Goal: Task Accomplishment & Management: Manage account settings

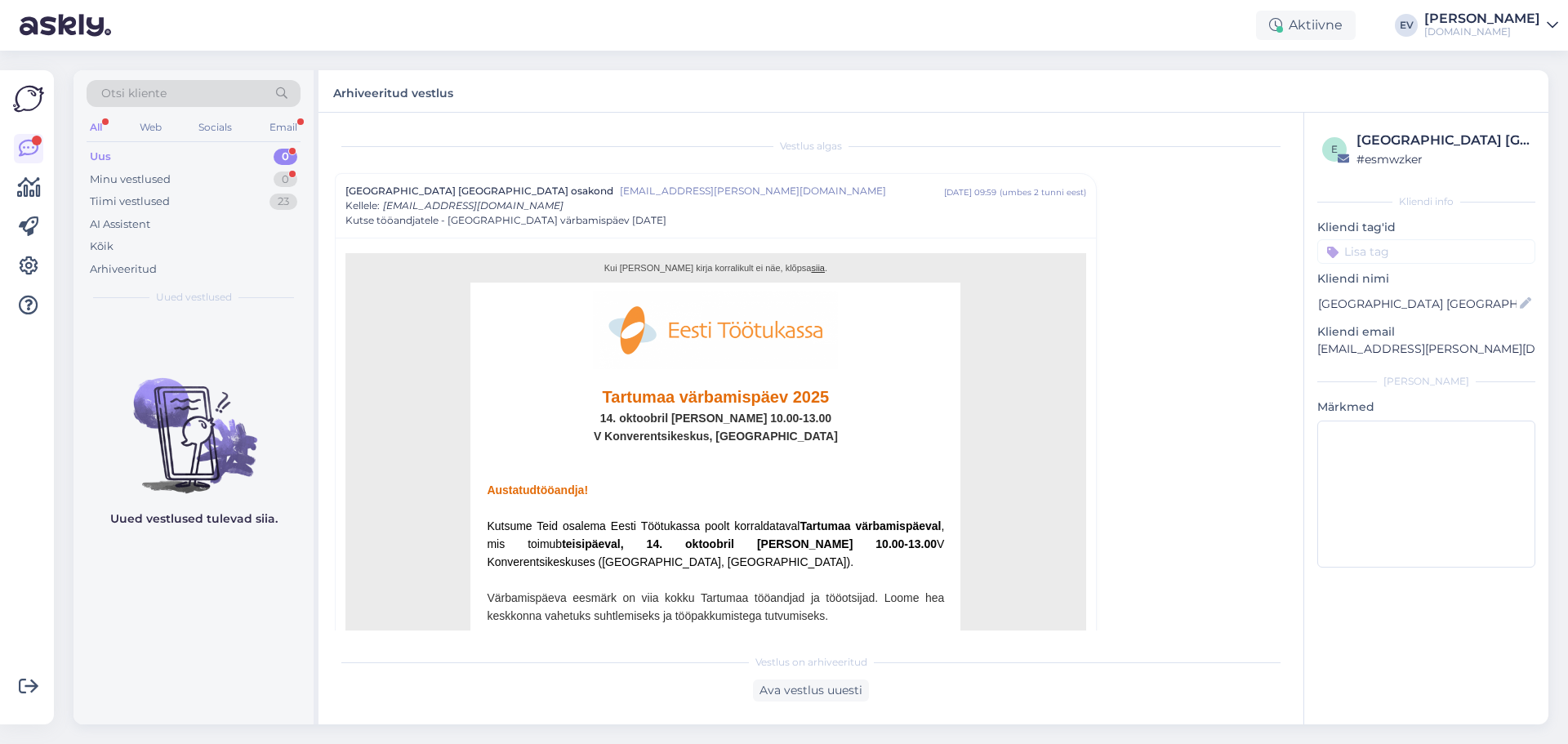
scroll to position [44, 0]
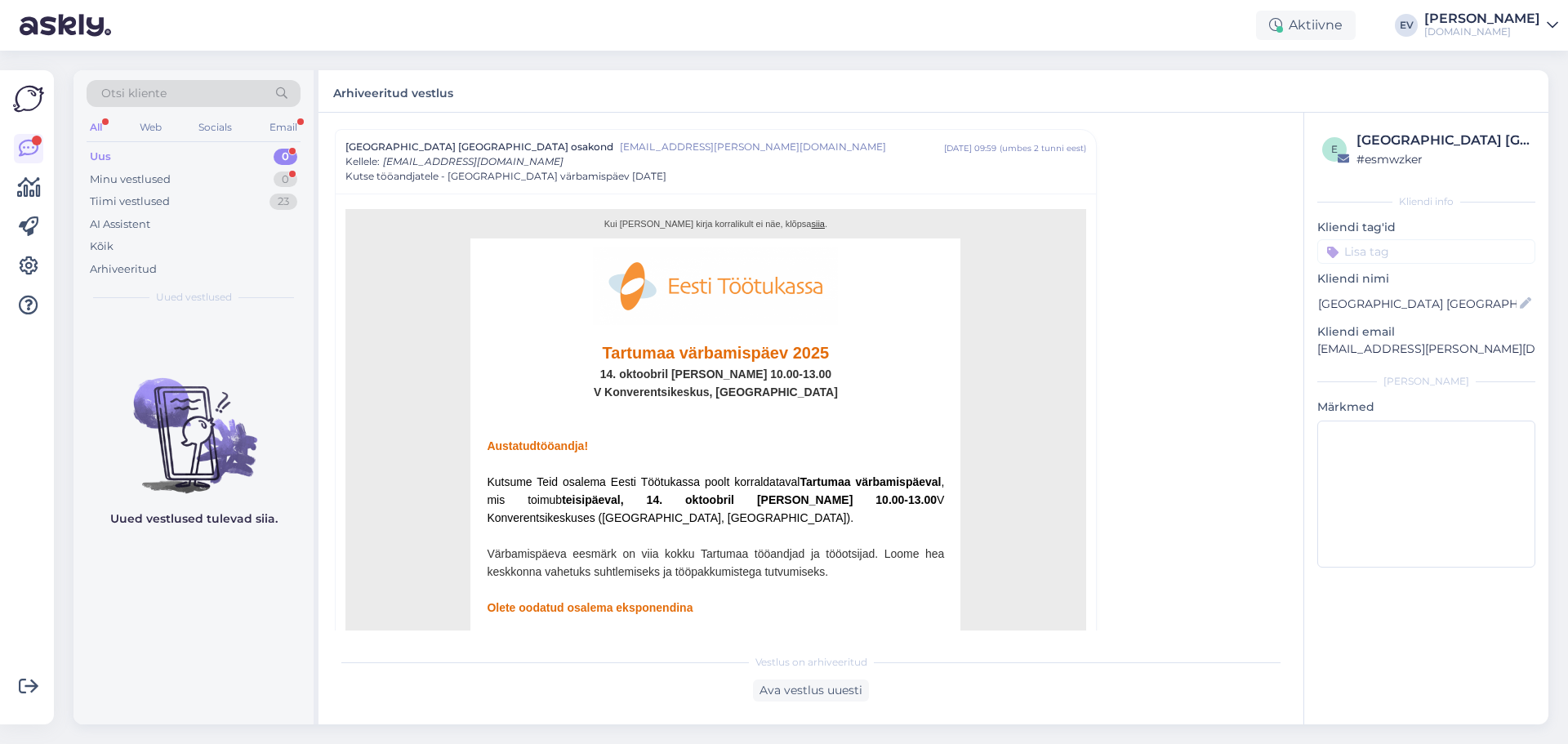
click at [215, 158] on div "Uus 0" at bounding box center [194, 157] width 214 height 23
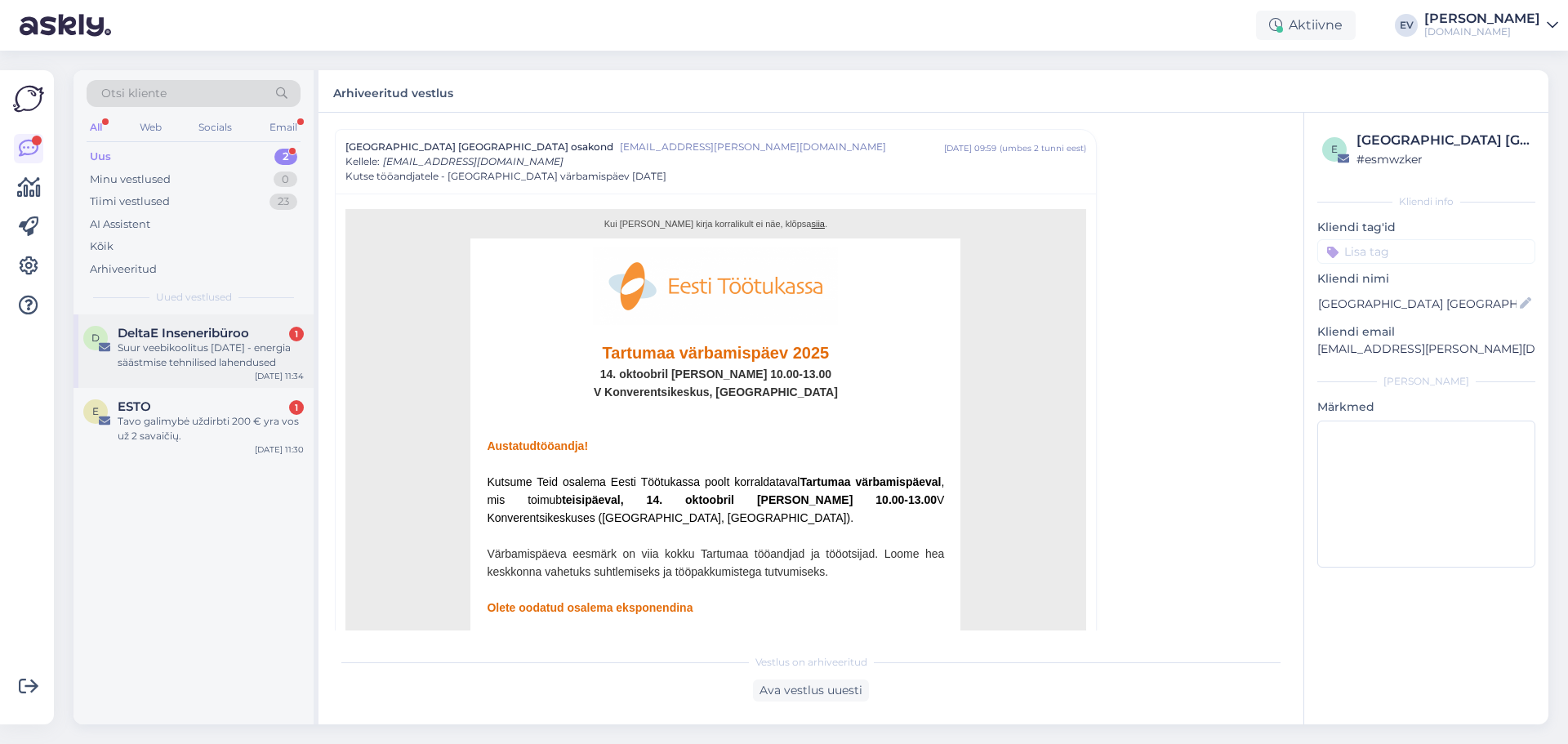
click at [160, 352] on div "Suur veebikoolitus [DATE] - energia säästmise tehnilised lahendused" at bounding box center [211, 355] width 187 height 30
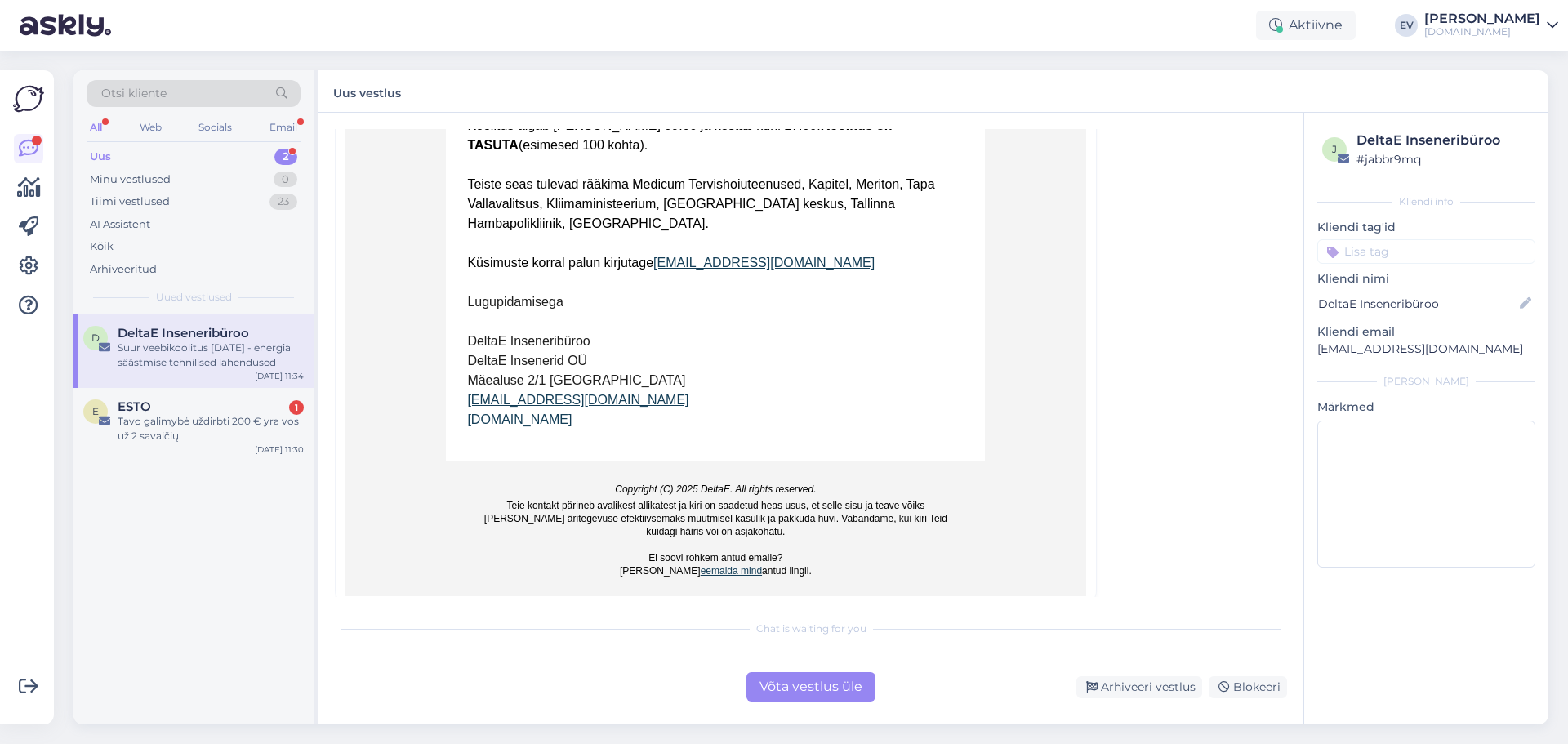
scroll to position [25, 0]
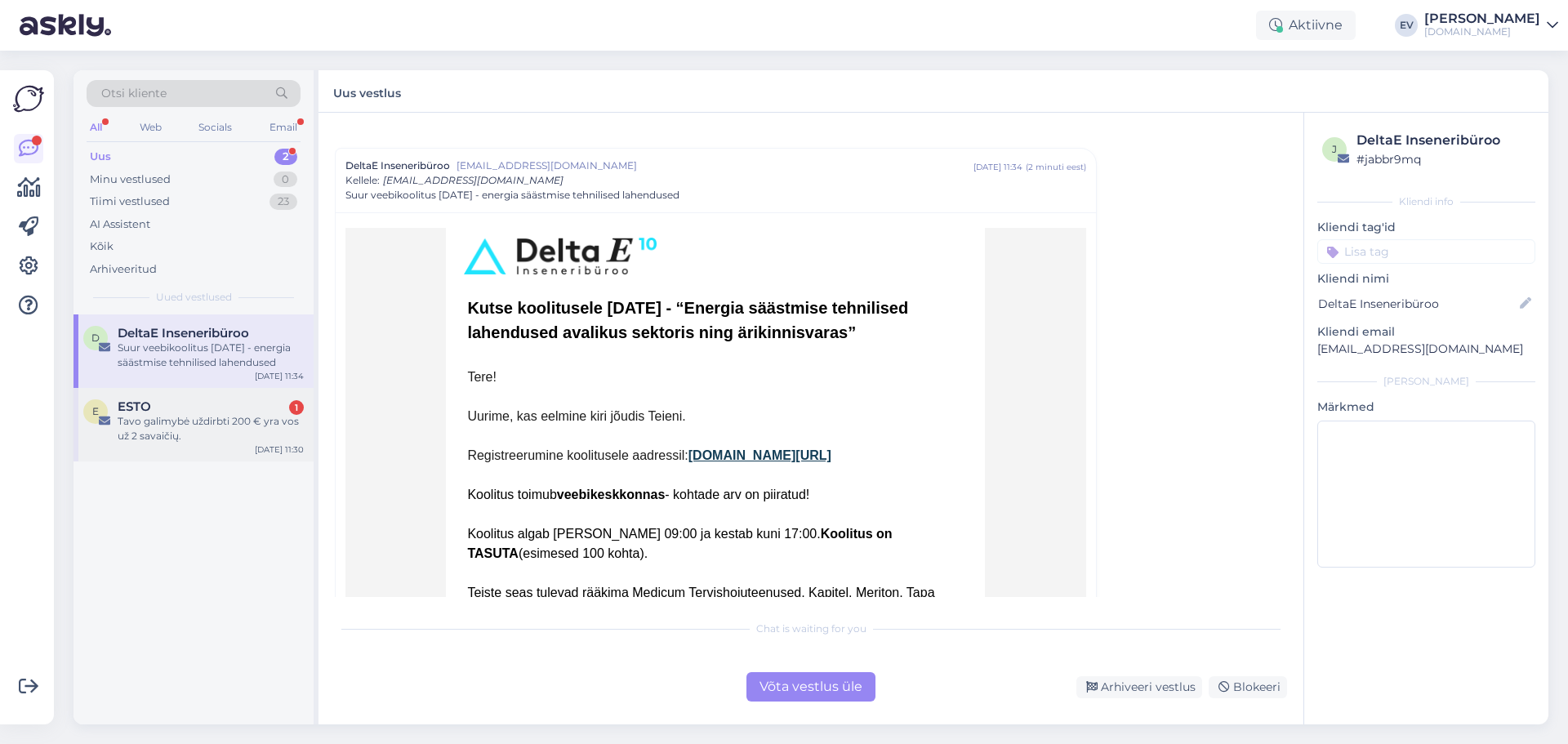
click at [197, 446] on div "E ESTO 1 Tavo galimybė uždirbti 200 € yra vos už 2 savaičių. Sep 16 11:30" at bounding box center [194, 425] width 240 height 74
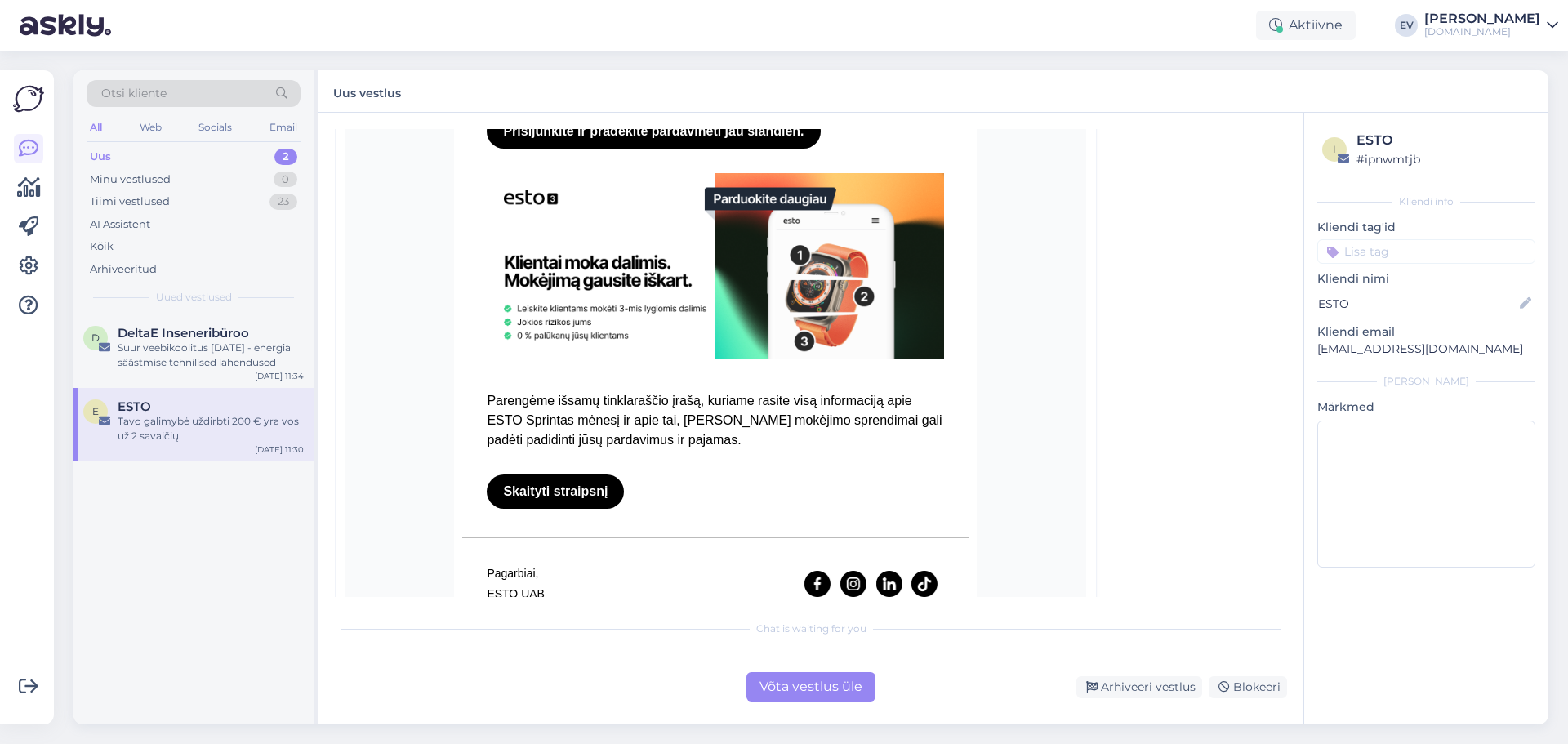
scroll to position [1077, 0]
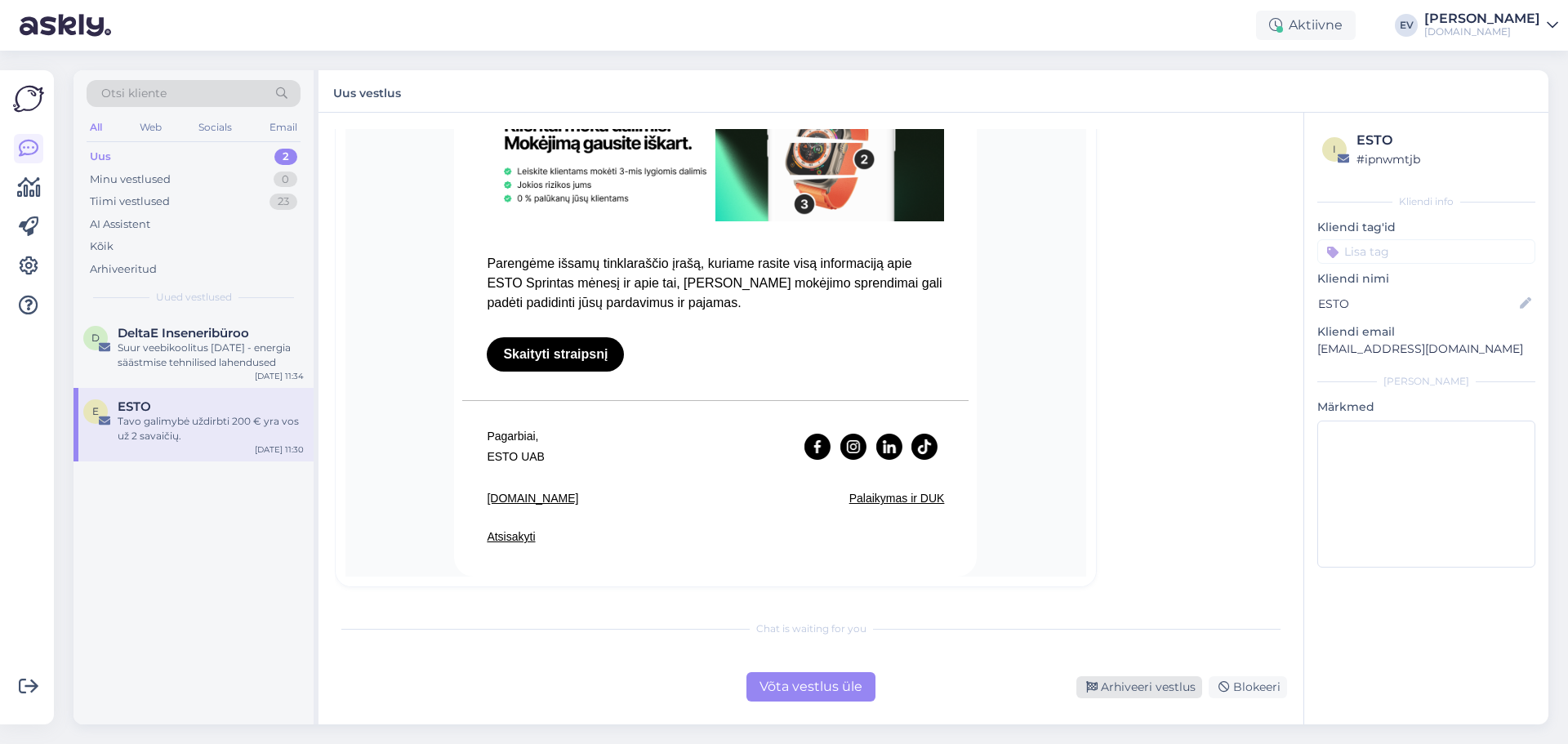
drag, startPoint x: 1117, startPoint y: 687, endPoint x: 1125, endPoint y: 681, distance: 10.0
click at [1117, 687] on div "Arhiveeri vestlus" at bounding box center [1139, 687] width 126 height 22
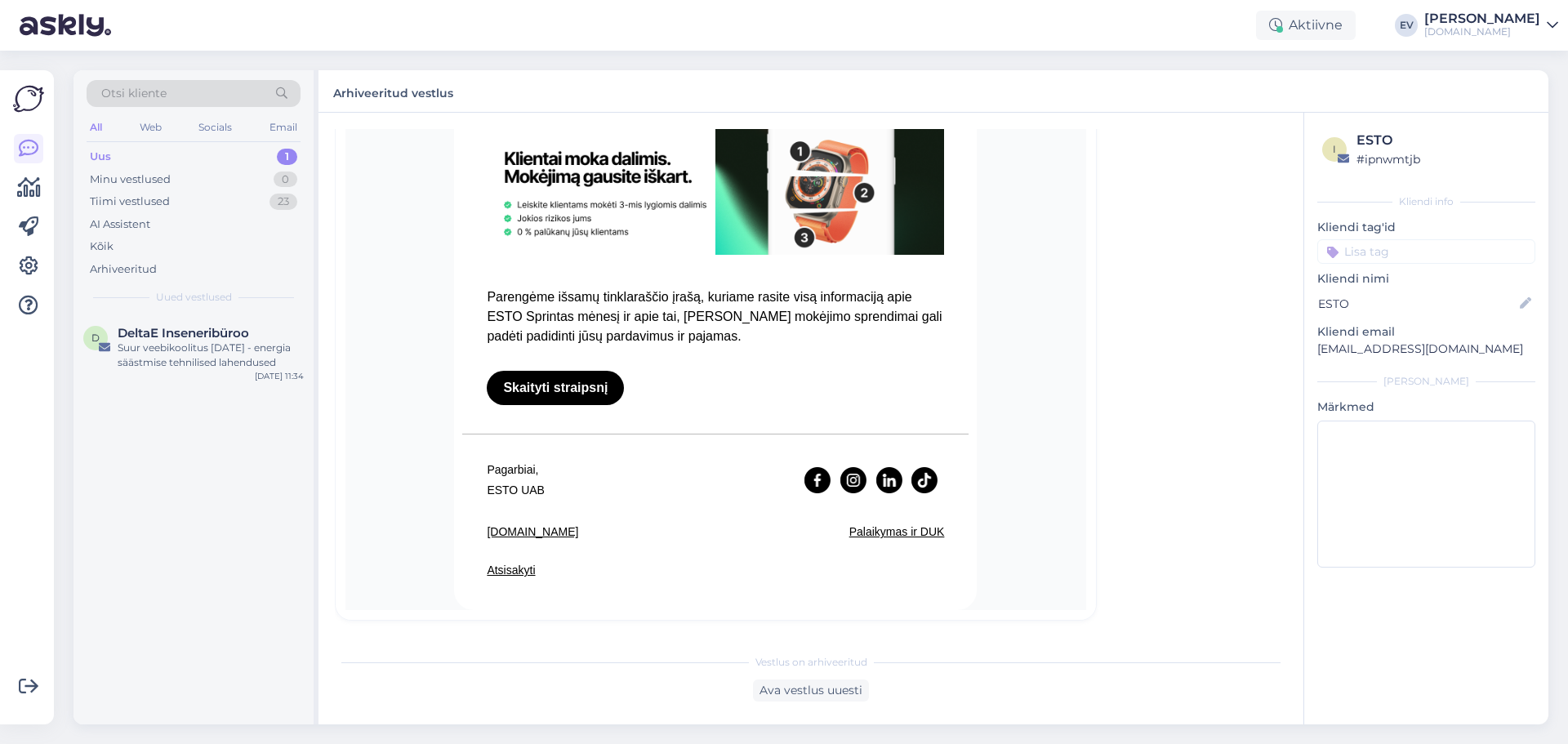
scroll to position [44, 0]
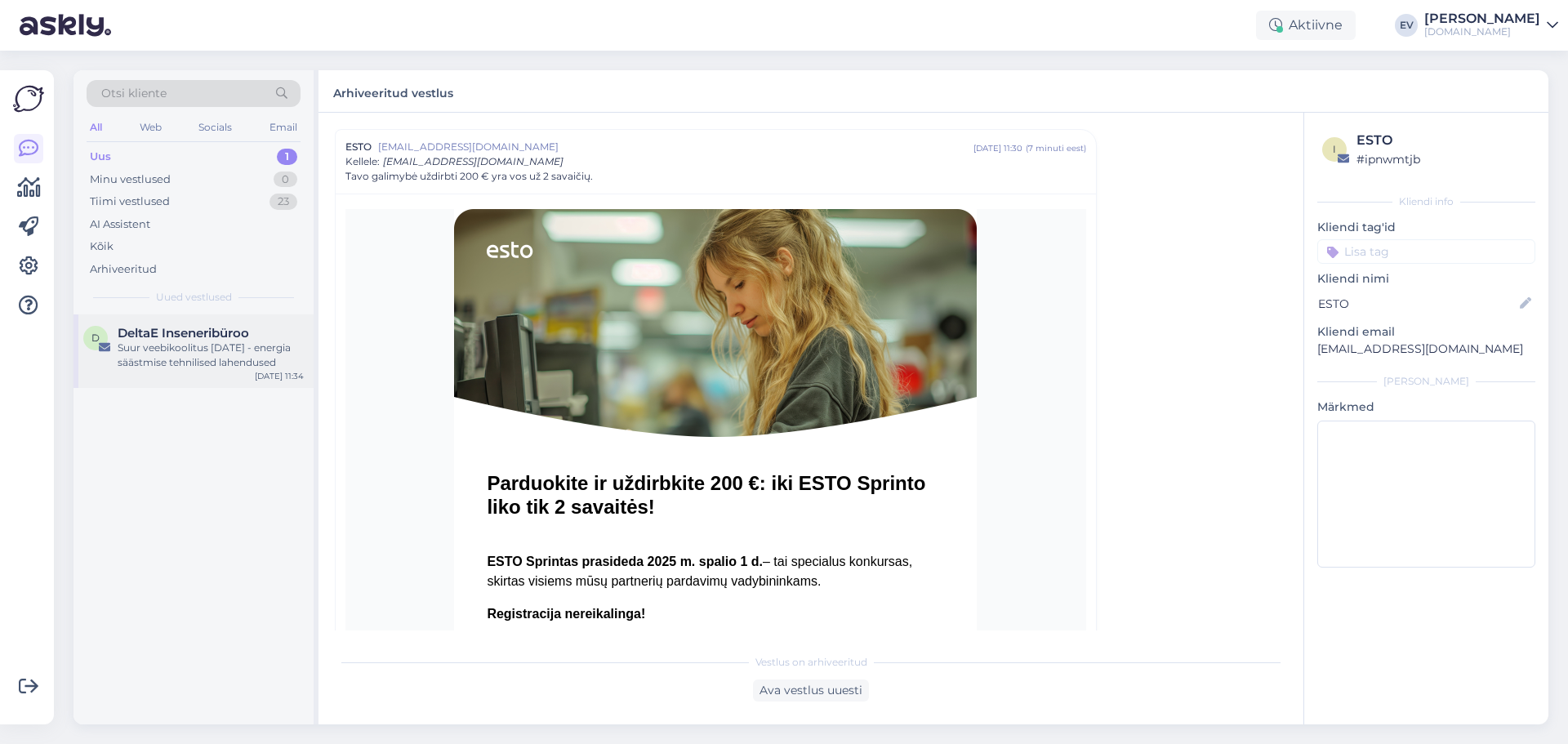
click at [238, 354] on div "Suur veebikoolitus [DATE] - energia säästmise tehnilised lahendused" at bounding box center [211, 355] width 187 height 30
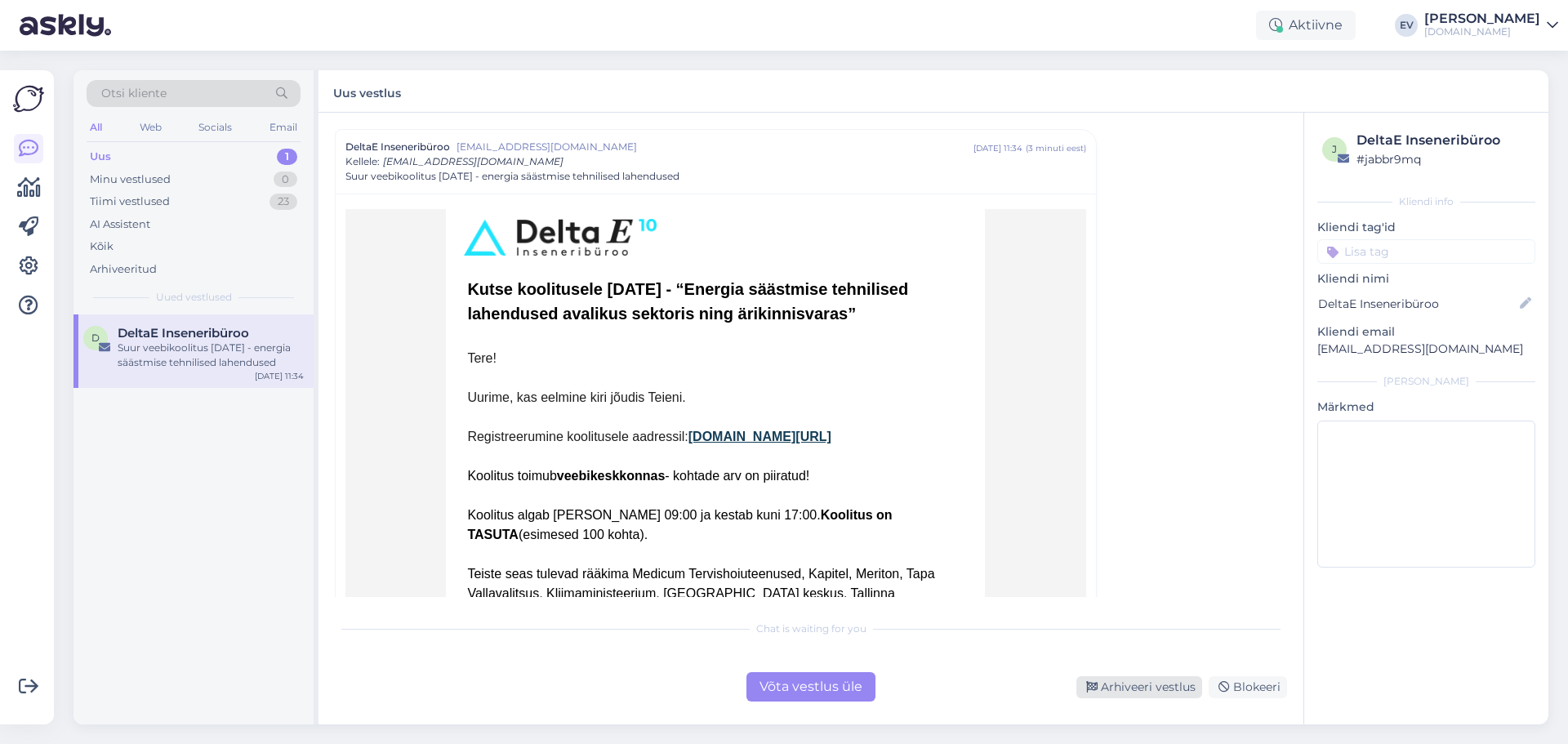
click at [1152, 684] on div "Arhiveeri vestlus" at bounding box center [1139, 687] width 126 height 22
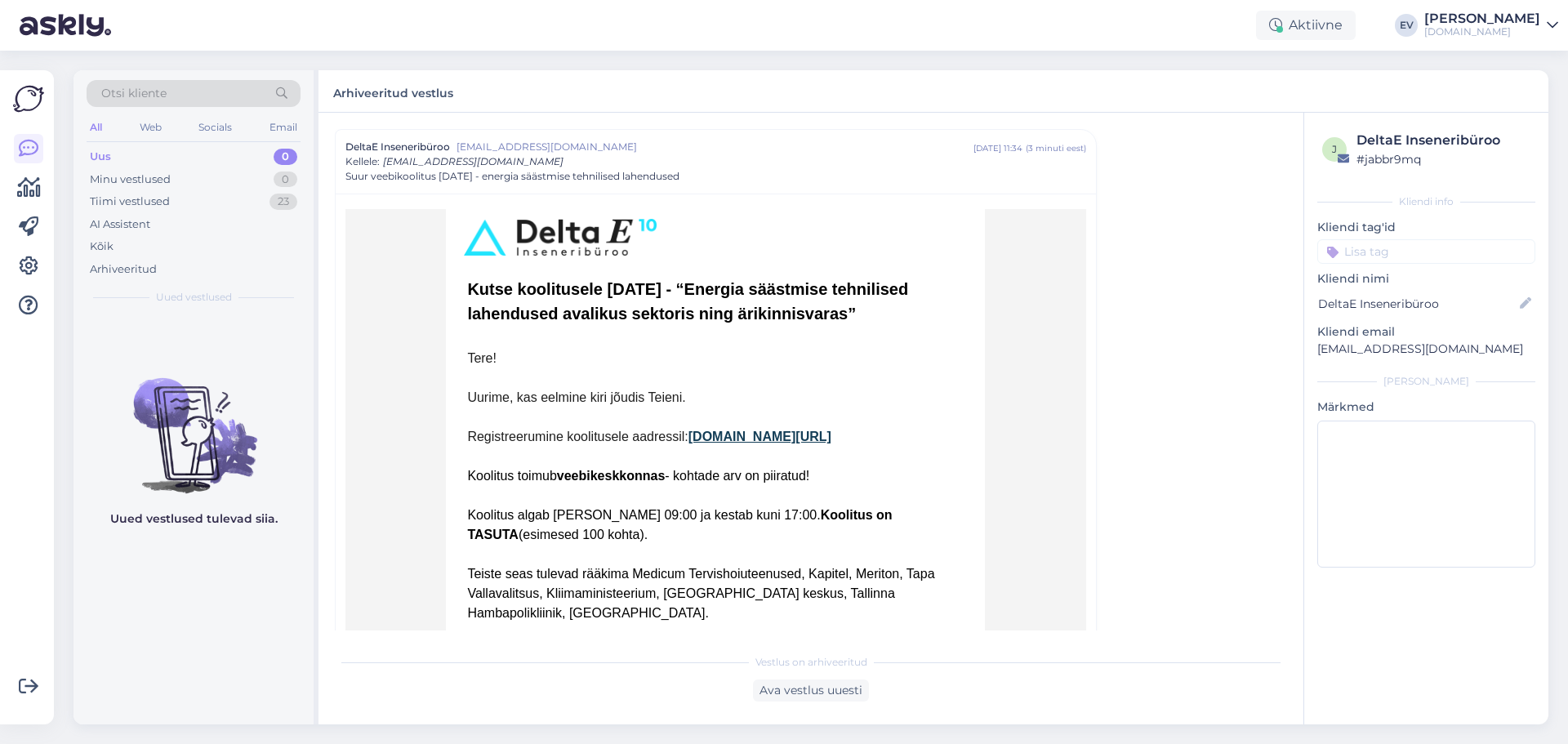
click at [189, 159] on div "Uus 0" at bounding box center [194, 157] width 214 height 23
click at [220, 165] on div "Uus 0" at bounding box center [194, 157] width 214 height 23
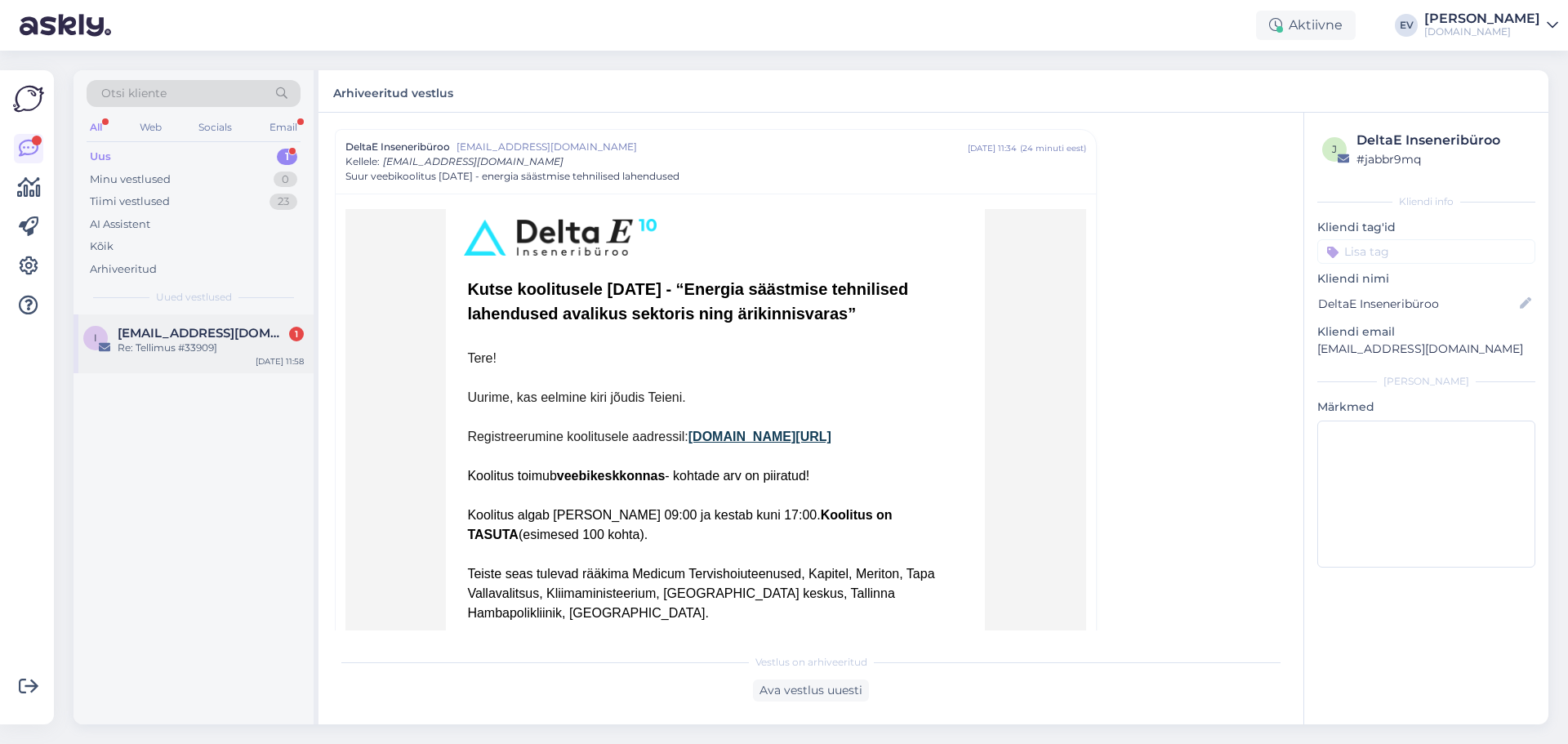
click at [246, 337] on span "[EMAIL_ADDRESS][DOMAIN_NAME]" at bounding box center [203, 333] width 170 height 15
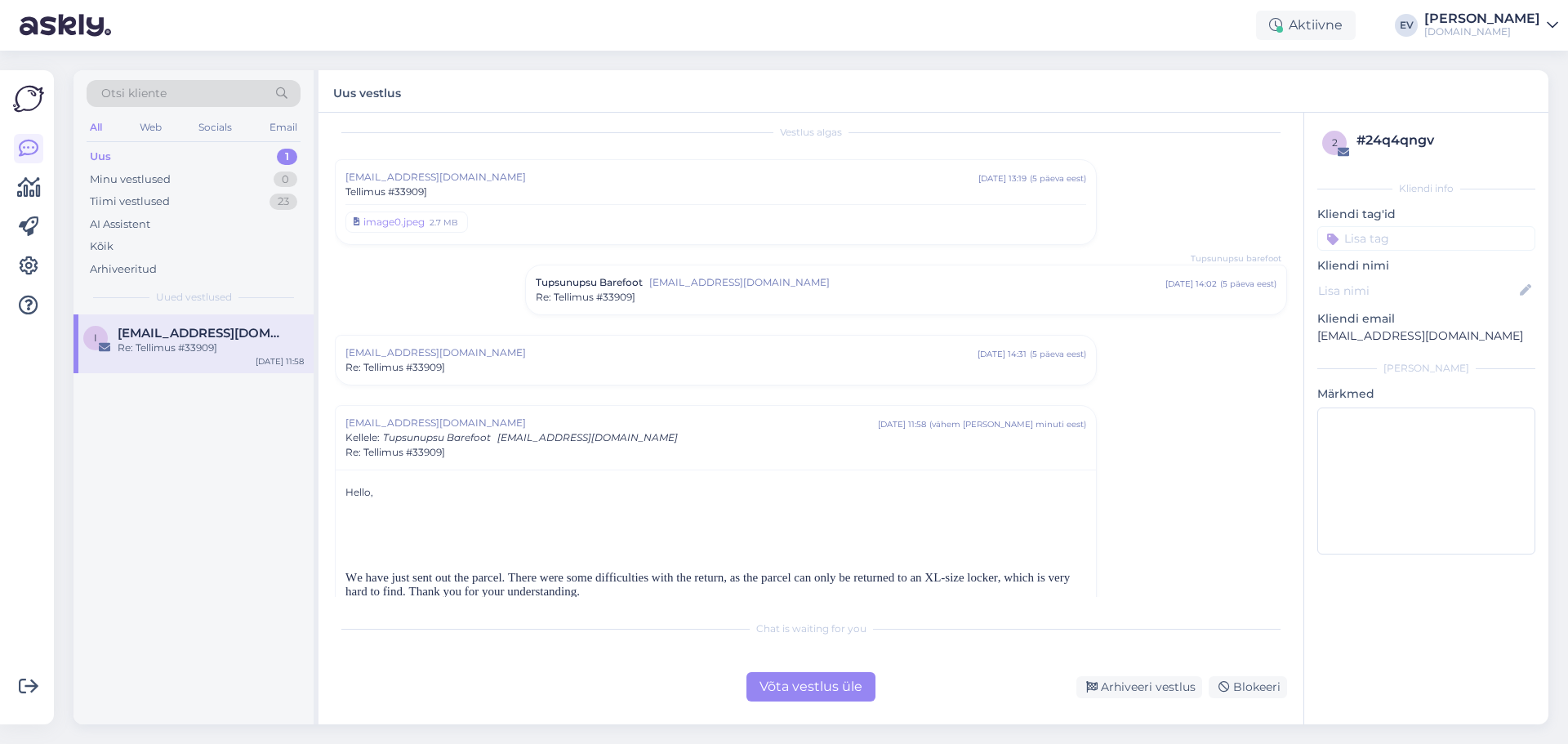
scroll to position [0, 0]
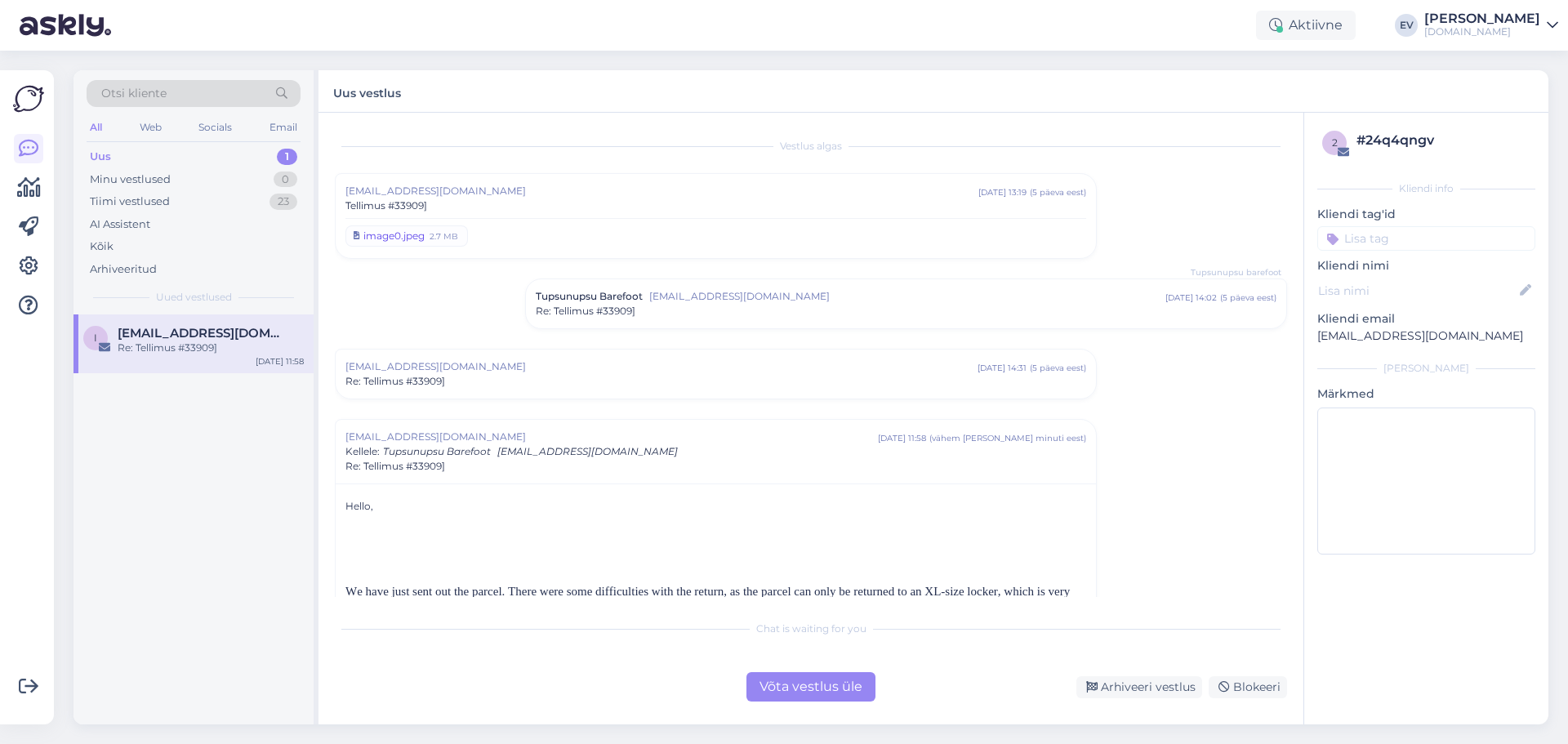
click at [418, 237] on div "image0.jpeg" at bounding box center [394, 236] width 62 height 15
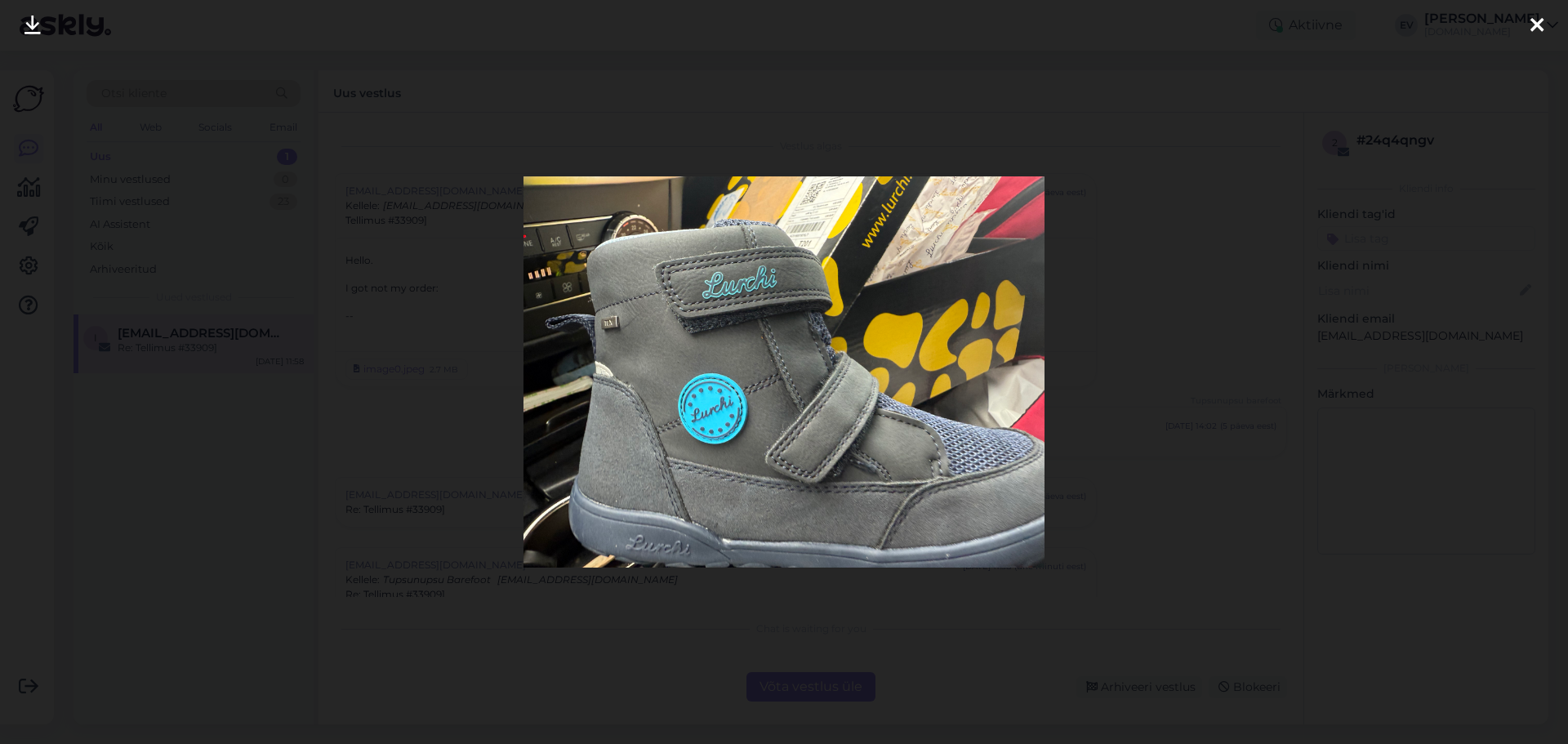
click at [1531, 30] on icon at bounding box center [1537, 26] width 13 height 21
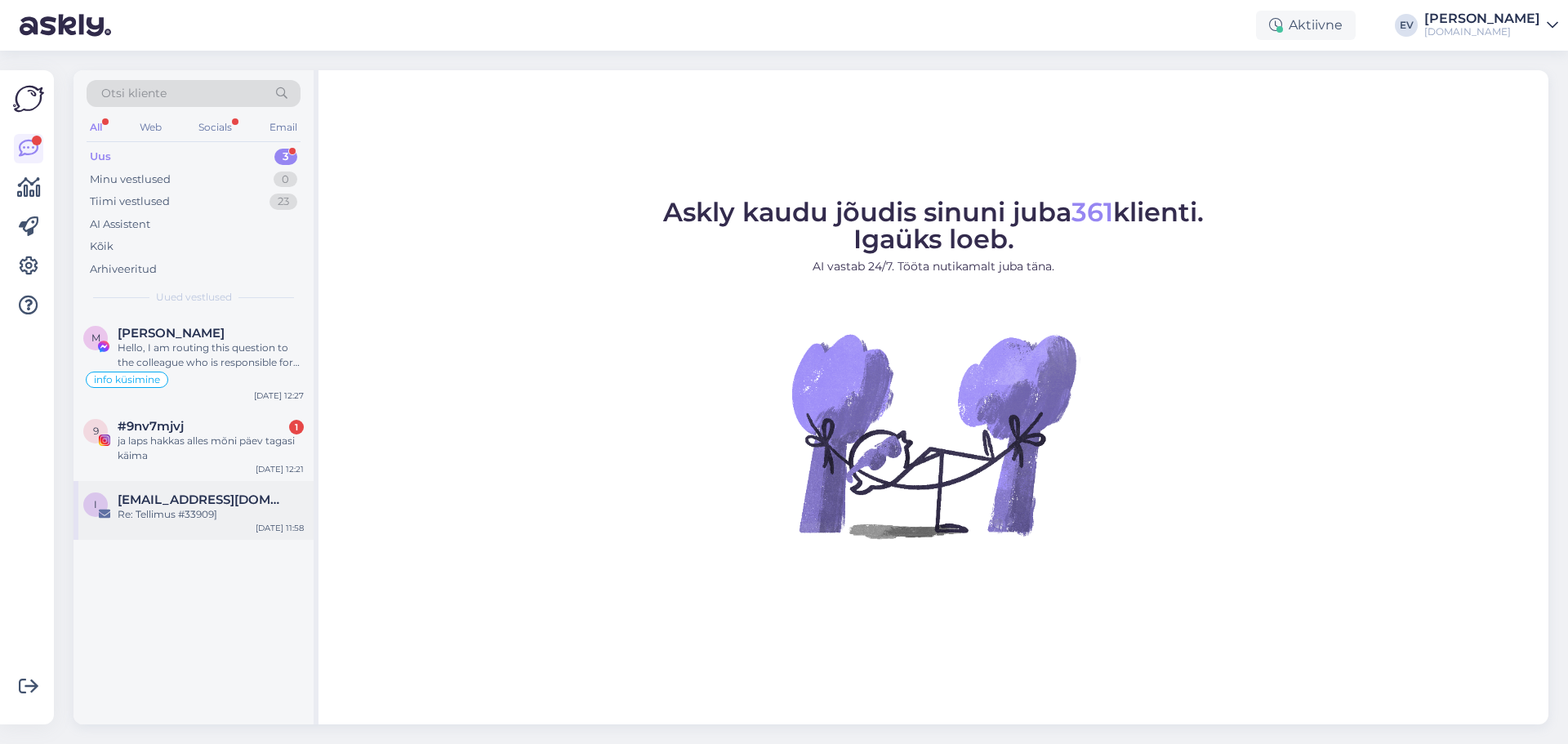
drag, startPoint x: 188, startPoint y: 507, endPoint x: 222, endPoint y: 507, distance: 34.0
click at [188, 507] on span "[EMAIL_ADDRESS][DOMAIN_NAME]" at bounding box center [203, 500] width 170 height 15
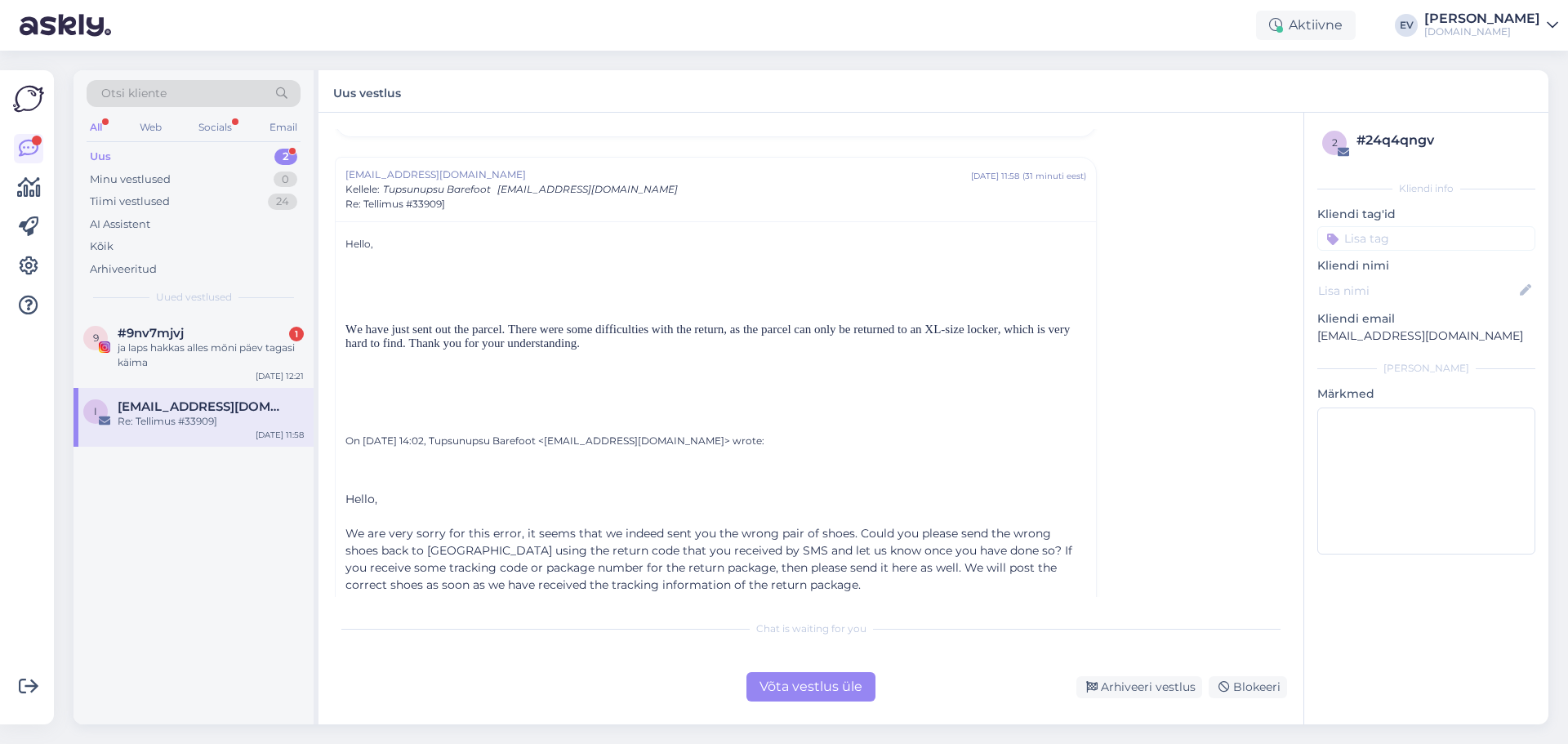
scroll to position [361, 0]
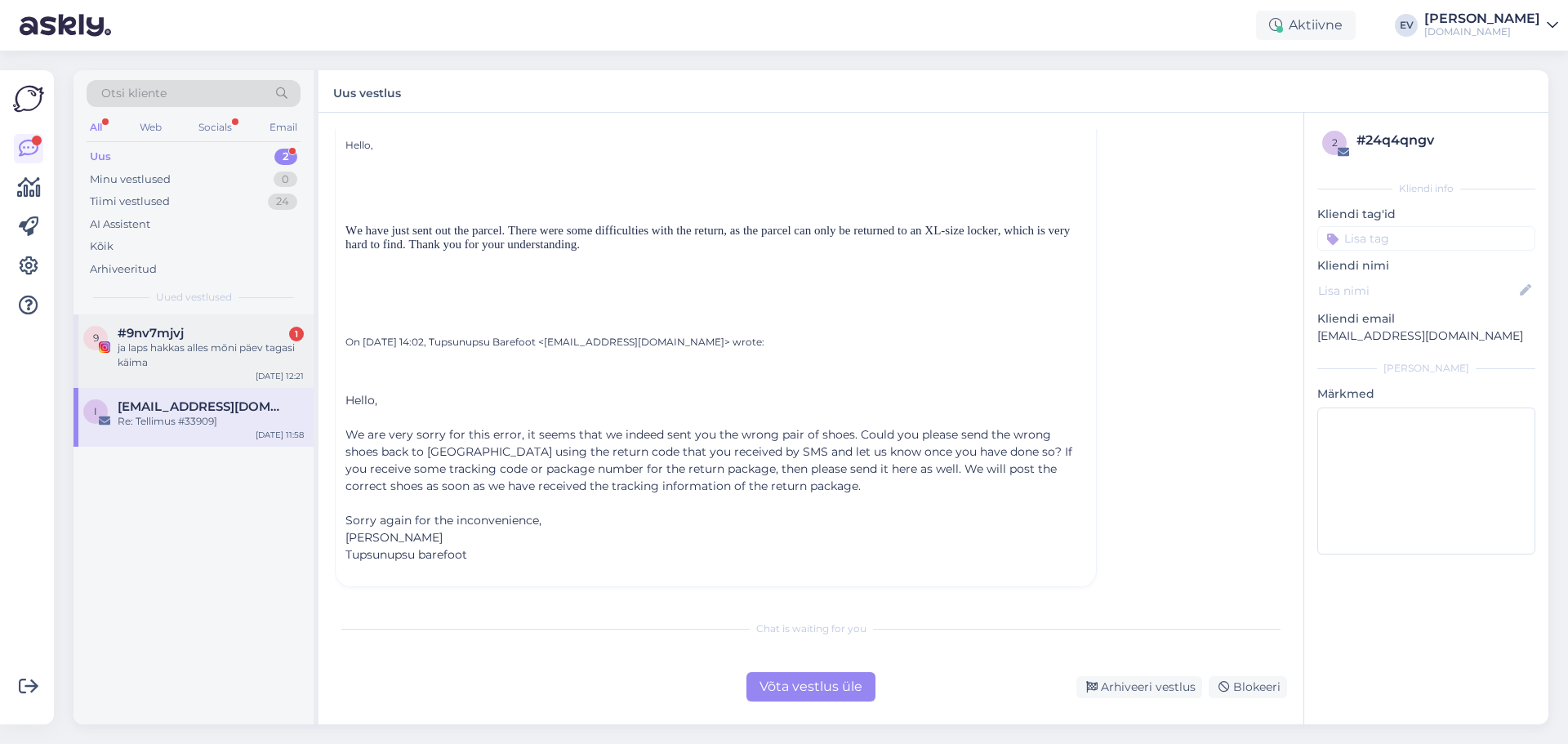
click at [204, 352] on div "ja laps hakkas alles mõni päev tagasi käima" at bounding box center [211, 355] width 187 height 30
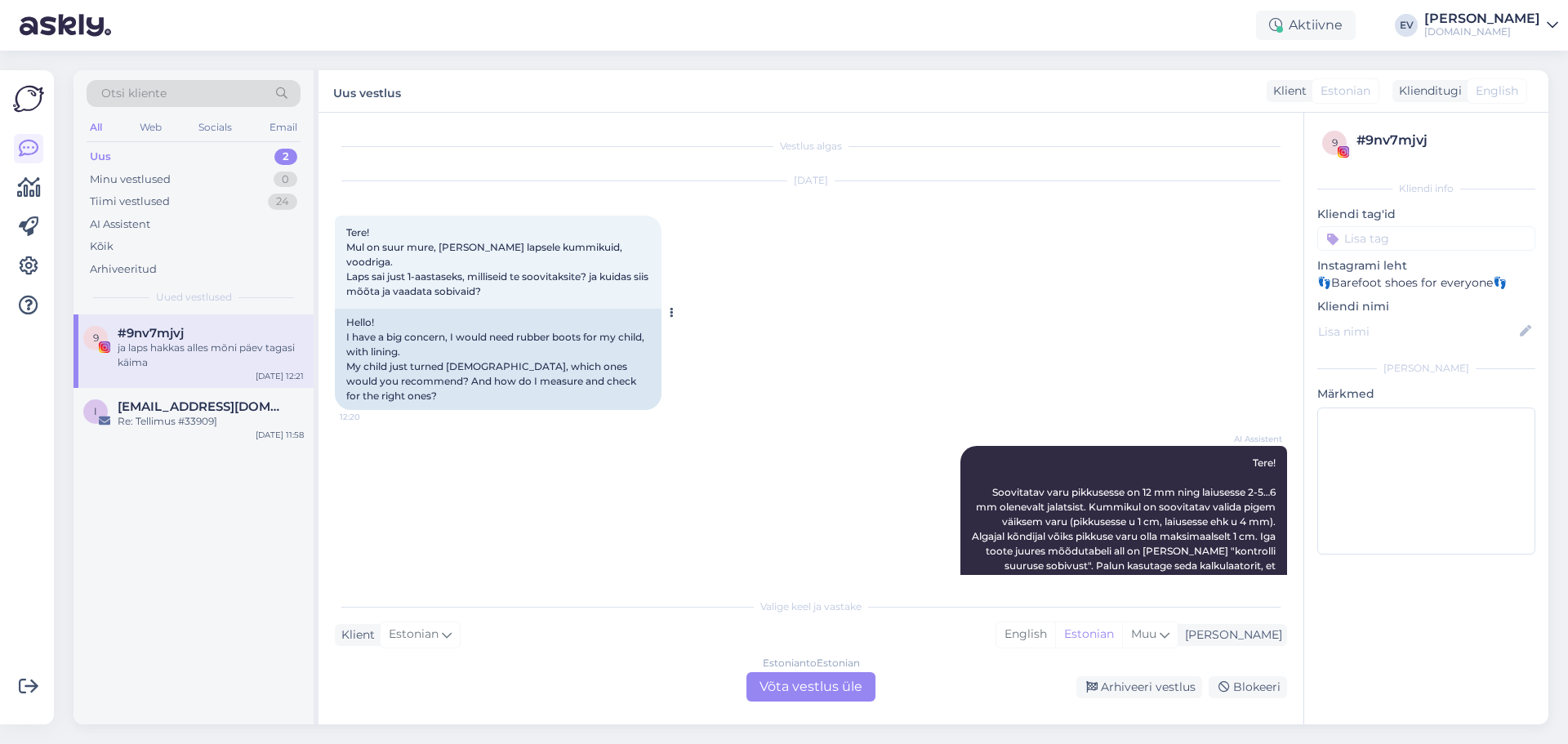
scroll to position [154, 0]
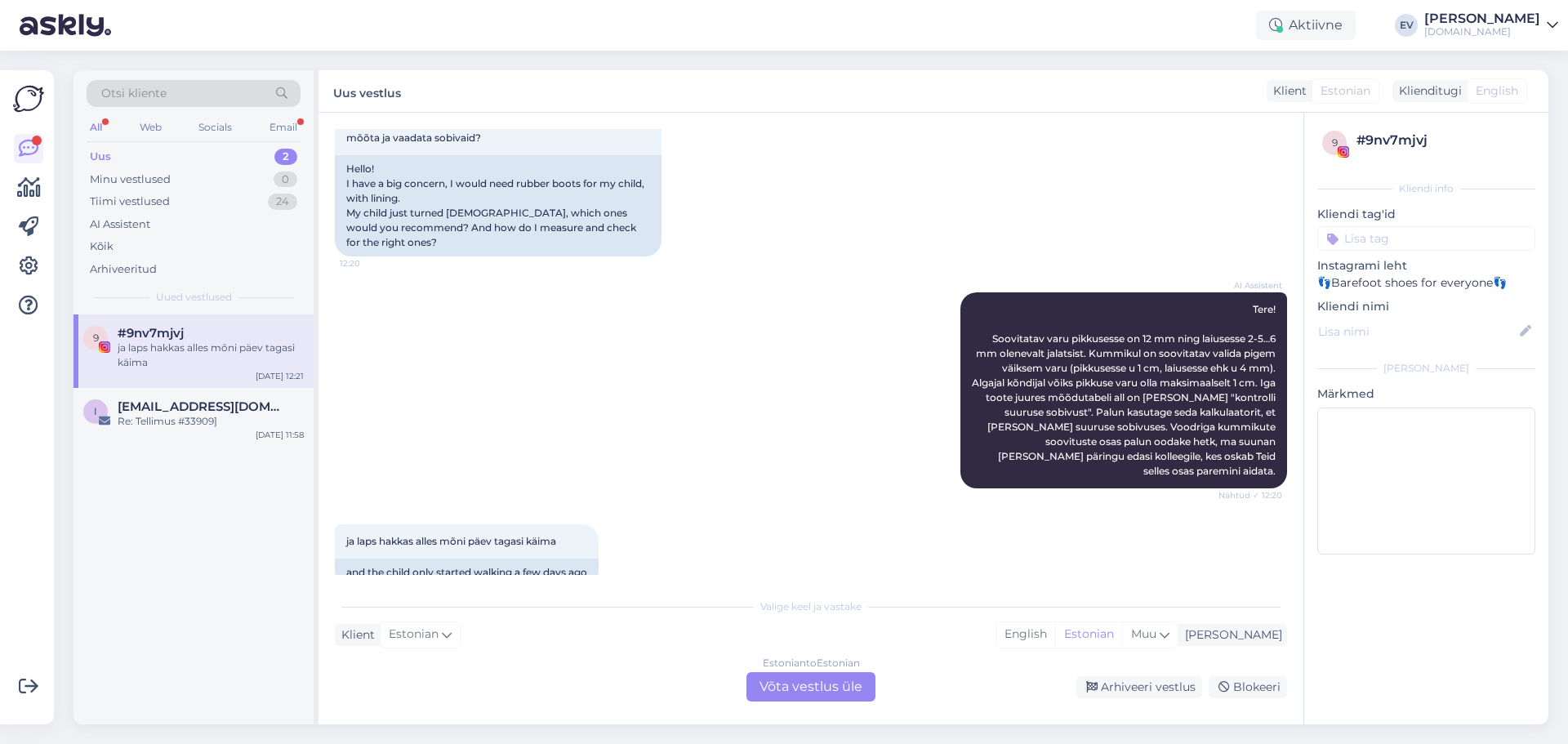
click at [810, 687] on div "Estonian to Estonian Võta vestlus üle" at bounding box center [810, 688] width 129 height 30
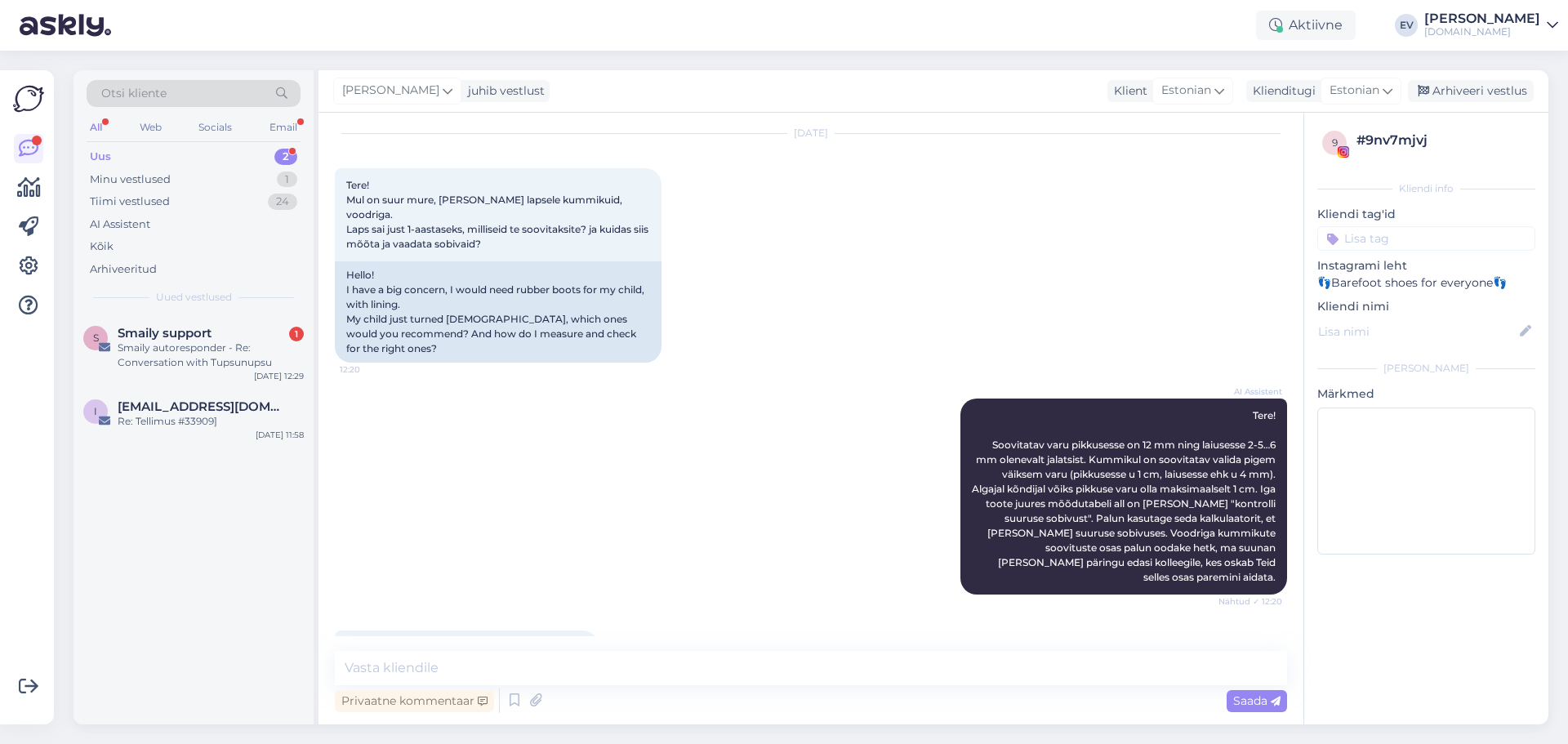
scroll to position [92, 0]
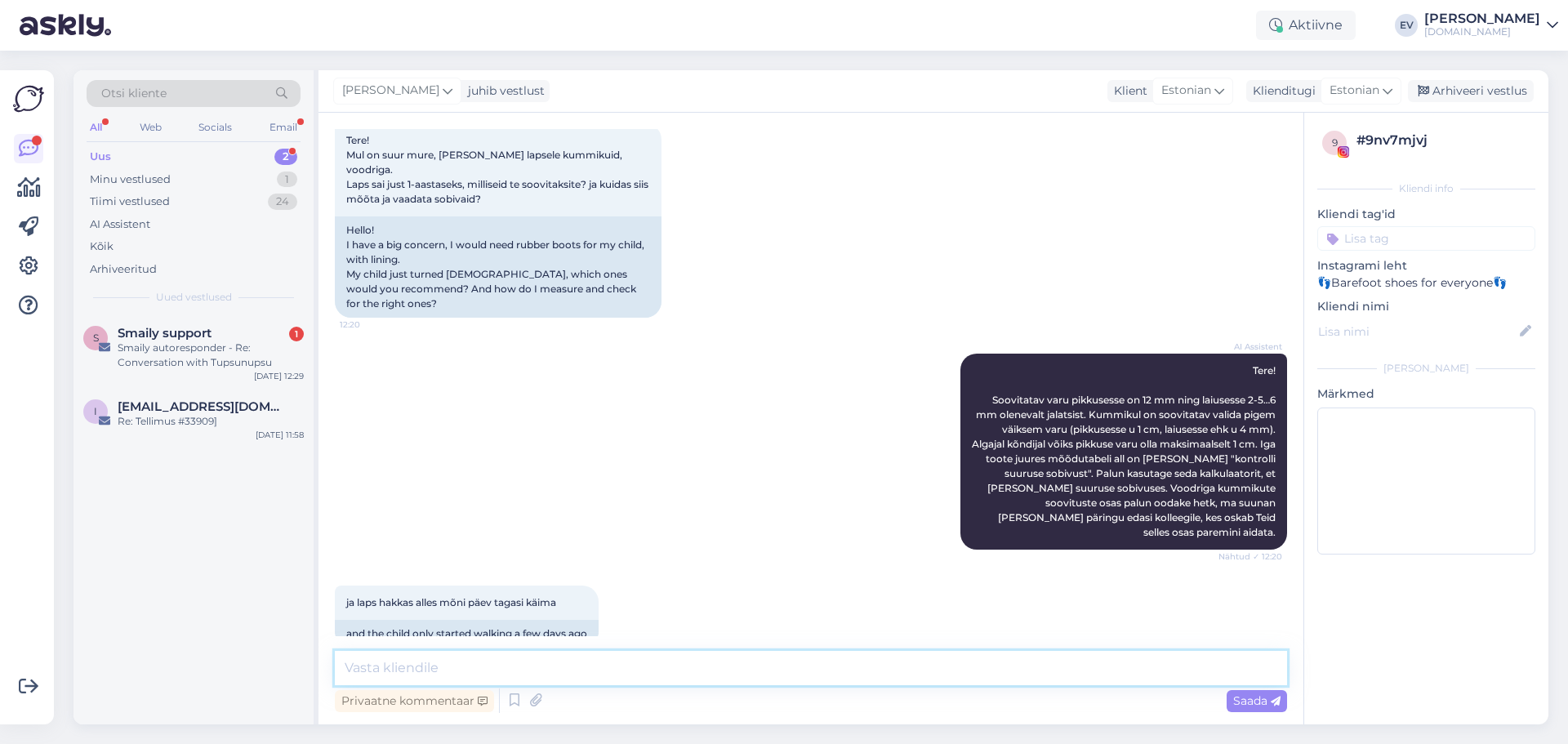
click at [604, 678] on textarea at bounding box center [810, 668] width 952 height 35
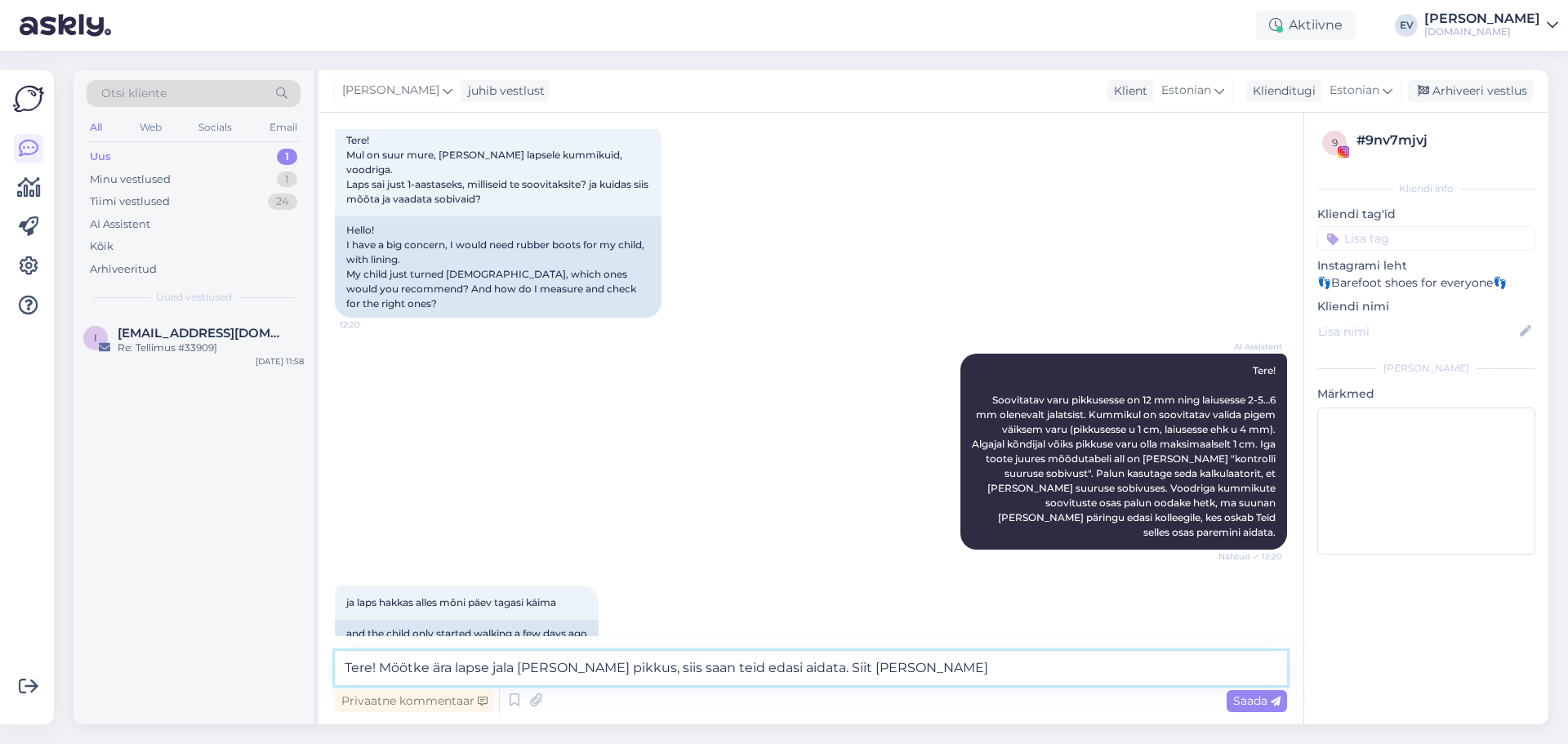
click at [869, 671] on textarea "Tere! Möötke ära lapse jala [PERSON_NAME] pikkus, siis saan teid edasi aidata. …" at bounding box center [810, 668] width 952 height 35
click at [896, 665] on textarea "Tere! Möötke ära lapse jala [PERSON_NAME] pikkus, siis saan teid edasi aidata. …" at bounding box center [810, 668] width 952 height 35
click at [410, 663] on textarea "Tere! Möötke ära lapse jala [PERSON_NAME] pikkus, siis saan teid edasi aidata. …" at bounding box center [810, 668] width 952 height 35
click at [1033, 668] on textarea "Tere! Mõõtke ära lapse jala [PERSON_NAME] pikkus, siis saan teid edasi aidata. …" at bounding box center [810, 668] width 952 height 35
paste textarea "[URL][DOMAIN_NAME]"
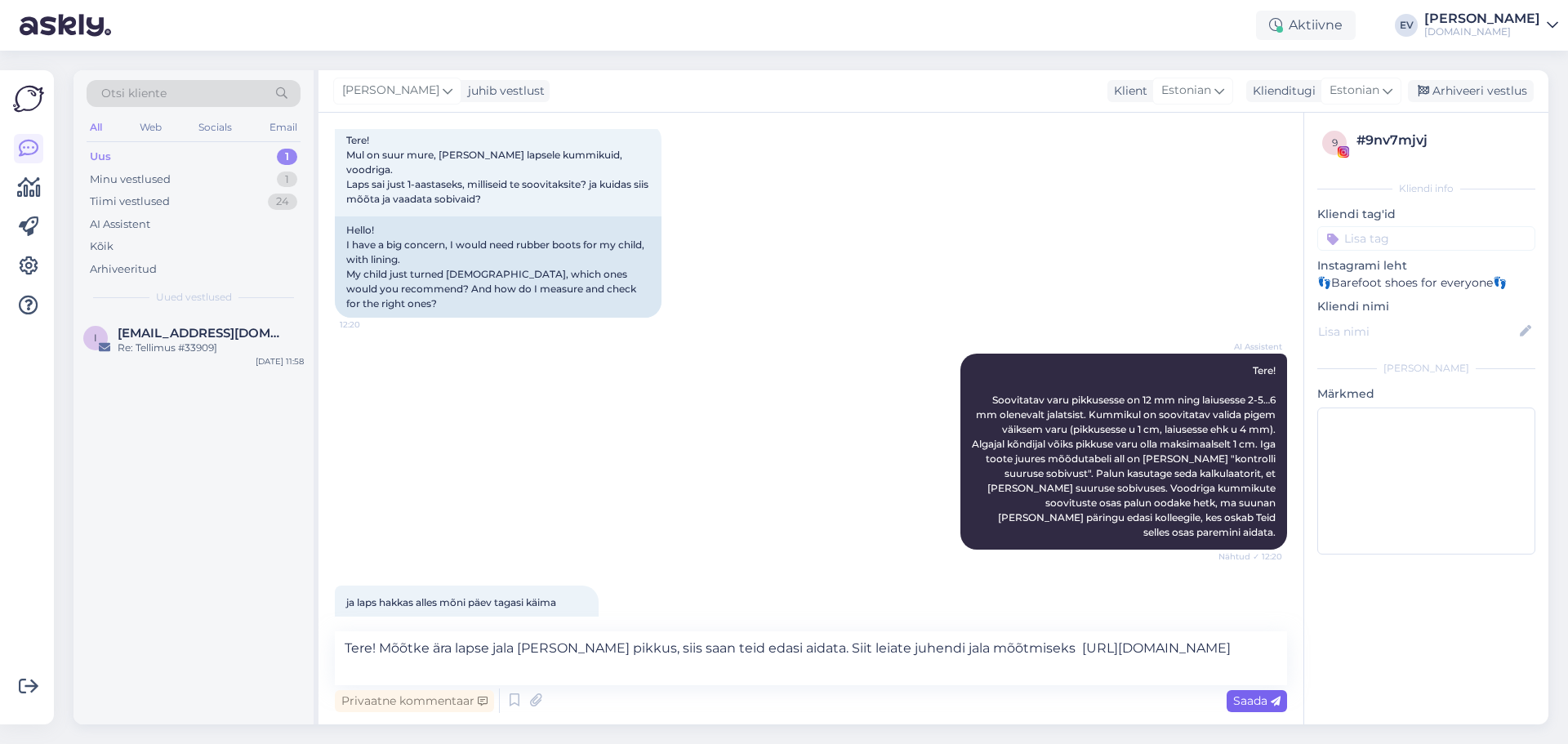
click at [1230, 701] on div "Saada" at bounding box center [1257, 701] width 61 height 22
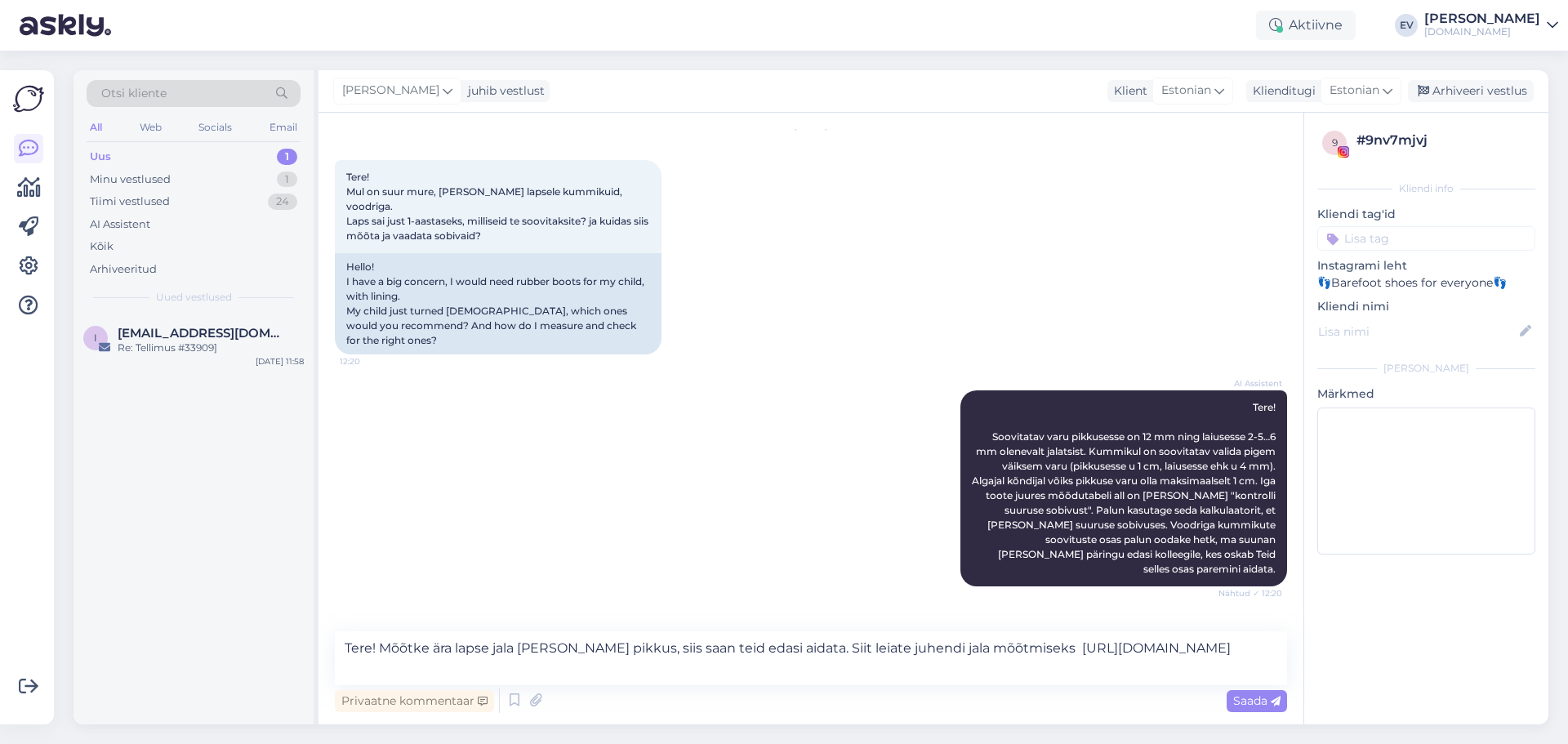
scroll to position [112, 0]
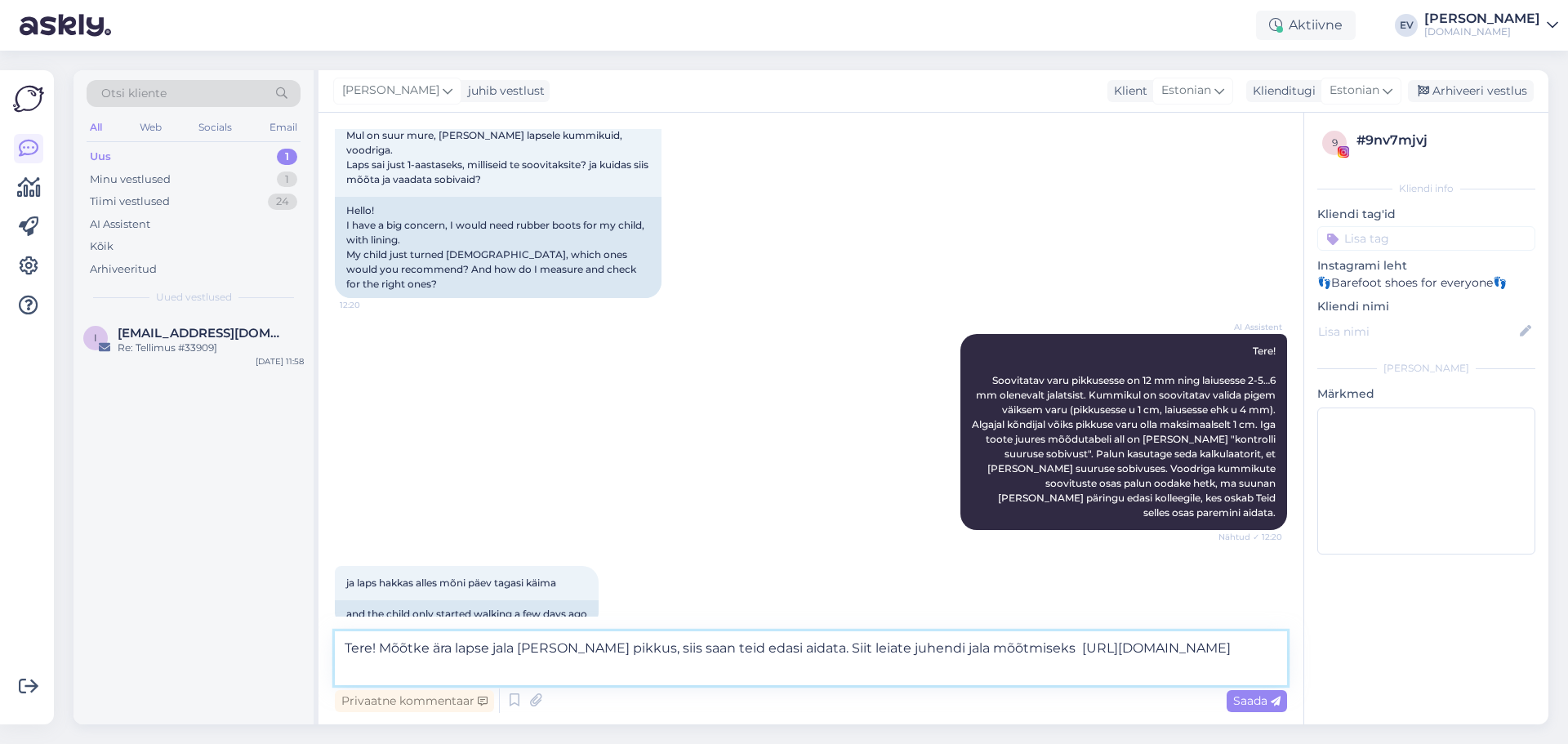
click at [570, 660] on textarea "Tere! Mõõtke ära lapse jala [PERSON_NAME] pikkus, siis saan teid edasi aidata. …" at bounding box center [810, 659] width 952 height 54
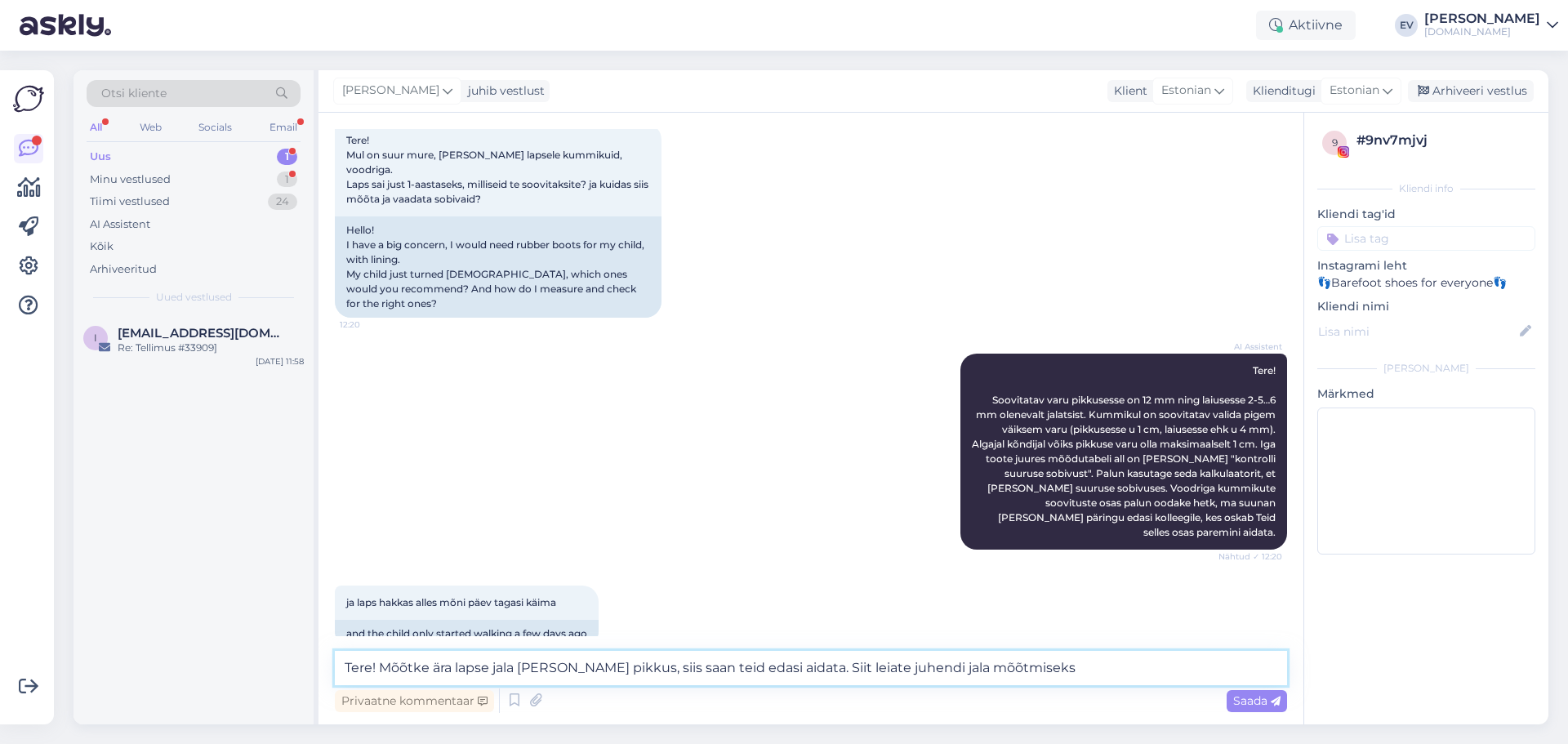
click at [1029, 672] on textarea "Tere! Mõõtke ära lapse jala [PERSON_NAME] pikkus, siis saan teid edasi aidata. …" at bounding box center [810, 668] width 952 height 35
click at [1065, 666] on textarea "Tere! Mõõtke ära lapse jala [PERSON_NAME] pikkus, siis saan teid edasi aidata. …" at bounding box center [810, 668] width 952 height 35
type textarea "T"
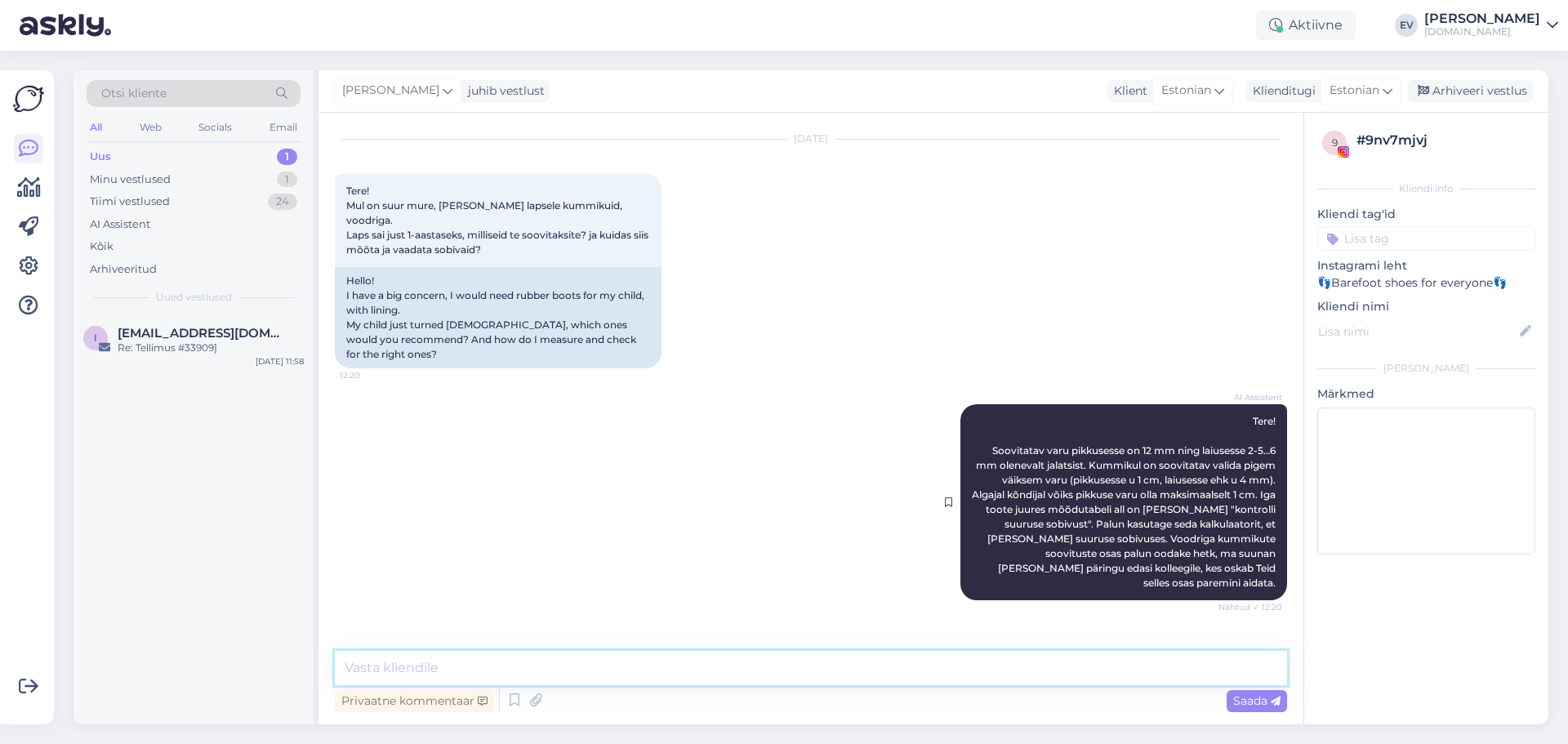
scroll to position [0, 0]
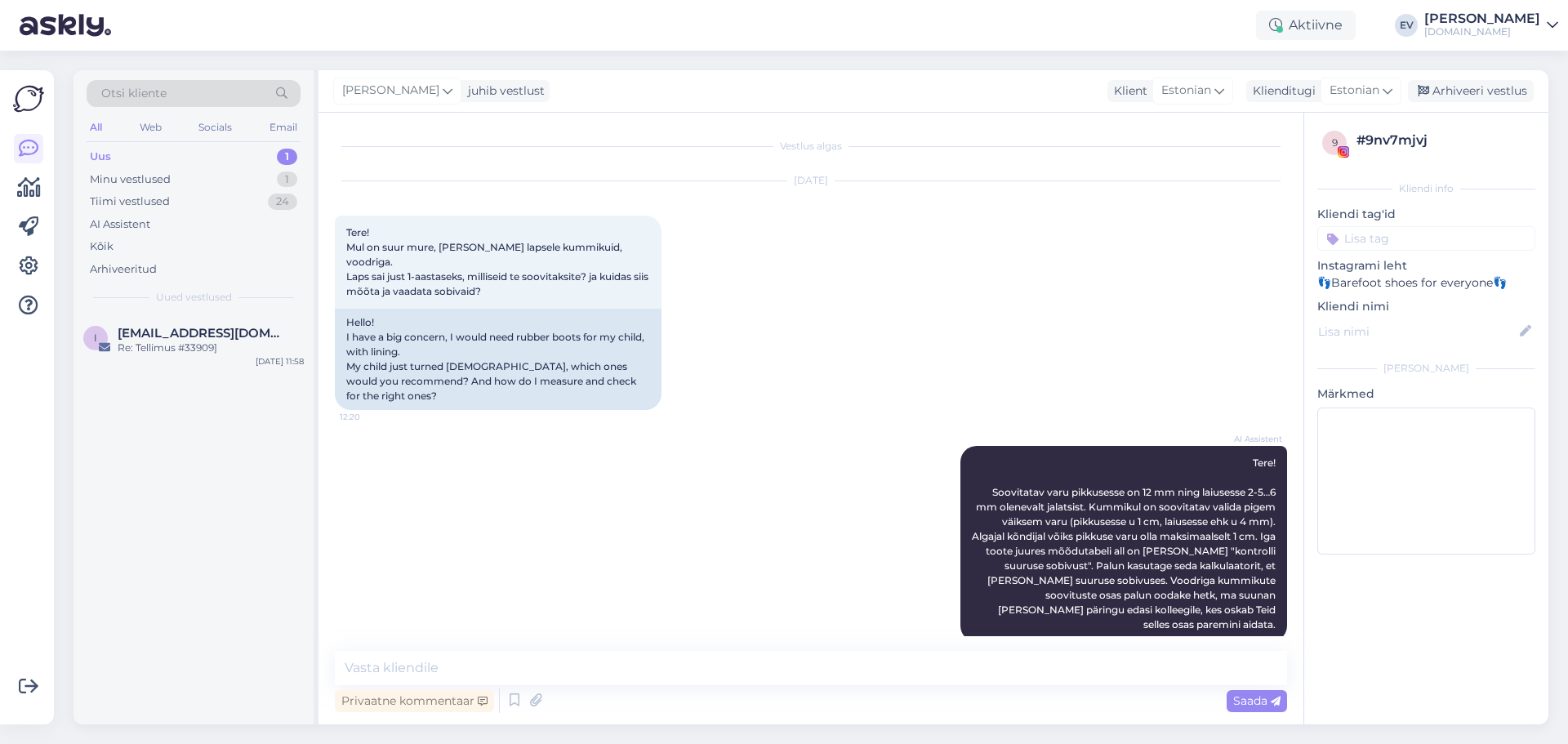
click at [140, 141] on div "All Web Socials Email" at bounding box center [194, 129] width 214 height 25
click at [138, 146] on div "Uus 1" at bounding box center [194, 157] width 214 height 23
click at [152, 181] on div "Minu vestlused" at bounding box center [130, 180] width 81 height 16
click at [192, 151] on div "Uus 1" at bounding box center [194, 157] width 214 height 23
click at [205, 330] on span "[EMAIL_ADDRESS][DOMAIN_NAME]" at bounding box center [203, 333] width 170 height 15
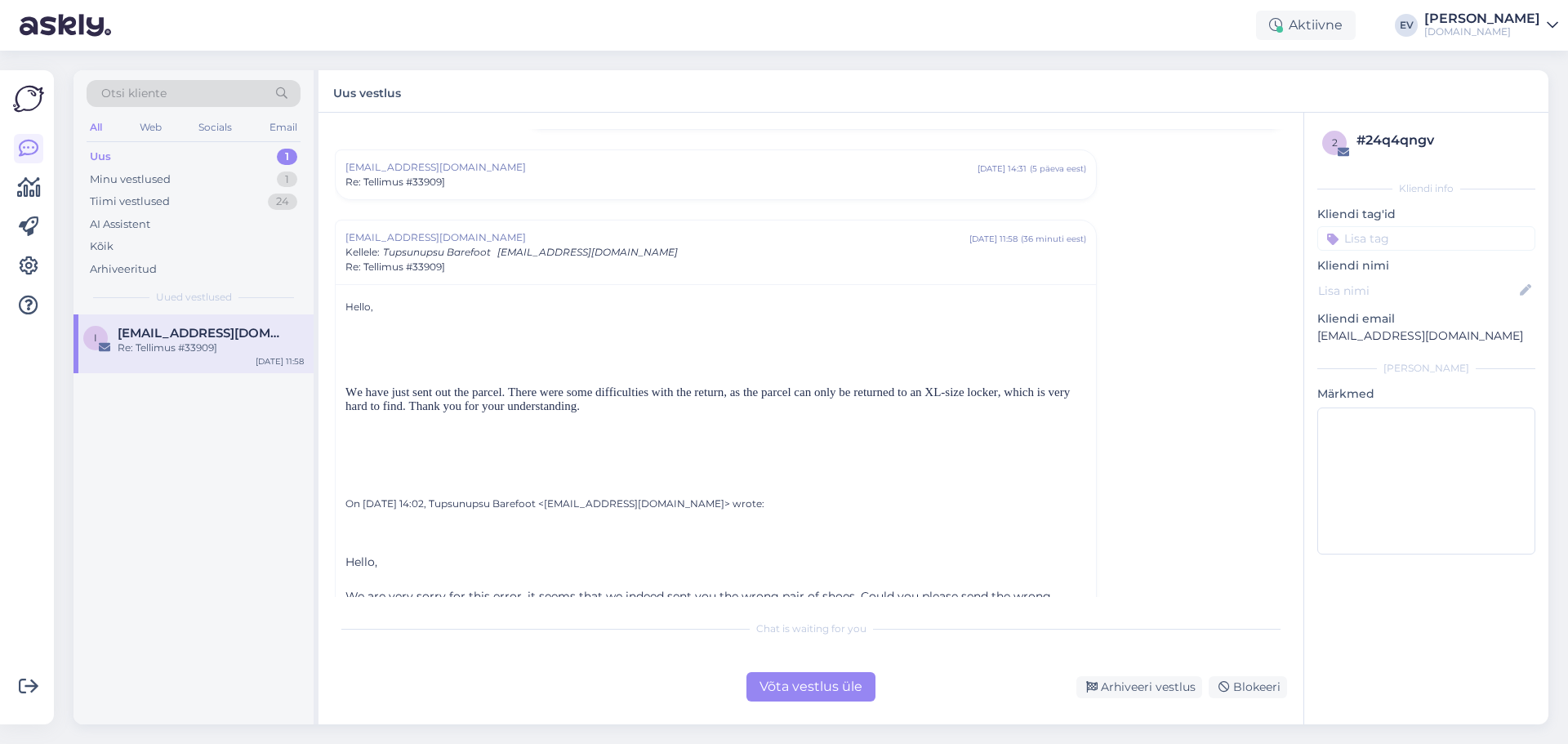
scroll to position [361, 0]
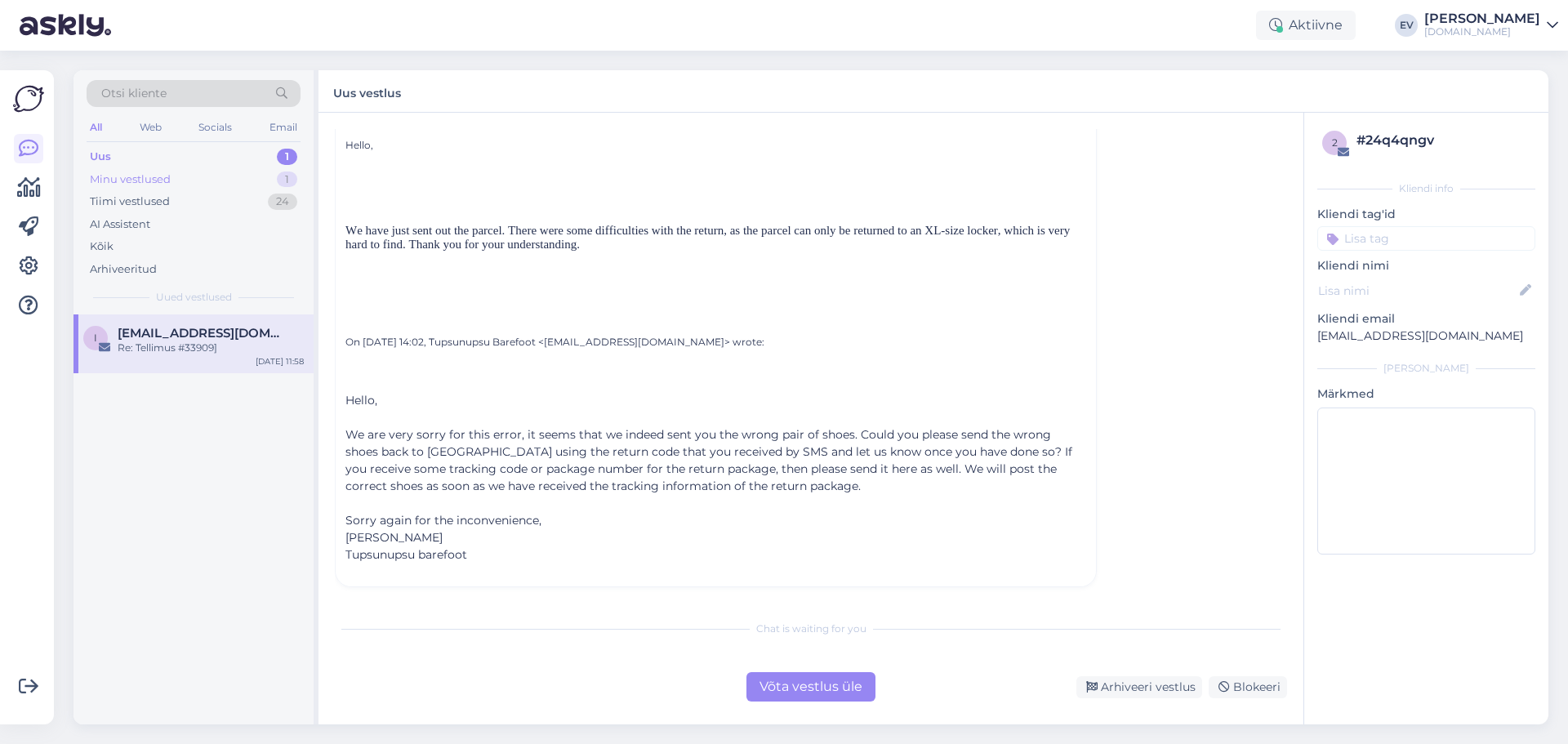
click at [150, 182] on div "Minu vestlused" at bounding box center [130, 180] width 81 height 16
click at [232, 331] on div "#9nv7mjvj" at bounding box center [211, 333] width 187 height 15
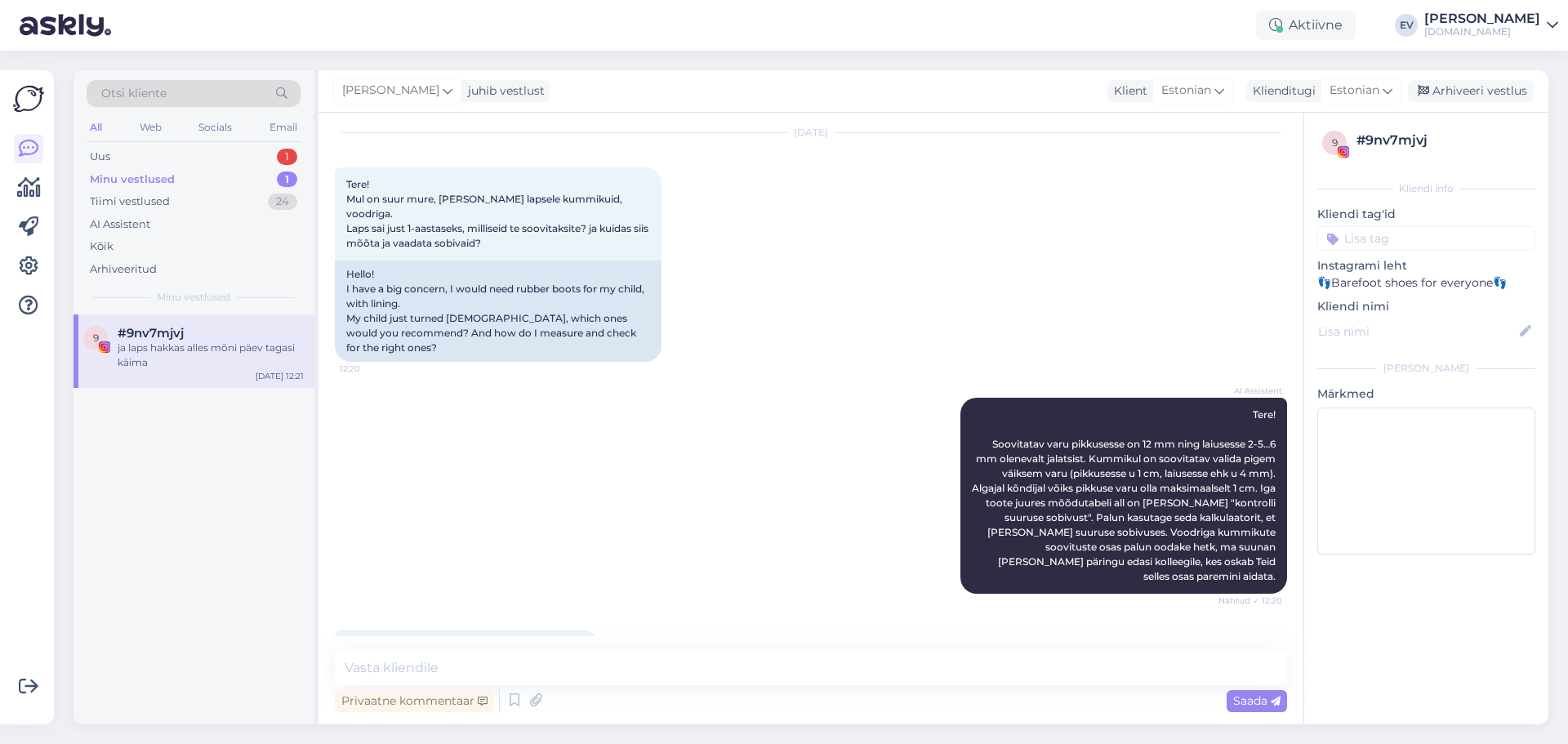
scroll to position [92, 0]
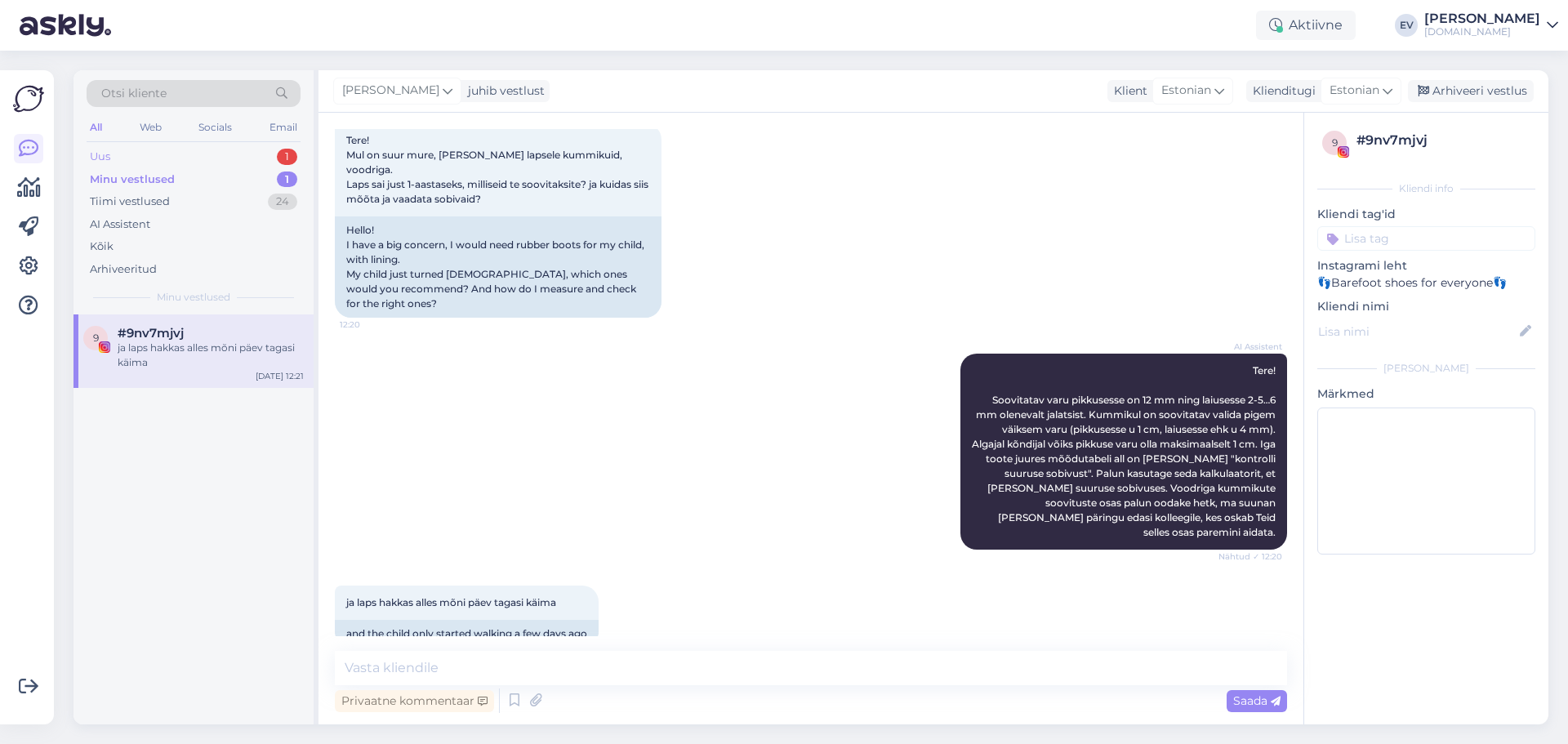
click at [182, 154] on div "Uus 1" at bounding box center [194, 157] width 214 height 23
click at [220, 332] on span "[EMAIL_ADDRESS][DOMAIN_NAME]" at bounding box center [203, 333] width 170 height 15
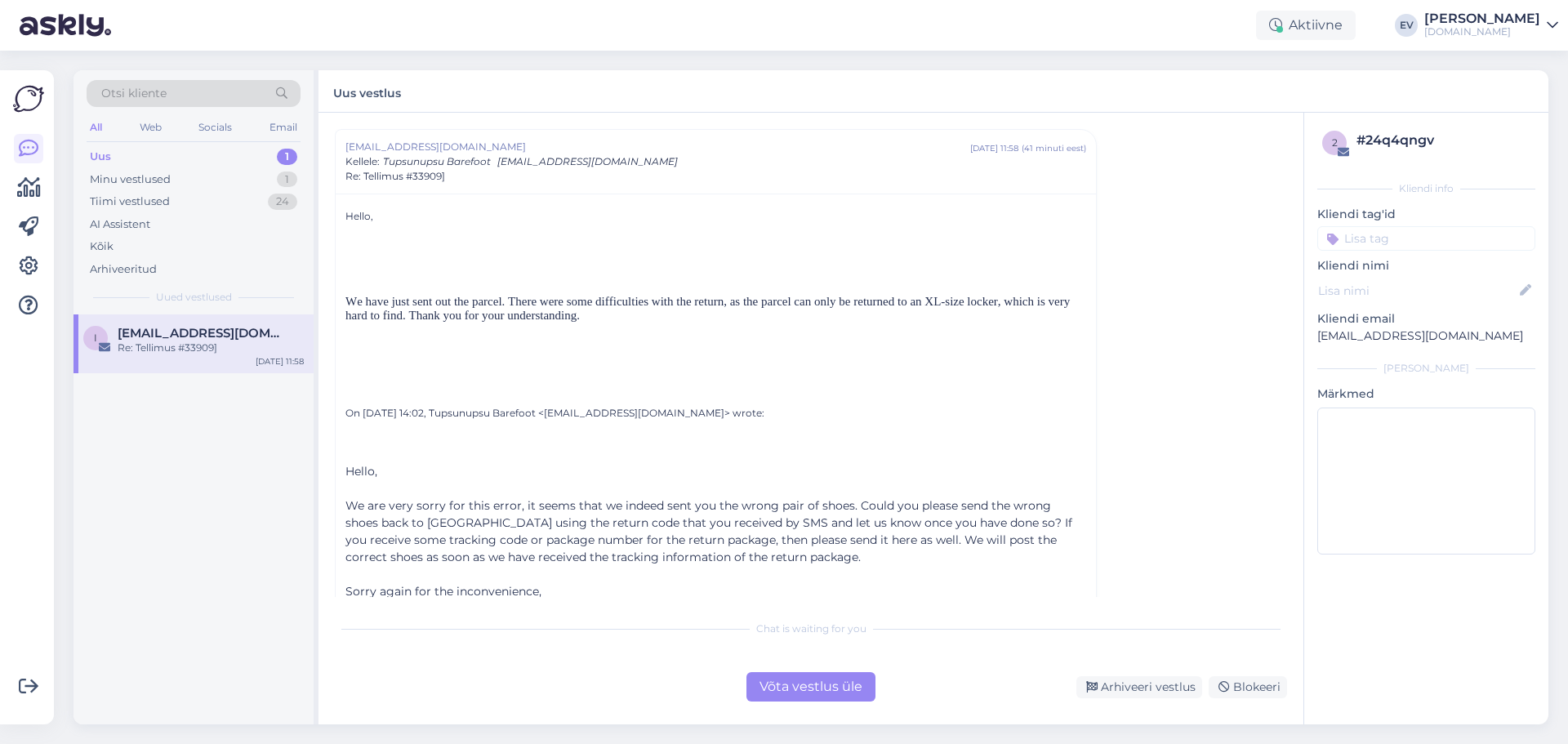
scroll to position [361, 0]
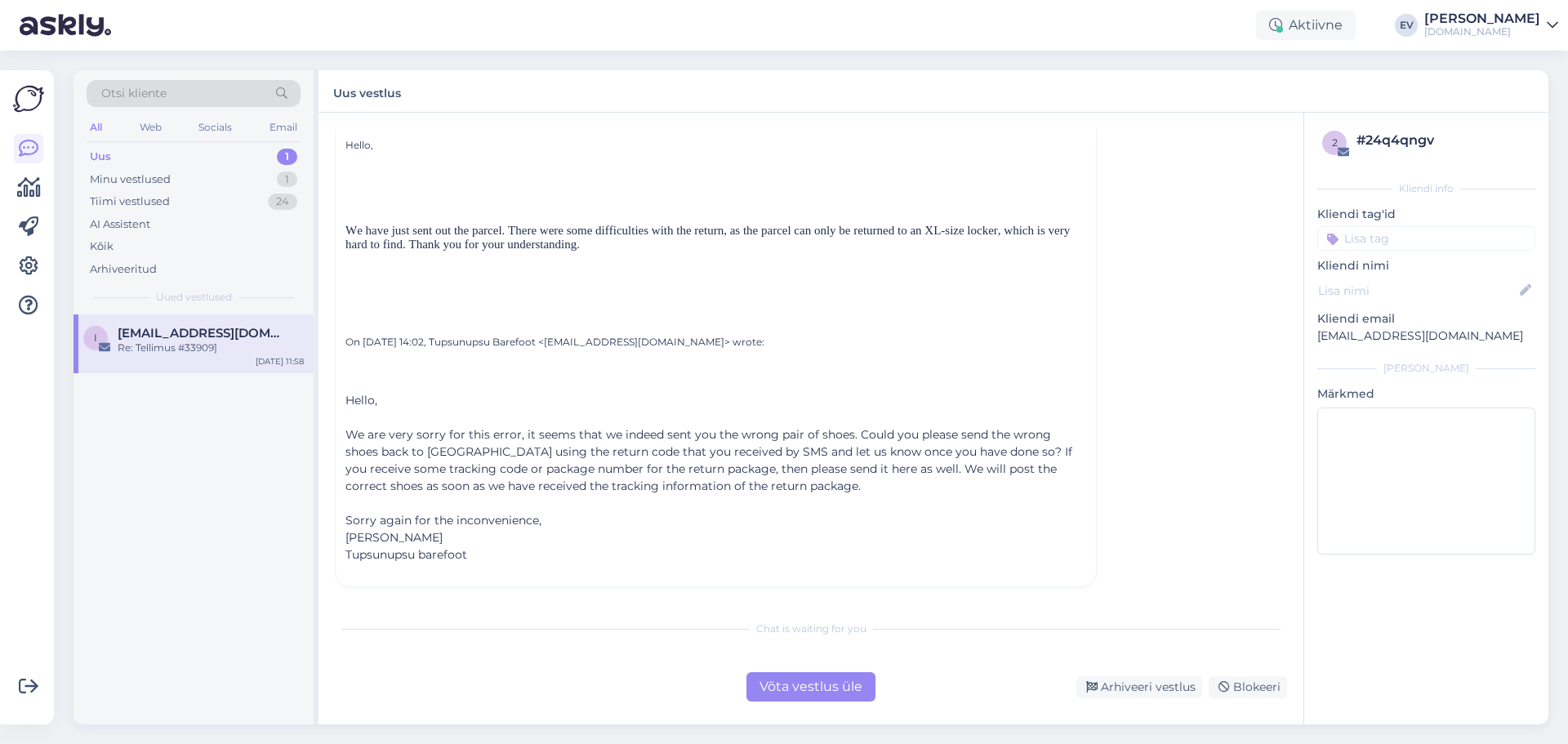
click at [838, 692] on div "Võta vestlus üle" at bounding box center [810, 688] width 129 height 30
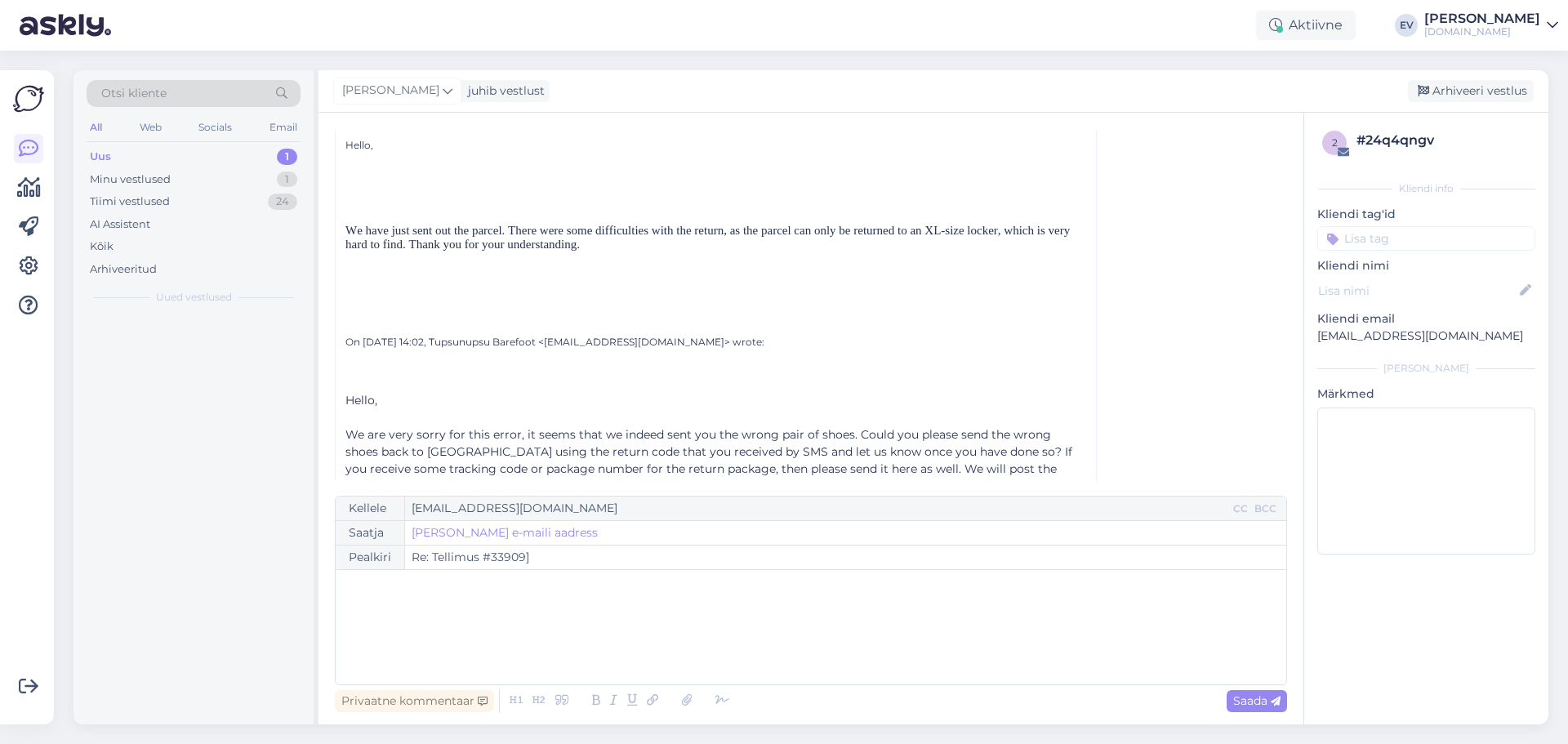
scroll to position [290, 0]
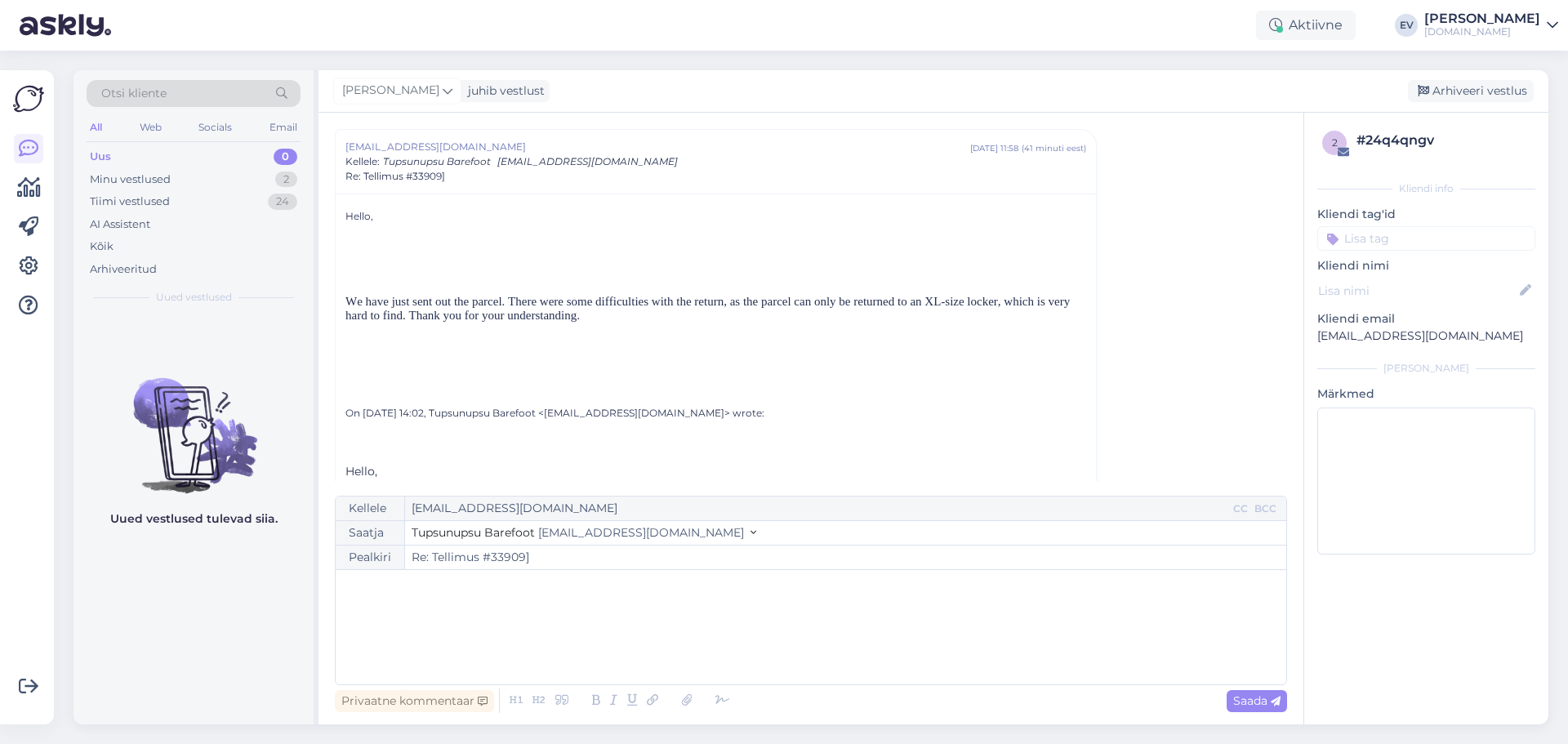
click at [645, 635] on div "﻿" at bounding box center [810, 627] width 935 height 98
click at [177, 146] on div "Uus 0" at bounding box center [194, 157] width 214 height 23
click at [179, 177] on div "Minu vestlused 2" at bounding box center [194, 180] width 214 height 23
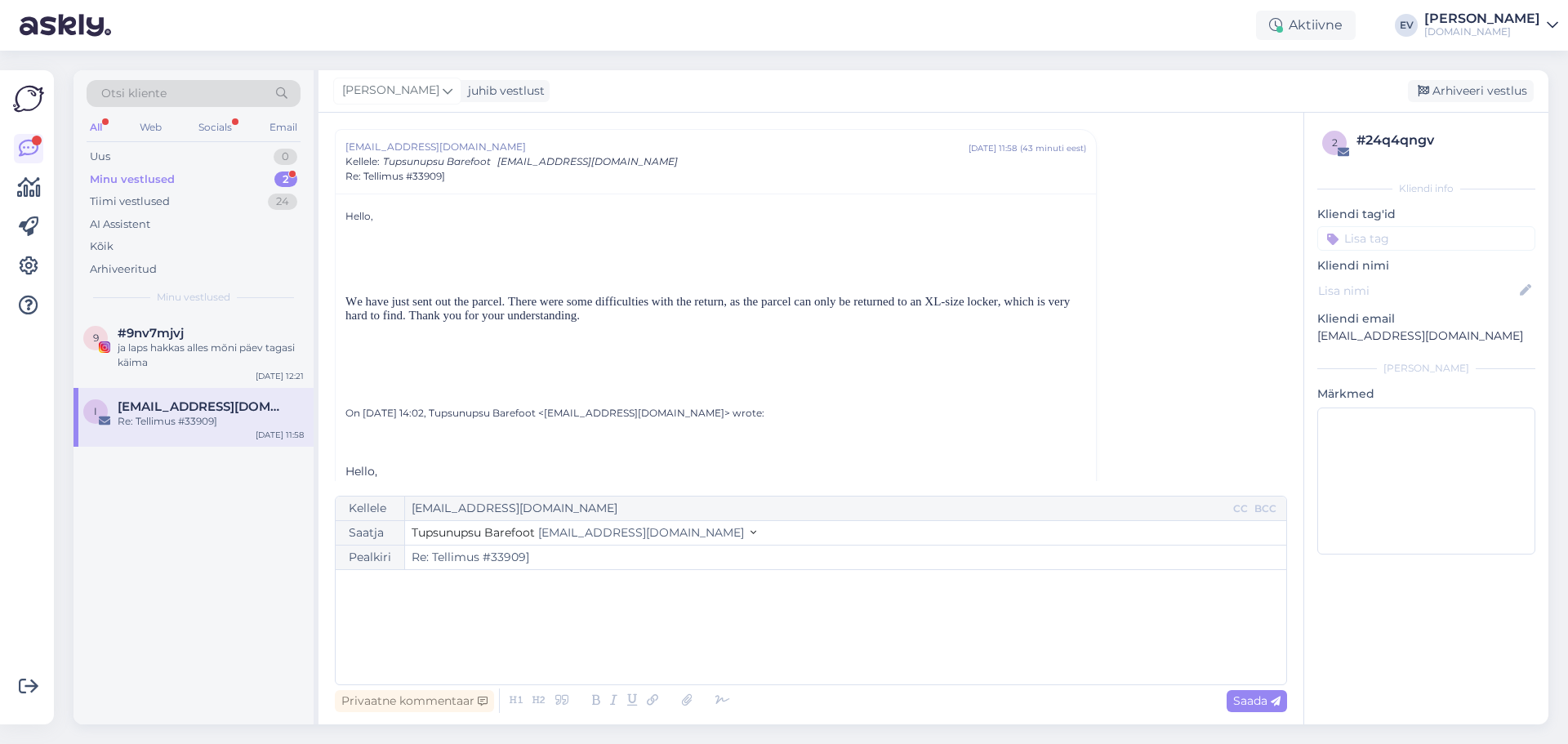
click at [167, 176] on div "Minu vestlused" at bounding box center [133, 180] width 85 height 16
click at [173, 398] on div "i [EMAIL_ADDRESS][DOMAIN_NAME] Re: Tellimus #33909] [DATE] 11:58" at bounding box center [194, 418] width 240 height 59
click at [164, 151] on div "Uus 1" at bounding box center [194, 157] width 214 height 23
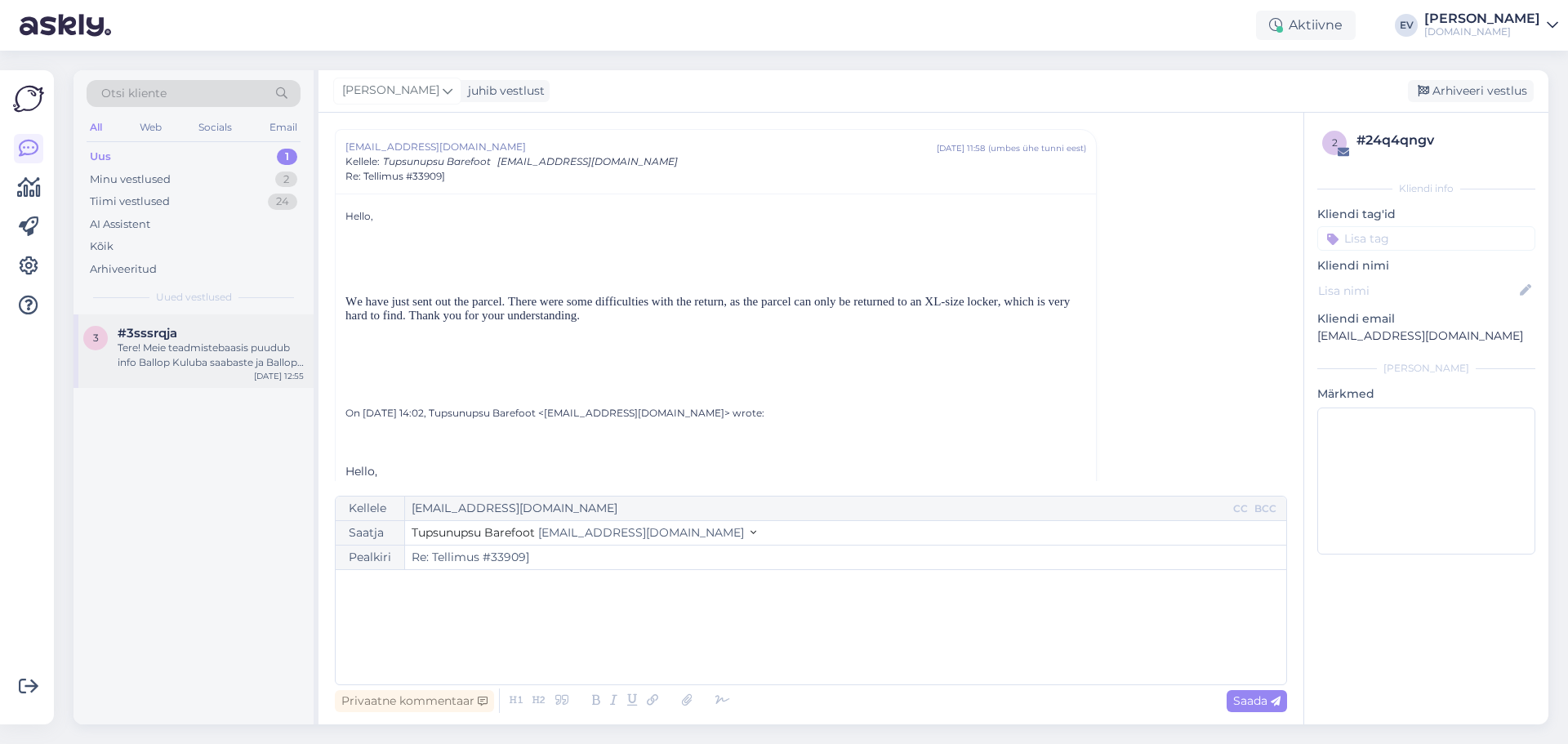
click at [229, 345] on div "Tere! Meie teadmistebaasis puudub info Ballop Kuluba saabaste ja Ballop Vivid t…" at bounding box center [211, 355] width 187 height 30
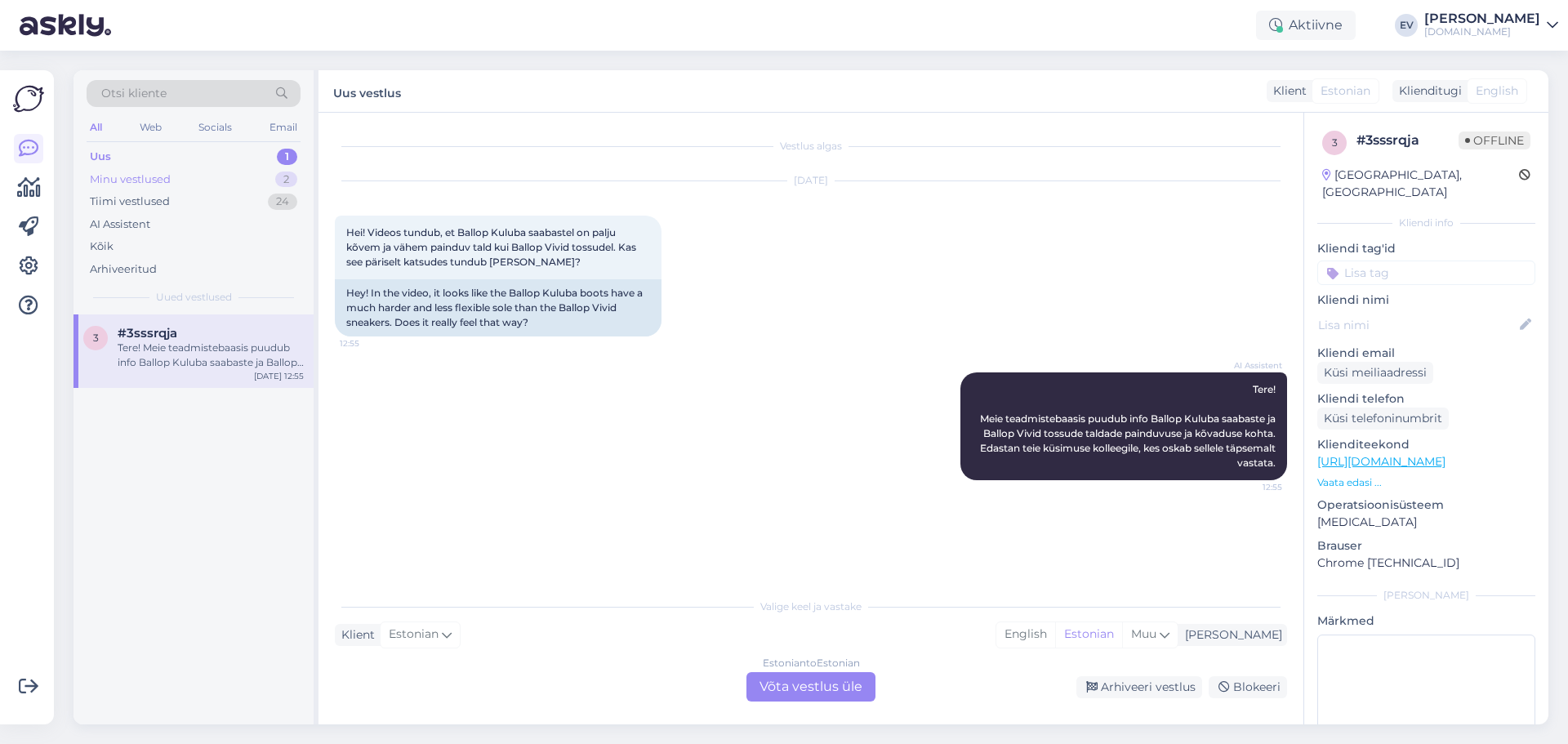
click at [176, 178] on div "Minu vestlused 2" at bounding box center [194, 180] width 214 height 23
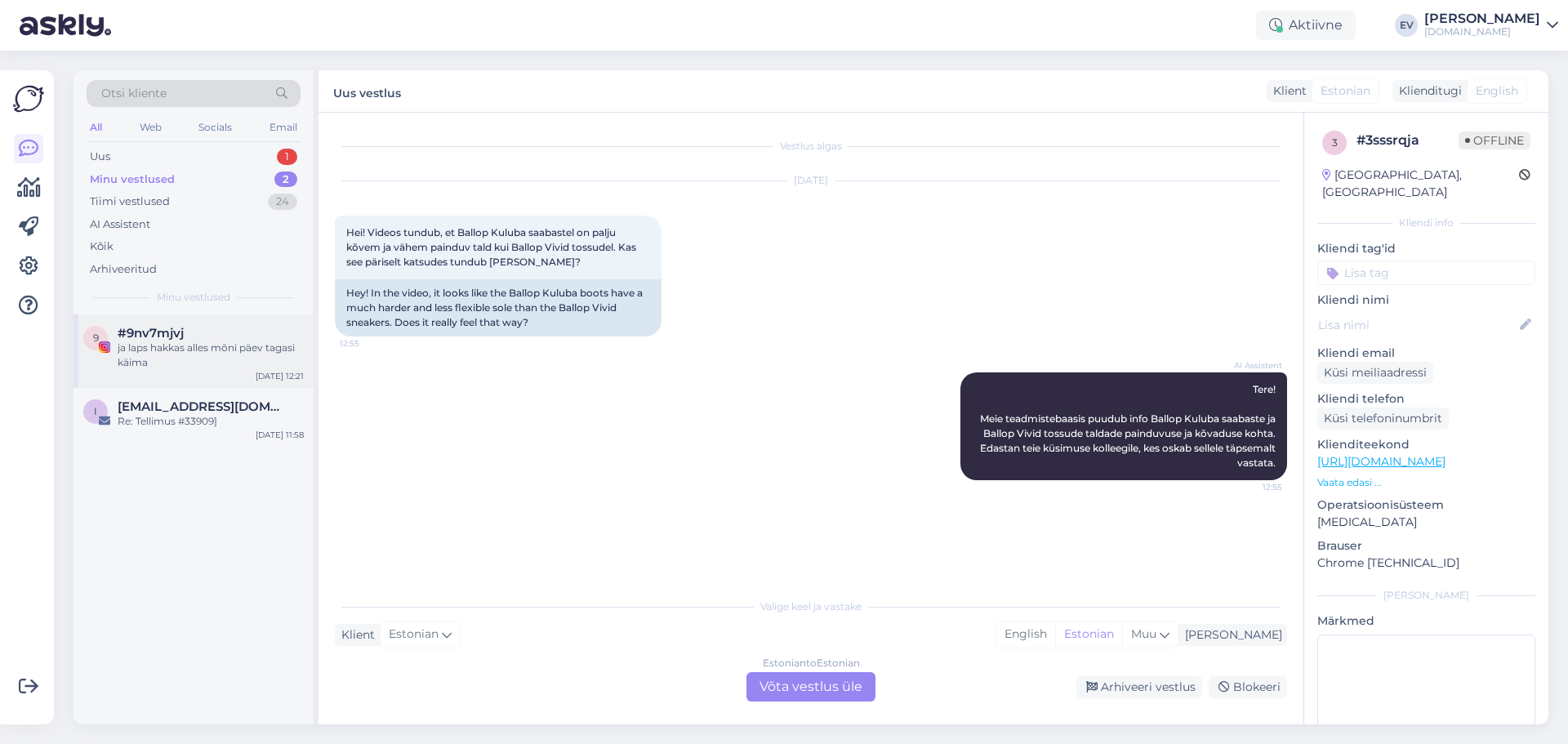
drag, startPoint x: 194, startPoint y: 362, endPoint x: 277, endPoint y: 377, distance: 84.3
click at [194, 363] on div "ja laps hakkas alles mõni päev tagasi käima" at bounding box center [211, 355] width 187 height 30
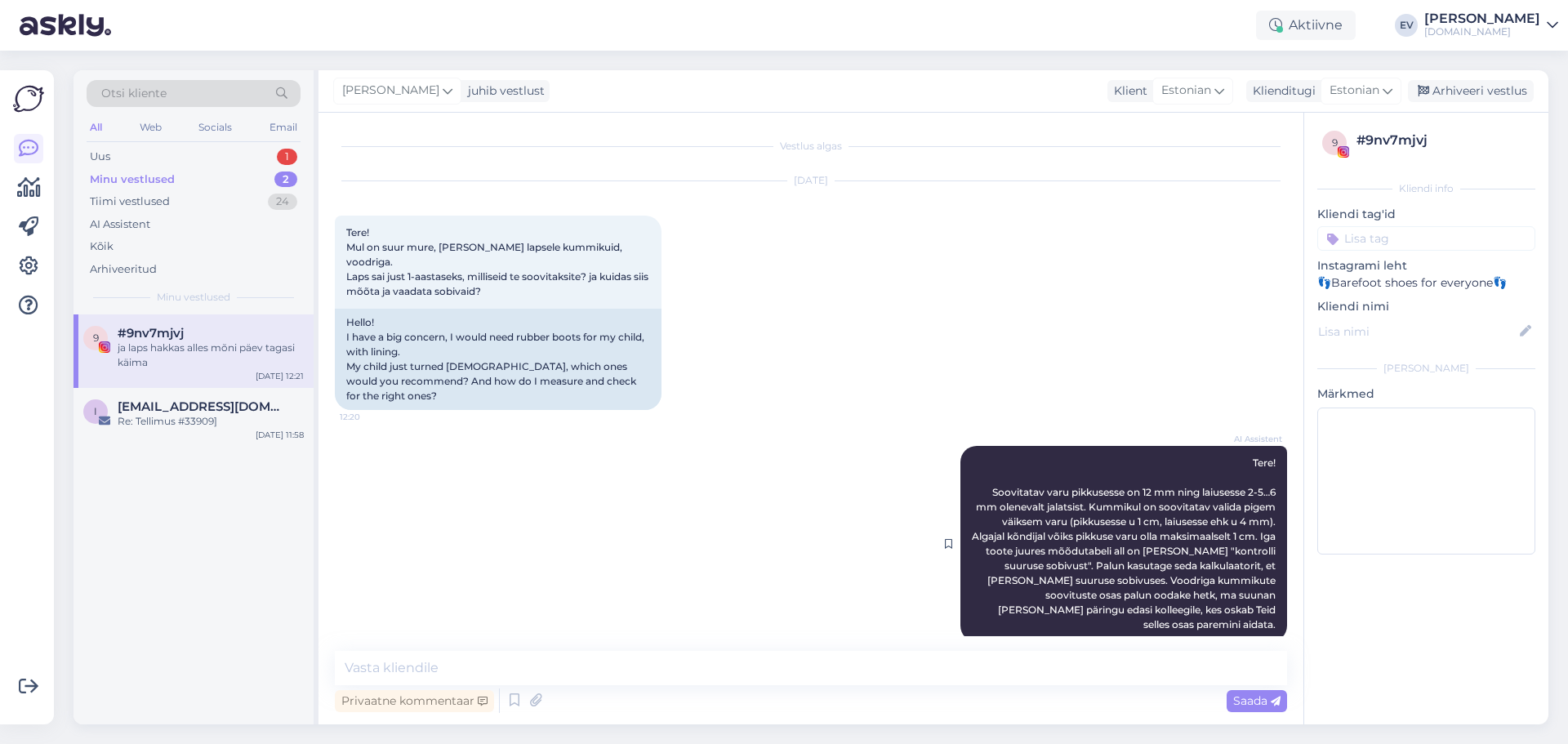
scroll to position [92, 0]
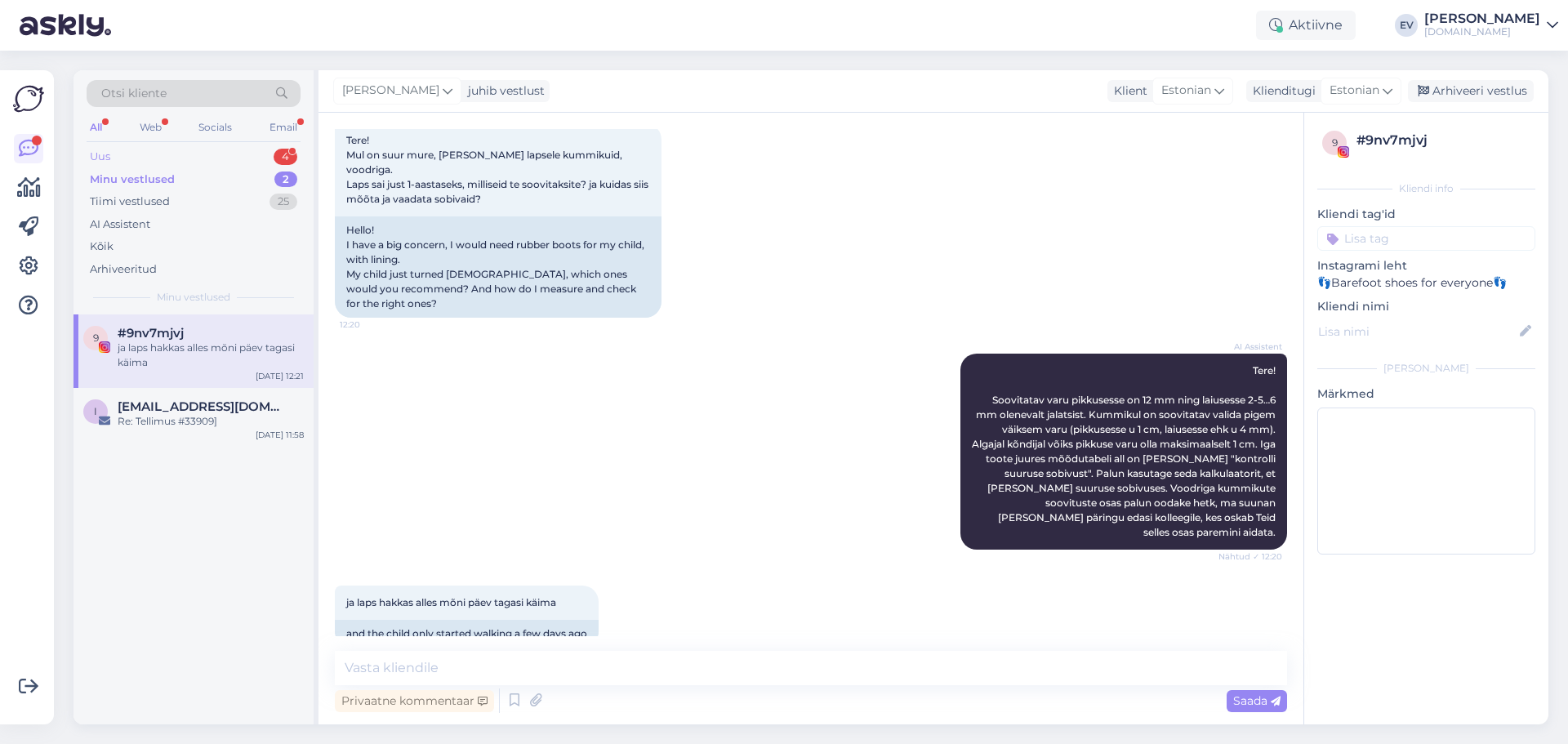
click at [194, 155] on div "Uus 4" at bounding box center [194, 157] width 214 height 23
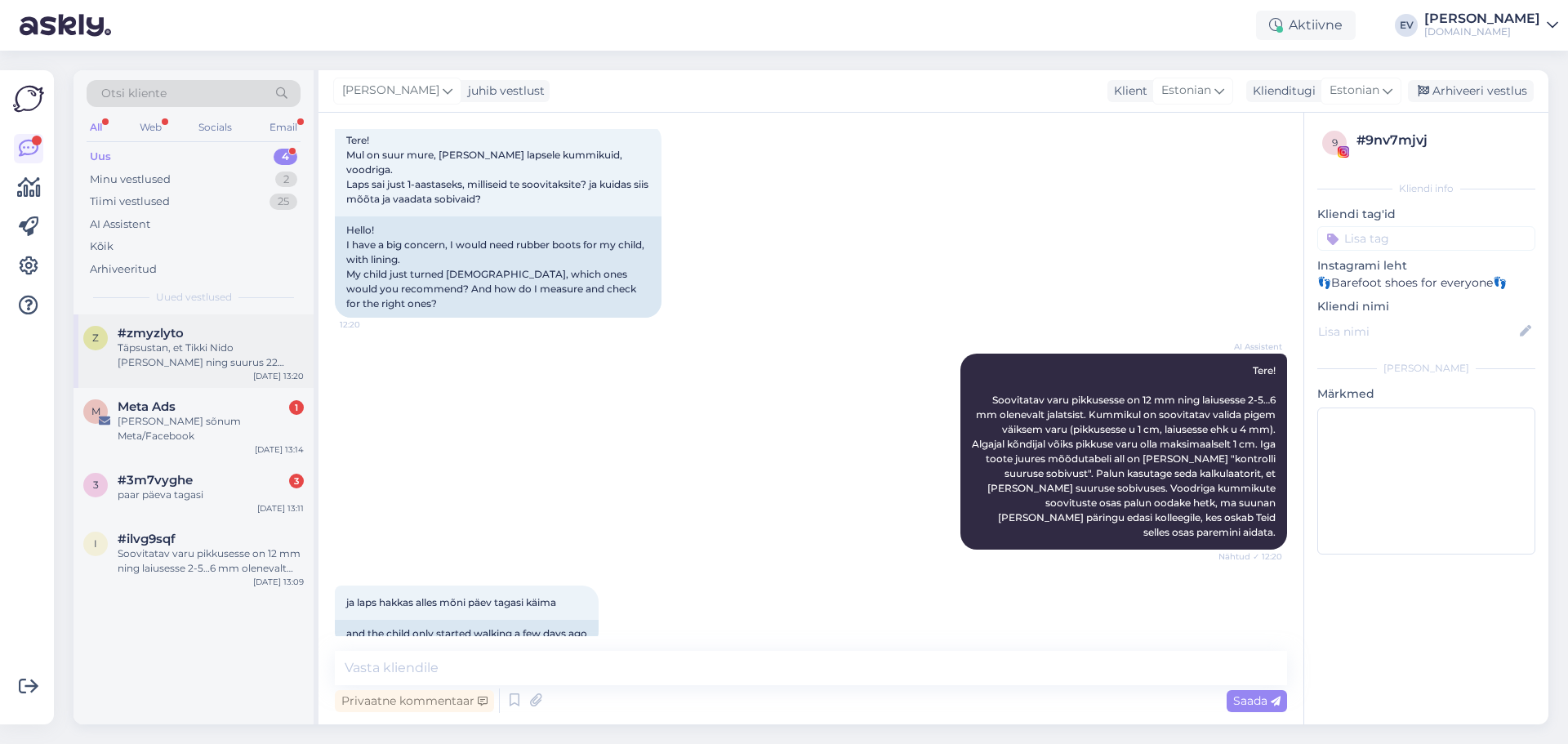
click at [226, 348] on div "Täpsustan, et Tikki Nido [PERSON_NAME] ning suurus 22 kasutusel." at bounding box center [211, 355] width 187 height 30
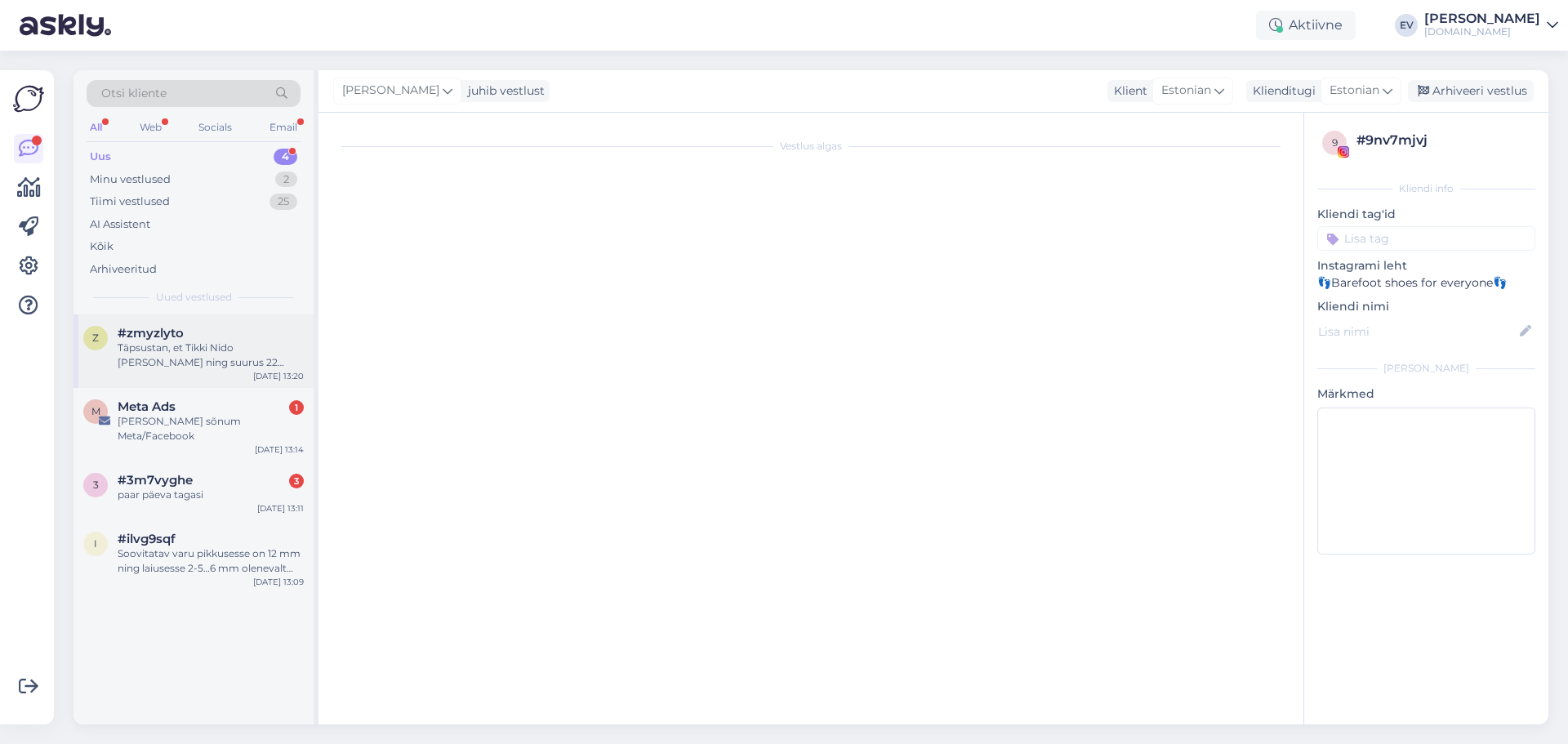
scroll to position [93, 0]
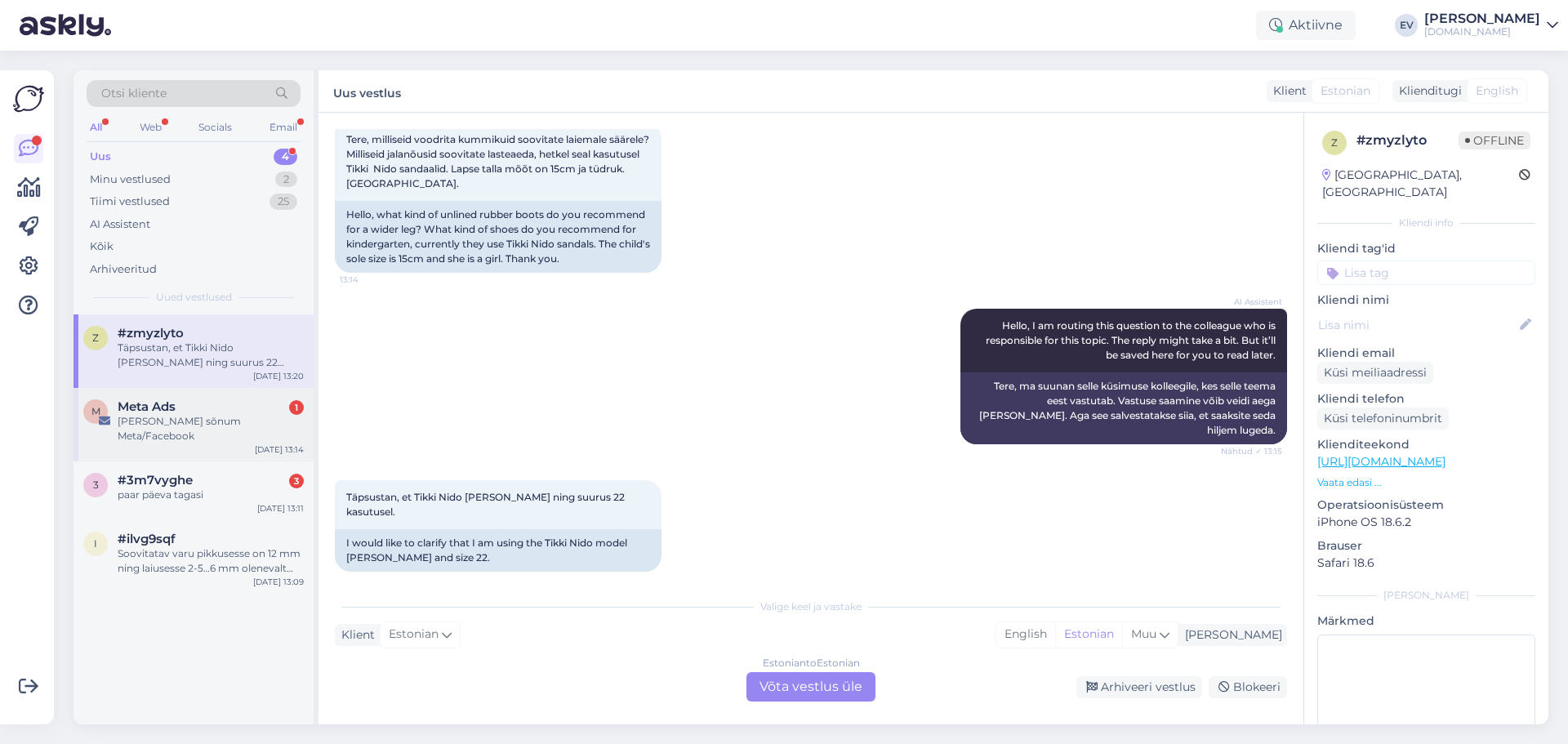
click at [158, 426] on div "[PERSON_NAME] sõnum Meta/Facebook" at bounding box center [211, 429] width 187 height 30
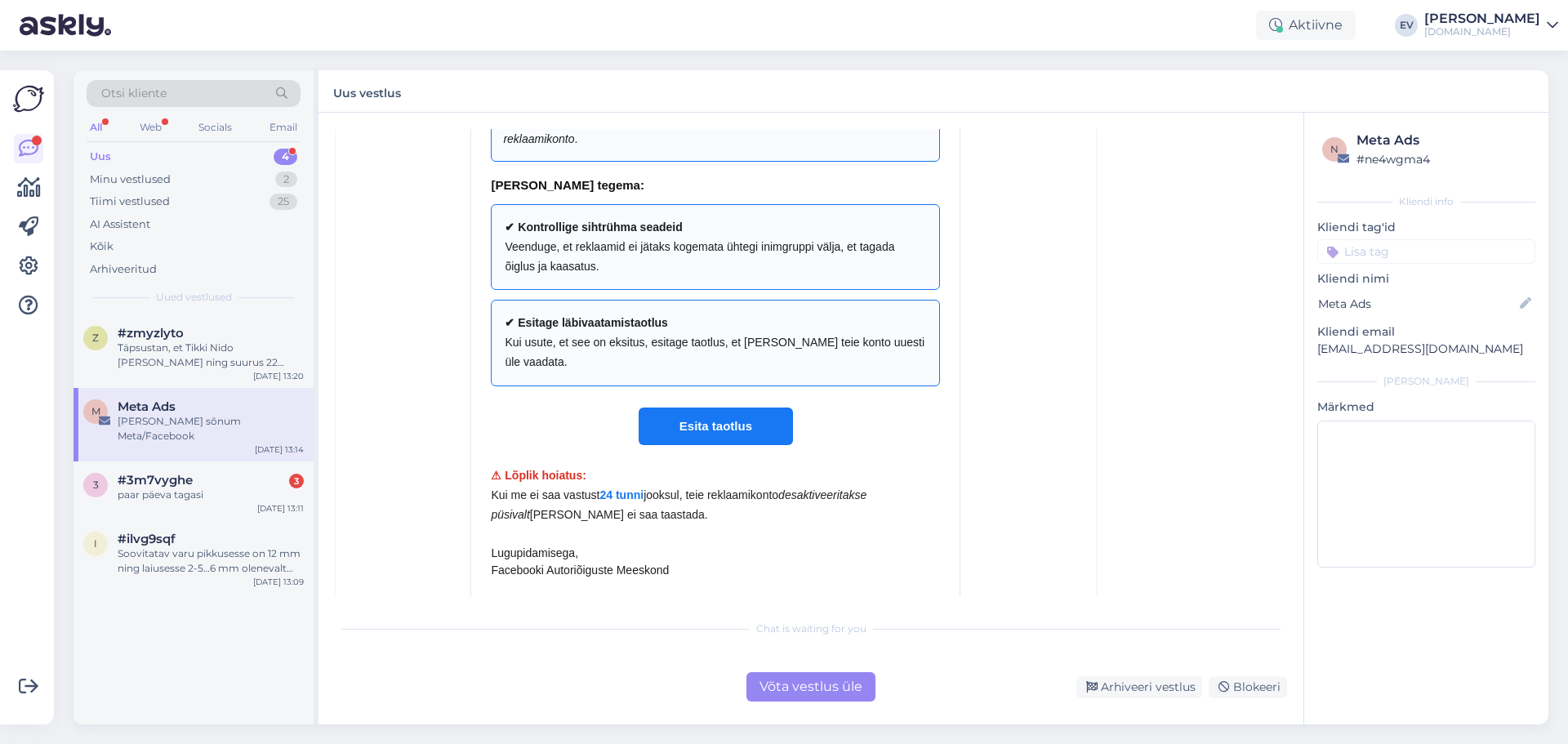
scroll to position [82, 0]
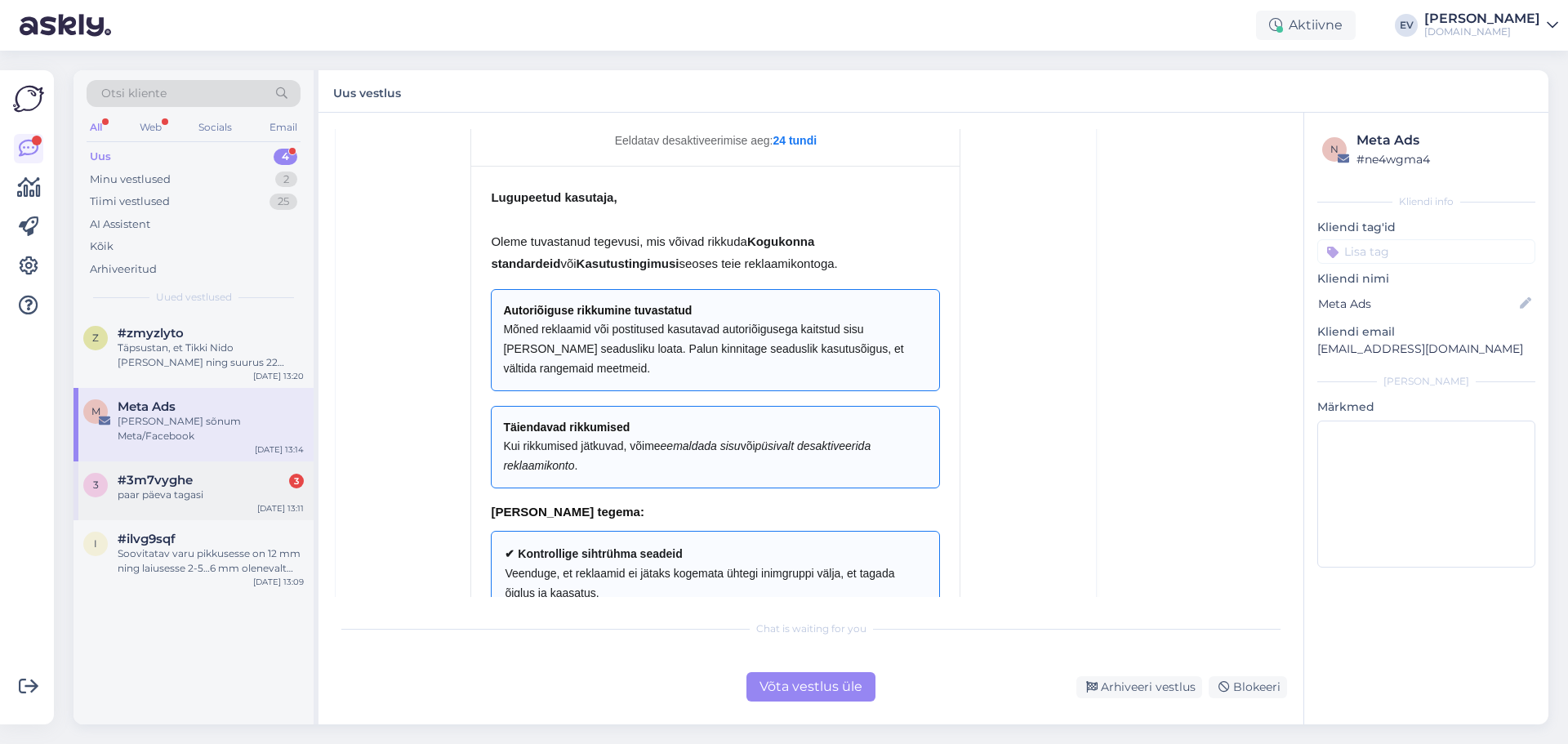
click at [202, 473] on div "#3m7vyghe 3" at bounding box center [211, 480] width 187 height 15
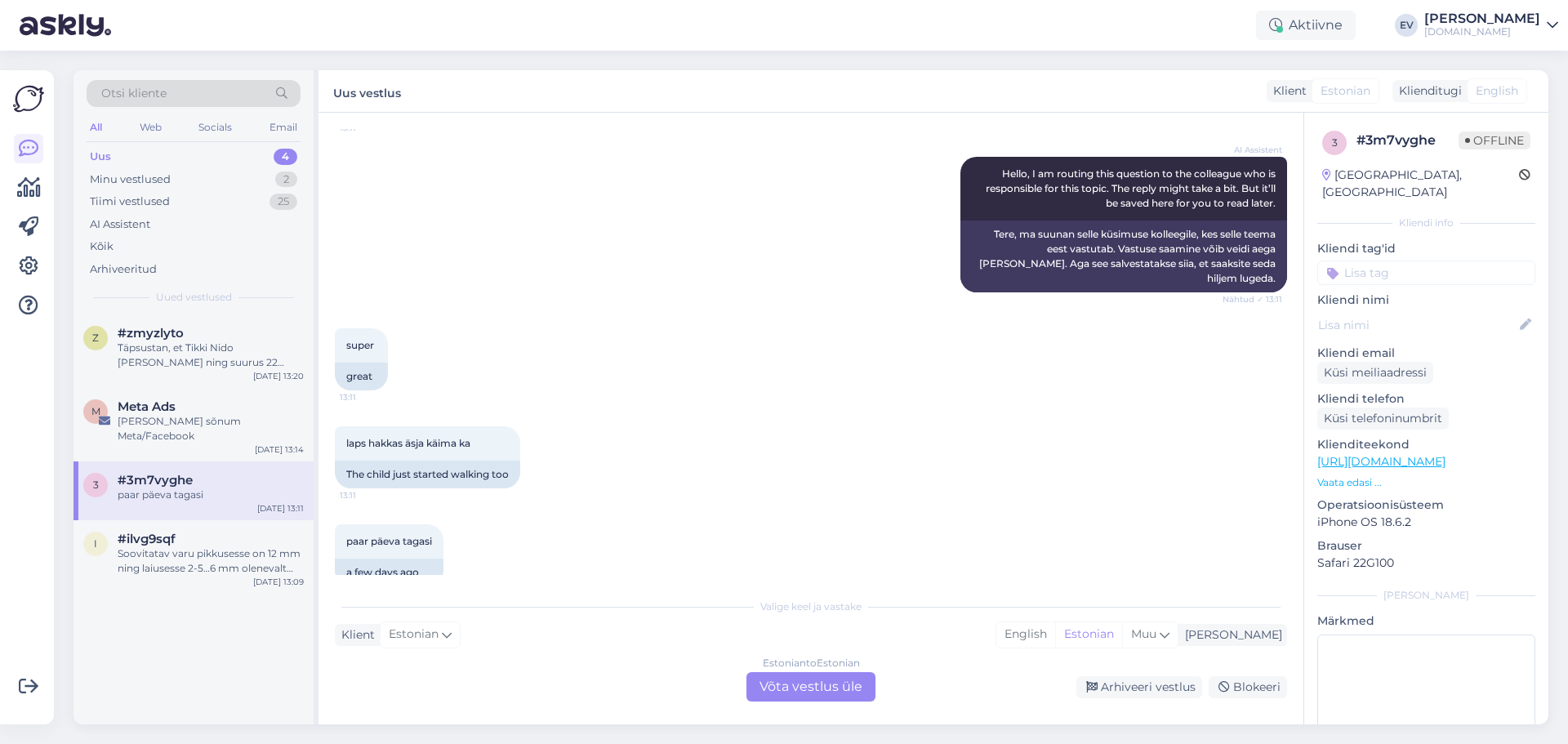
scroll to position [0, 0]
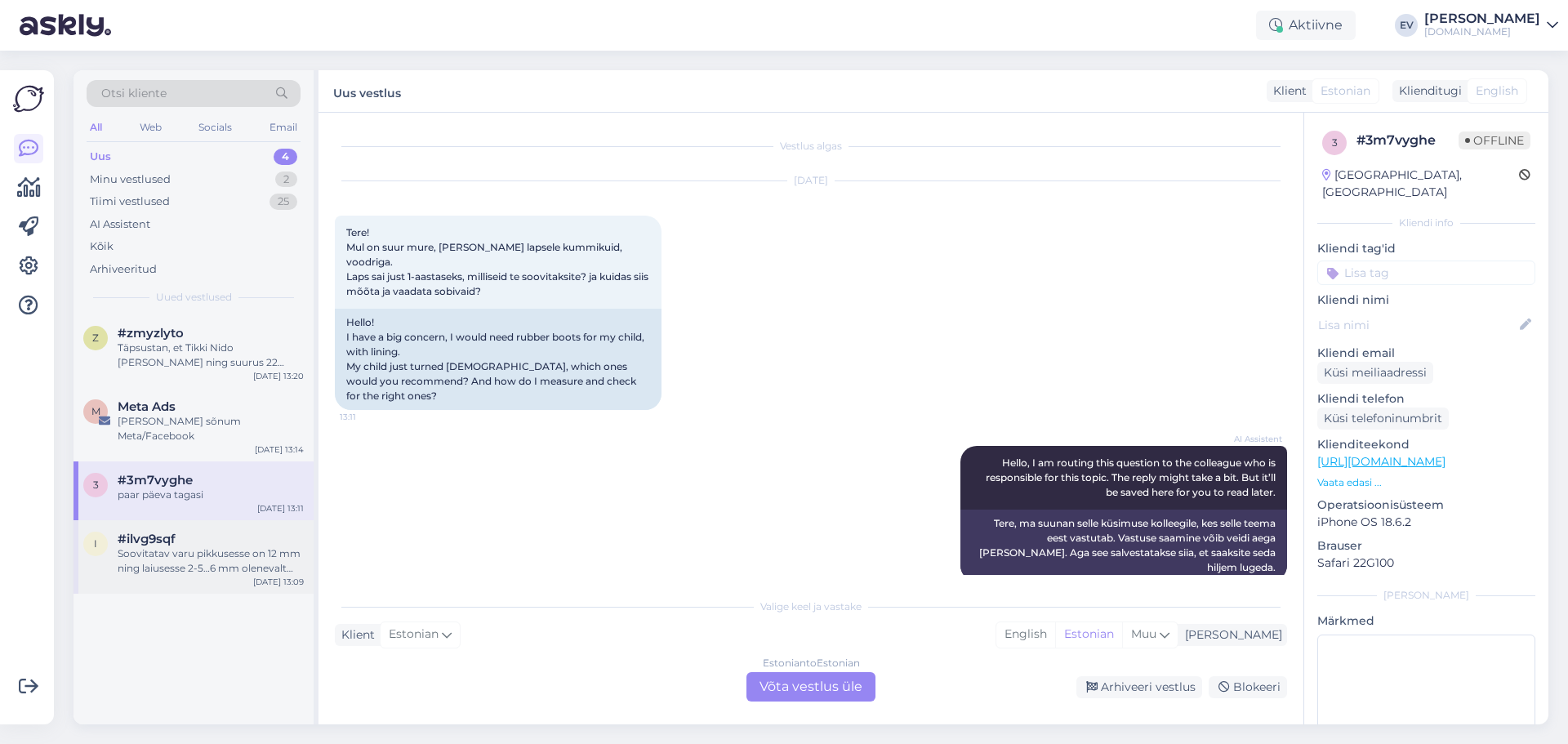
click at [198, 558] on div "Soovitatav varu pikkusesse on 12 mm ning laiusesse 2-5…6 mm olenevalt jalatsist…" at bounding box center [211, 562] width 187 height 30
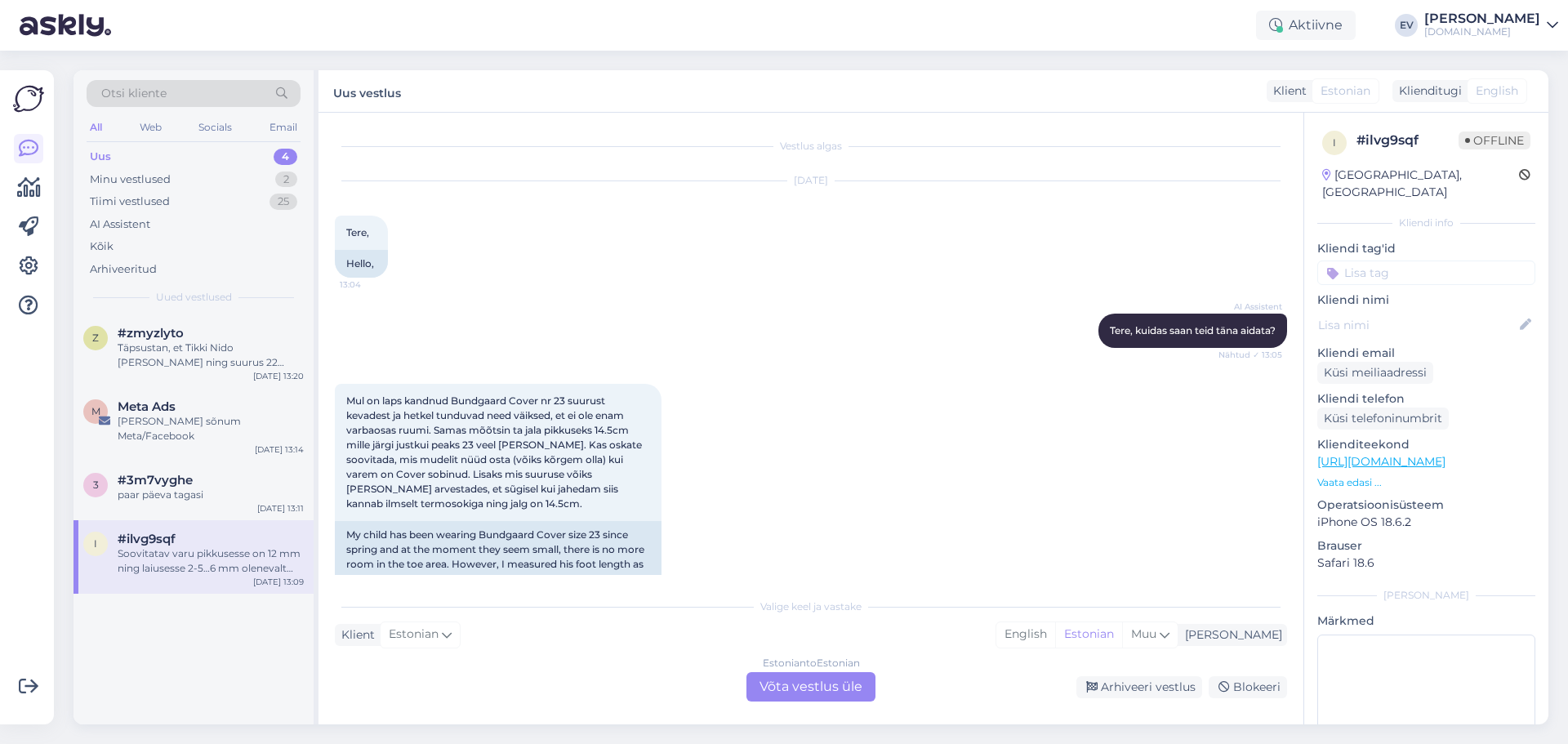
click at [121, 143] on div "Otsi kliente All Web Socials Email Uus 4 Minu vestlused 2 Tiimi vestlused 25 AI…" at bounding box center [194, 192] width 240 height 244
click at [131, 155] on div "Uus 4" at bounding box center [194, 157] width 214 height 23
click at [239, 345] on div "Täpsustan, et Tikki Nido [PERSON_NAME] ning suurus 22 kasutusel." at bounding box center [211, 355] width 187 height 30
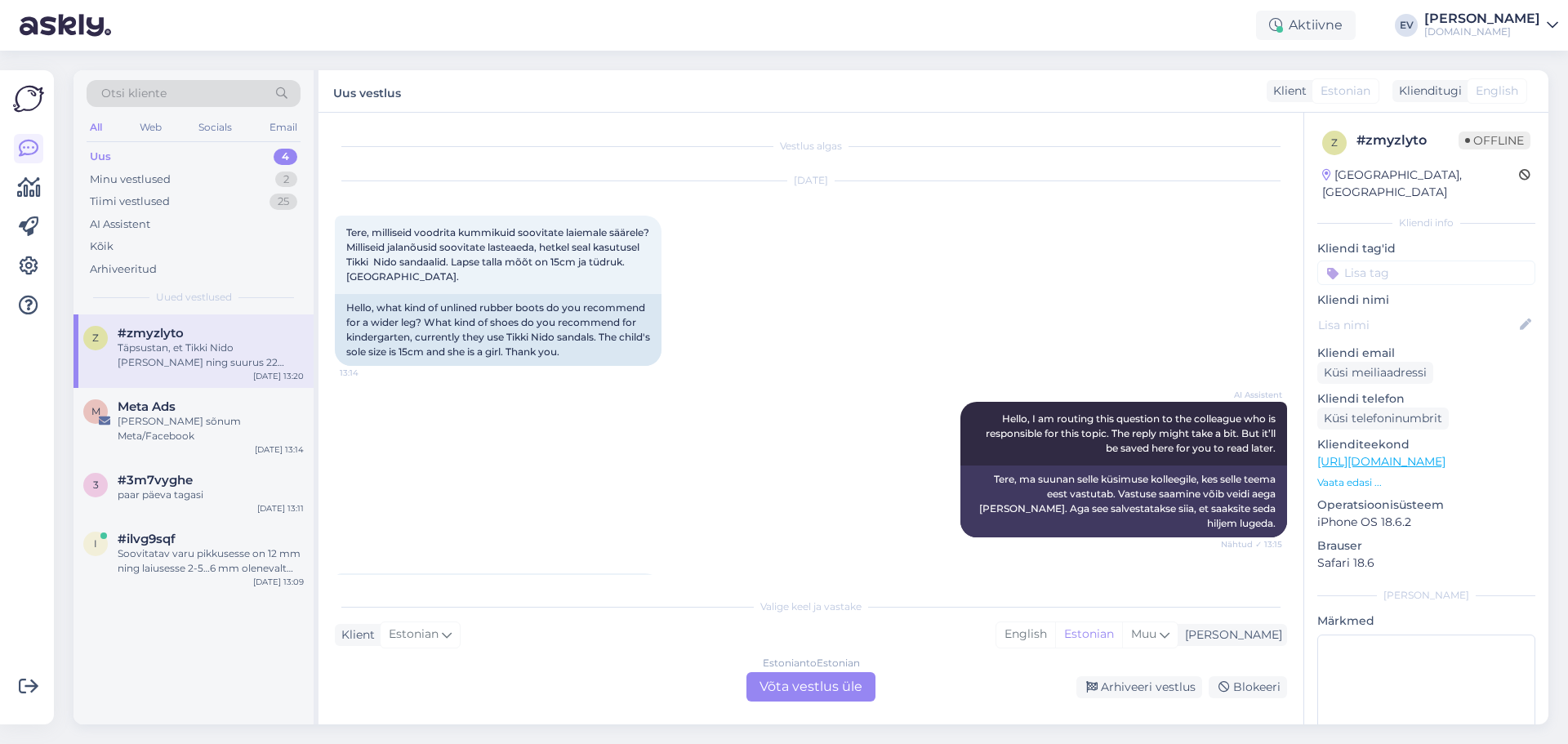
scroll to position [93, 0]
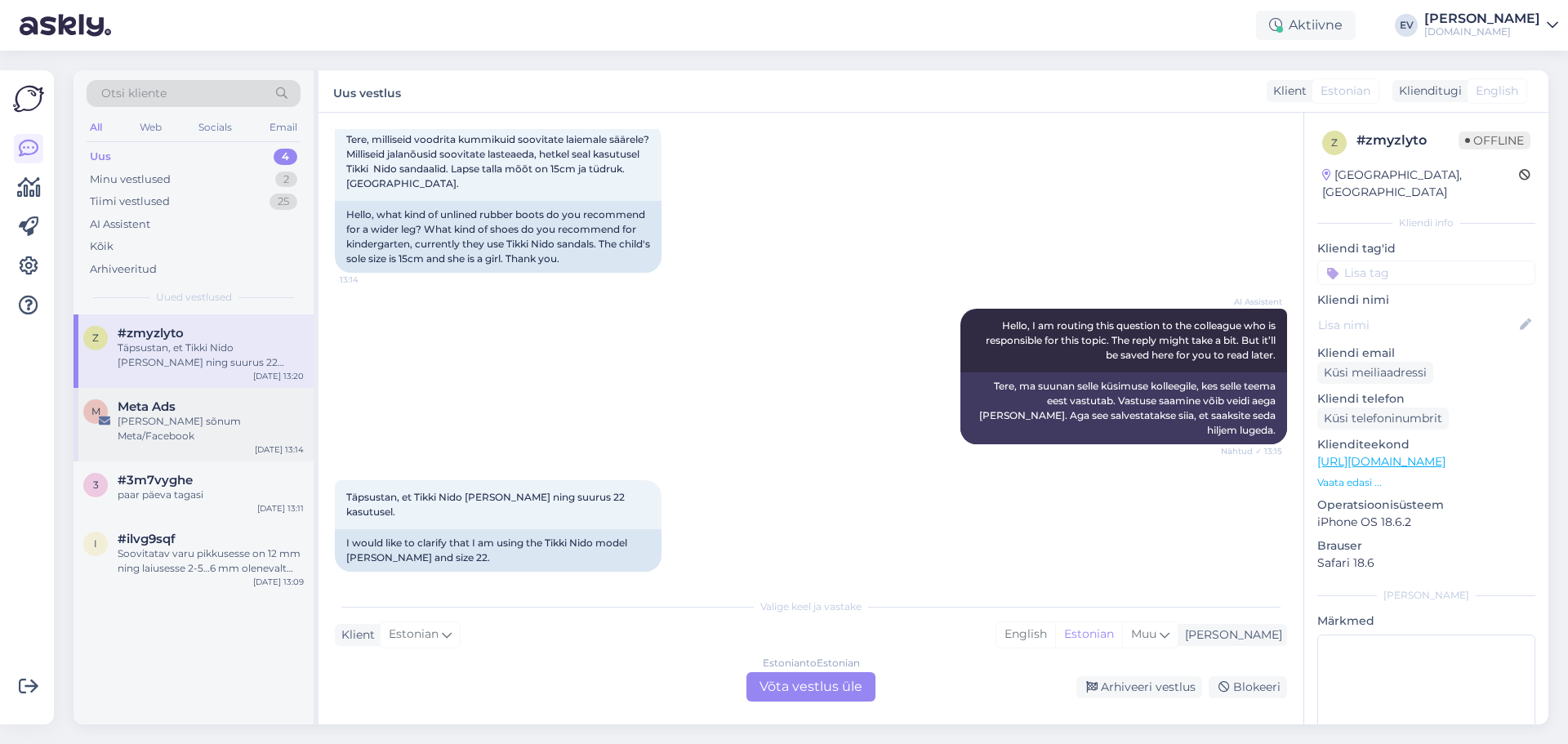
click at [215, 410] on div "Meta Ads" at bounding box center [211, 406] width 187 height 15
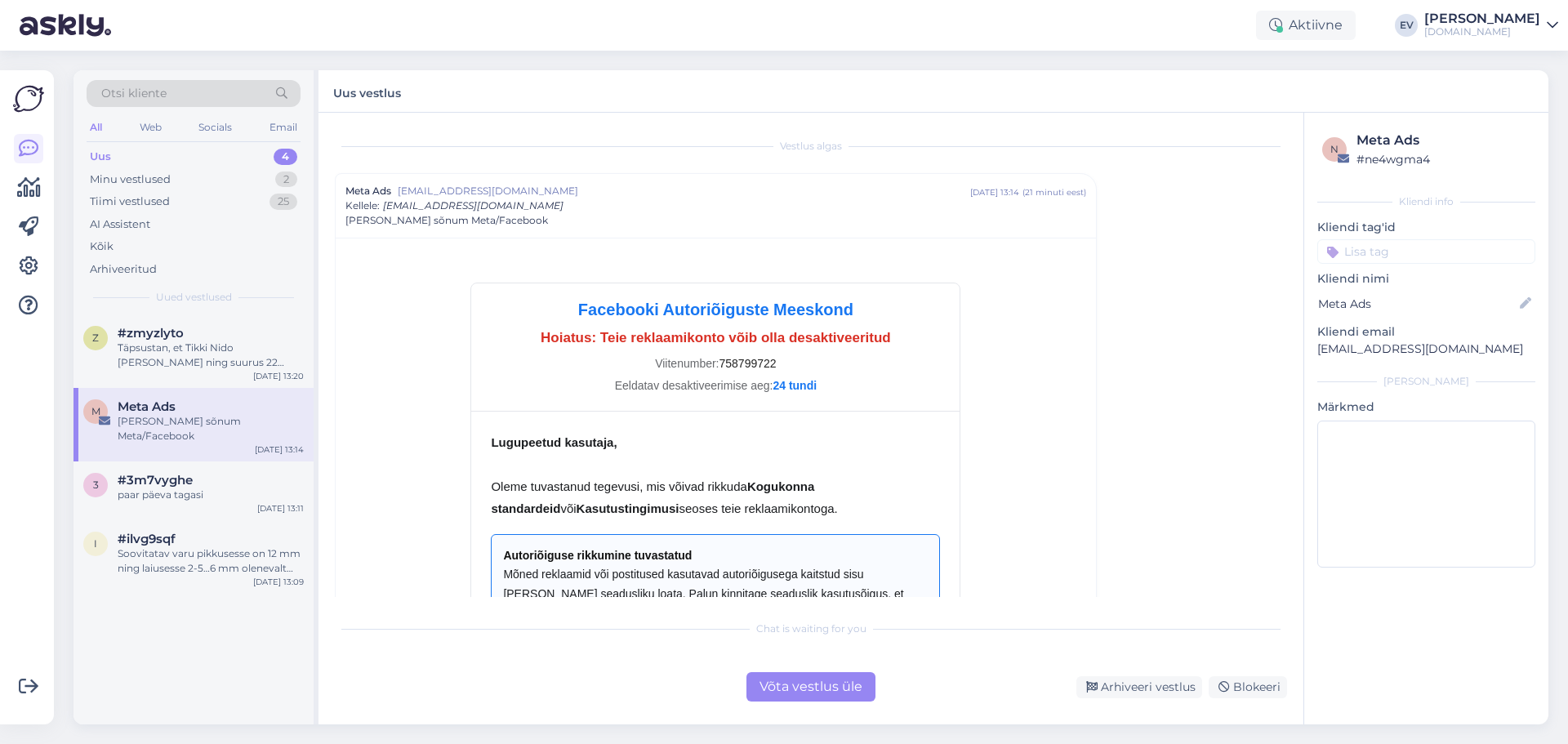
click at [186, 148] on div "Uus 4" at bounding box center [194, 157] width 214 height 23
click at [188, 149] on div "Uus 4" at bounding box center [194, 157] width 214 height 23
click at [178, 175] on div "Minu vestlused 2" at bounding box center [194, 180] width 214 height 23
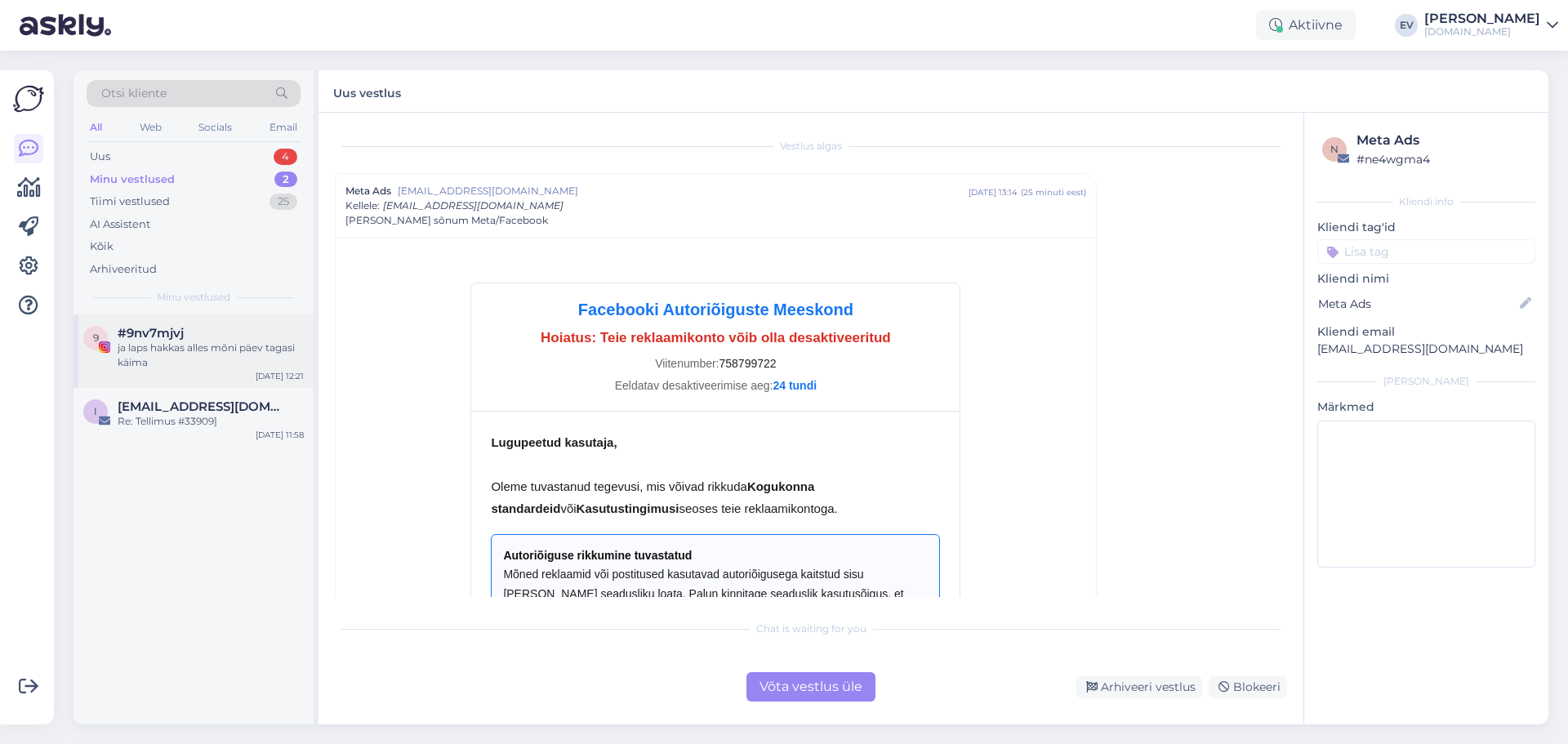
click at [220, 342] on div "ja laps hakkas alles mõni päev tagasi käima" at bounding box center [211, 355] width 187 height 30
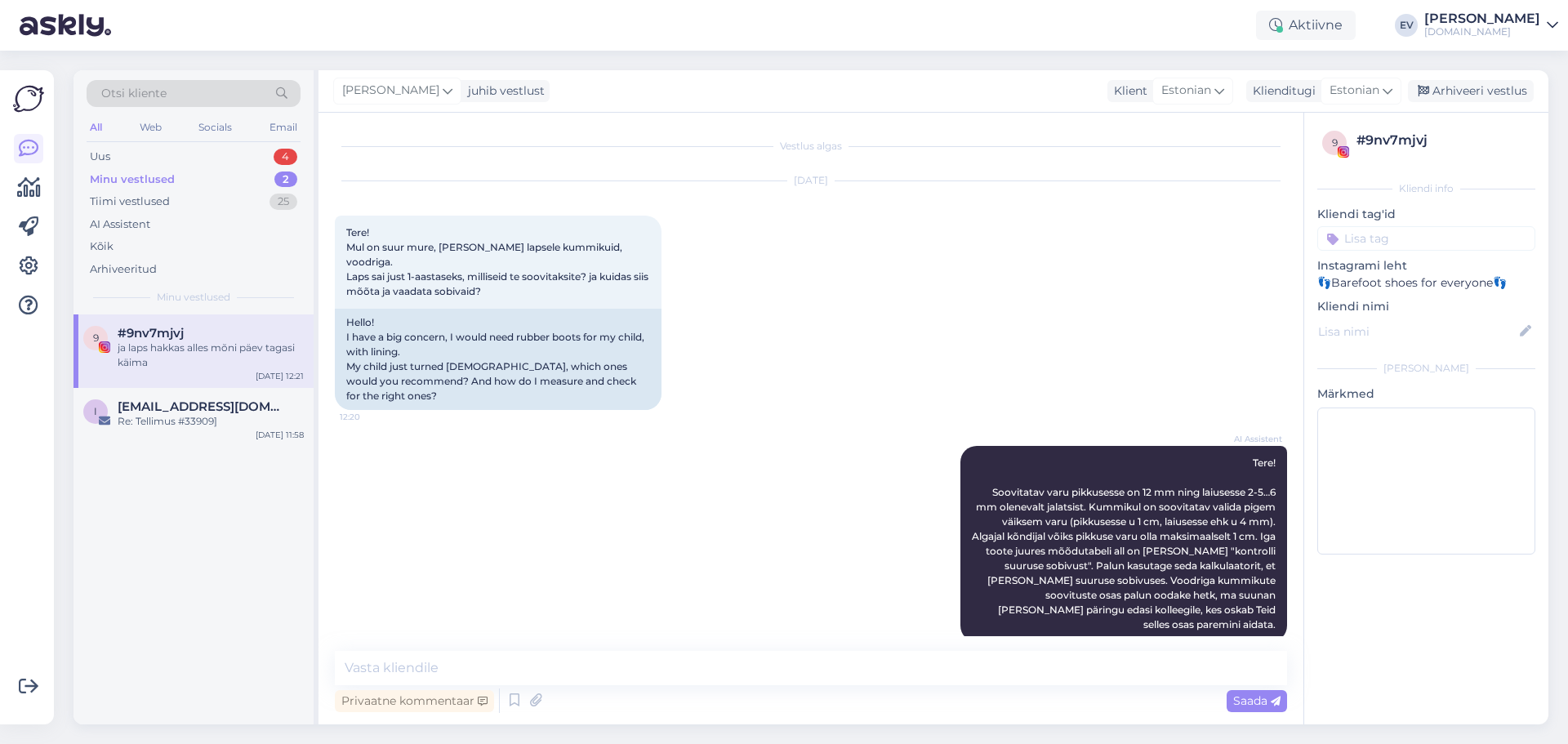
click at [200, 339] on div "#9nv7mjvj" at bounding box center [211, 333] width 187 height 15
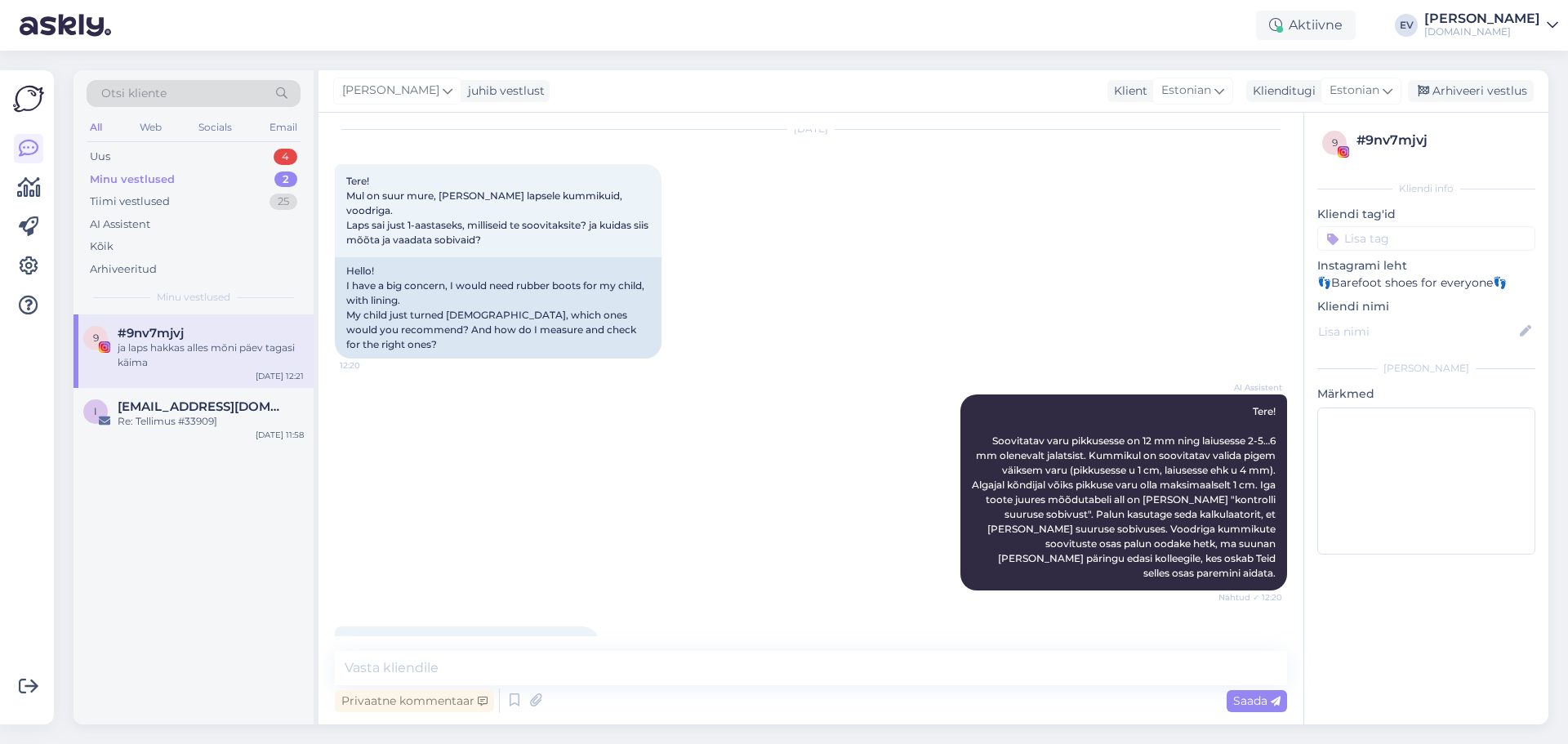
scroll to position [92, 0]
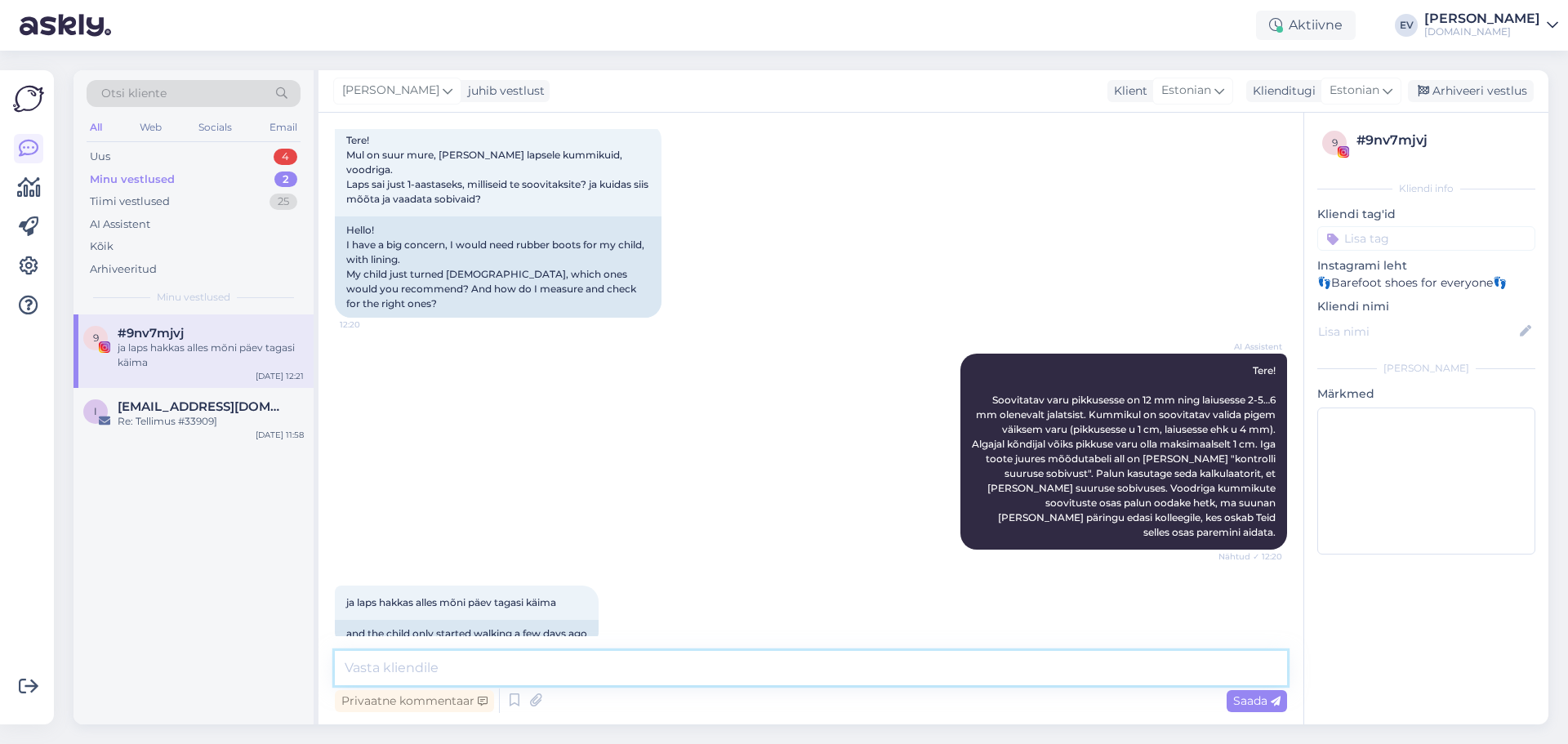
click at [425, 667] on textarea at bounding box center [810, 668] width 952 height 35
paste textarea "[URL][DOMAIN_NAME]"
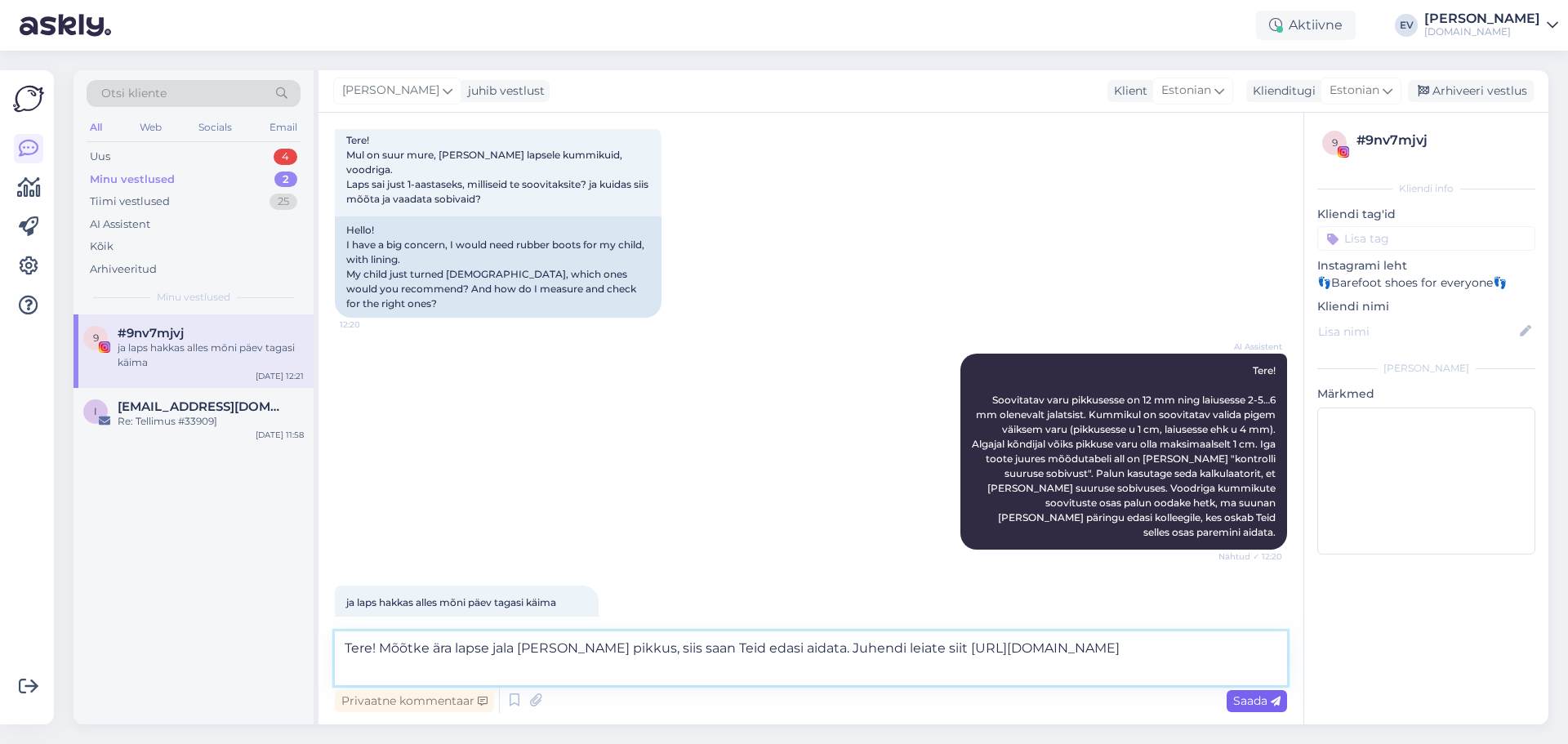
type textarea "Tere! Mõõtke ära lapse jala [PERSON_NAME] pikkus, siis saan Teid edasi aidata. …"
click at [1239, 702] on span "Saada" at bounding box center [1256, 701] width 48 height 15
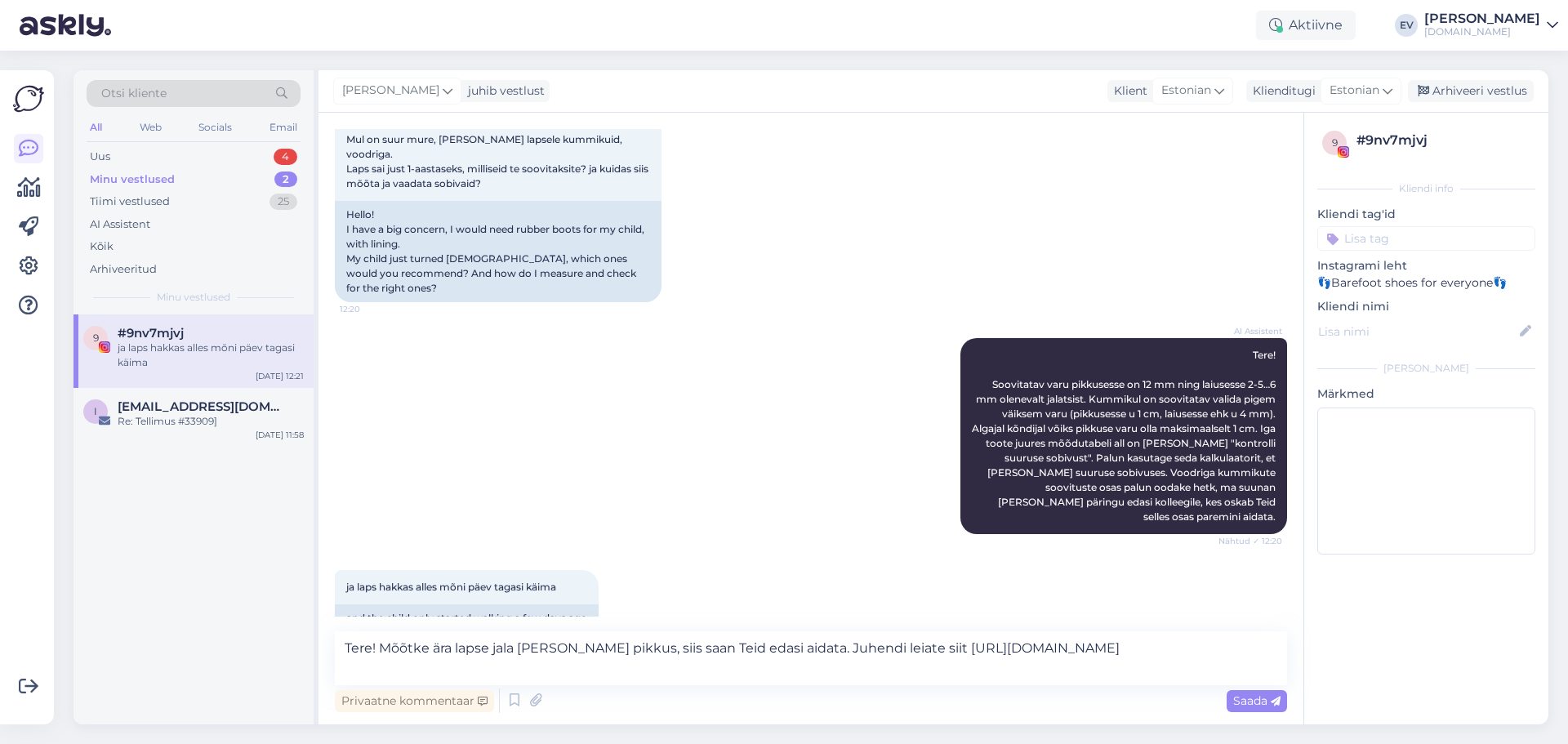
scroll to position [112, 0]
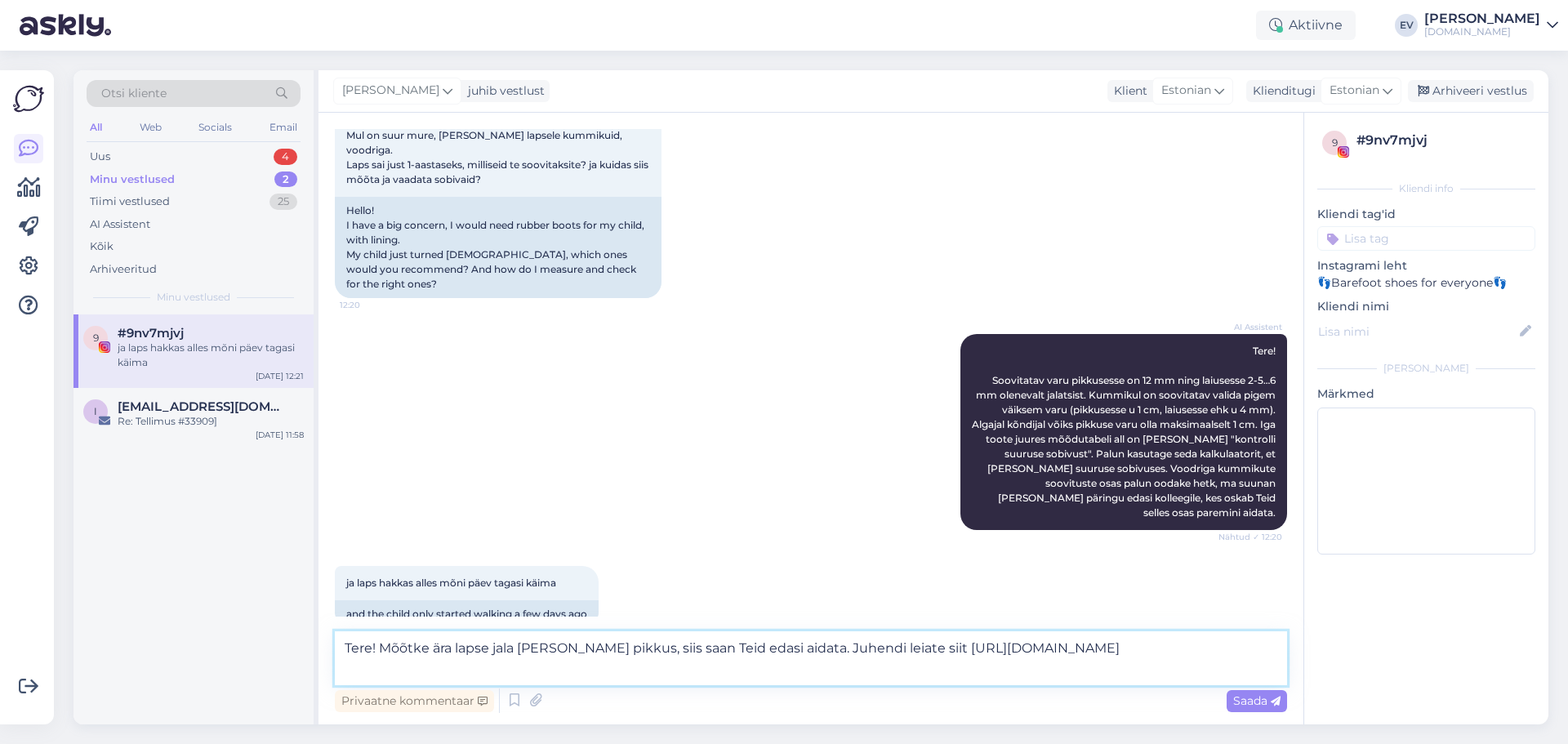
click at [482, 668] on textarea "Tere! Mõõtke ära lapse jala [PERSON_NAME] pikkus, siis saan Teid edasi aidata. …" at bounding box center [810, 659] width 952 height 54
click at [1245, 702] on span "Saada" at bounding box center [1256, 701] width 48 height 15
drag, startPoint x: 343, startPoint y: 645, endPoint x: 502, endPoint y: 667, distance: 160.5
click at [502, 667] on textarea "Tere! Mõõtke ära lapse jala [PERSON_NAME] pikkus, siis saan Teid edasi aidata. …" at bounding box center [810, 659] width 952 height 54
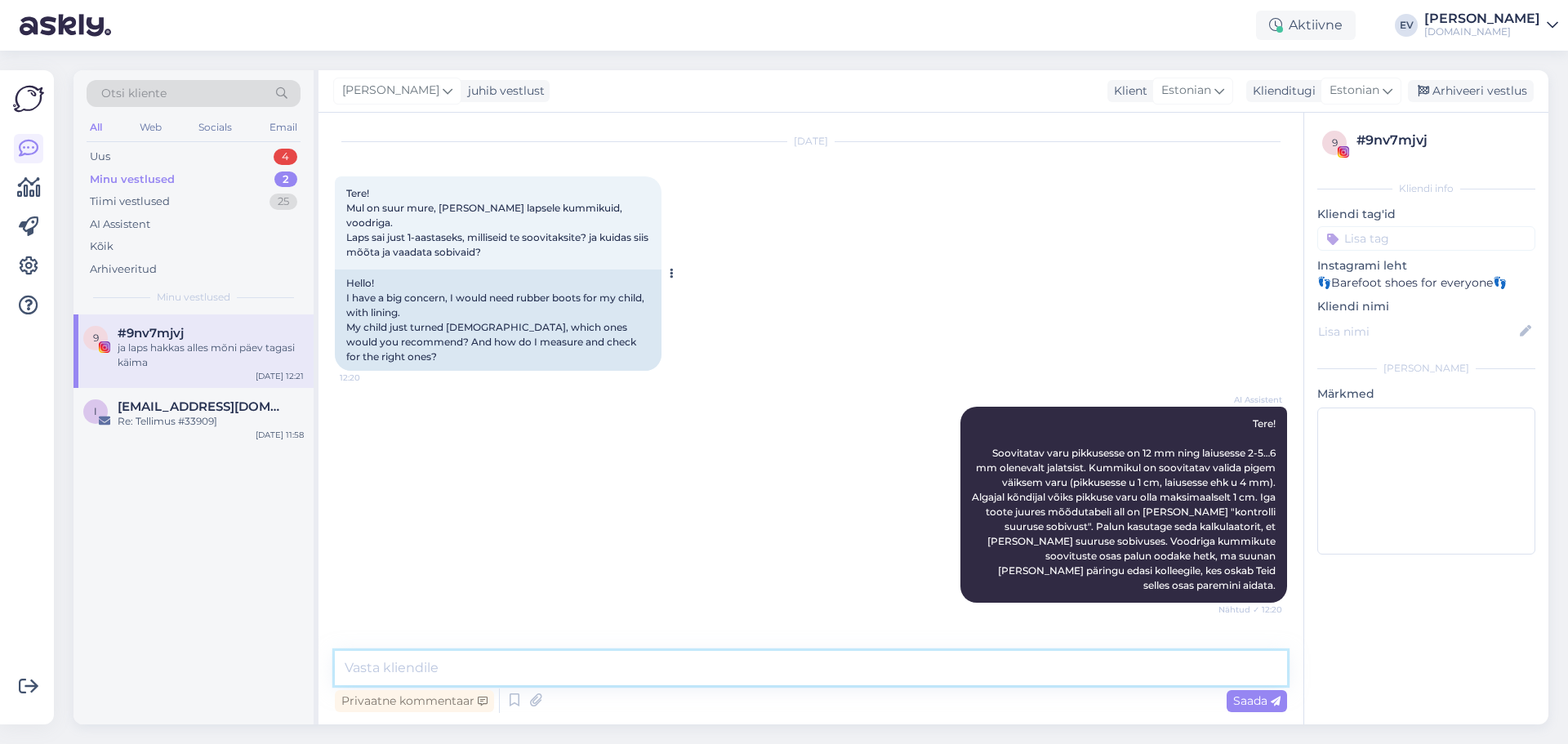
scroll to position [10, 0]
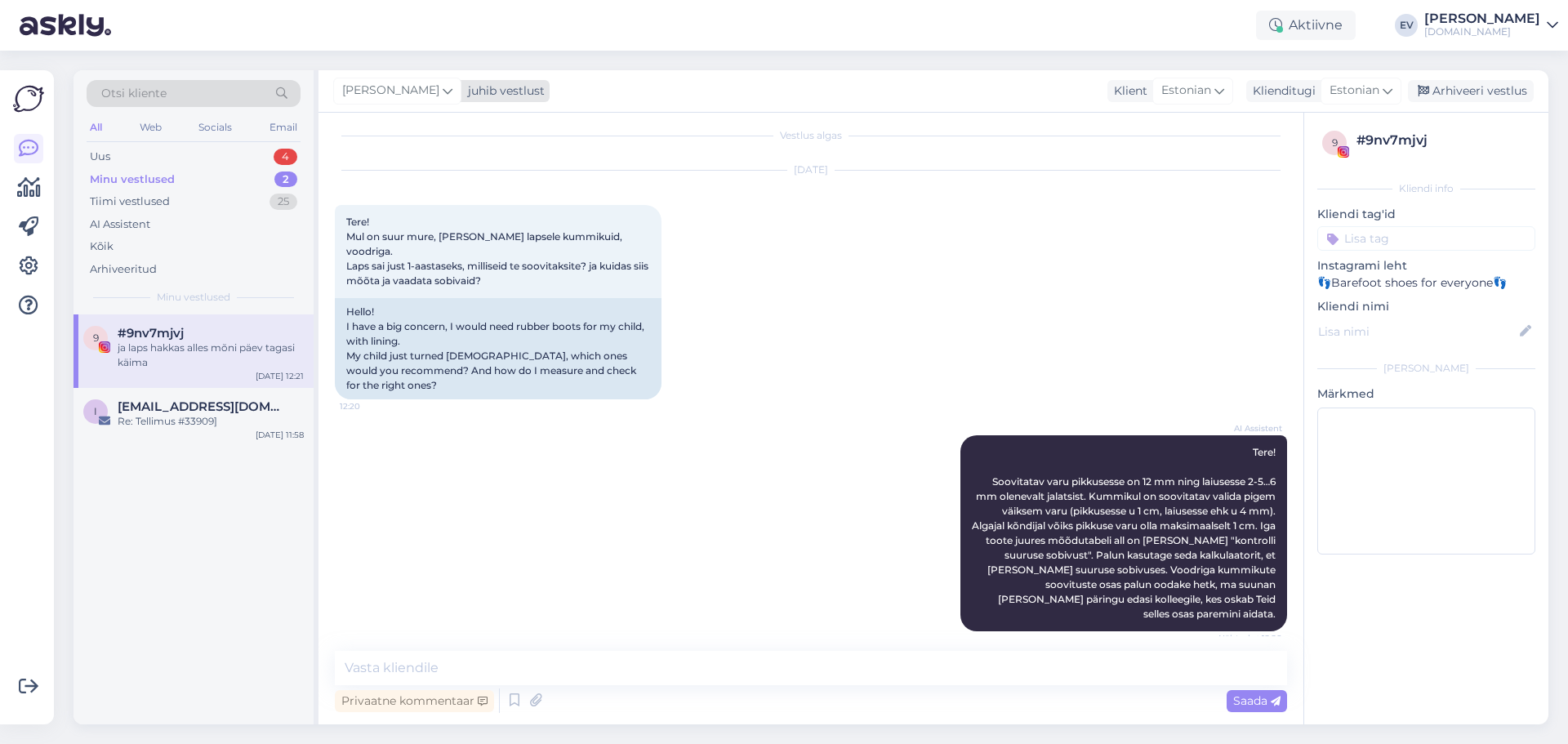
click at [443, 95] on icon at bounding box center [447, 90] width 10 height 18
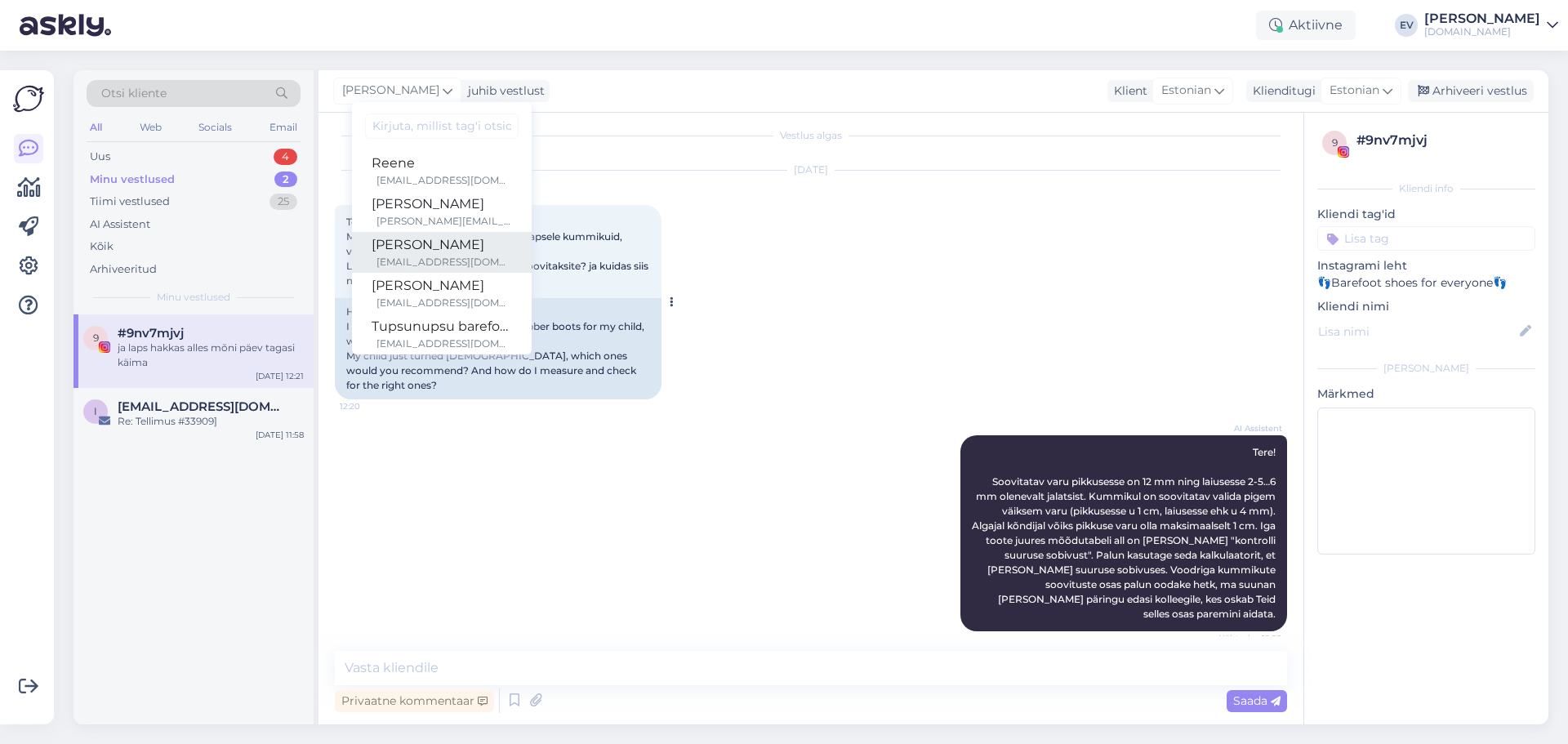
click at [443, 244] on div "[PERSON_NAME]" at bounding box center [442, 245] width 141 height 20
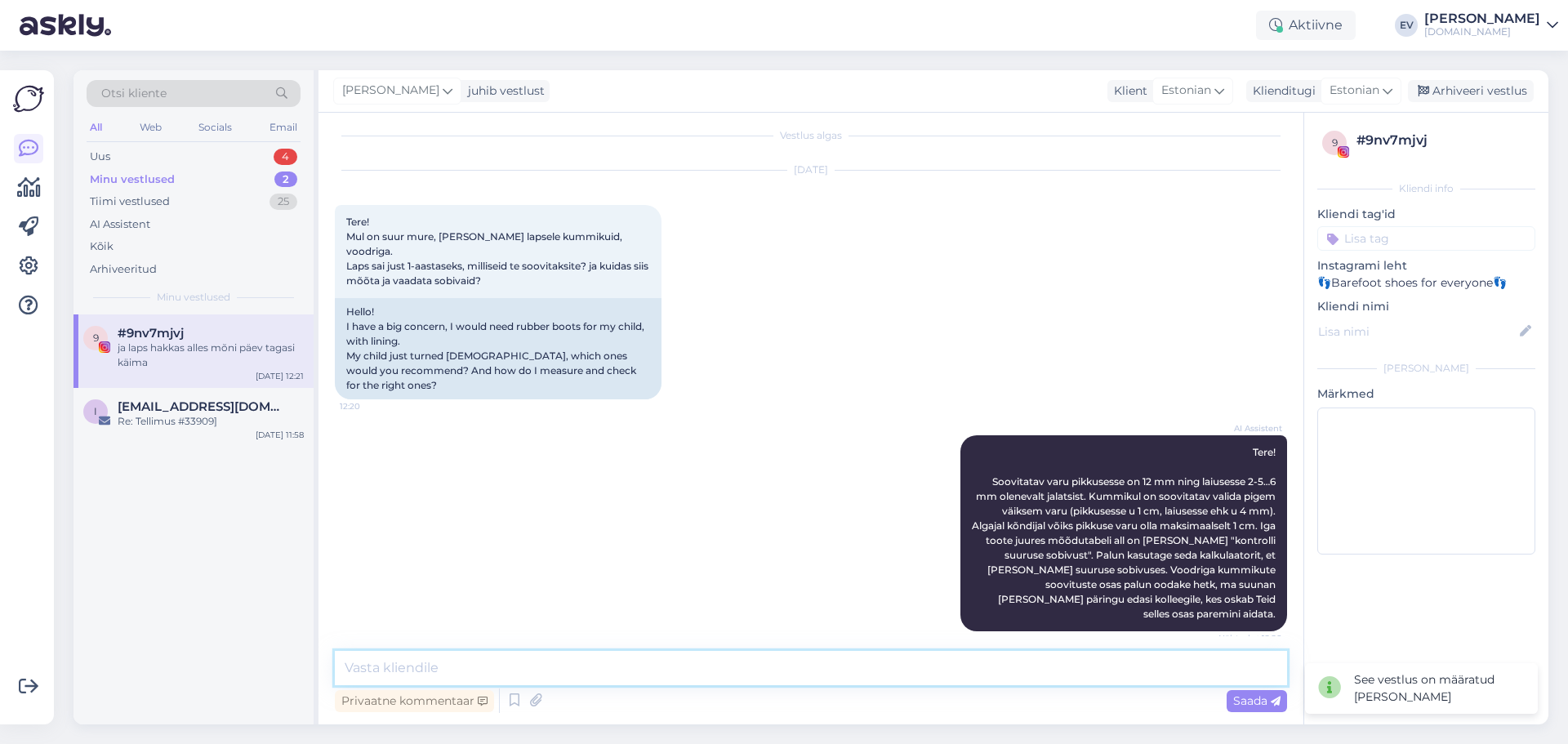
click at [524, 660] on textarea at bounding box center [810, 668] width 952 height 35
paste textarea "Tere! Mõõtke ära lapse jala [PERSON_NAME] pikkus, siis saan Teid edasi aidata. …"
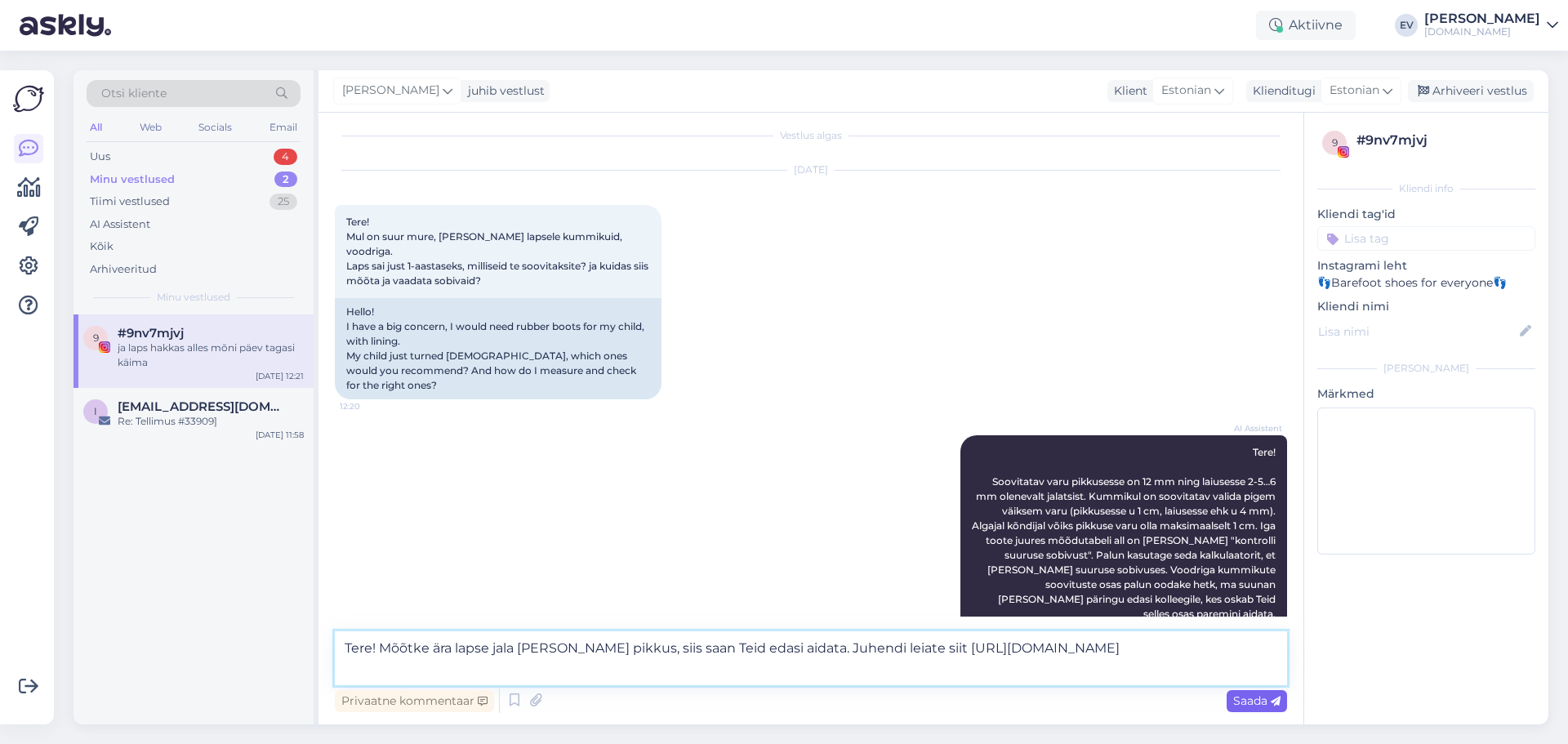
type textarea "Tere! Mõõtke ära lapse jala [PERSON_NAME] pikkus, siis saan Teid edasi aidata. …"
click at [1243, 703] on span "Saada" at bounding box center [1256, 701] width 48 height 15
click at [569, 653] on textarea "Tere! Mõõtke ära lapse jala [PERSON_NAME] pikkus, siis saan Teid edasi aidata. …" at bounding box center [810, 659] width 952 height 54
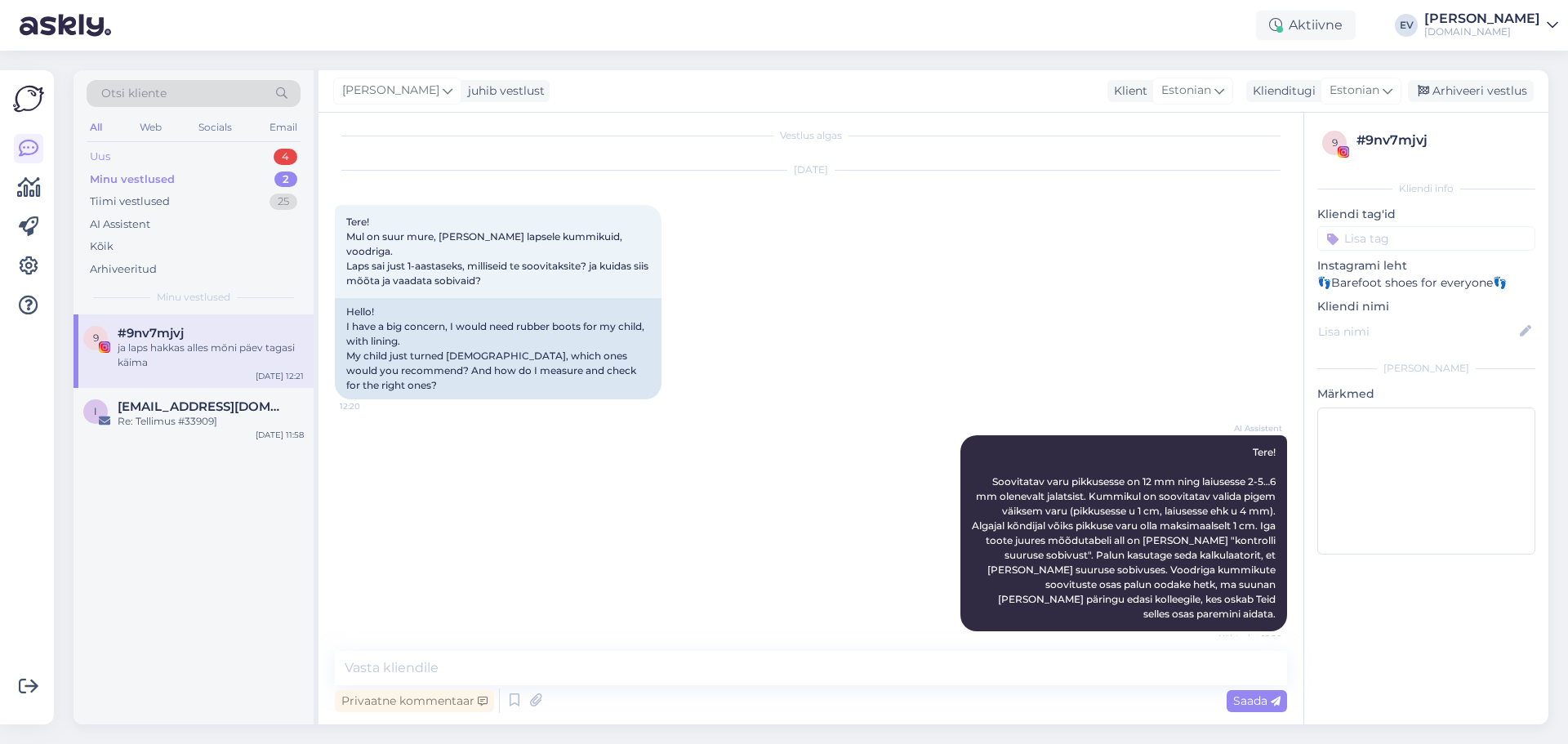
click at [144, 147] on div "Uus 4" at bounding box center [194, 157] width 214 height 23
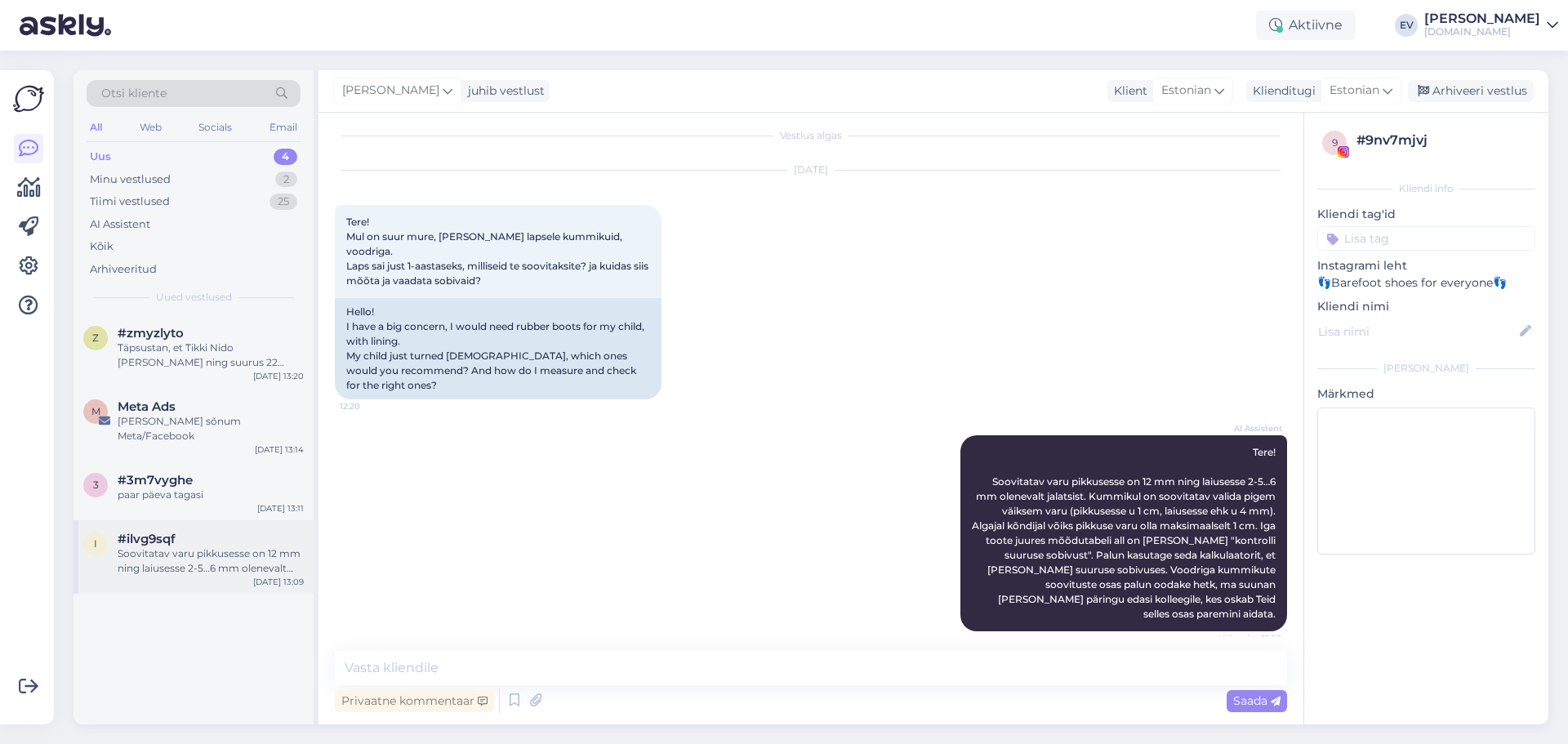
click at [213, 547] on div "Soovitatav varu pikkusesse on 12 mm ning laiusesse 2-5…6 mm olenevalt jalatsist…" at bounding box center [211, 562] width 187 height 30
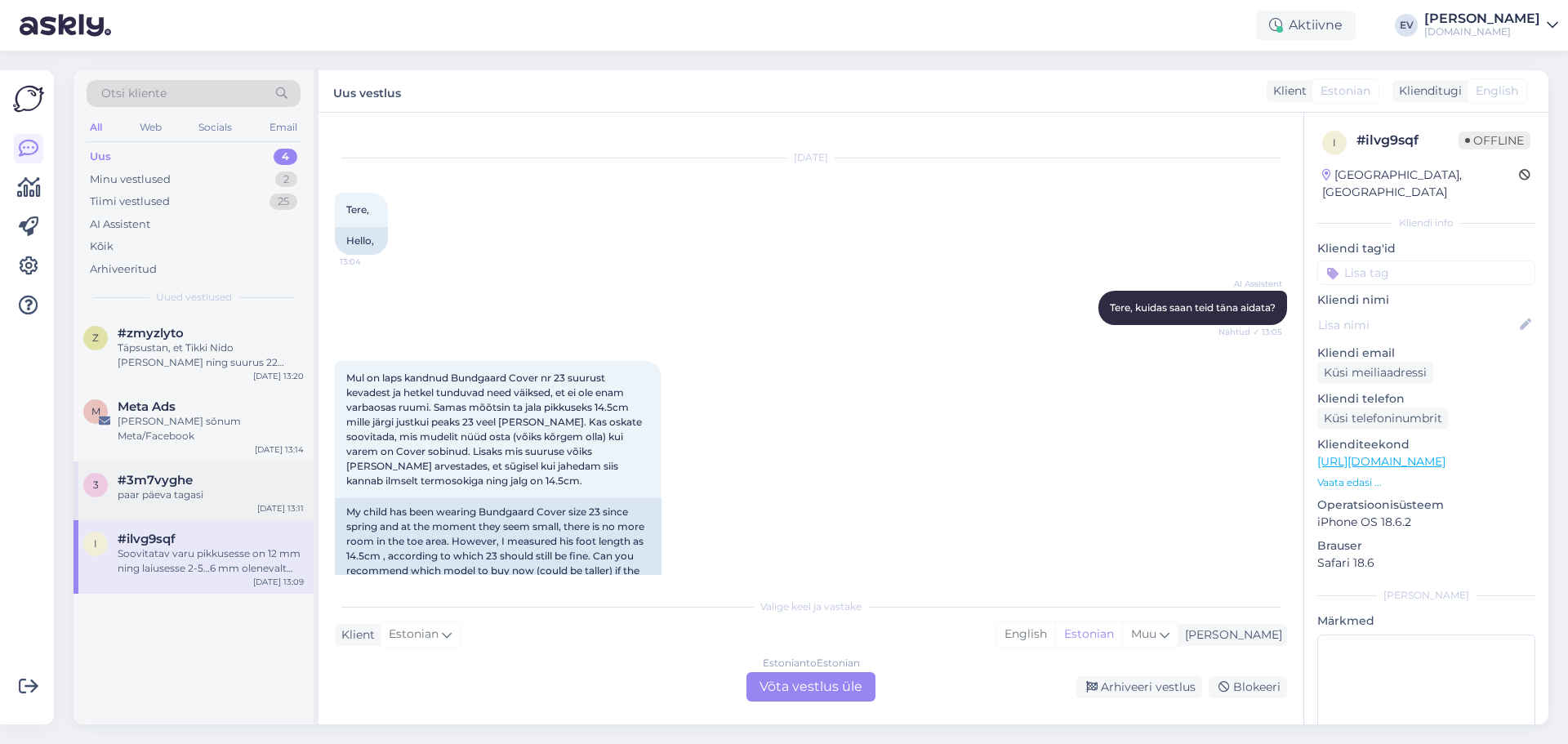
click at [200, 473] on div "#3m7vyghe" at bounding box center [211, 480] width 187 height 15
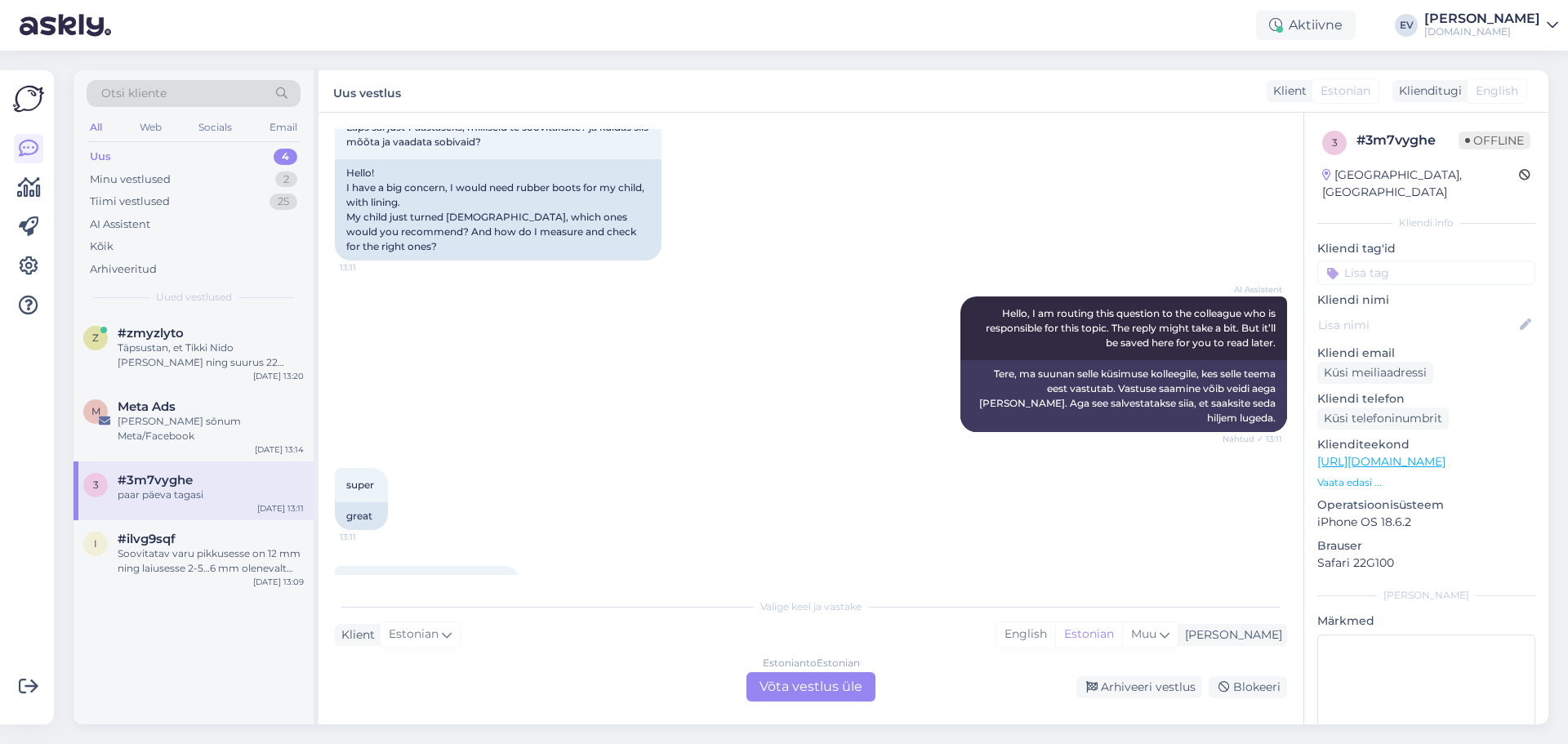
scroll to position [0, 0]
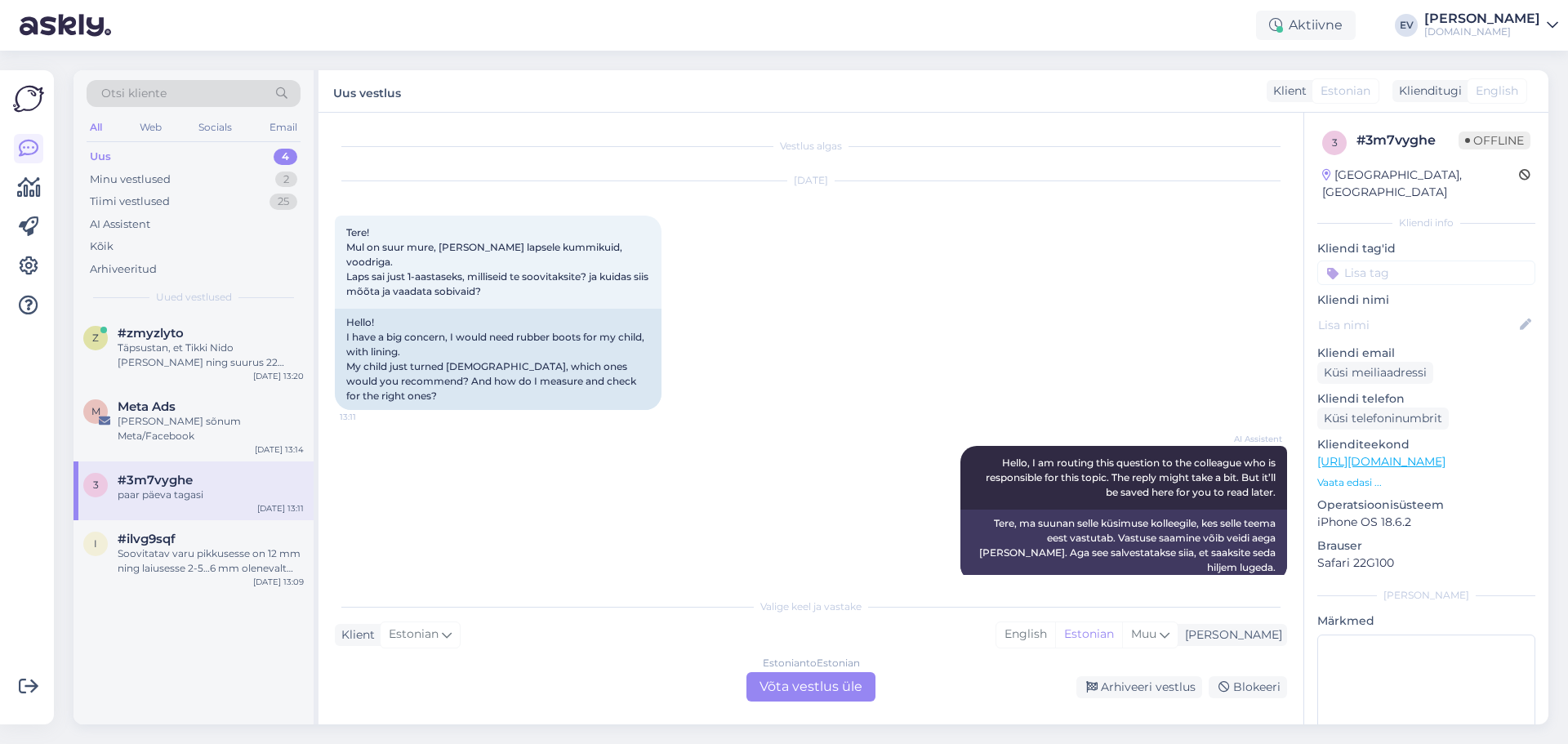
click at [791, 696] on div "Estonian to Estonian Võta vestlus üle" at bounding box center [810, 688] width 129 height 30
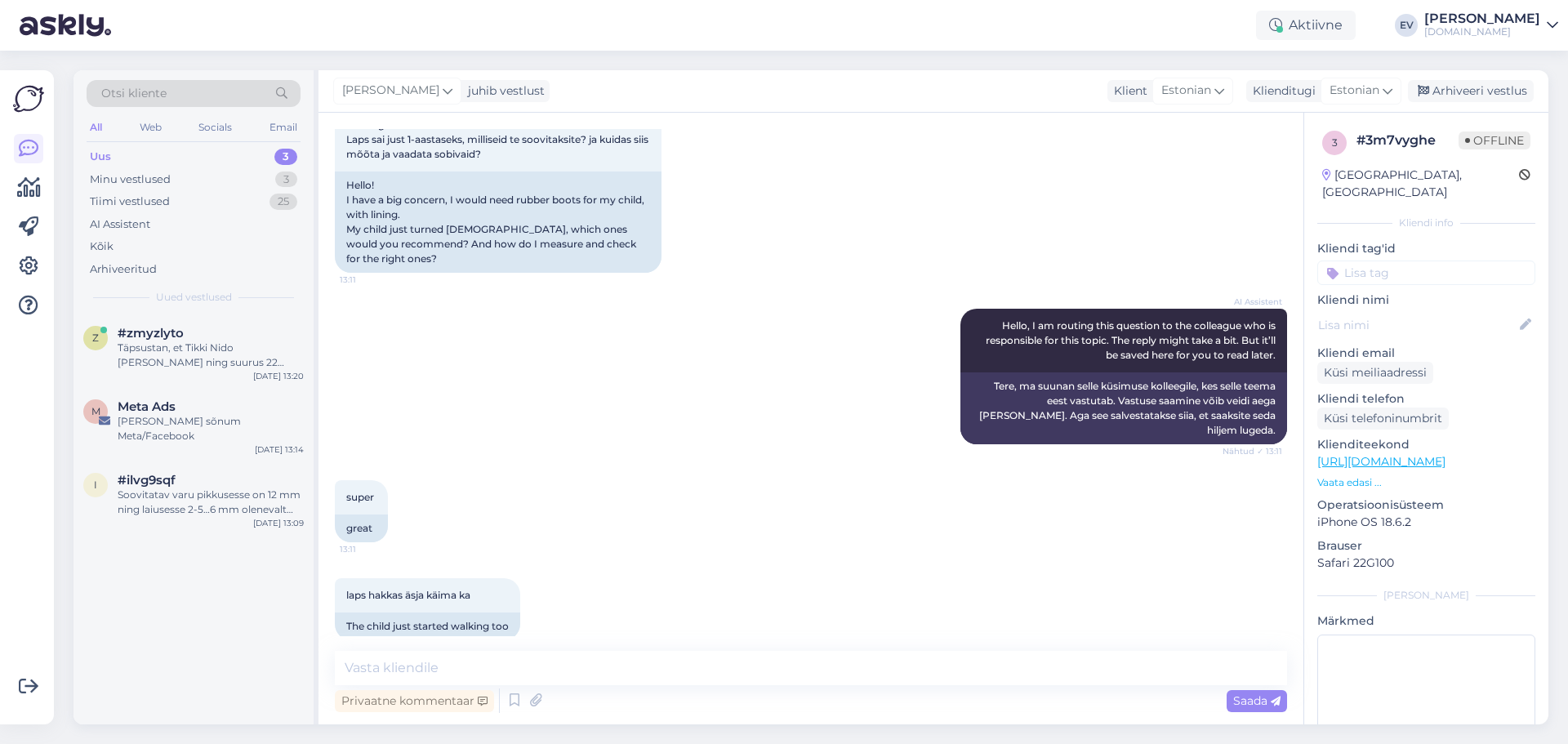
scroll to position [228, 0]
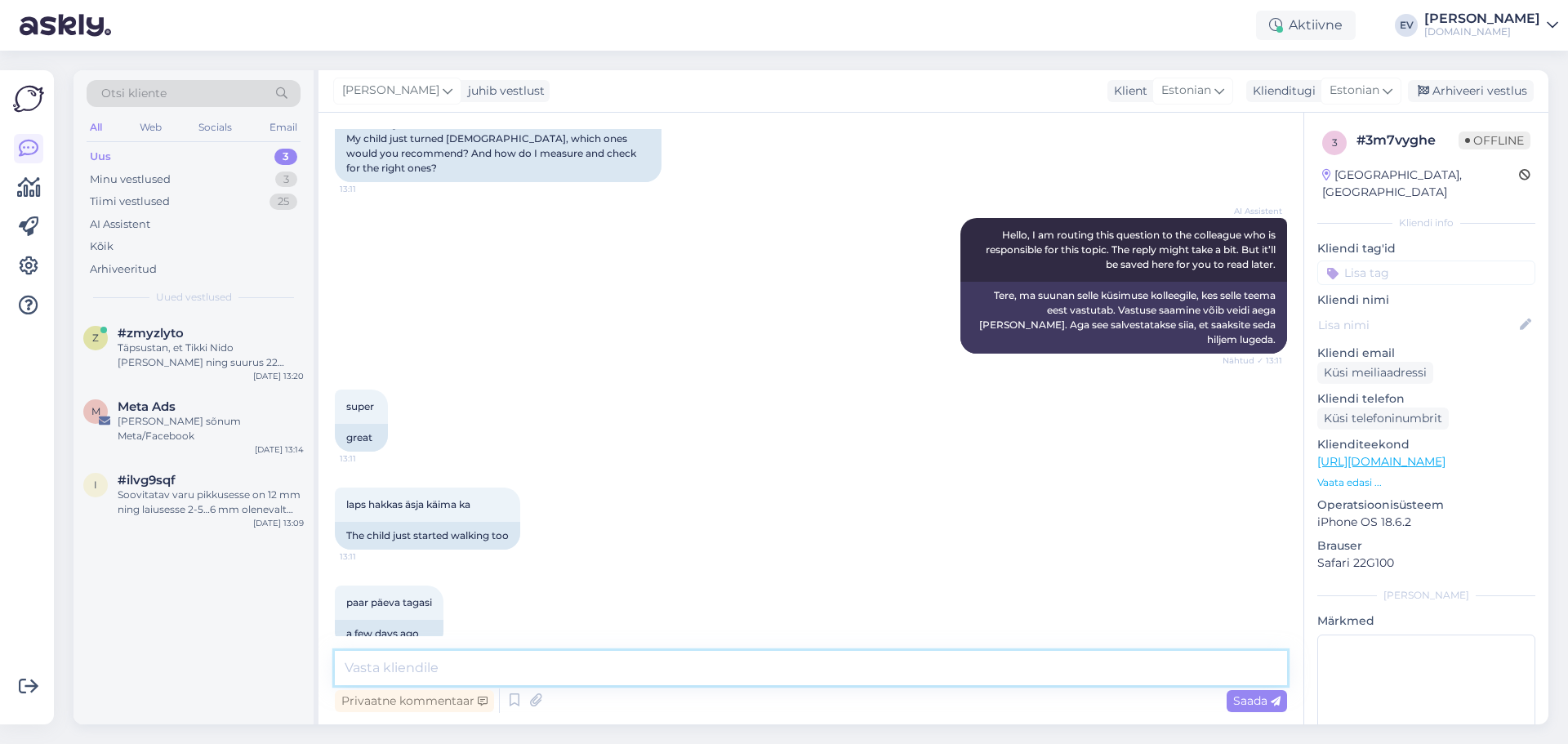
click at [488, 672] on textarea at bounding box center [810, 668] width 952 height 35
paste textarea "Tere! Mõõtke ära lapse jala [PERSON_NAME] pikkus, siis saan Teid edasi aidata. …"
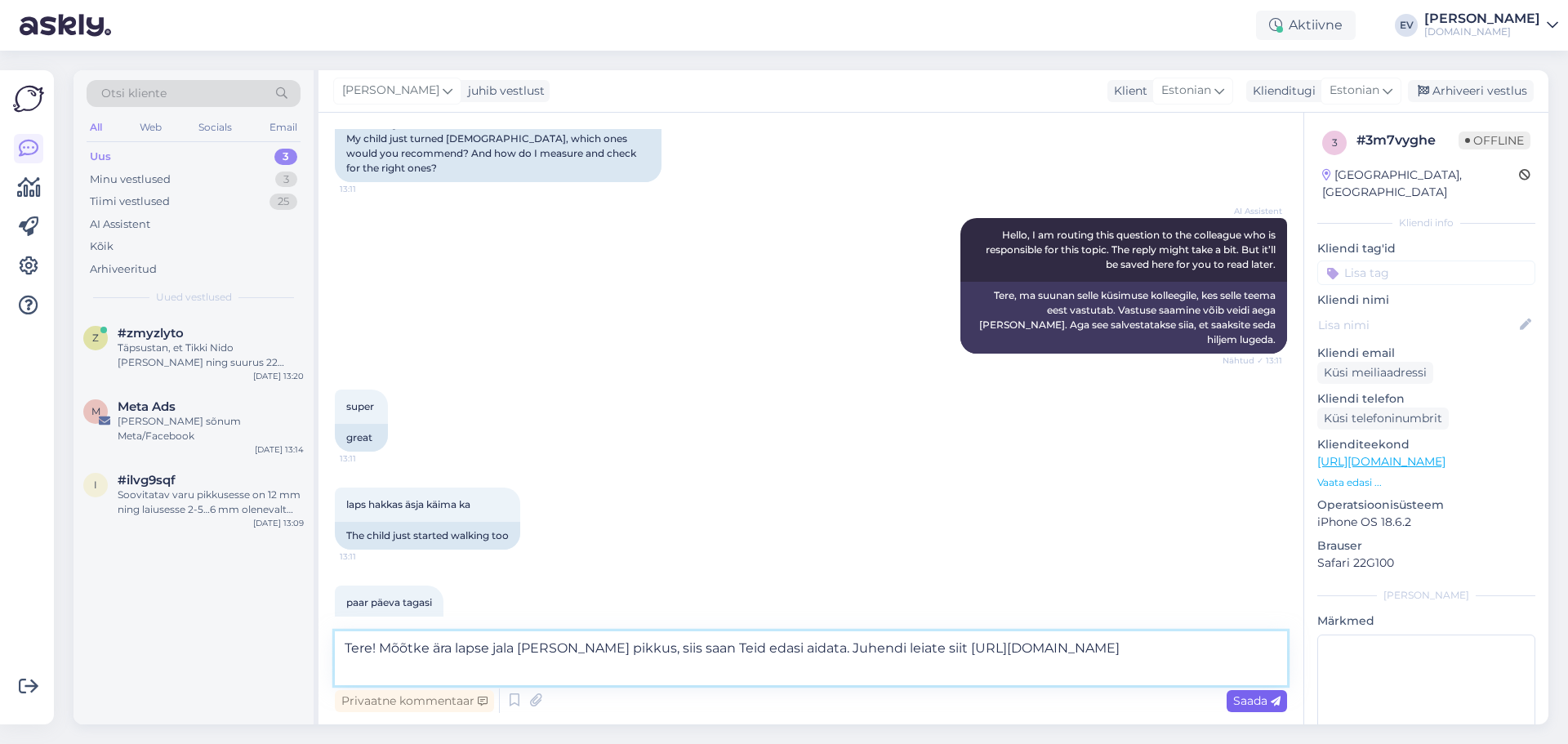
type textarea "Tere! Mõõtke ära lapse jala [PERSON_NAME] pikkus, siis saan Teid edasi aidata. …"
click at [1245, 701] on span "Saada" at bounding box center [1256, 701] width 48 height 15
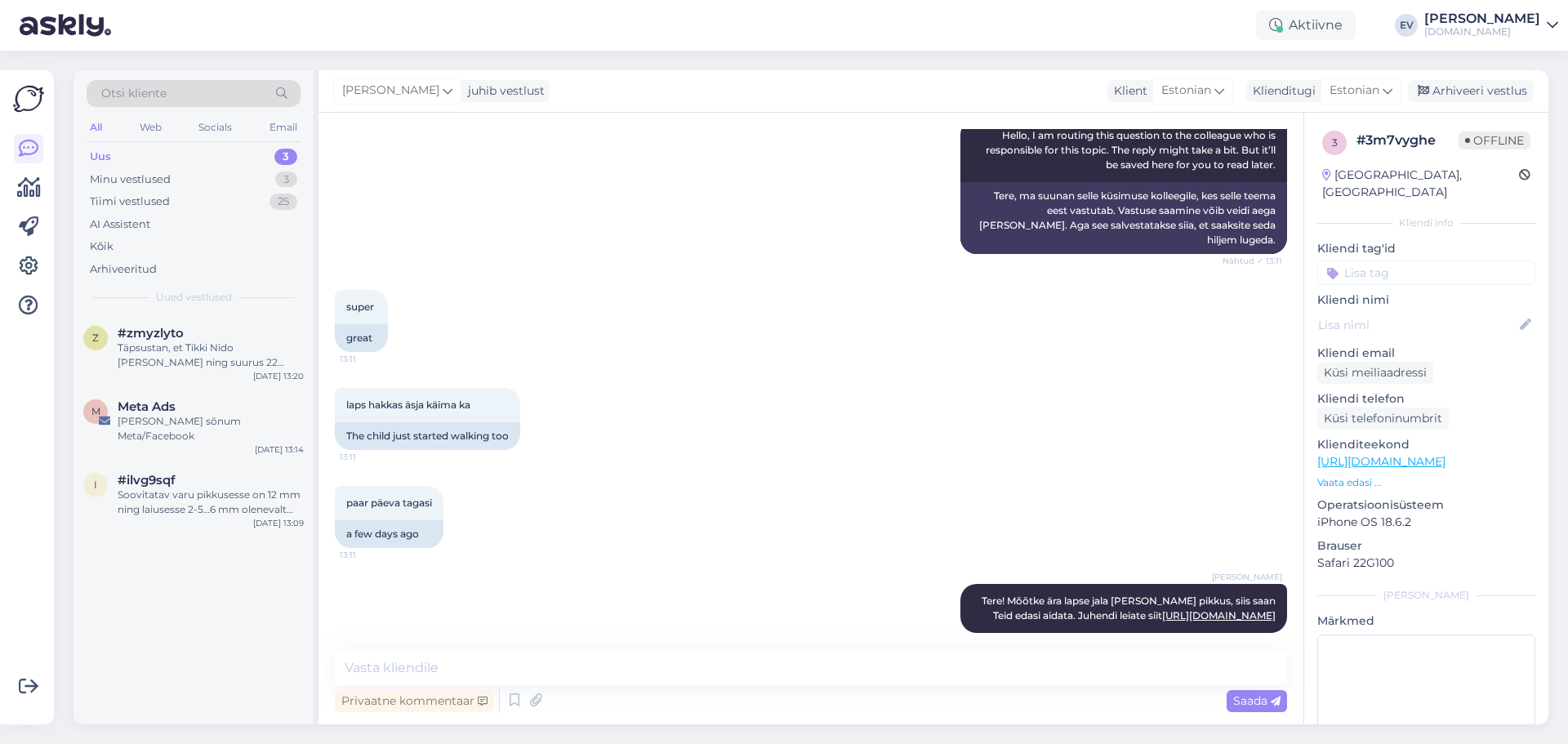
scroll to position [0, 0]
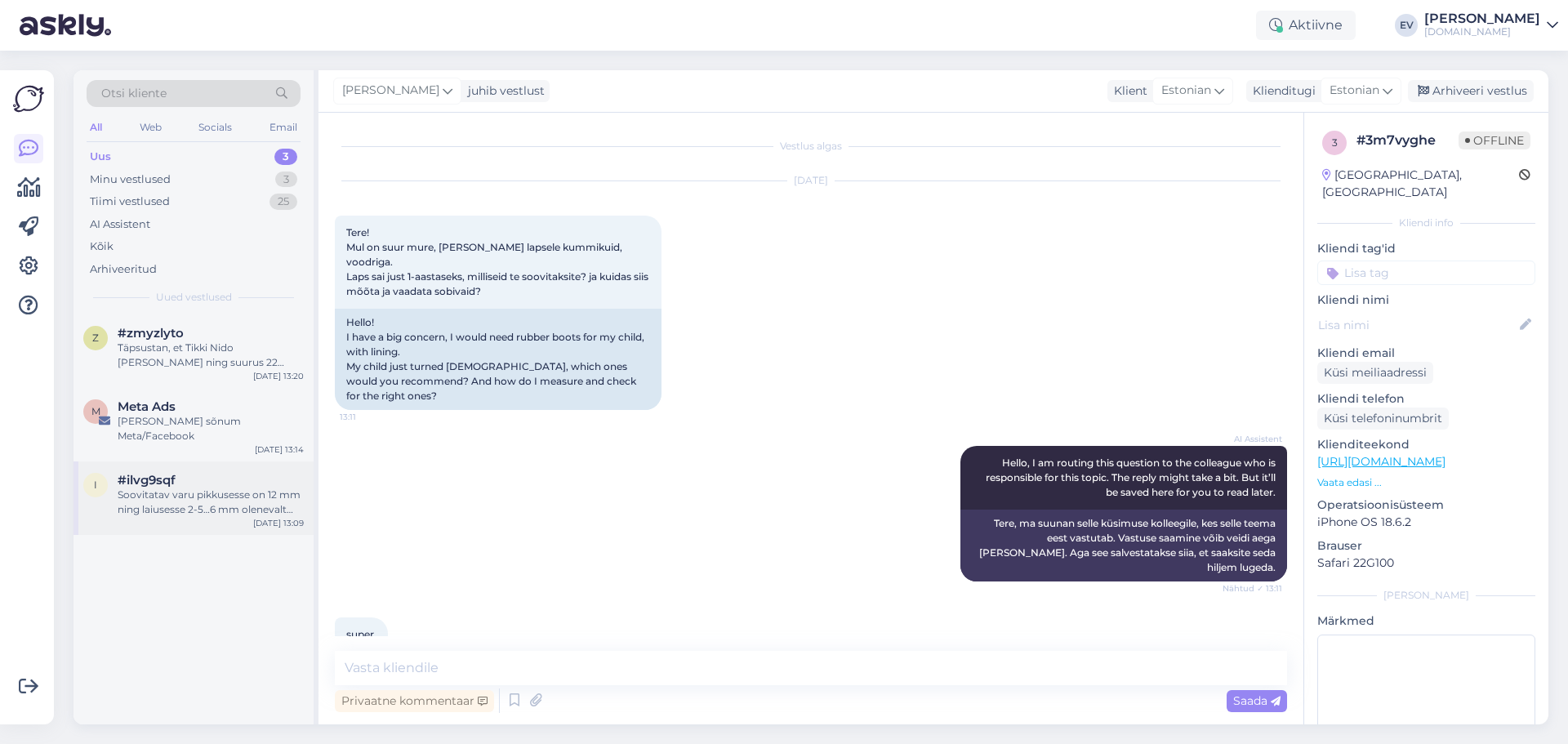
click at [212, 493] on div "Soovitatav varu pikkusesse on 12 mm ning laiusesse 2-5…6 mm olenevalt jalatsist…" at bounding box center [211, 503] width 187 height 30
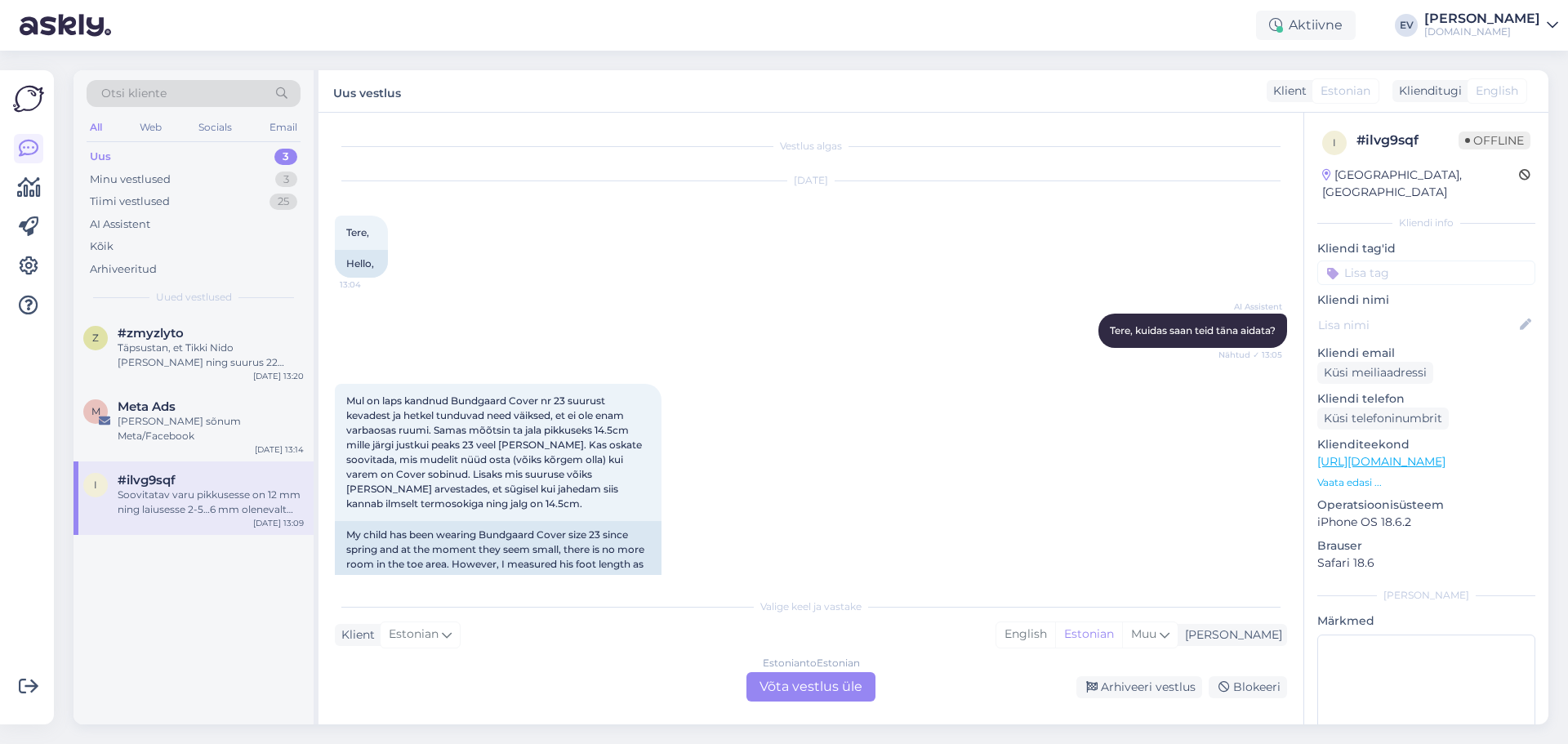
scroll to position [268, 0]
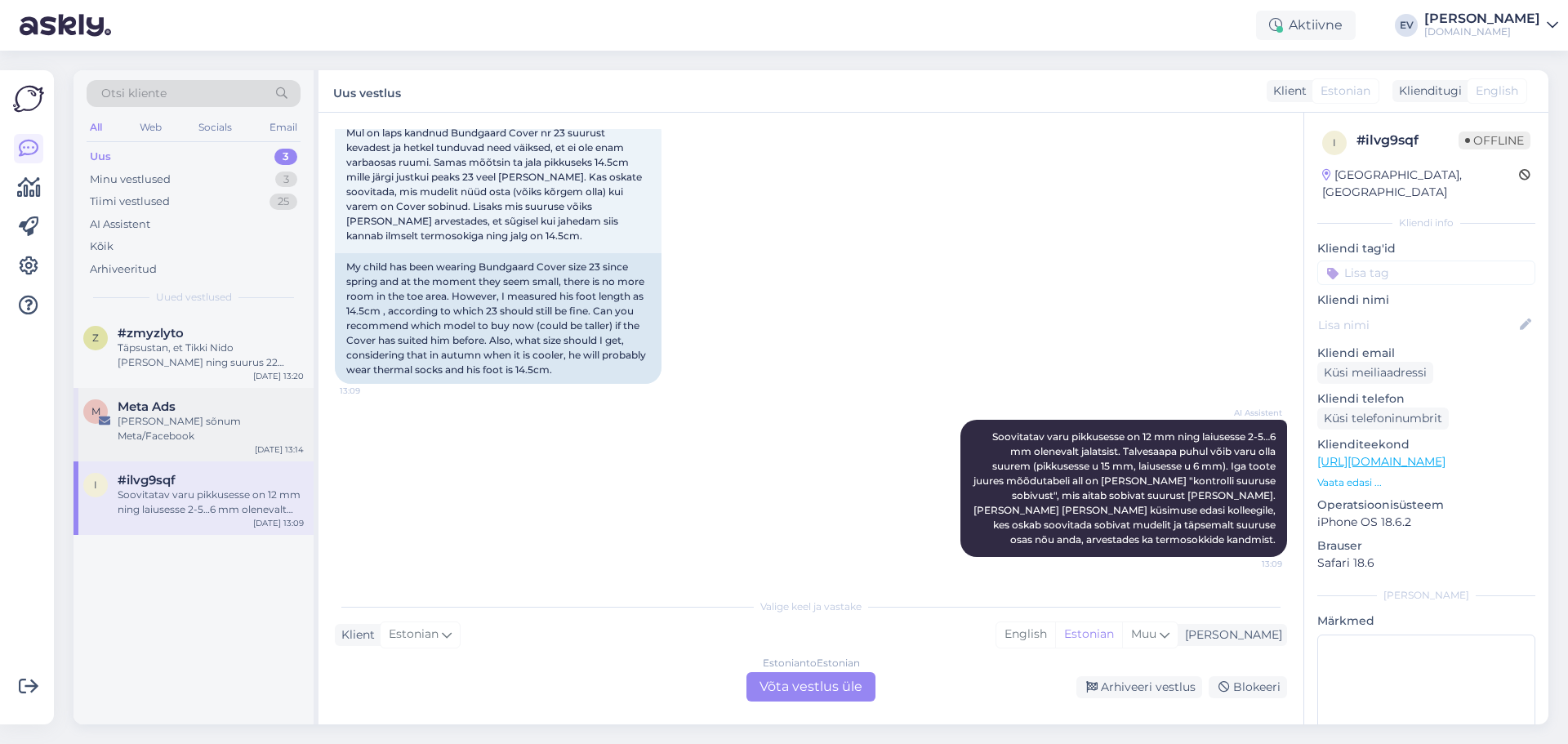
click at [205, 410] on div "Meta Ads" at bounding box center [211, 406] width 187 height 15
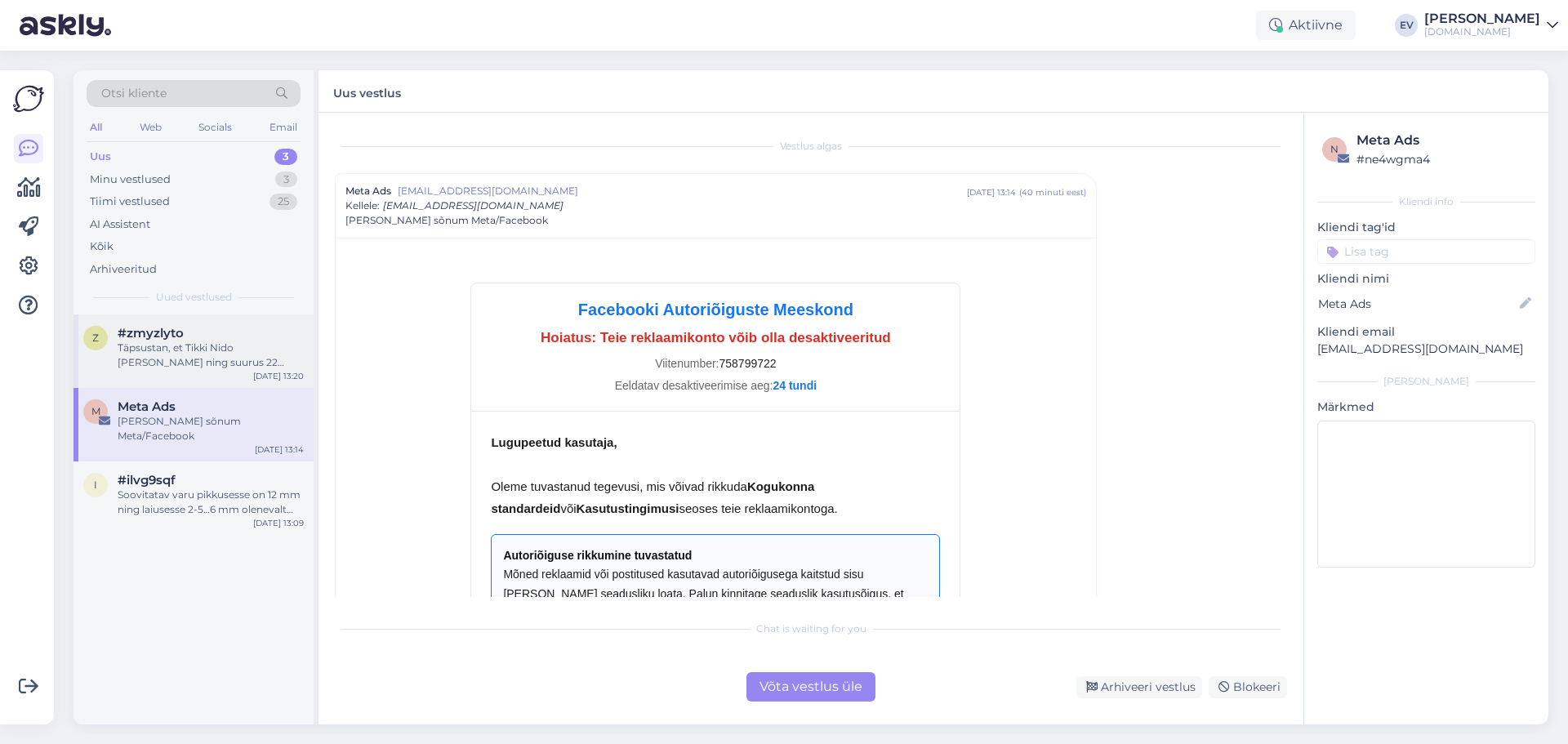
click at [197, 355] on div "Täpsustan, et Tikki Nido [PERSON_NAME] ning suurus 22 kasutusel." at bounding box center [211, 355] width 187 height 30
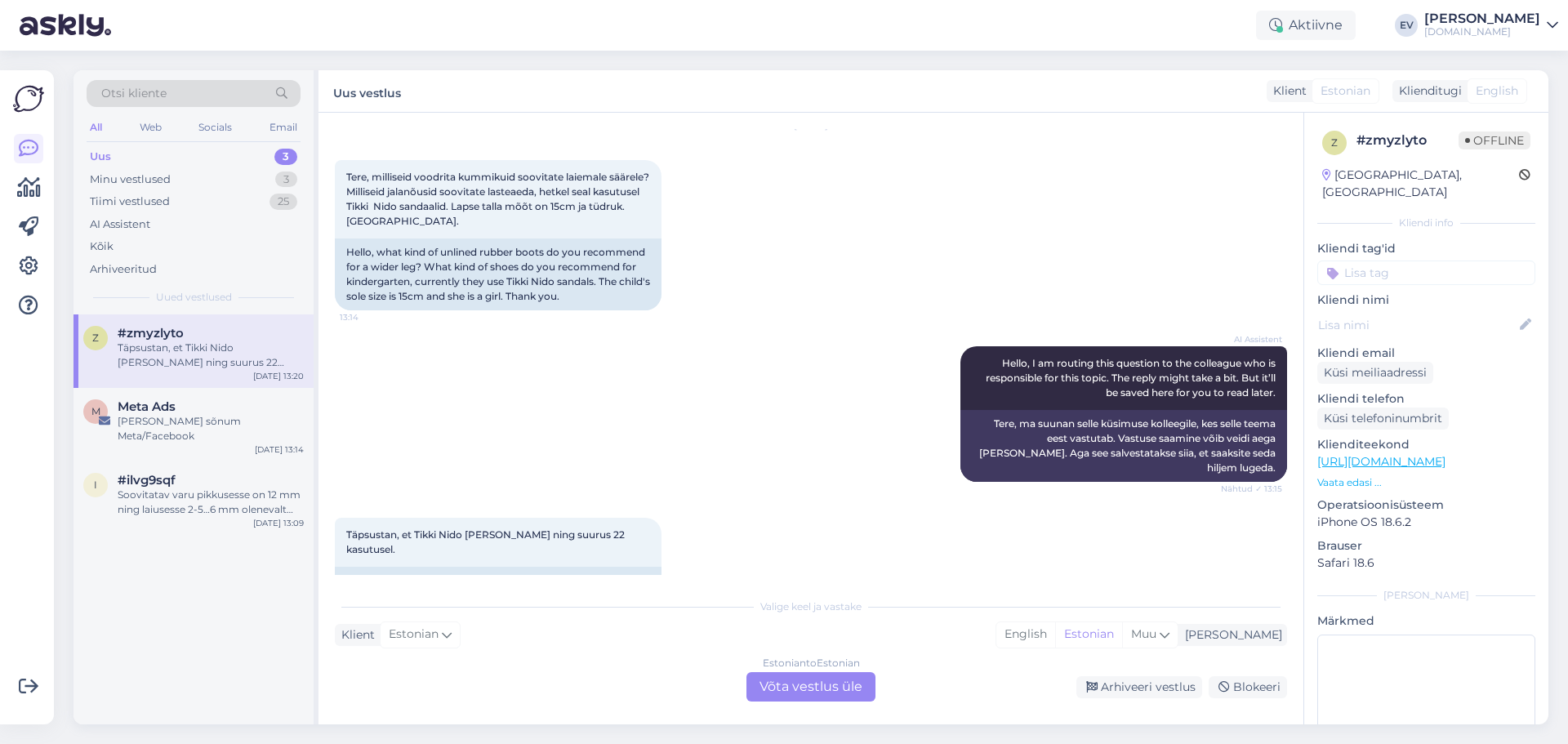
scroll to position [93, 0]
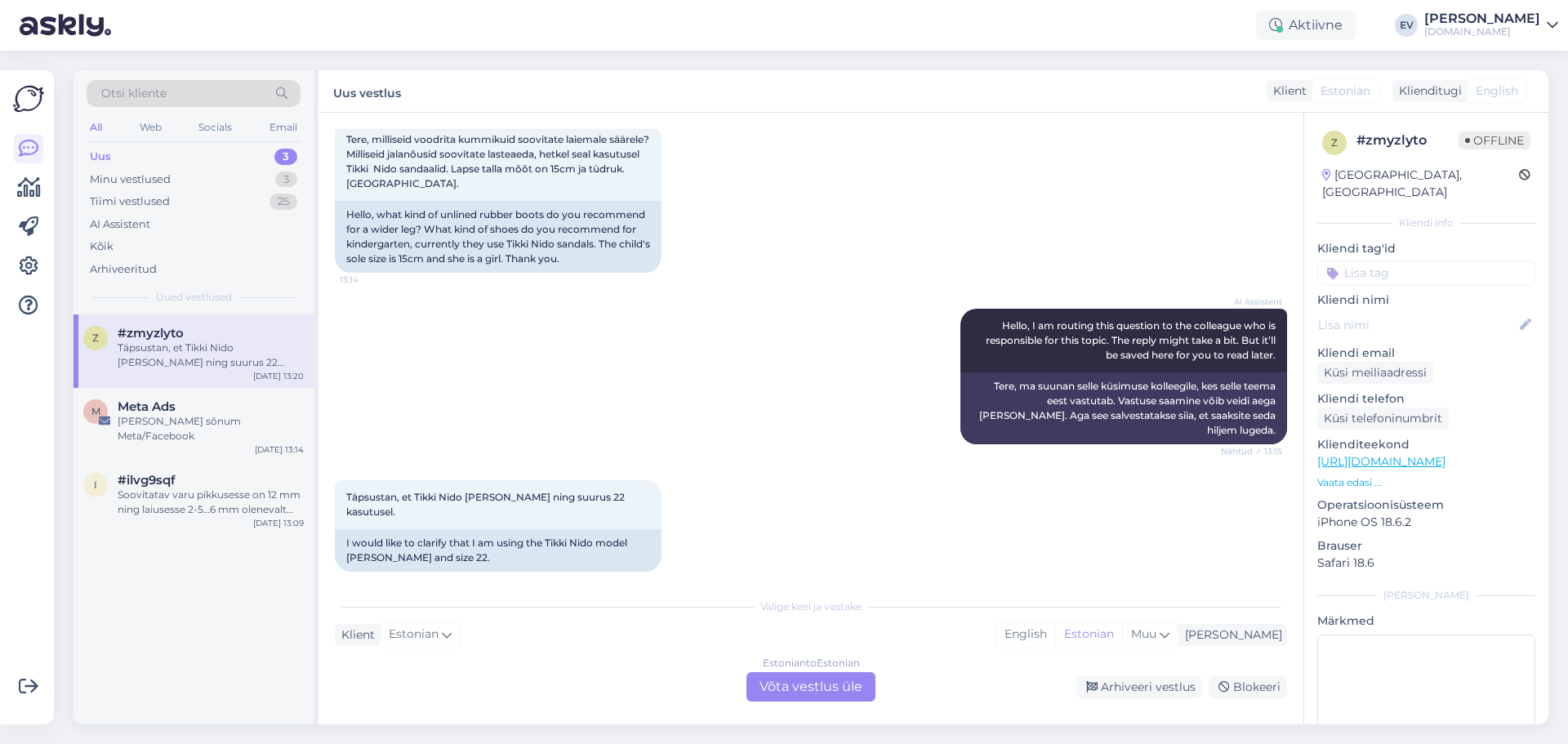
click at [787, 699] on div "Estonian to Estonian Võta vestlus üle" at bounding box center [810, 688] width 129 height 30
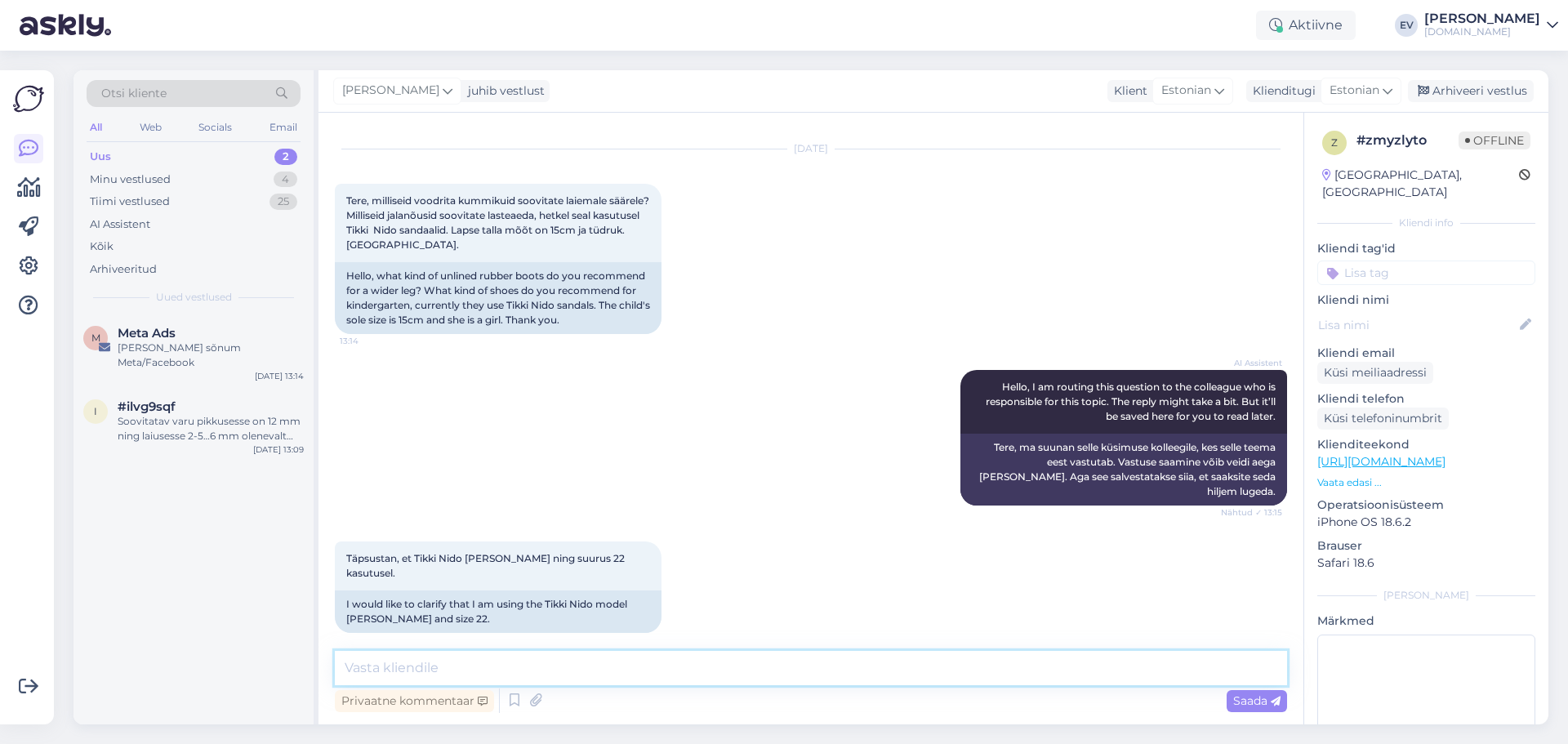
click at [515, 662] on textarea at bounding box center [810, 668] width 952 height 35
type textarea "T"
click at [450, 667] on textarea at bounding box center [810, 668] width 952 height 35
type textarea "Tere! Kummikustest võite vaadata neid"
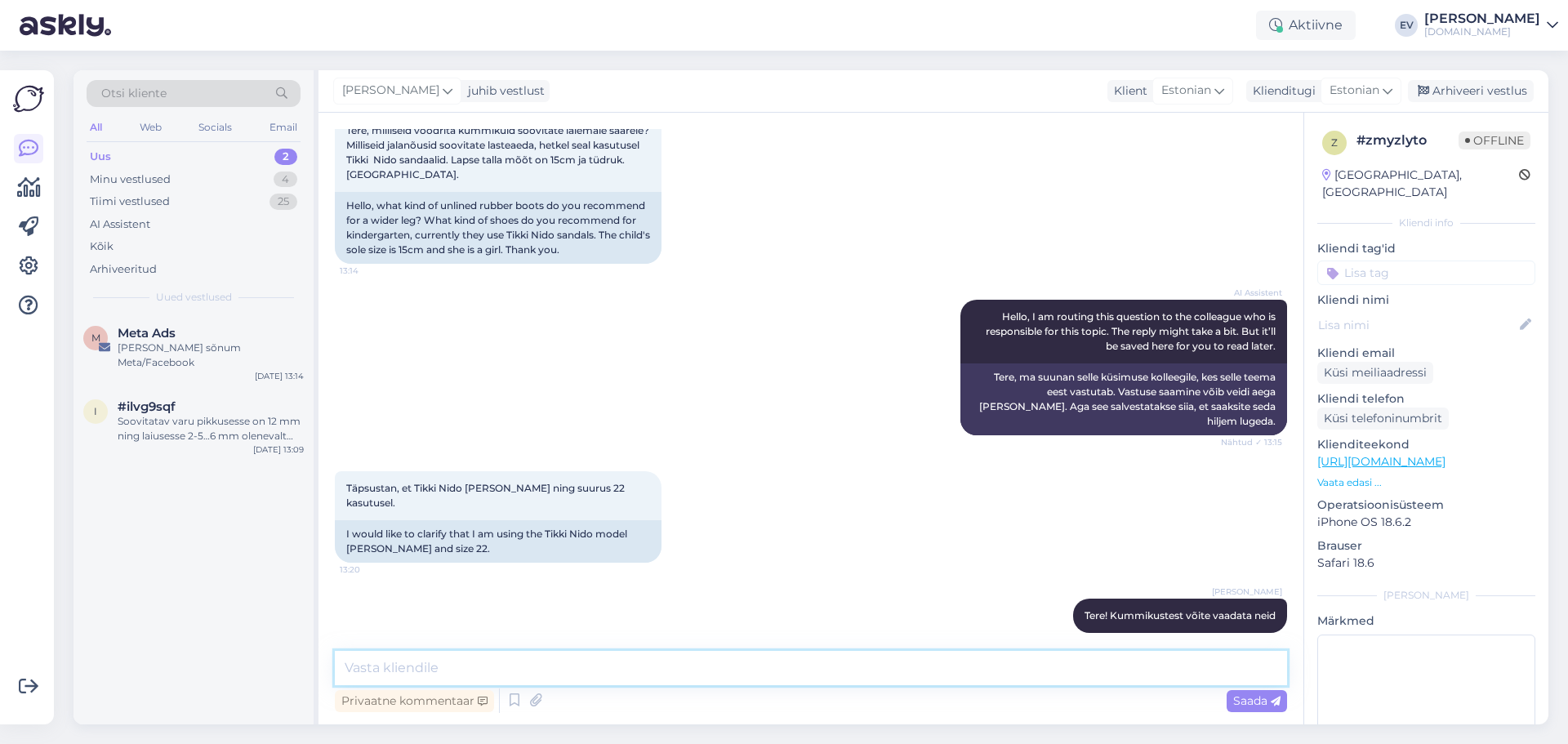
paste textarea "0904! Barefoot kummikud, Peach"
type textarea "0904! Barefoot kummikud, Peach"
click at [458, 658] on textarea "0904! Barefoot kummikud, Peach" at bounding box center [810, 659] width 952 height 54
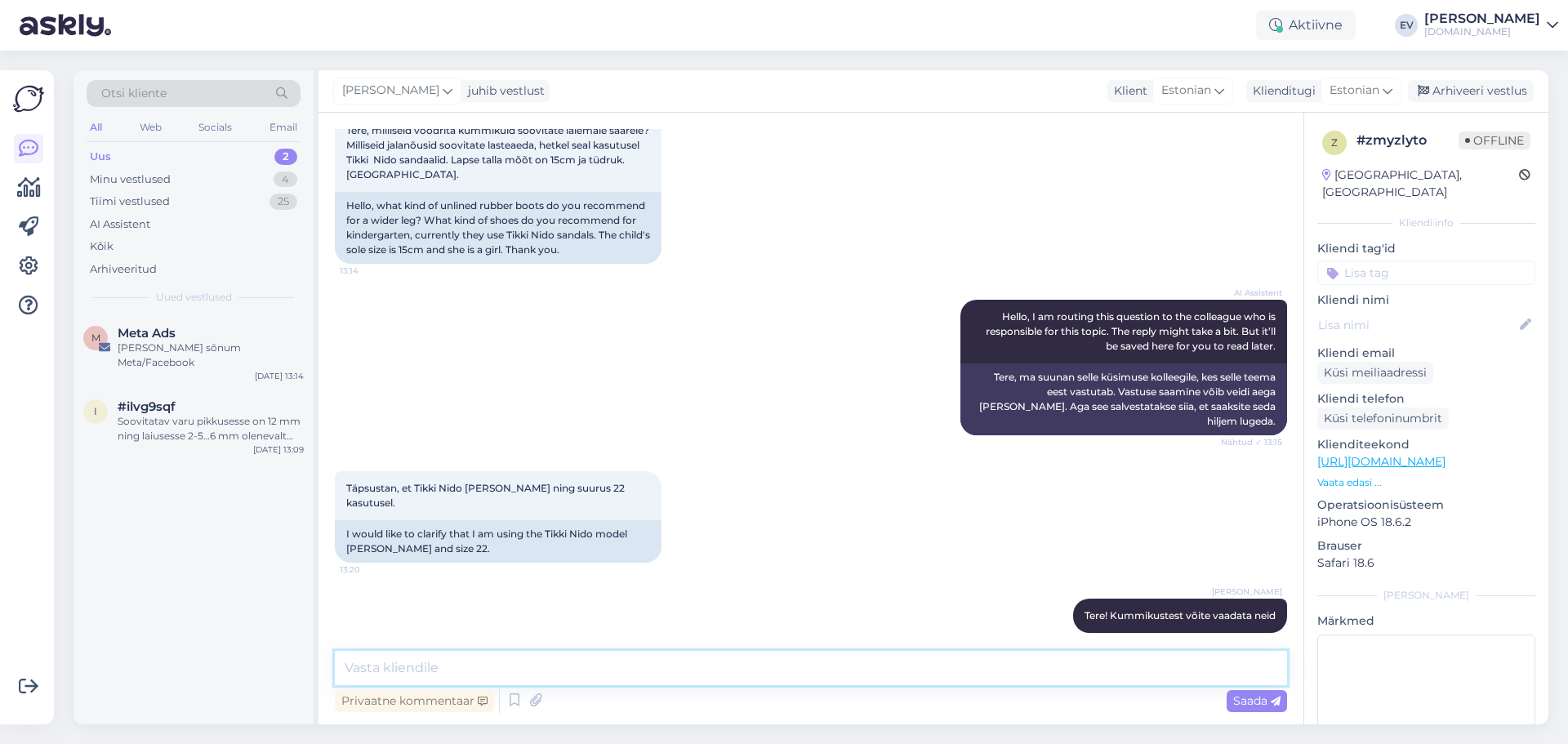
click at [410, 668] on textarea at bounding box center [810, 668] width 952 height 35
paste textarea "[URL][DOMAIN_NAME]"
type textarea "[URL][DOMAIN_NAME]"
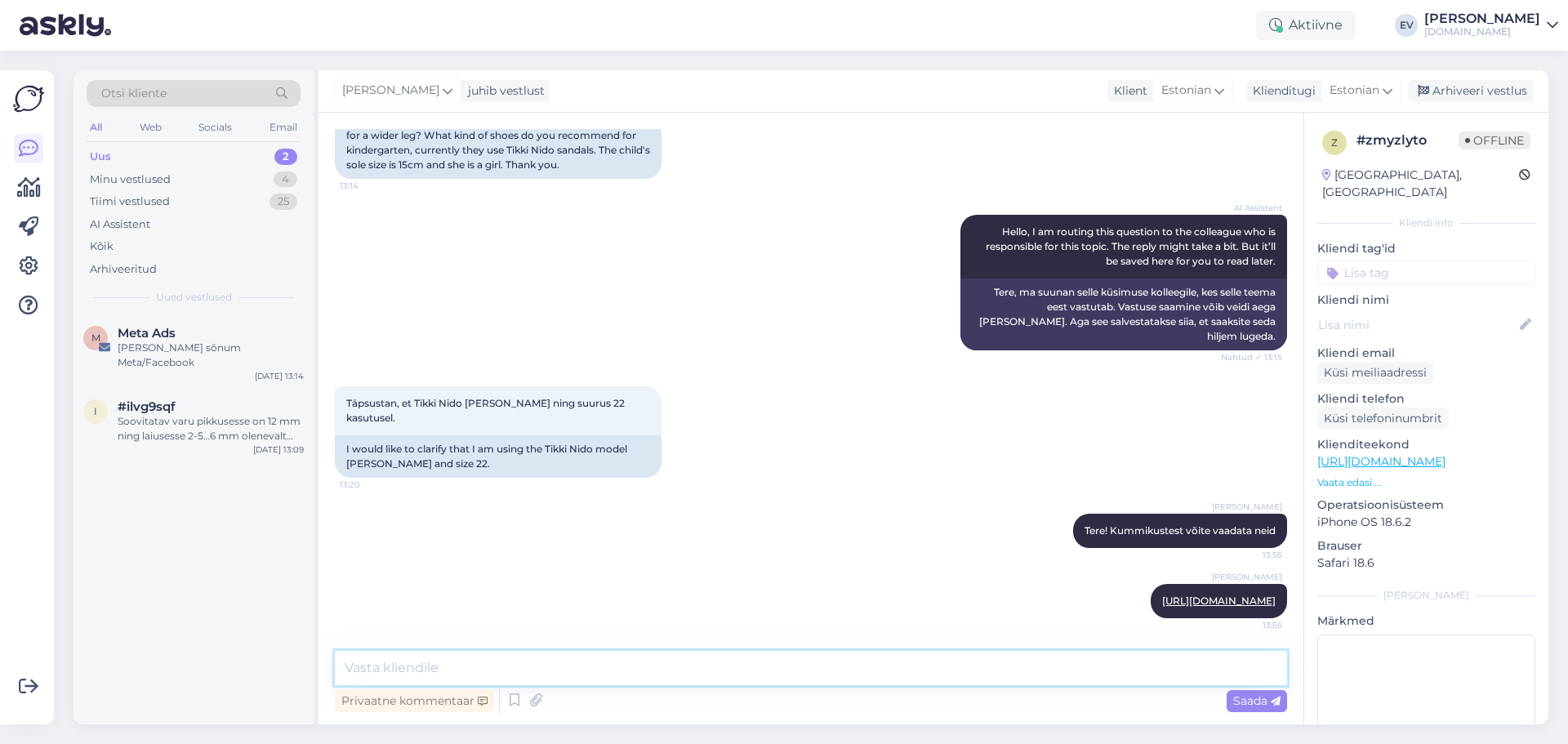
paste textarea "[URL][DOMAIN_NAME][PERSON_NAME]"
type textarea "[URL][DOMAIN_NAME][PERSON_NAME]"
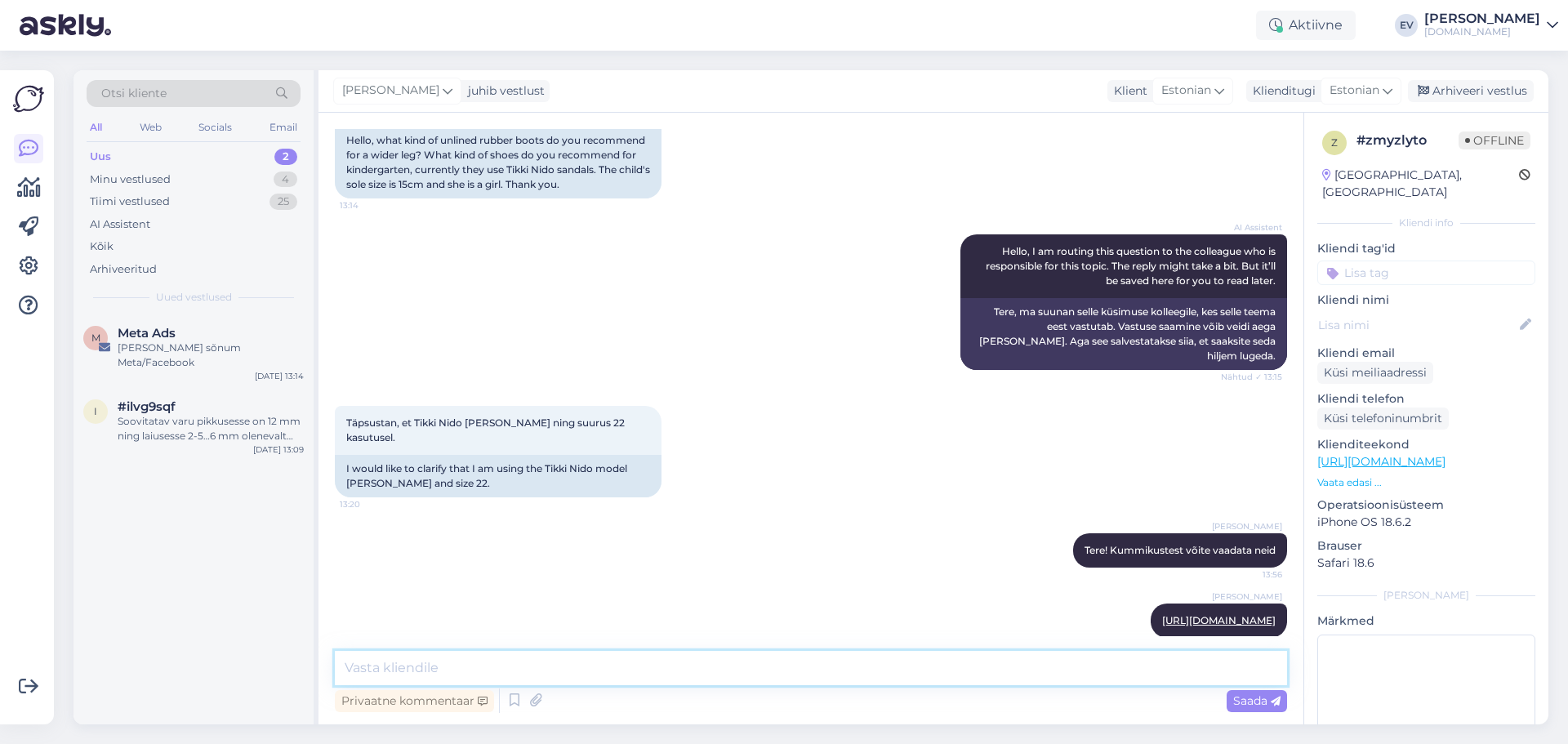
scroll to position [272, 0]
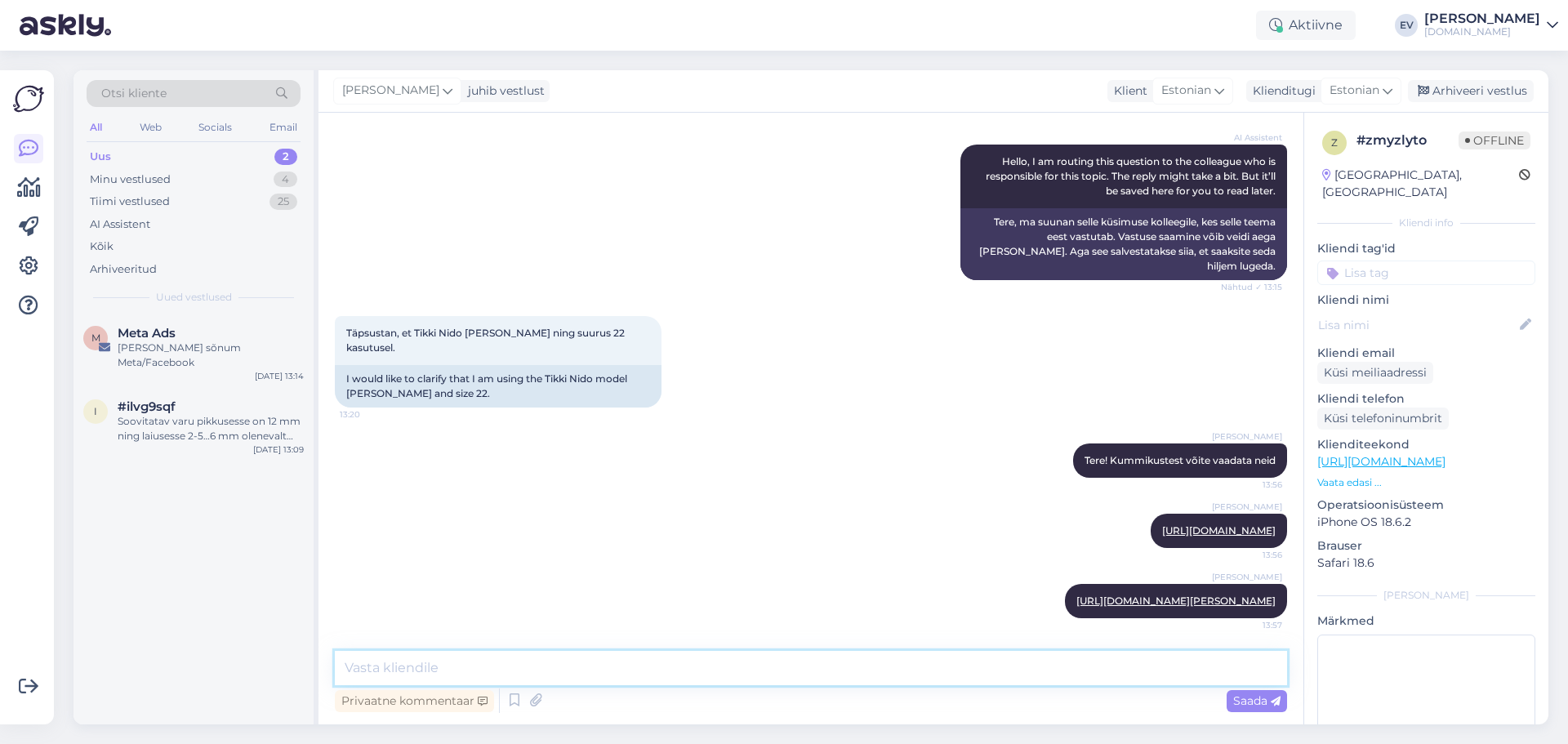
paste textarea "[URL][DOMAIN_NAME][PERSON_NAME]"
type textarea "[URL][DOMAIN_NAME][PERSON_NAME]"
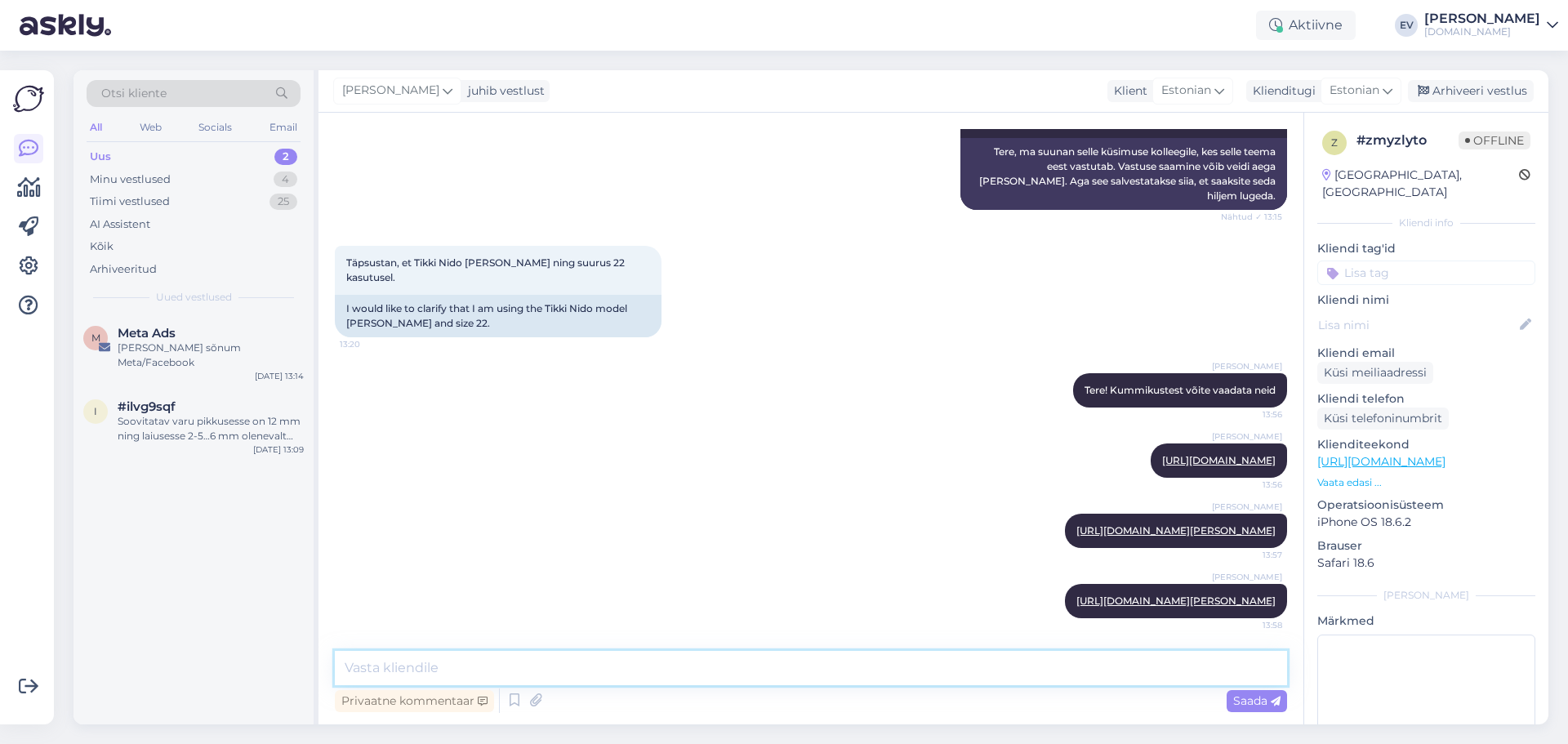
scroll to position [357, 0]
click at [554, 664] on textarea at bounding box center [810, 668] width 952 height 35
paste textarea "[URL][DOMAIN_NAME]"
type textarea "[URL][DOMAIN_NAME]"
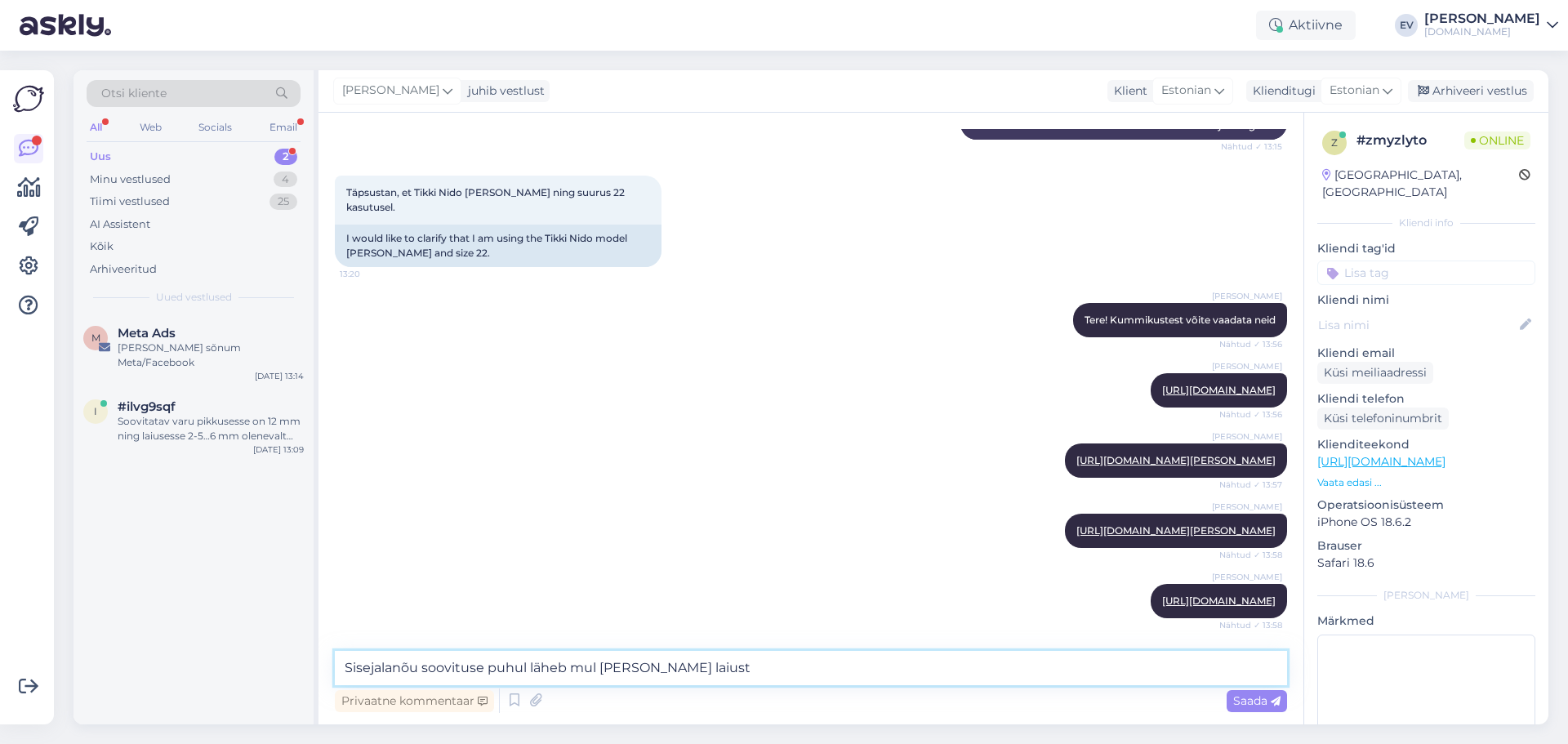
click at [626, 664] on textarea "Sisejalanõu soovituse puhul läheb mul [PERSON_NAME] laiust" at bounding box center [810, 668] width 952 height 35
type textarea "Sisejalanõu soovituse puhul läheb mul vaja lapse jala laiust"
click at [827, 675] on textarea "Sisejalanõu soovituse puhul läheb mul vaja lapse jala laiust" at bounding box center [810, 668] width 952 height 35
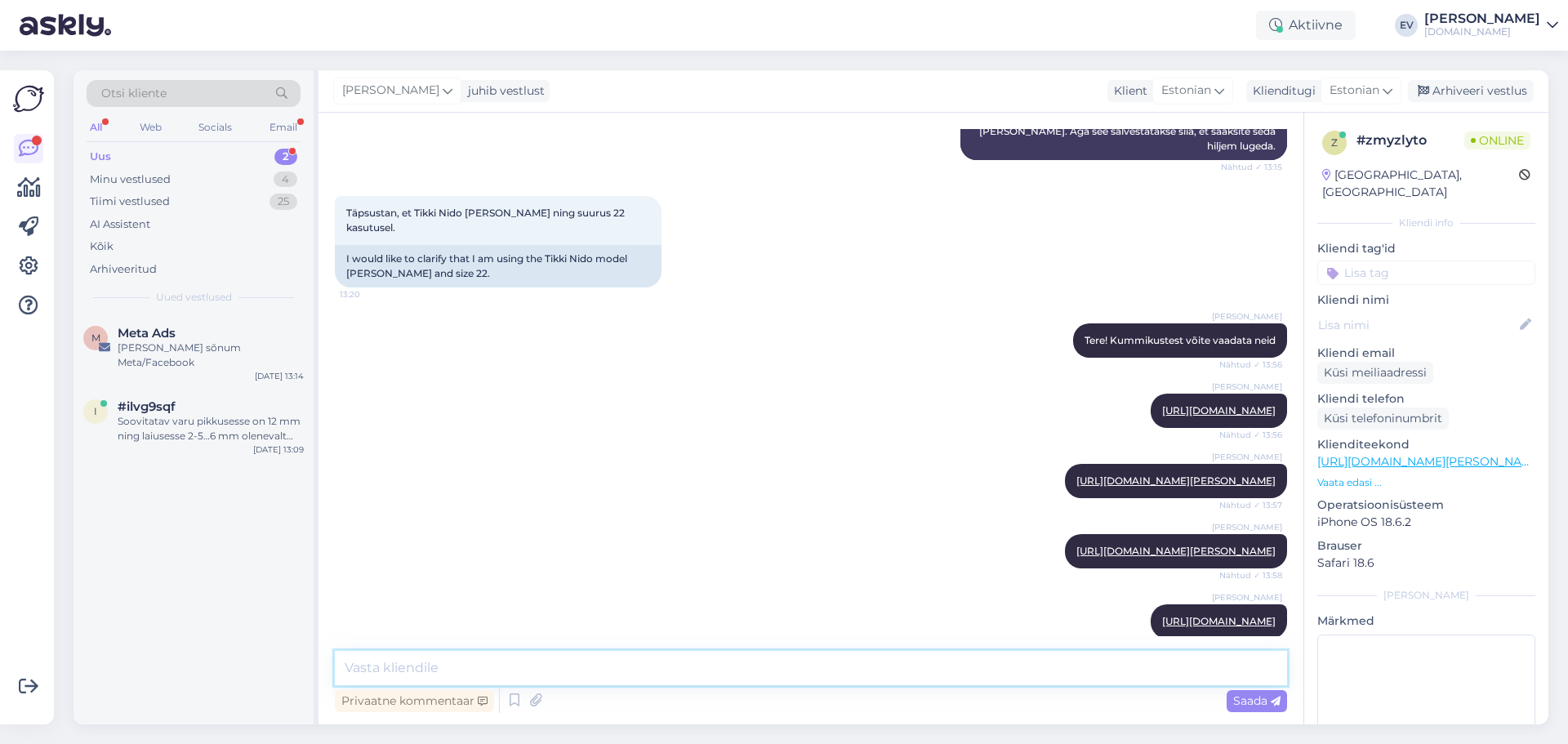
scroll to position [512, 0]
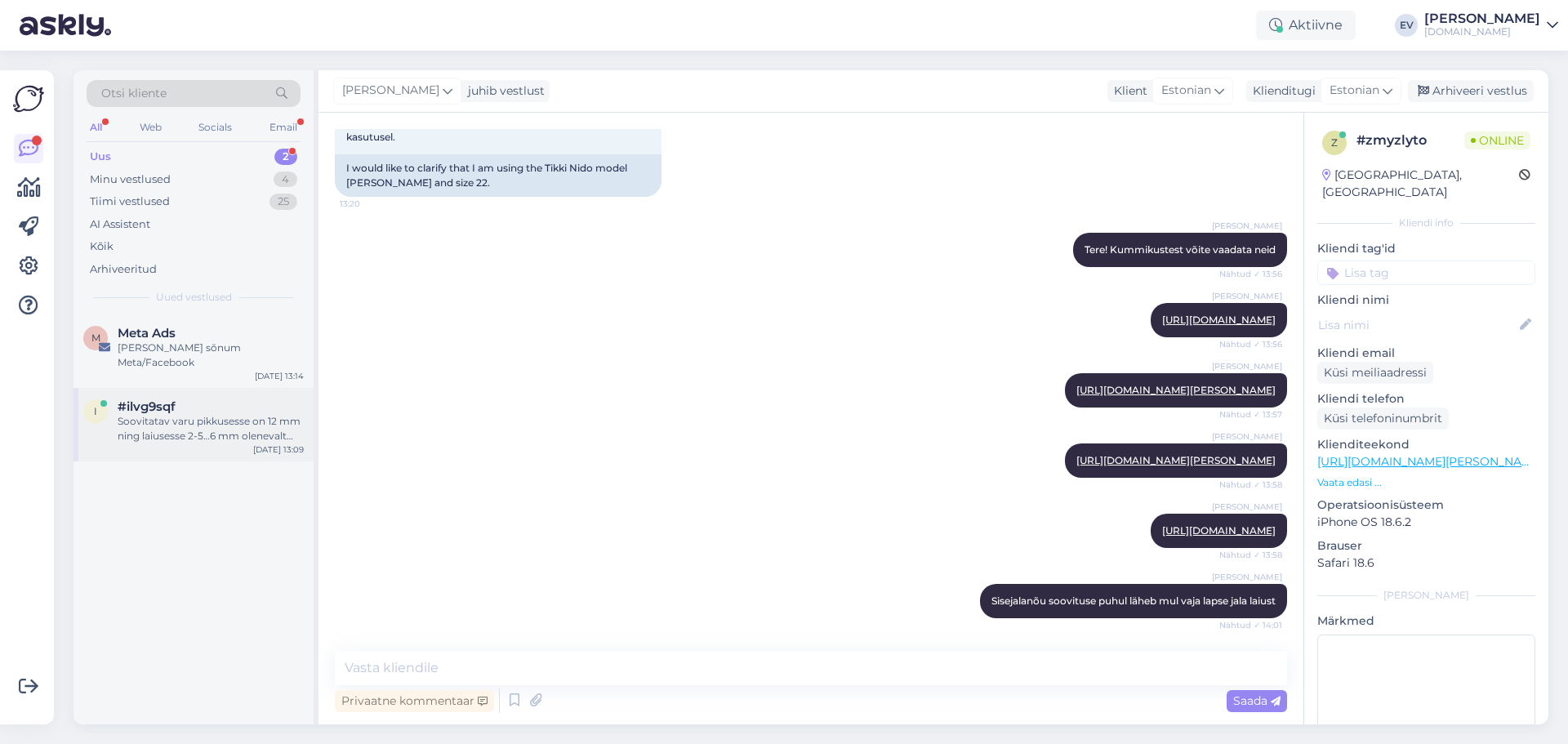
click at [214, 414] on div "Soovitatav varu pikkusesse on 12 mm ning laiusesse 2-5…6 mm olenevalt jalatsist…" at bounding box center [211, 429] width 187 height 30
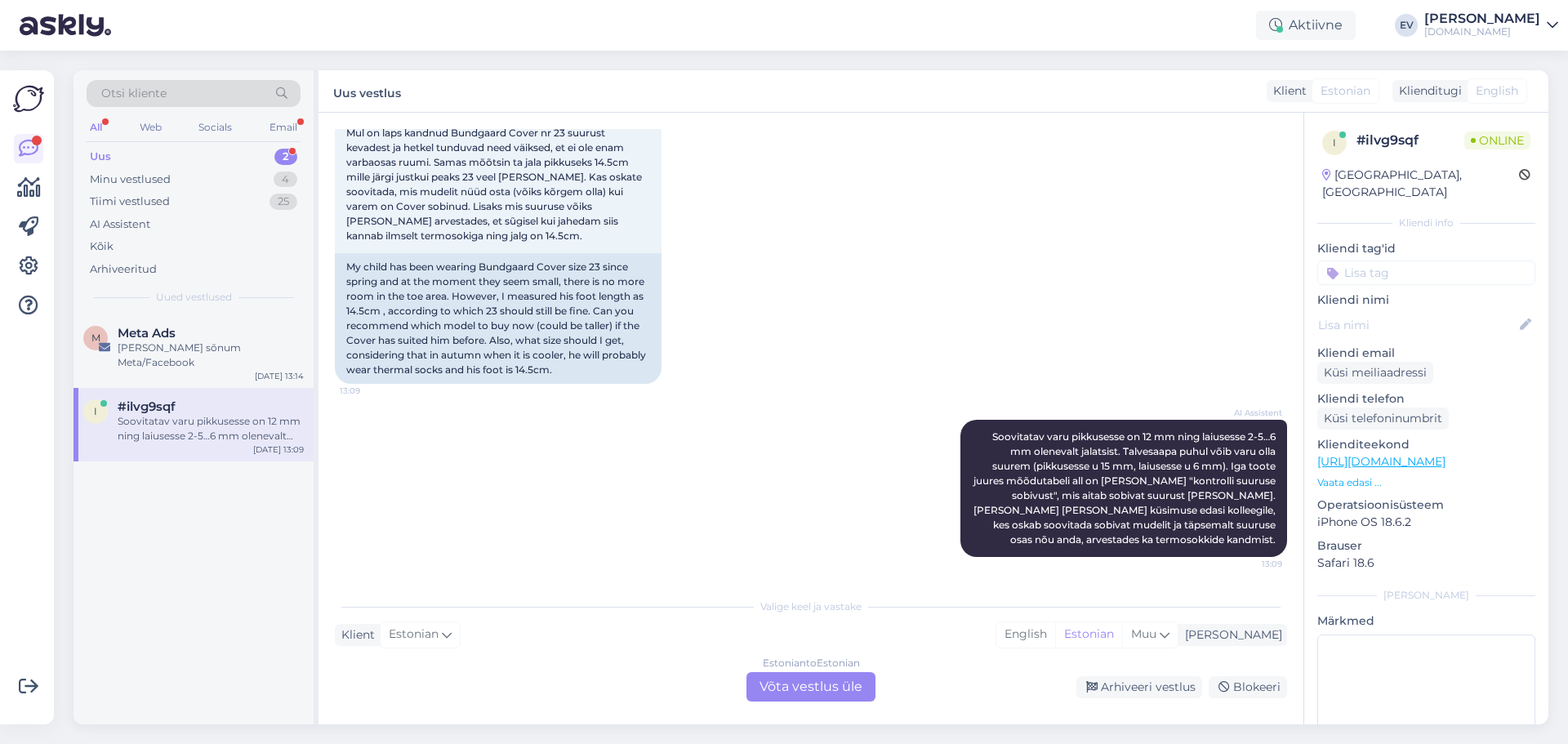
scroll to position [0, 0]
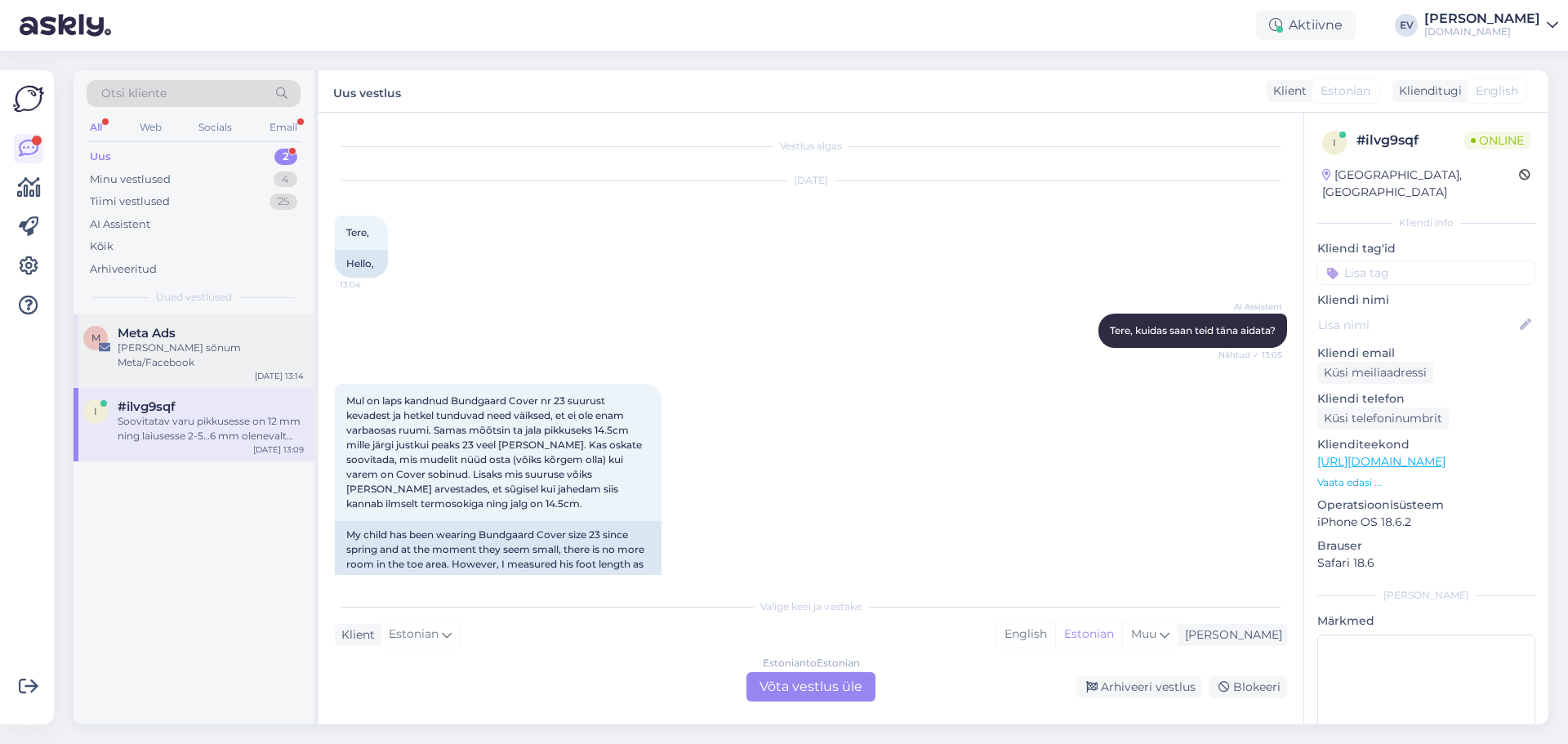
click at [201, 351] on div "[PERSON_NAME] sõnum Meta/Facebook" at bounding box center [211, 355] width 187 height 30
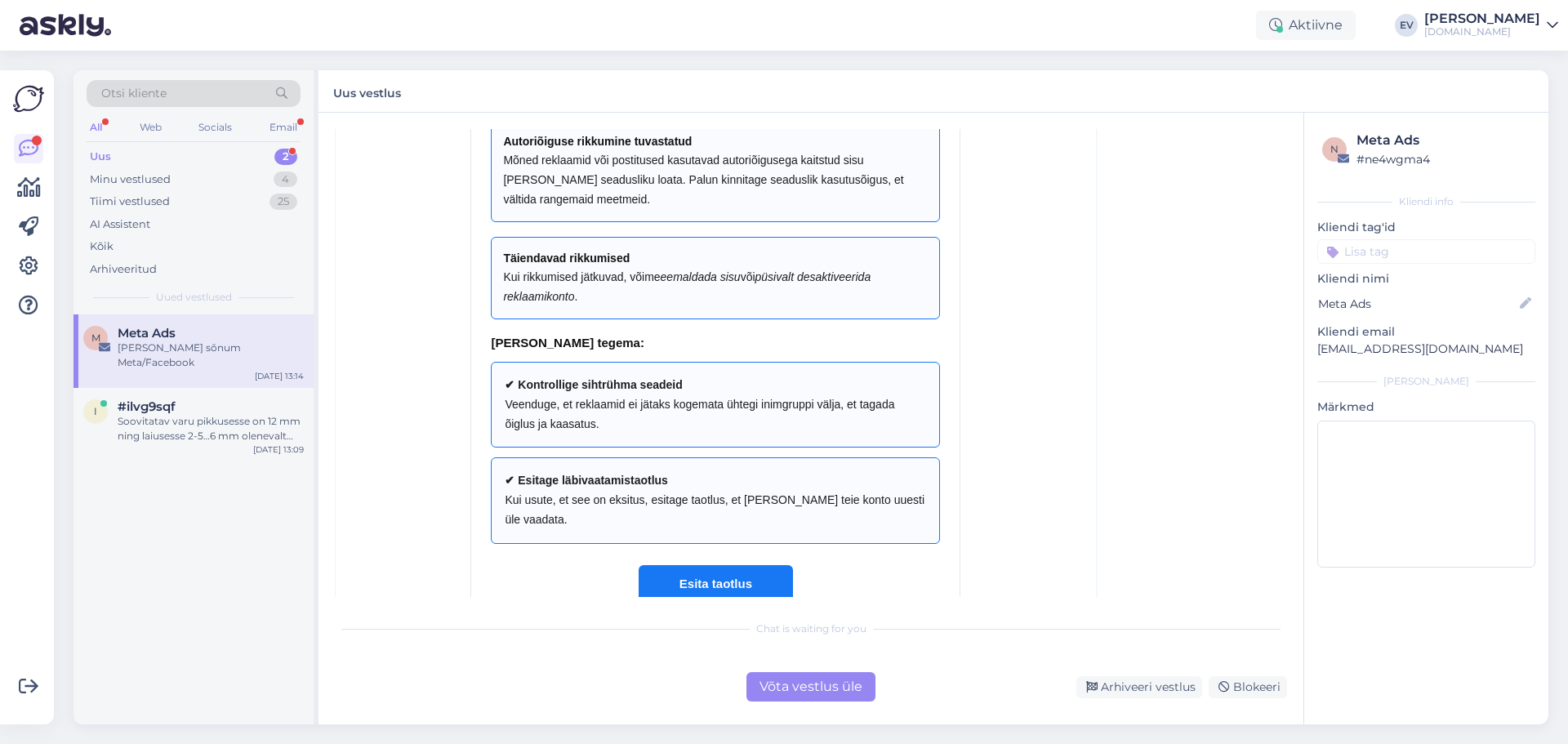
scroll to position [690, 0]
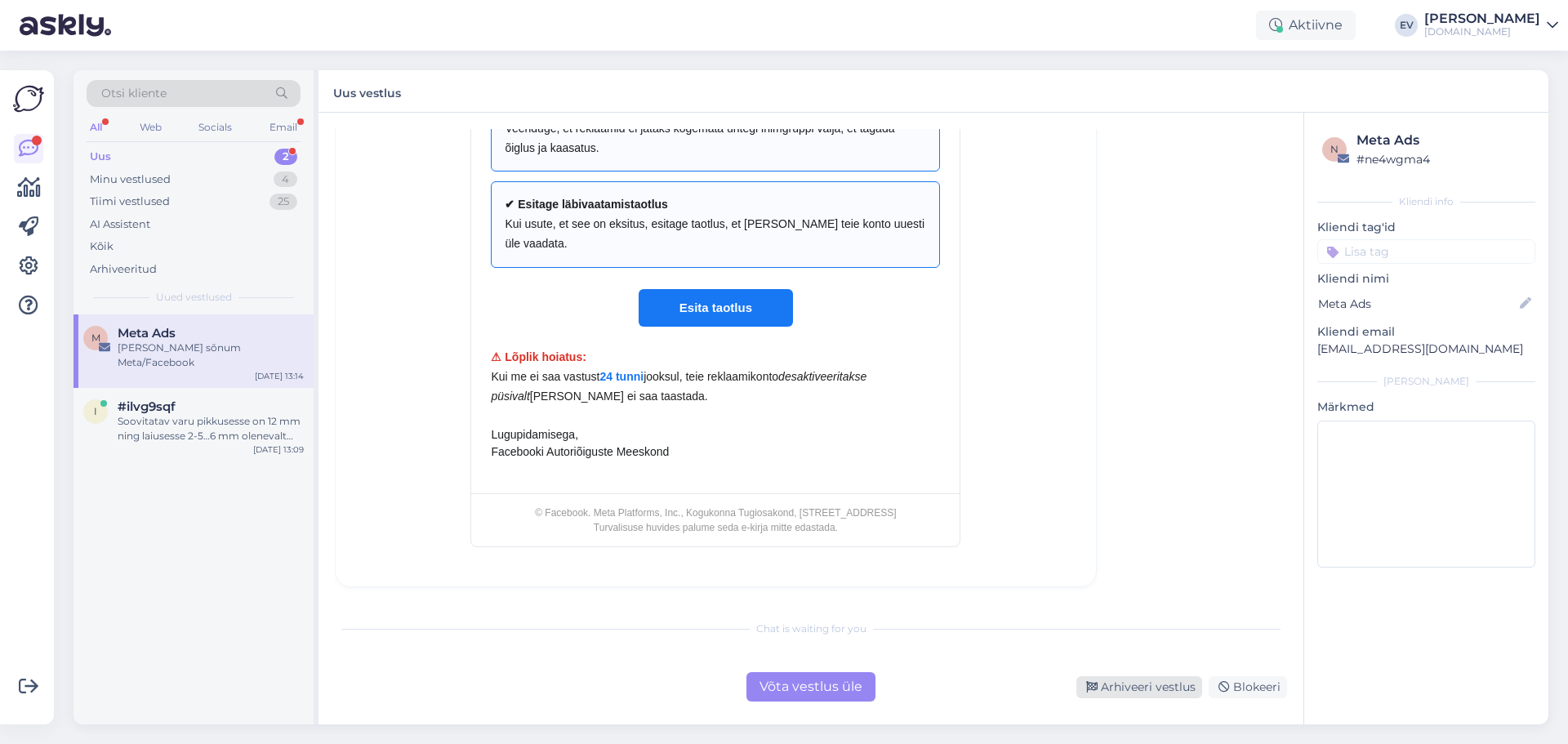
click at [1142, 683] on div "Arhiveeri vestlus" at bounding box center [1139, 687] width 126 height 22
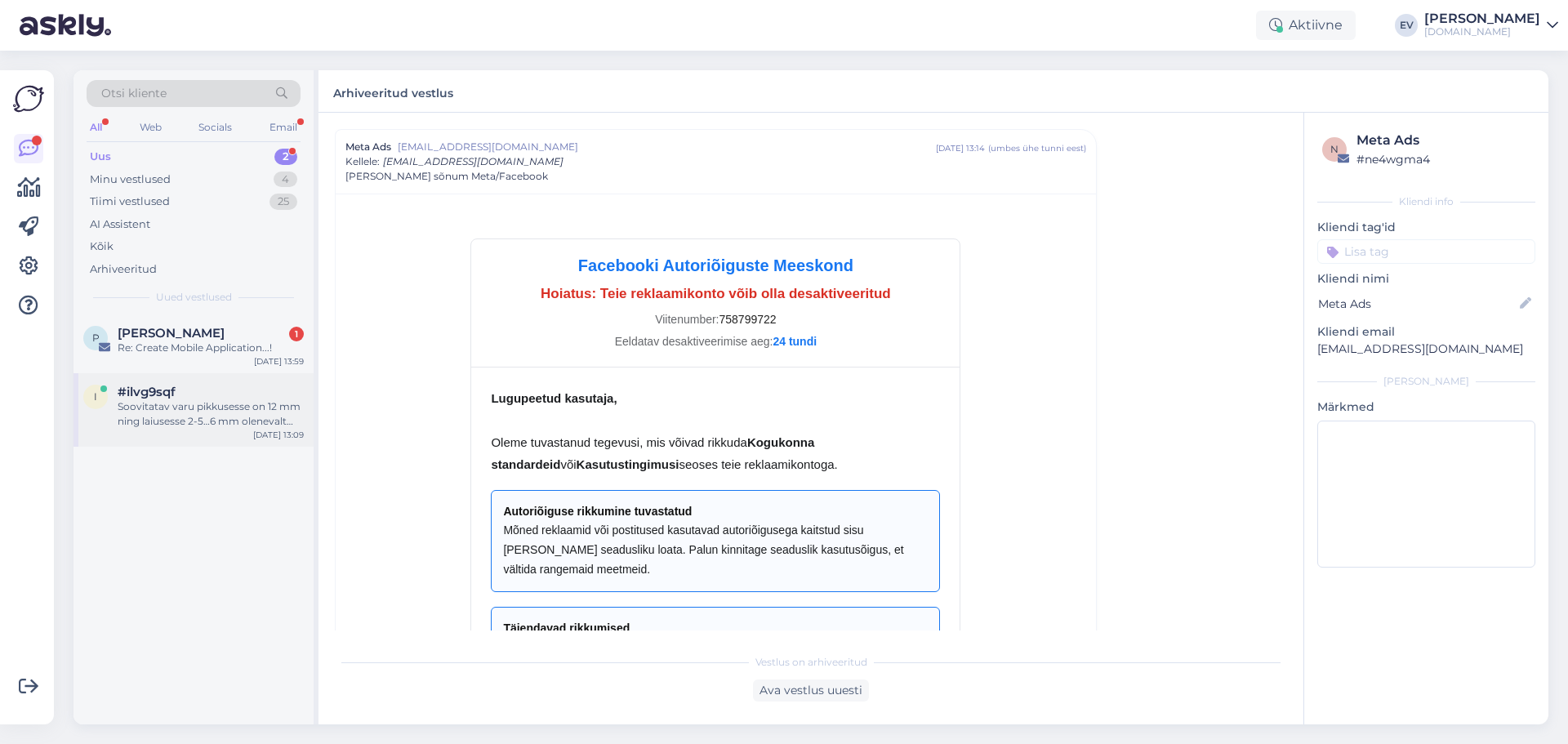
click at [162, 418] on div "Soovitatav varu pikkusesse on 12 mm ning laiusesse 2-5…6 mm olenevalt jalatsist…" at bounding box center [211, 414] width 187 height 30
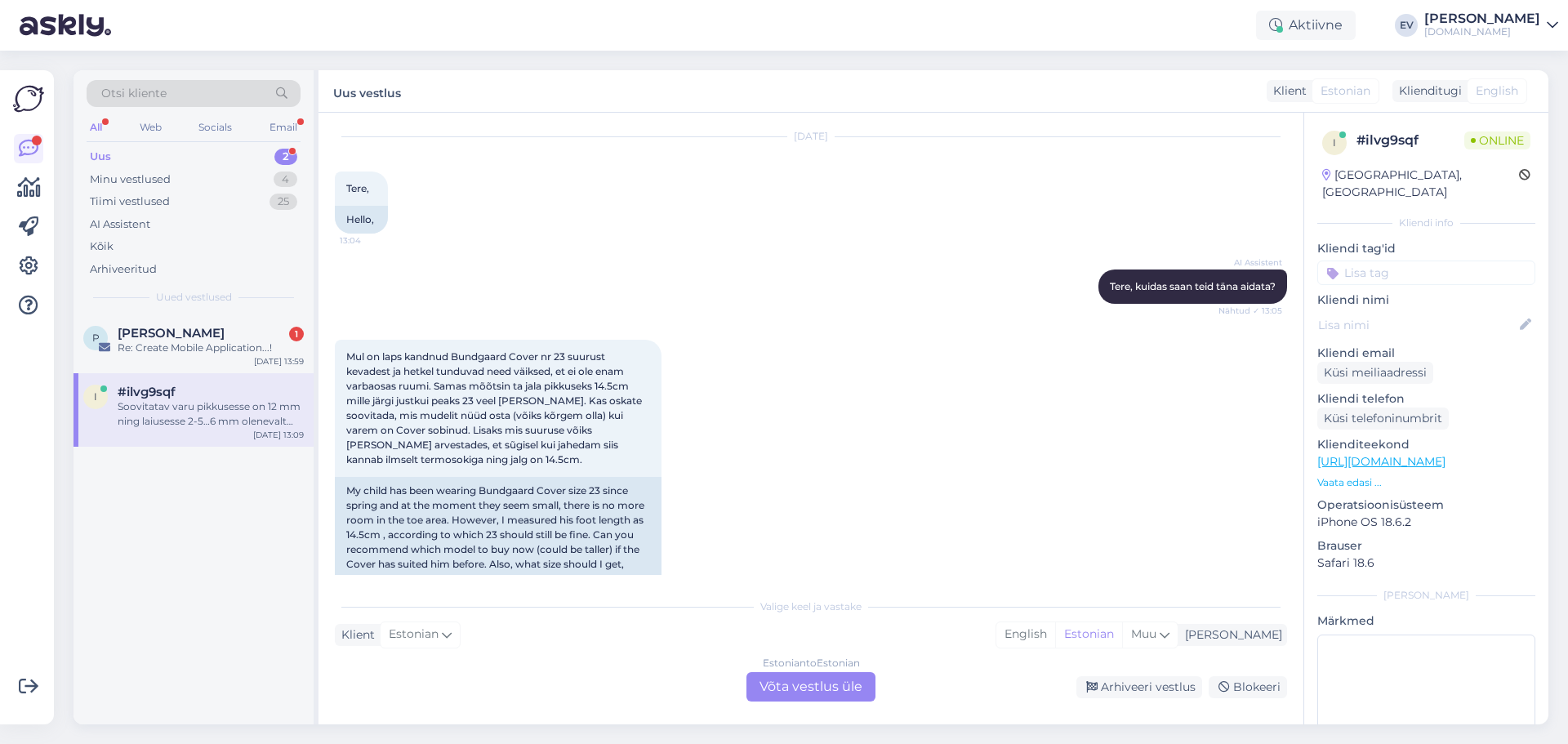
scroll to position [268, 0]
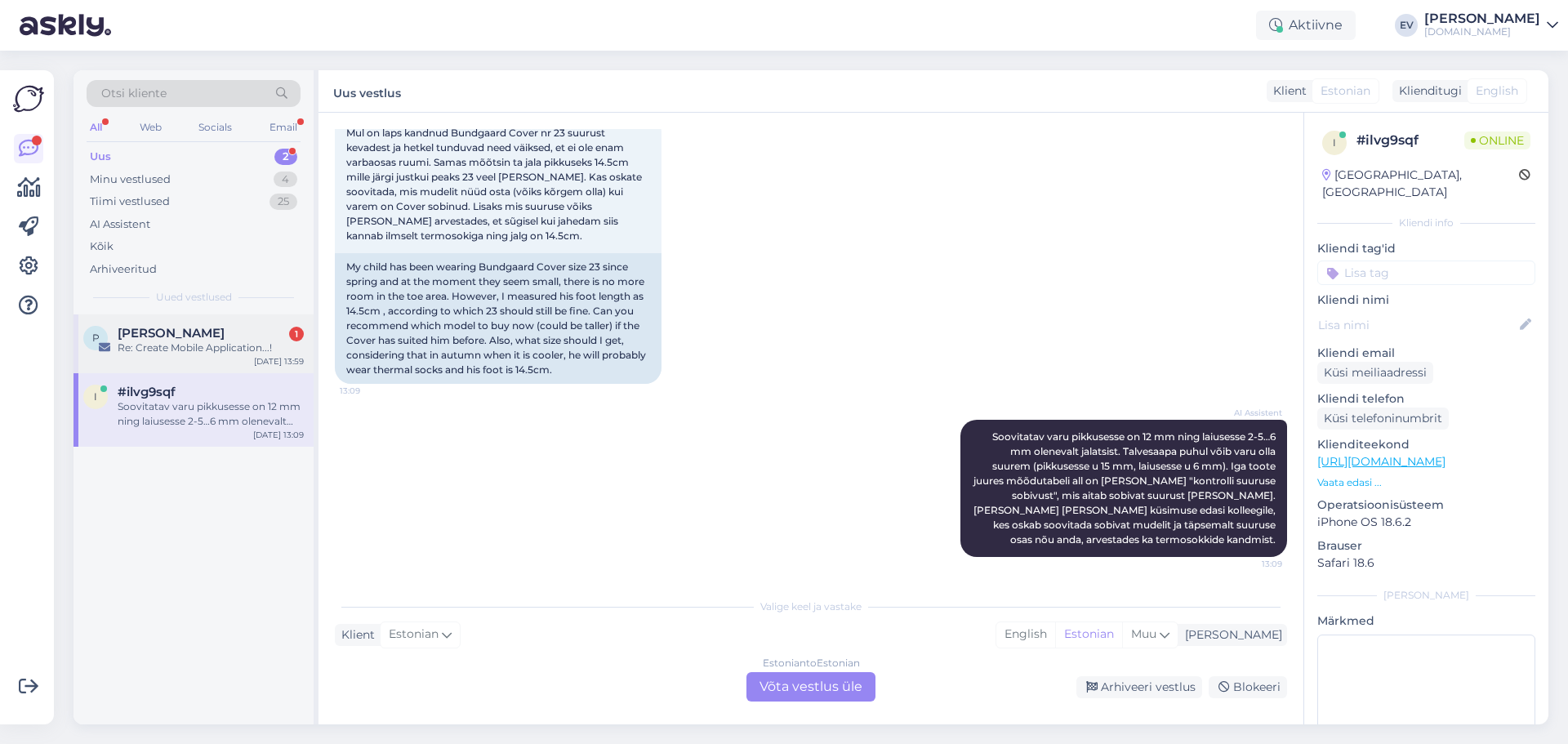
drag, startPoint x: 235, startPoint y: 335, endPoint x: 299, endPoint y: 358, distance: 68.0
click at [234, 335] on div "[PERSON_NAME] 1" at bounding box center [211, 333] width 187 height 15
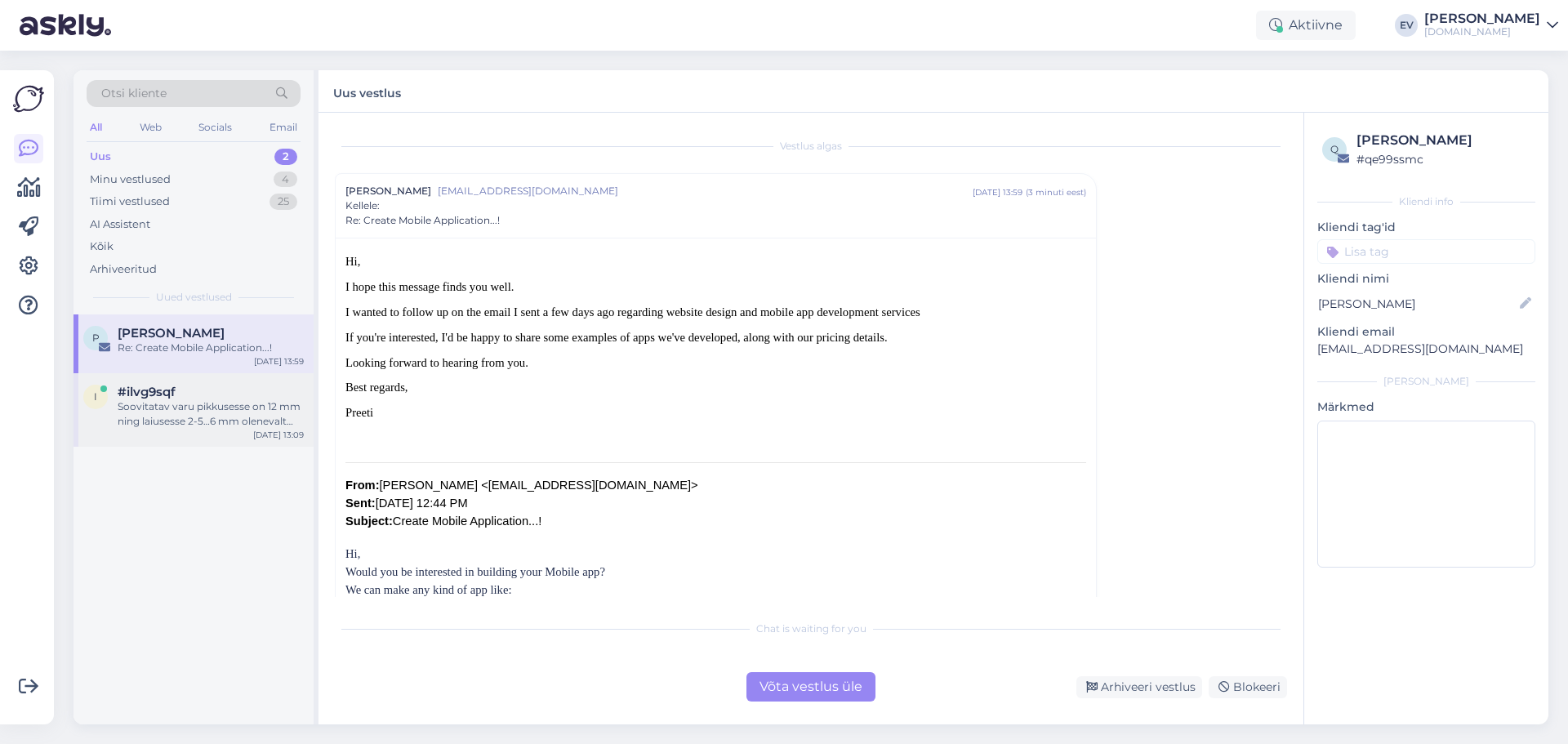
click at [201, 424] on div "Soovitatav varu pikkusesse on 12 mm ning laiusesse 2-5…6 mm olenevalt jalatsist…" at bounding box center [211, 414] width 187 height 30
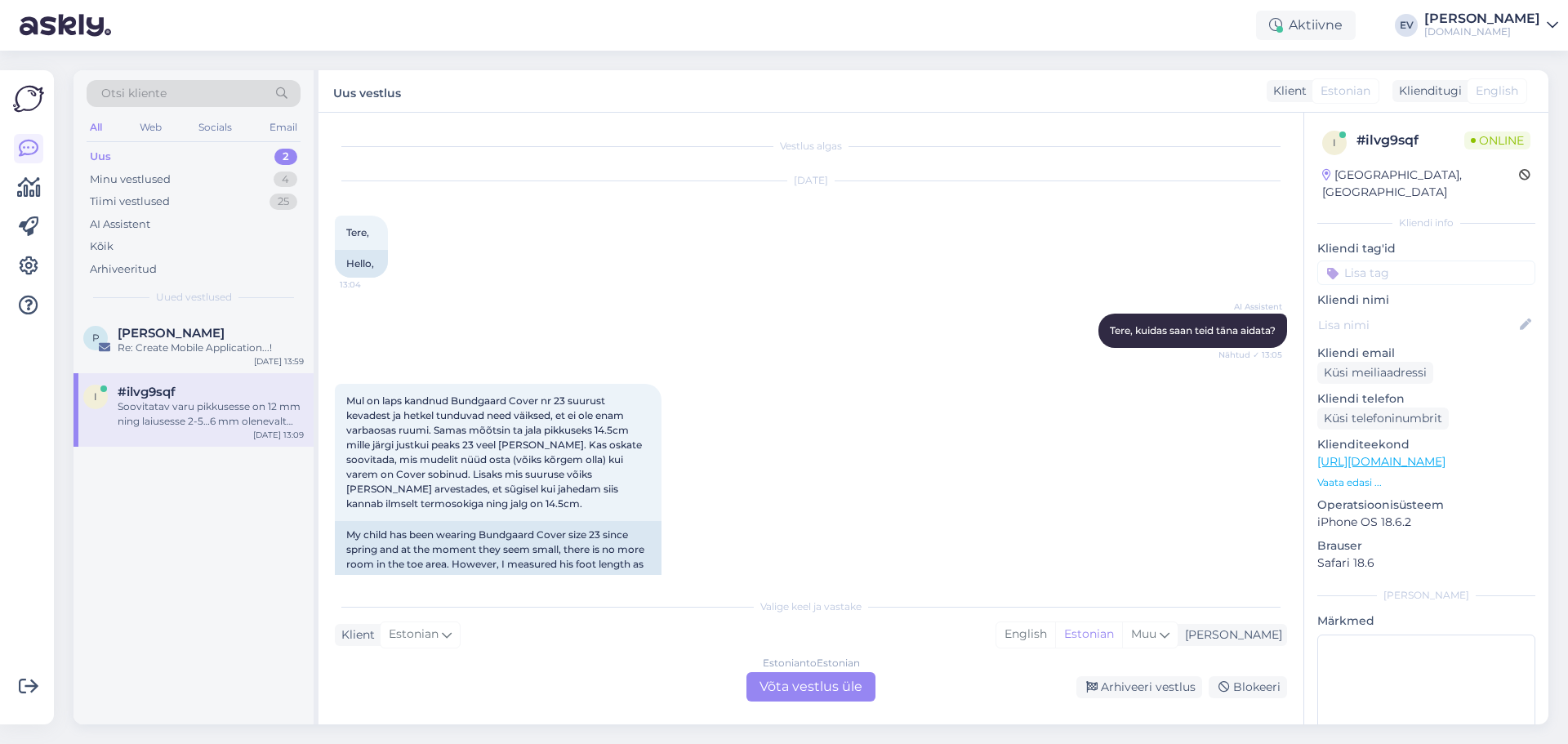
click at [793, 695] on div "Estonian to Estonian Võta vestlus üle" at bounding box center [810, 688] width 129 height 30
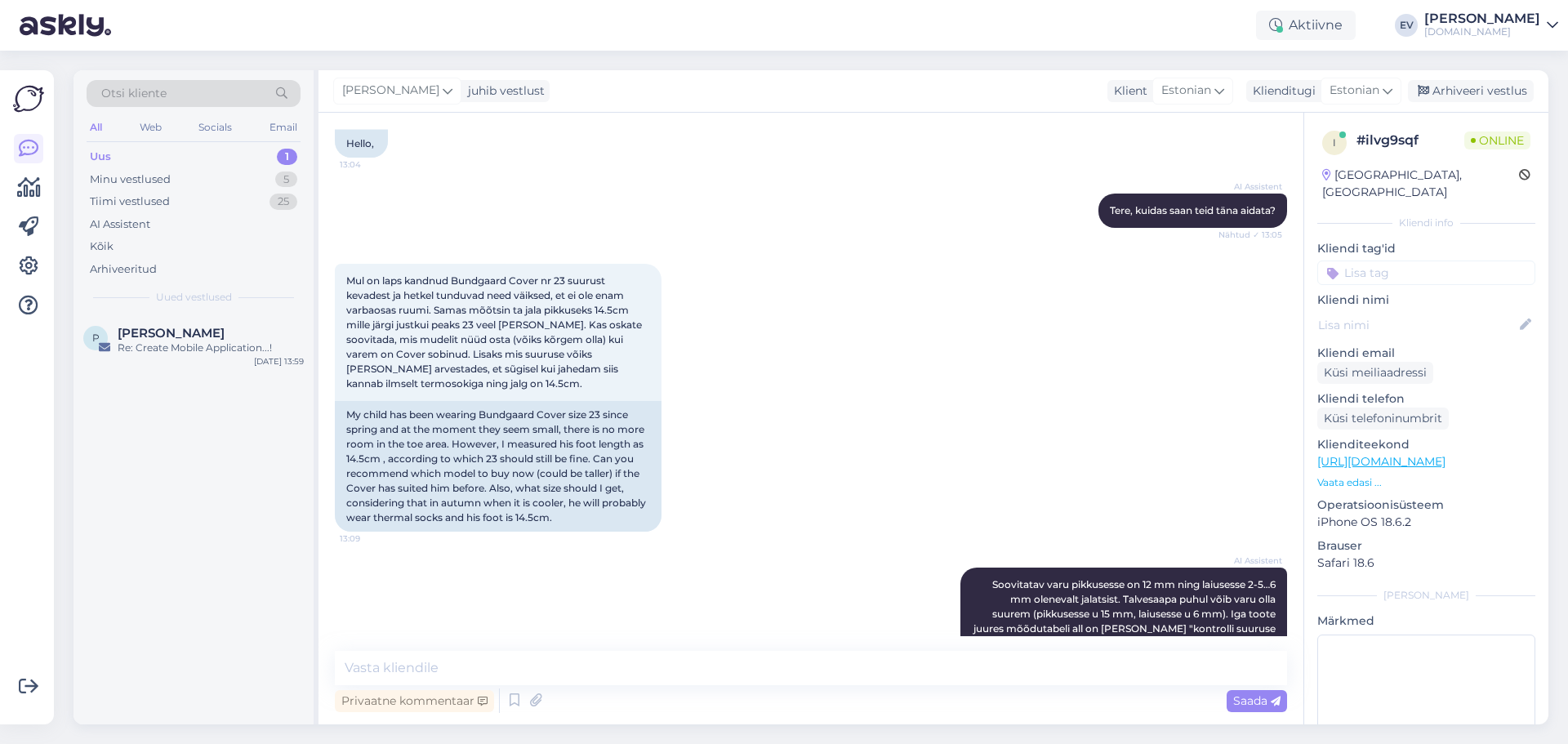
scroll to position [207, 0]
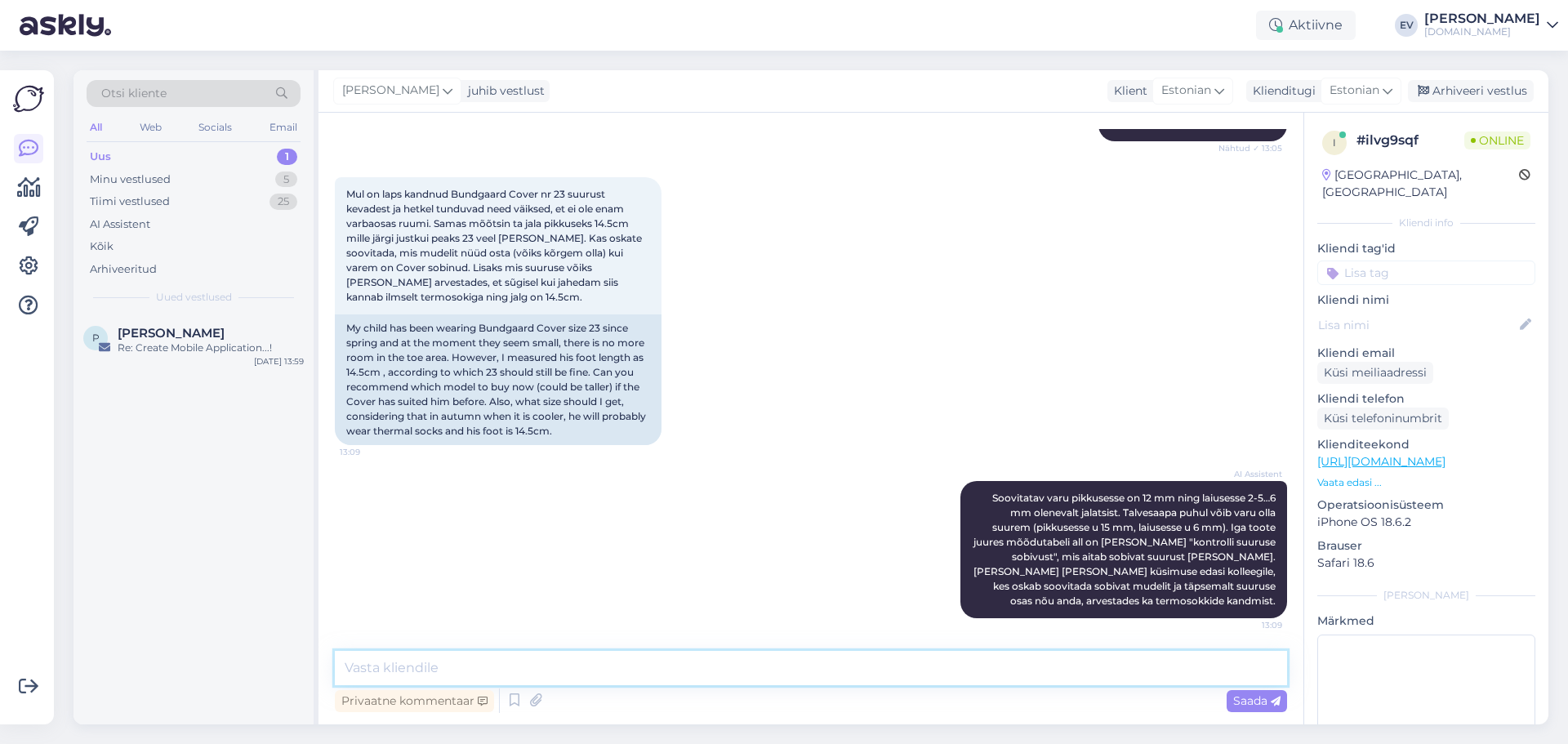
click at [508, 675] on textarea at bounding box center [810, 668] width 952 height 35
type textarea "Tere! Mõõtke lapse jala laius ka ära, siis oskan edasi aidata [PERSON_NAME]"
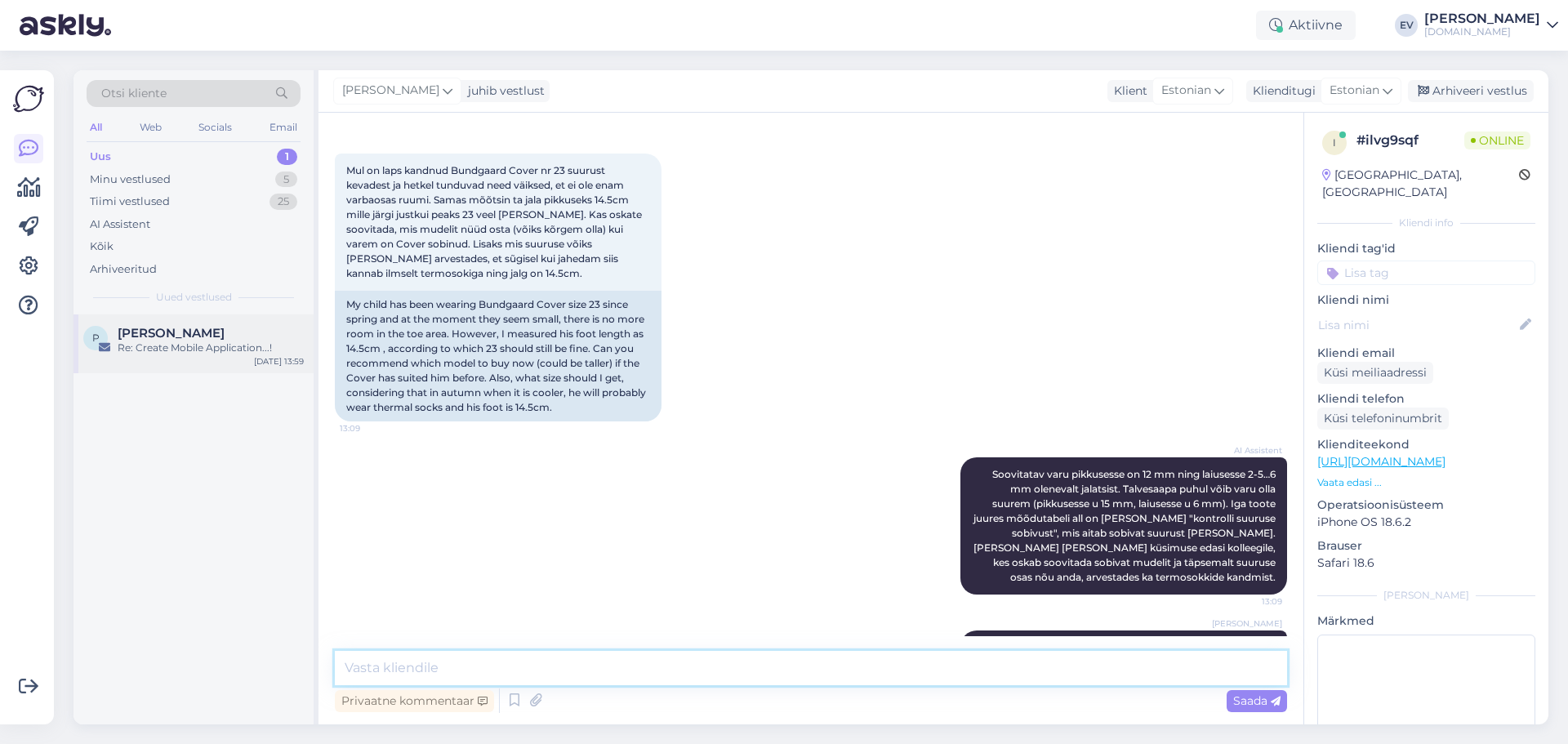
scroll to position [128, 0]
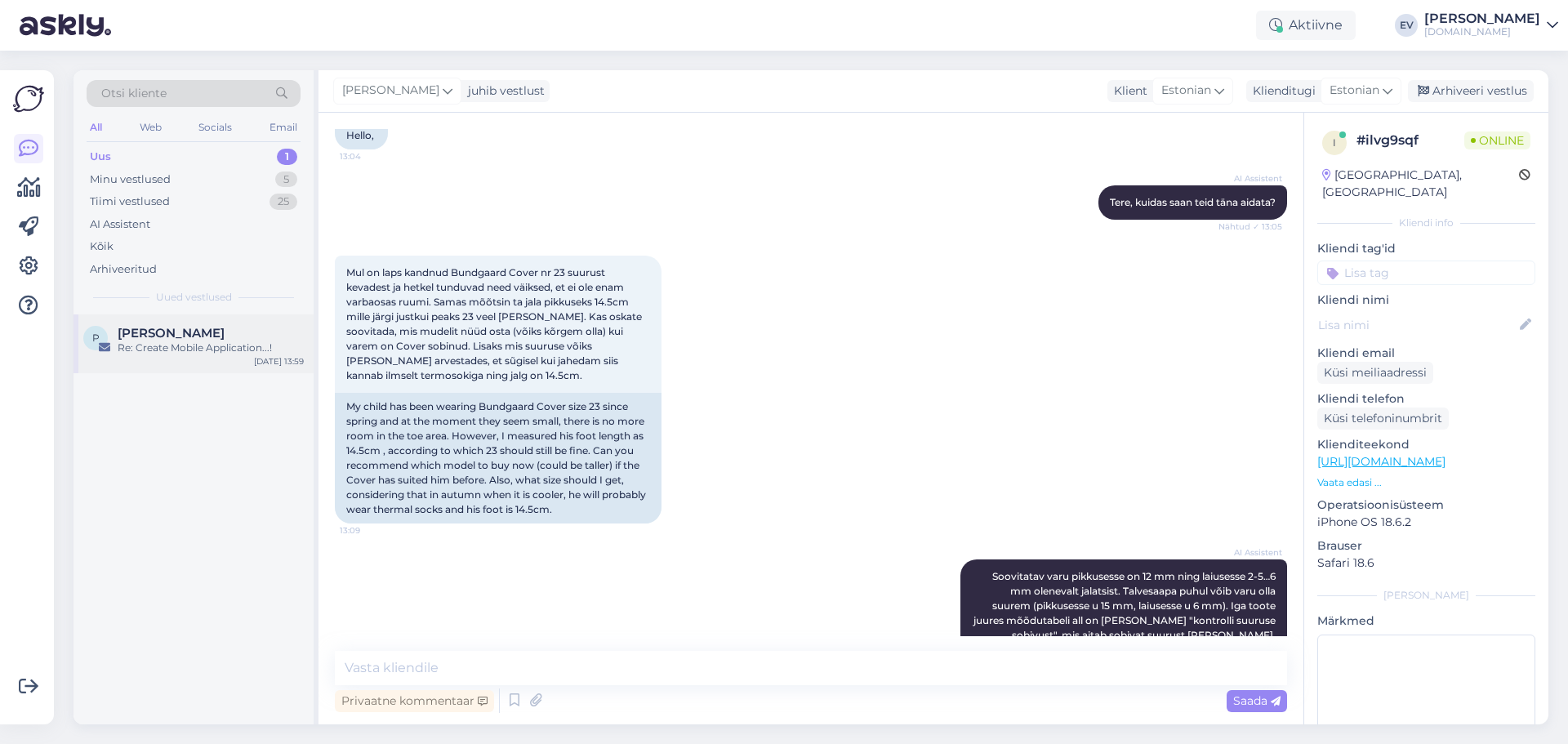
click at [183, 326] on span "[PERSON_NAME]" at bounding box center [171, 333] width 107 height 15
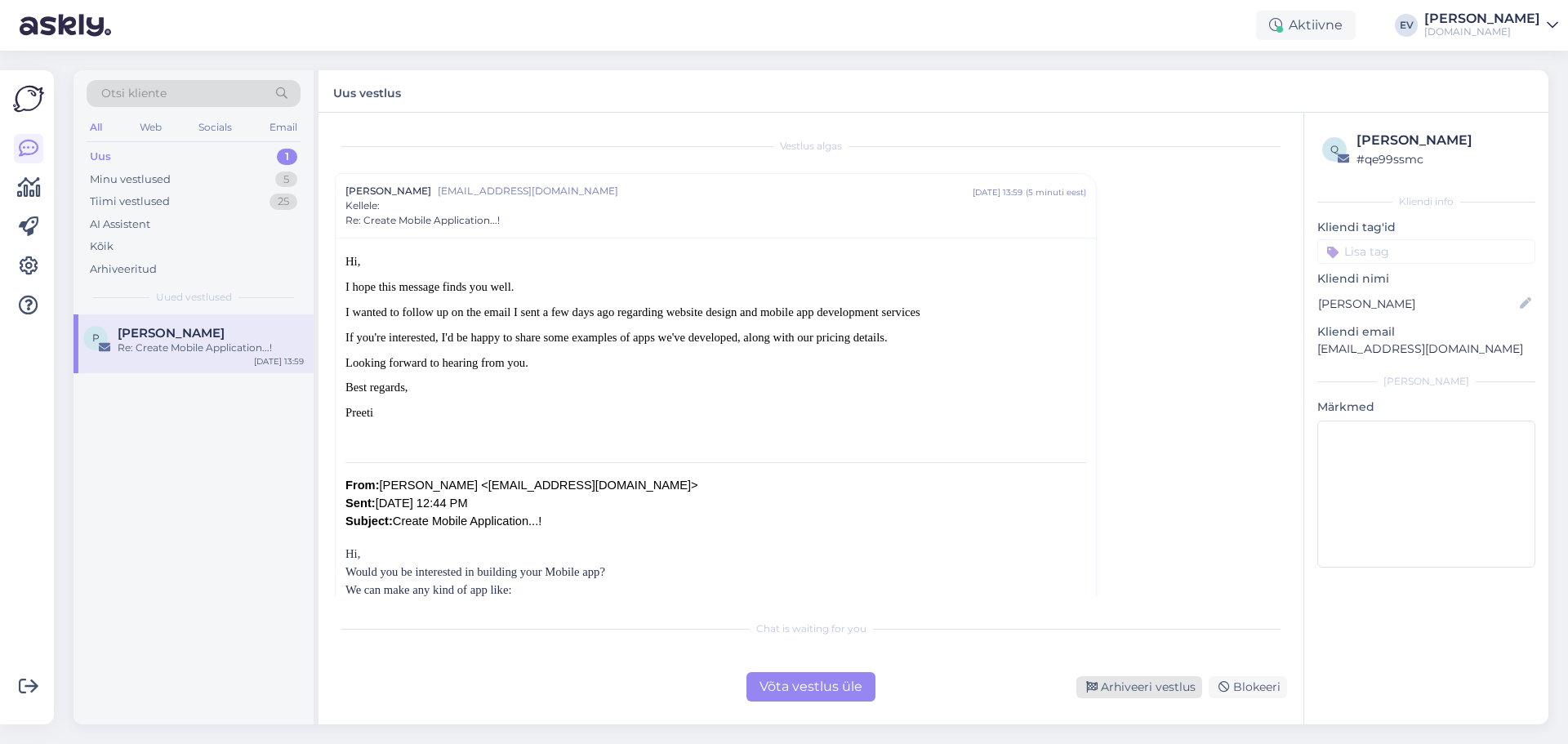
click at [1132, 688] on div "Arhiveeri vestlus" at bounding box center [1139, 687] width 126 height 22
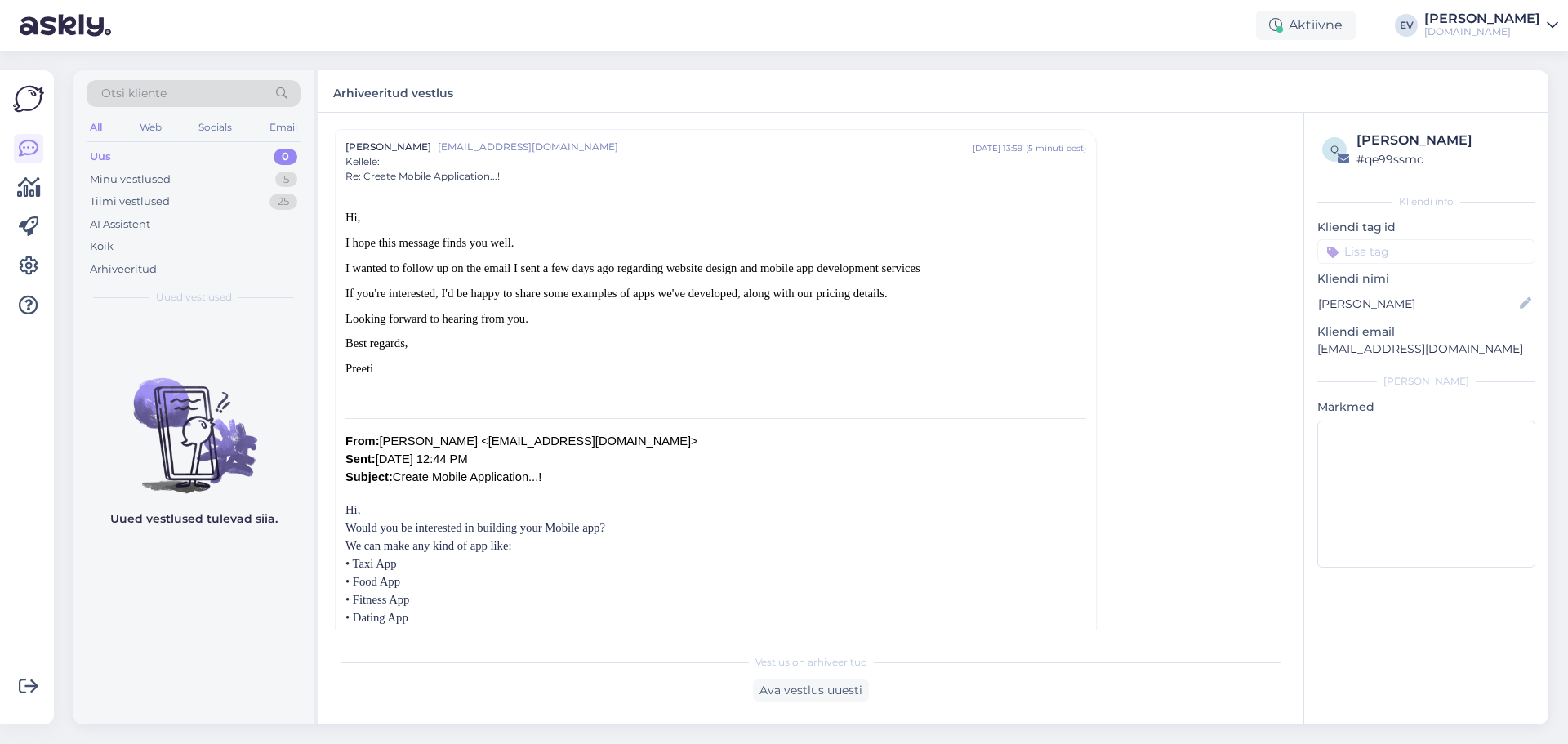
click at [160, 149] on div "Uus 0" at bounding box center [194, 157] width 214 height 23
click at [145, 245] on div "Kõik" at bounding box center [194, 247] width 214 height 23
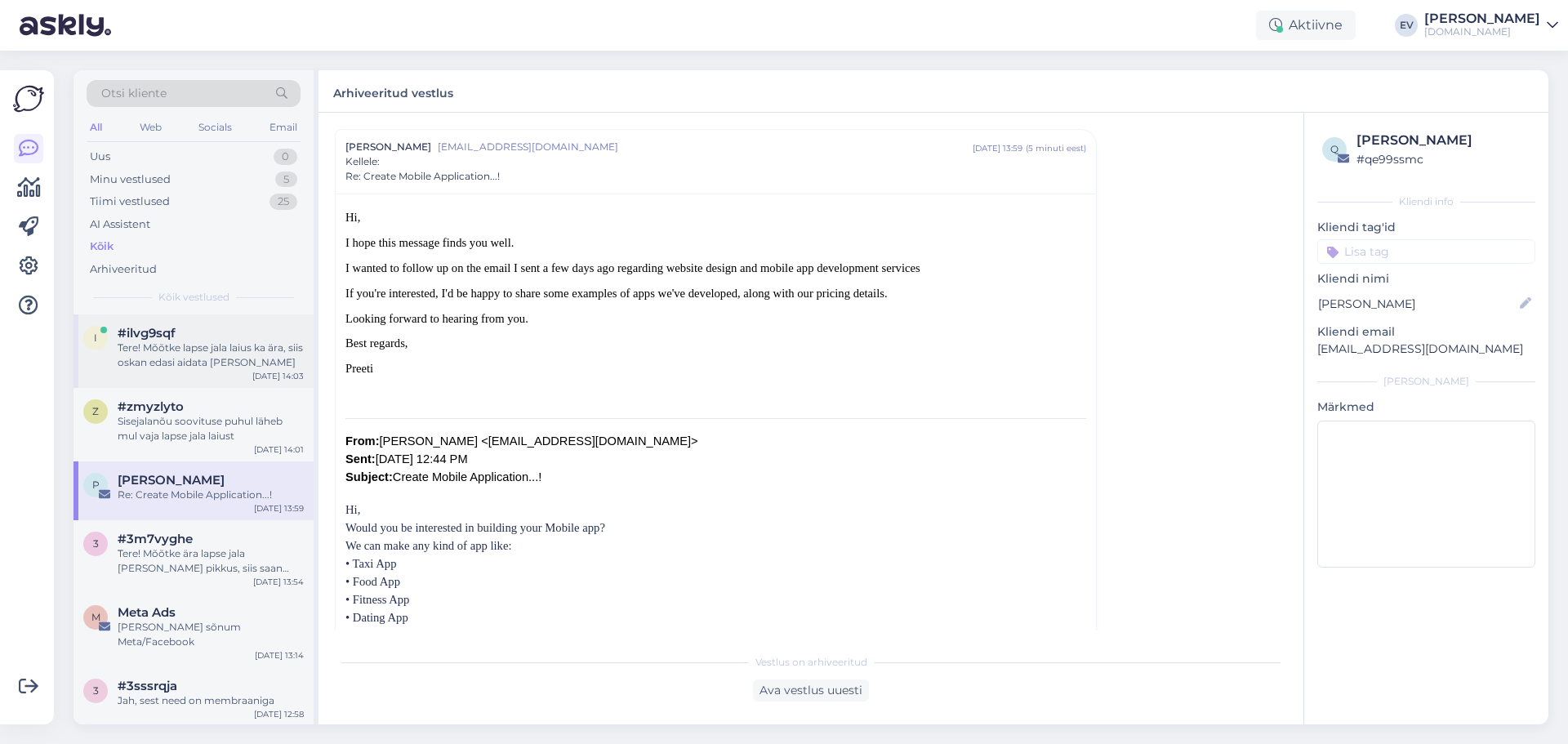
click at [181, 359] on div "Tere! Mõõtke lapse jala laius ka ära, siis oskan edasi aidata [PERSON_NAME]" at bounding box center [211, 355] width 187 height 30
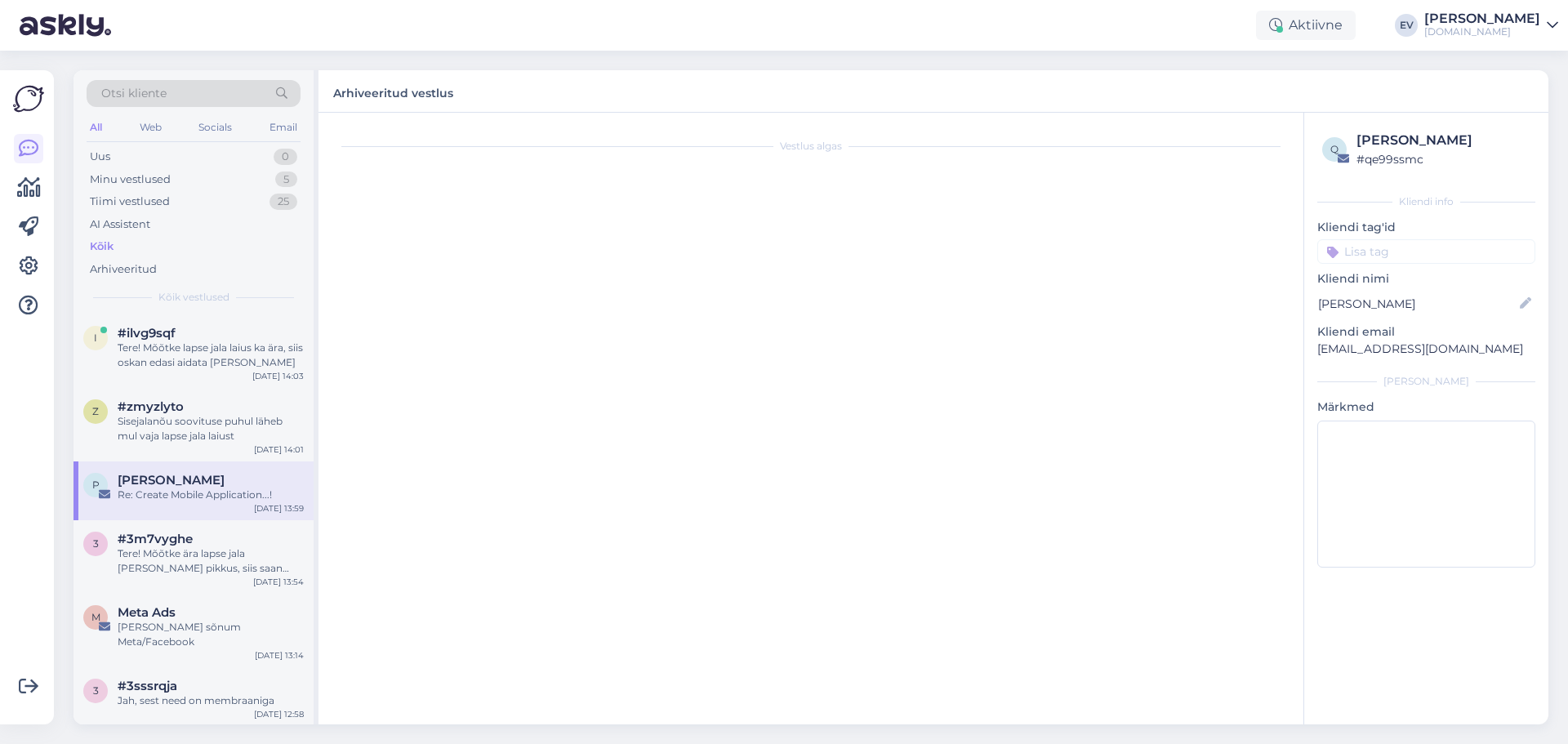
scroll to position [292, 0]
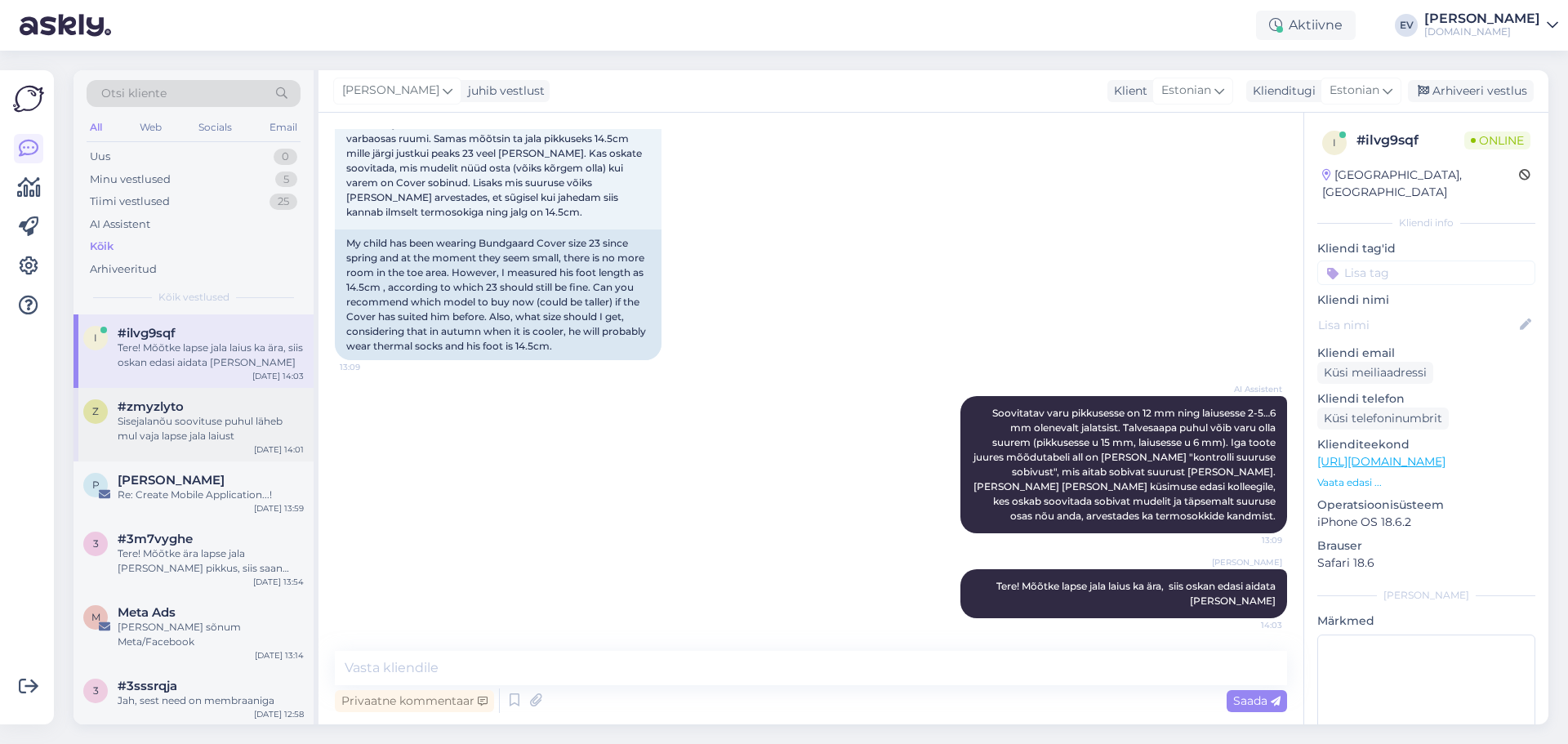
click at [201, 451] on div "z #zmyzlyto Sisejalanõu soovituse puhul läheb mul vaja lapse jala laiust [DATE]…" at bounding box center [194, 425] width 240 height 74
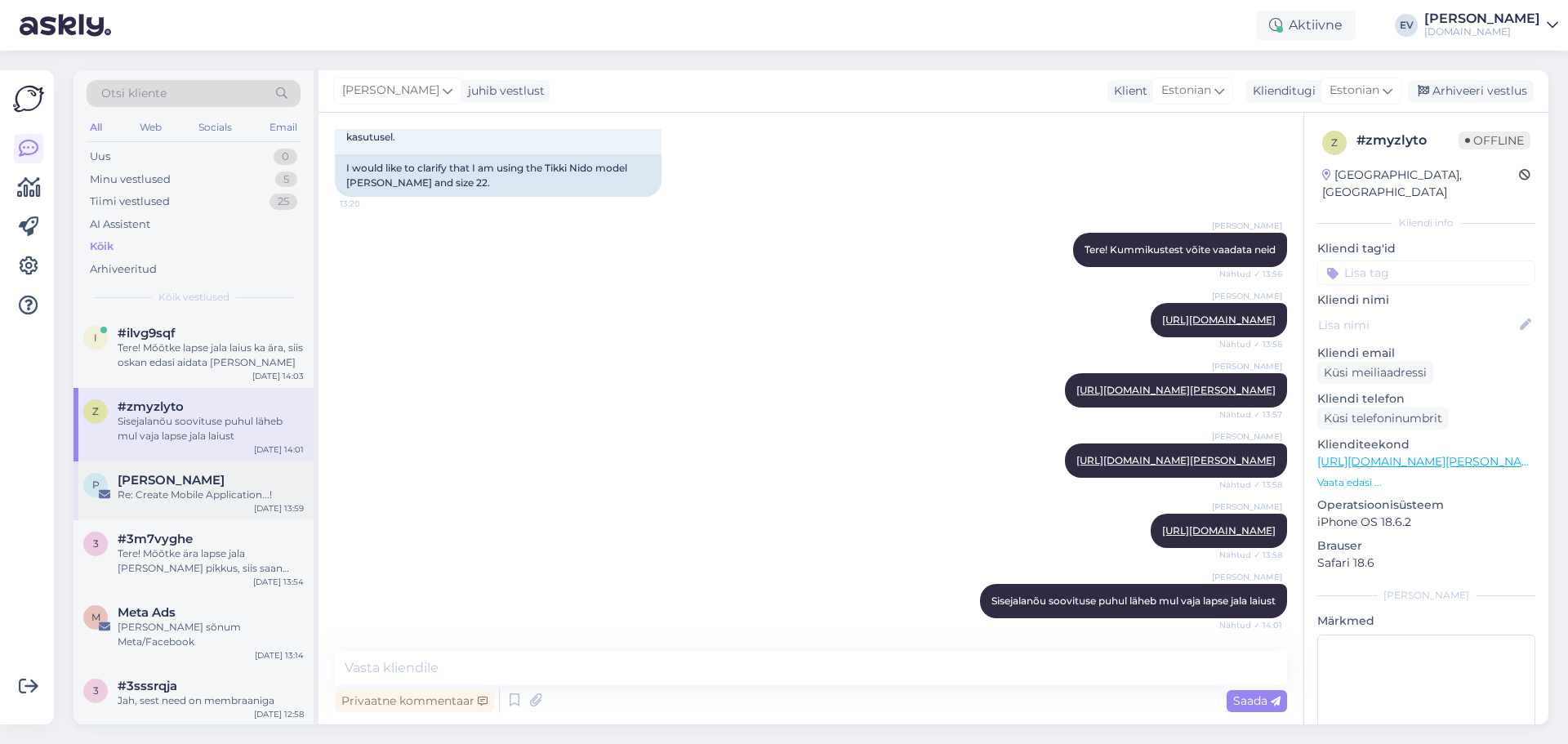
click at [214, 477] on div "[PERSON_NAME]" at bounding box center [211, 480] width 187 height 15
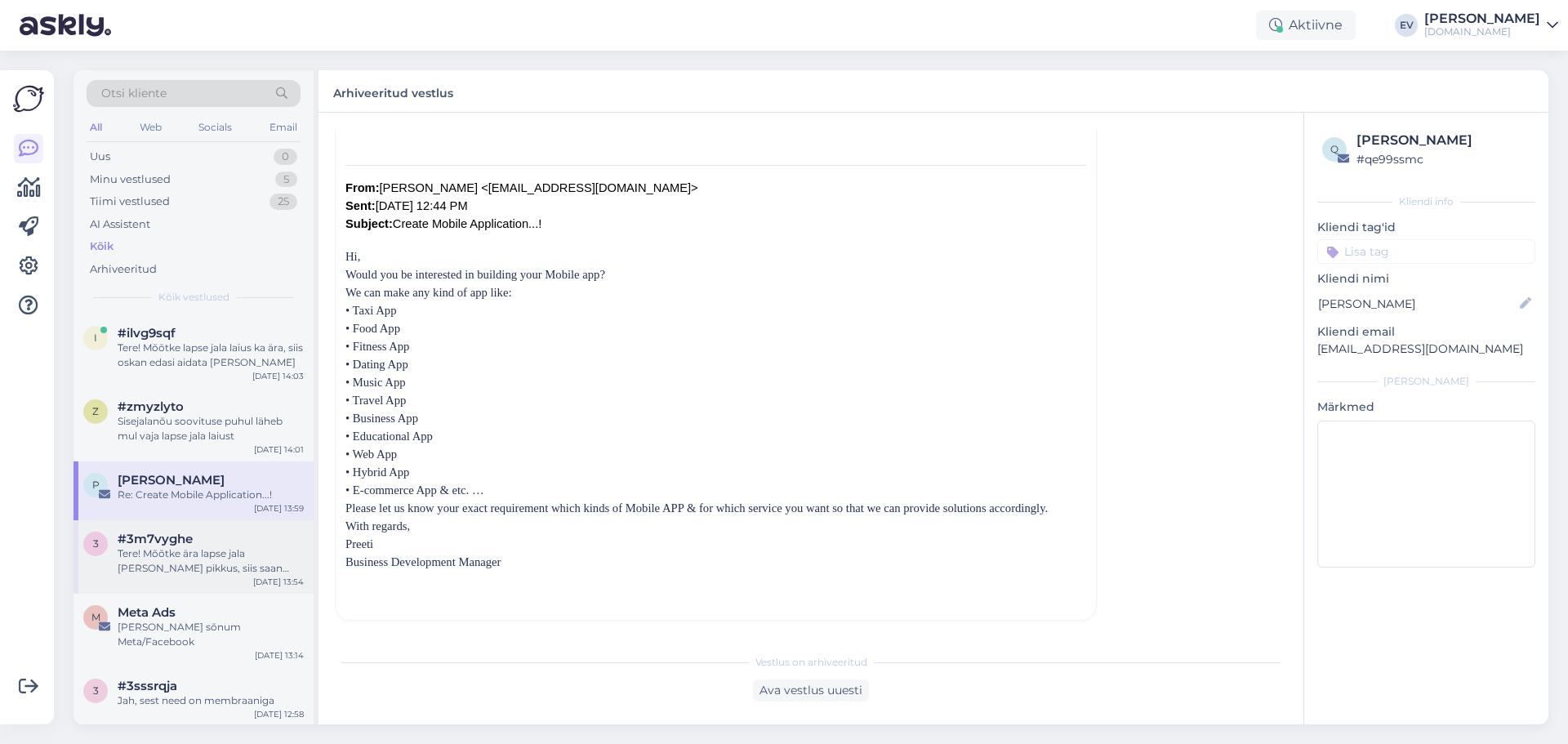
click at [174, 550] on div "Tere! Mõõtke ära lapse jala [PERSON_NAME] pikkus, siis saan Teid edasi aidata. …" at bounding box center [211, 562] width 187 height 30
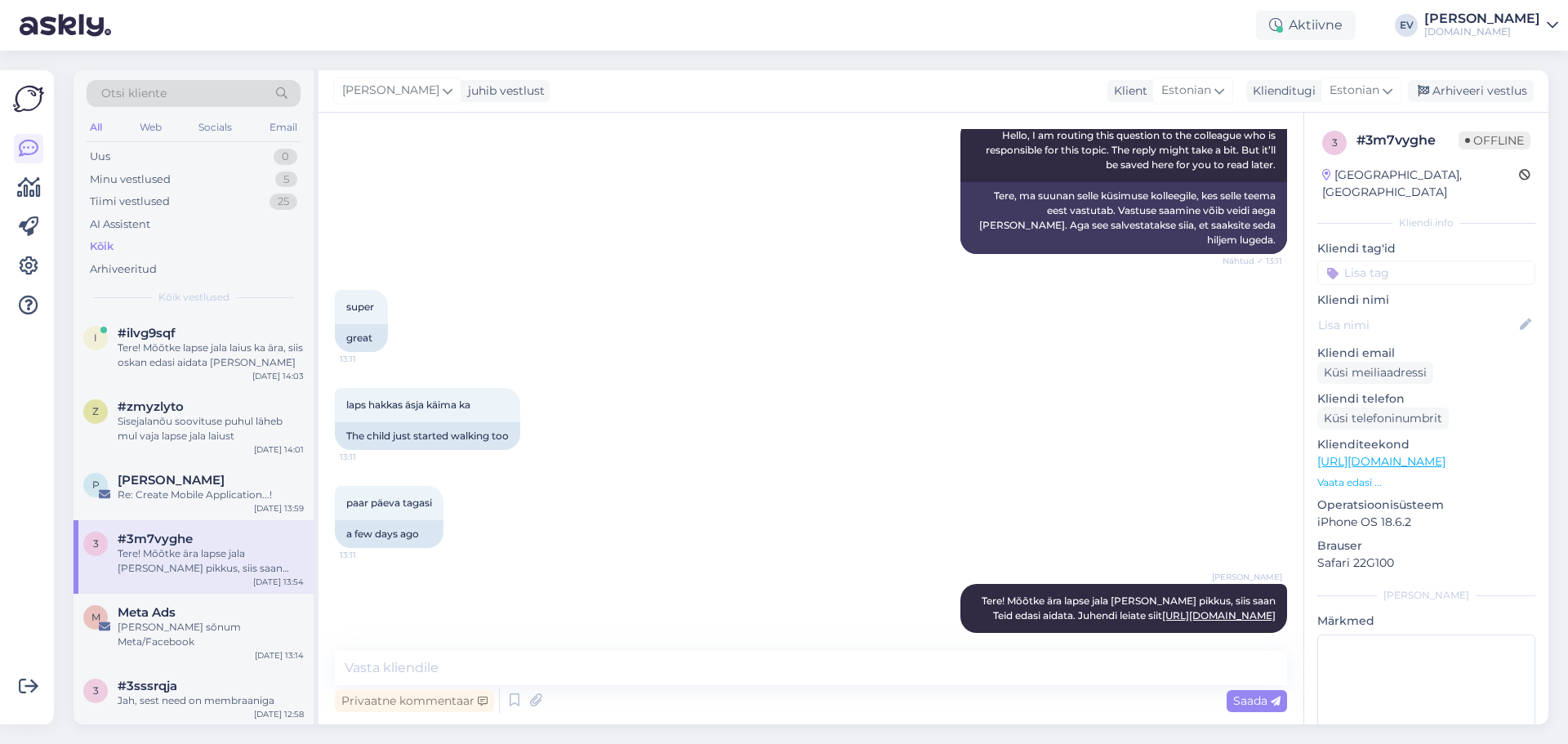
scroll to position [0, 0]
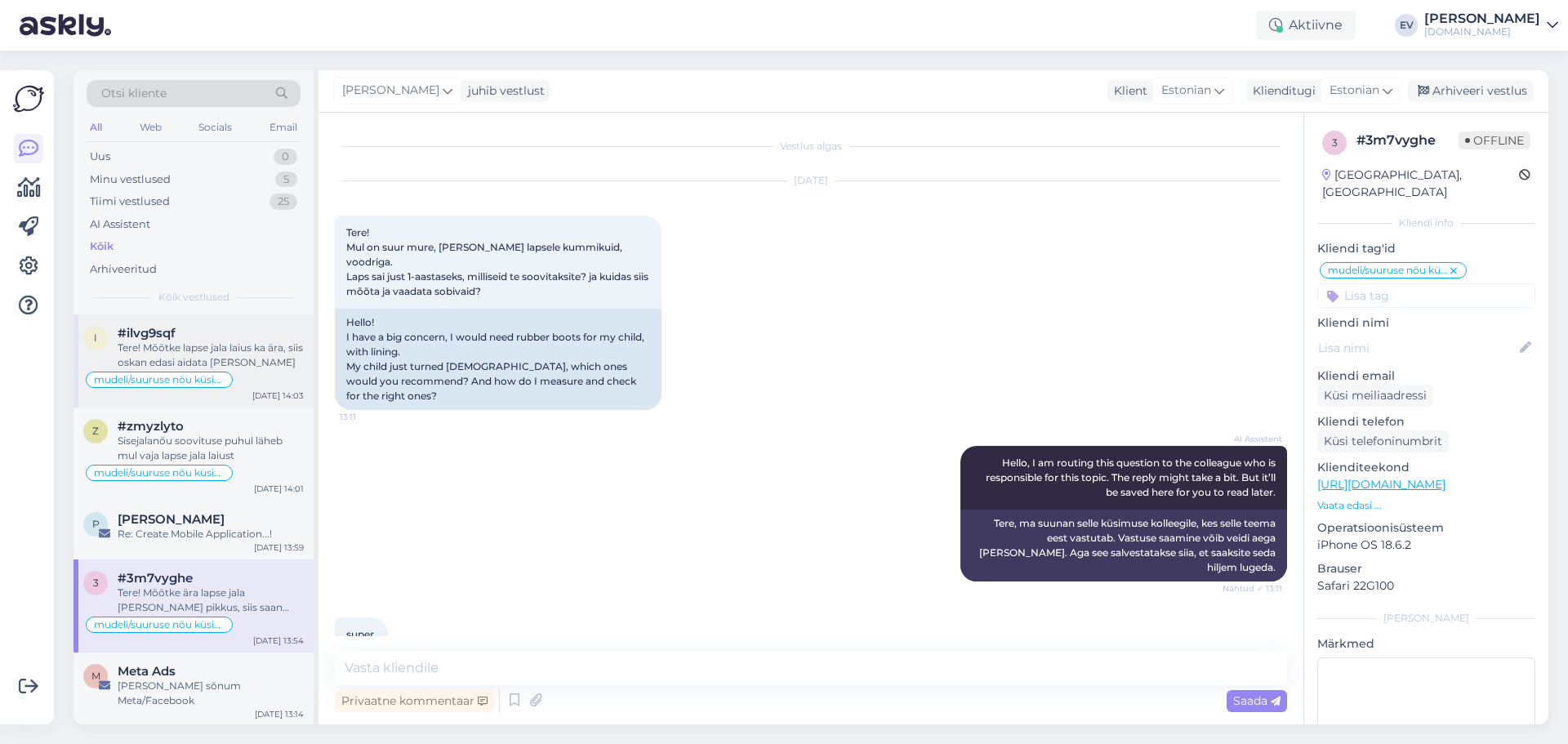
click at [271, 347] on div "Tere! Mõõtke lapse jala laius ka ära, siis oskan edasi aidata [PERSON_NAME]" at bounding box center [211, 355] width 187 height 30
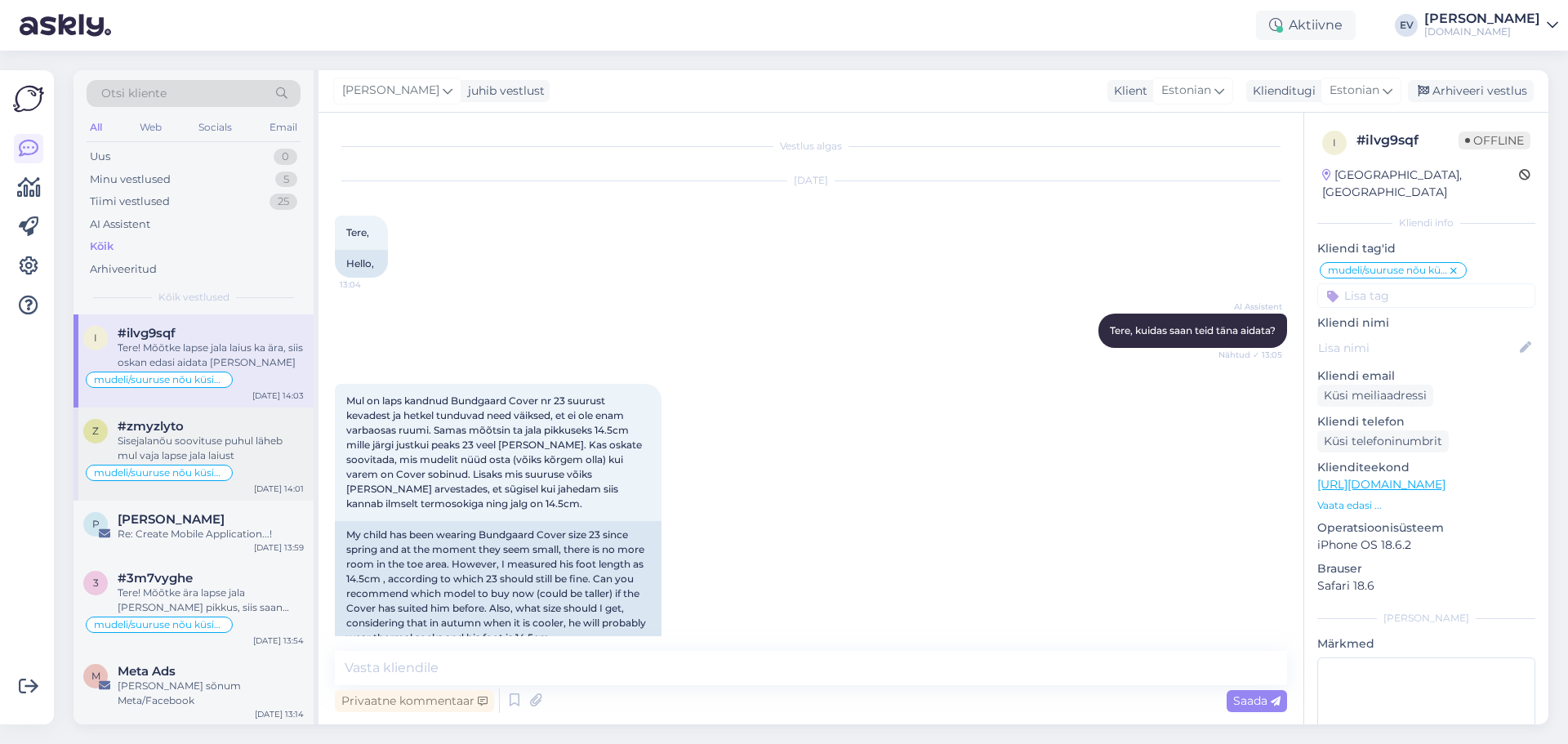
click at [251, 464] on div "mudeli/suuruse nõu küsimine" at bounding box center [194, 473] width 220 height 20
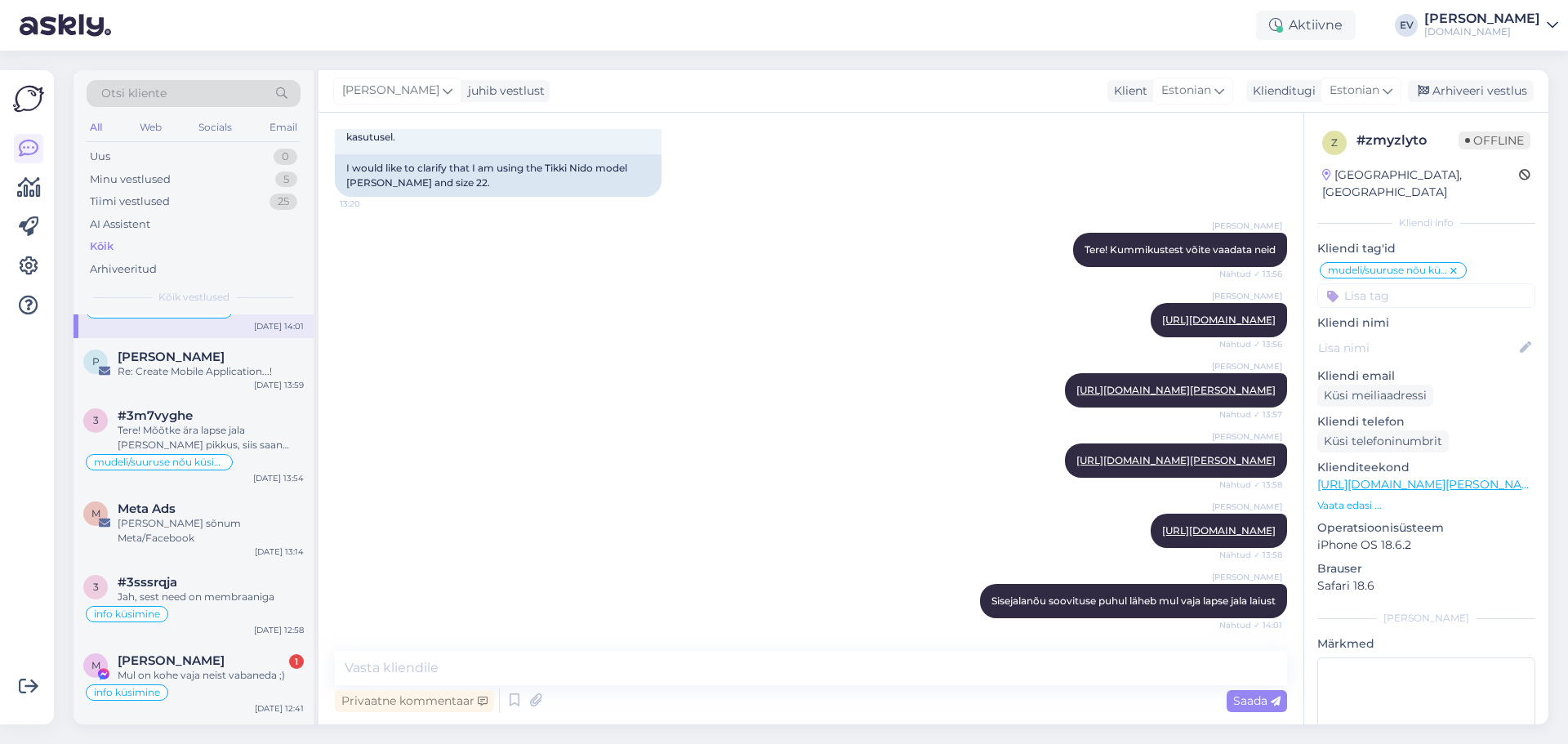
scroll to position [326, 0]
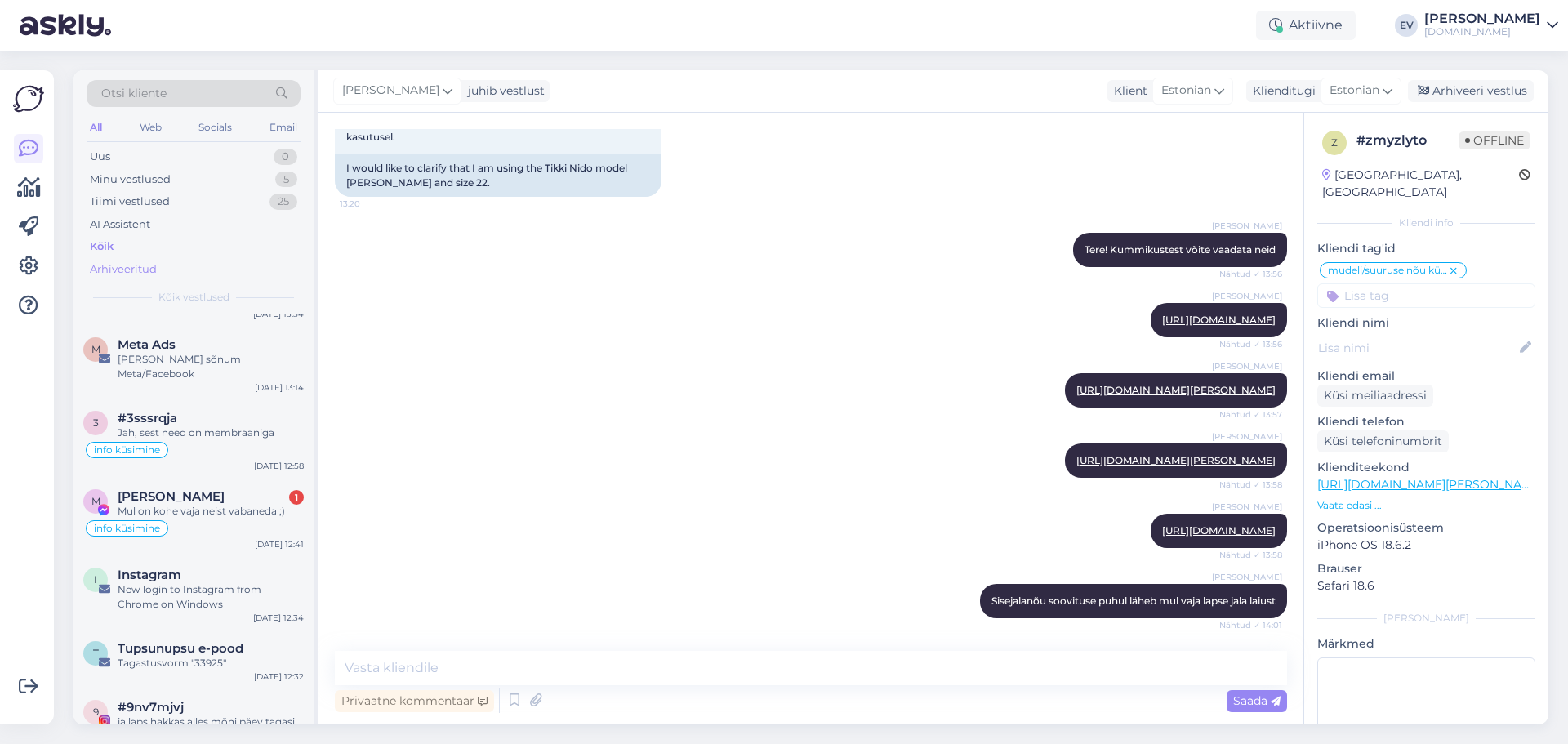
click at [134, 273] on div "Arhiveeritud" at bounding box center [123, 269] width 67 height 16
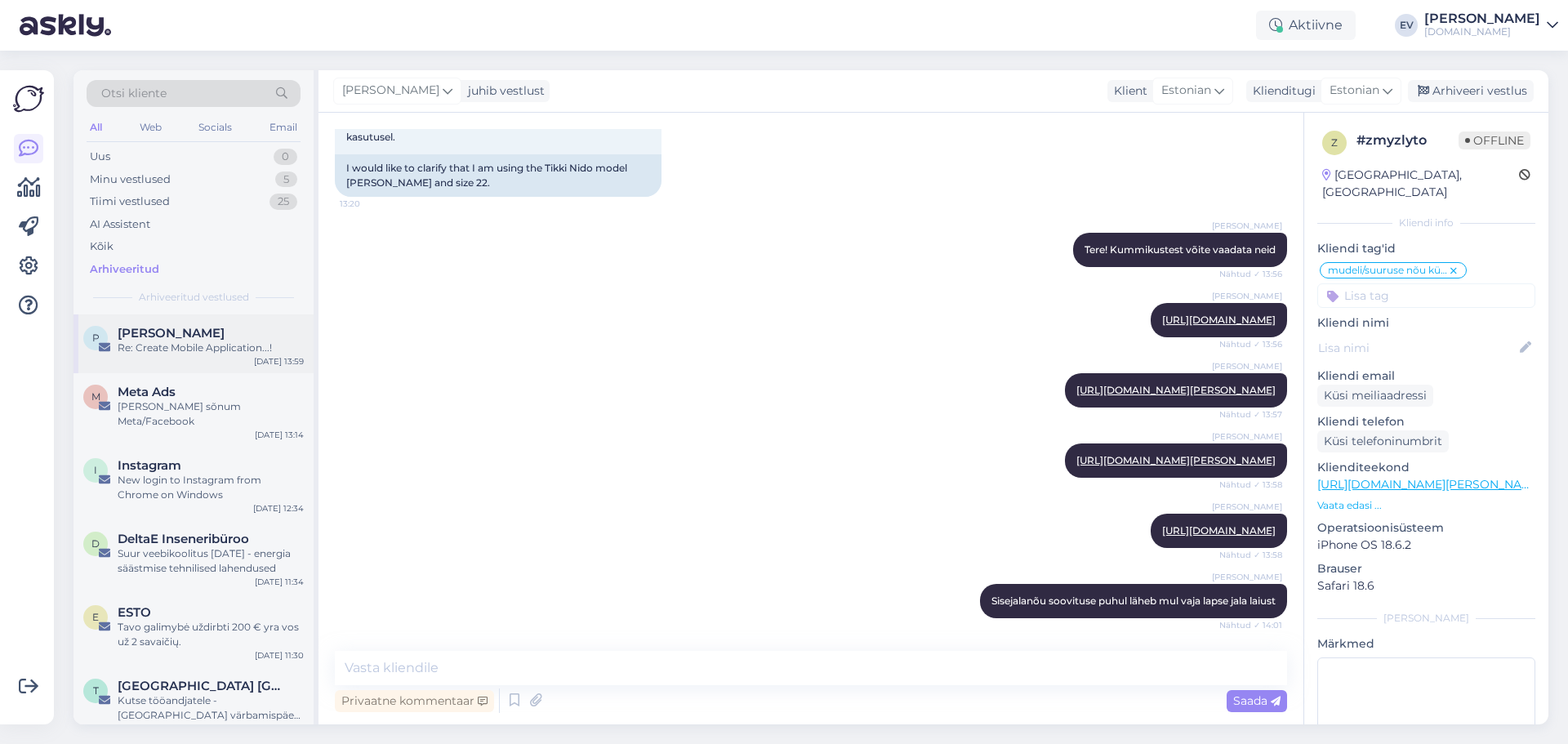
click at [214, 345] on div "Re: Create Mobile Application...!" at bounding box center [211, 347] width 187 height 15
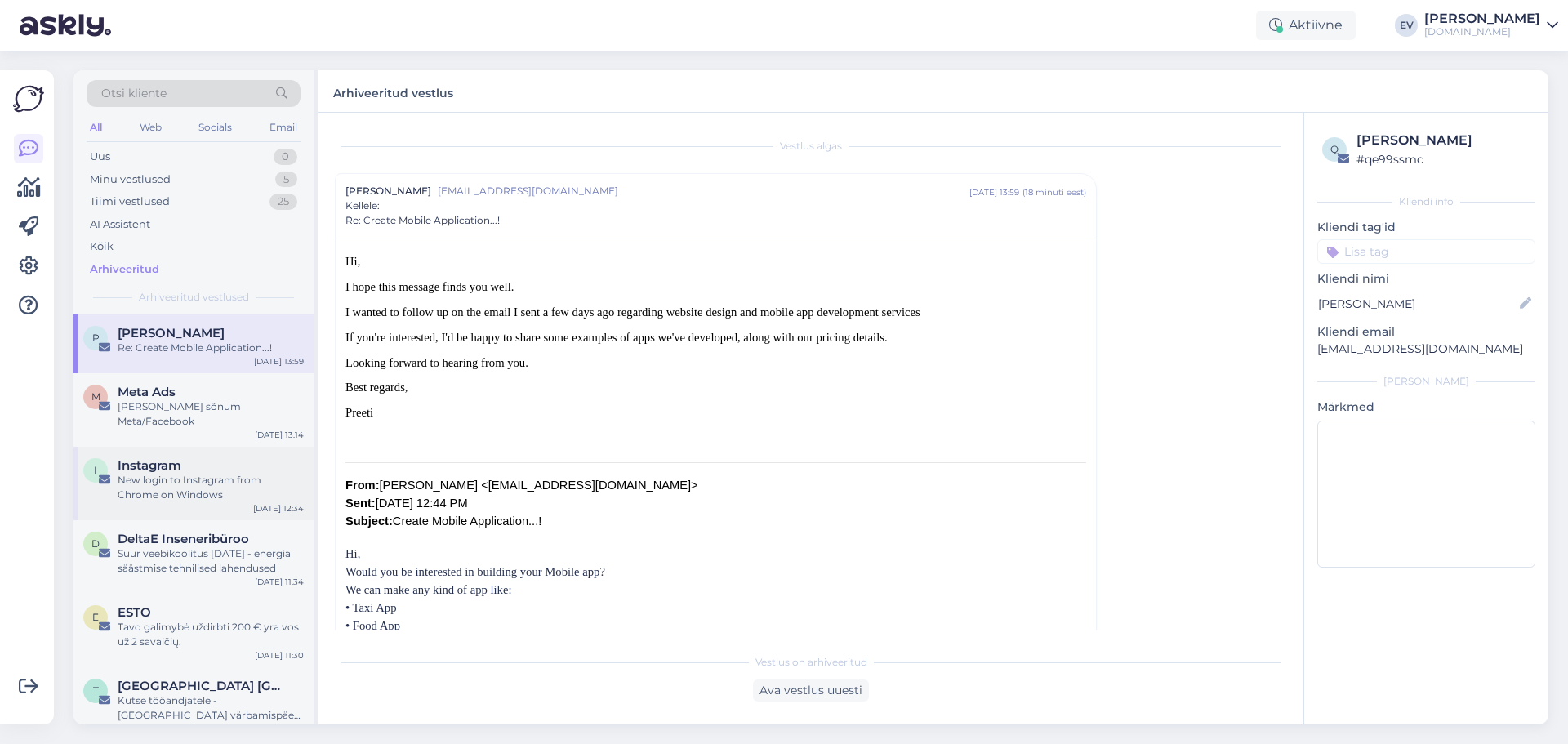
click at [201, 473] on div "New login to Instagram from Chrome on Windows" at bounding box center [211, 488] width 187 height 30
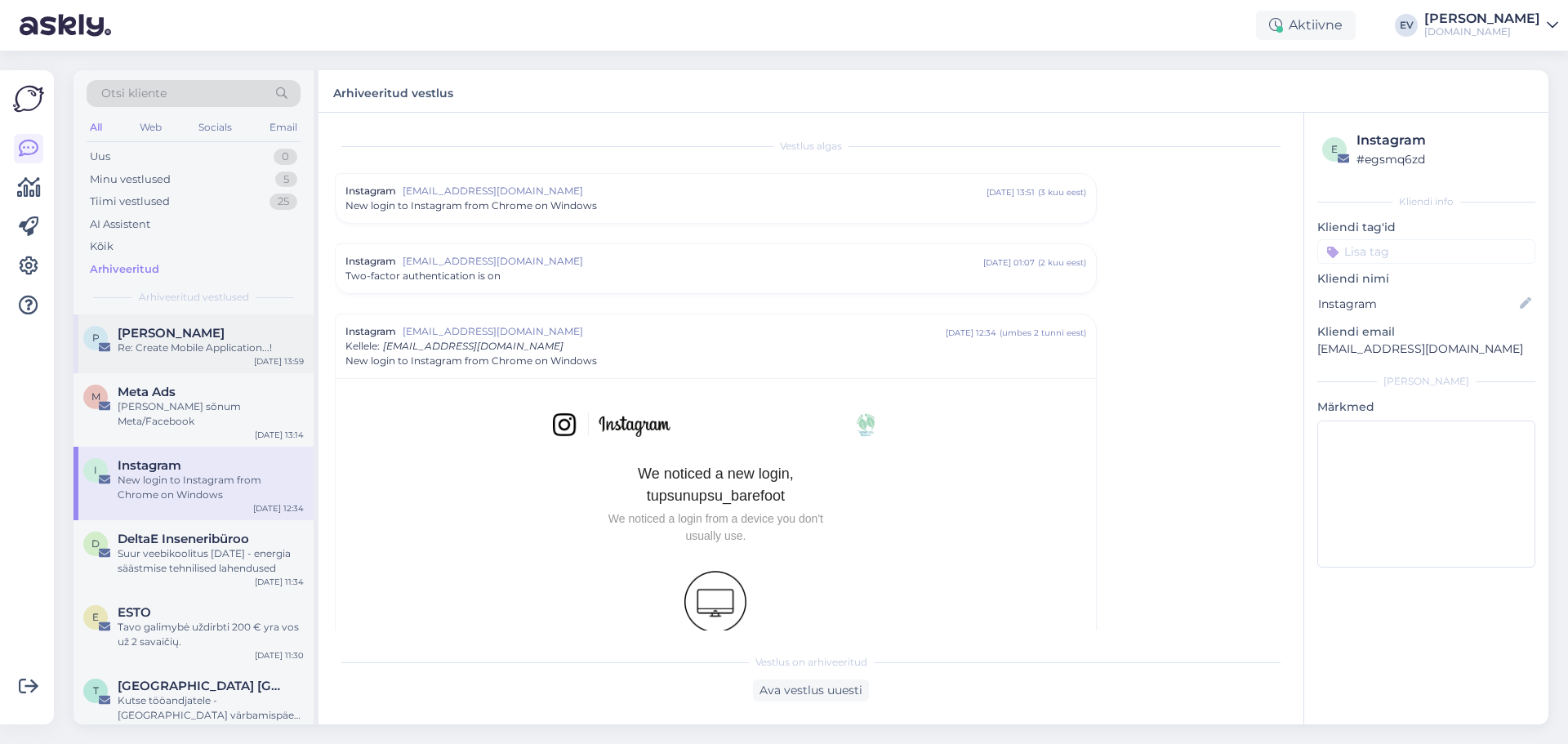
click at [233, 346] on div "Re: Create Mobile Application...!" at bounding box center [211, 347] width 187 height 15
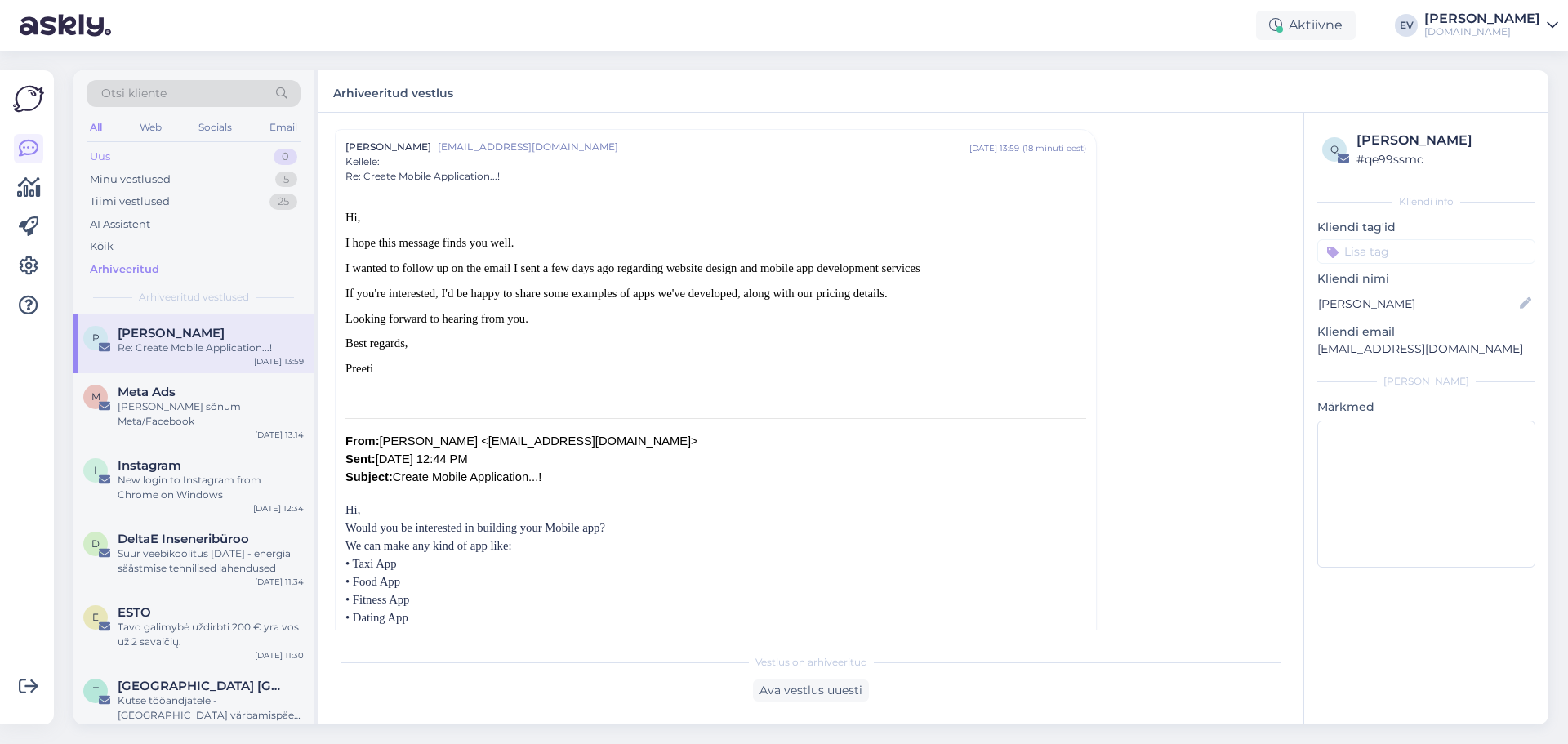
click at [132, 161] on div "Uus 0" at bounding box center [194, 157] width 214 height 23
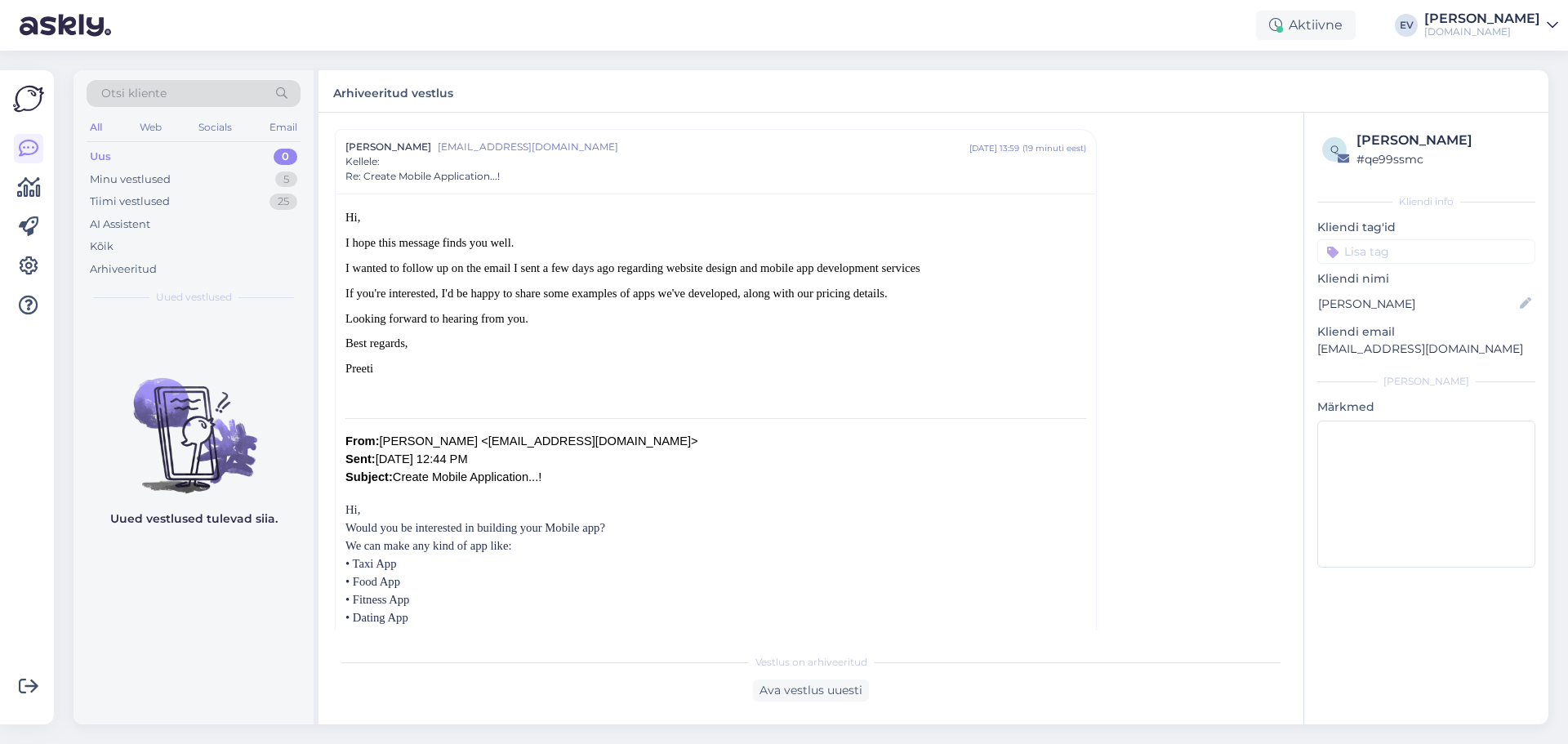
click at [128, 160] on div "Uus 0" at bounding box center [194, 157] width 214 height 23
click at [140, 177] on div "Minu vestlused" at bounding box center [130, 180] width 81 height 16
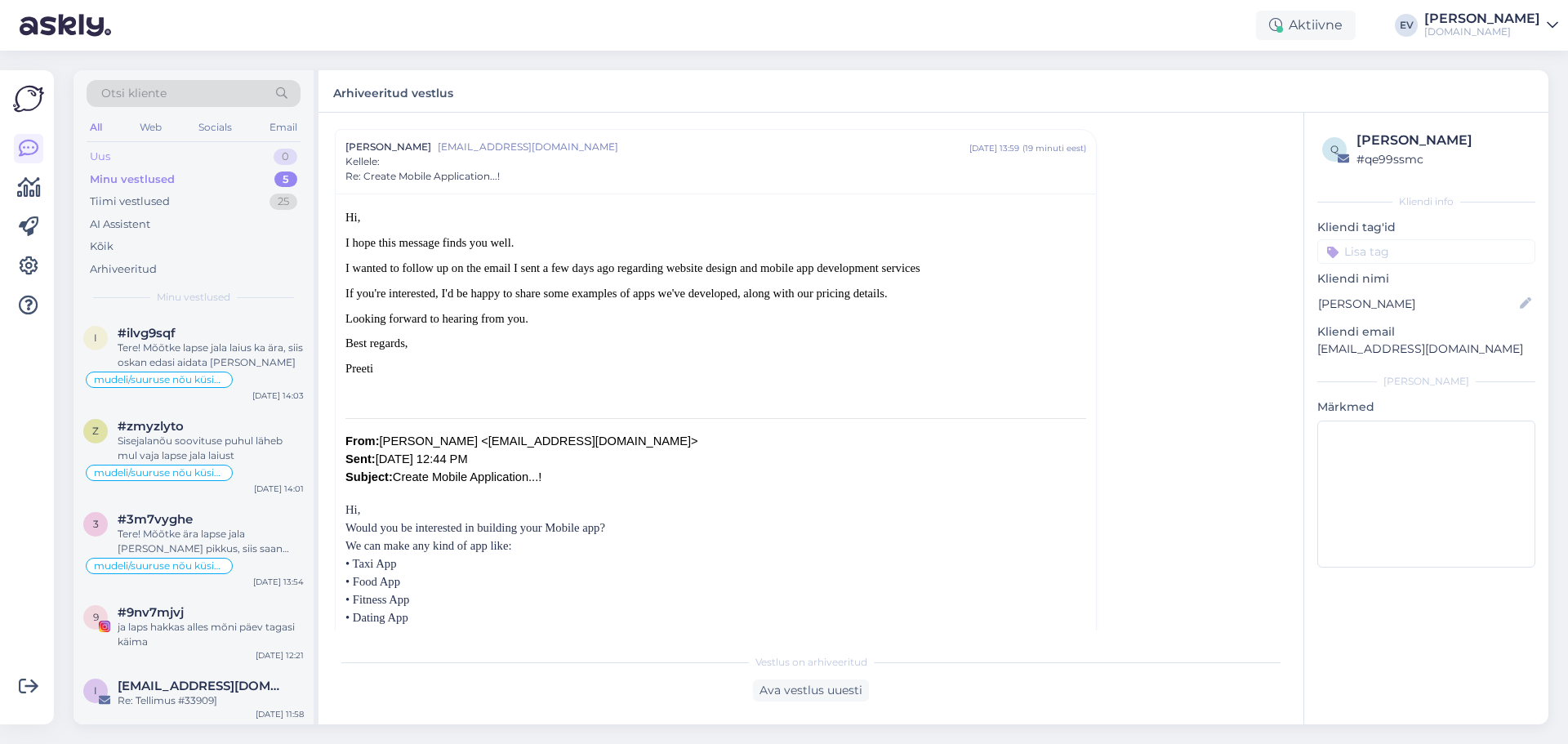
click at [161, 163] on div "Uus 0" at bounding box center [194, 157] width 214 height 23
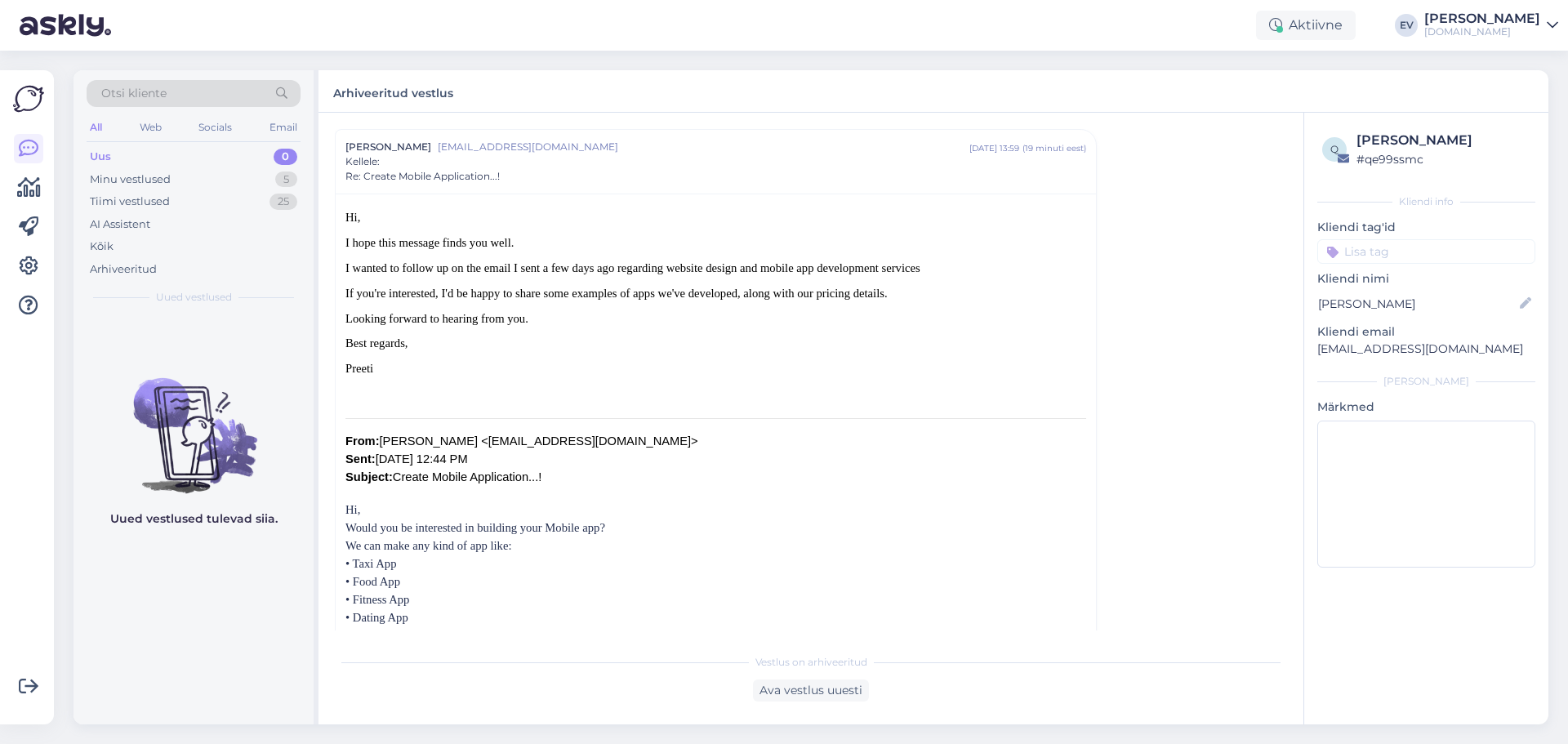
click at [174, 160] on div "Uus 0" at bounding box center [194, 157] width 214 height 23
click at [184, 198] on div "Tiimi vestlused 25" at bounding box center [194, 201] width 214 height 23
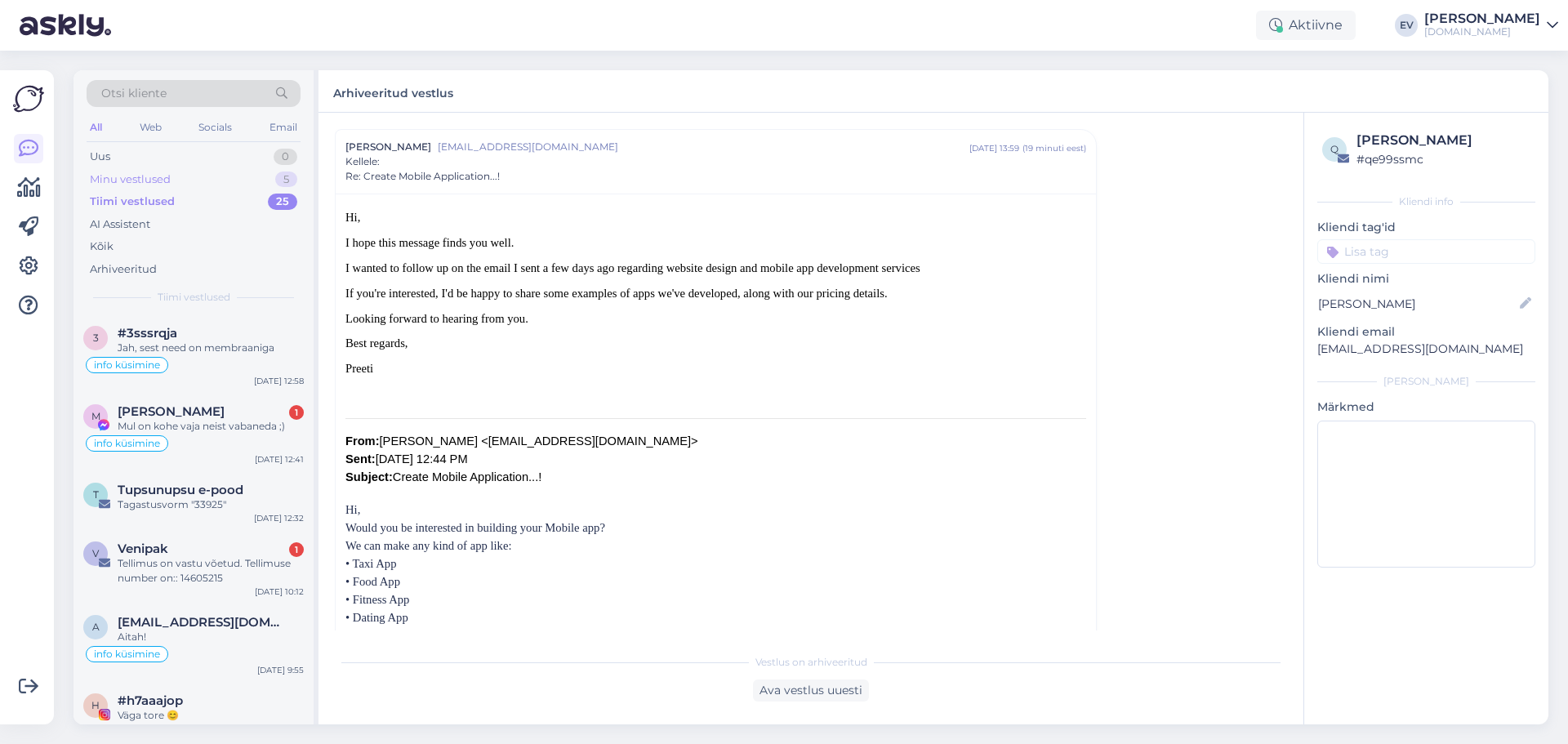
click at [183, 174] on div "Minu vestlused 5" at bounding box center [194, 180] width 214 height 23
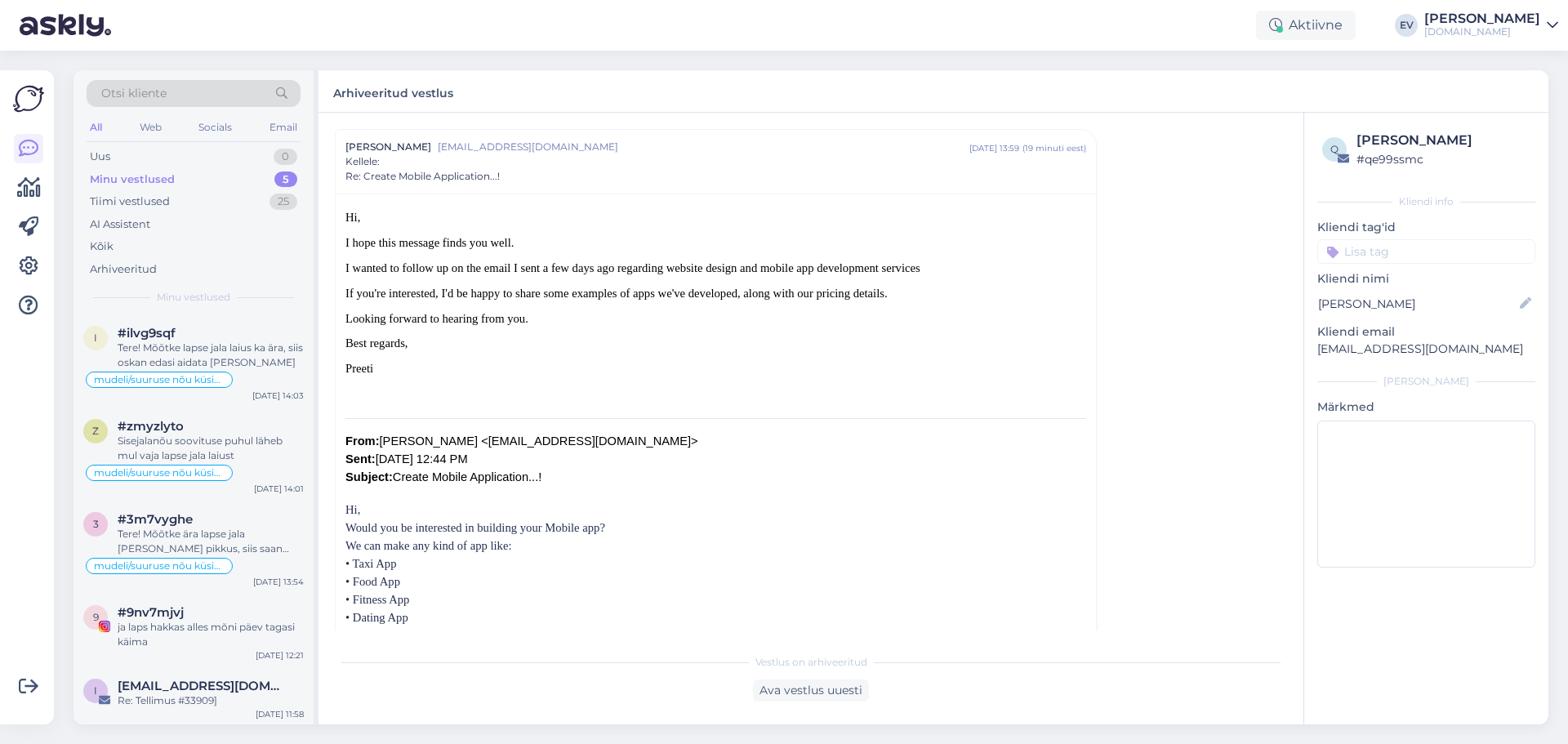
click at [169, 145] on div "Otsi kliente All Web Socials Email Uus 0 Minu vestlused 5 Tiimi vestlused 25 AI…" at bounding box center [194, 192] width 240 height 244
click at [181, 175] on div "Minu vestlused 5" at bounding box center [194, 180] width 214 height 23
click at [175, 201] on div "Tiimi vestlused 25" at bounding box center [194, 201] width 214 height 23
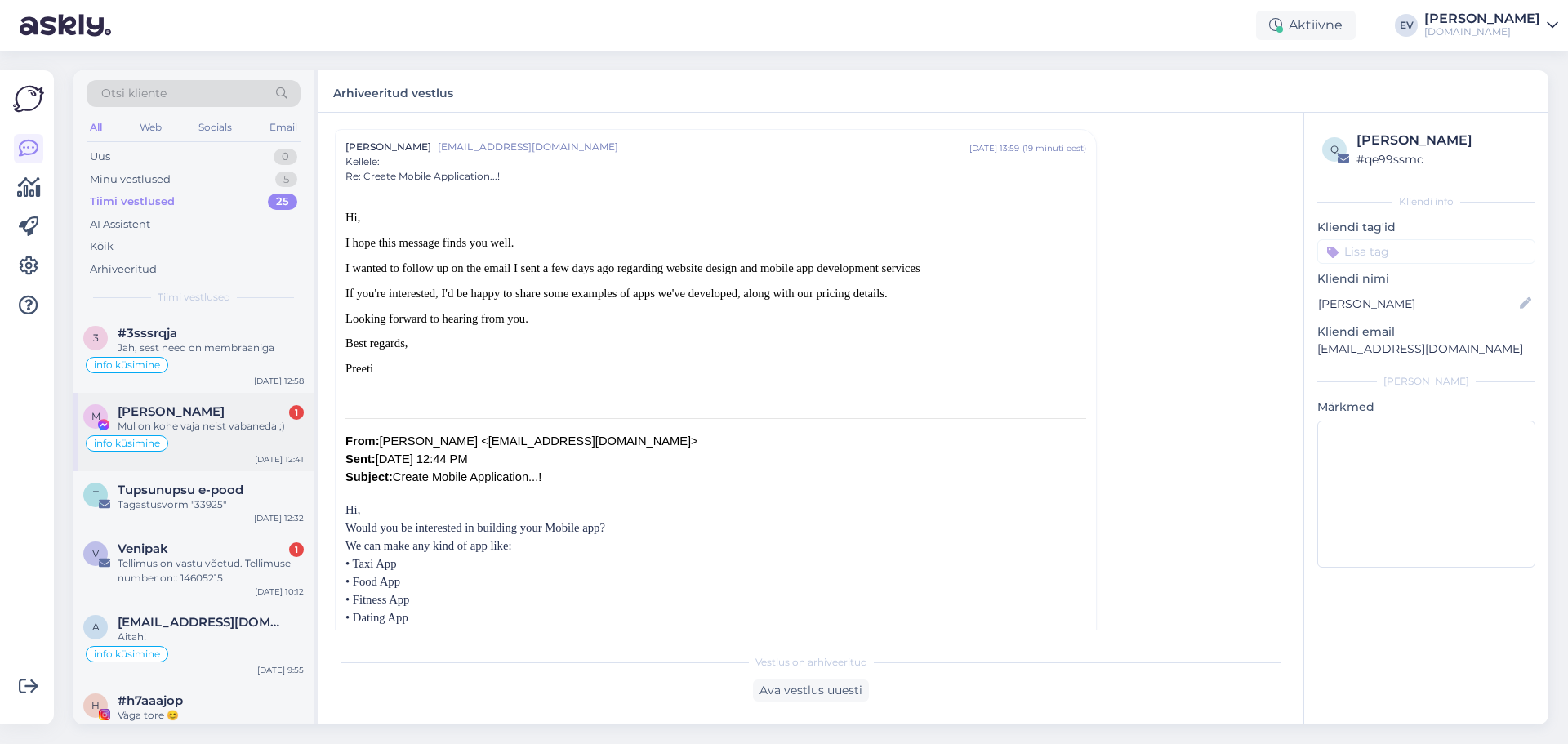
click at [189, 431] on div "Mul on kohe vaja neist vabaneda ;)" at bounding box center [211, 426] width 187 height 15
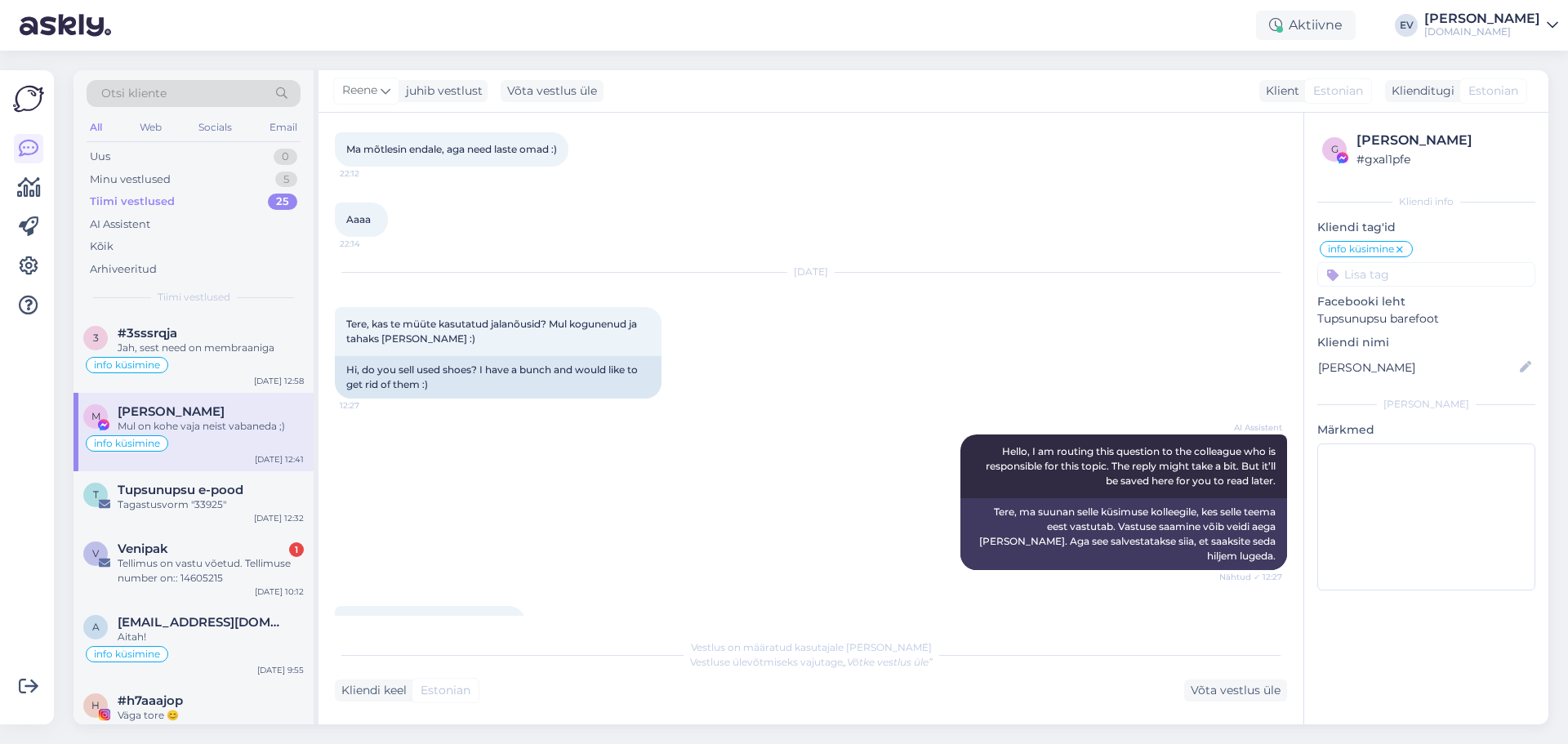
scroll to position [3556, 0]
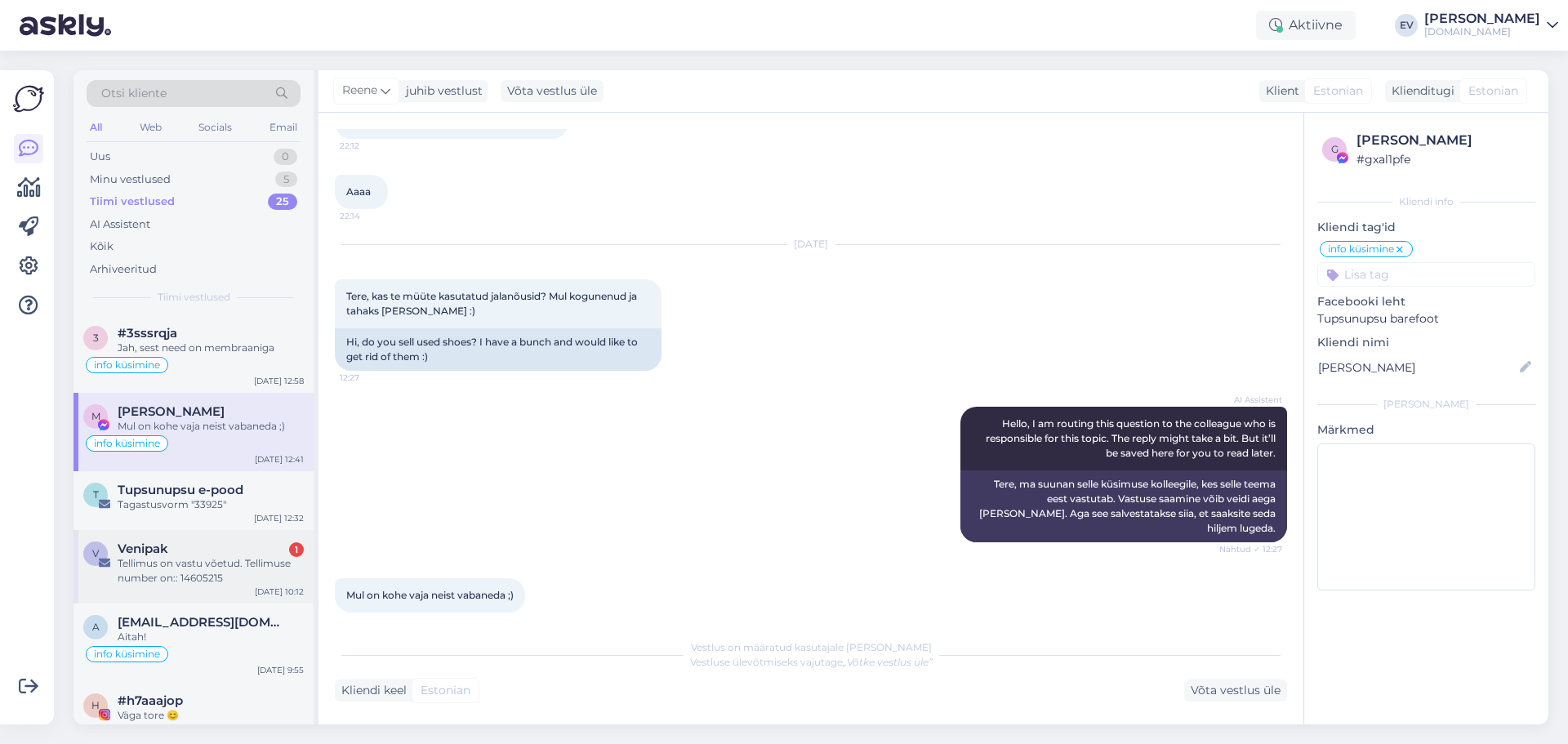
click at [227, 570] on div "Tellimus on vastu võetud. Tellimuse number on:: 14605215" at bounding box center [211, 571] width 187 height 30
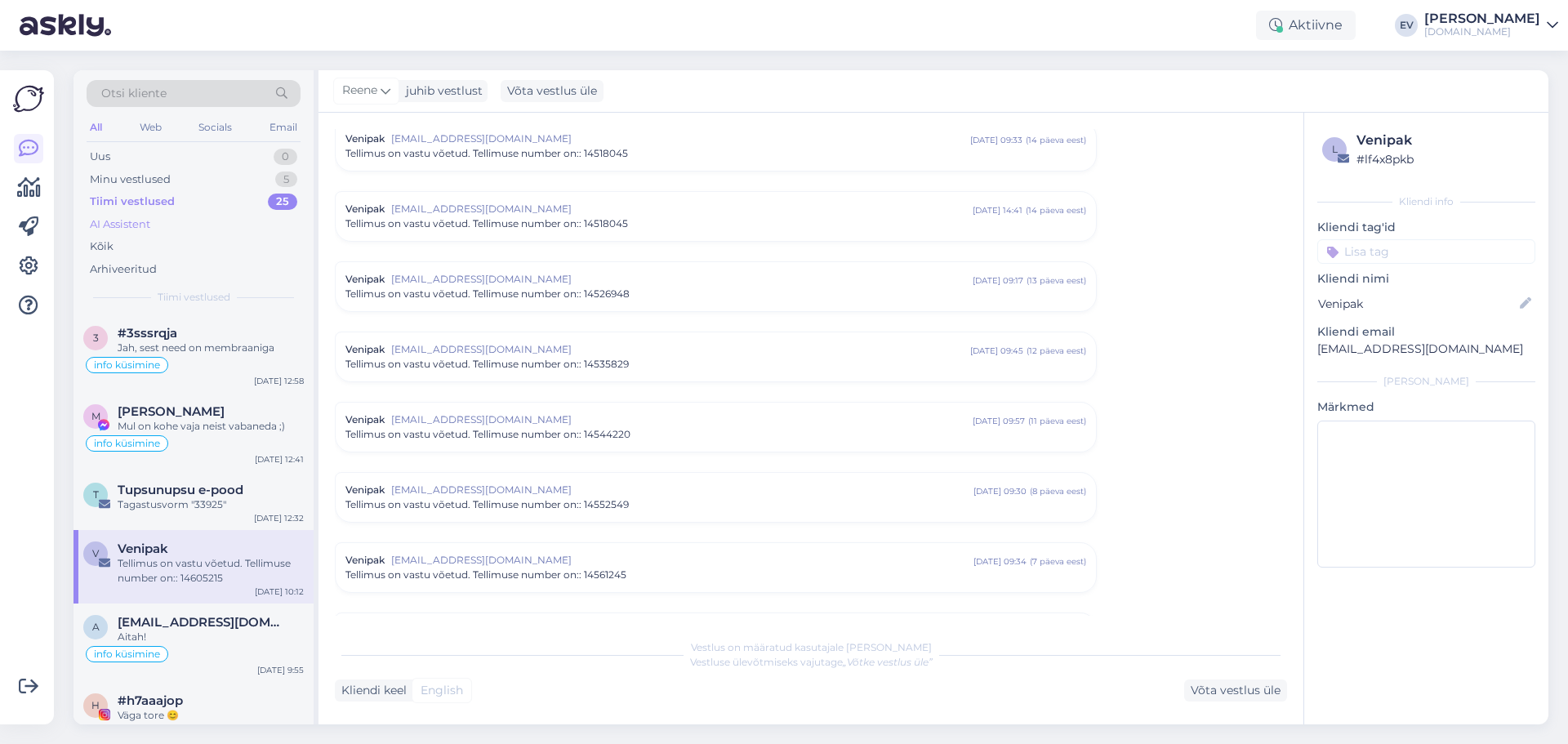
scroll to position [215, 0]
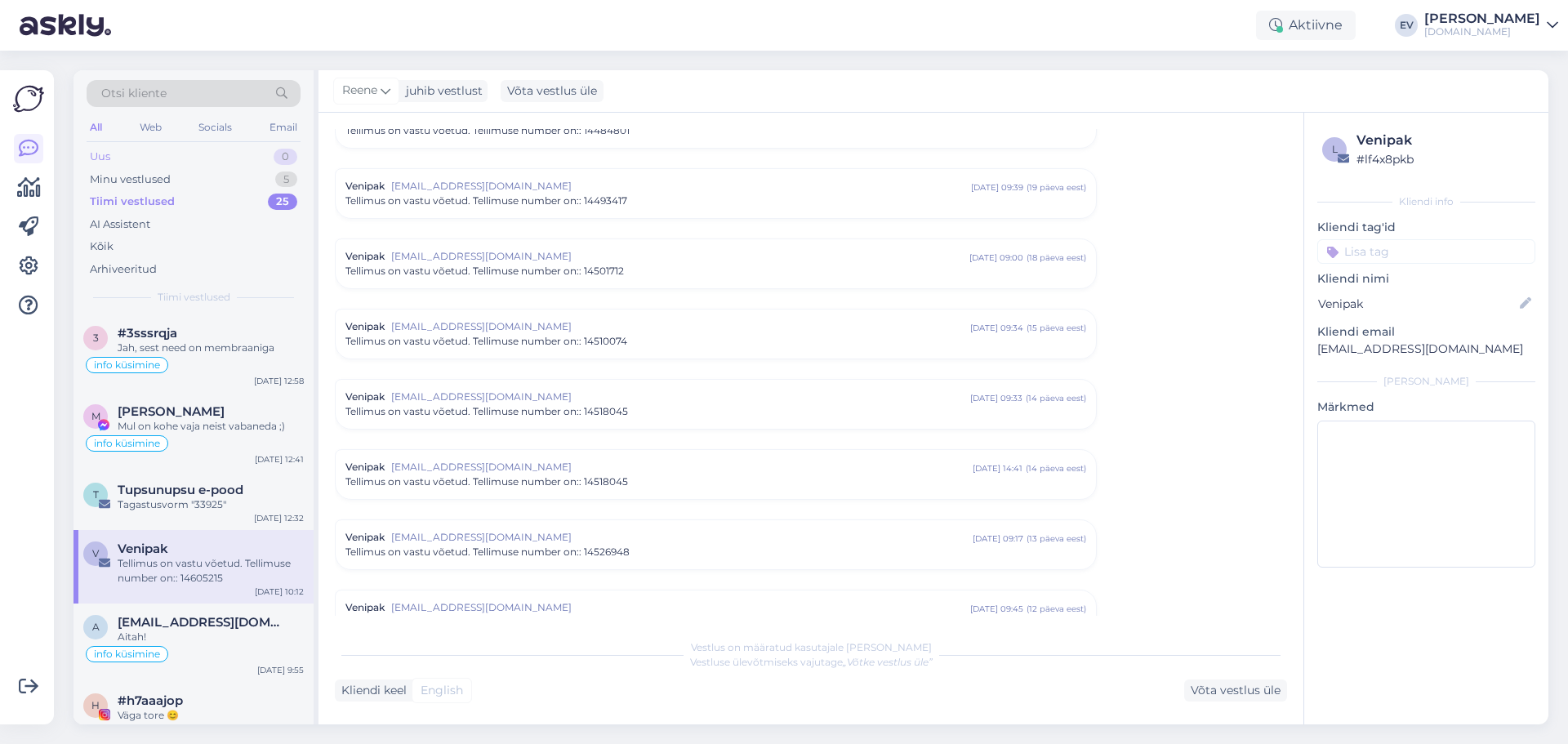
click at [192, 159] on div "Uus 0" at bounding box center [194, 157] width 214 height 23
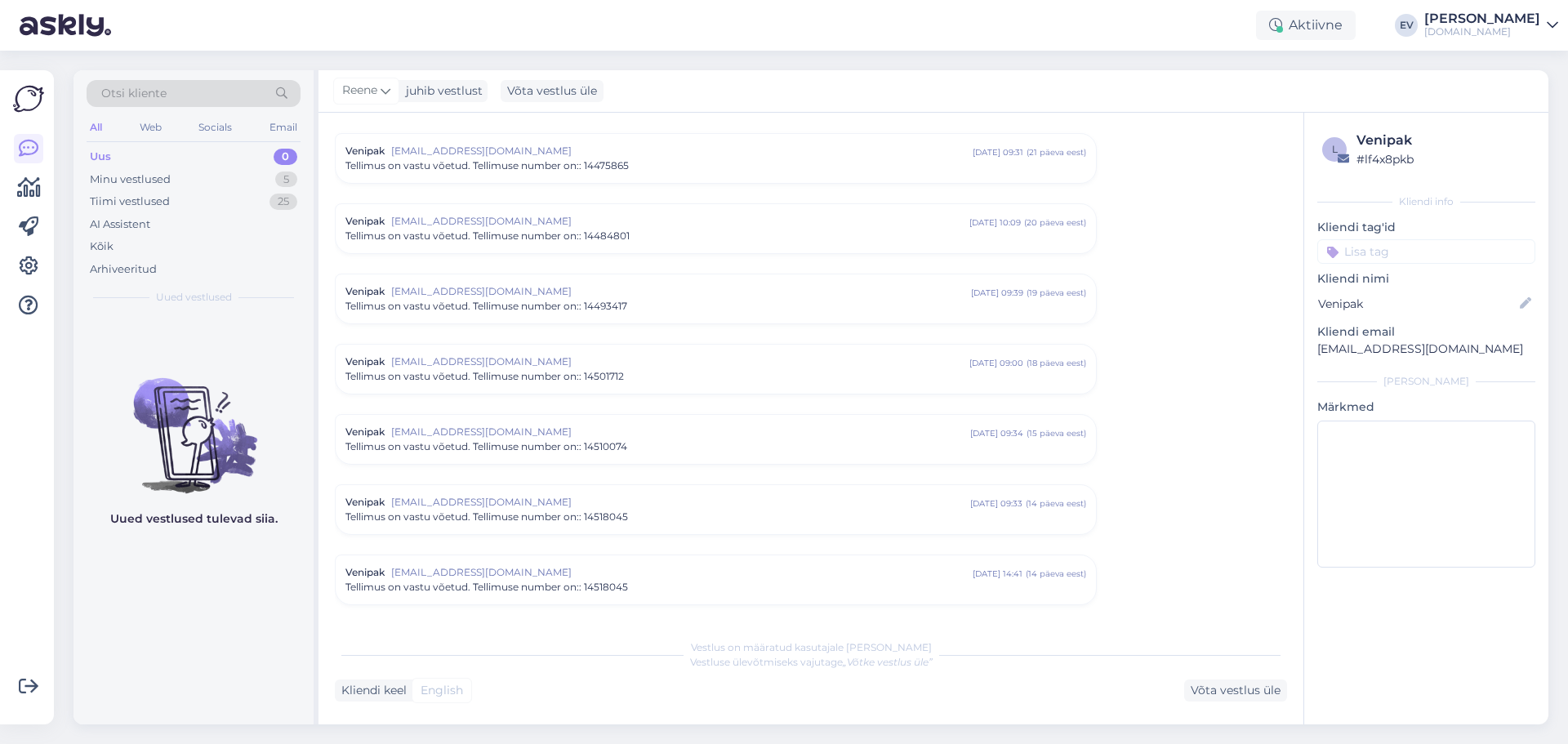
scroll to position [0, 0]
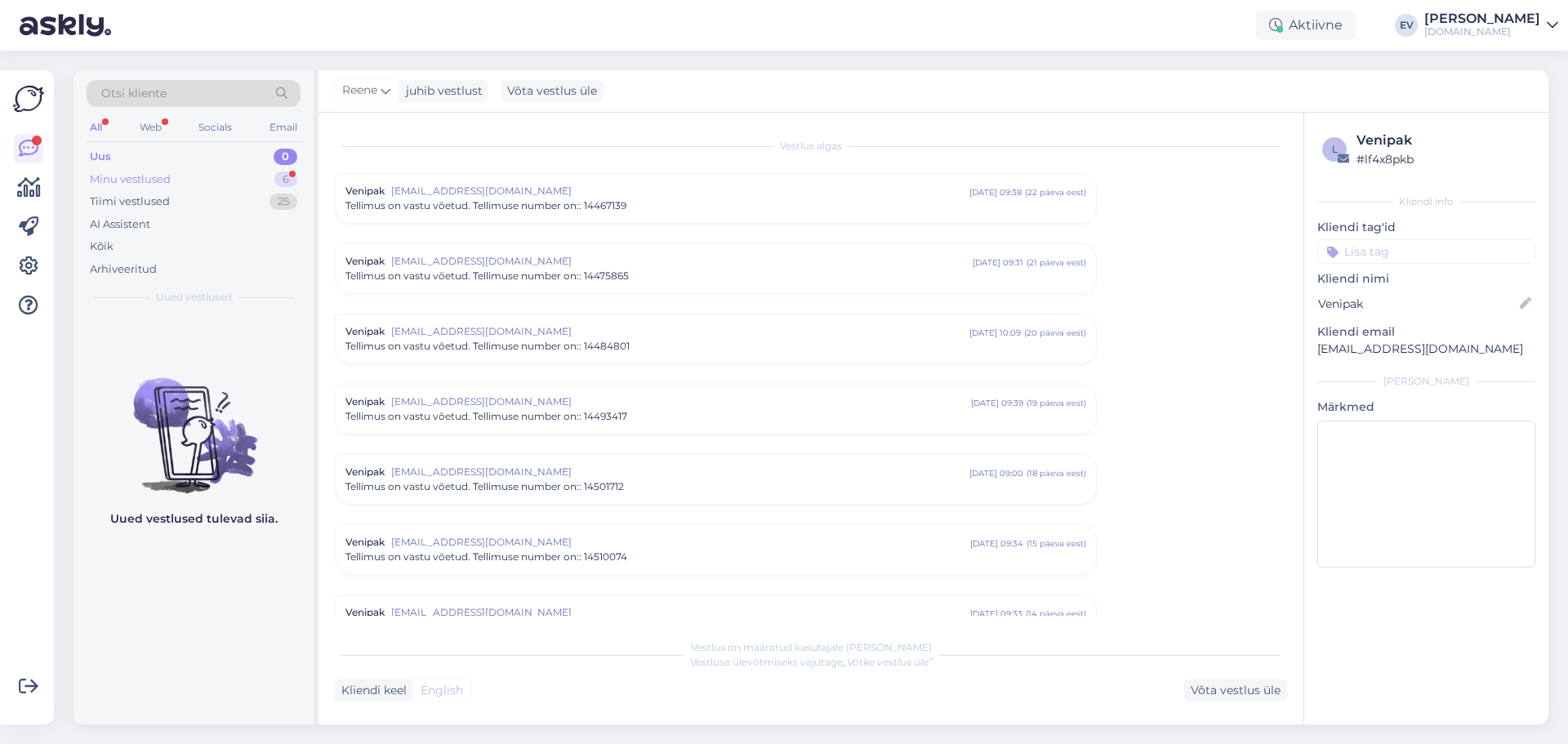
click at [203, 176] on div "Minu vestlused 6" at bounding box center [194, 180] width 214 height 23
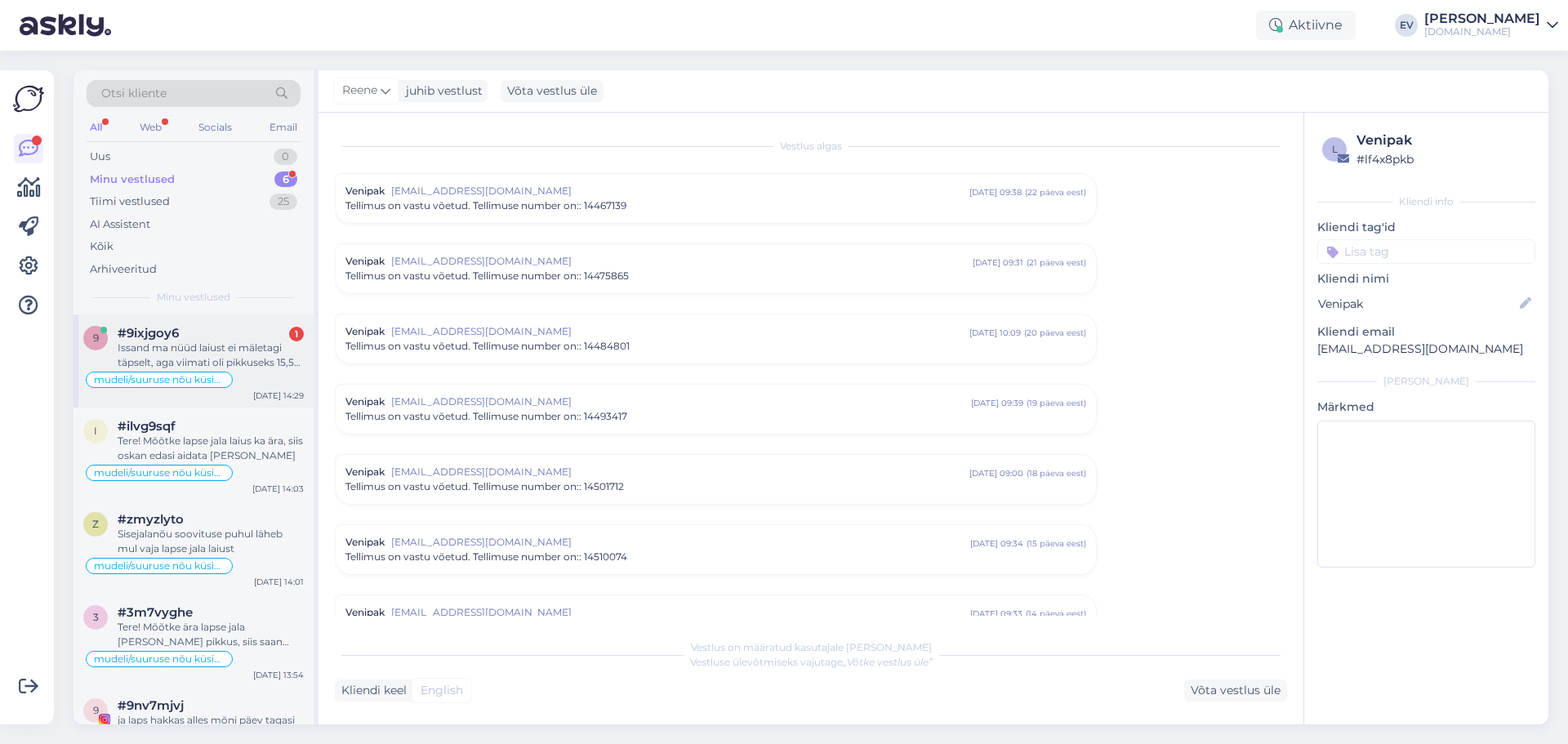
click at [252, 366] on div "Issand ma nüüd laiust ei mäletagi täpselt, aga viimati oli pikkuseks 15,5 ja la…" at bounding box center [211, 355] width 187 height 30
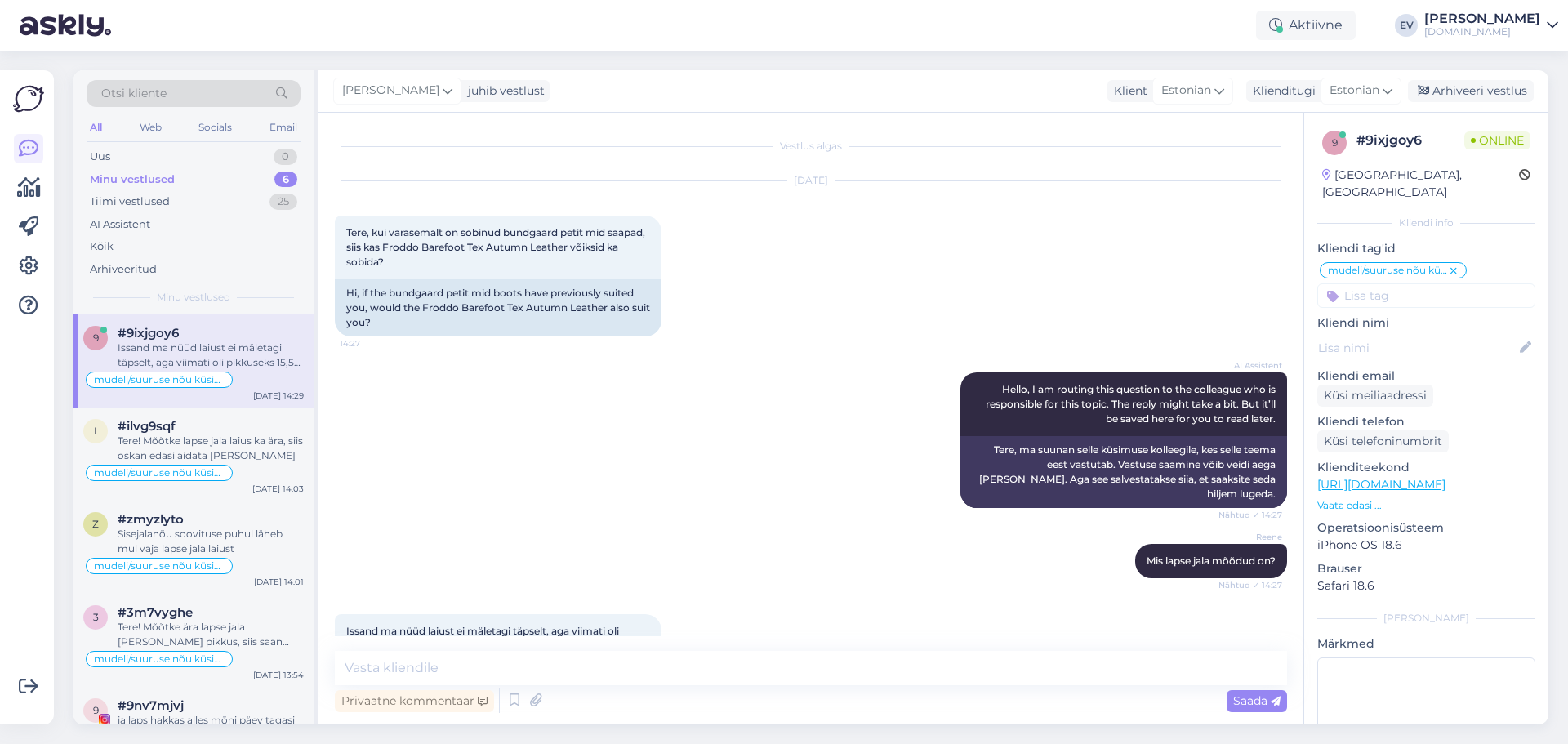
scroll to position [30, 0]
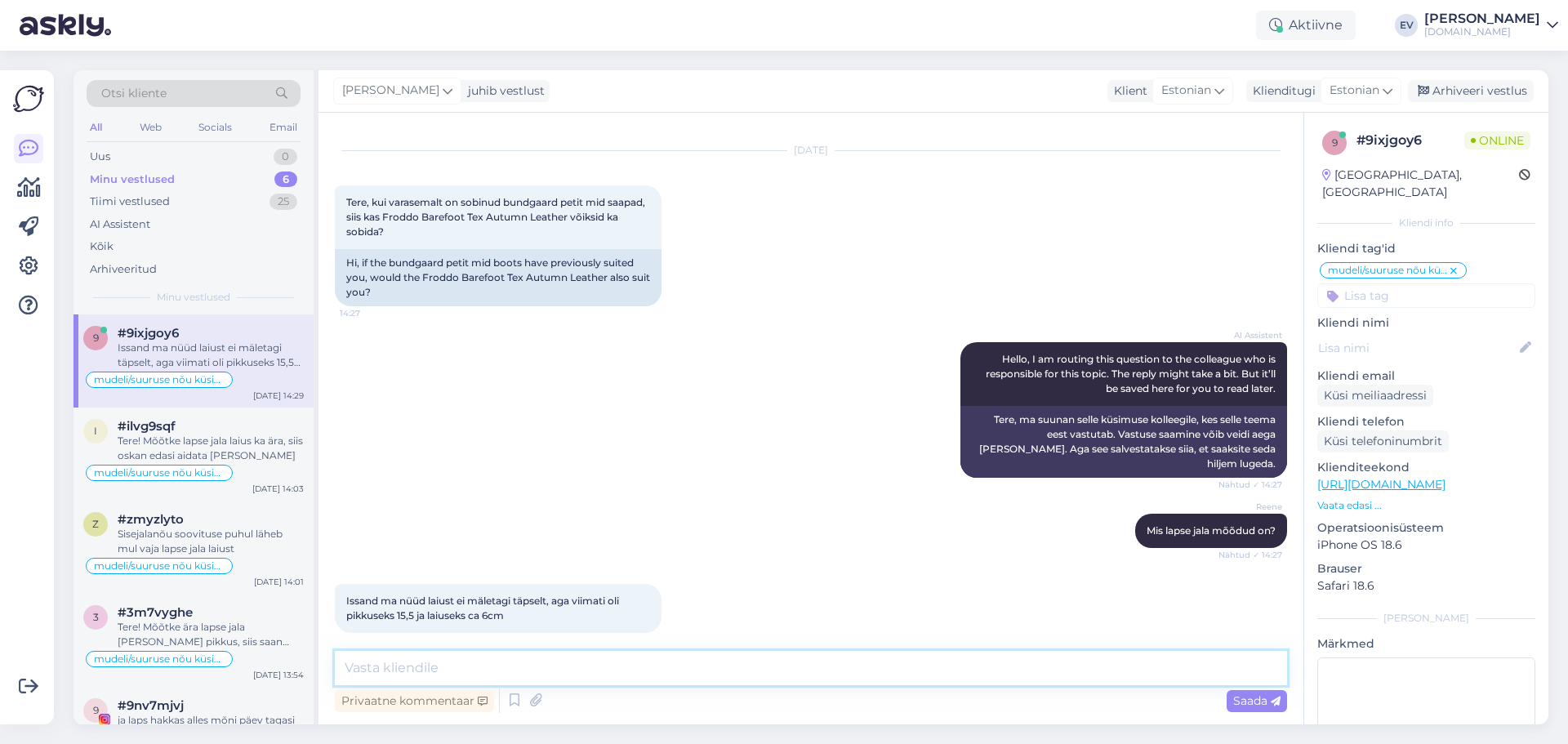
click at [504, 655] on textarea at bounding box center [810, 668] width 952 height 35
type textarea "V"
drag, startPoint x: 423, startPoint y: 213, endPoint x: 609, endPoint y: 215, distance: 186.0
click at [609, 215] on span "Tere, kui varasemalt on sobinud bundgaard petit mid saapad, siis kas Froddo Bar…" at bounding box center [496, 217] width 301 height 42
copy span "Froddo Barefoot Tex Autumn Leather"
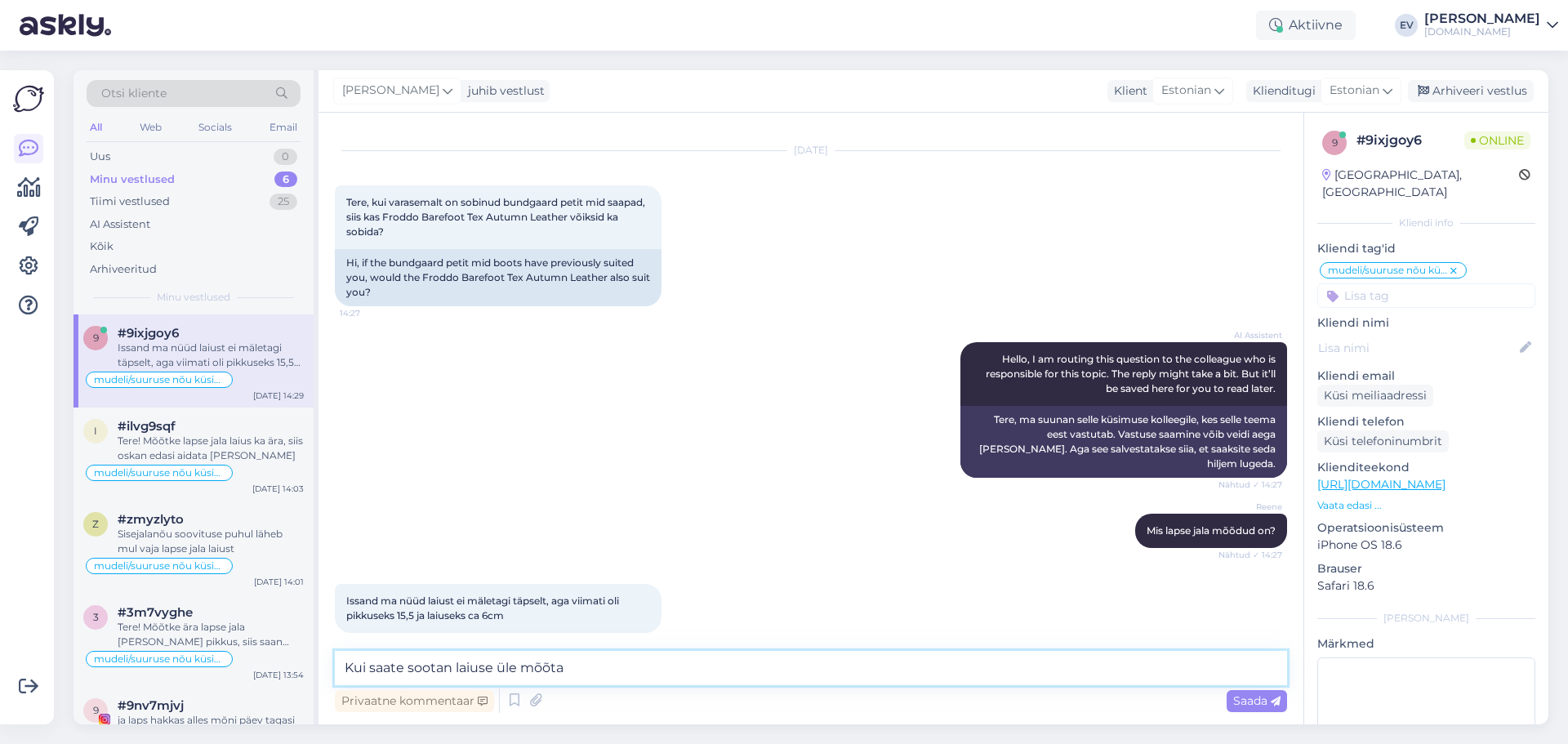
click at [431, 670] on textarea "Kui saate sootan laiuse üle mõõta" at bounding box center [810, 668] width 952 height 35
click at [594, 670] on textarea "Kui saate soovitan laiuse üle mõõta" at bounding box center [810, 668] width 952 height 35
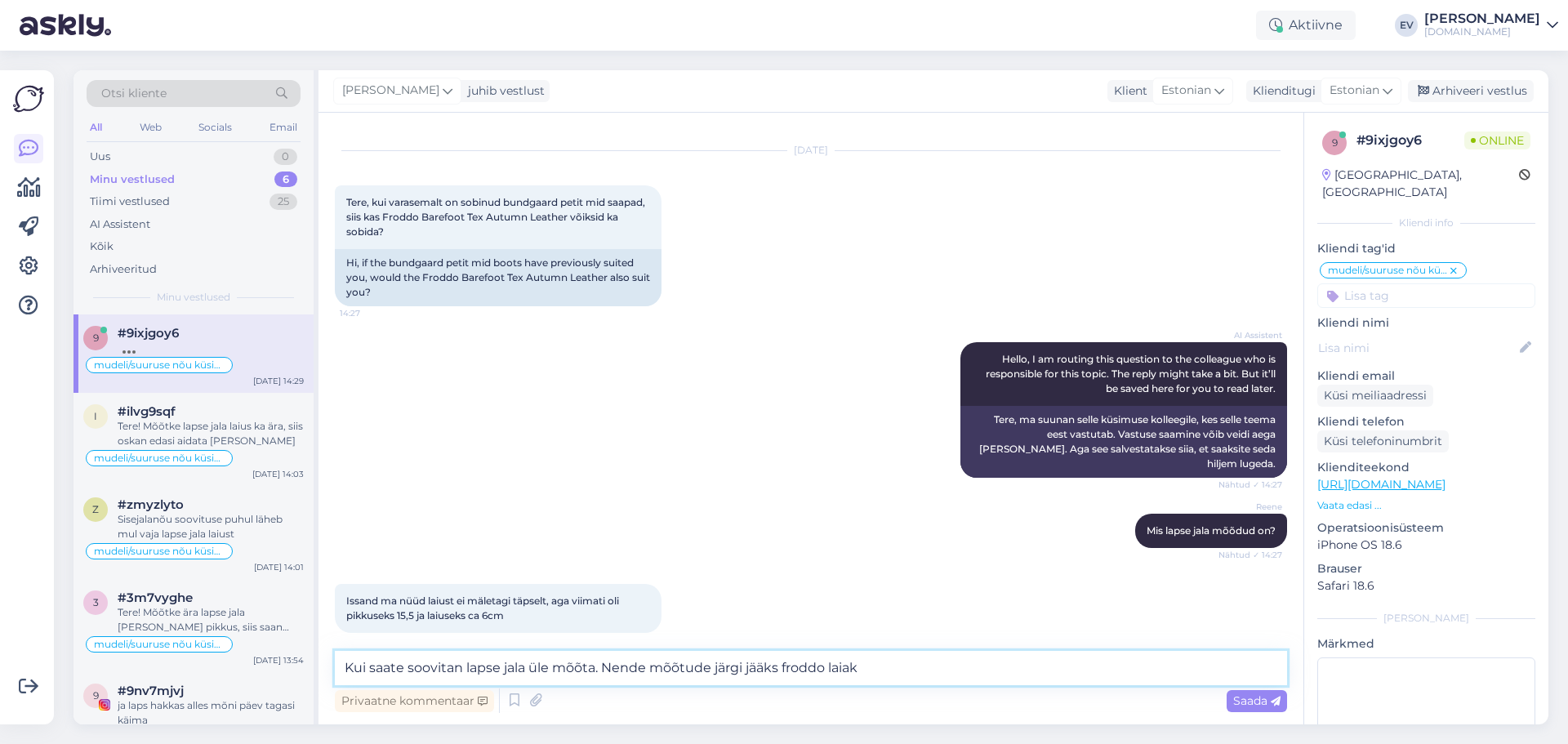
type textarea "Kui saate soovitan lapse jala üle mõõta. Nende mõõtude järgi jääks froddo laiaks"
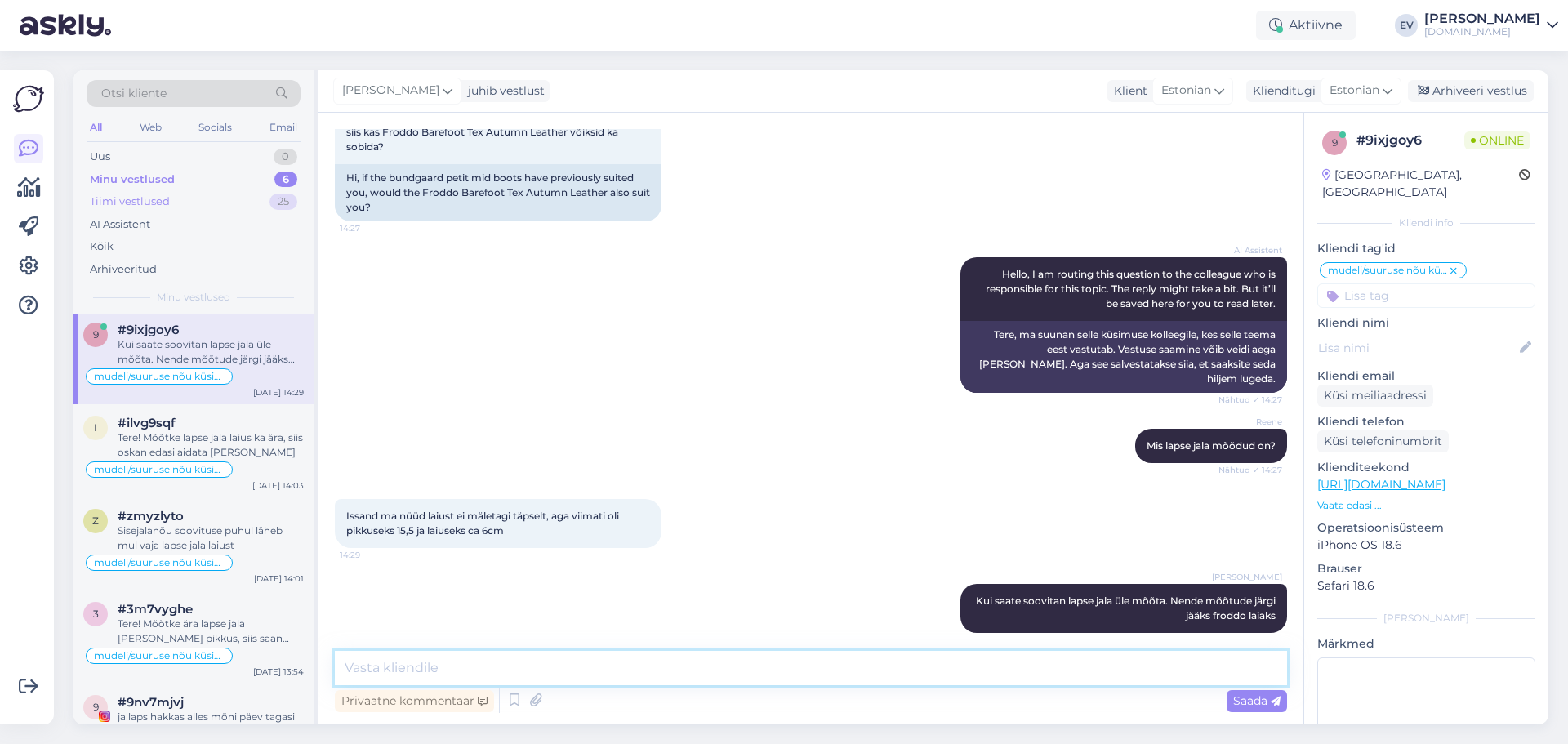
scroll to position [0, 0]
click at [188, 178] on div "Minu vestlused 6" at bounding box center [194, 180] width 214 height 23
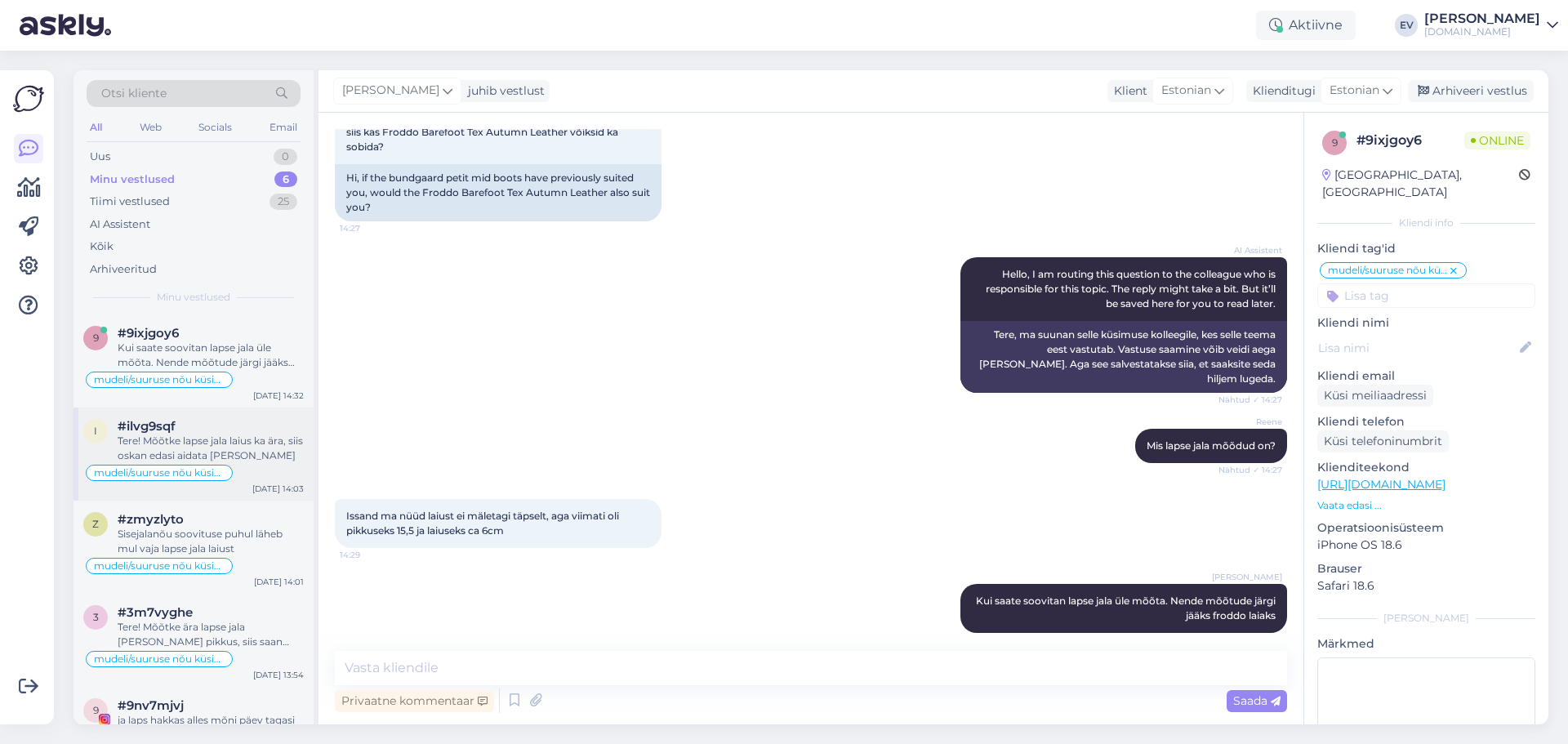
click at [234, 448] on div "Tere! Mõõtke lapse jala laius ka ära, siis oskan edasi aidata [PERSON_NAME]" at bounding box center [211, 449] width 187 height 30
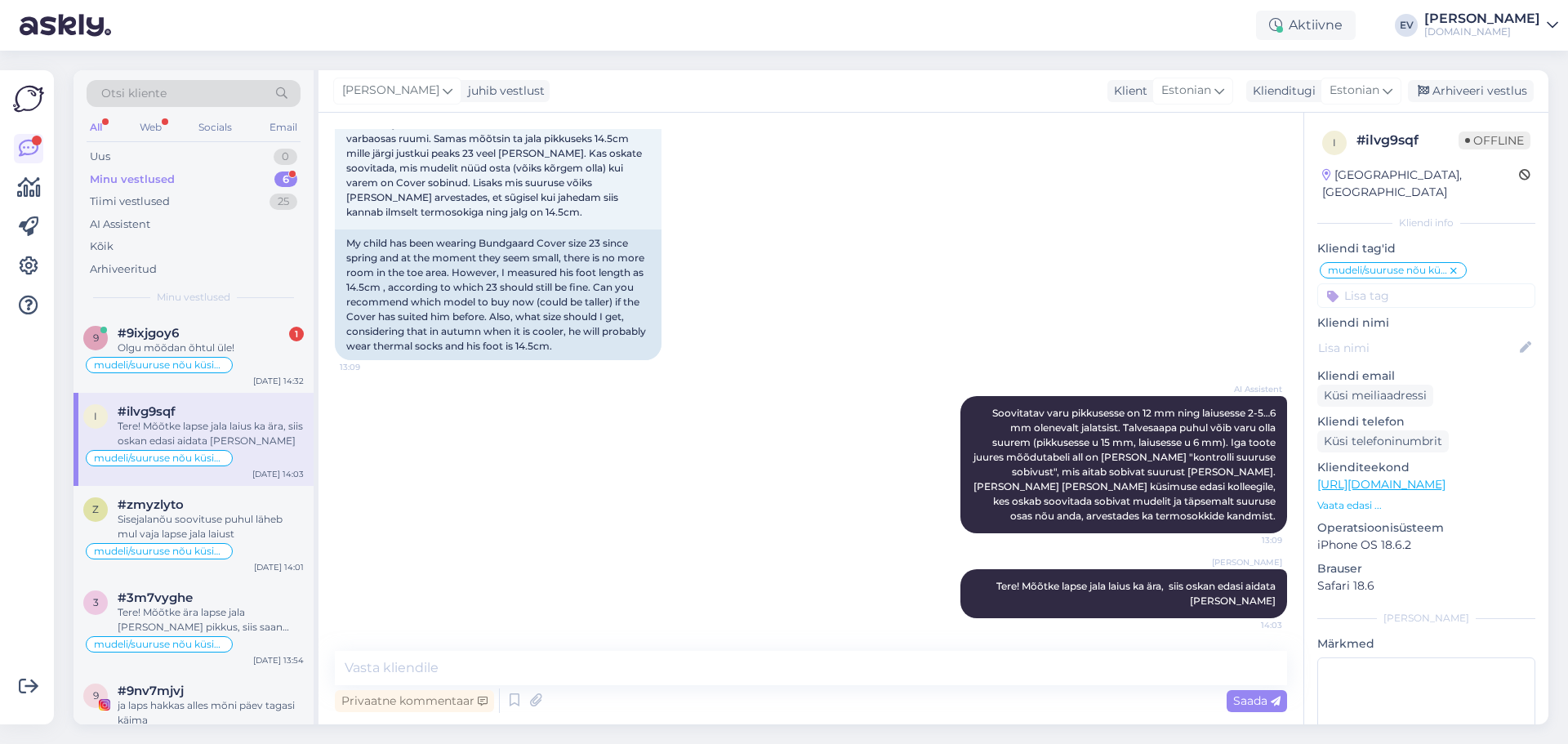
click at [180, 176] on div "Minu vestlused 6" at bounding box center [194, 180] width 214 height 23
click at [246, 326] on div "#9ixjgoy6 1" at bounding box center [211, 333] width 187 height 15
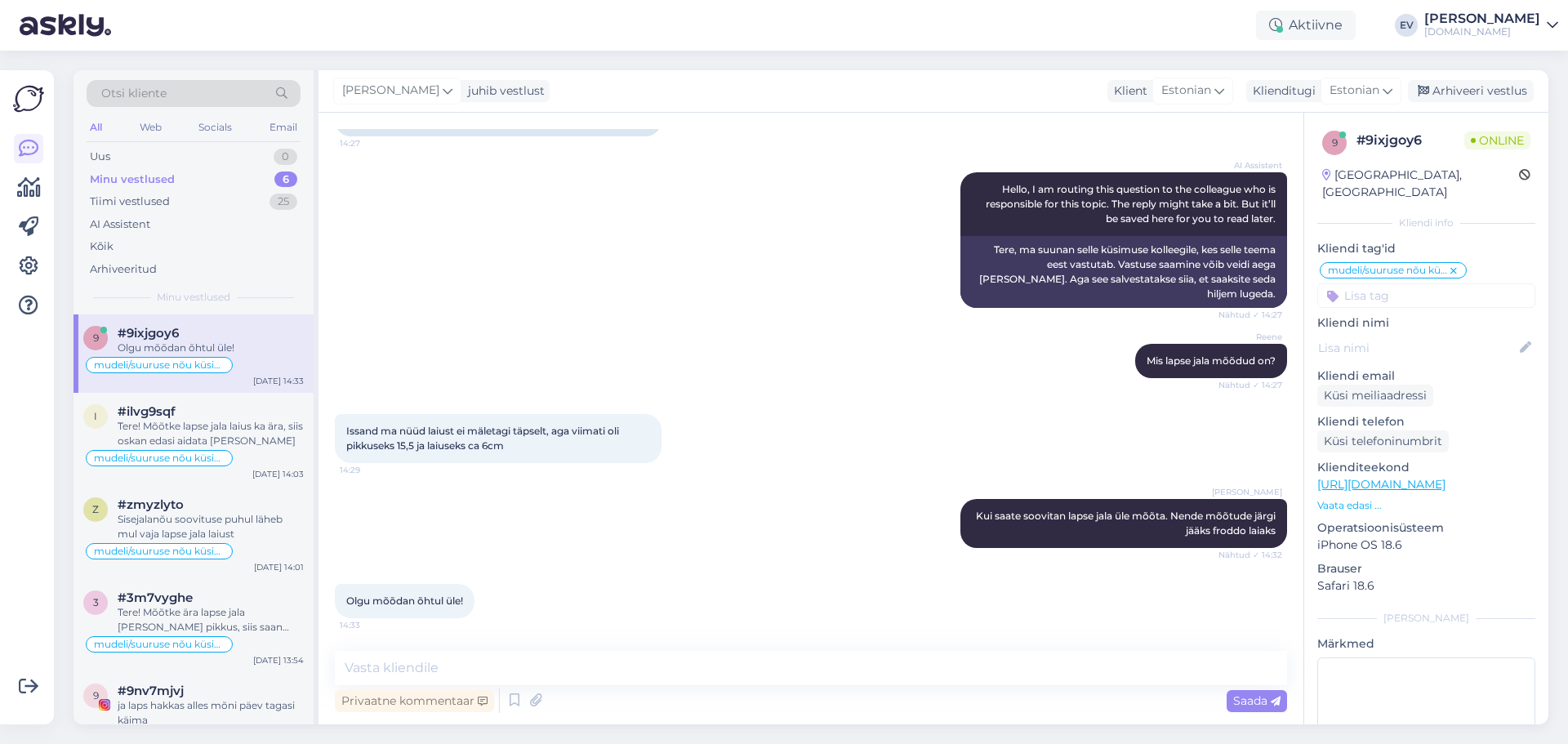
scroll to position [186, 0]
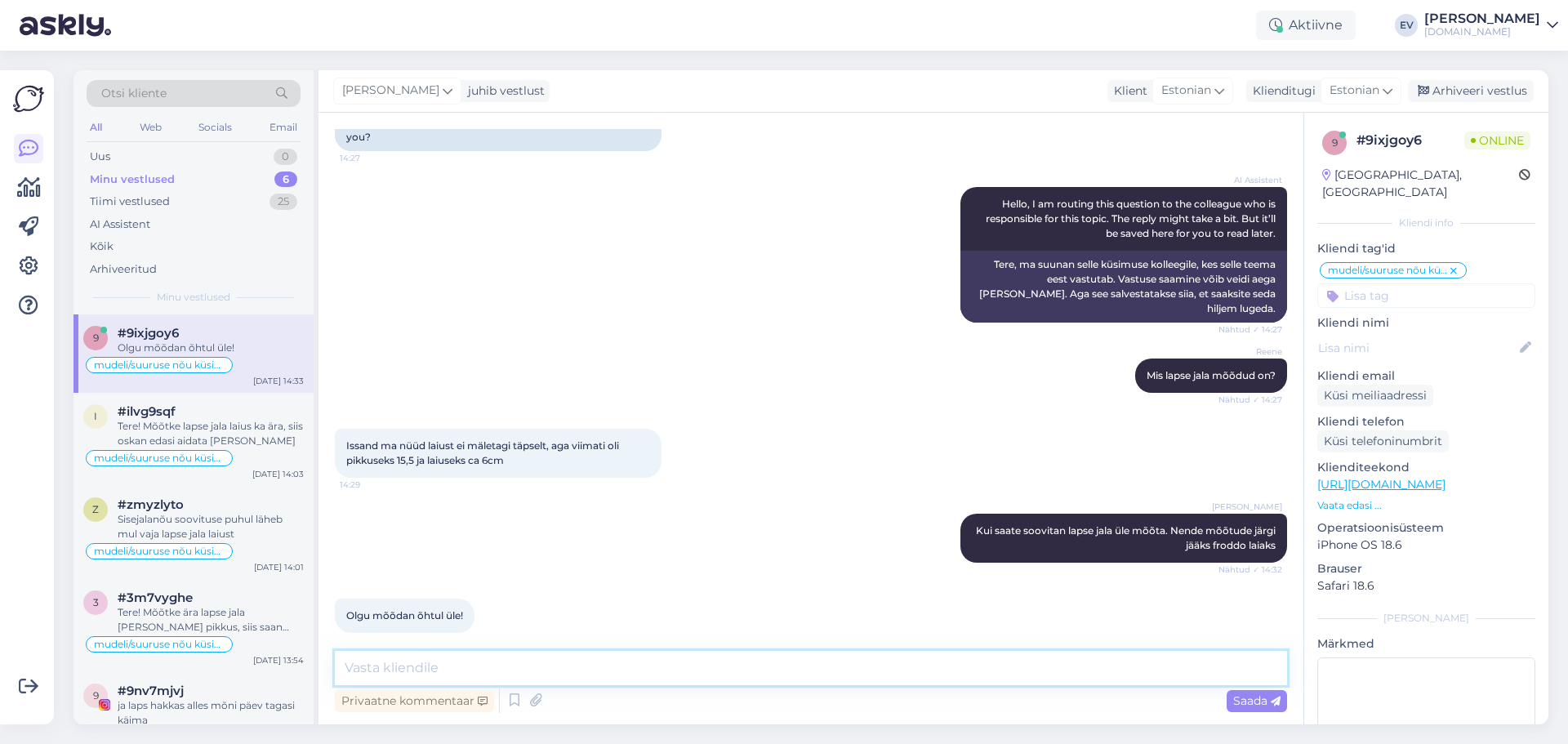
click at [521, 674] on textarea at bounding box center [810, 668] width 952 height 35
click at [257, 431] on div "Tere! Mõõtke lapse jala laius ka ära, siis oskan edasi aidata [PERSON_NAME]" at bounding box center [211, 434] width 187 height 30
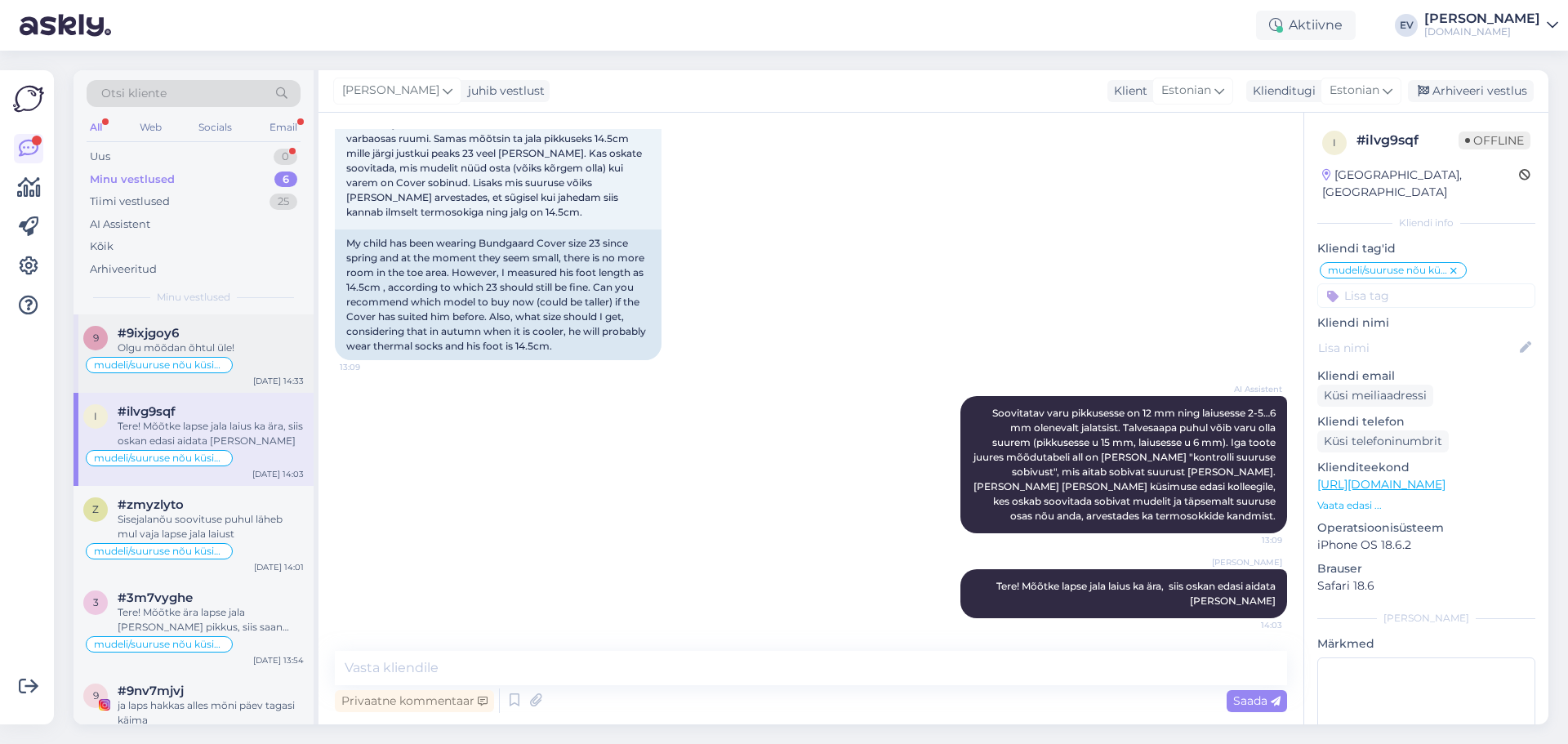
click at [272, 355] on div "mudeli/suuruse nõu küsimine" at bounding box center [194, 365] width 220 height 20
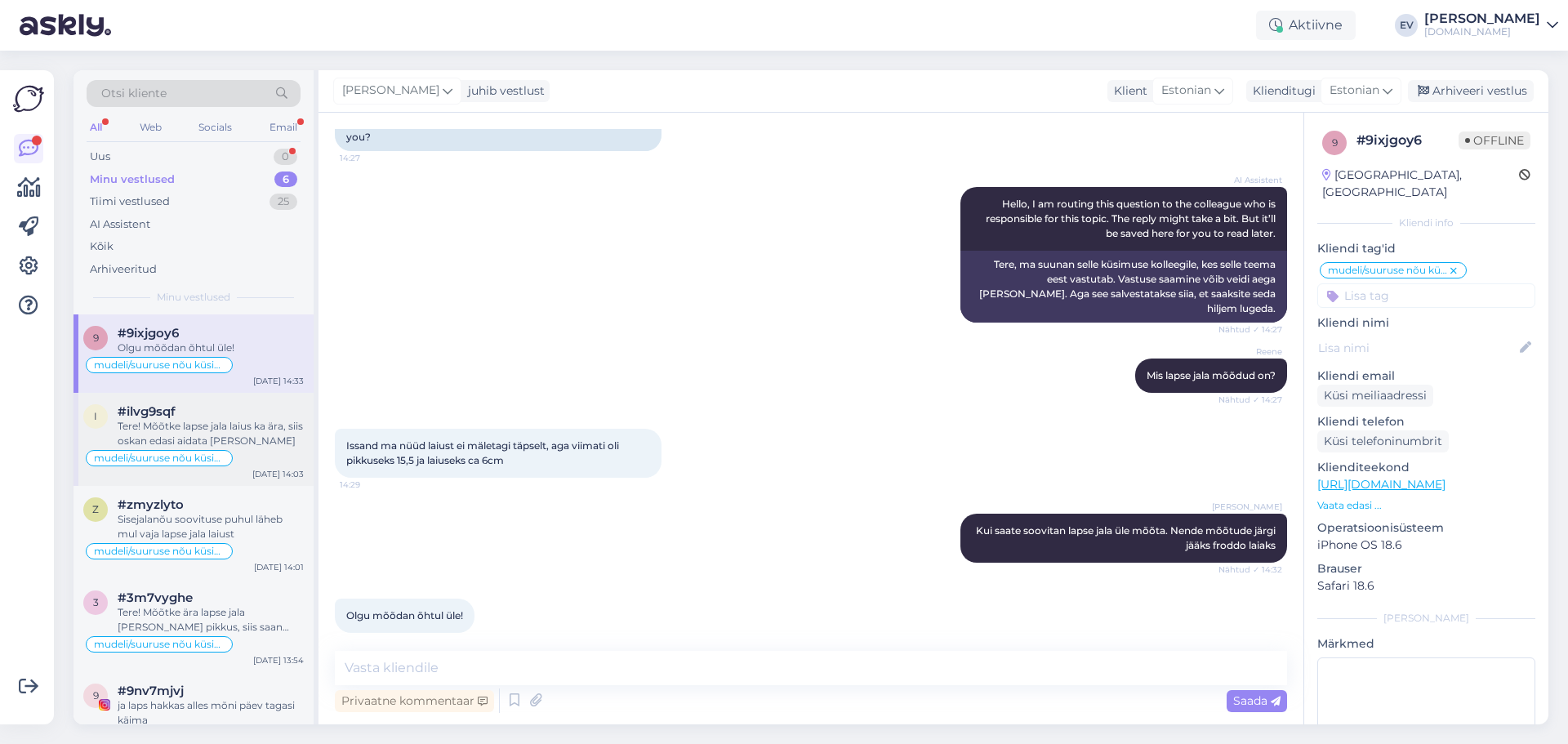
click at [277, 451] on div "mudeli/suuruse nõu küsimine" at bounding box center [194, 458] width 220 height 20
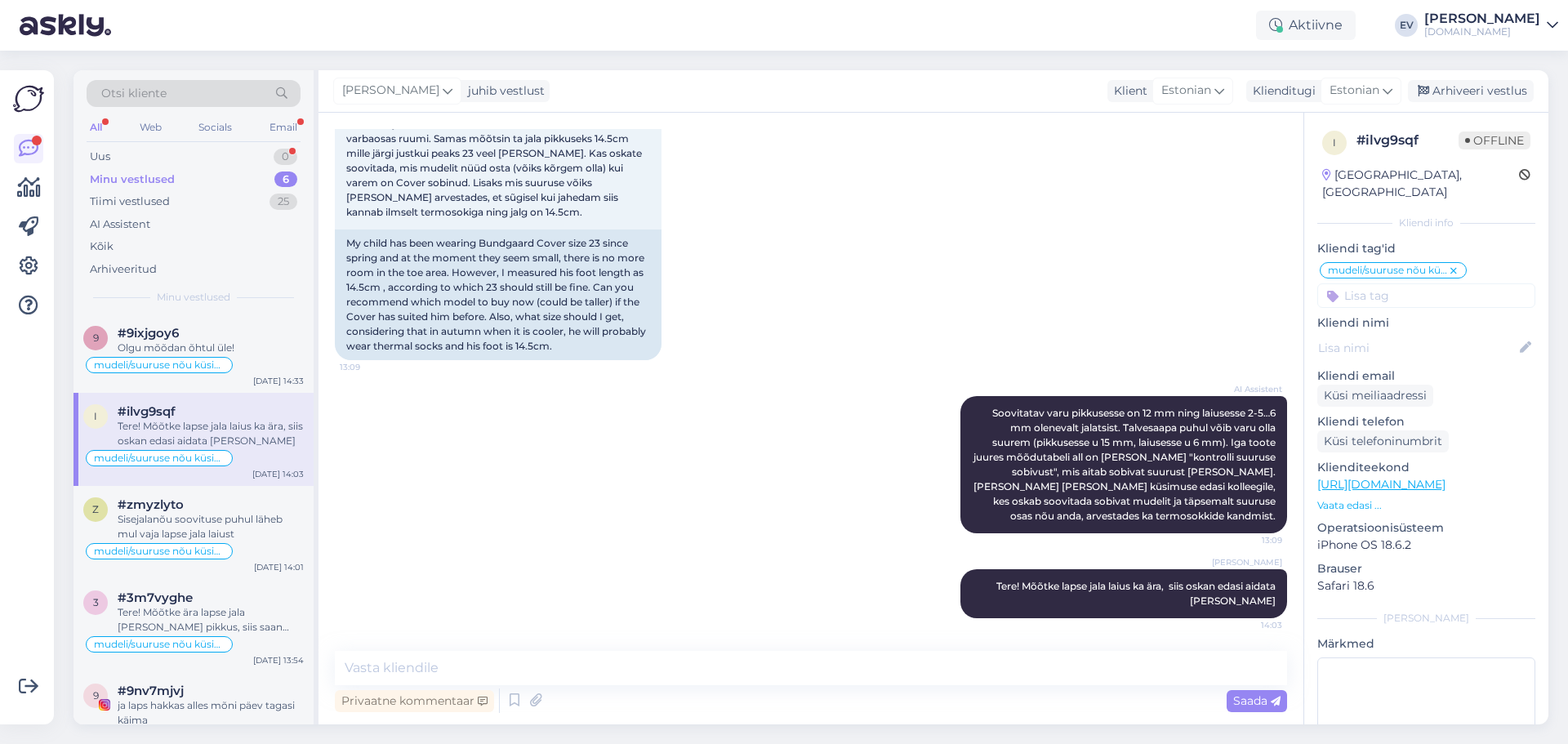
click at [140, 176] on div "Minu vestlused" at bounding box center [133, 180] width 85 height 16
click at [134, 149] on div "Uus 1" at bounding box center [194, 157] width 214 height 23
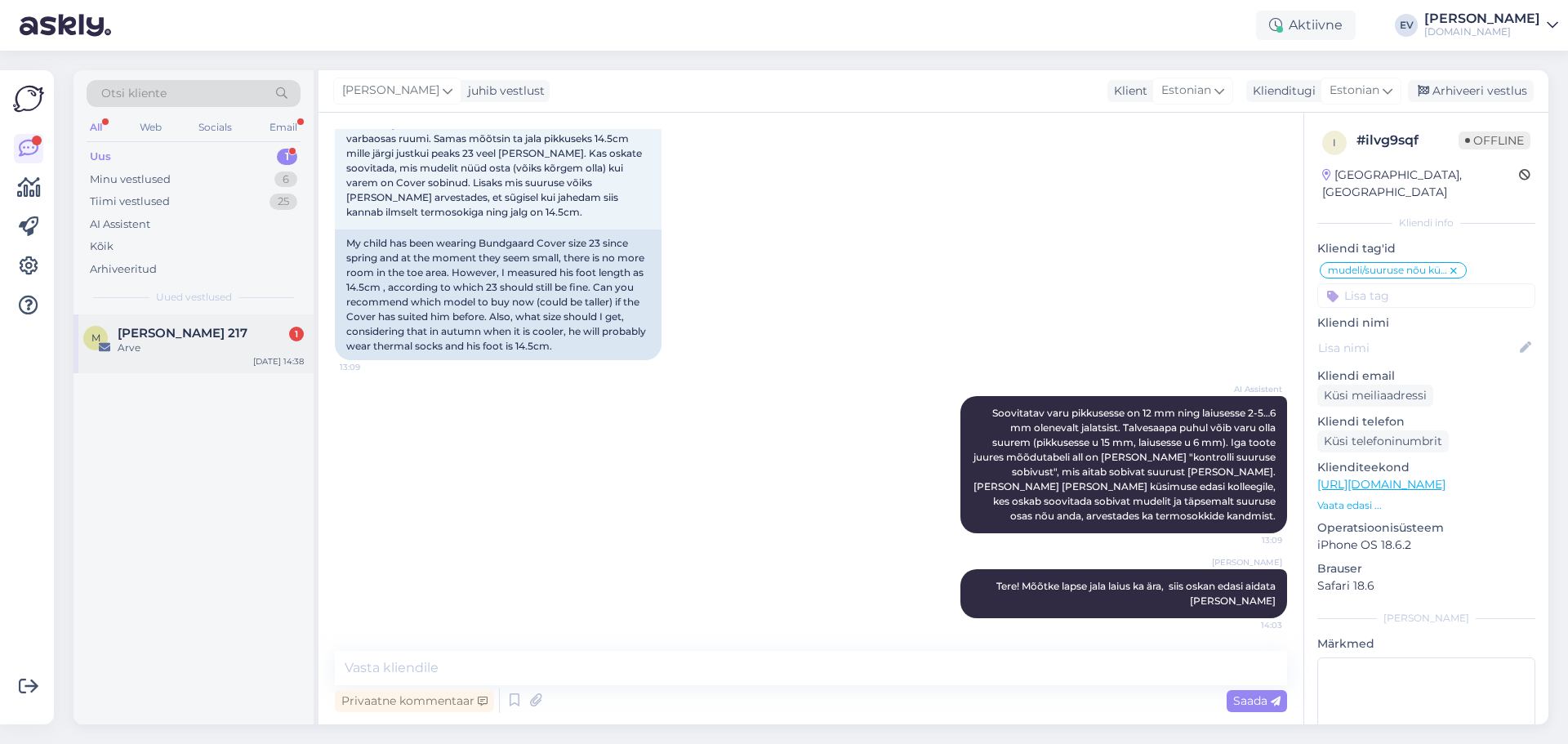
click at [211, 320] on div "M [PERSON_NAME] 217 1 Arve [DATE] 14:38" at bounding box center [194, 344] width 240 height 59
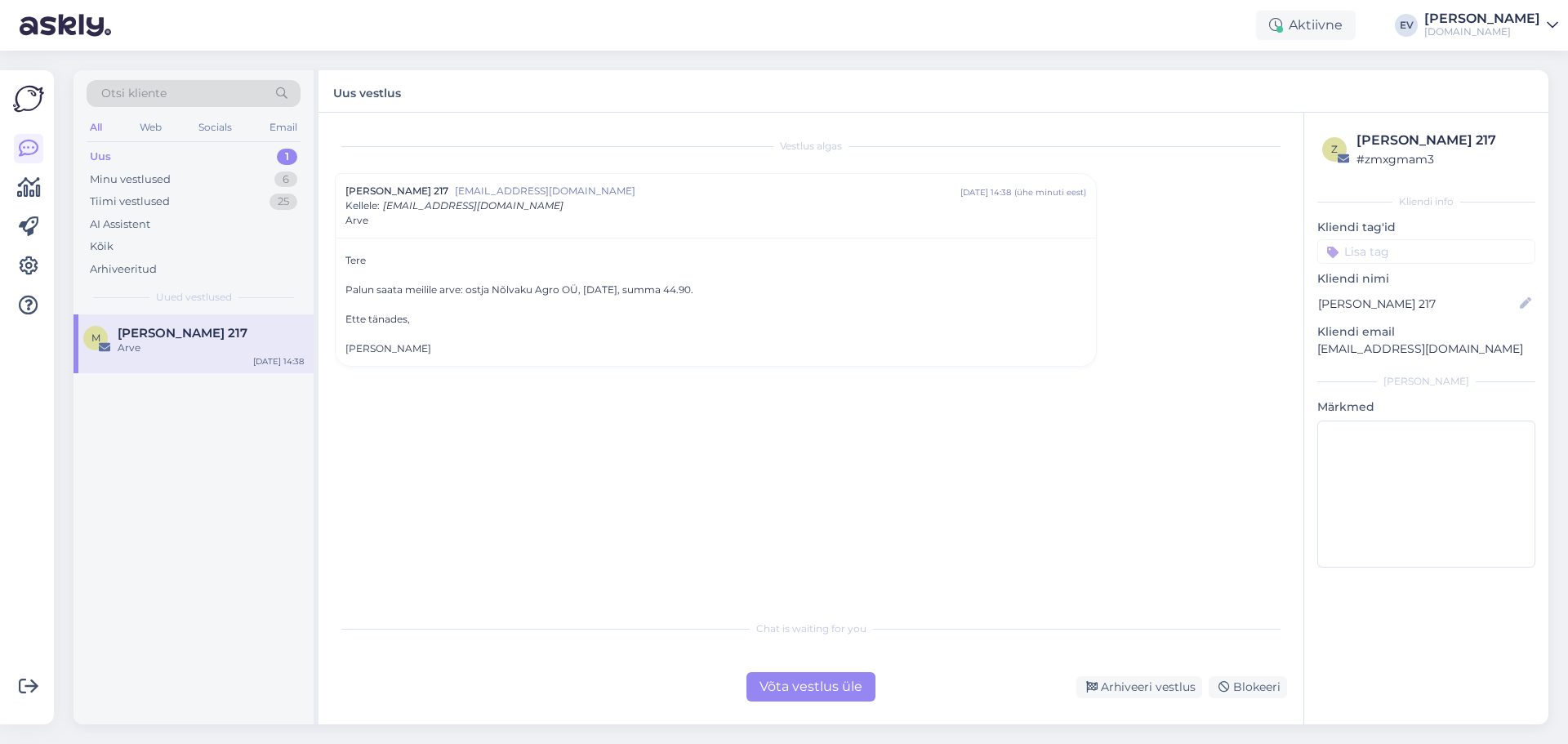
click at [781, 691] on div "Võta vestlus üle" at bounding box center [810, 688] width 129 height 30
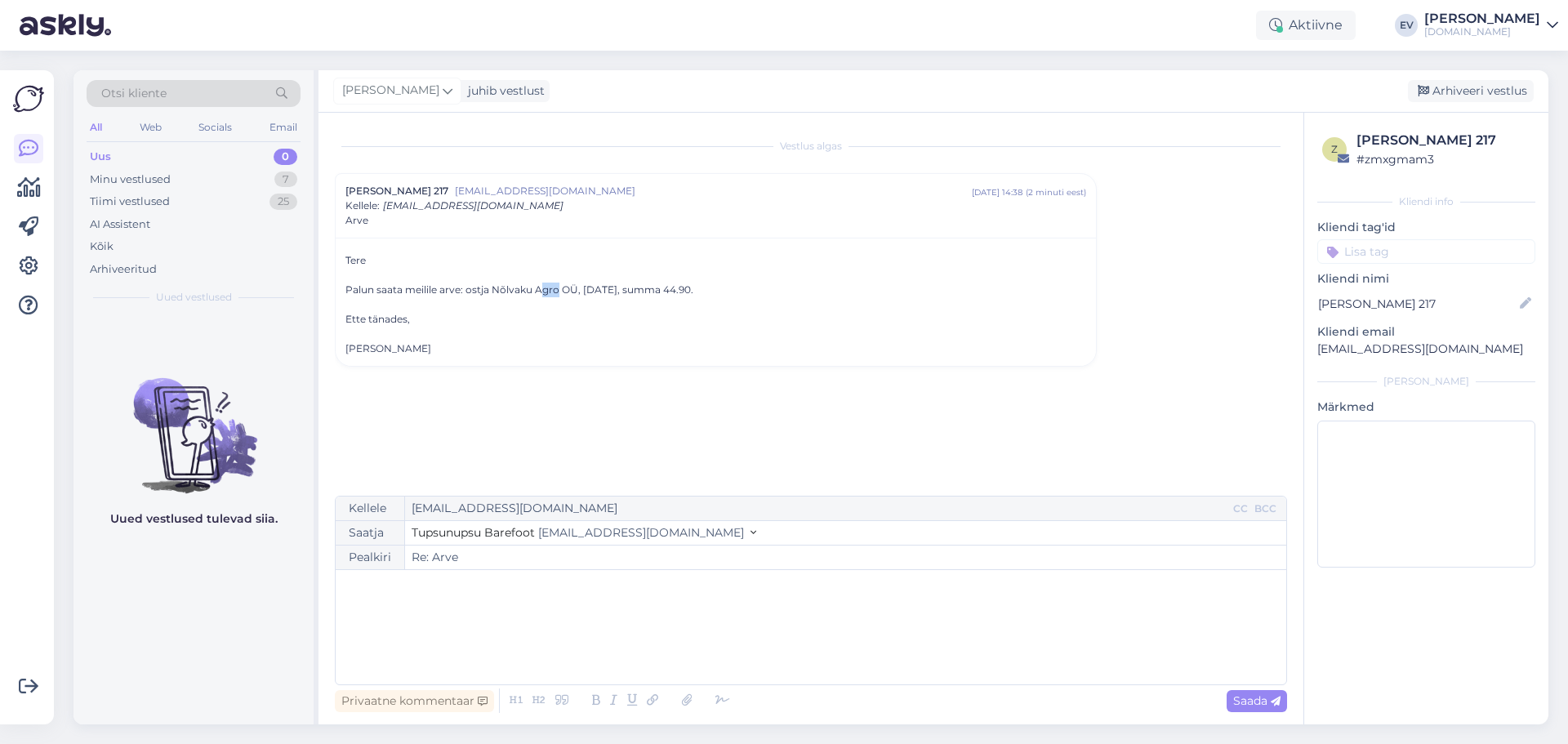
drag, startPoint x: 555, startPoint y: 289, endPoint x: 542, endPoint y: 289, distance: 13.0
click at [542, 289] on div "Palun saata meilile arve: ostja Nõlvaku Agro OÜ, [DATE], summa 44.90." at bounding box center [716, 290] width 741 height 15
drag, startPoint x: 574, startPoint y: 286, endPoint x: 495, endPoint y: 286, distance: 79.0
click at [495, 286] on div "Palun saata meilile arve: ostja Nõlvaku Agro OÜ, [DATE], summa 44.90." at bounding box center [716, 290] width 741 height 15
copy div "Nõlvaku Agro OÜ"
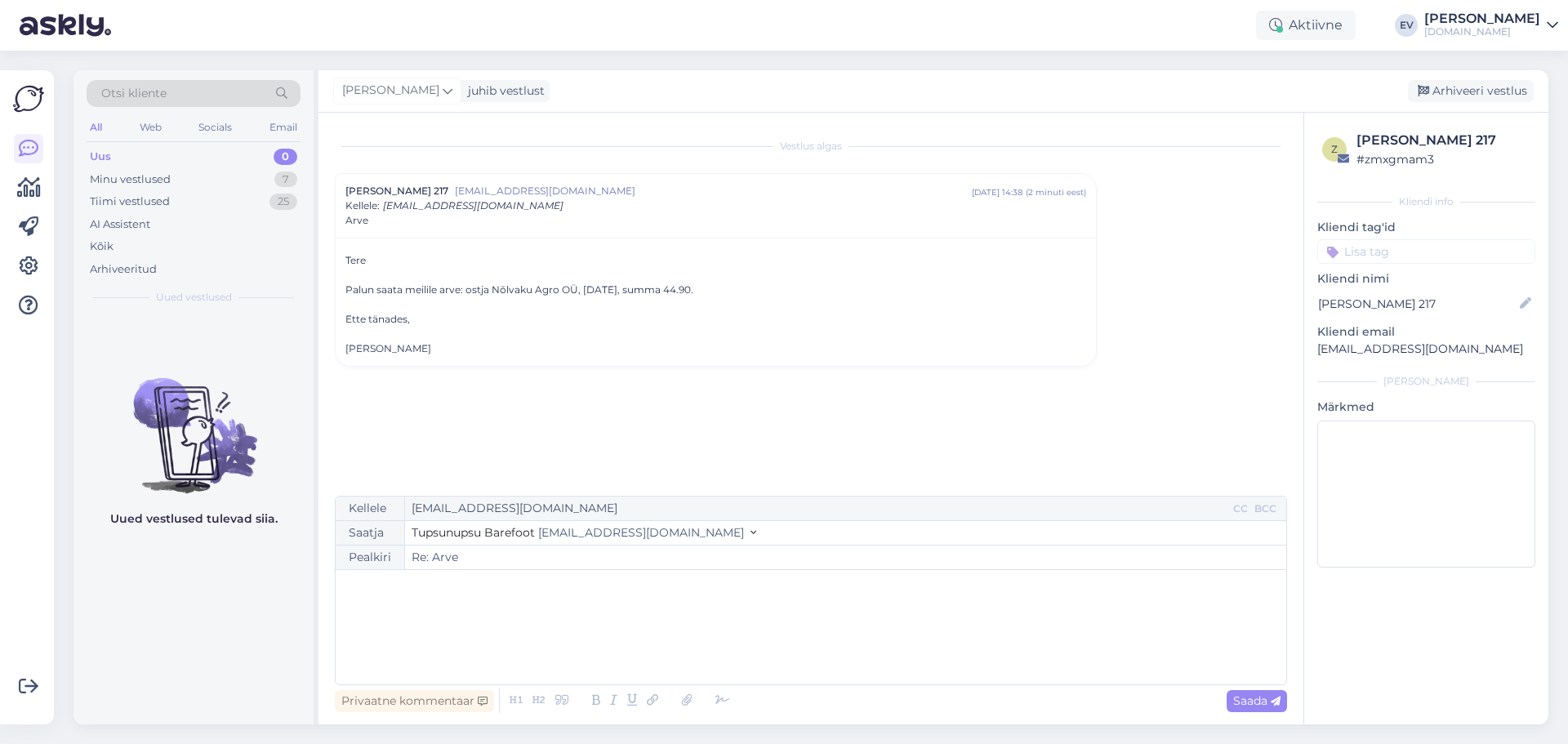
click at [535, 326] on div "Ette tänades," at bounding box center [716, 319] width 741 height 15
drag, startPoint x: 492, startPoint y: 288, endPoint x: 556, endPoint y: 290, distance: 64.0
click at [556, 290] on div "Palun saata meilile arve: ostja Nõlvaku Agro OÜ, [DATE], summa 44.90." at bounding box center [716, 290] width 741 height 15
copy div "Nõlvaku Agro"
click at [677, 701] on icon at bounding box center [686, 701] width 21 height 23
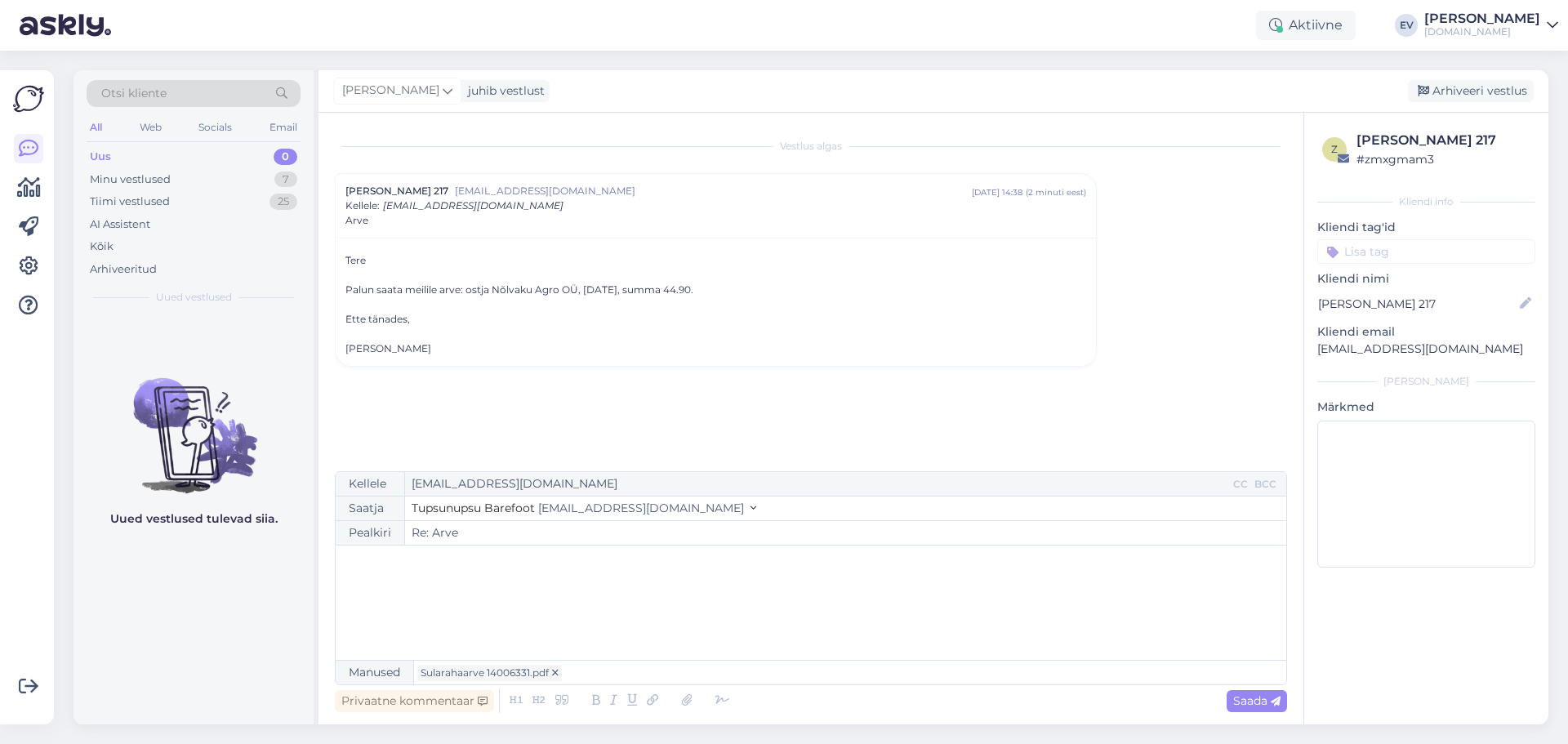
click at [518, 577] on div "﻿" at bounding box center [810, 602] width 935 height 98
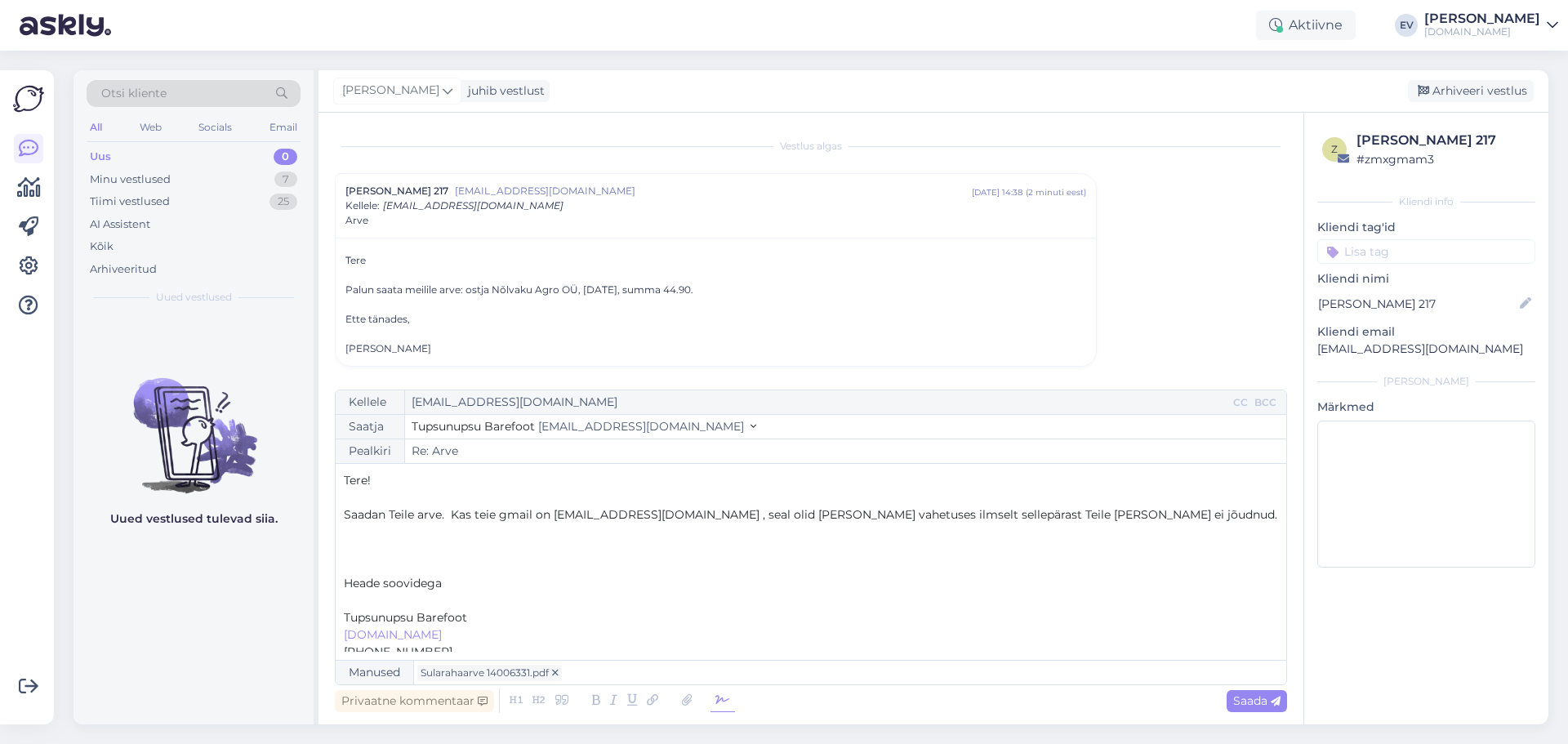
click at [716, 707] on icon at bounding box center [723, 701] width 24 height 23
click at [469, 614] on p "Tupsunupsu Barefoot" at bounding box center [810, 618] width 935 height 17
click at [479, 515] on span "Saadan Teile arve. Kas teie gmail on [EMAIL_ADDRESS][DOMAIN_NAME] , seal olid […" at bounding box center [810, 514] width 934 height 15
click at [1243, 706] on span "Saada" at bounding box center [1256, 701] width 48 height 15
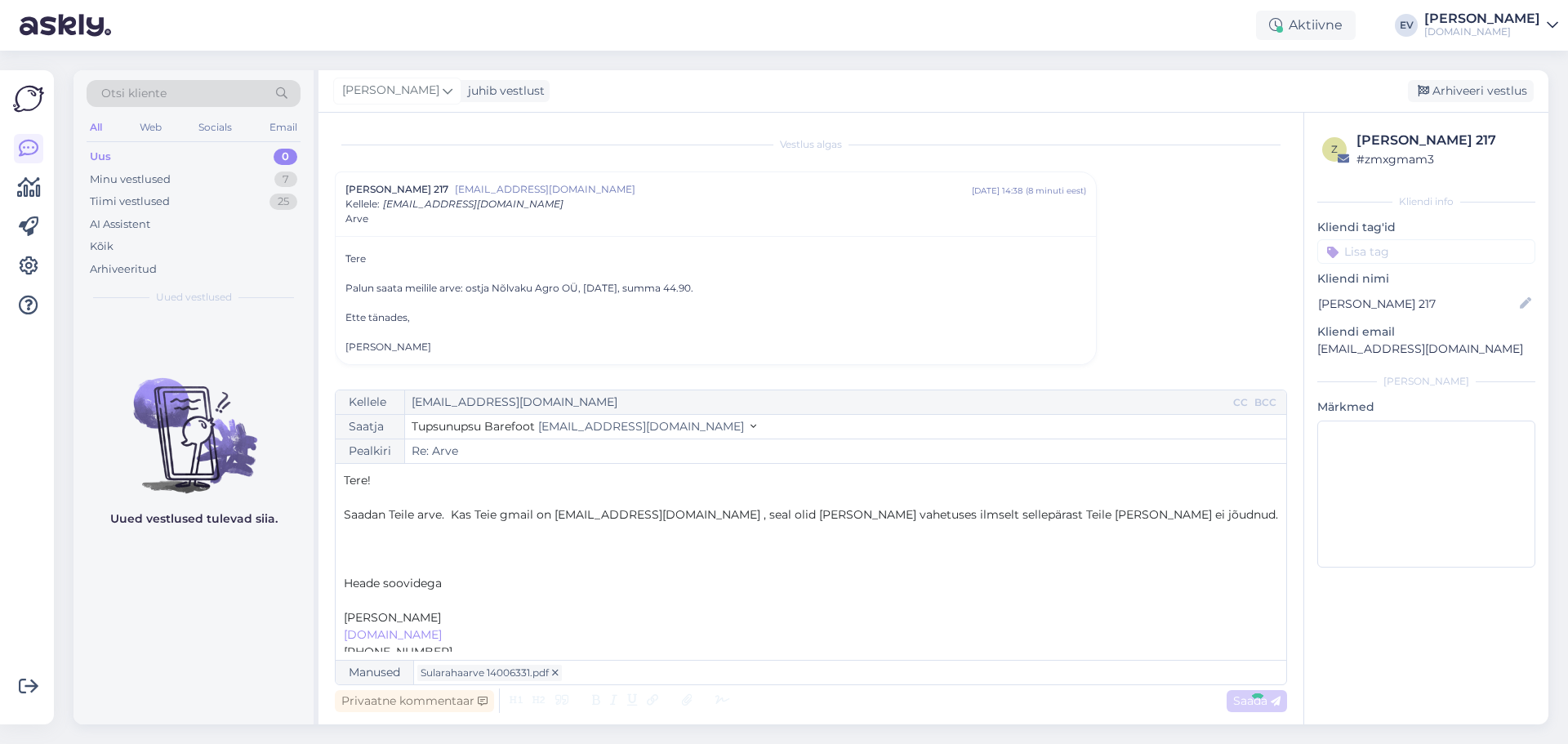
type input "Re: Re: Arve"
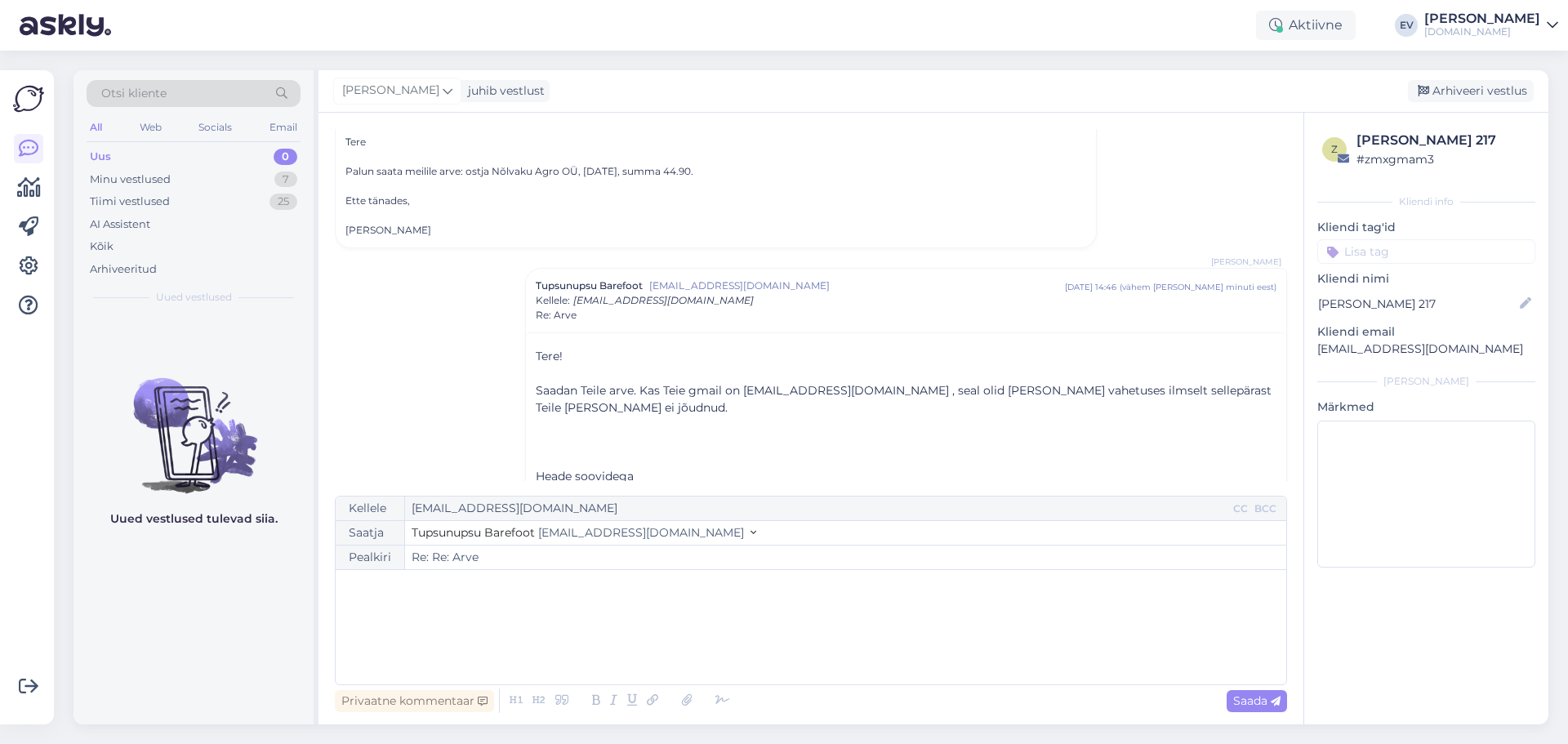
scroll to position [0, 0]
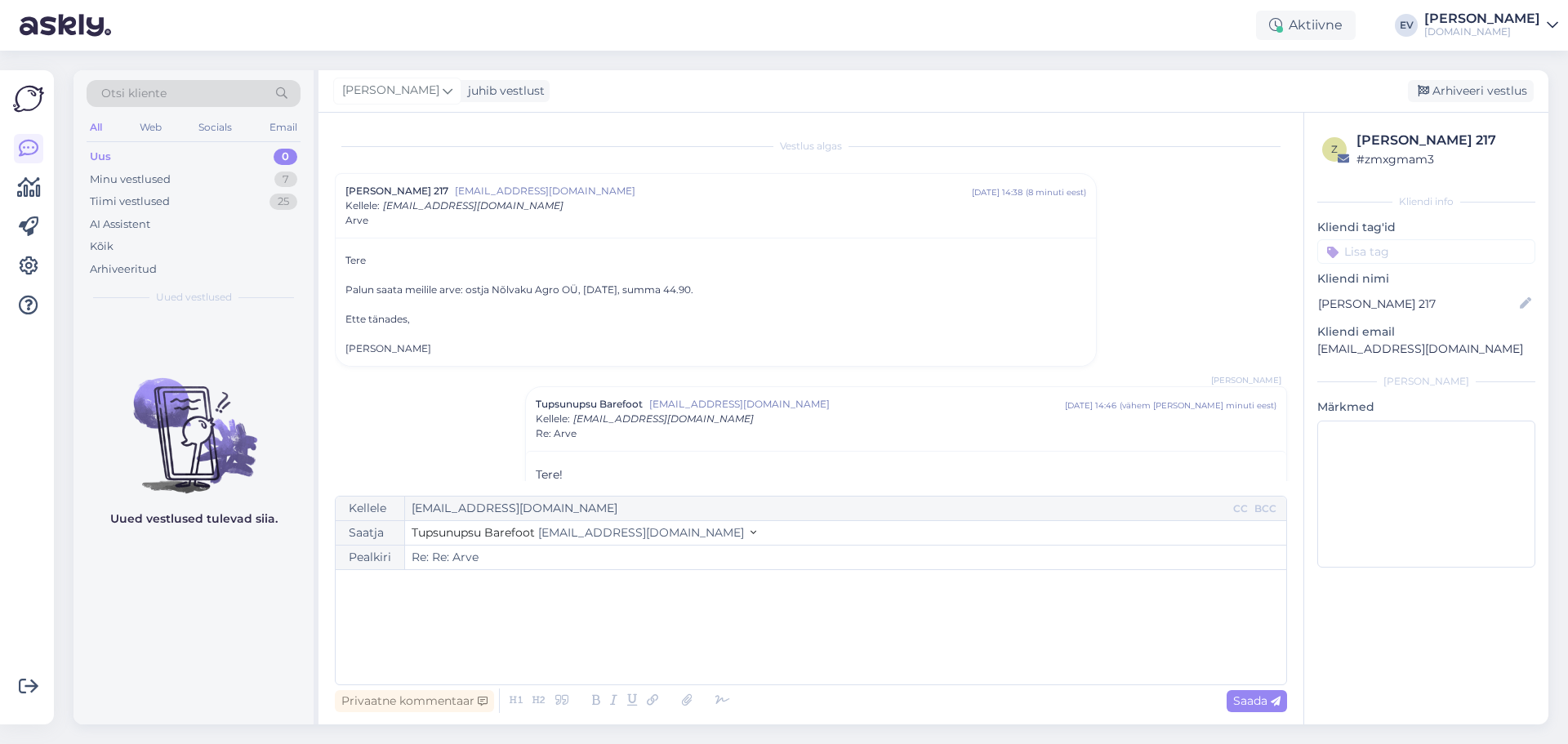
click at [215, 153] on div "Uus 0" at bounding box center [194, 157] width 214 height 23
click at [170, 235] on div "Kõik" at bounding box center [194, 247] width 214 height 23
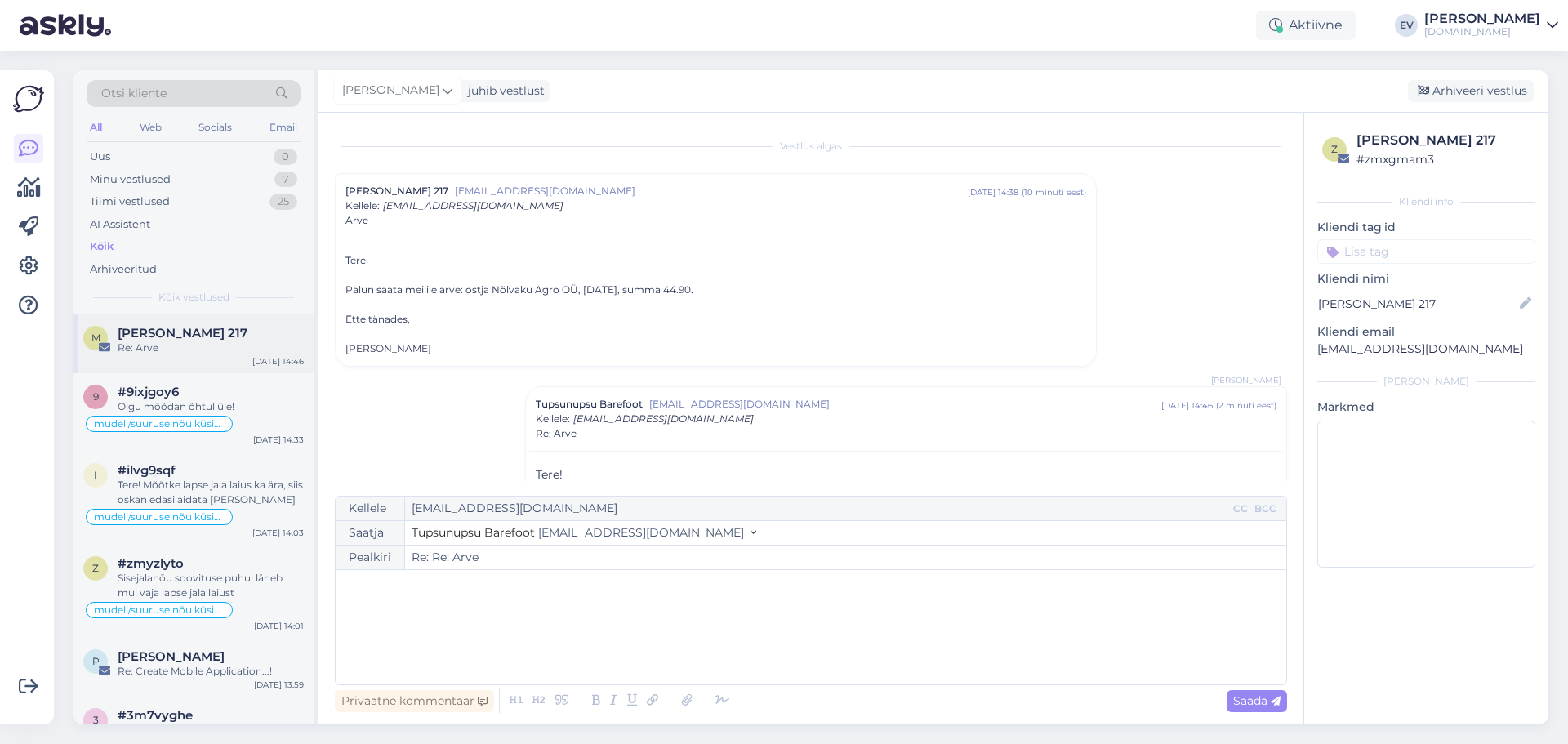
click at [229, 352] on div "Re: Arve" at bounding box center [211, 347] width 187 height 15
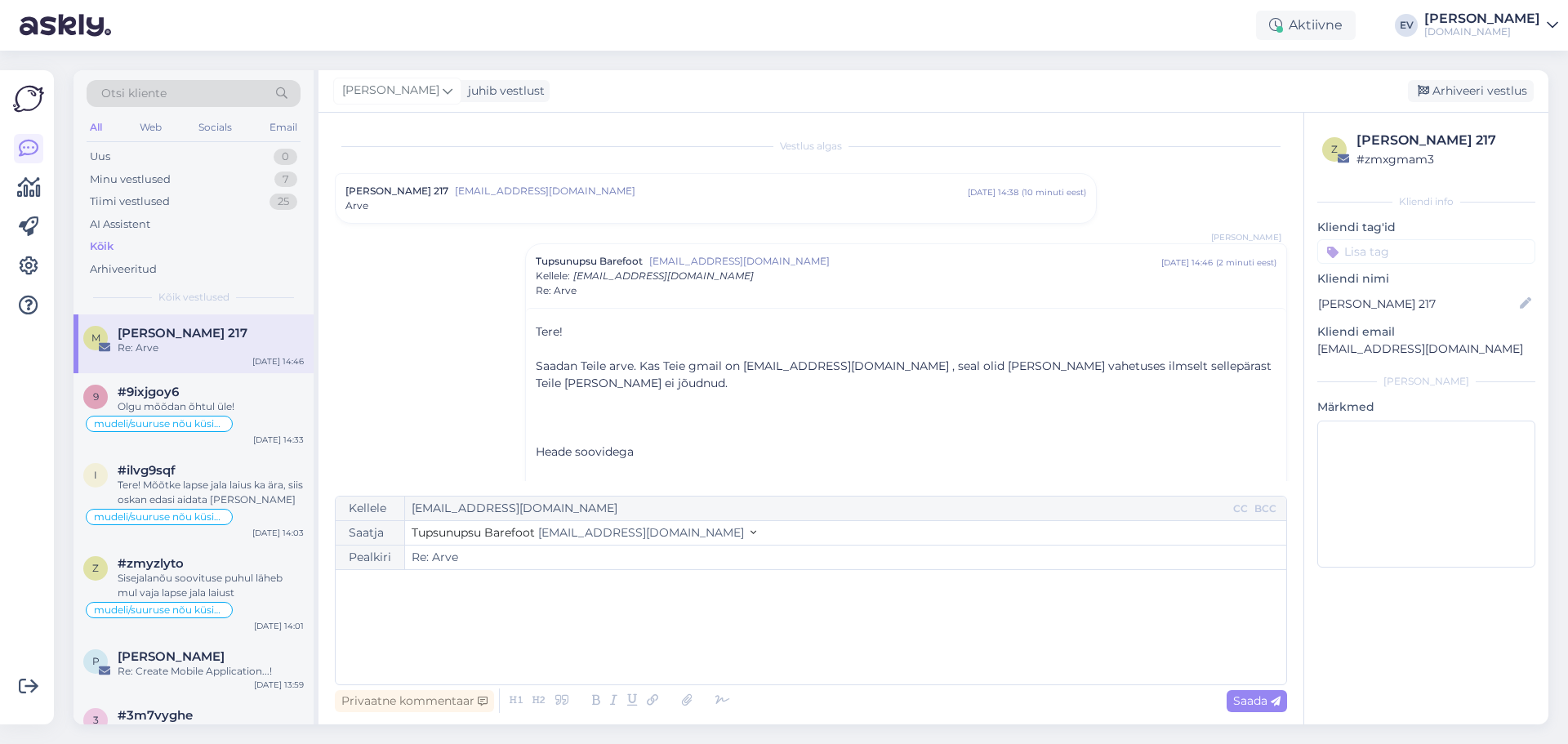
drag, startPoint x: 131, startPoint y: 159, endPoint x: 253, endPoint y: 142, distance: 123.2
click at [131, 159] on div "Uus 0" at bounding box center [194, 157] width 214 height 23
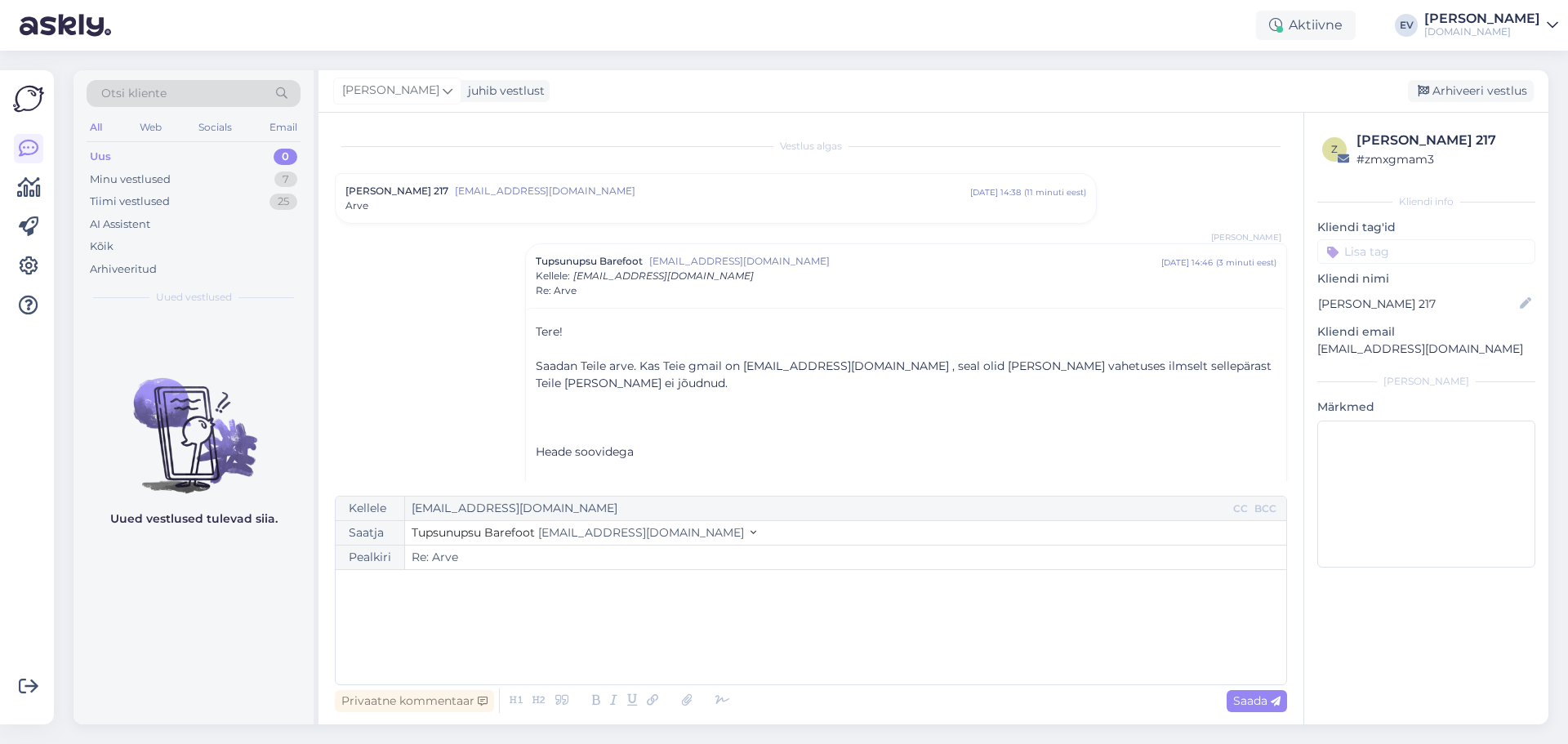
click at [627, 201] on div "Arve" at bounding box center [716, 206] width 741 height 15
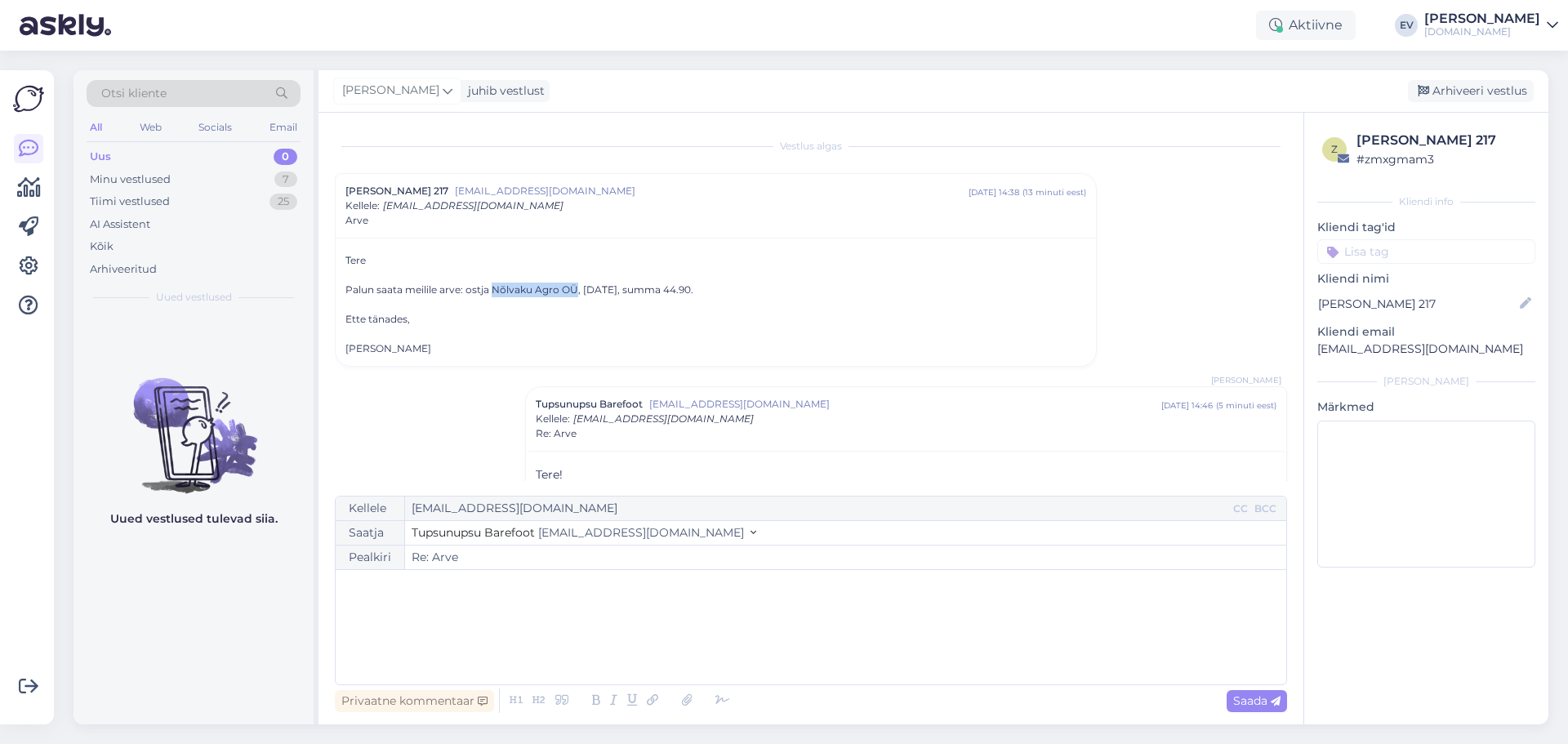
drag, startPoint x: 493, startPoint y: 286, endPoint x: 575, endPoint y: 288, distance: 82.0
click at [575, 288] on div "Palun saata meilile arve: ostja Nõlvaku Agro OÜ, [DATE], summa 44.90." at bounding box center [716, 290] width 741 height 15
copy div "Nõlvaku Agro OÜ"
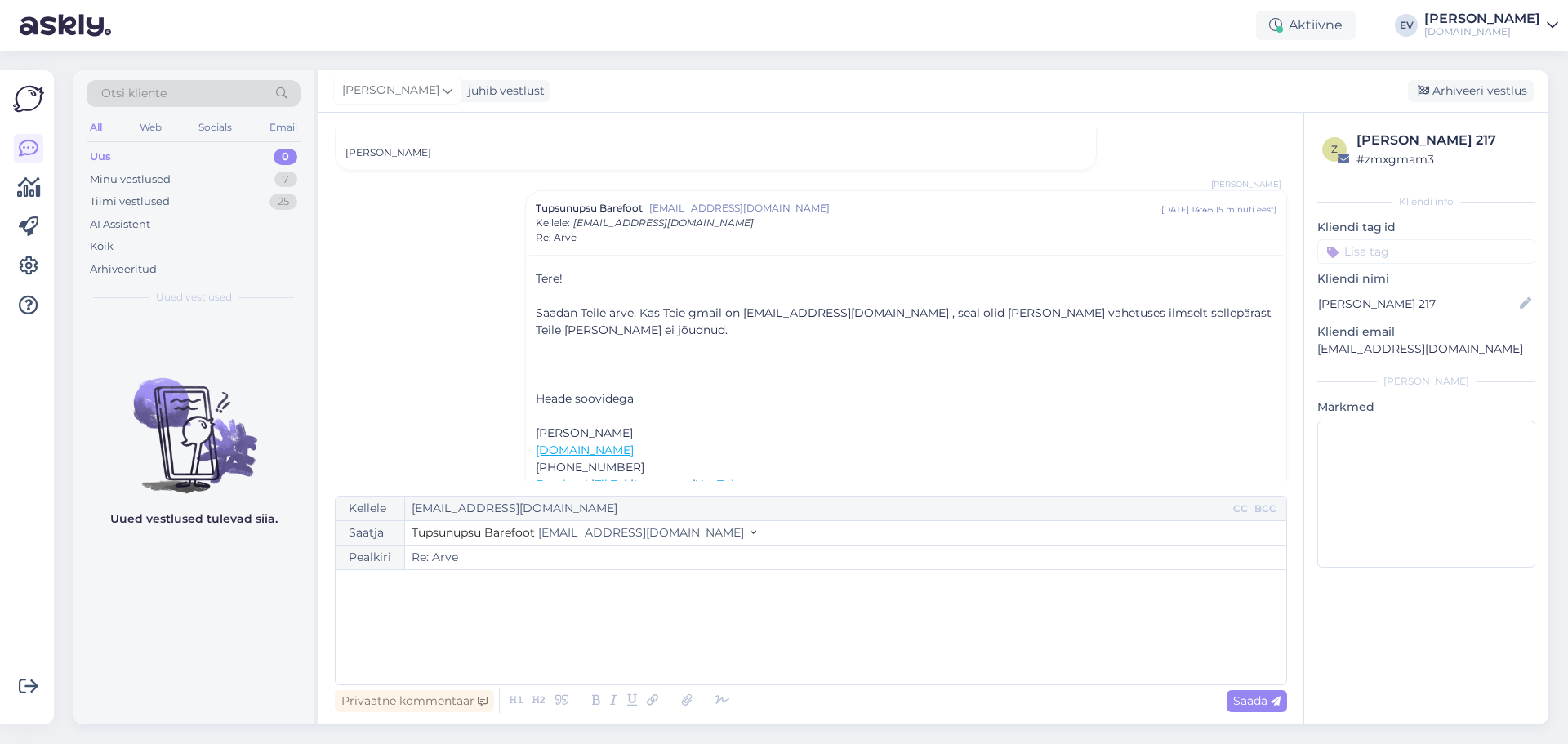
scroll to position [269, 0]
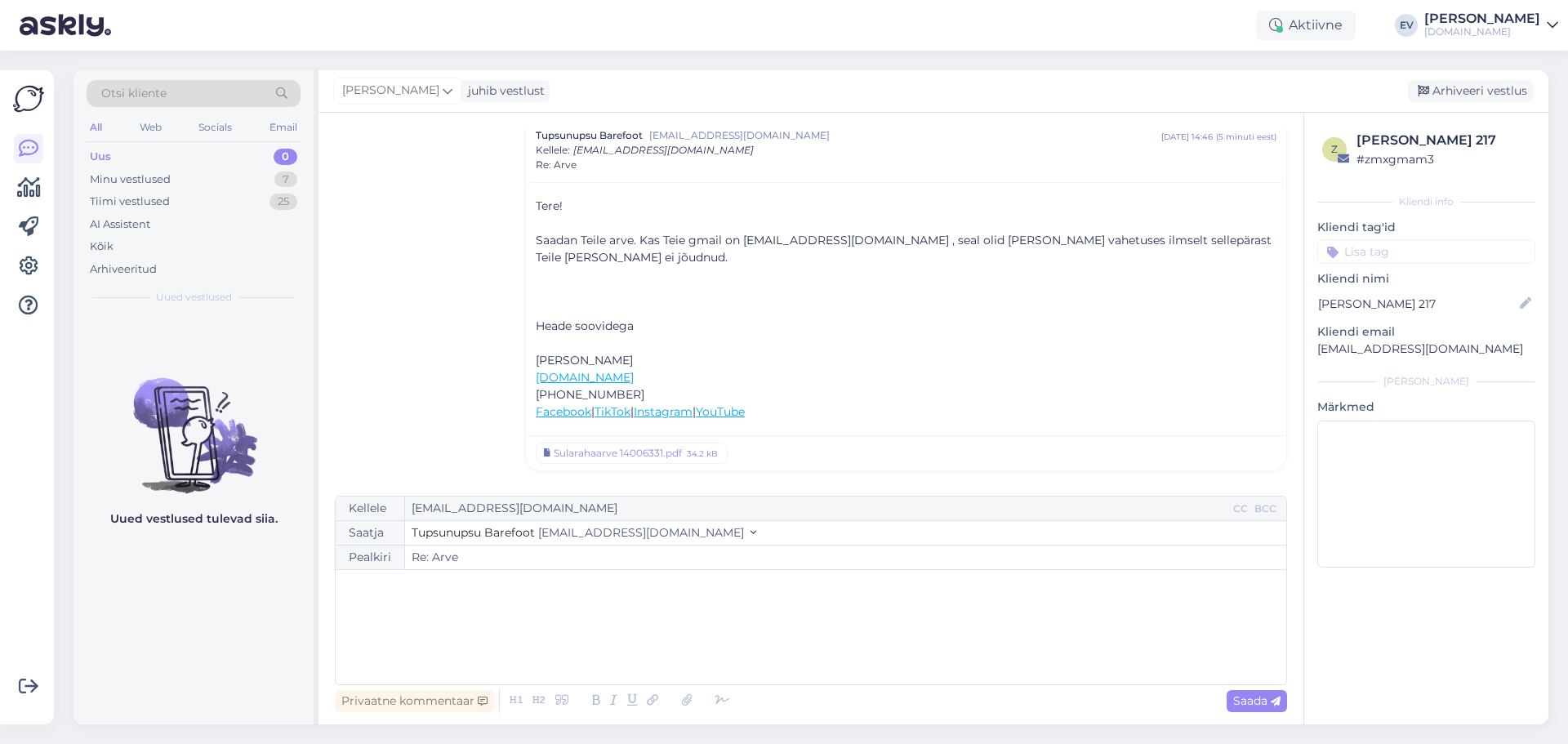
click at [488, 604] on div "﻿" at bounding box center [810, 627] width 935 height 98
click at [229, 166] on div "Uus 0" at bounding box center [194, 157] width 214 height 23
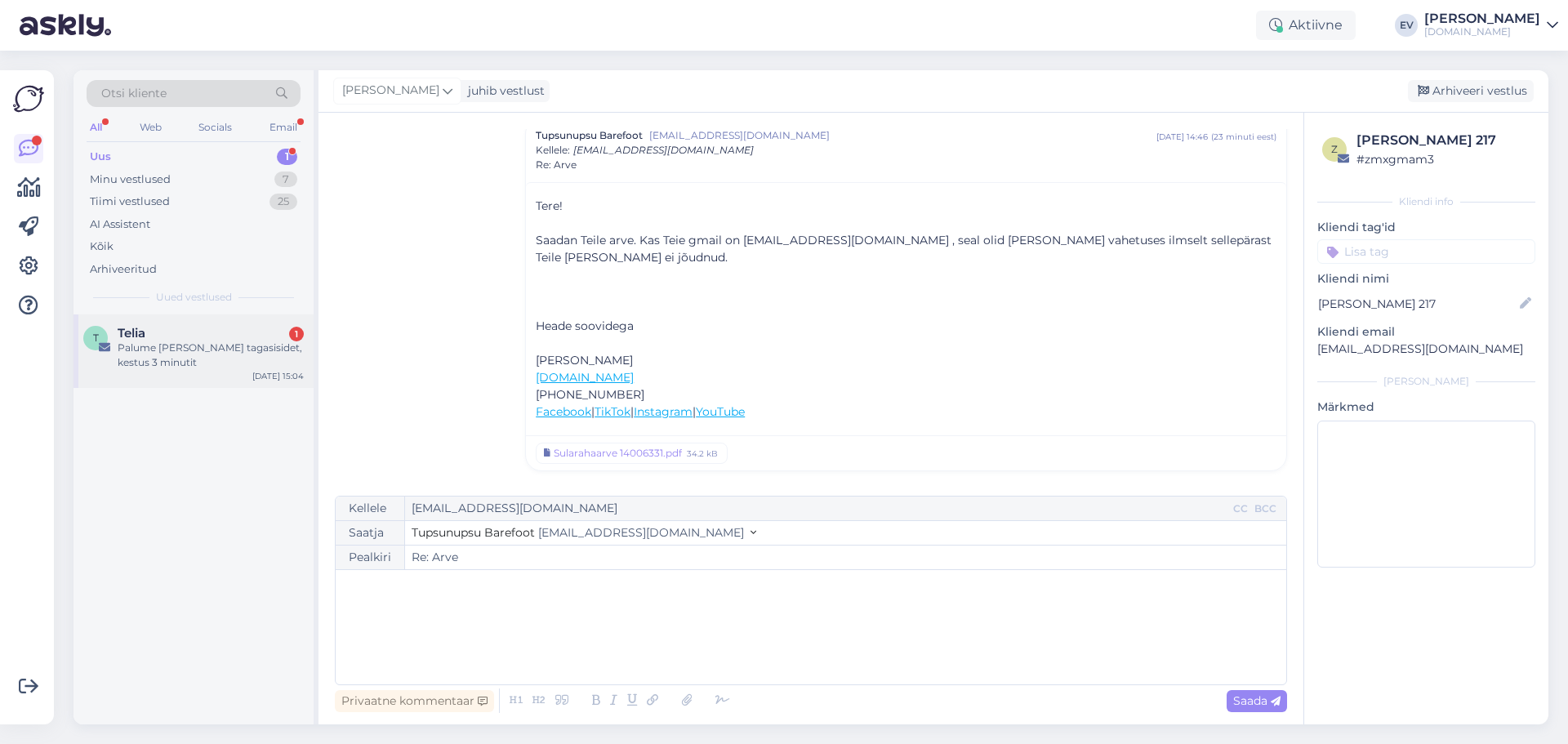
click at [227, 360] on div "Palume [PERSON_NAME] tagasisidet, kestus 3 minutit" at bounding box center [211, 355] width 187 height 30
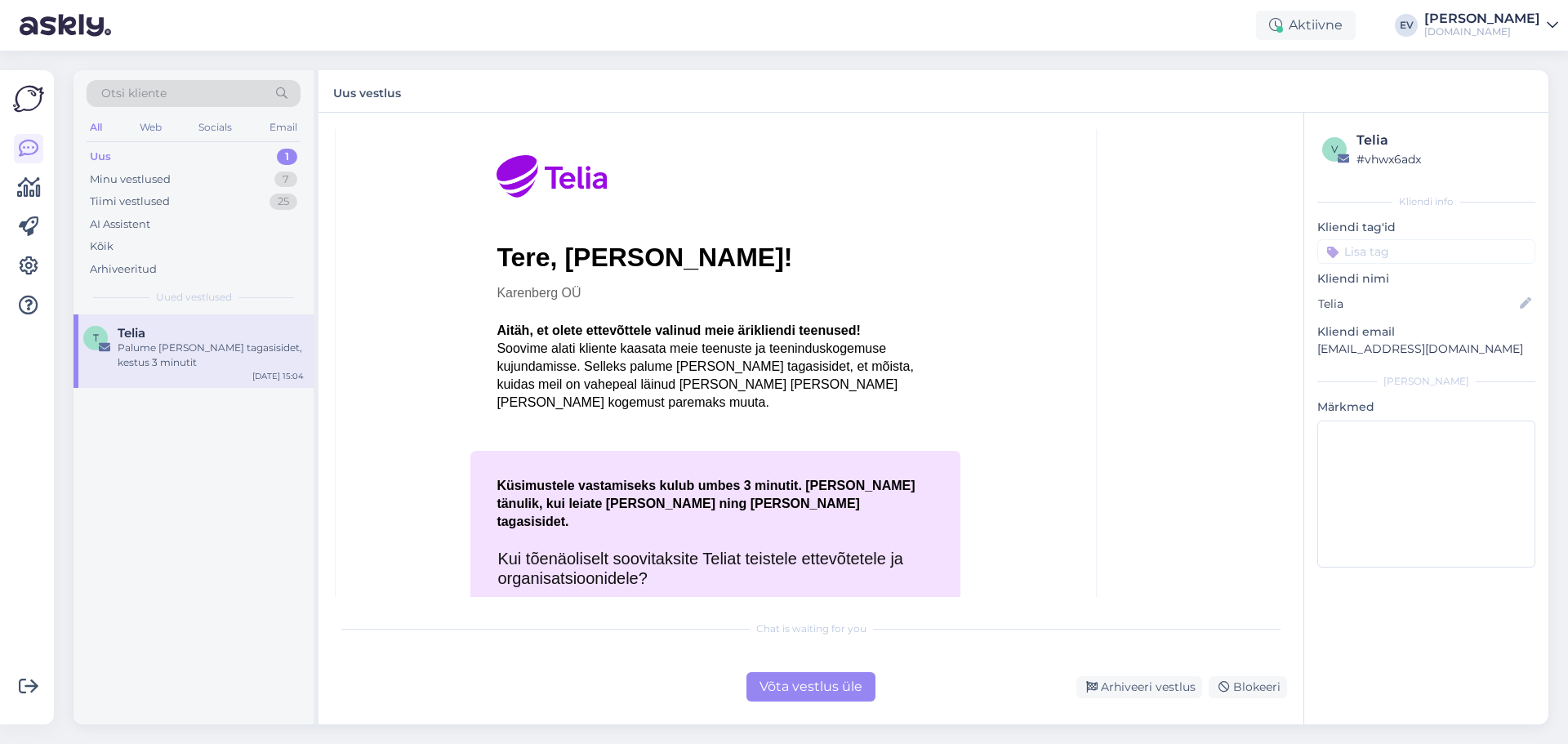
scroll to position [245, 0]
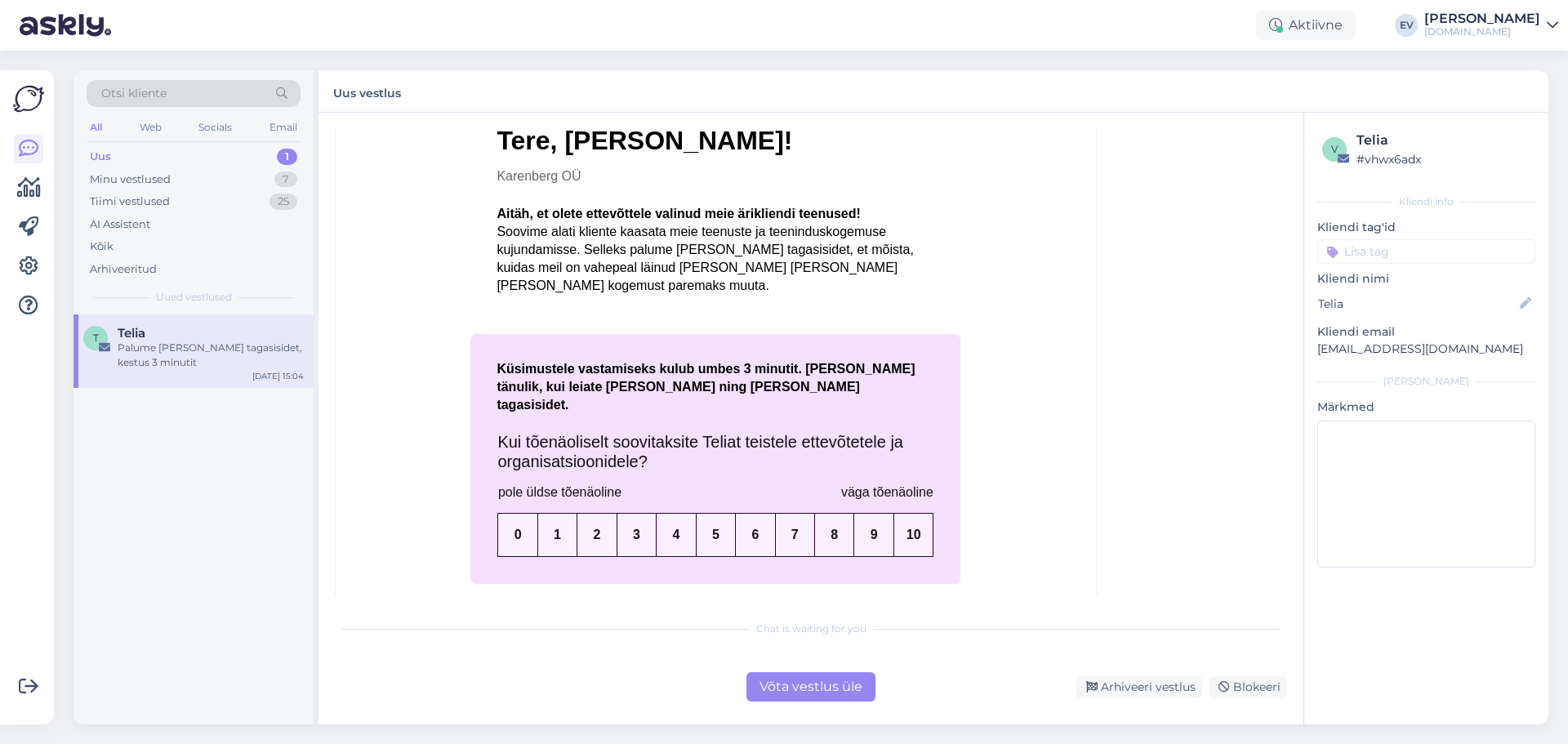
click at [810, 695] on div "Võta vestlus üle" at bounding box center [810, 688] width 129 height 30
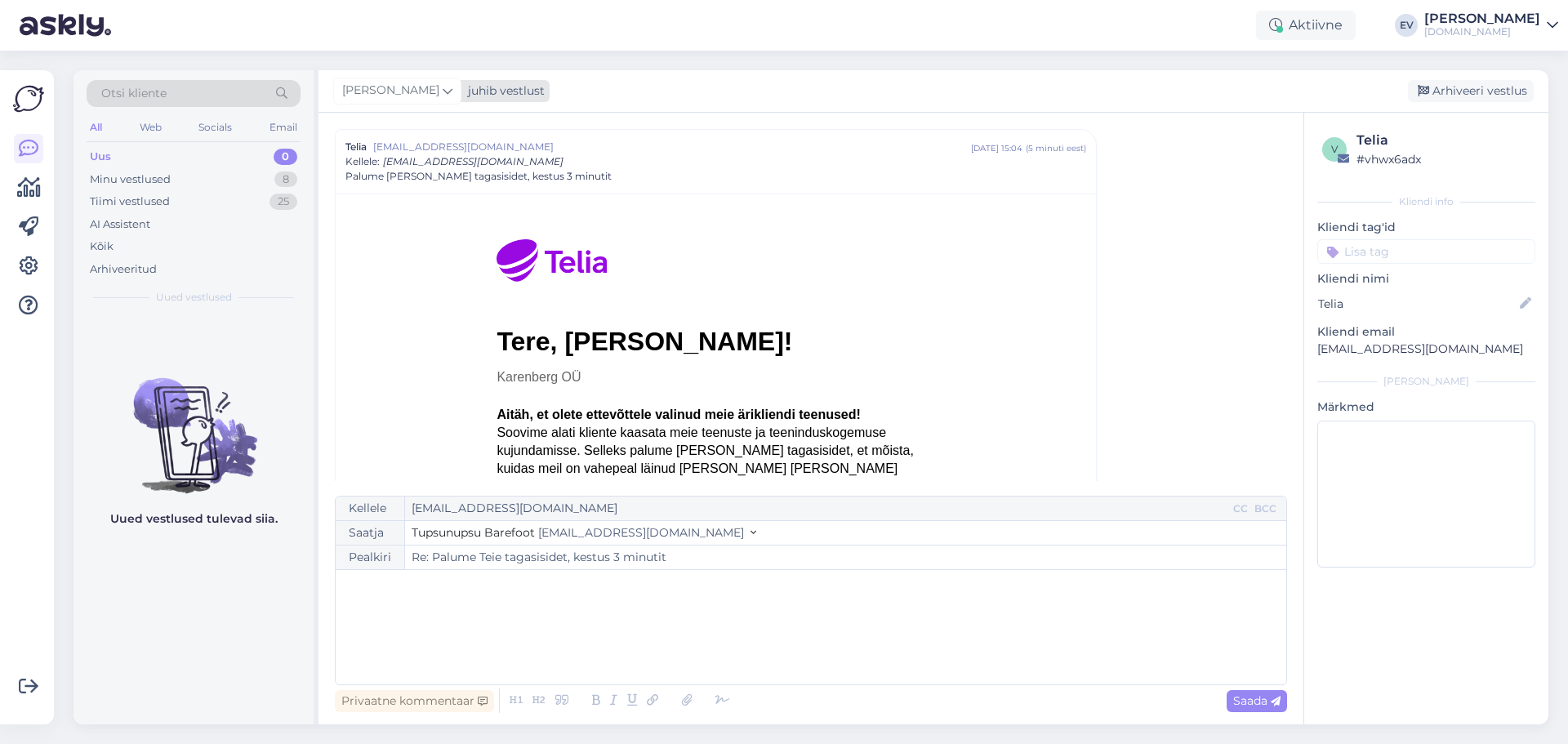
click at [443, 95] on icon at bounding box center [447, 90] width 10 height 18
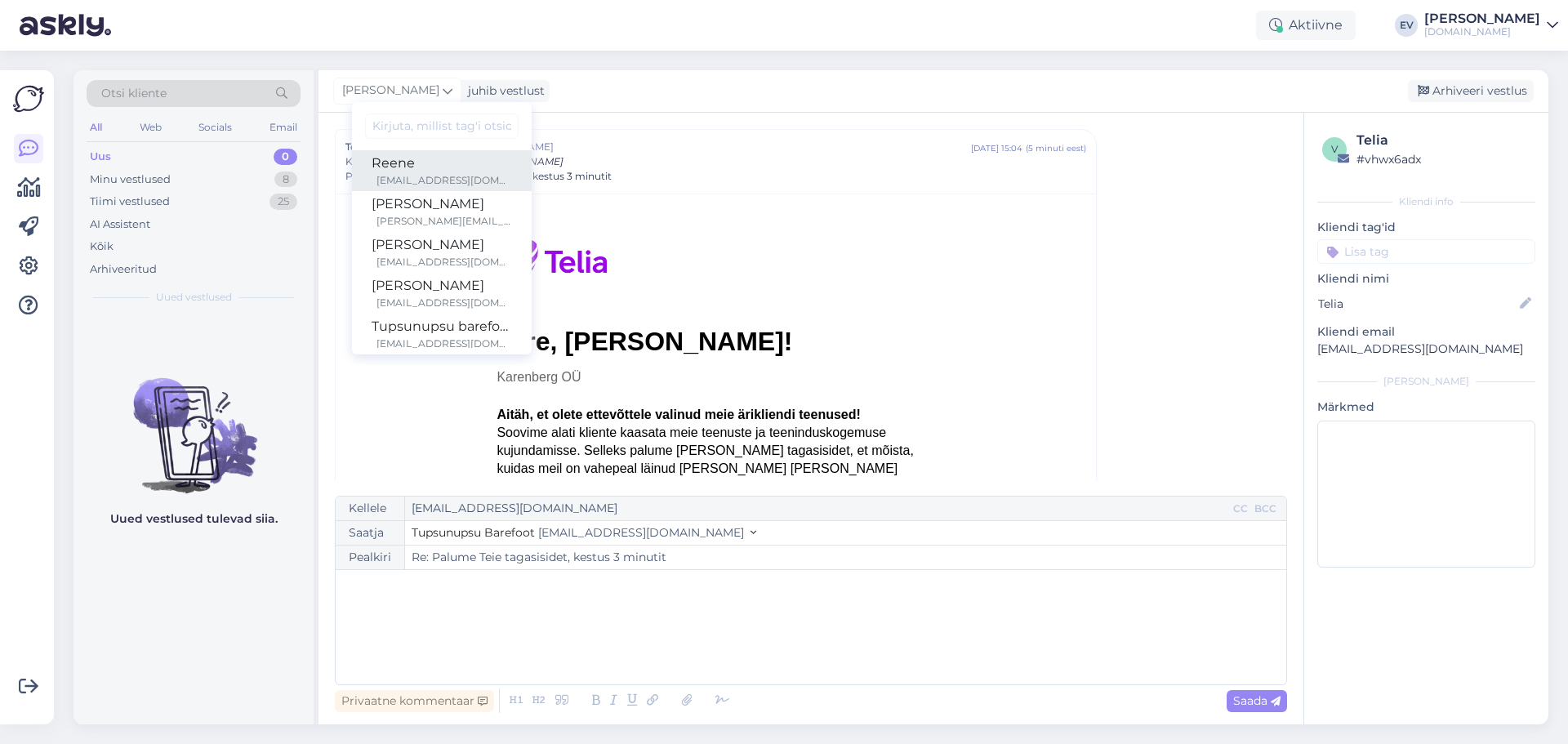
click at [441, 177] on div "[EMAIL_ADDRESS][DOMAIN_NAME]" at bounding box center [444, 181] width 135 height 15
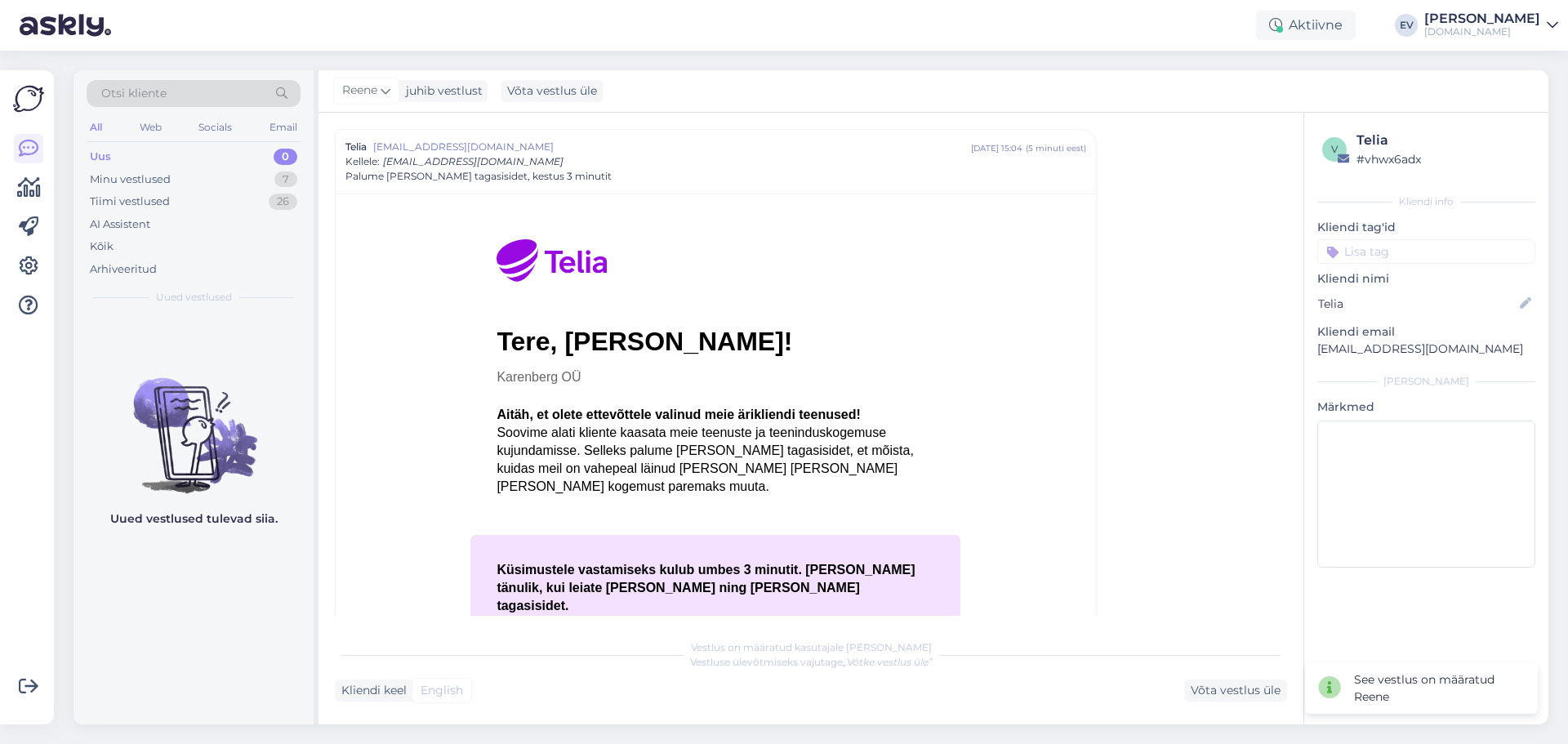
click at [200, 156] on div "Uus 0" at bounding box center [194, 157] width 214 height 23
click at [174, 172] on div "Minu vestlused 7" at bounding box center [194, 180] width 214 height 23
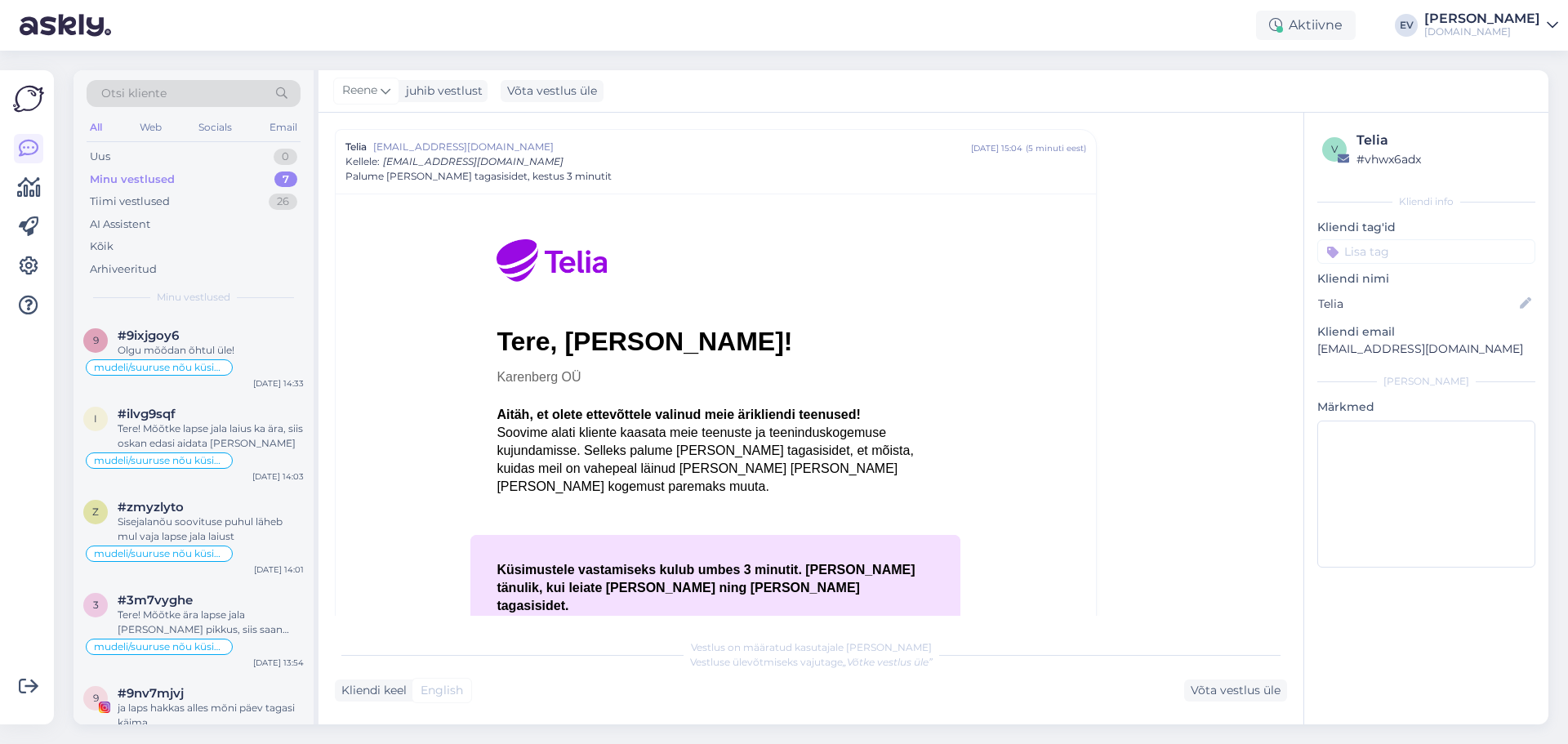
scroll to position [0, 0]
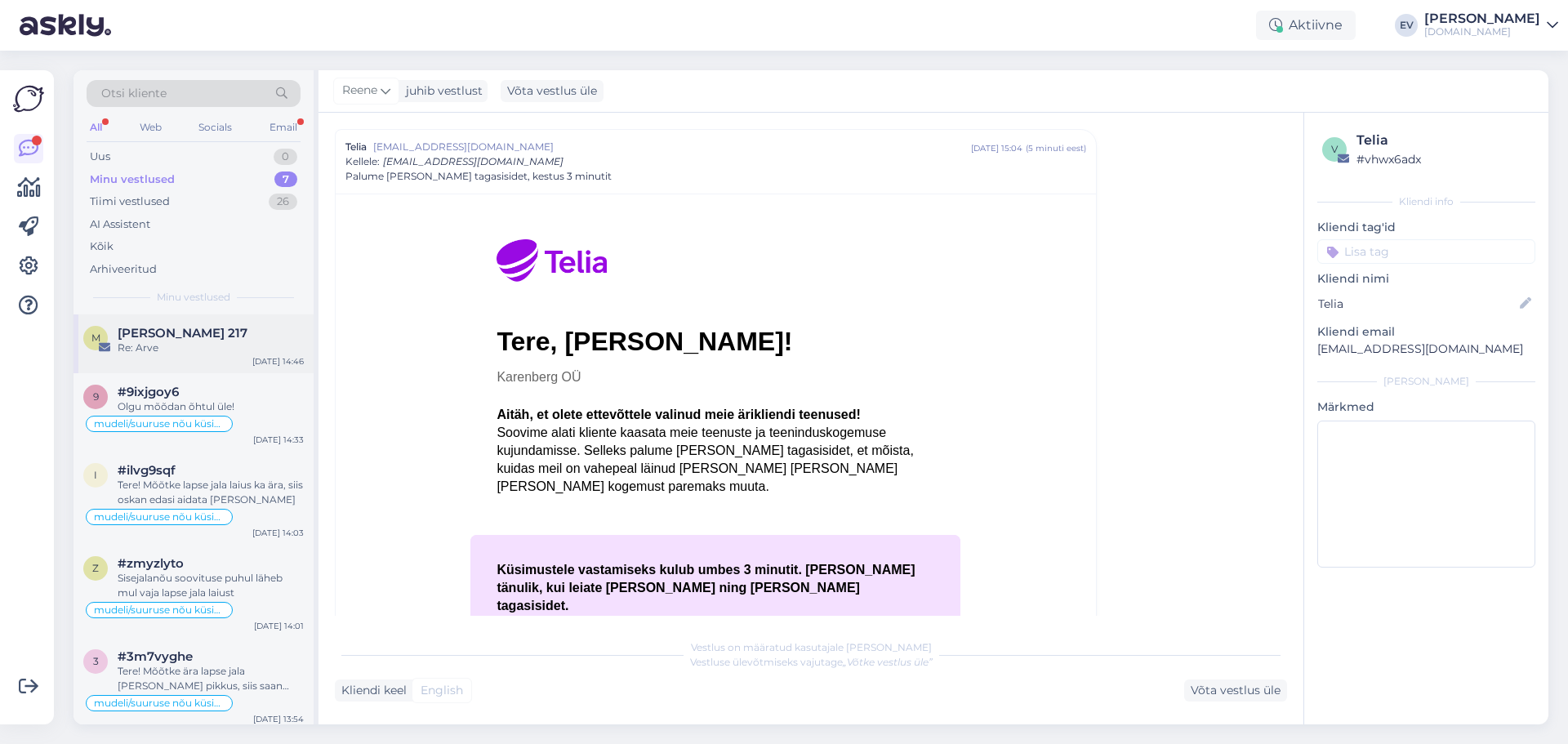
click at [233, 355] on div "M [PERSON_NAME] 217 Re: Arve [DATE] 14:46" at bounding box center [194, 344] width 240 height 59
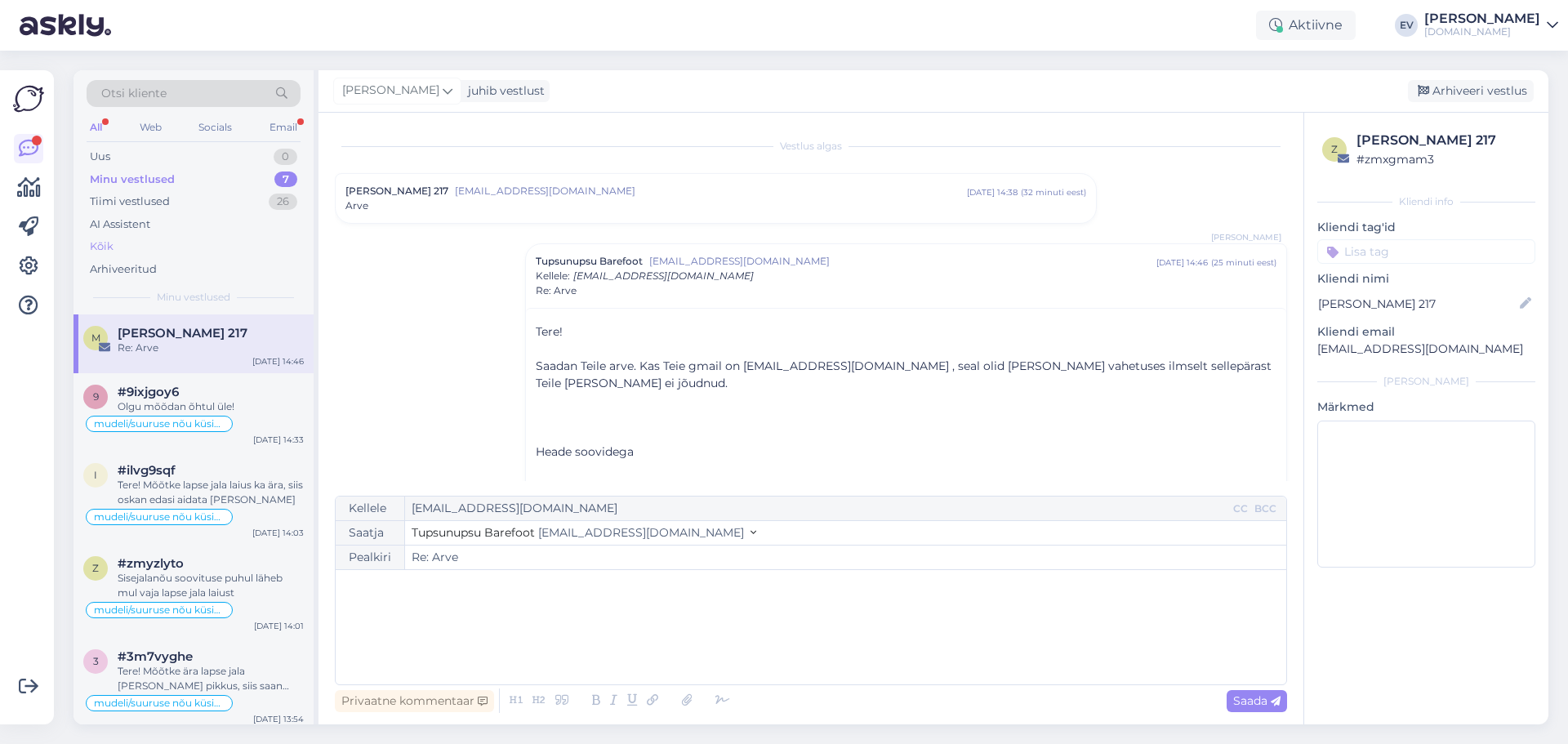
click at [179, 236] on div "Kõik" at bounding box center [194, 247] width 214 height 23
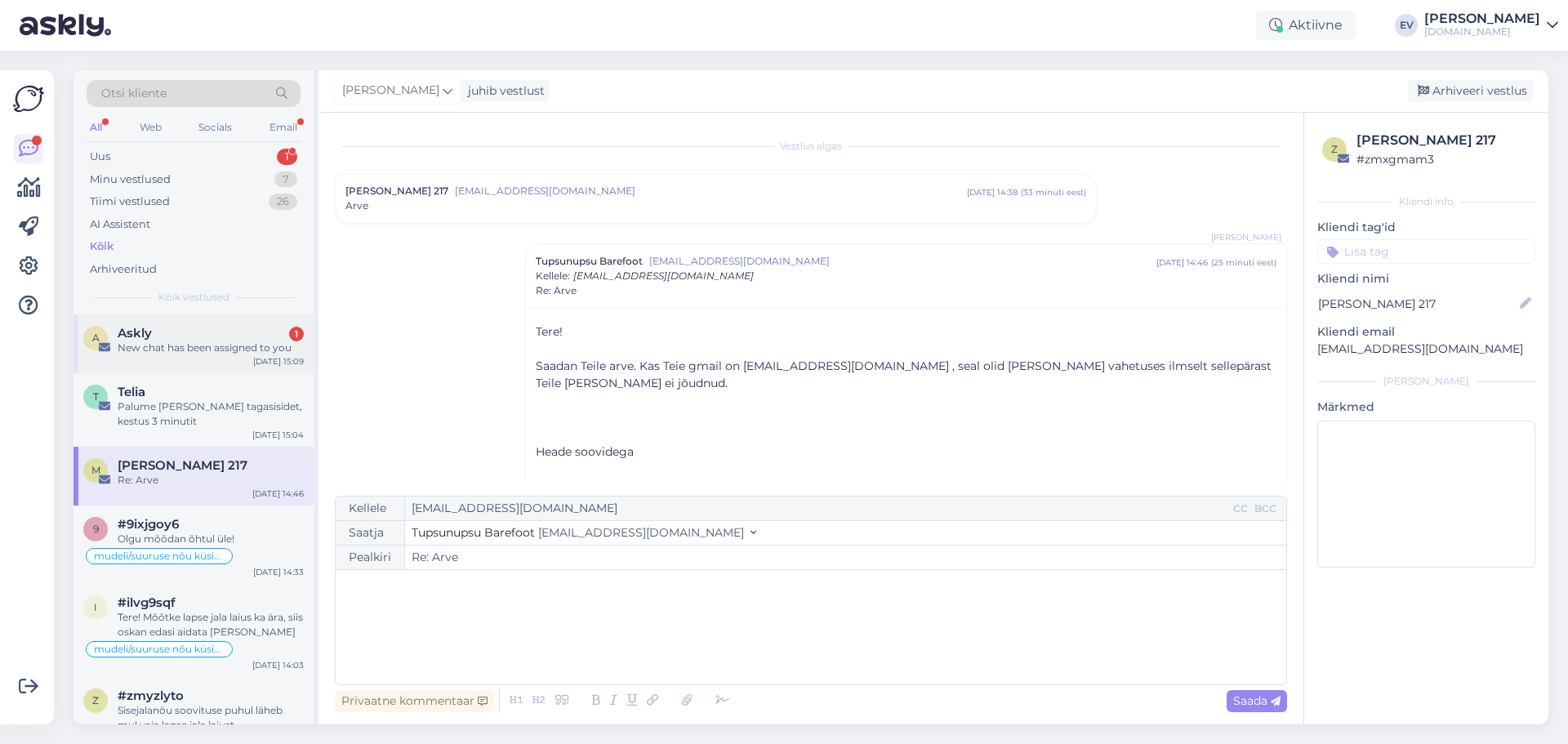
click at [201, 340] on div "New chat has been assigned to you" at bounding box center [211, 347] width 187 height 15
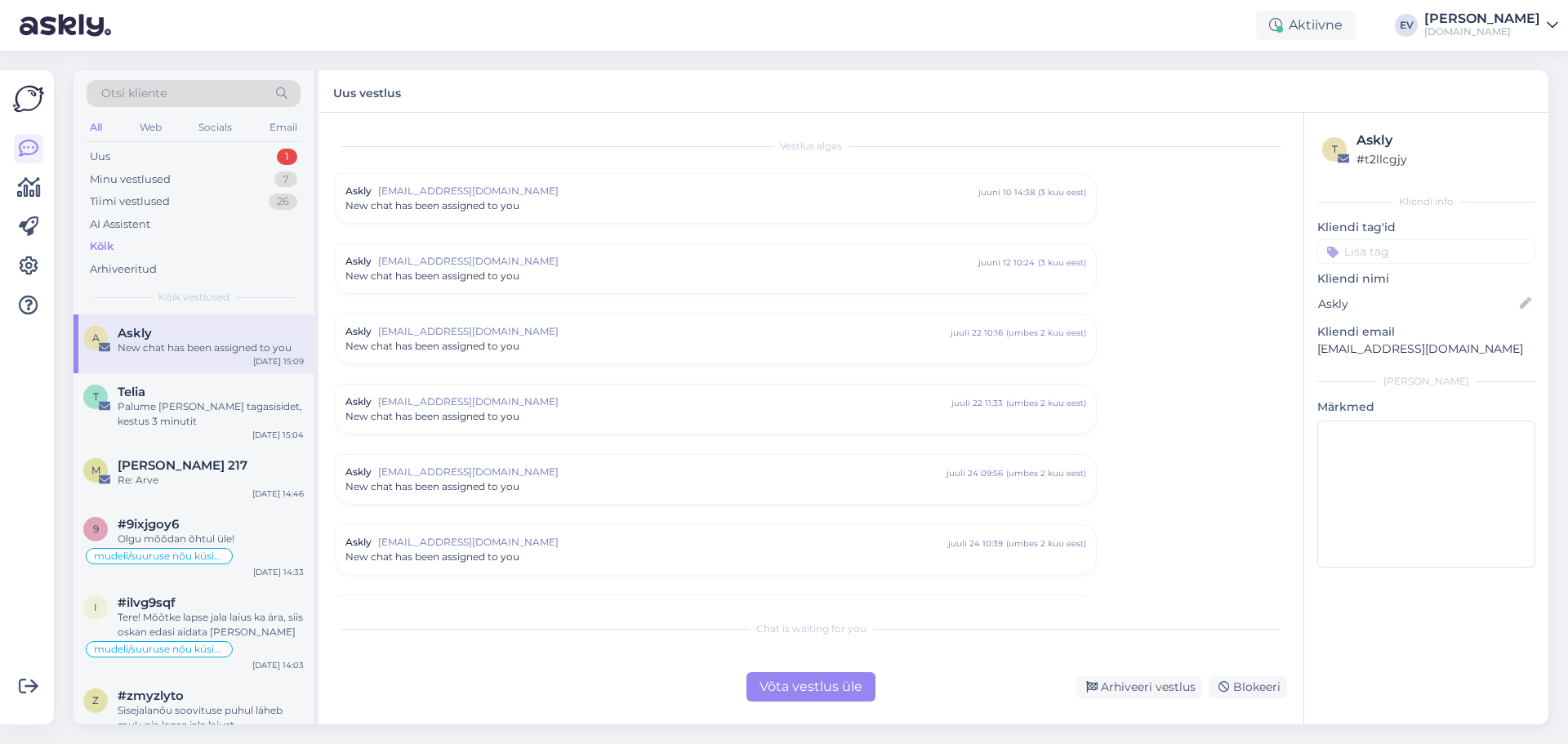
scroll to position [1029, 0]
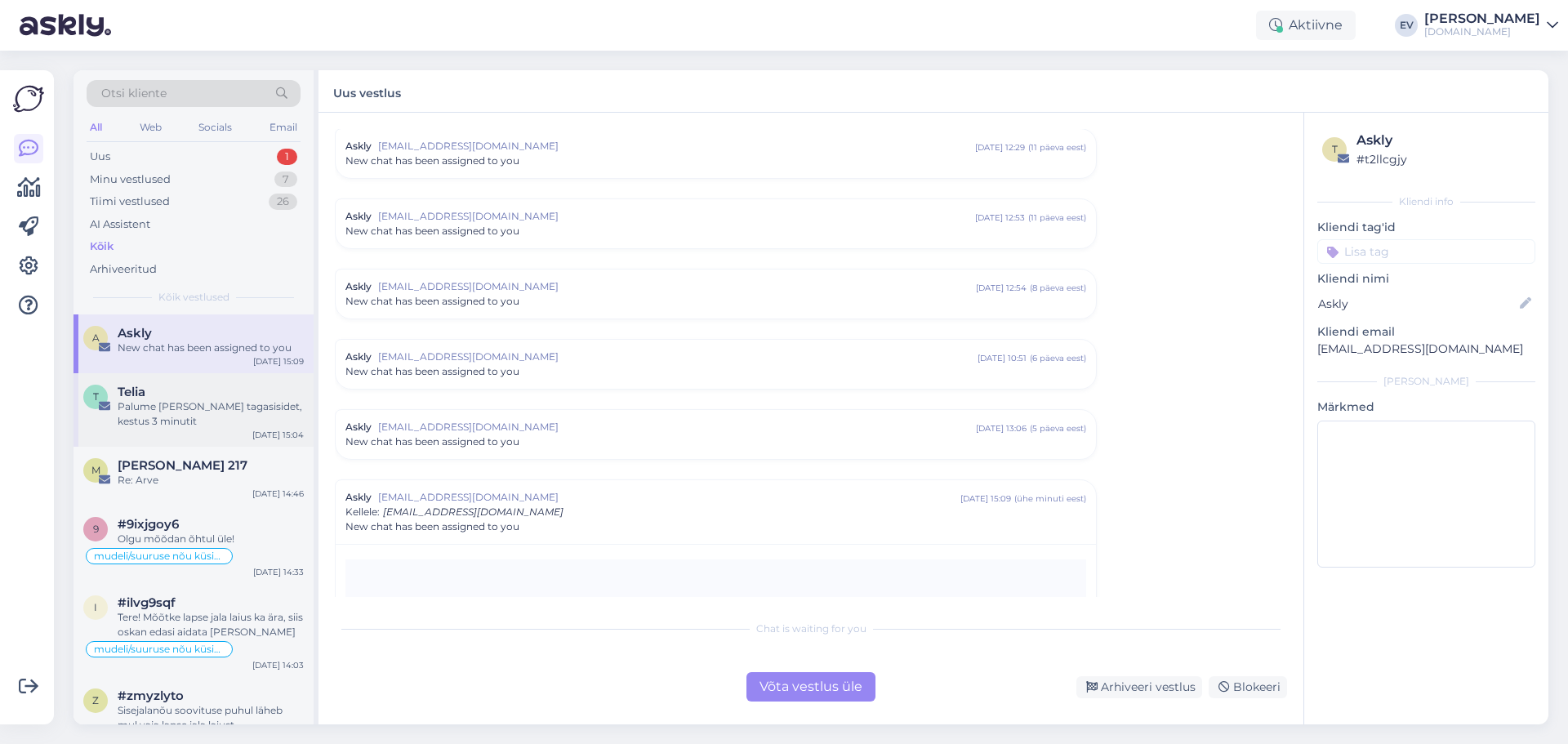
click at [200, 416] on div "Palume [PERSON_NAME] tagasisidet, kestus 3 minutit" at bounding box center [211, 414] width 187 height 30
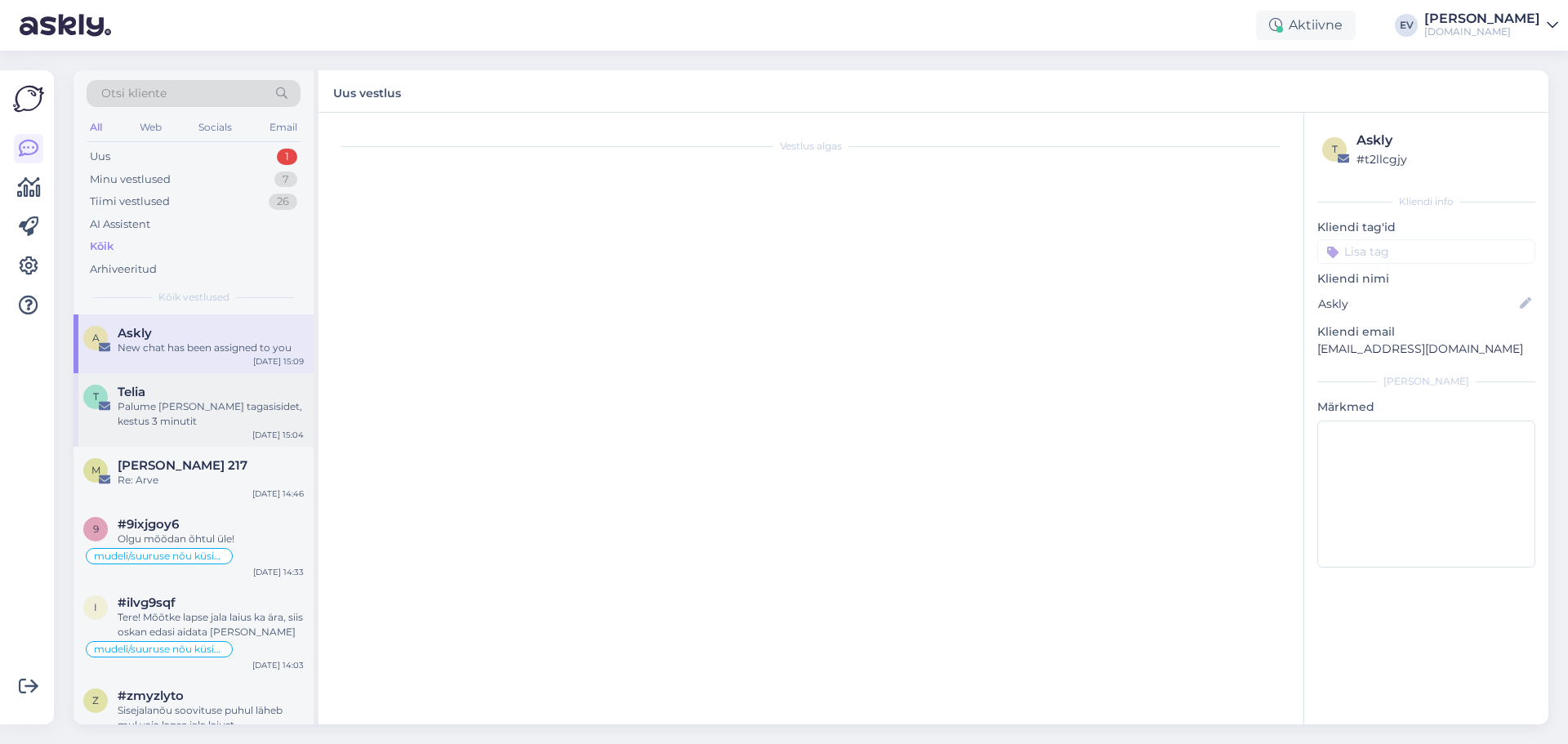
scroll to position [0, 0]
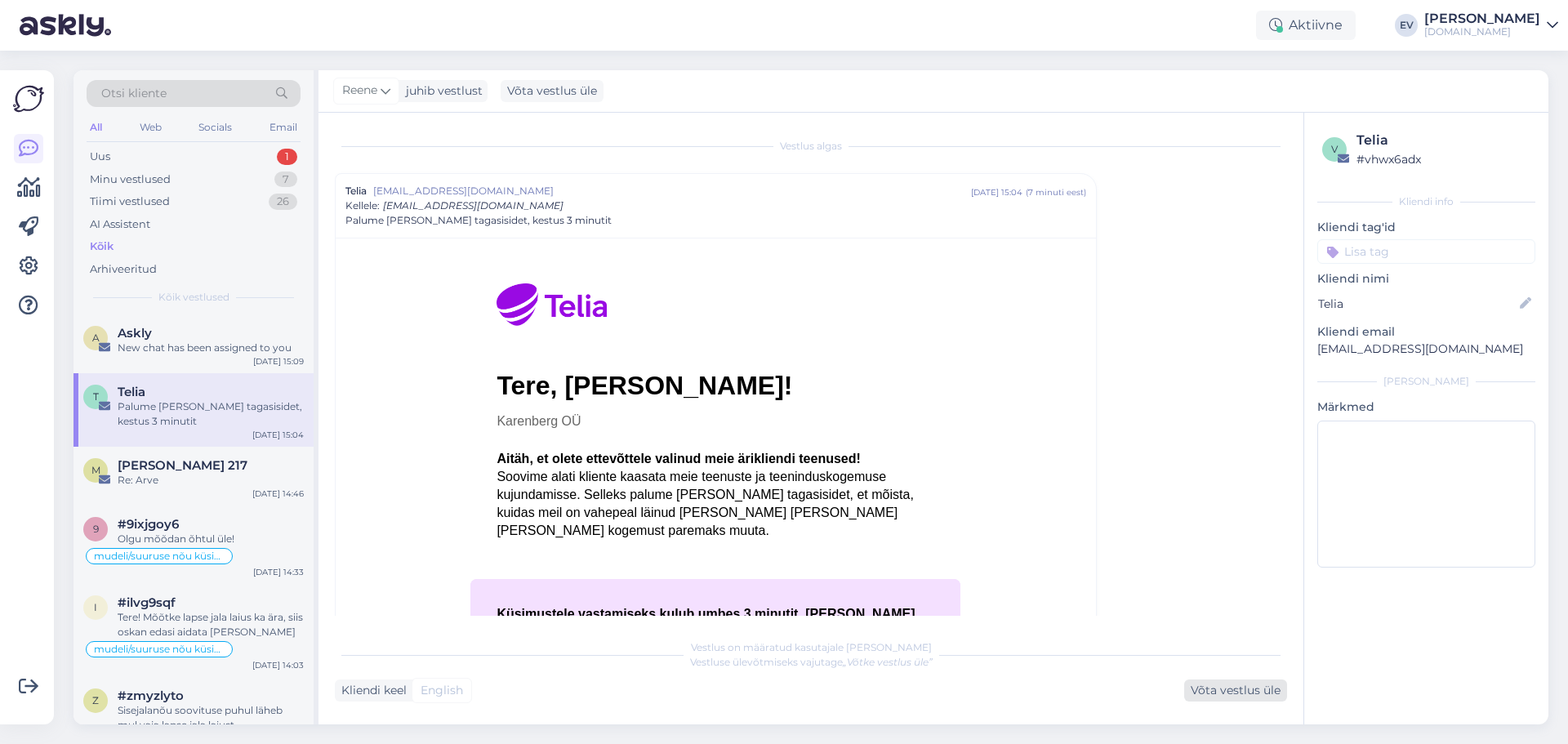
click at [1219, 700] on div "Võta vestlus üle" at bounding box center [1236, 690] width 103 height 22
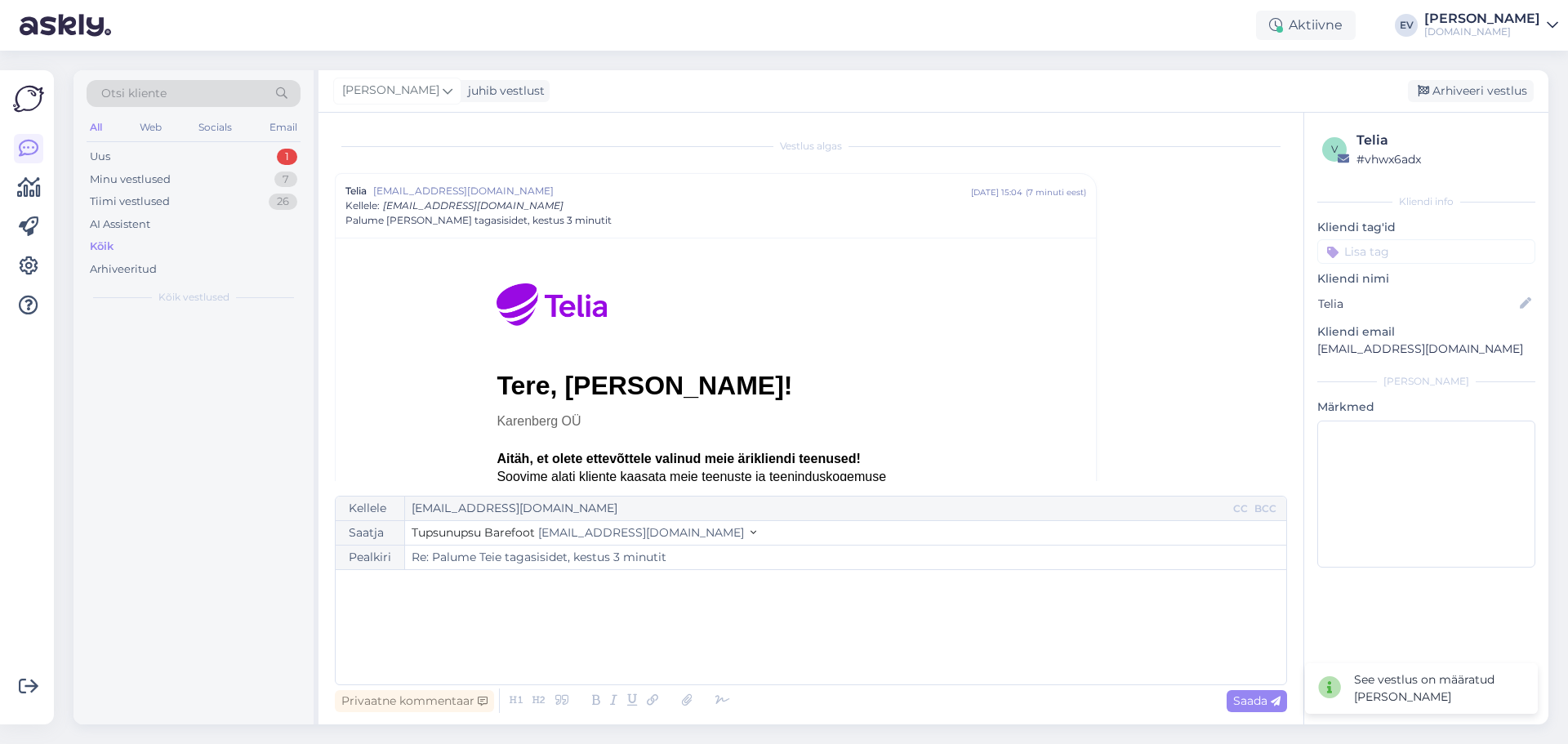
scroll to position [44, 0]
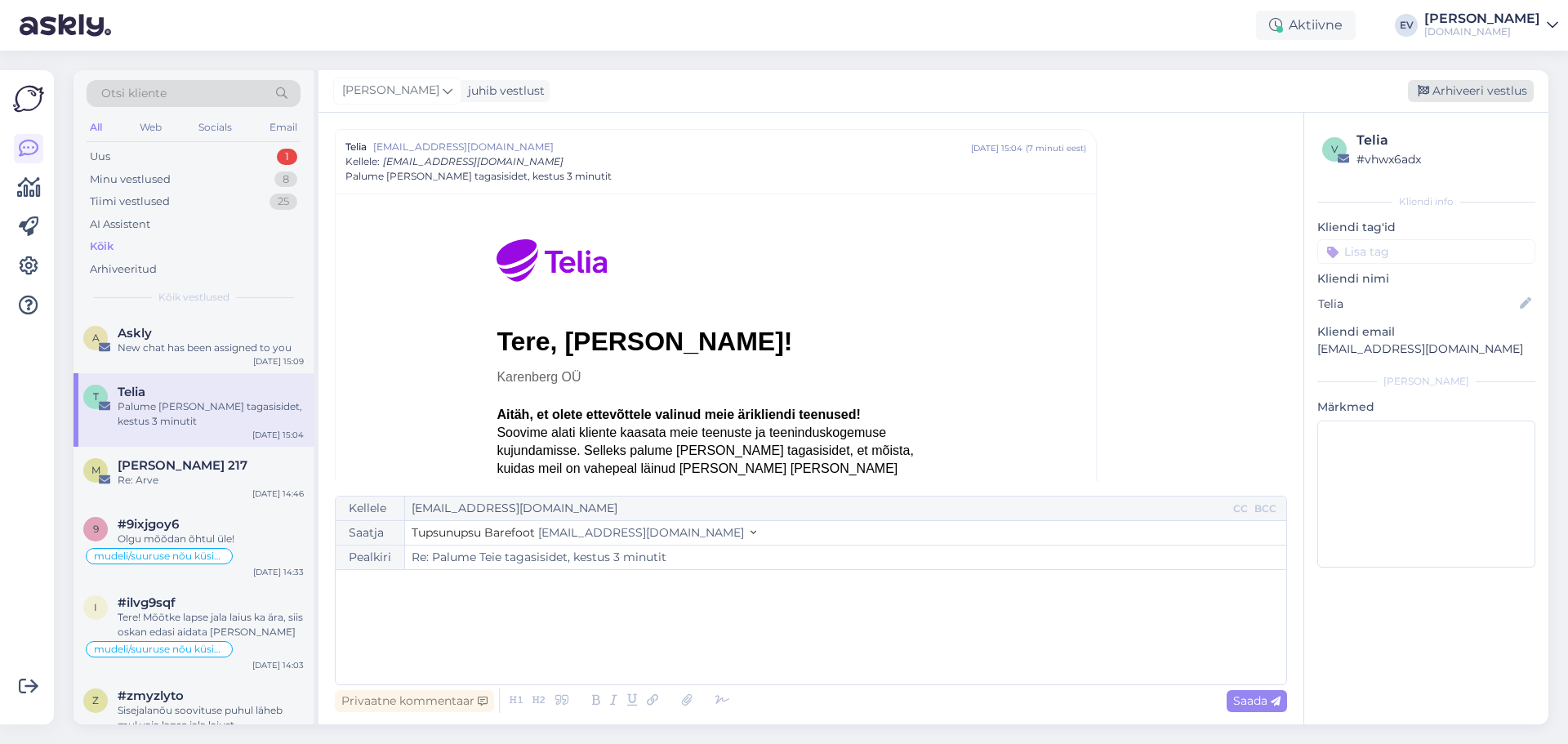
click at [1484, 100] on div "Arhiveeri vestlus" at bounding box center [1471, 90] width 126 height 22
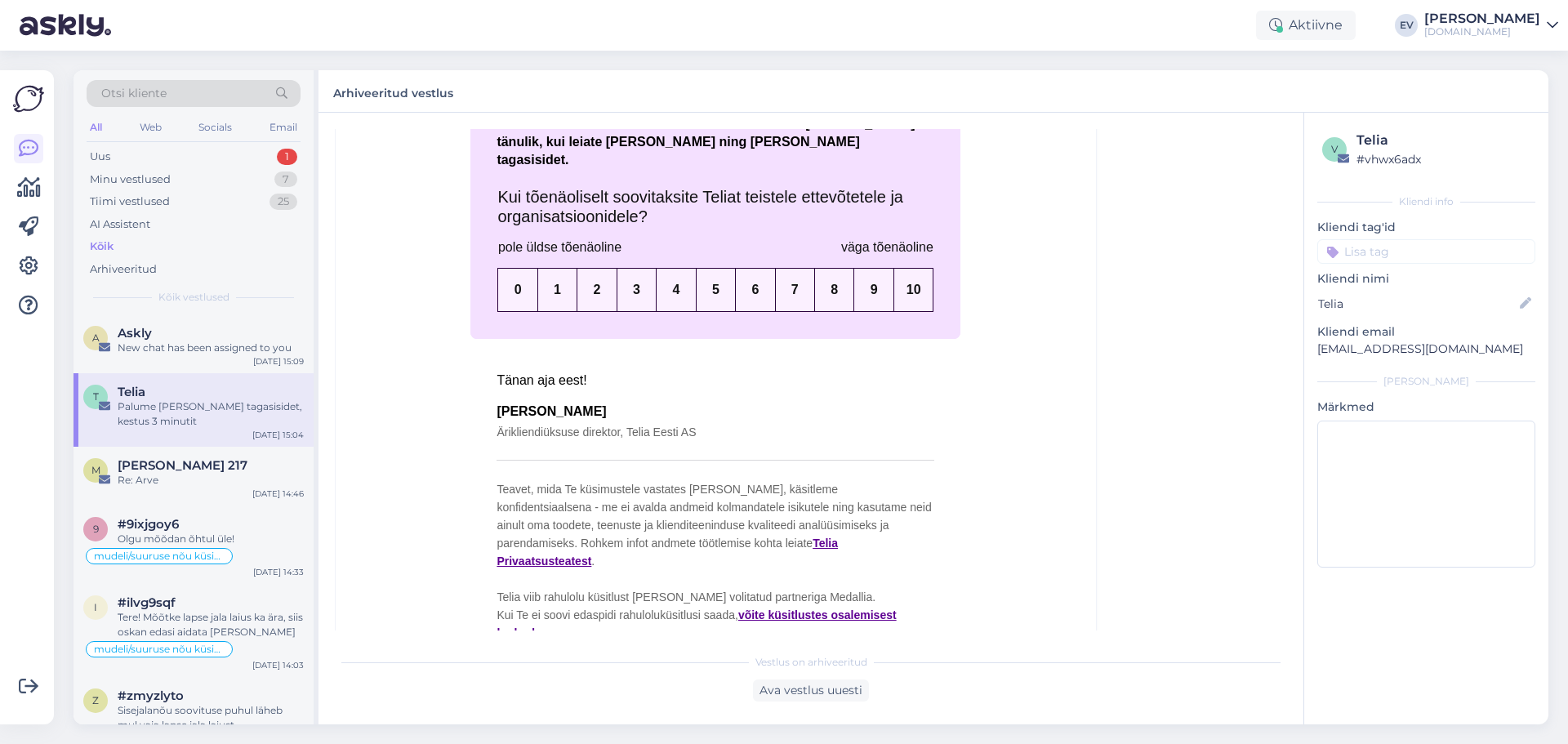
scroll to position [637, 0]
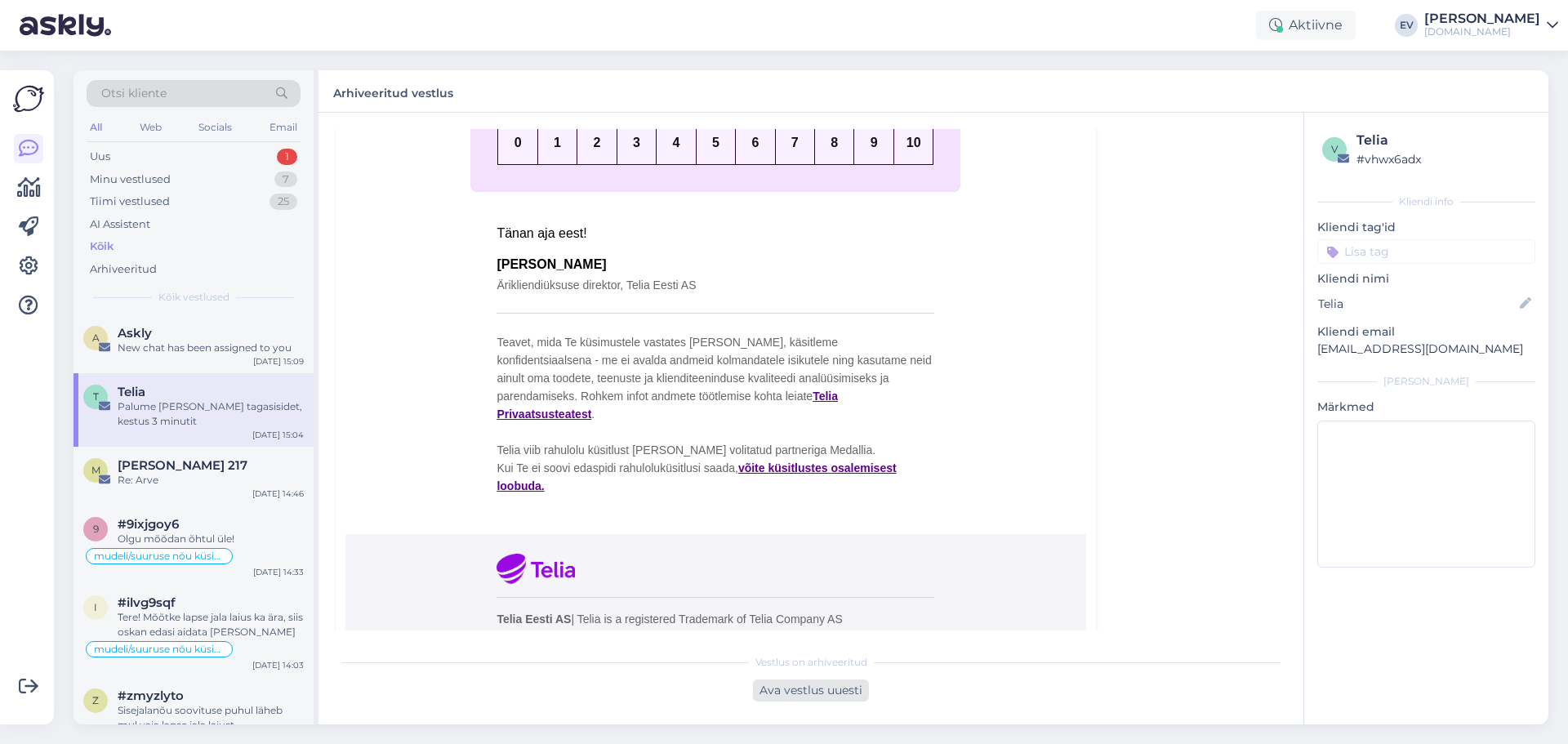
drag, startPoint x: 819, startPoint y: 701, endPoint x: 838, endPoint y: 697, distance: 19.4
click at [819, 701] on div "Ava vestlus uuesti" at bounding box center [811, 690] width 116 height 22
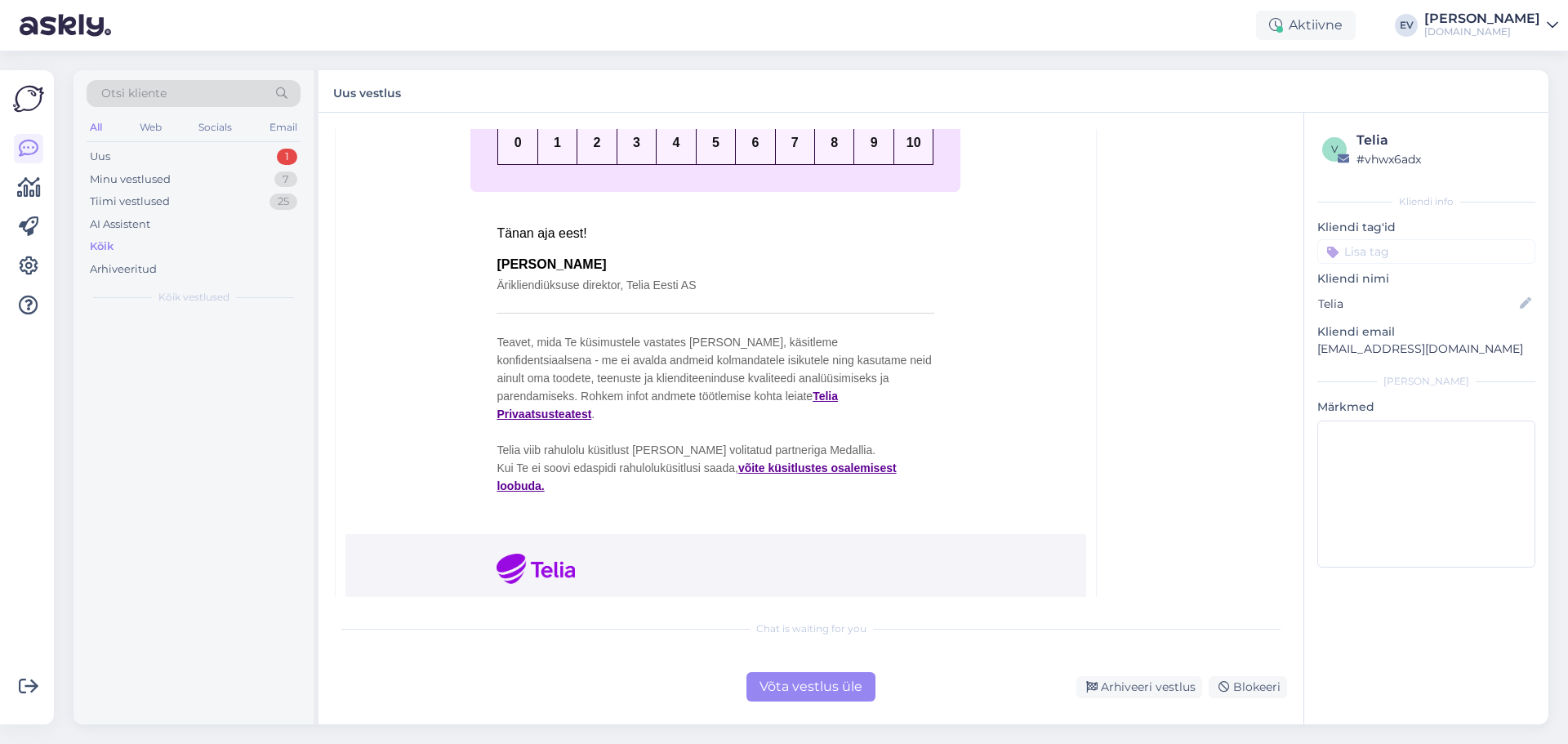
scroll to position [44, 0]
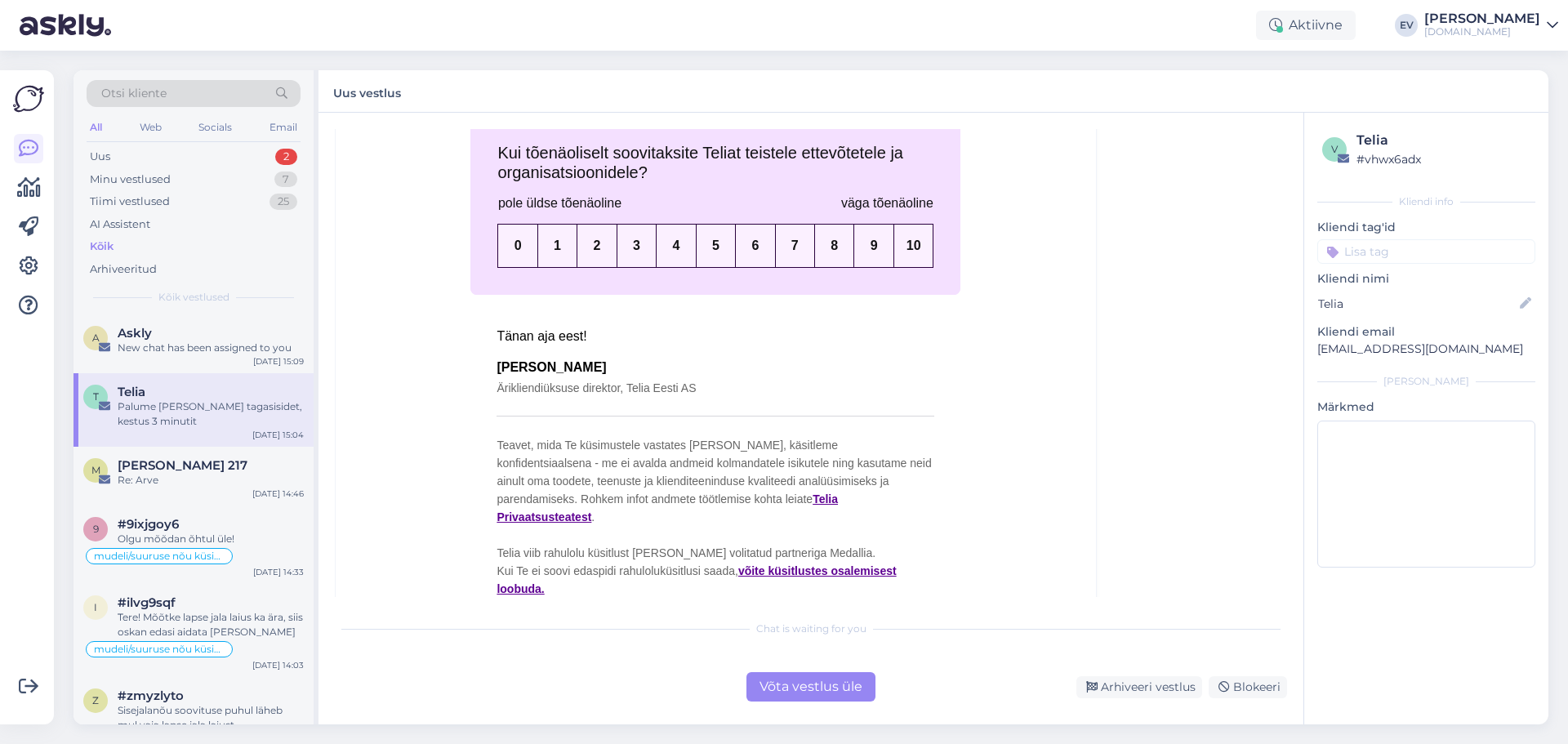
click at [836, 697] on div "Võta vestlus üle" at bounding box center [810, 688] width 129 height 30
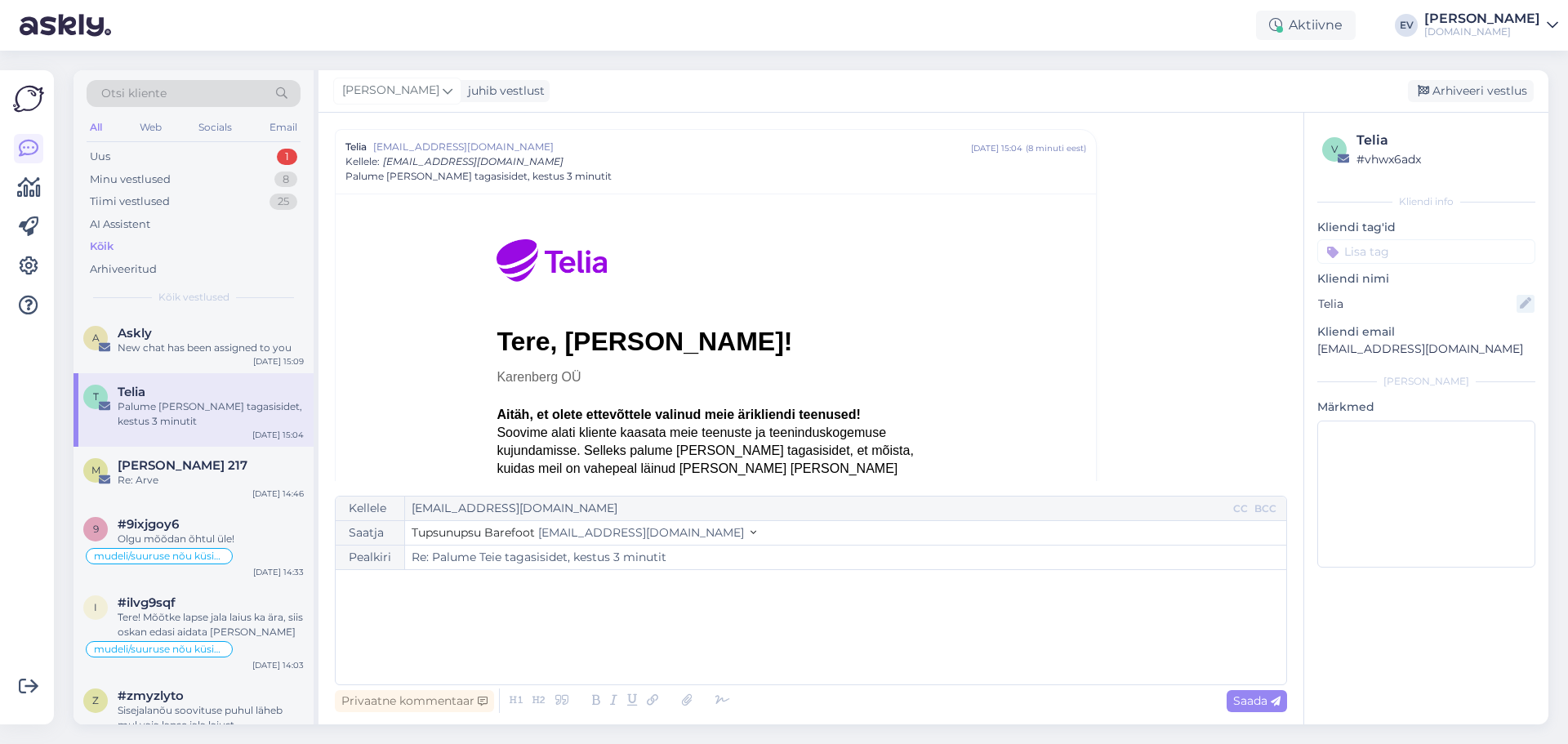
click at [1520, 307] on icon at bounding box center [1525, 304] width 18 height 18
click at [1550, 23] on icon at bounding box center [1552, 25] width 11 height 13
click at [1230, 23] on div "Aktiivne EV Elin Višnjskov [DOMAIN_NAME] [DOMAIN_NAME] Avatud [PERSON_NAME] cha…" at bounding box center [784, 25] width 1568 height 50
drag, startPoint x: 1470, startPoint y: 92, endPoint x: 1558, endPoint y: 111, distance: 90.0
click at [1558, 111] on div "Otsi kliente All Web Socials Email Uus 1 Minu vestlused 8 Tiimi vestlused 25 AI…" at bounding box center [816, 397] width 1505 height 694
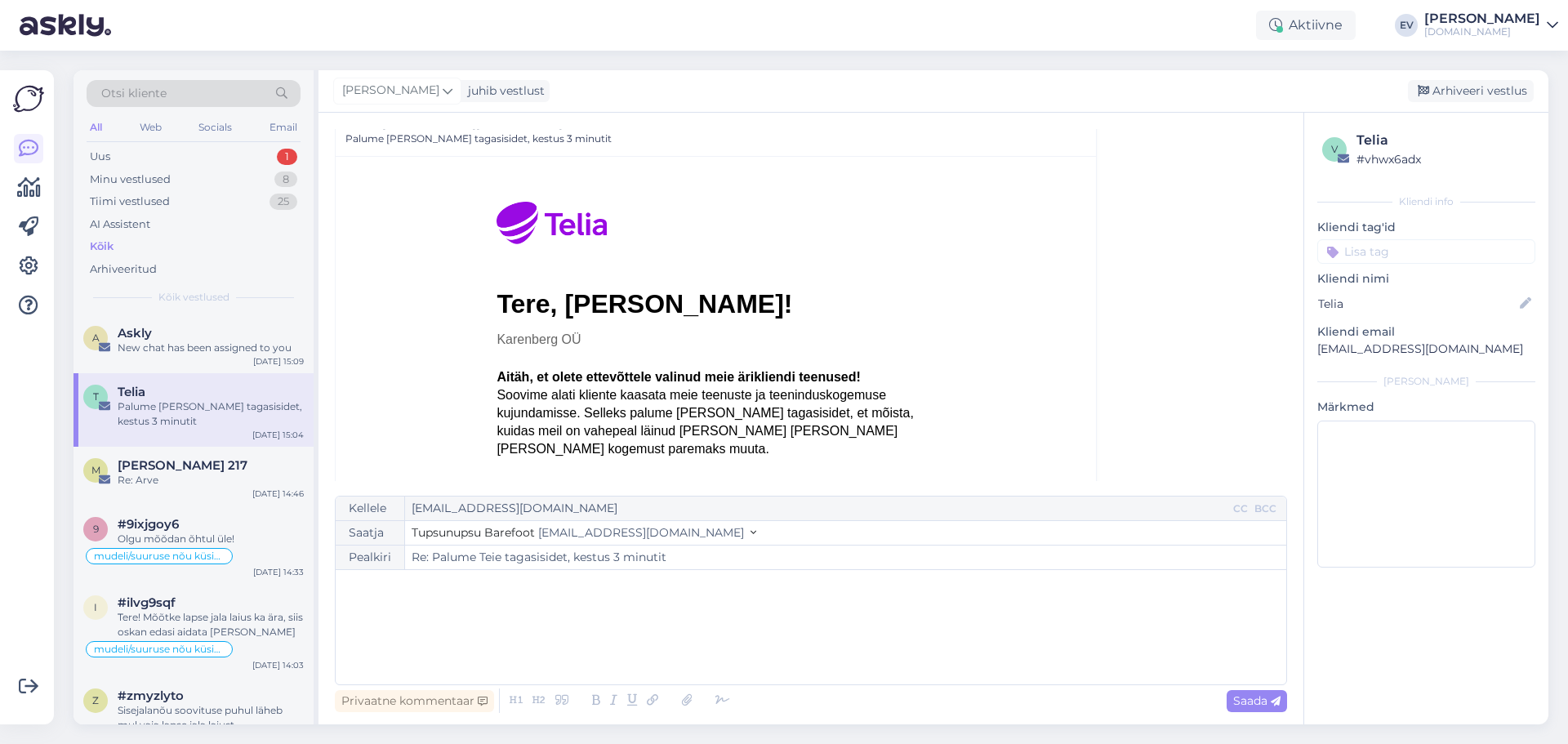
scroll to position [0, 0]
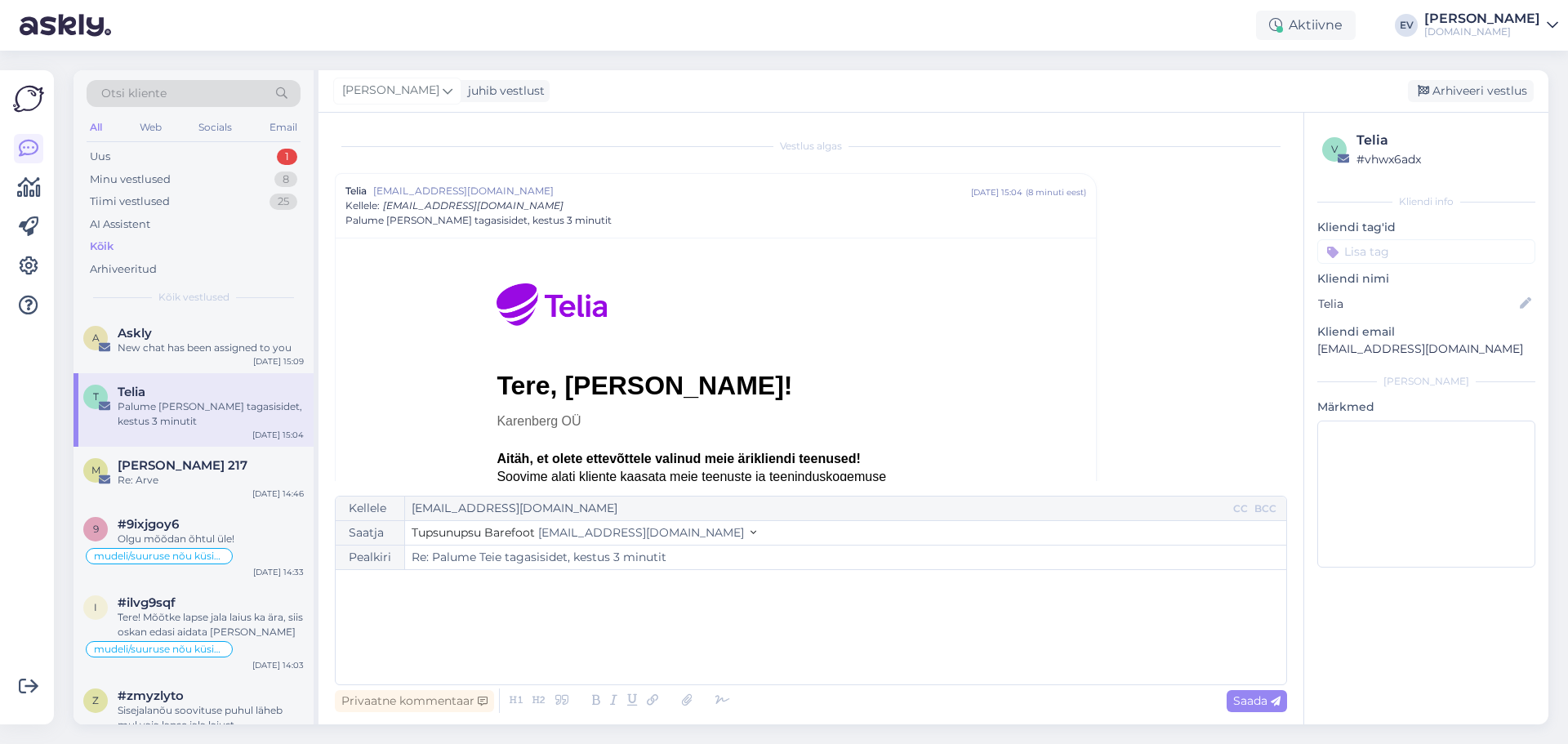
click at [1381, 141] on div "Telia" at bounding box center [1443, 141] width 174 height 20
click at [160, 156] on div "Uus 1" at bounding box center [194, 157] width 214 height 23
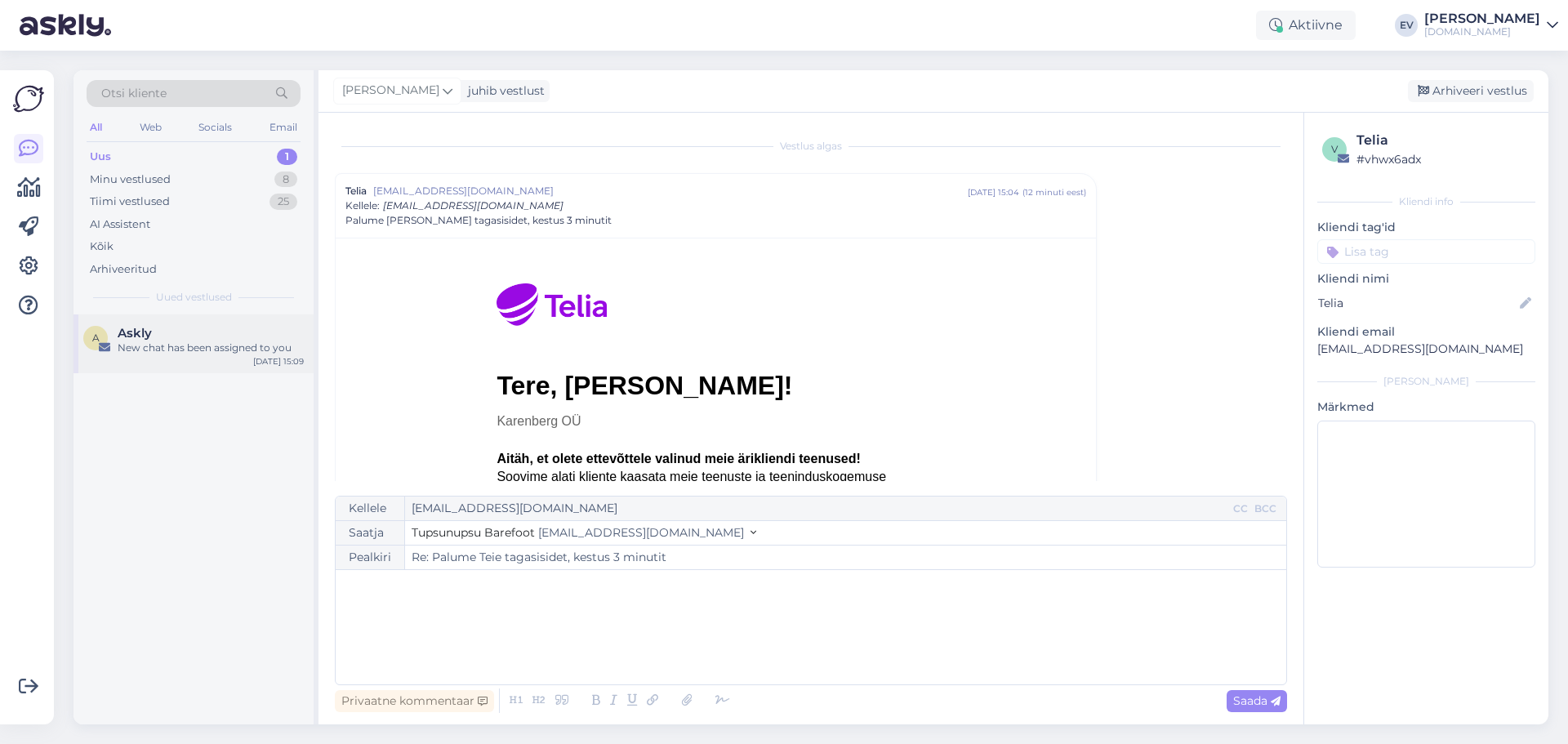
click at [215, 328] on div "Askly" at bounding box center [211, 333] width 187 height 15
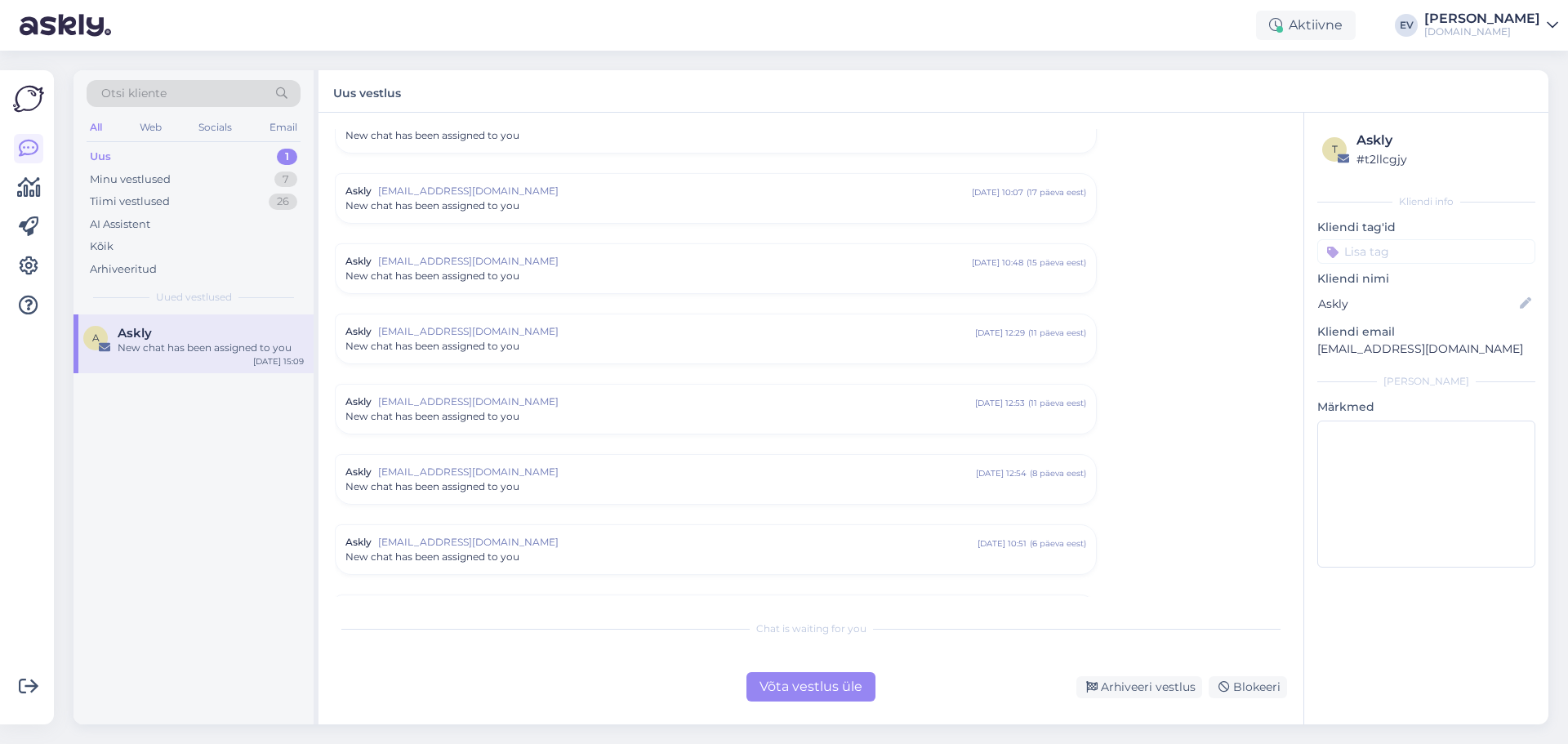
scroll to position [839, 0]
click at [193, 170] on div "Minu vestlused 7" at bounding box center [194, 180] width 214 height 23
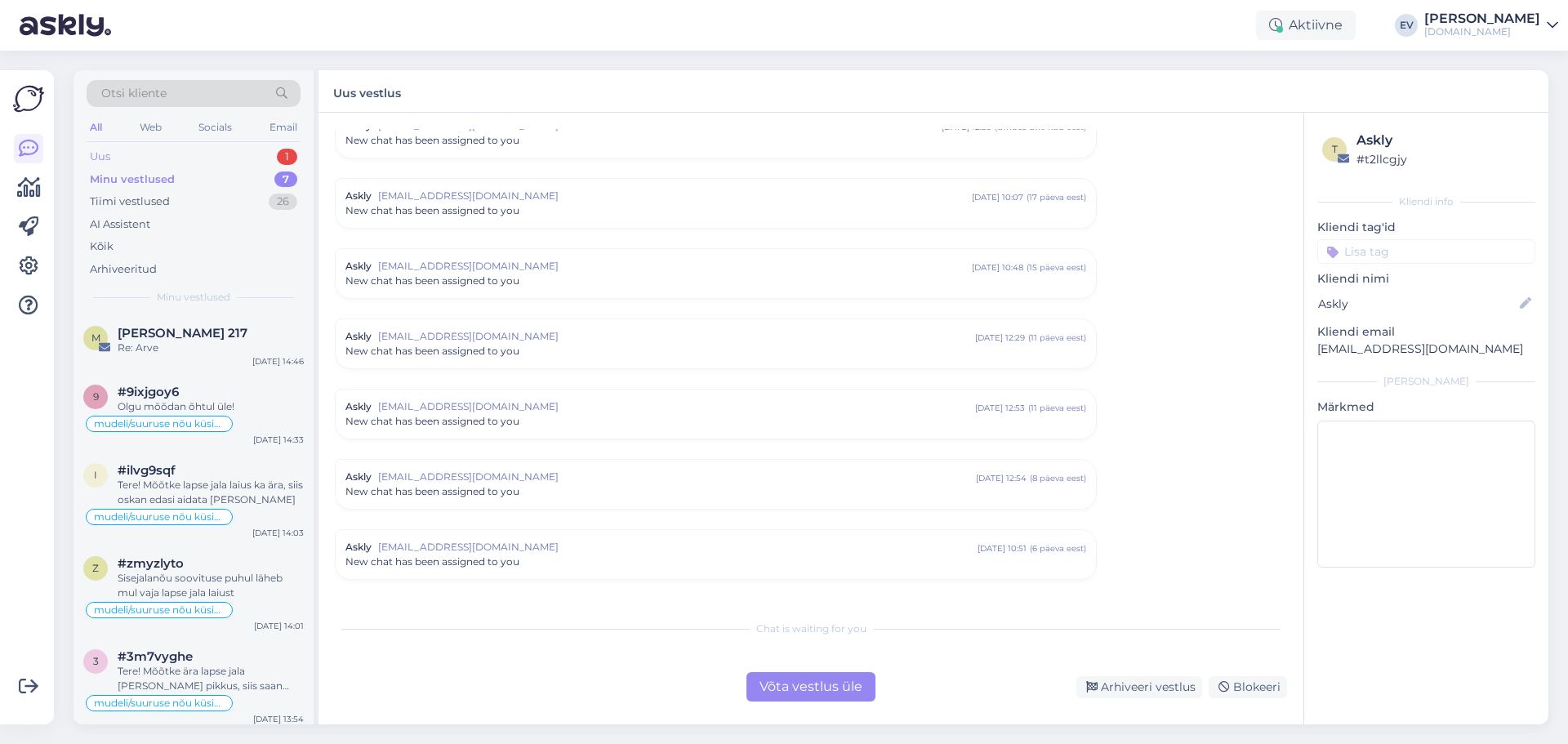
click at [211, 148] on div "Uus 1" at bounding box center [194, 157] width 214 height 23
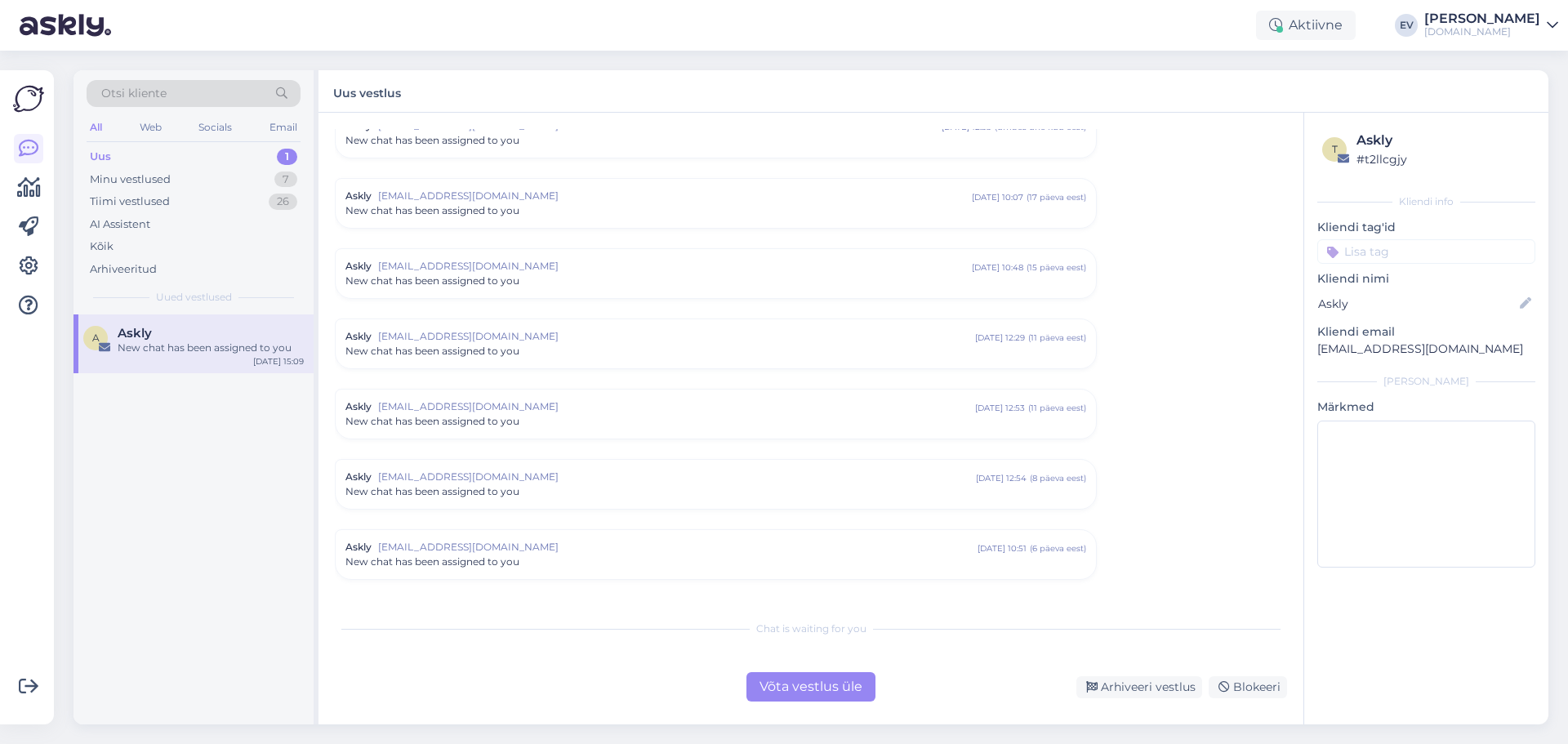
click at [225, 352] on div "New chat has been assigned to you" at bounding box center [211, 347] width 187 height 15
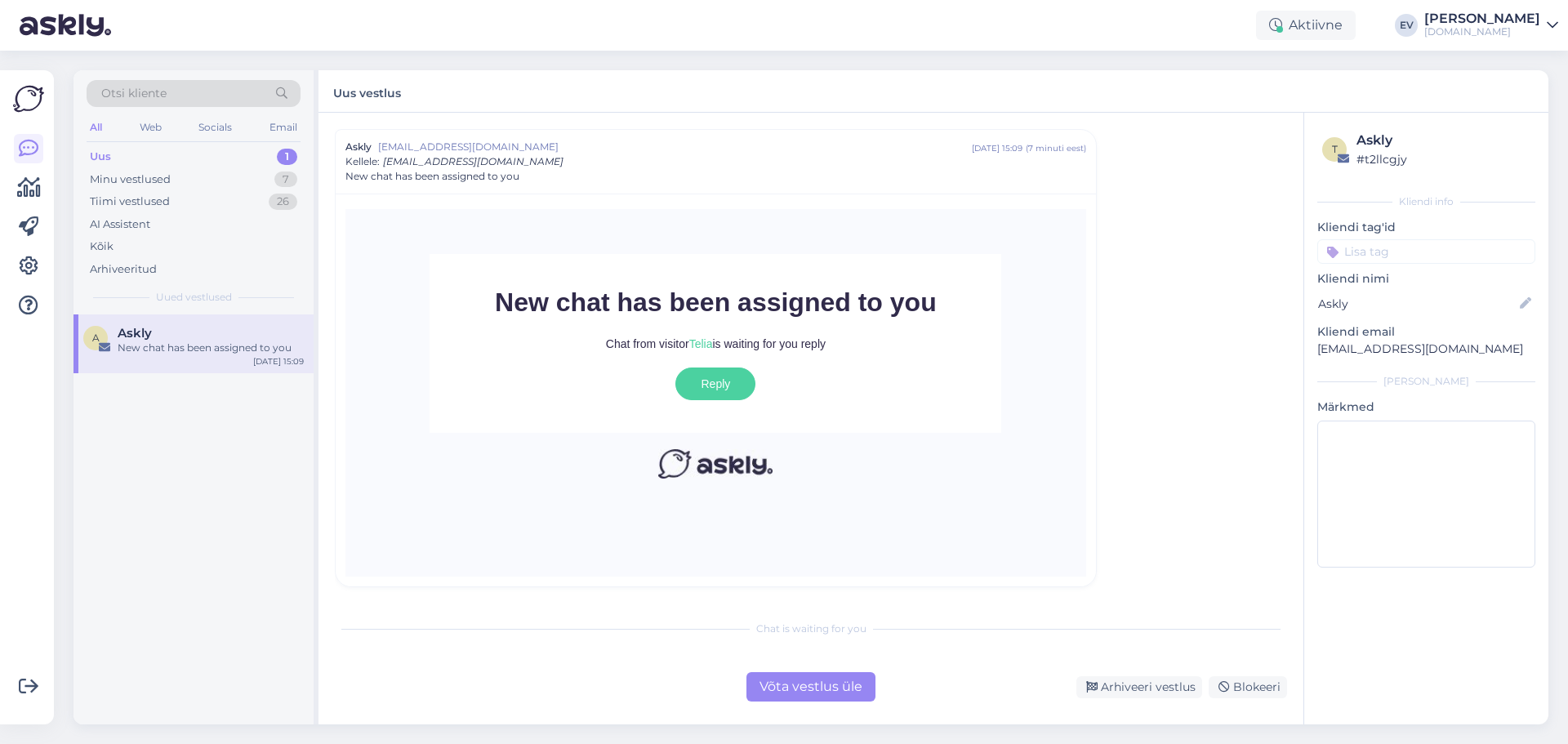
click at [769, 681] on div "Võta vestlus üle" at bounding box center [810, 688] width 129 height 30
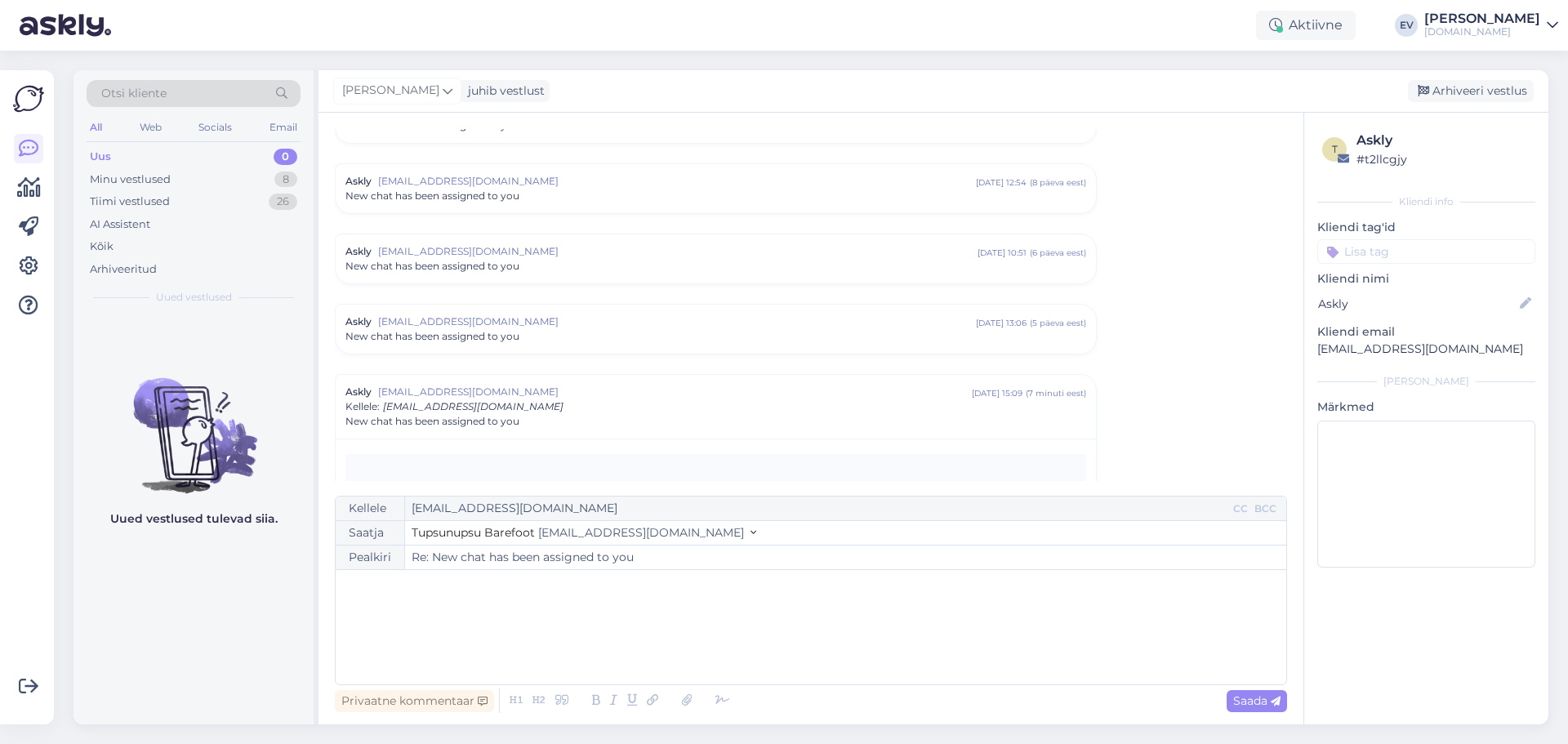
scroll to position [1461, 0]
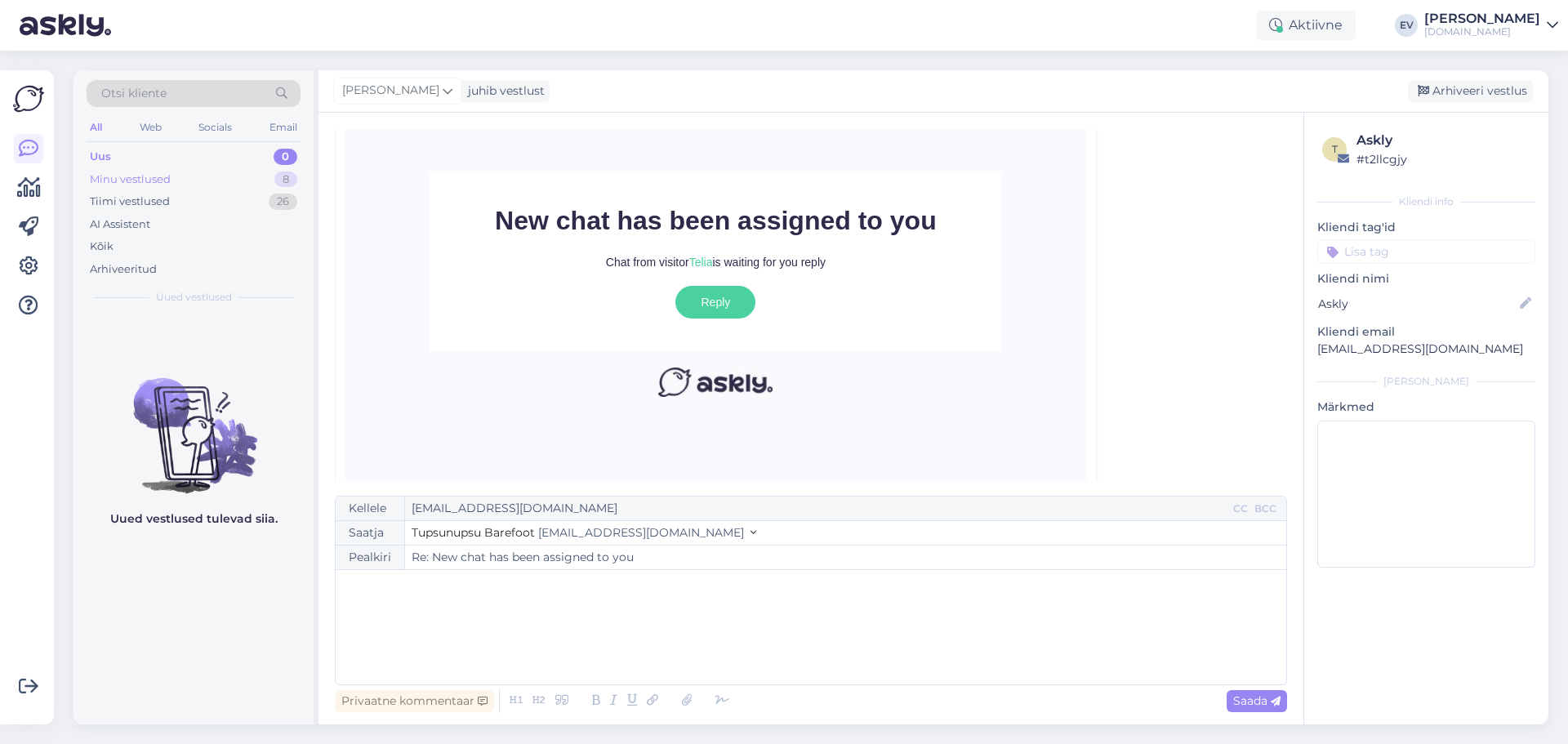
click at [184, 176] on div "Minu vestlused 8" at bounding box center [194, 180] width 214 height 23
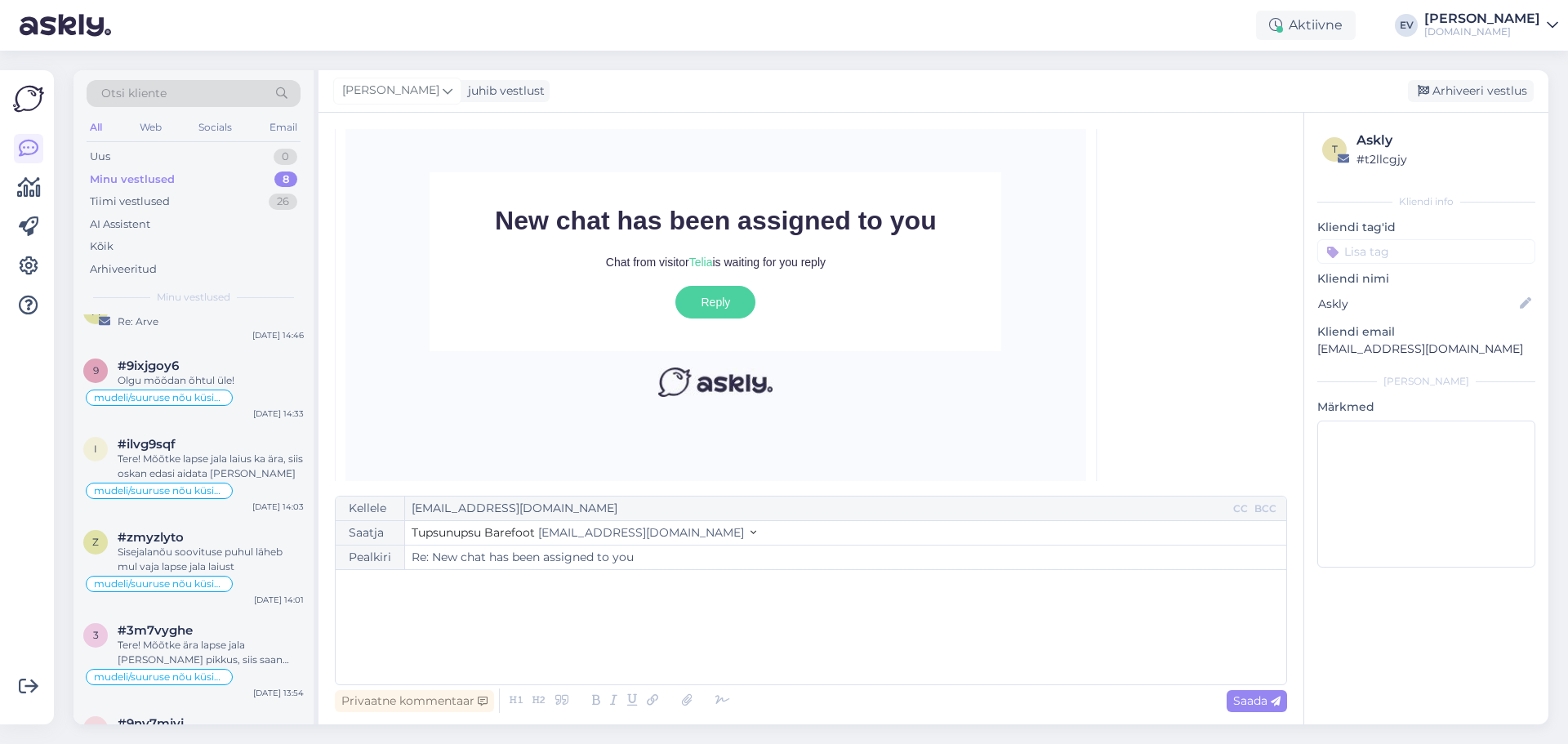
scroll to position [0, 0]
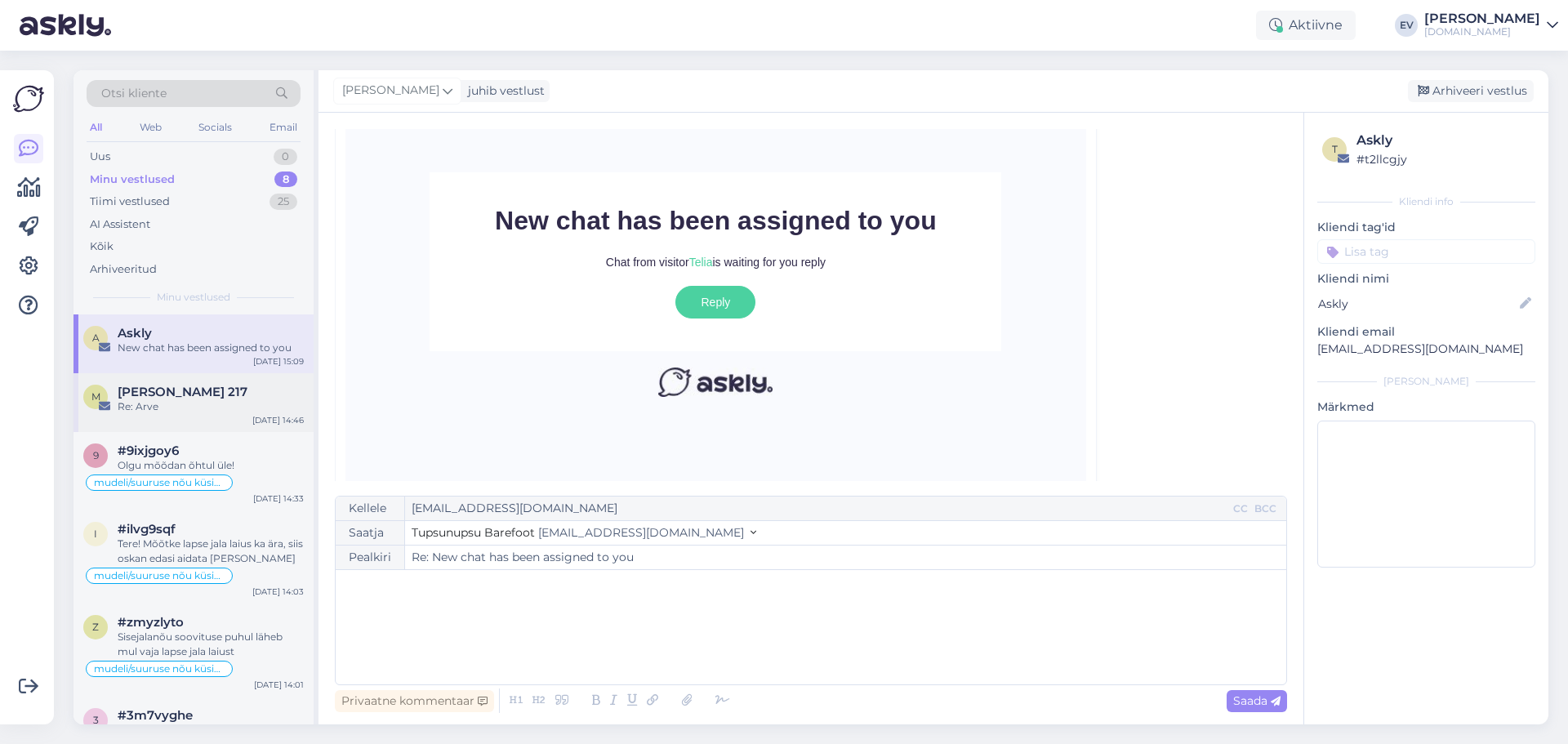
click at [202, 421] on div "M [PERSON_NAME] 217 Re: Arve [DATE] 14:46" at bounding box center [194, 403] width 240 height 59
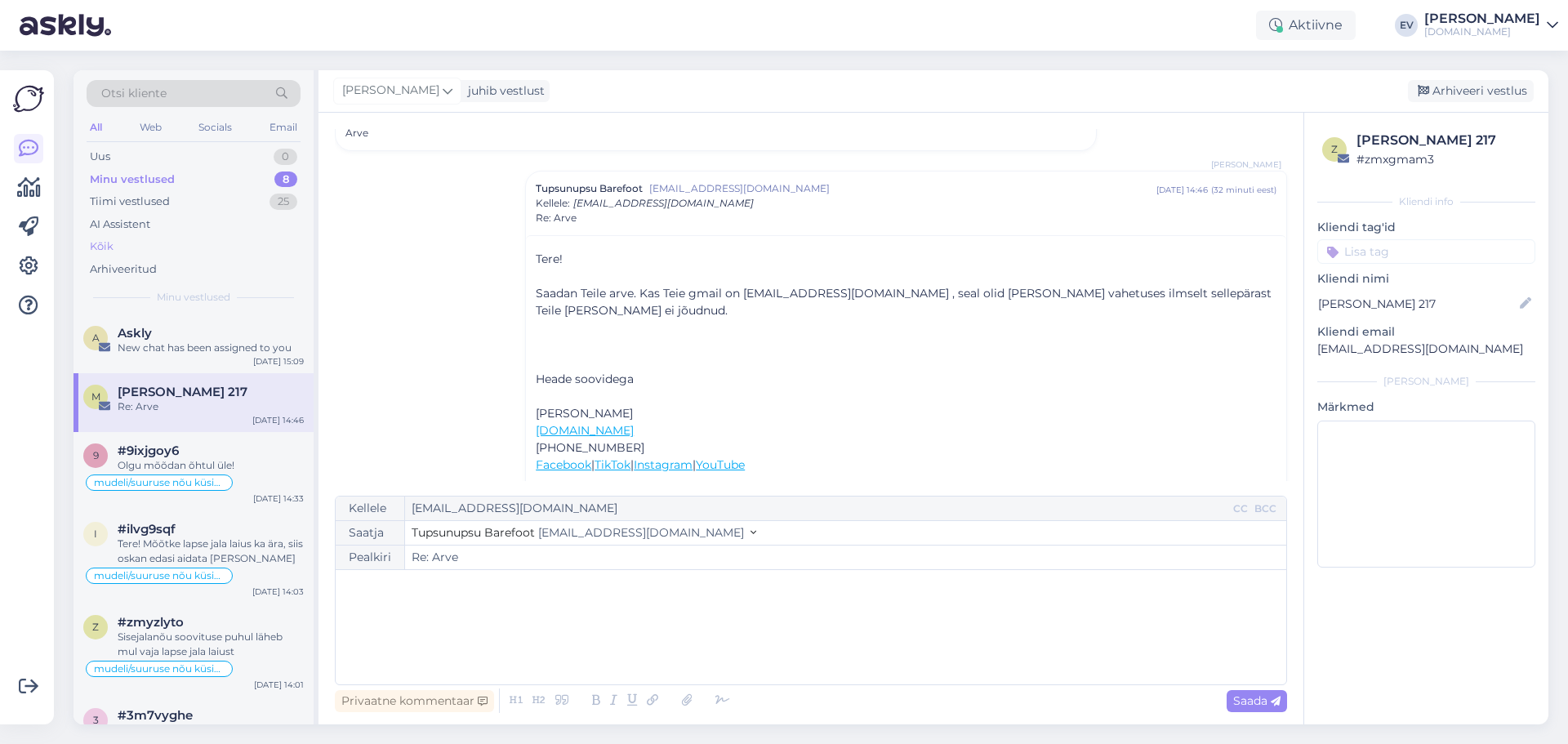
scroll to position [126, 0]
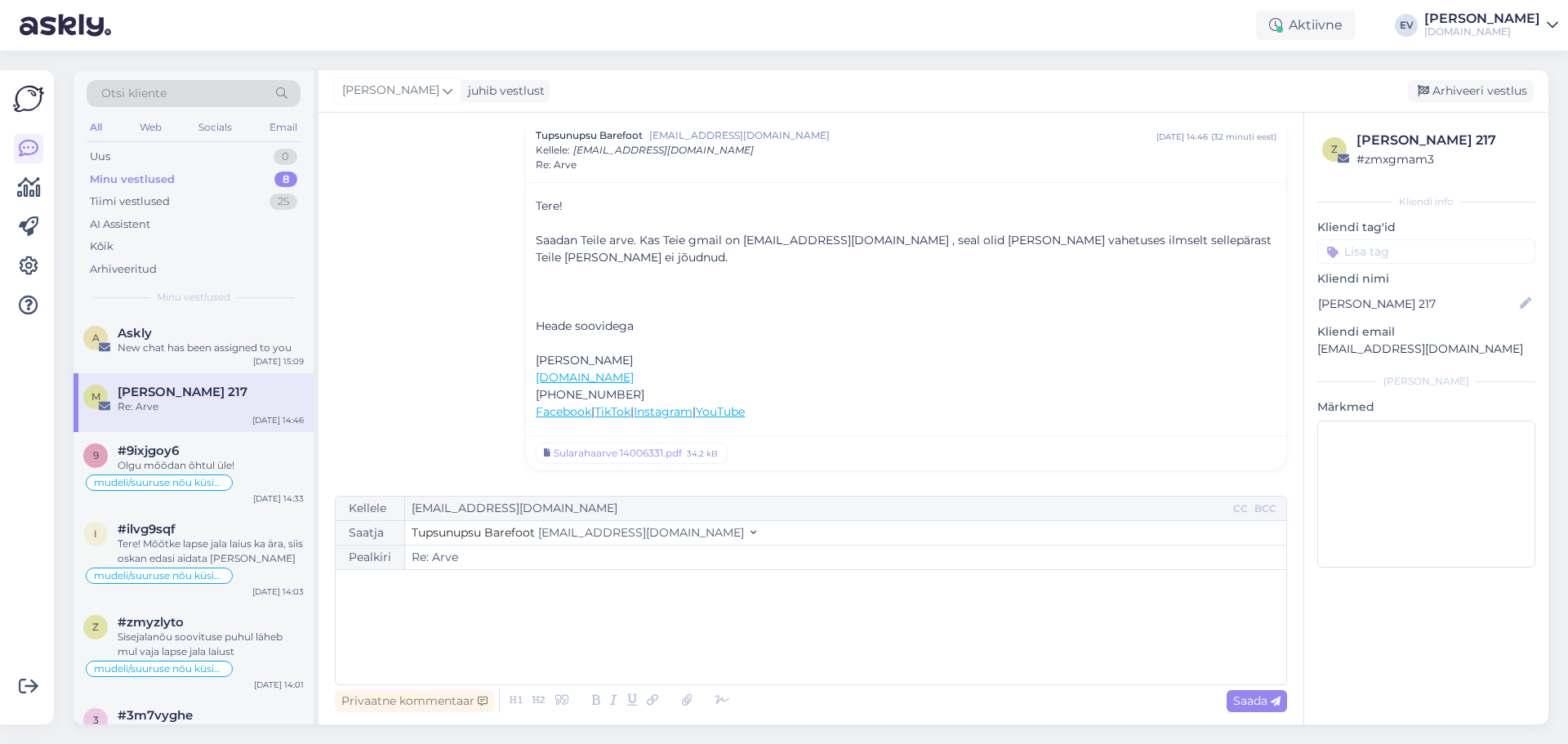
click at [194, 179] on div "Minu vestlused 8" at bounding box center [194, 180] width 214 height 23
click at [272, 454] on div "#9ixjgoy6" at bounding box center [211, 451] width 187 height 15
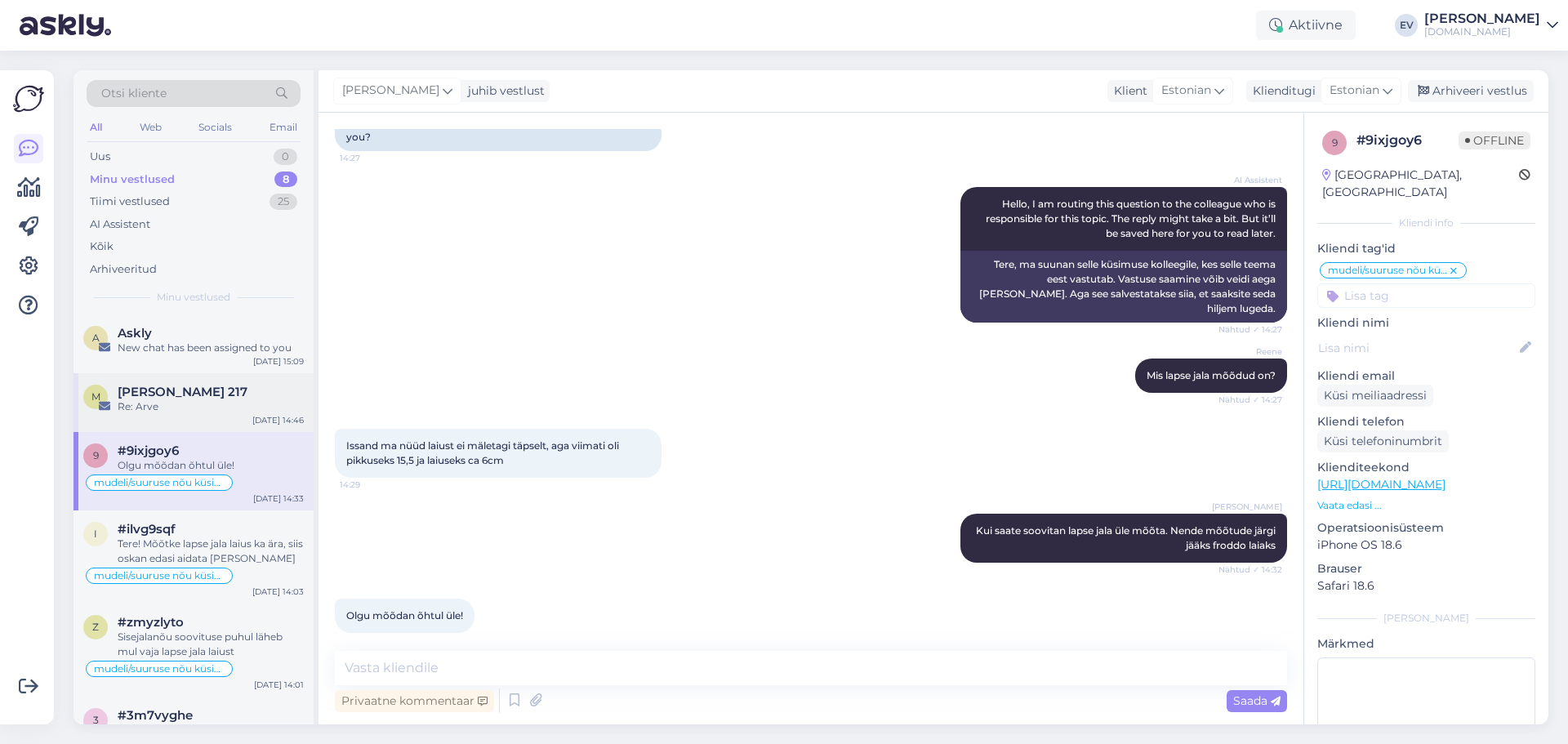
click at [240, 402] on div "Re: Arve" at bounding box center [211, 406] width 187 height 15
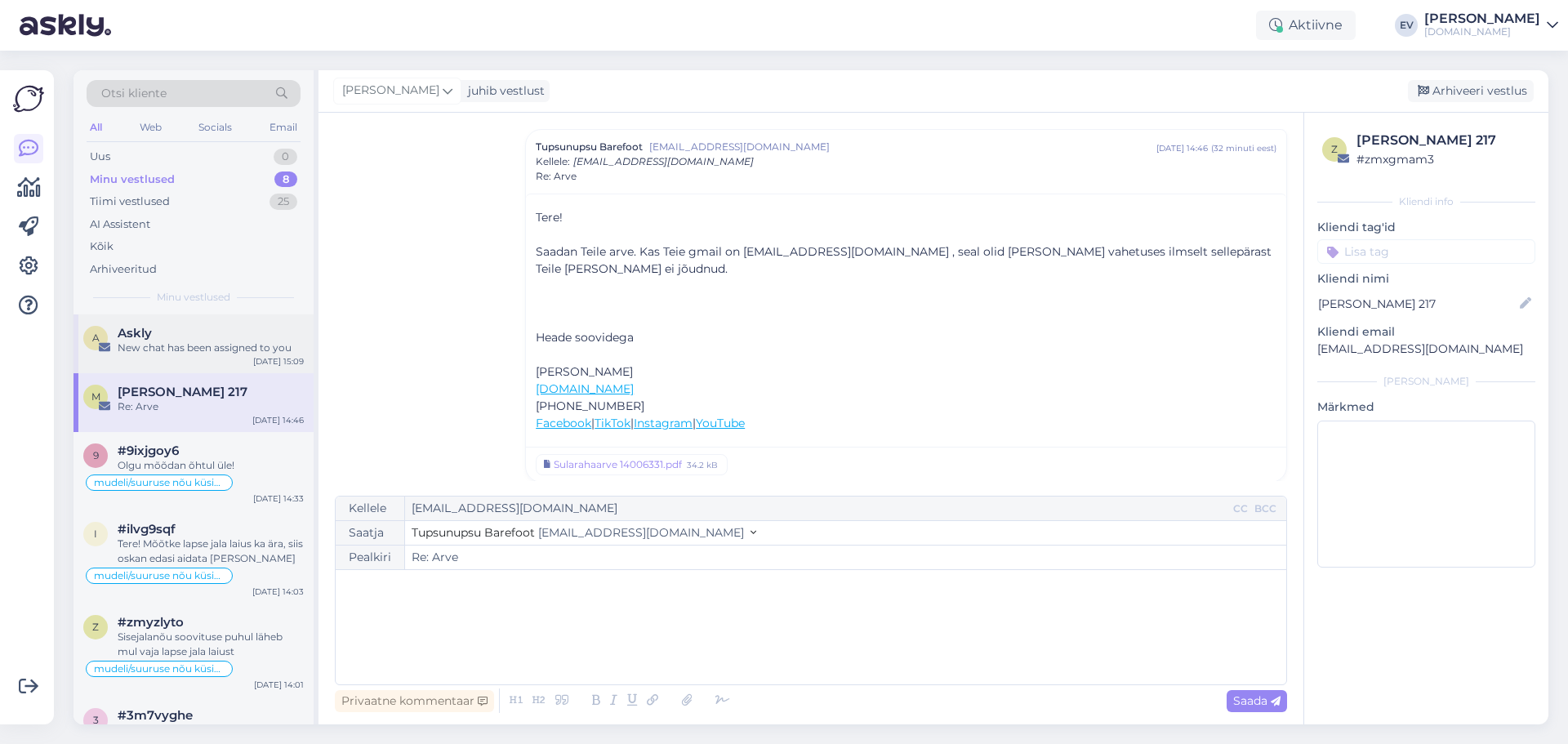
click at [214, 339] on div "Askly" at bounding box center [211, 333] width 187 height 15
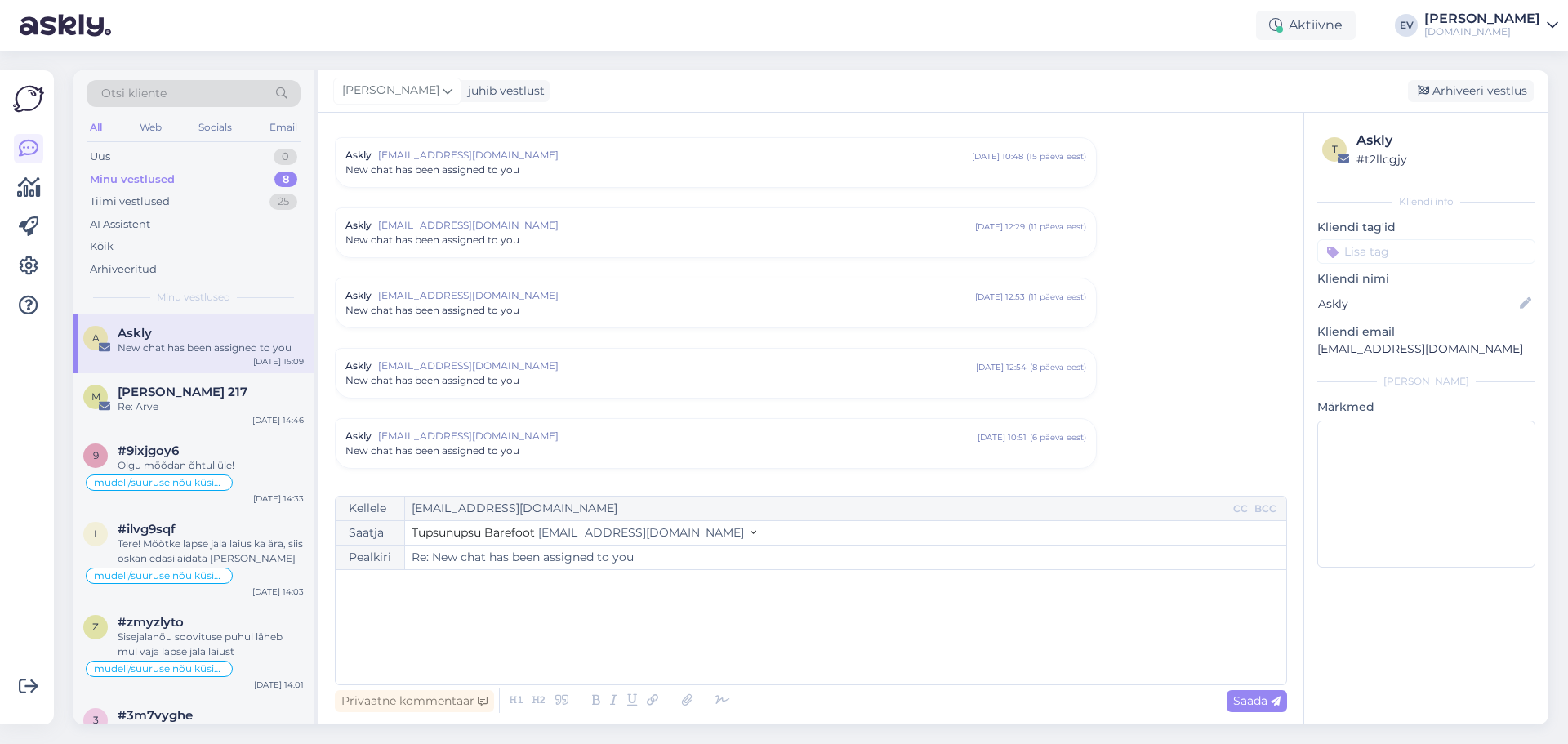
scroll to position [1036, 0]
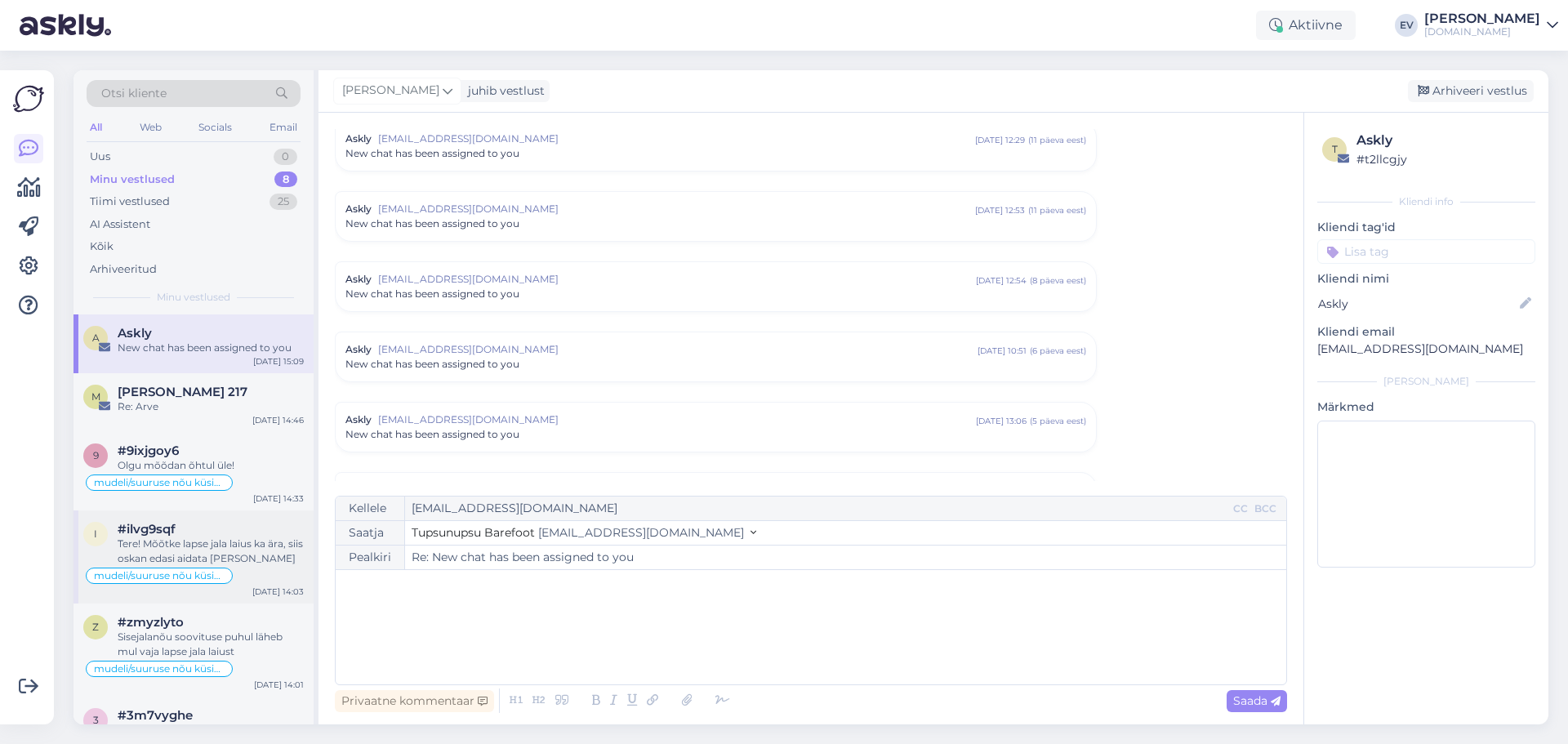
drag, startPoint x: 215, startPoint y: 545, endPoint x: 273, endPoint y: 541, distance: 58.1
click at [215, 545] on div "Tere! Mõõtke lapse jala laius ka ära, siis oskan edasi aidata [PERSON_NAME]" at bounding box center [211, 551] width 187 height 30
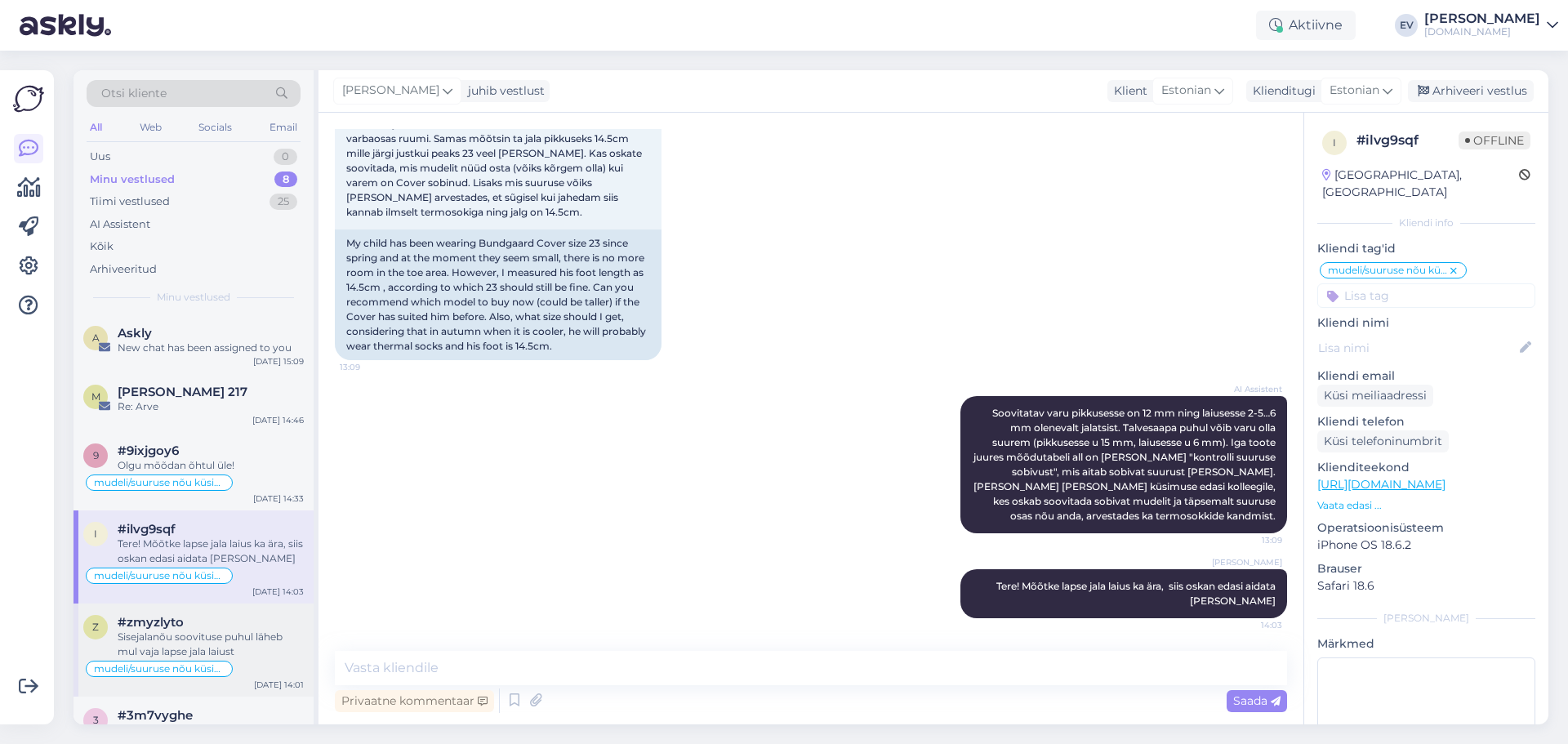
click at [241, 655] on div "Sisejalanõu soovituse puhul läheb mul vaja lapse jala laiust" at bounding box center [211, 645] width 187 height 30
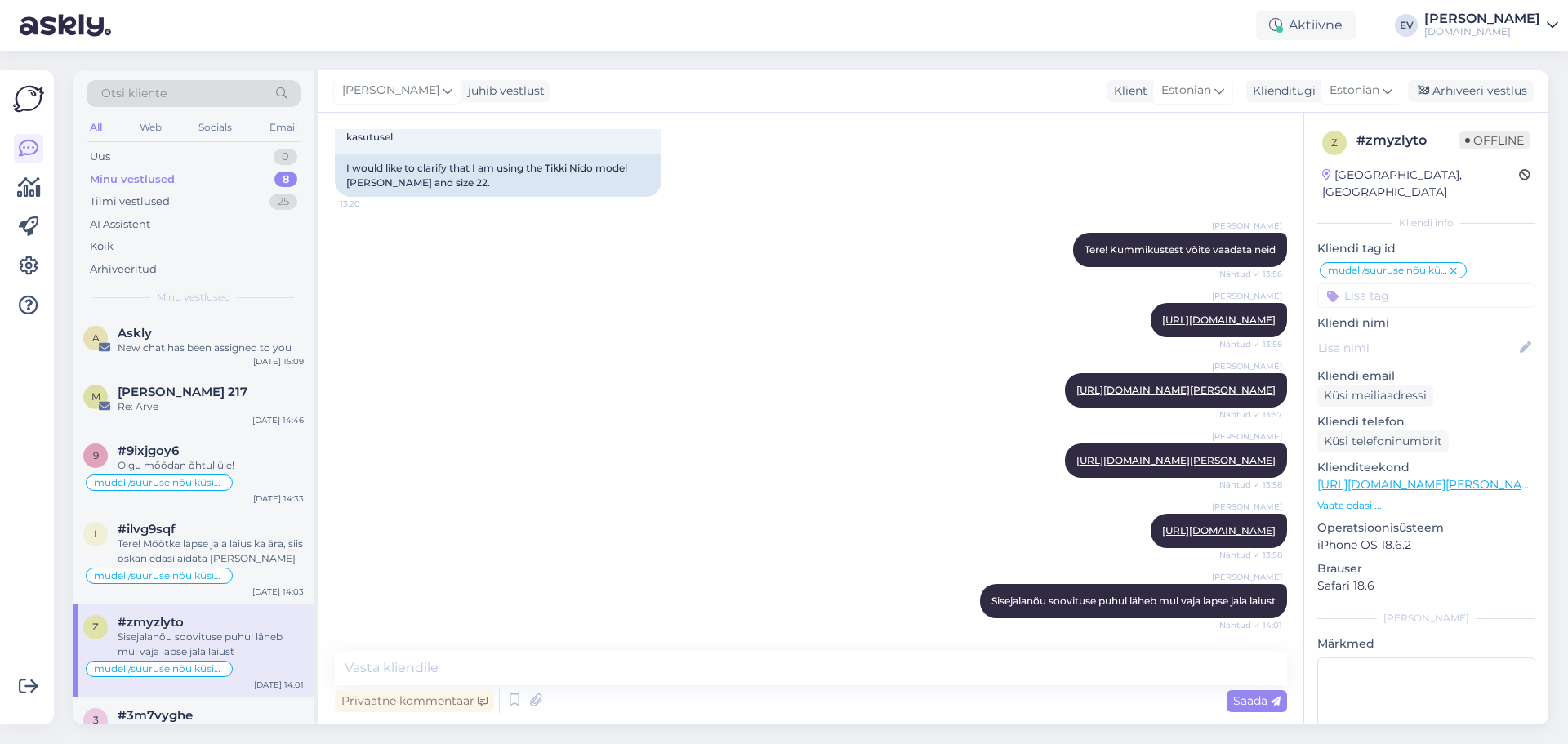
scroll to position [198, 0]
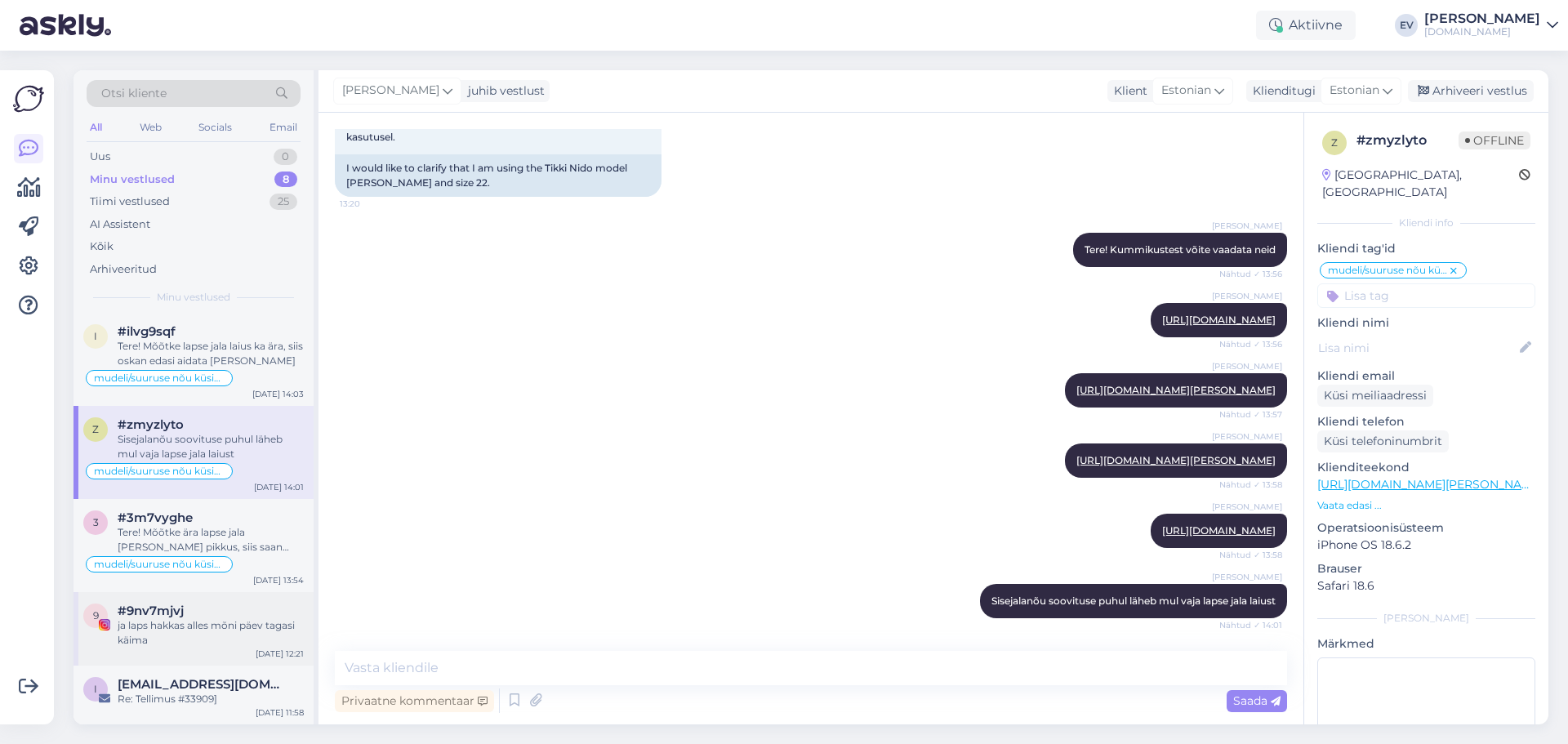
click at [192, 632] on div "ja laps hakkas alles mõni päev tagasi käima" at bounding box center [211, 633] width 187 height 30
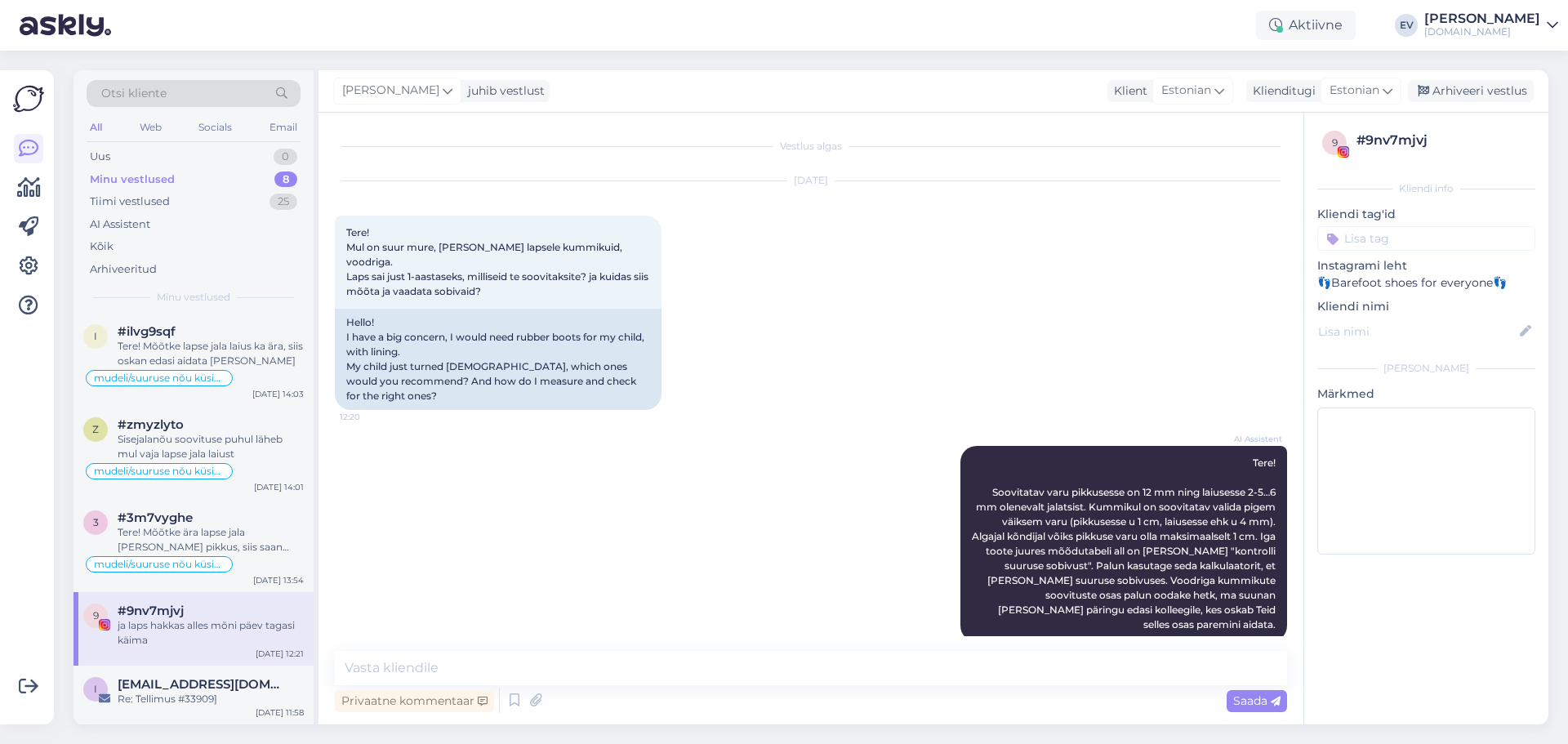
scroll to position [92, 0]
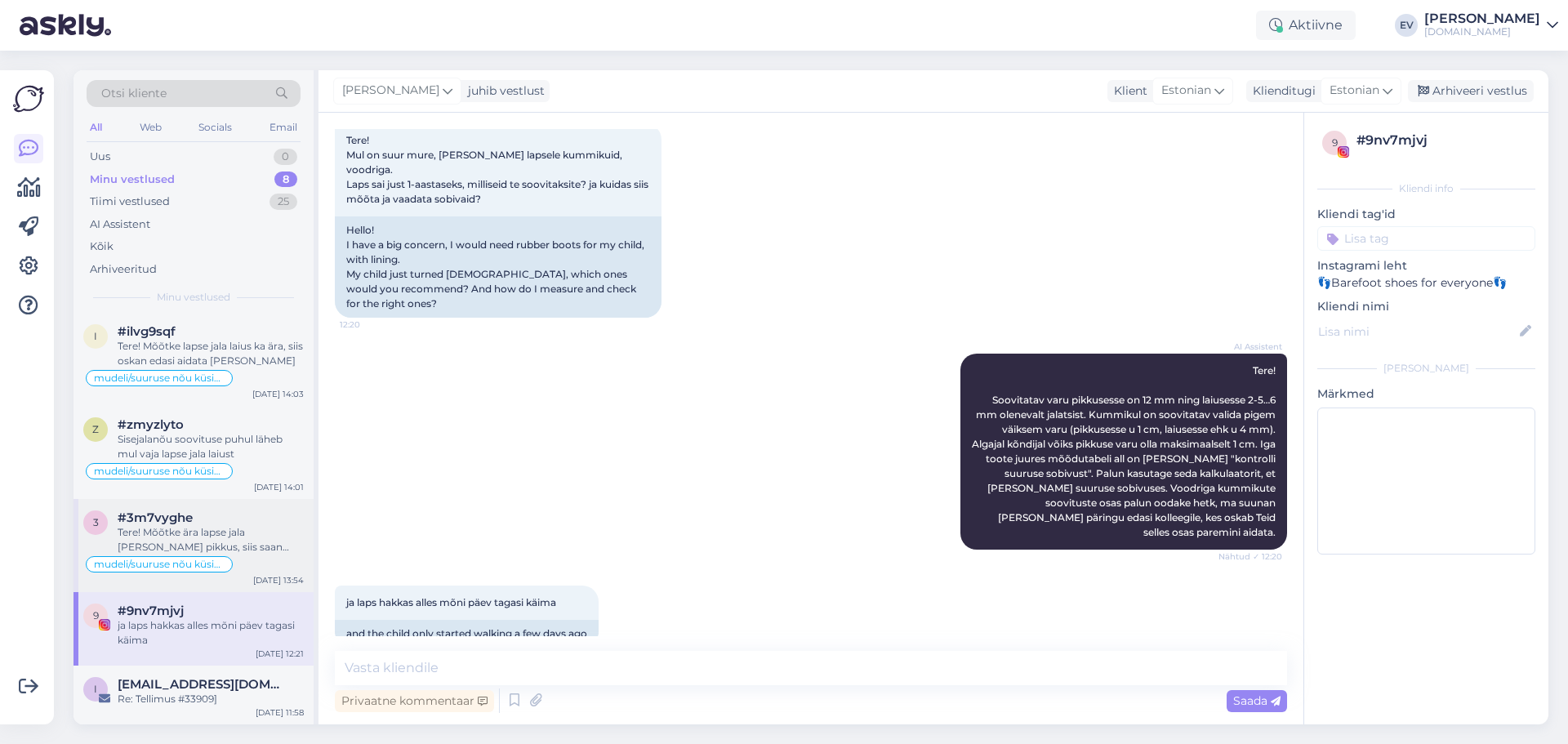
click at [226, 530] on div "Tere! Mõõtke ära lapse jala [PERSON_NAME] pikkus, siis saan Teid edasi aidata. …" at bounding box center [211, 540] width 187 height 30
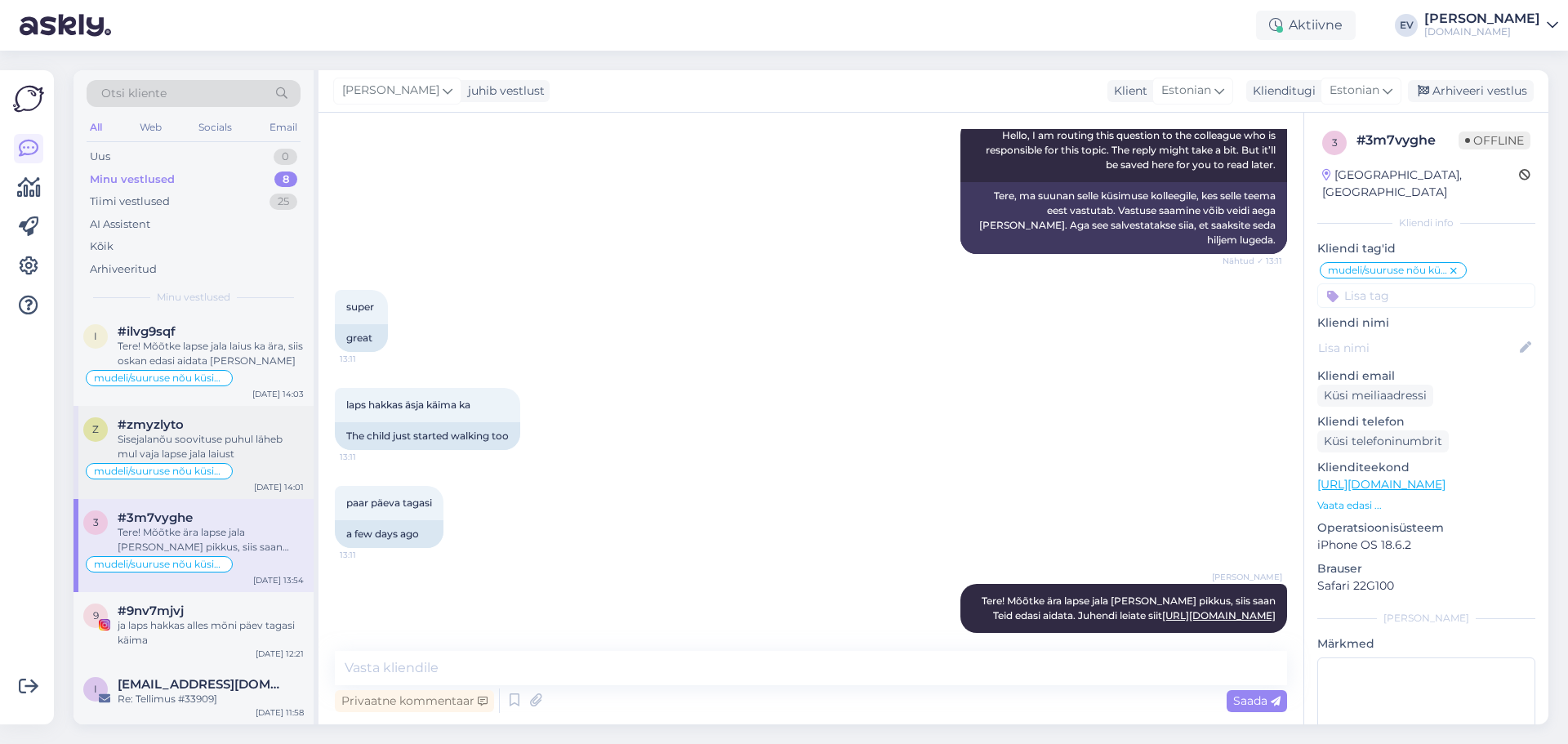
click at [232, 431] on div "#zmyzlyto" at bounding box center [211, 425] width 187 height 15
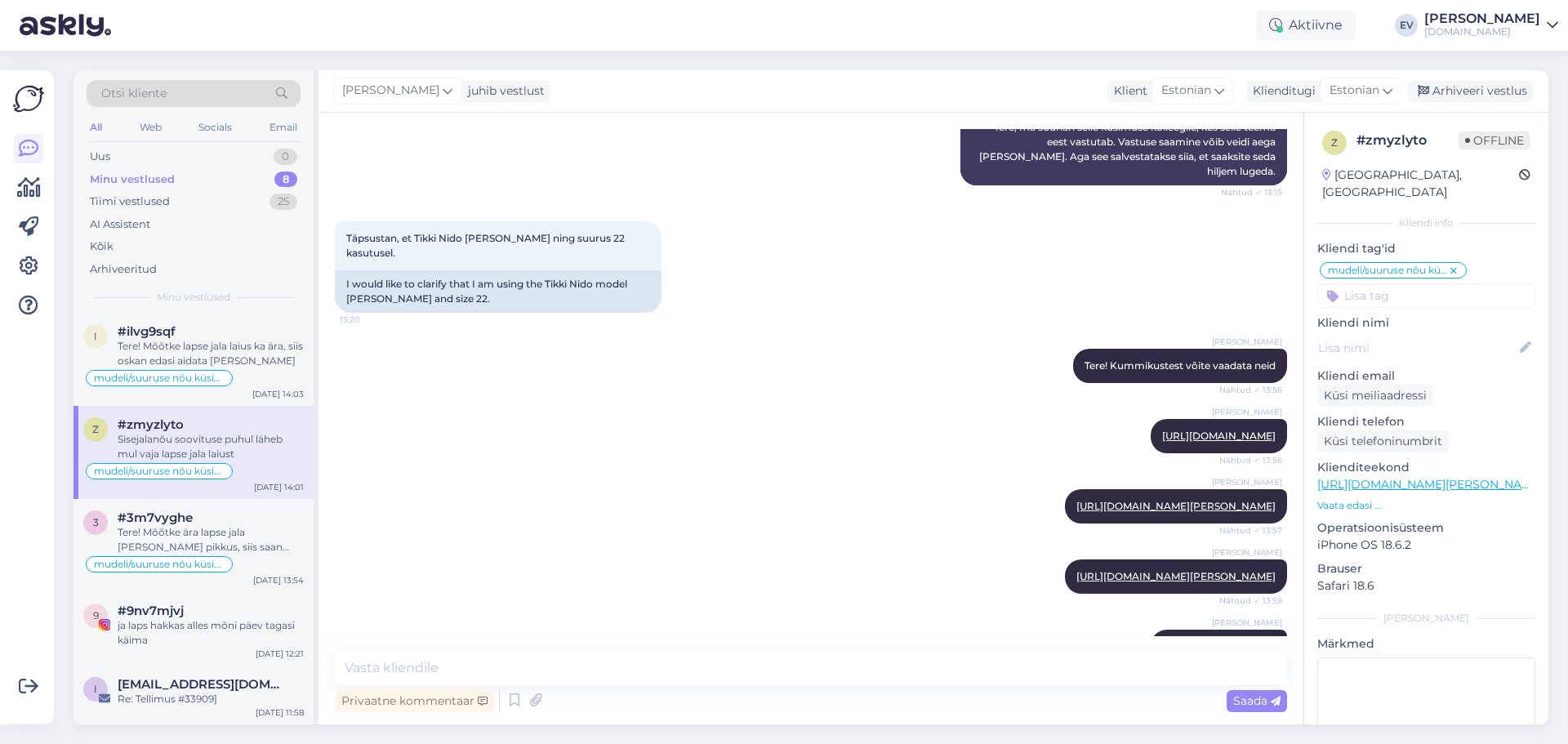
scroll to position [0, 0]
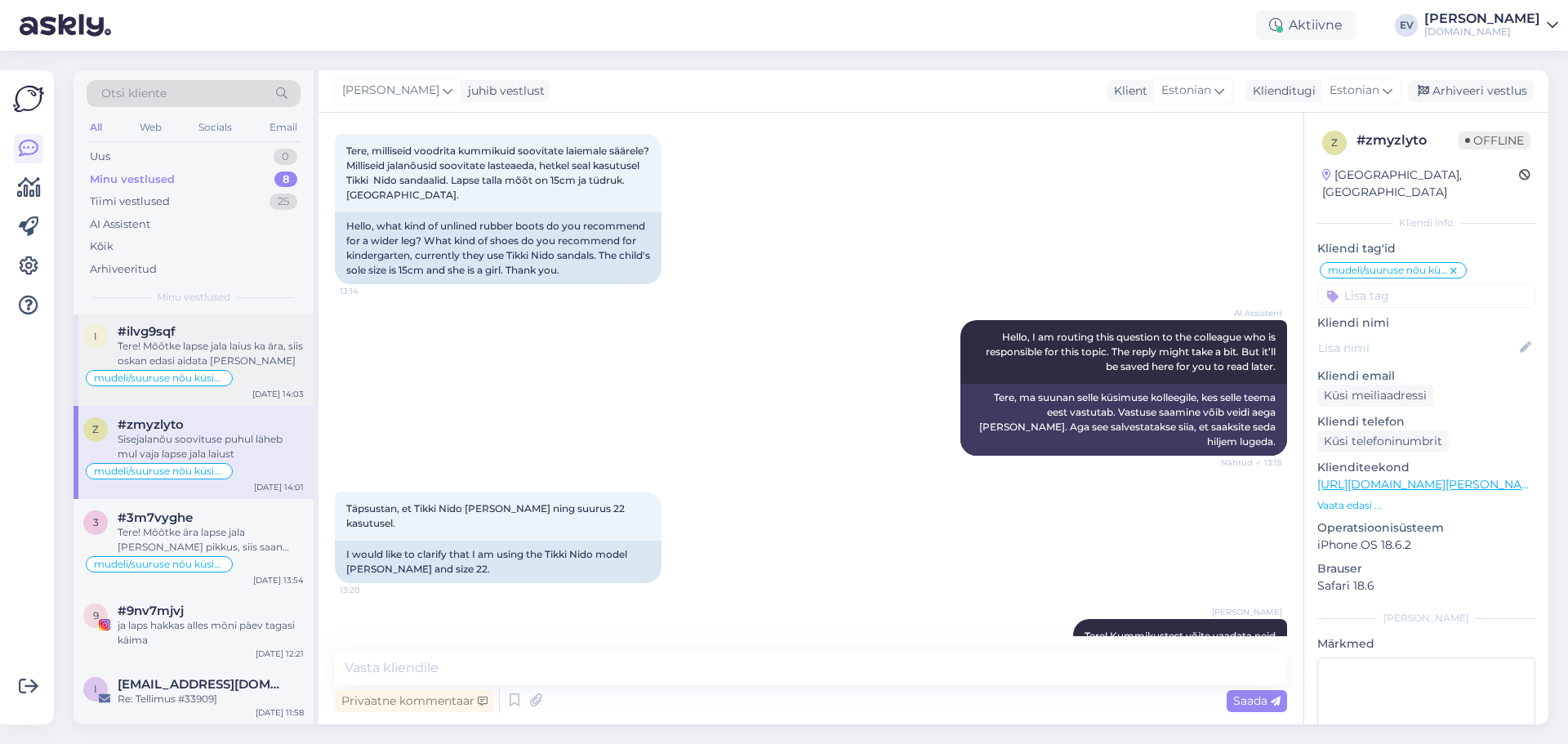
click at [245, 357] on div "Tere! Mõõtke lapse jala laius ka ära, siis oskan edasi aidata [PERSON_NAME]" at bounding box center [211, 354] width 187 height 30
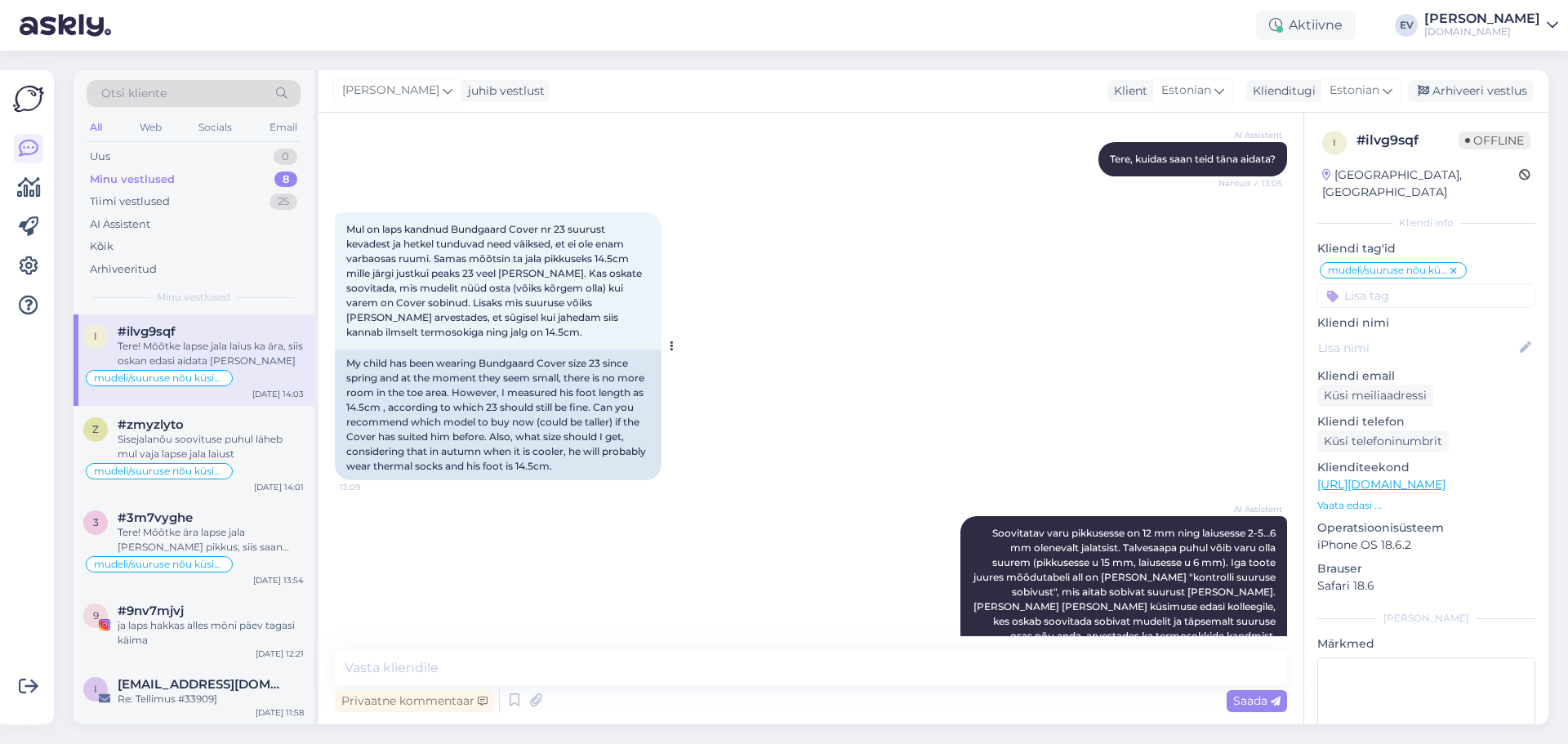
scroll to position [292, 0]
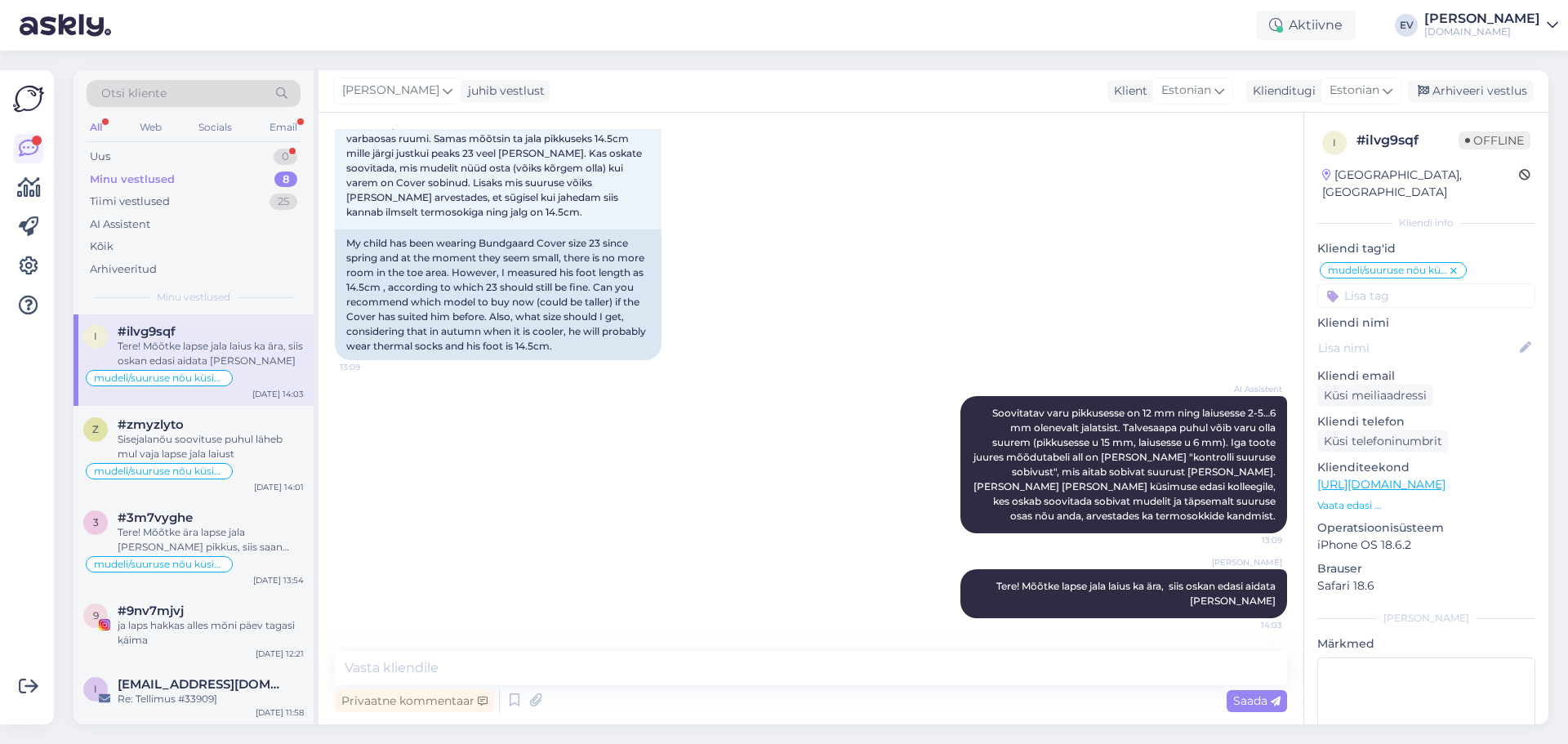
click at [165, 168] on div "Minu vestlused 8" at bounding box center [194, 180] width 214 height 23
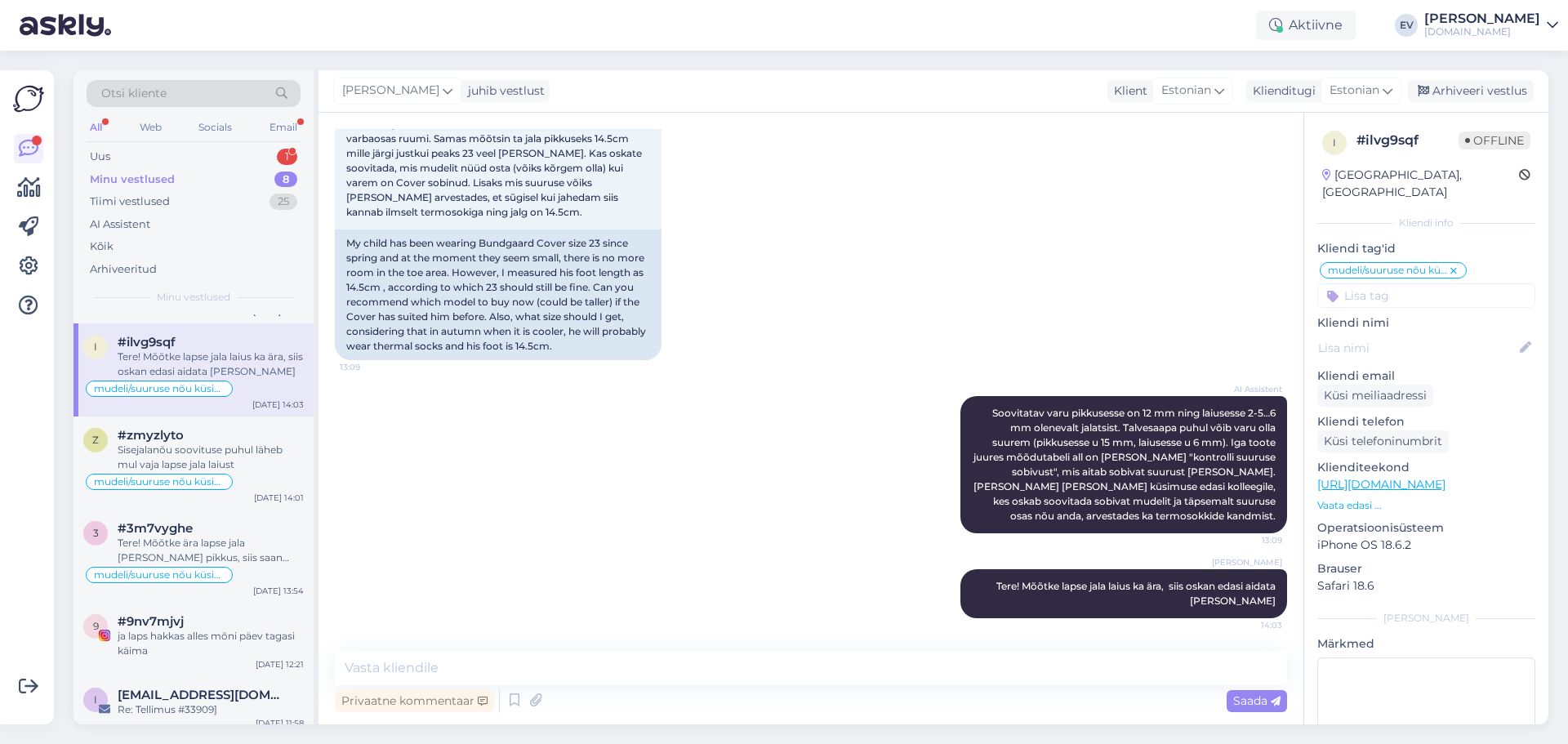
scroll to position [198, 0]
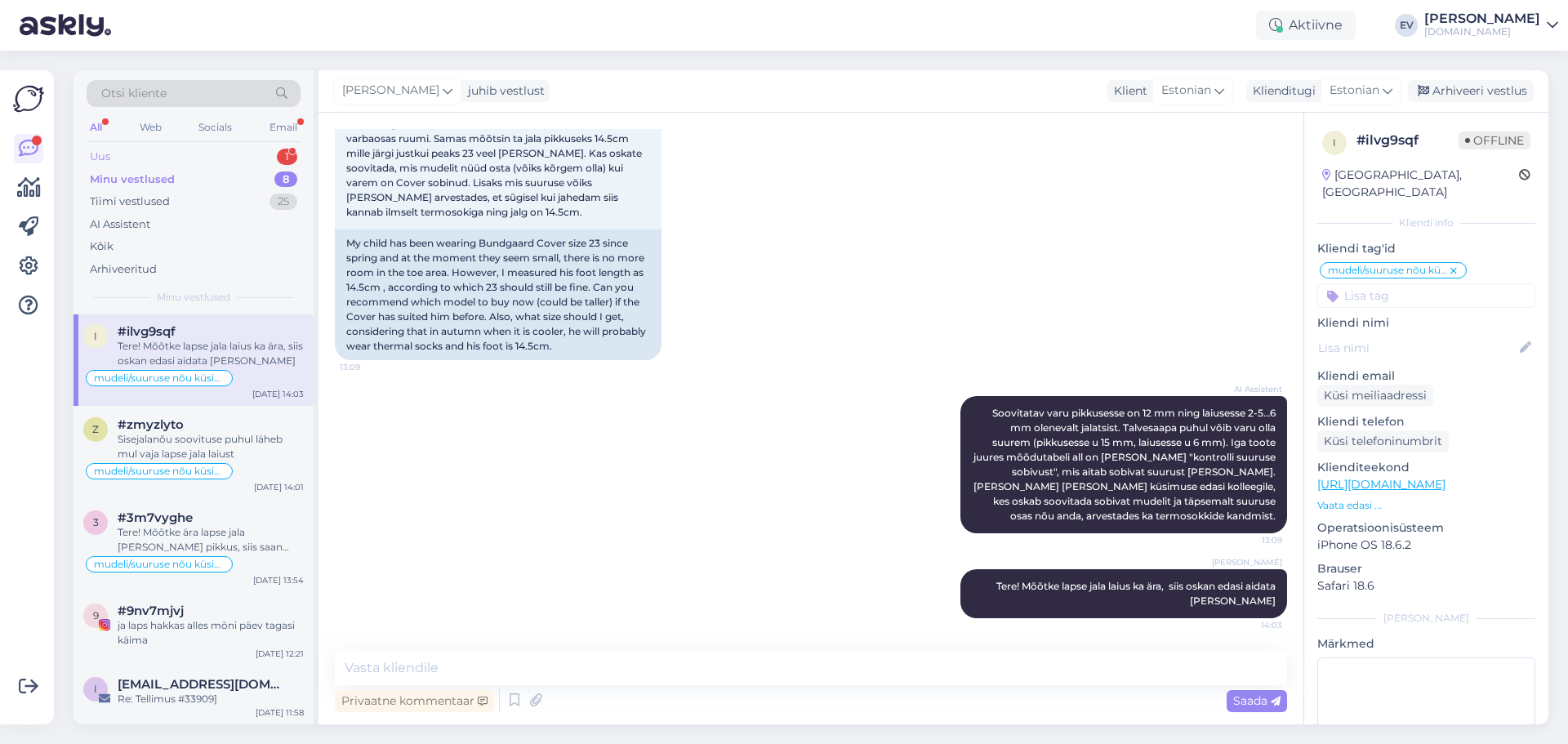
click at [185, 152] on div "Uus 1" at bounding box center [194, 157] width 214 height 23
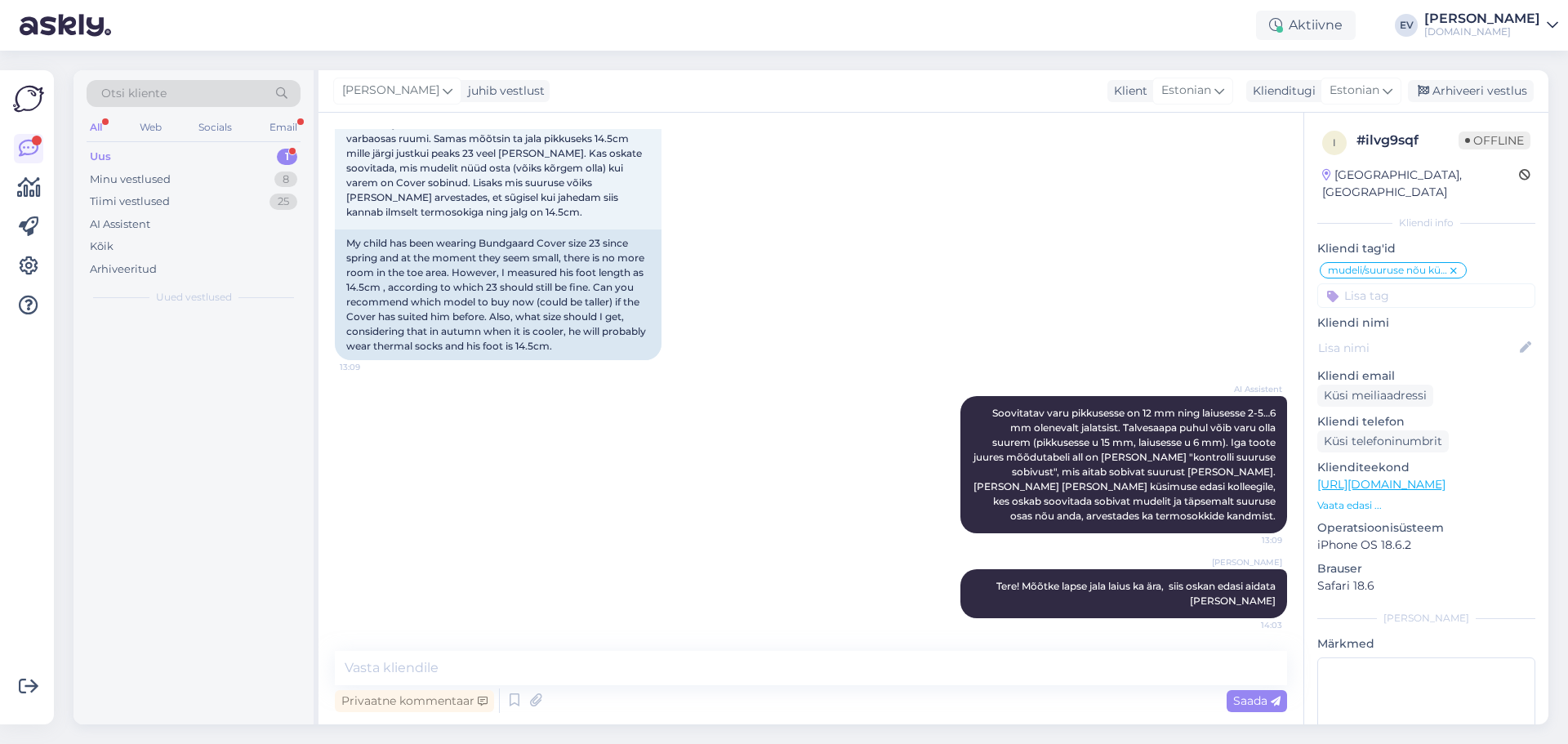
scroll to position [0, 0]
click at [197, 325] on div "[PERSON_NAME] 1 Re: Conversation with Tupsunupsu [DATE] 15:39" at bounding box center [194, 344] width 240 height 59
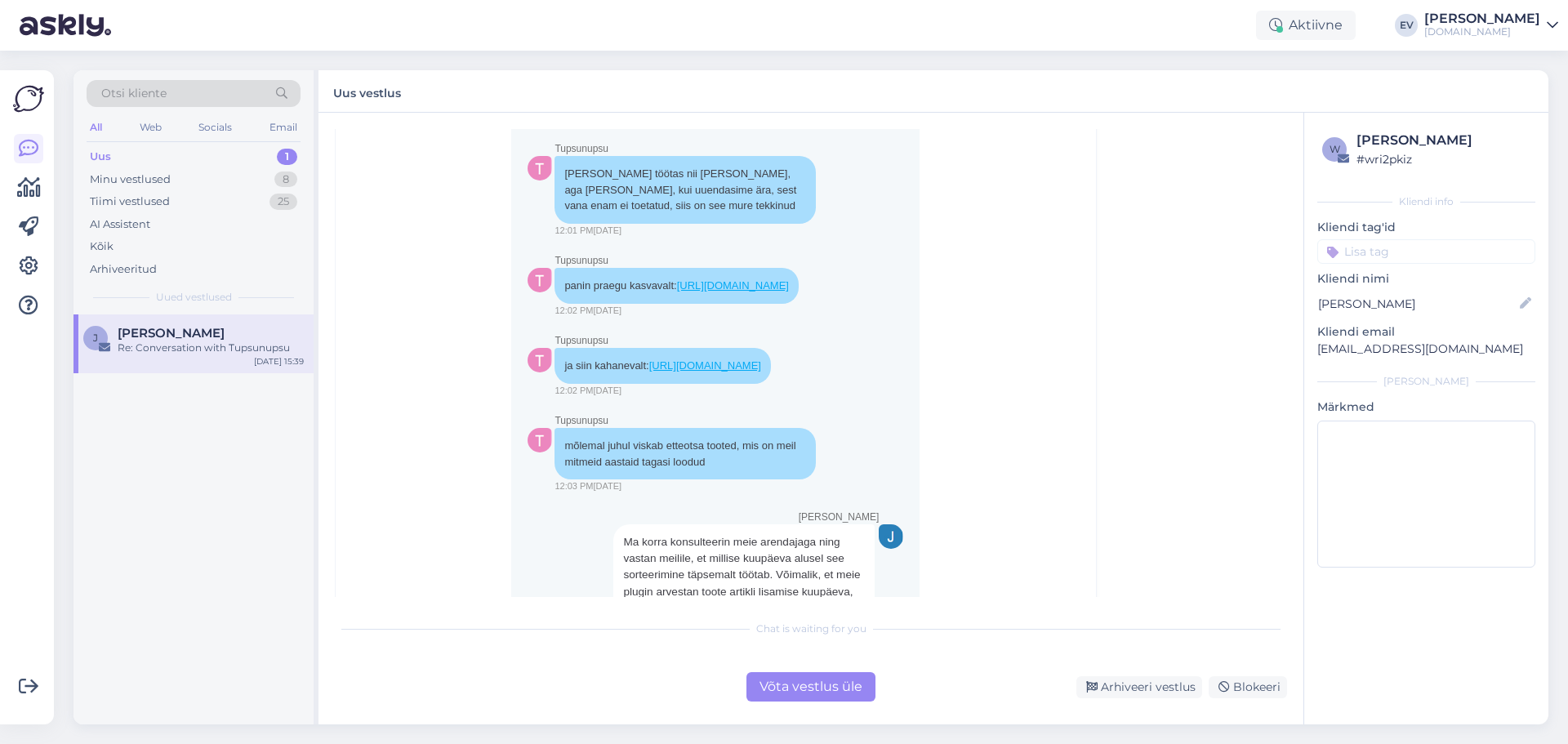
scroll to position [2453, 0]
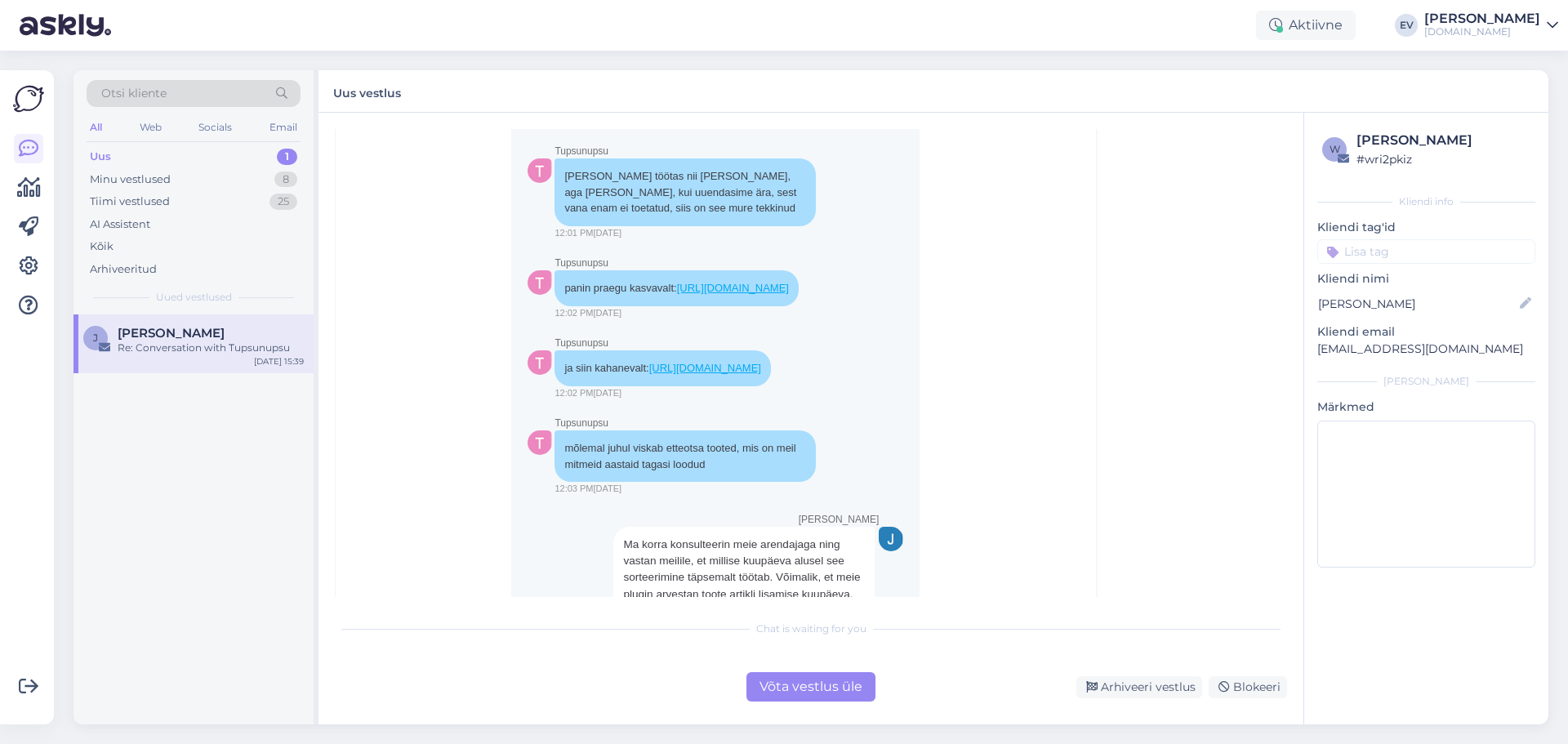
click at [804, 691] on div "Võta vestlus üle" at bounding box center [810, 688] width 129 height 30
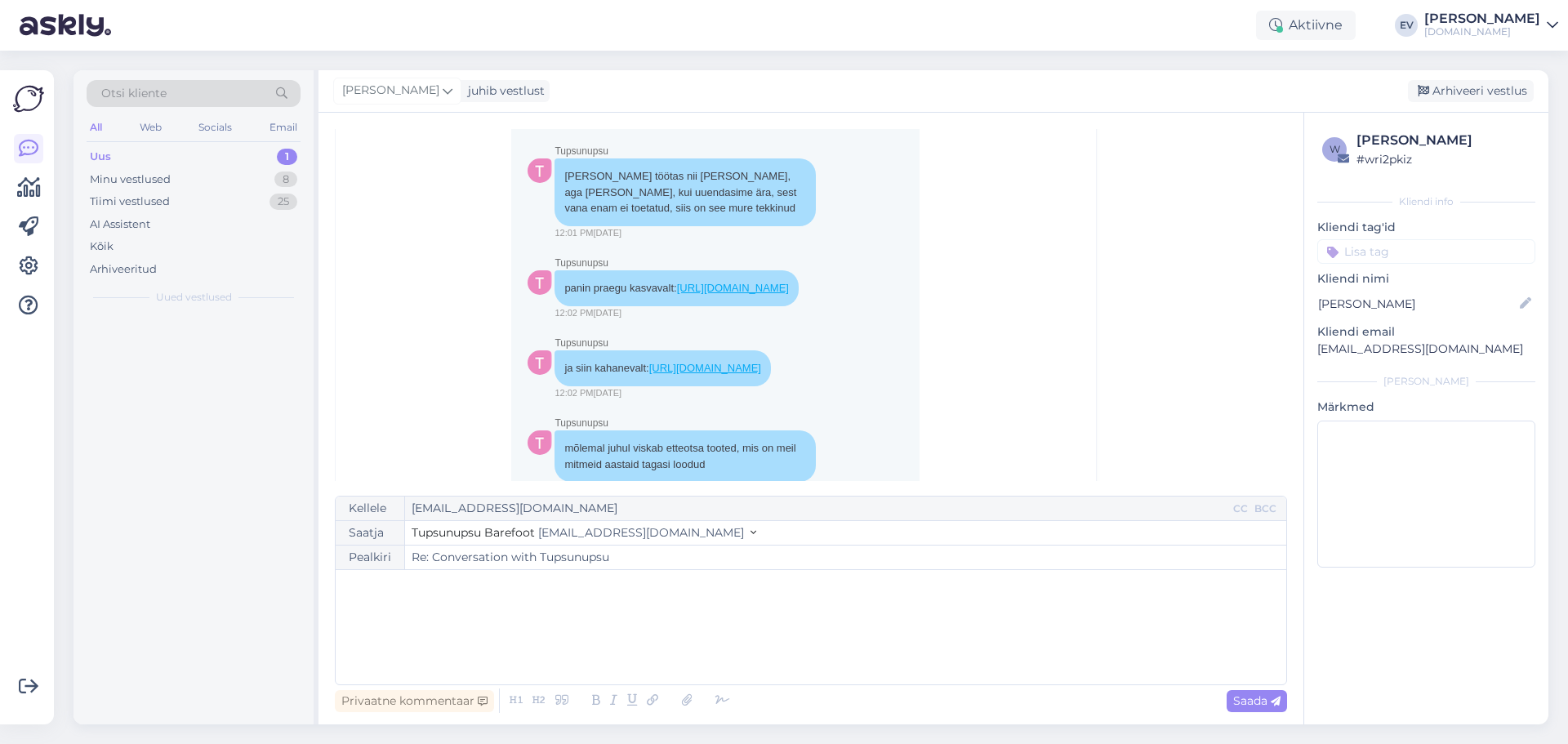
scroll to position [44, 0]
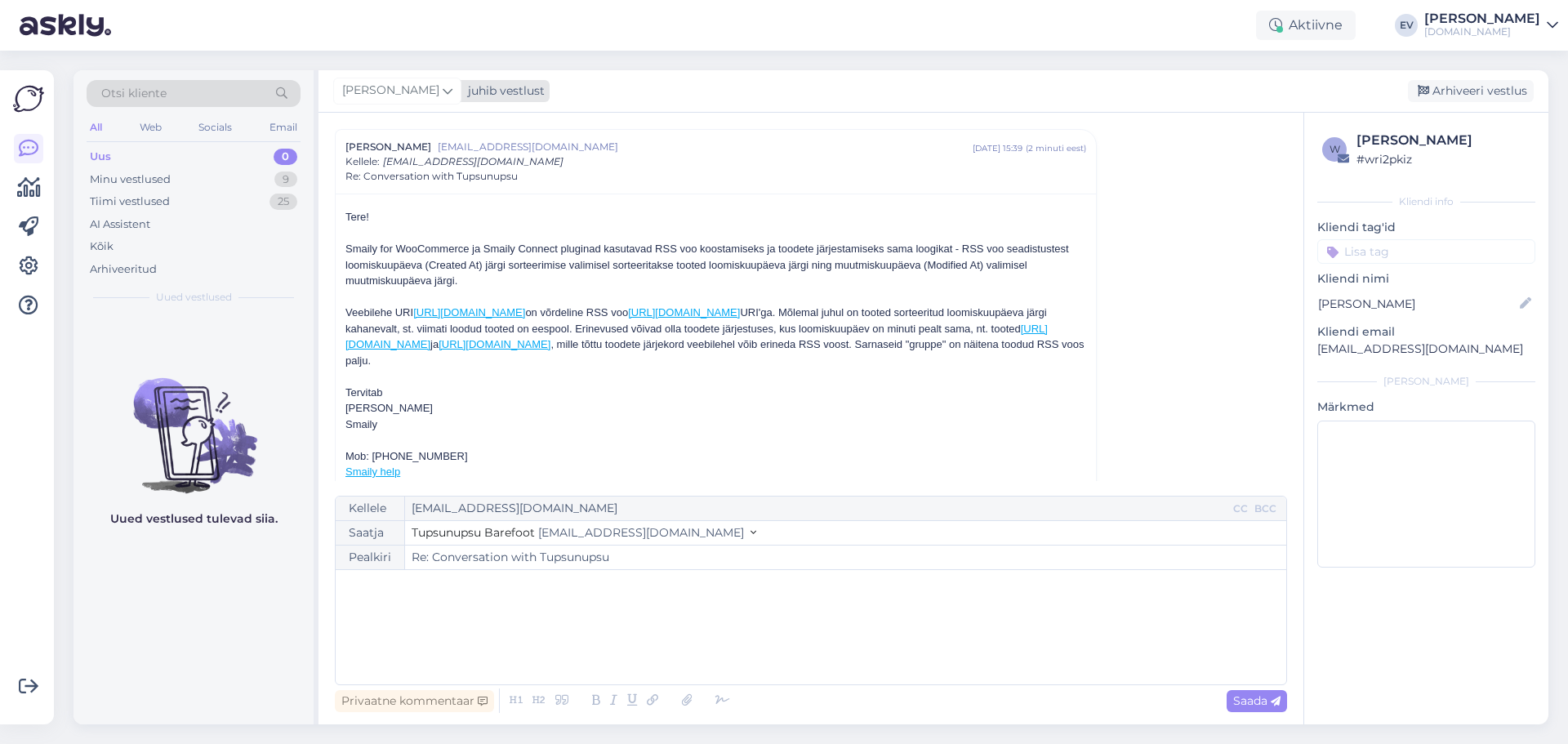
click at [443, 87] on icon at bounding box center [447, 90] width 10 height 18
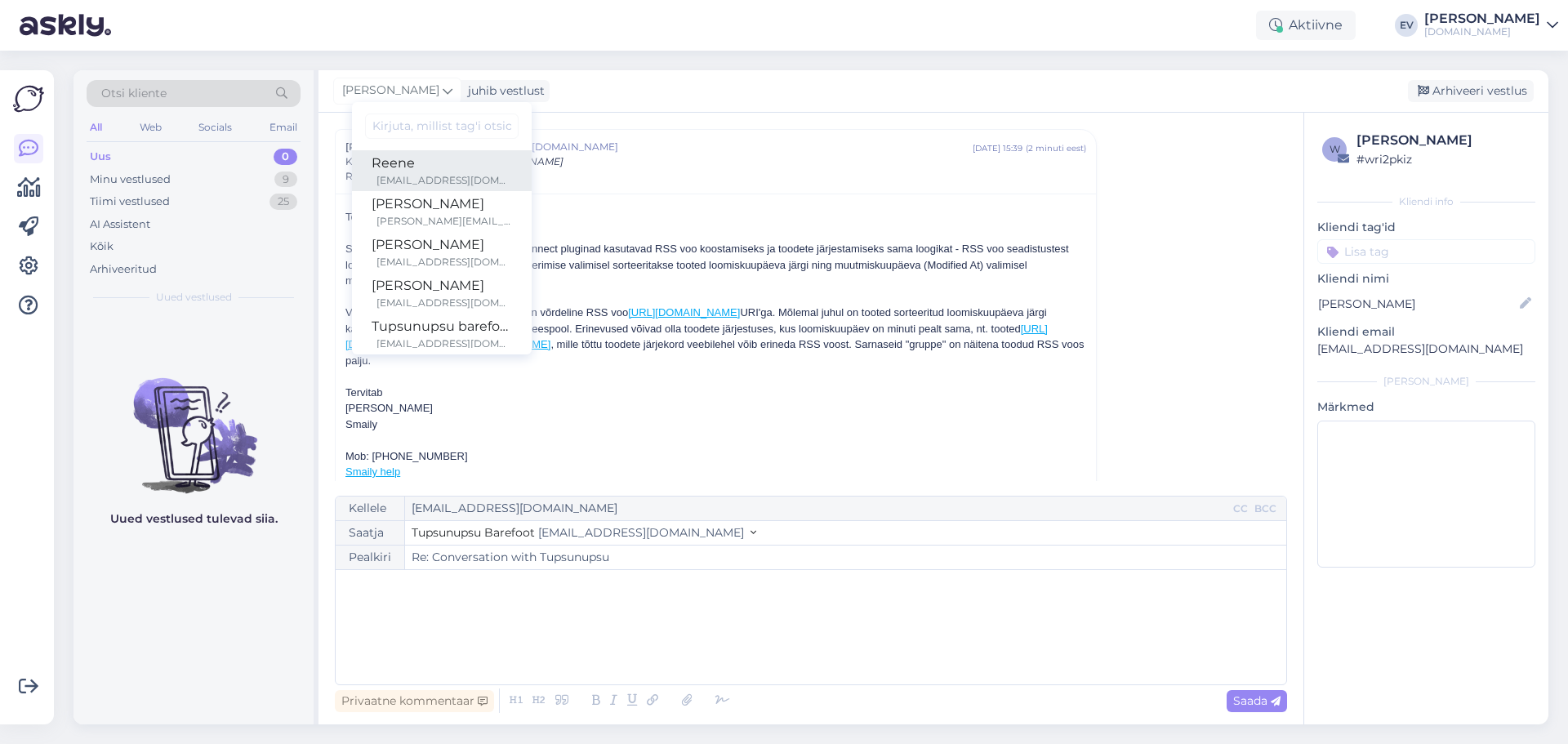
click at [420, 155] on div "Reene" at bounding box center [442, 163] width 141 height 20
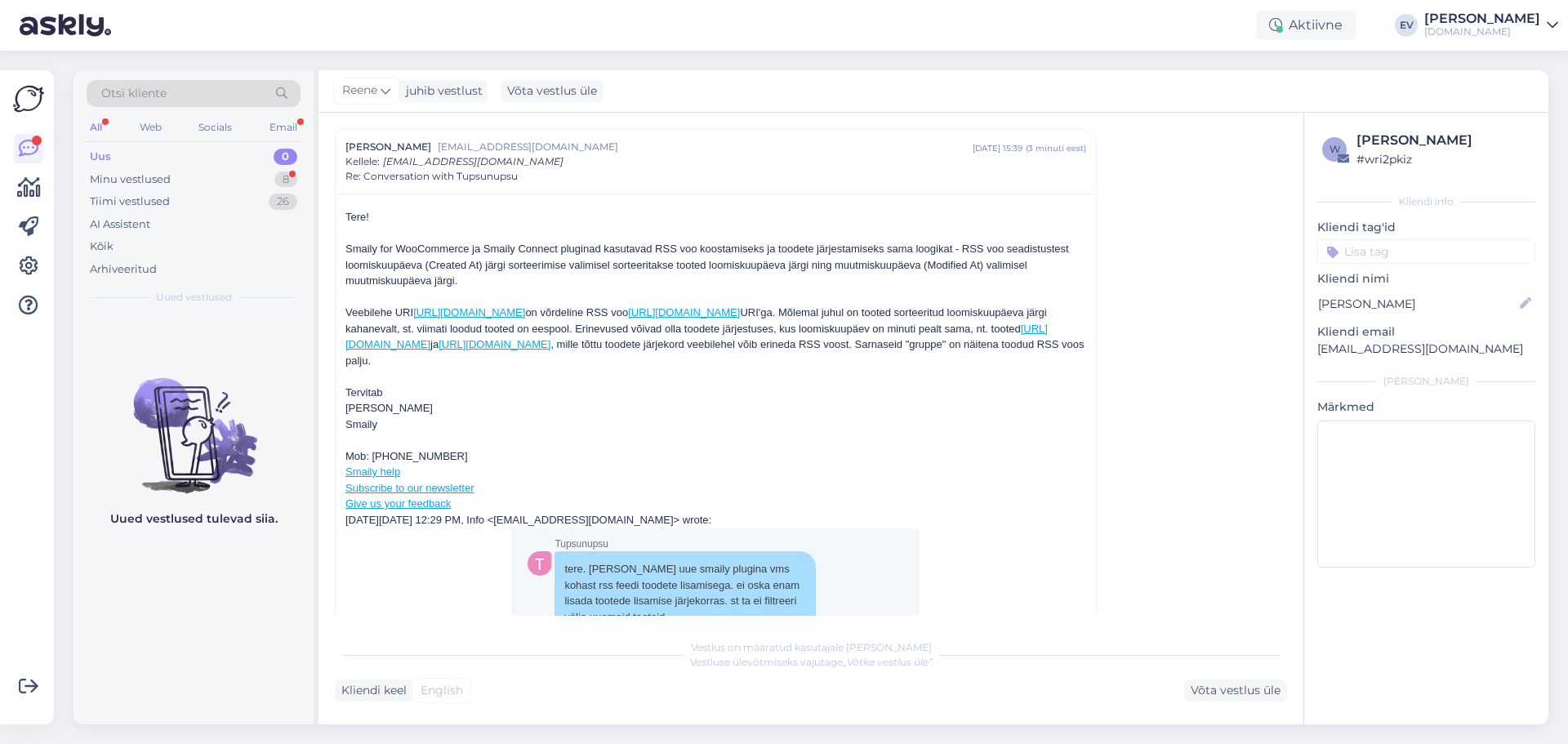
click at [218, 160] on div "Uus 0" at bounding box center [194, 157] width 214 height 23
click at [201, 183] on div "Minu vestlused 8" at bounding box center [194, 180] width 214 height 23
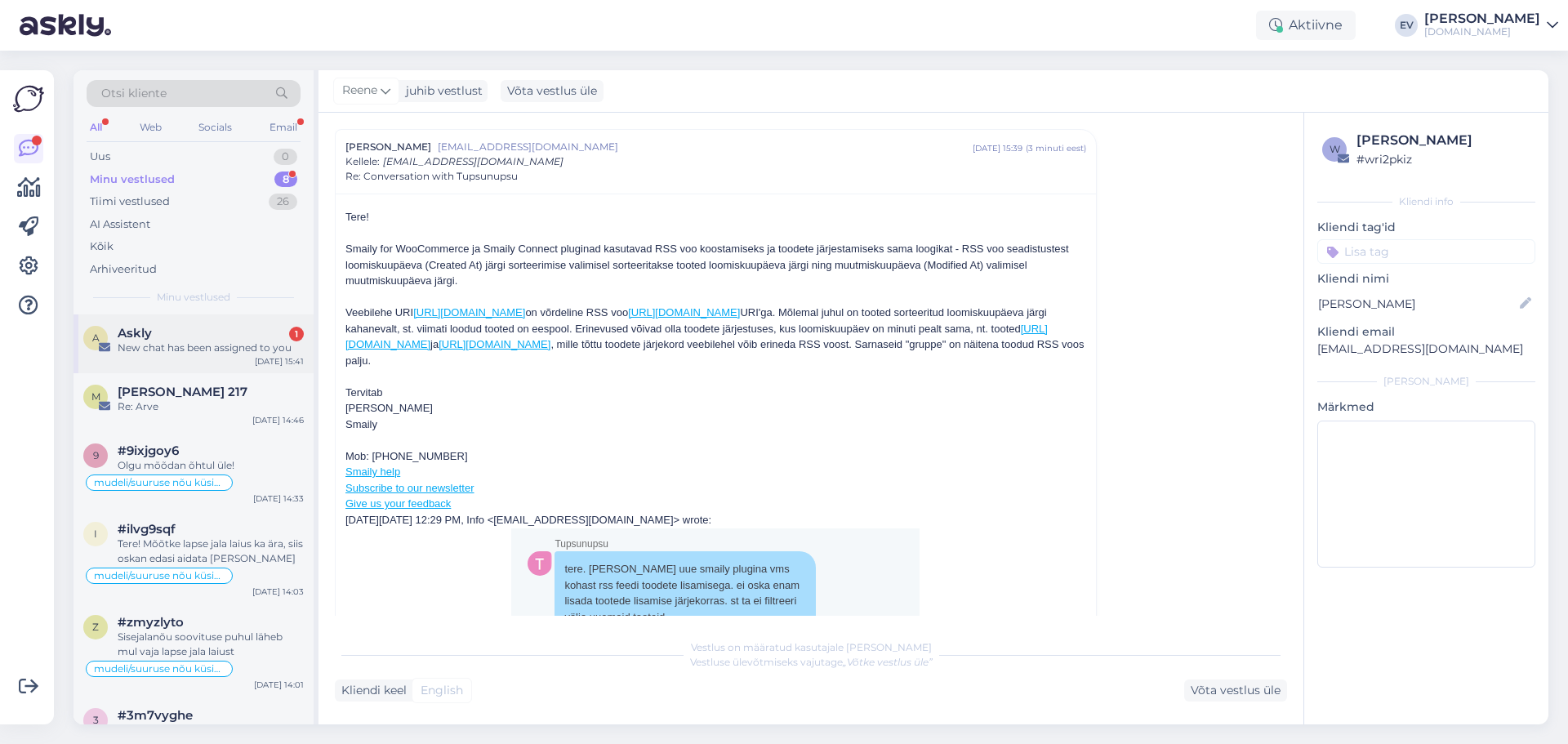
click at [207, 357] on div "A Askly 1 New chat has been assigned to you [DATE] 15:41" at bounding box center [194, 344] width 240 height 59
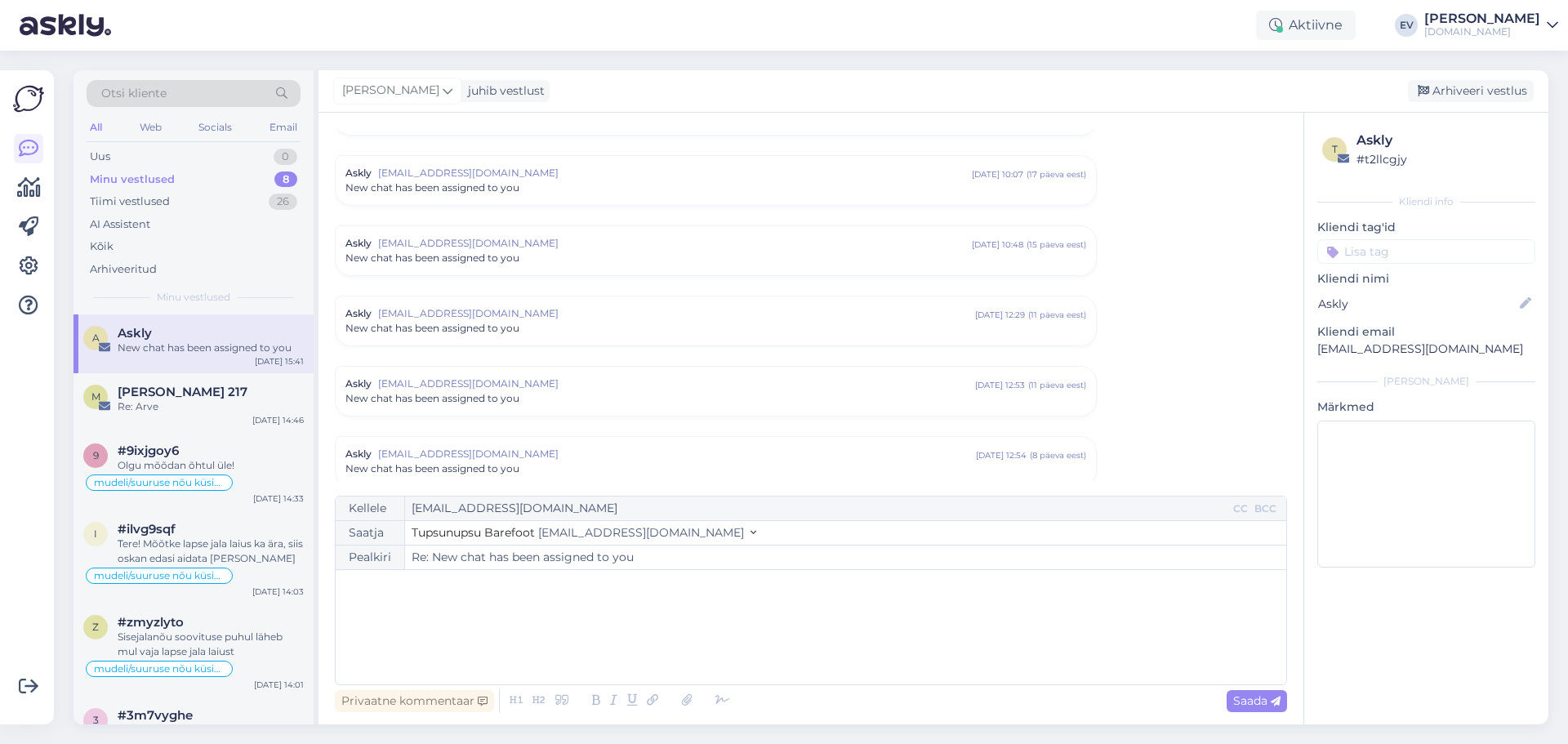
scroll to position [1270, 0]
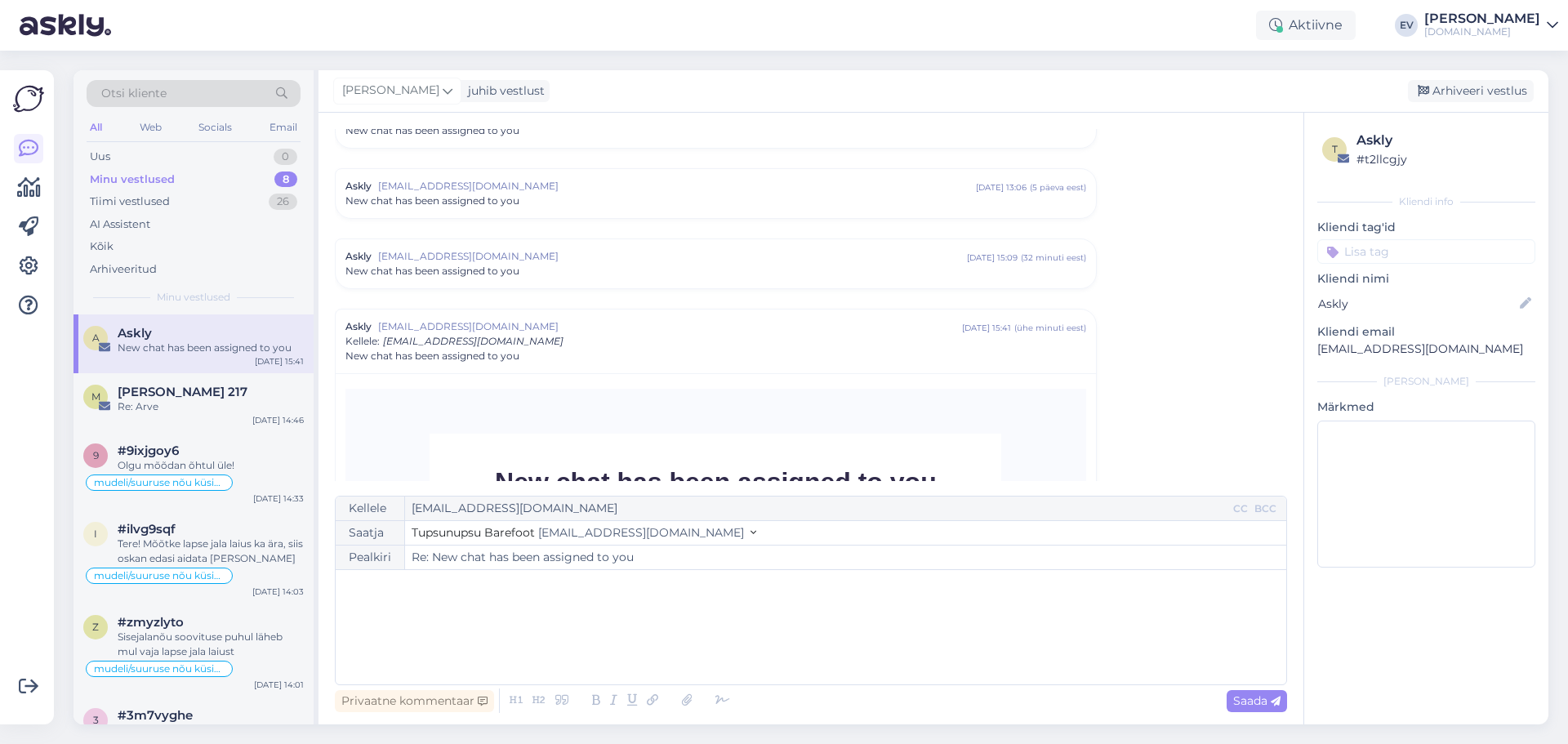
click at [565, 338] on div "Askly [EMAIL_ADDRESS][DOMAIN_NAME] [DATE] 15:41 ( ühe minuti eest ) Kellele : […" at bounding box center [716, 341] width 741 height 44
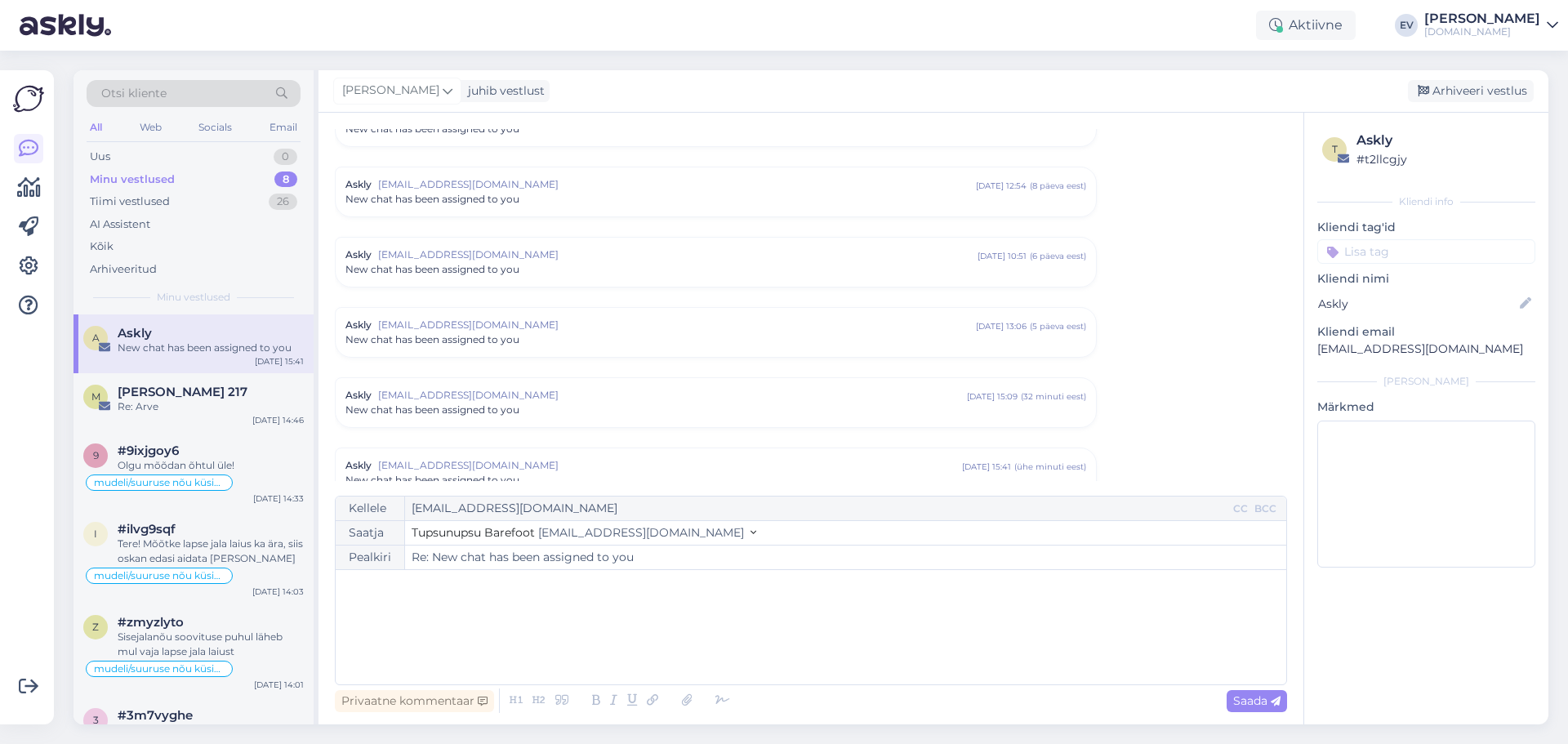
scroll to position [1158, 0]
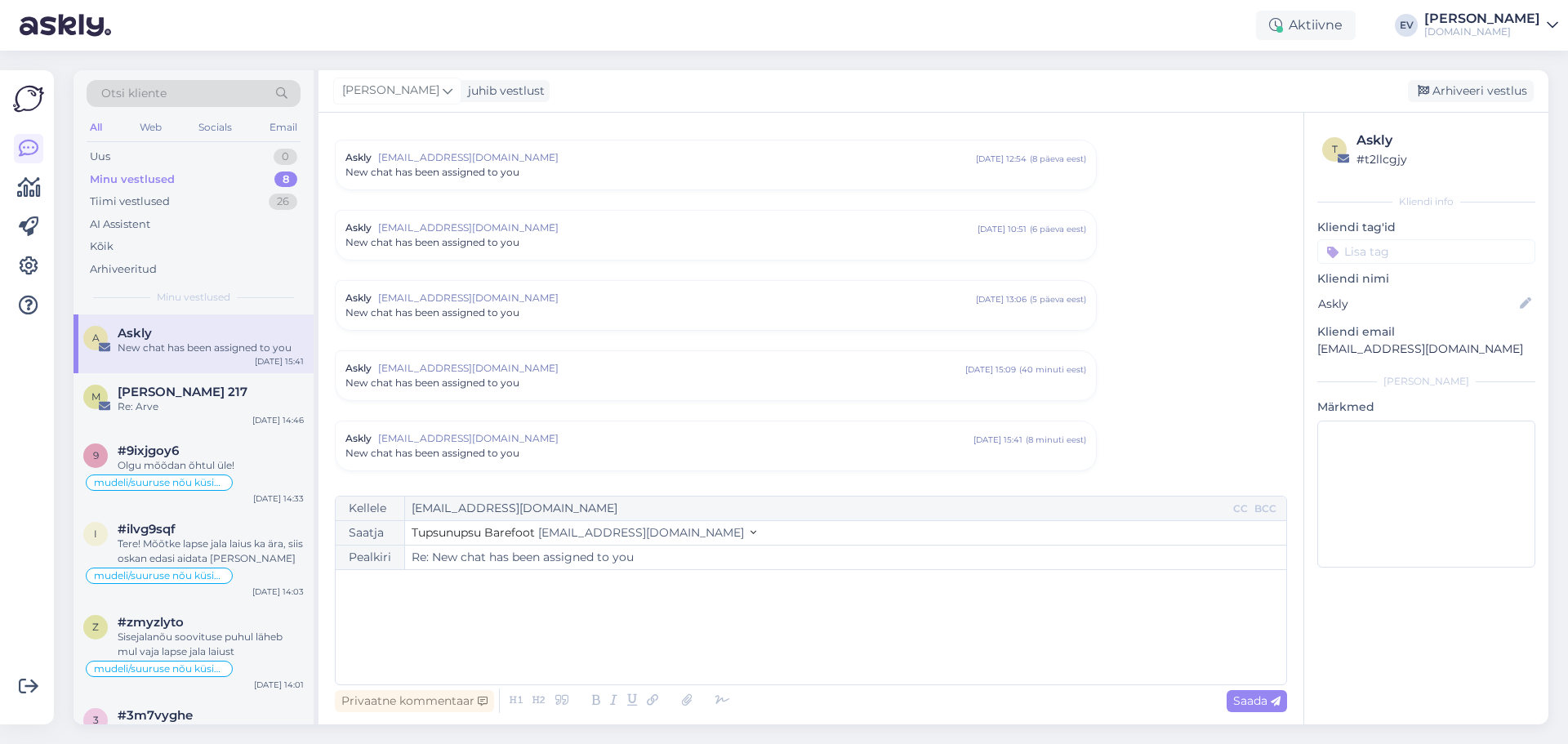
click at [149, 179] on div "Minu vestlused" at bounding box center [133, 180] width 85 height 16
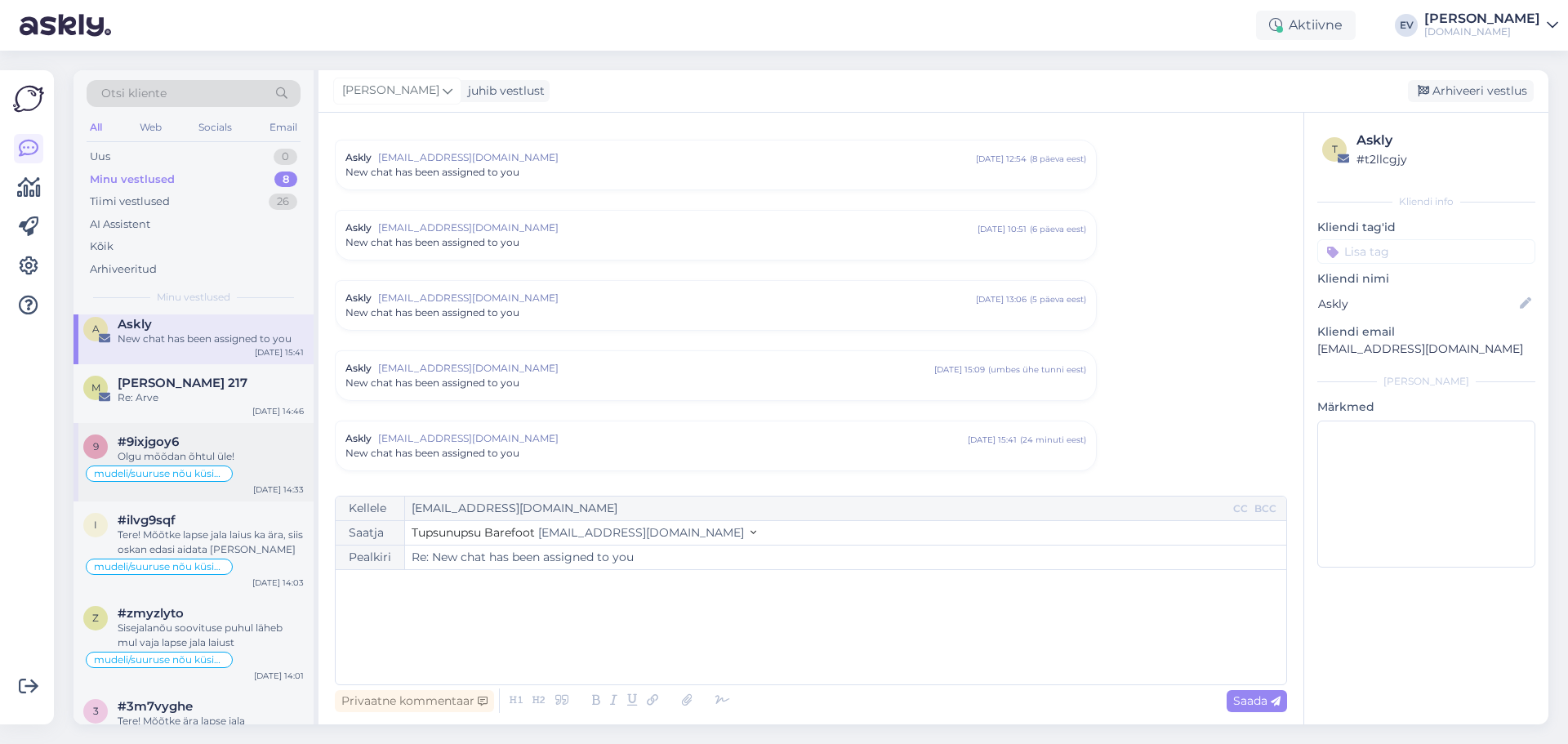
scroll to position [0, 0]
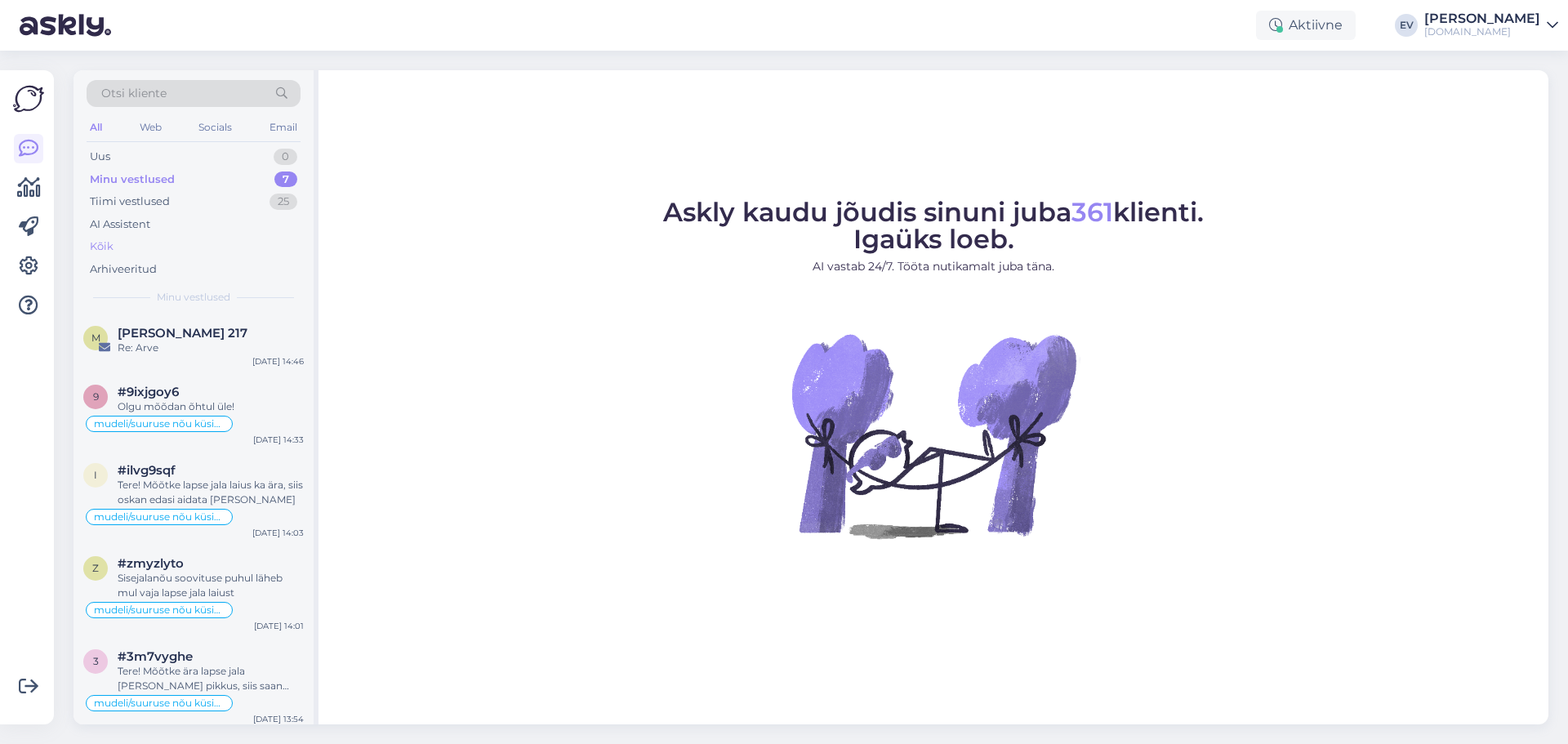
click at [182, 235] on div "Kõik" at bounding box center [194, 247] width 214 height 23
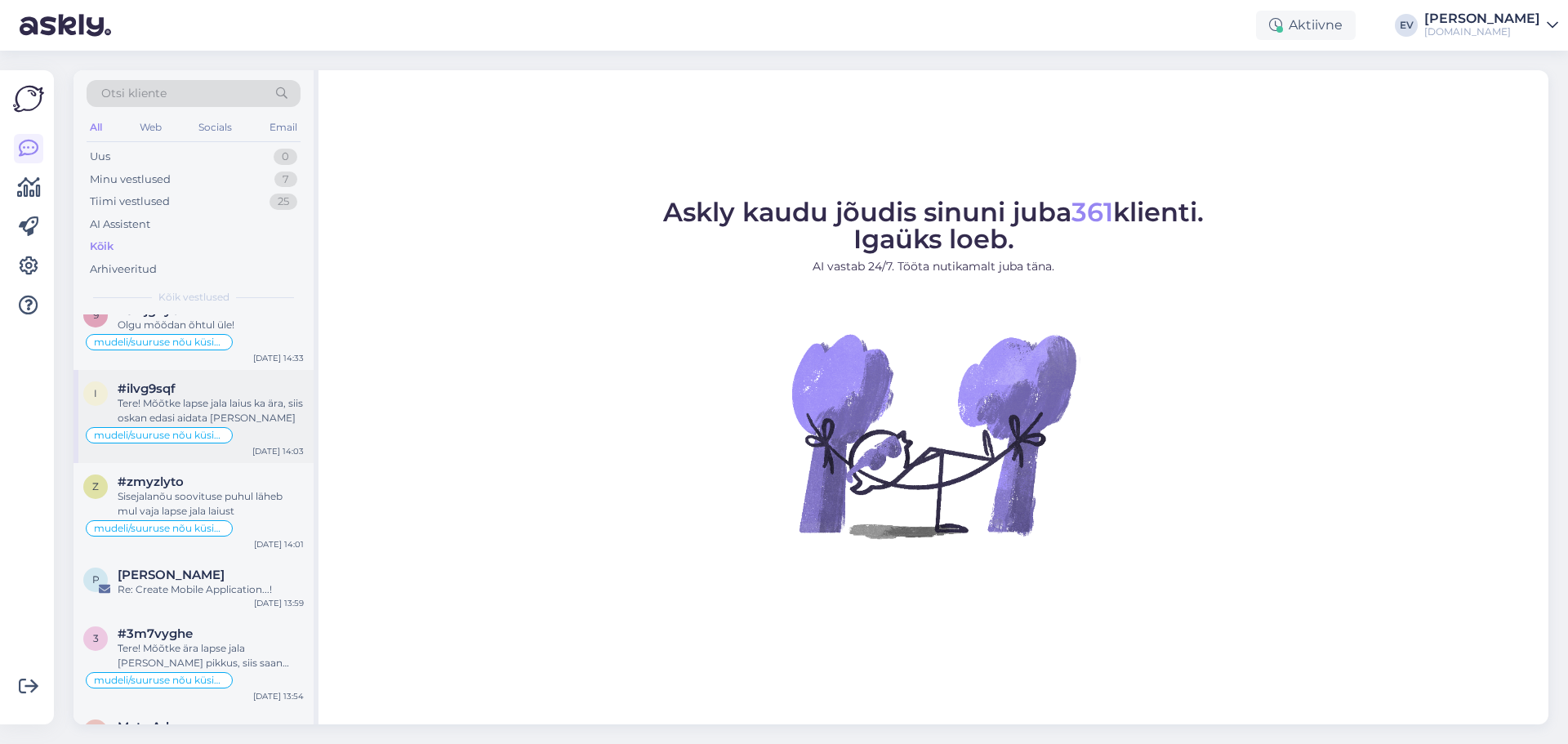
scroll to position [163, 0]
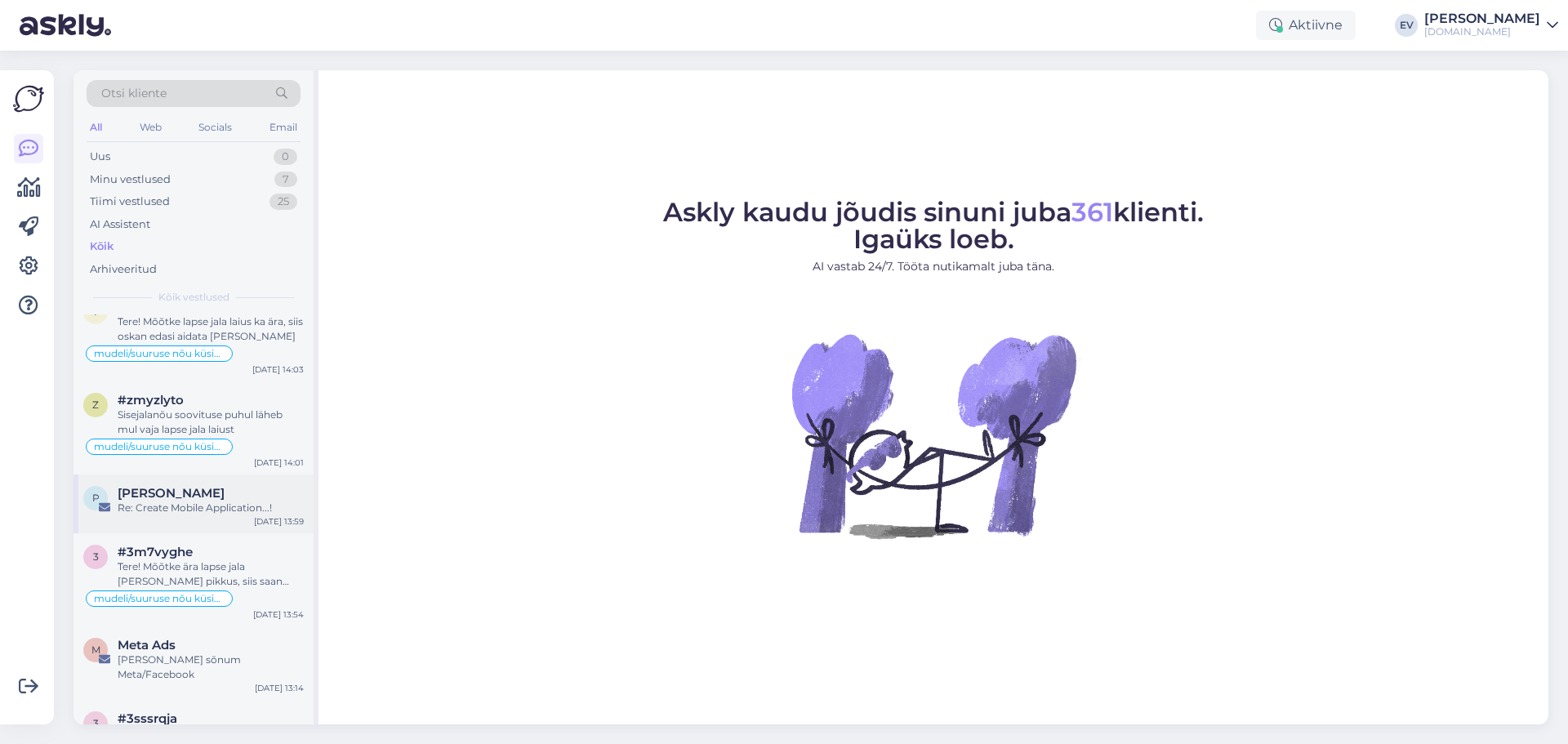
click at [253, 504] on div "Re: Create Mobile Application...!" at bounding box center [211, 508] width 187 height 15
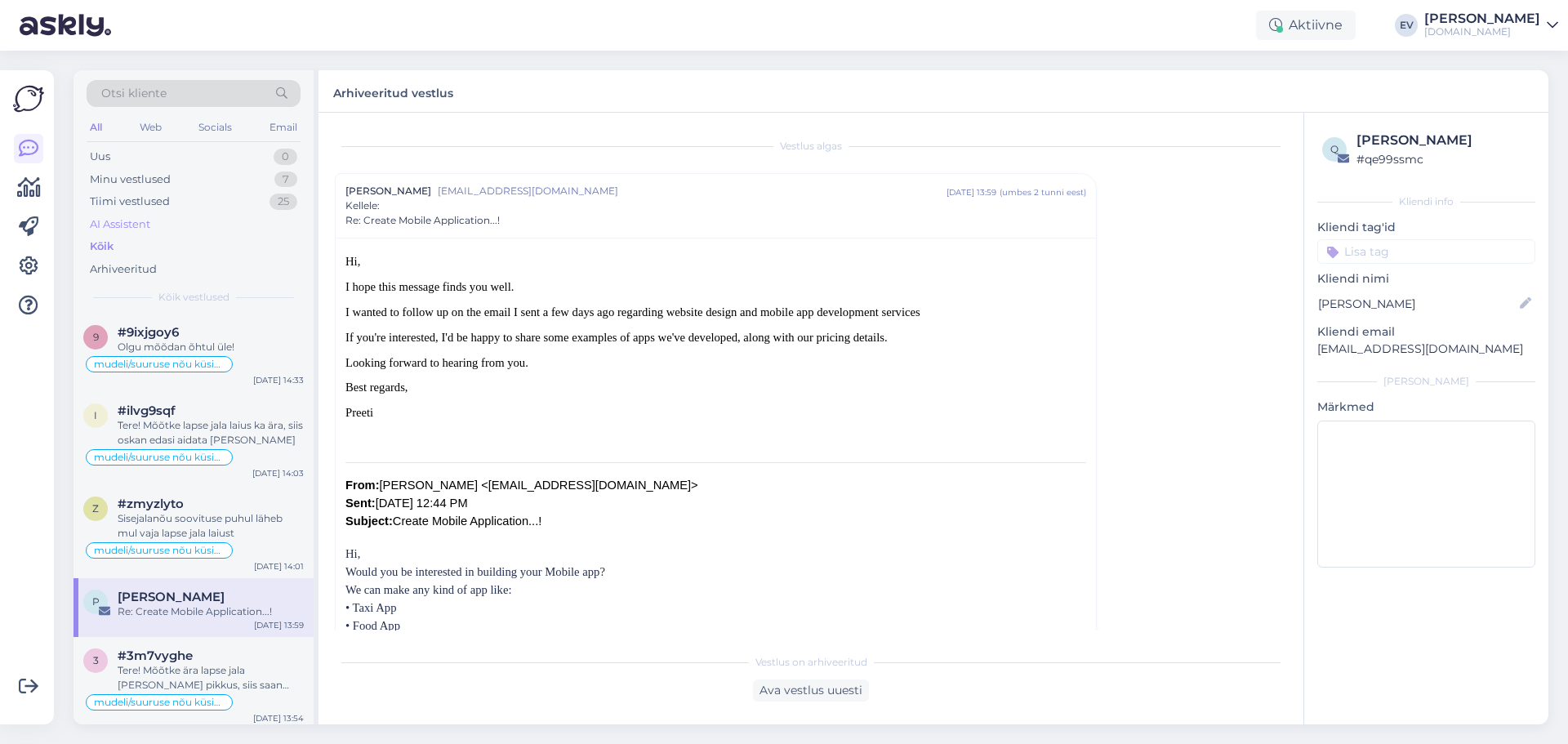
scroll to position [0, 0]
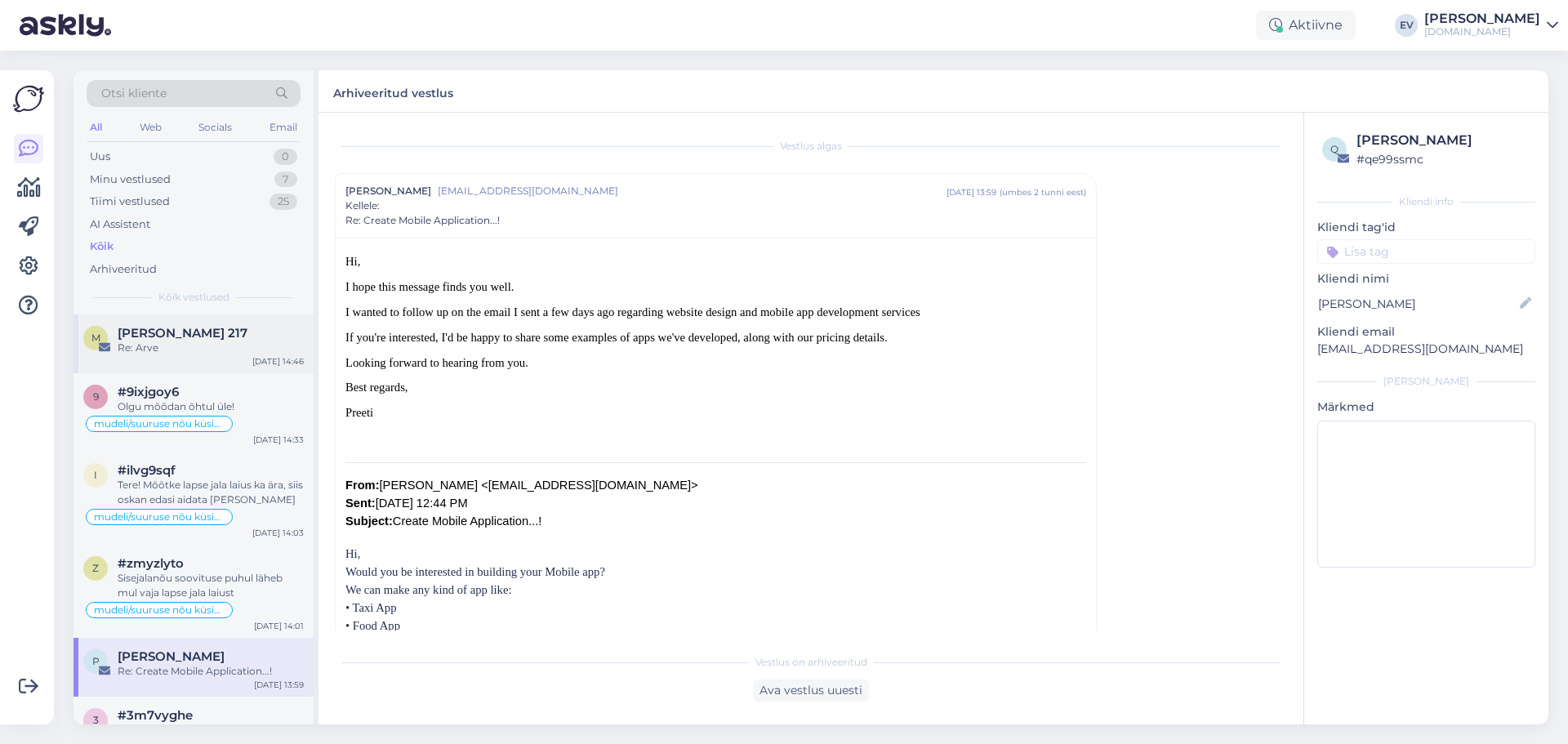
click at [201, 342] on div "Re: Arve" at bounding box center [211, 347] width 187 height 15
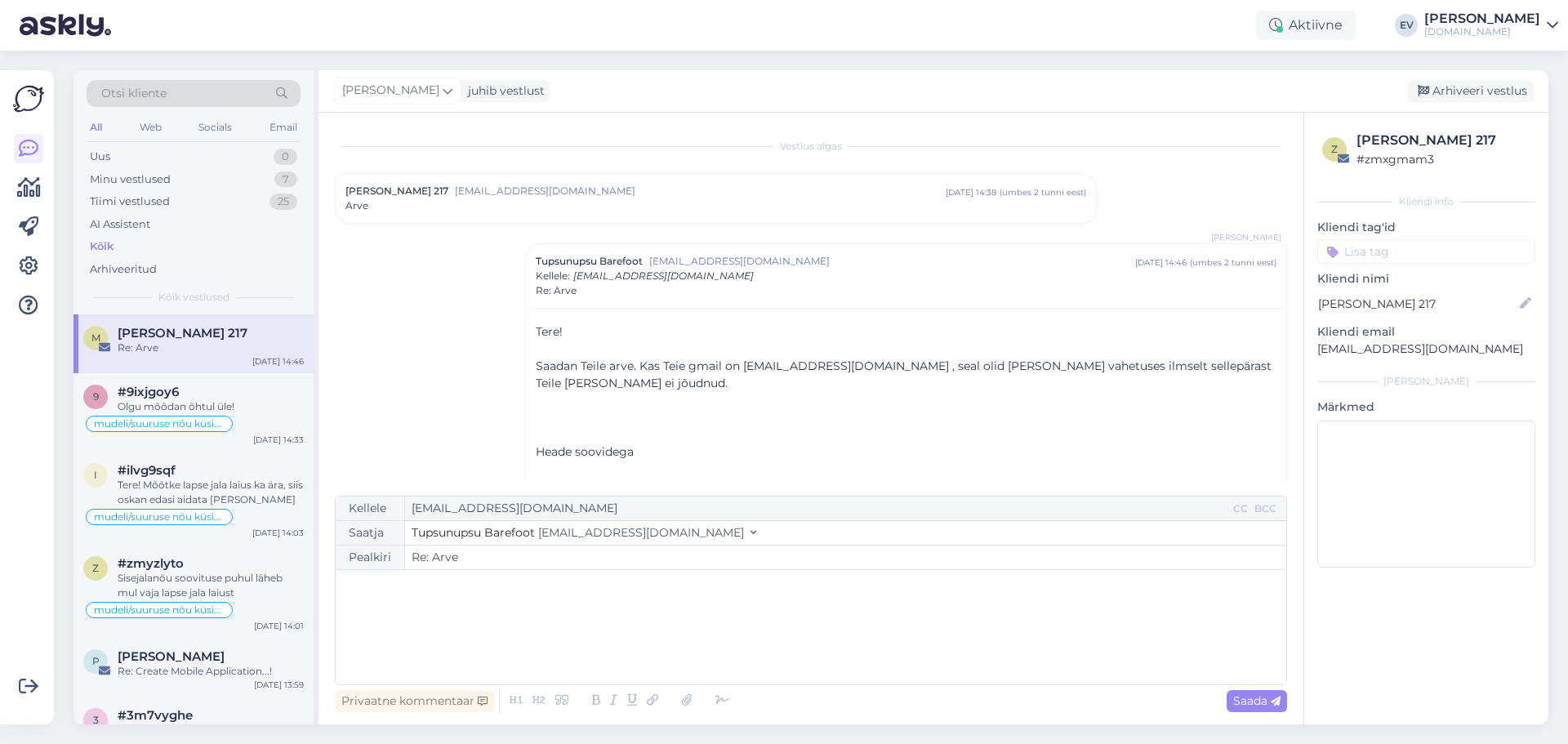
scroll to position [126, 0]
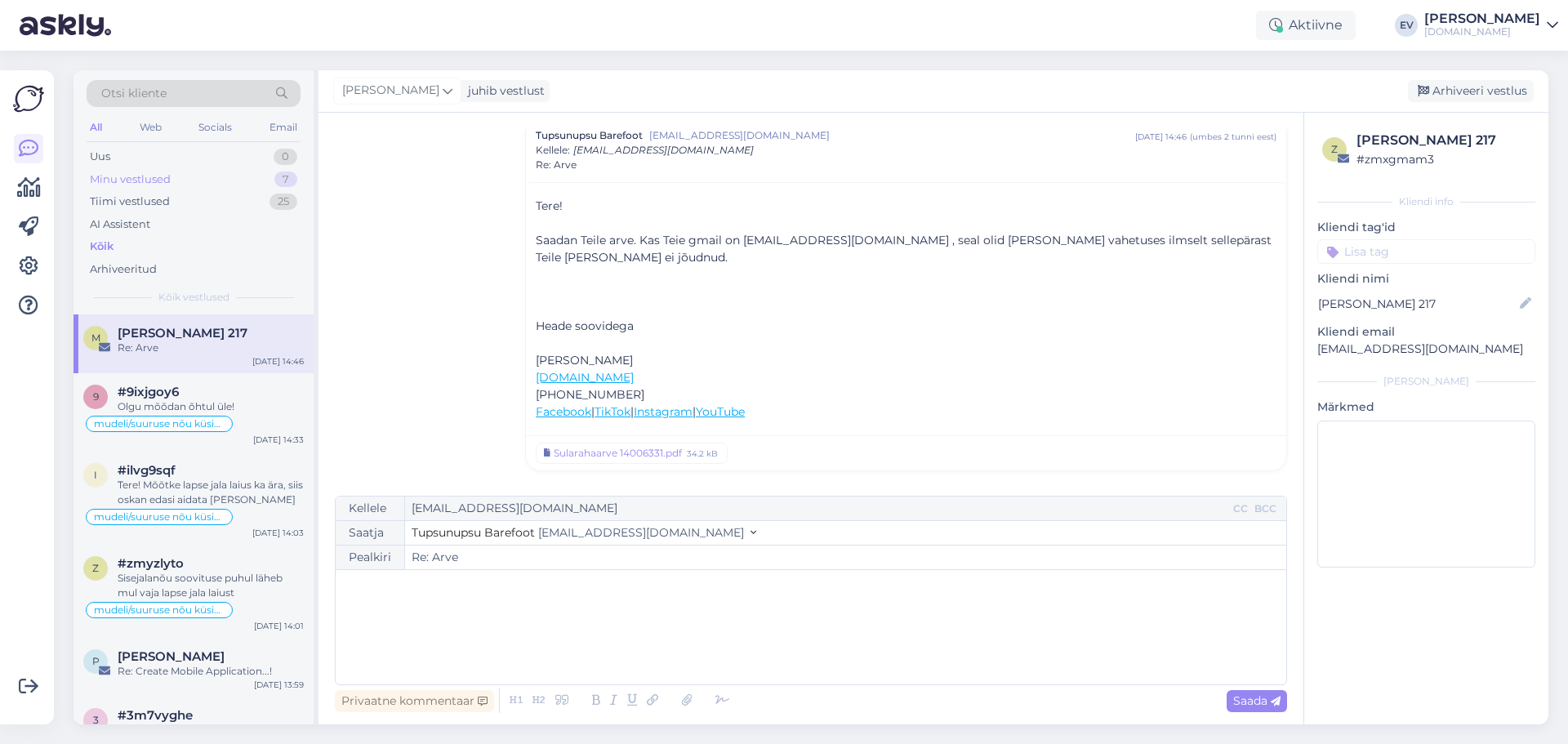
click at [167, 179] on div "Minu vestlused" at bounding box center [130, 180] width 81 height 16
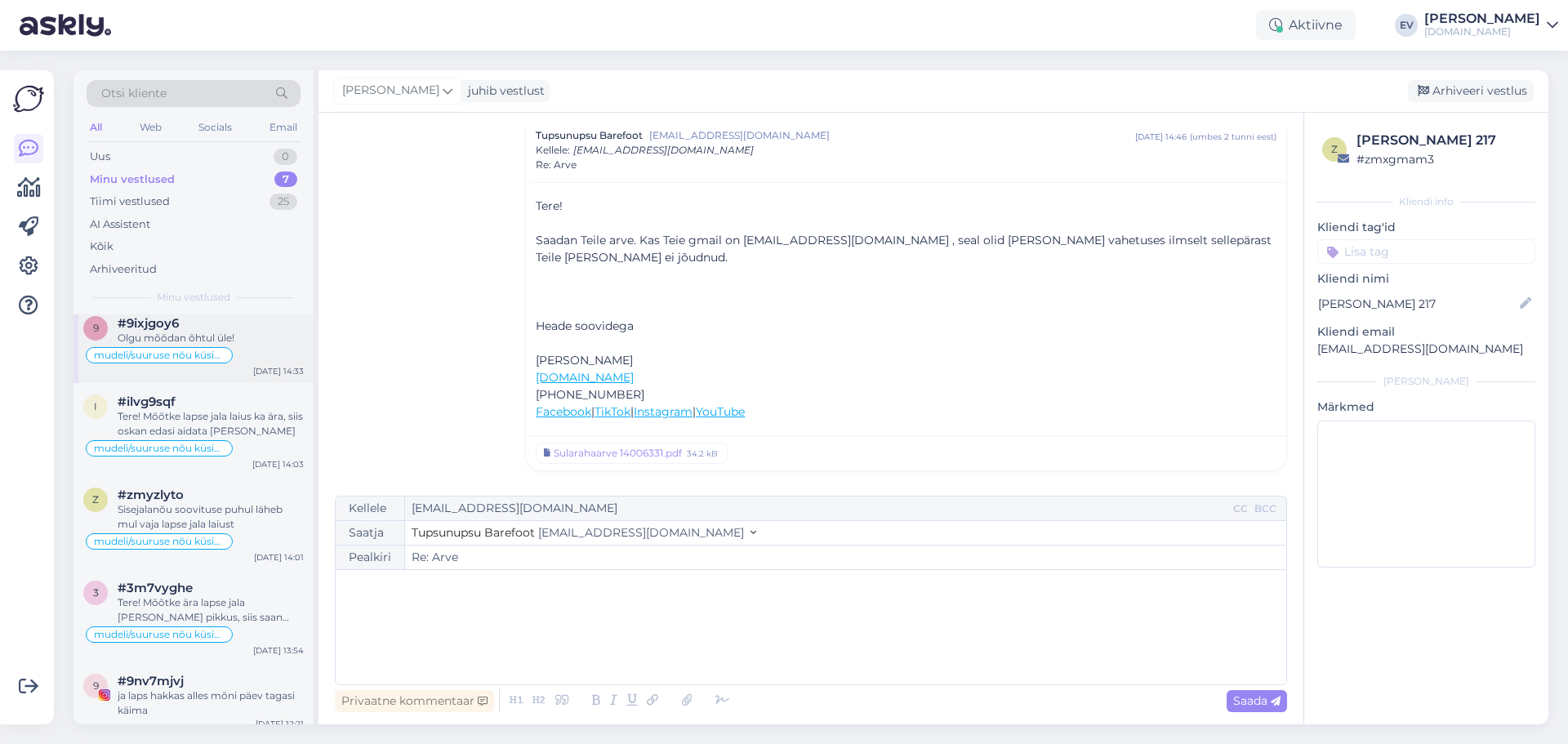
scroll to position [0, 0]
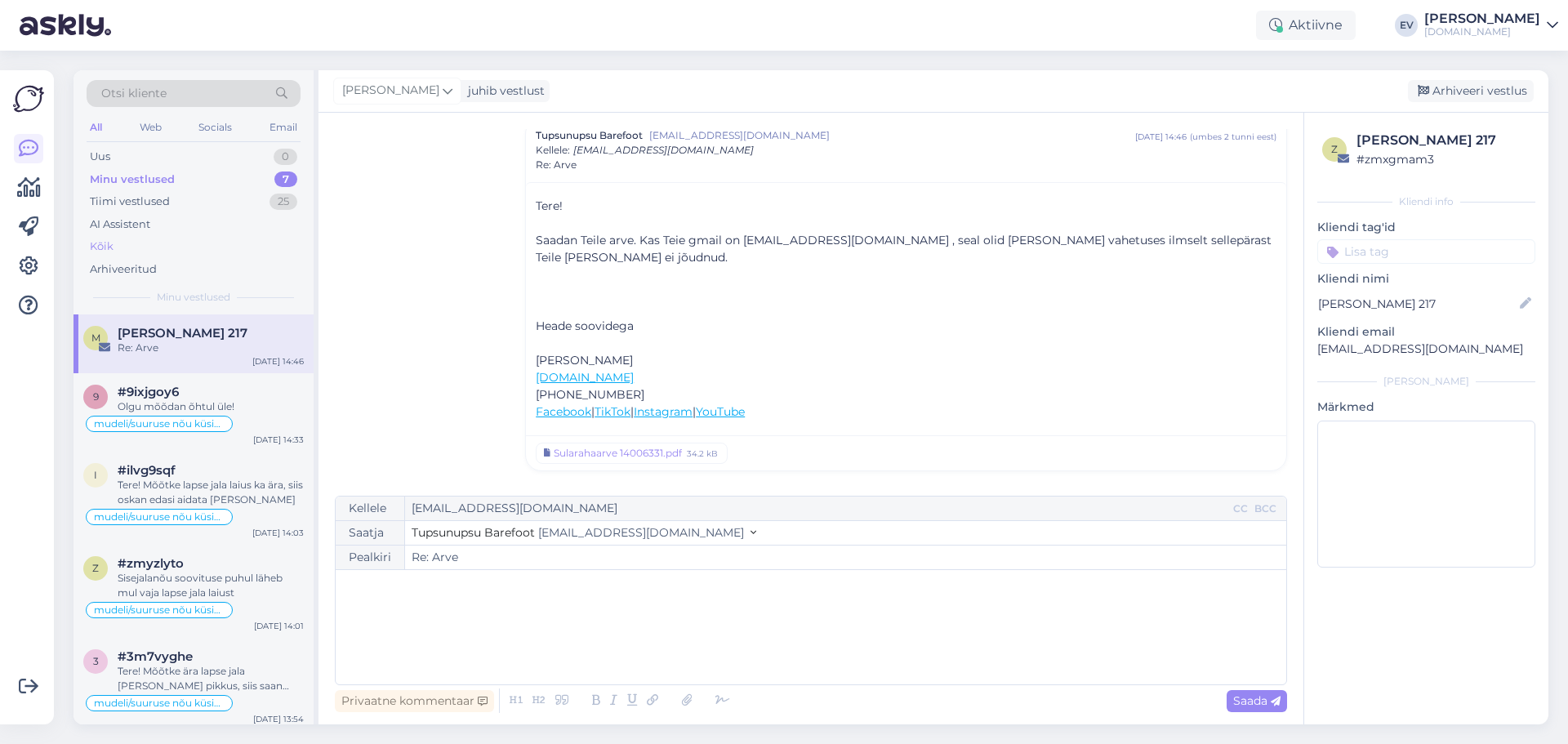
click at [161, 246] on div "Kõik" at bounding box center [194, 247] width 214 height 23
click at [174, 149] on div "Uus 0" at bounding box center [194, 157] width 214 height 23
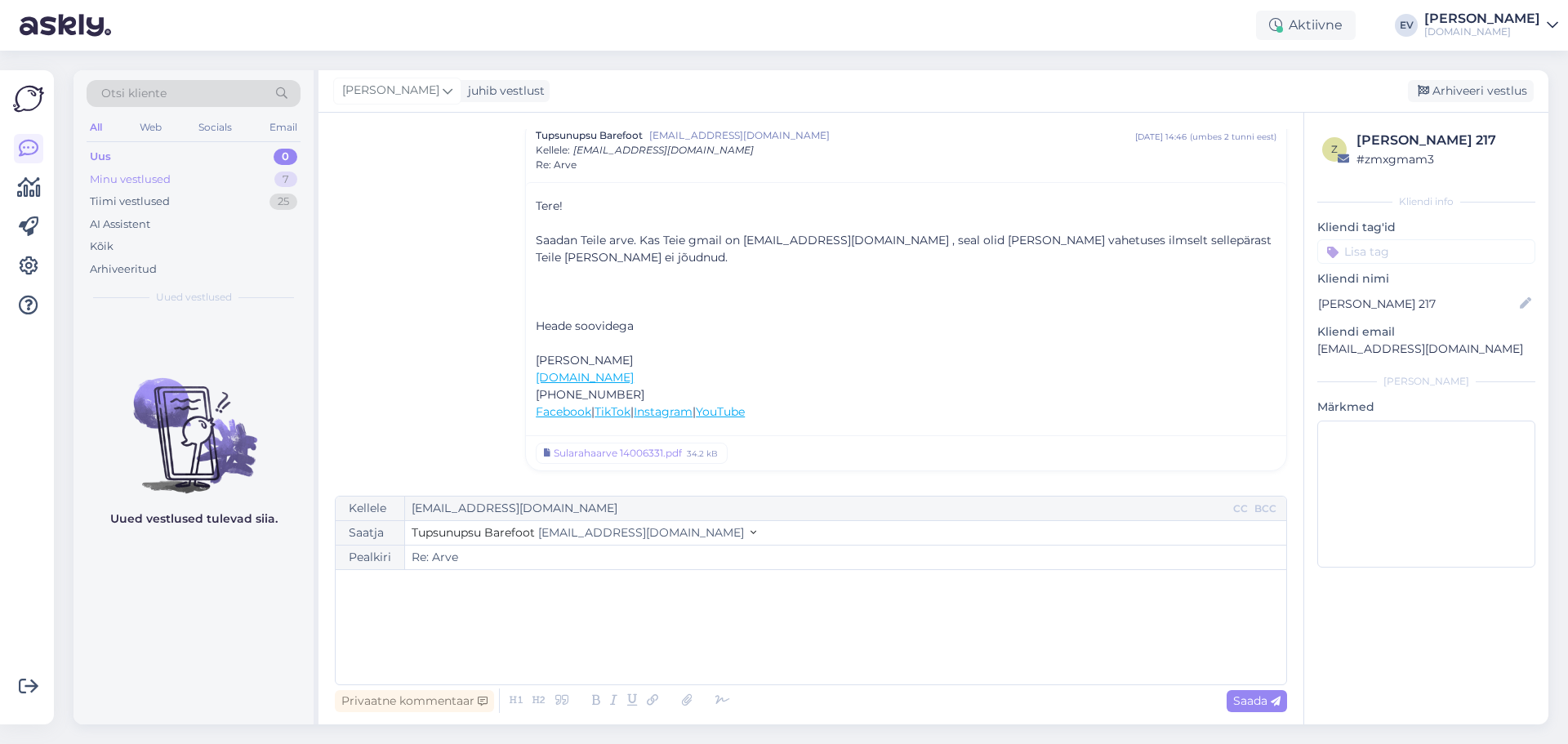
click at [142, 172] on div "Minu vestlused" at bounding box center [130, 180] width 81 height 16
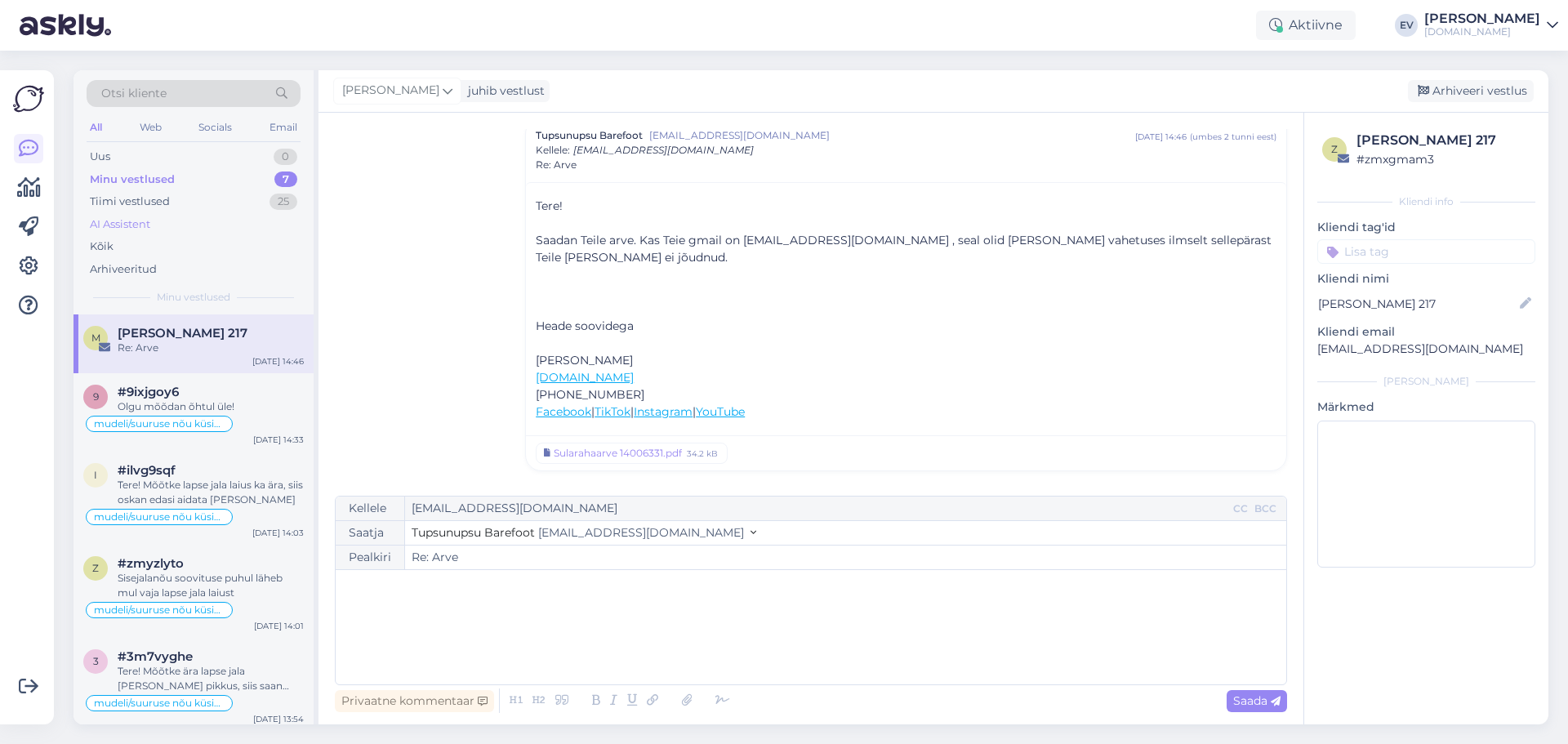
click at [179, 230] on div "AI Assistent" at bounding box center [194, 225] width 214 height 23
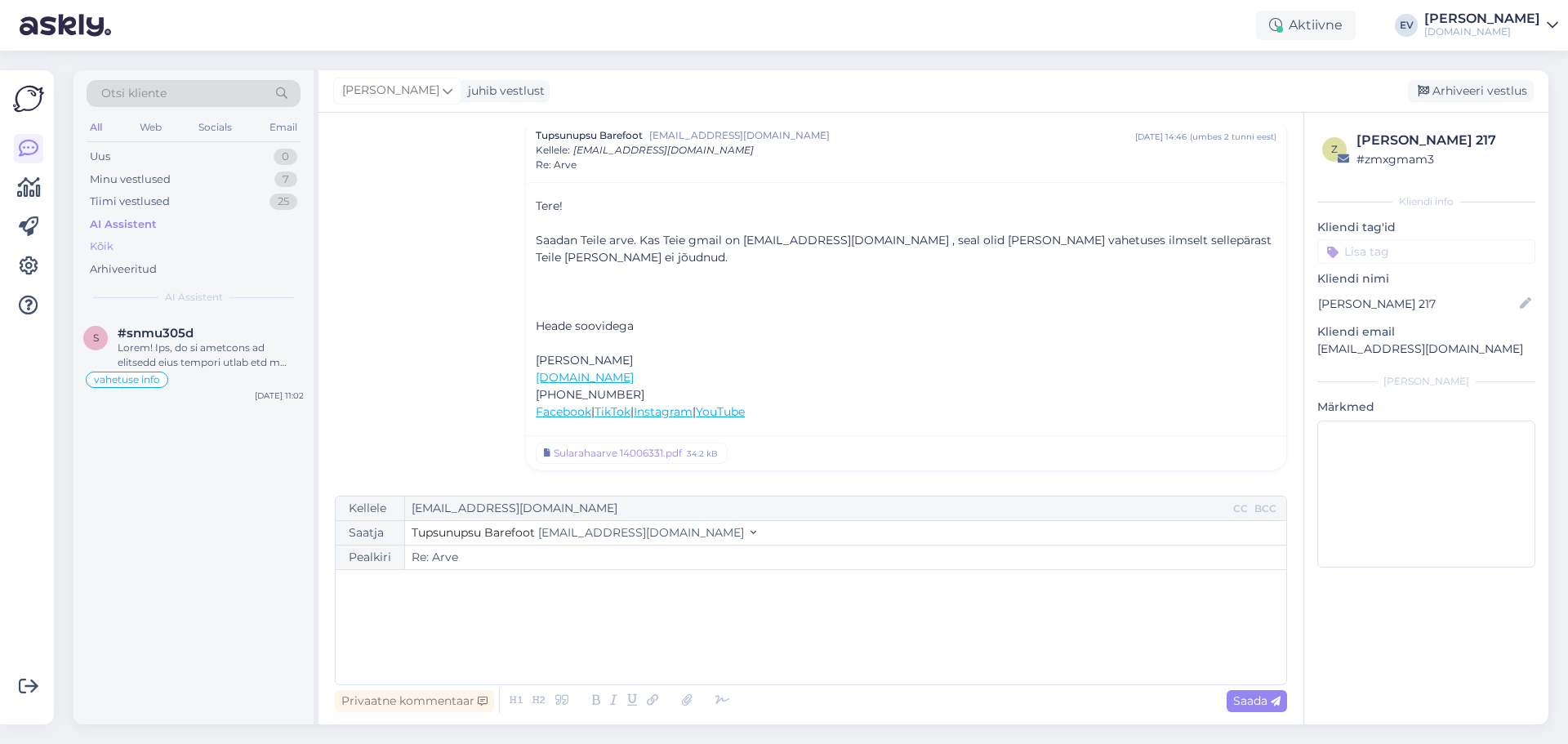
click at [174, 239] on div "Kõik" at bounding box center [194, 247] width 214 height 23
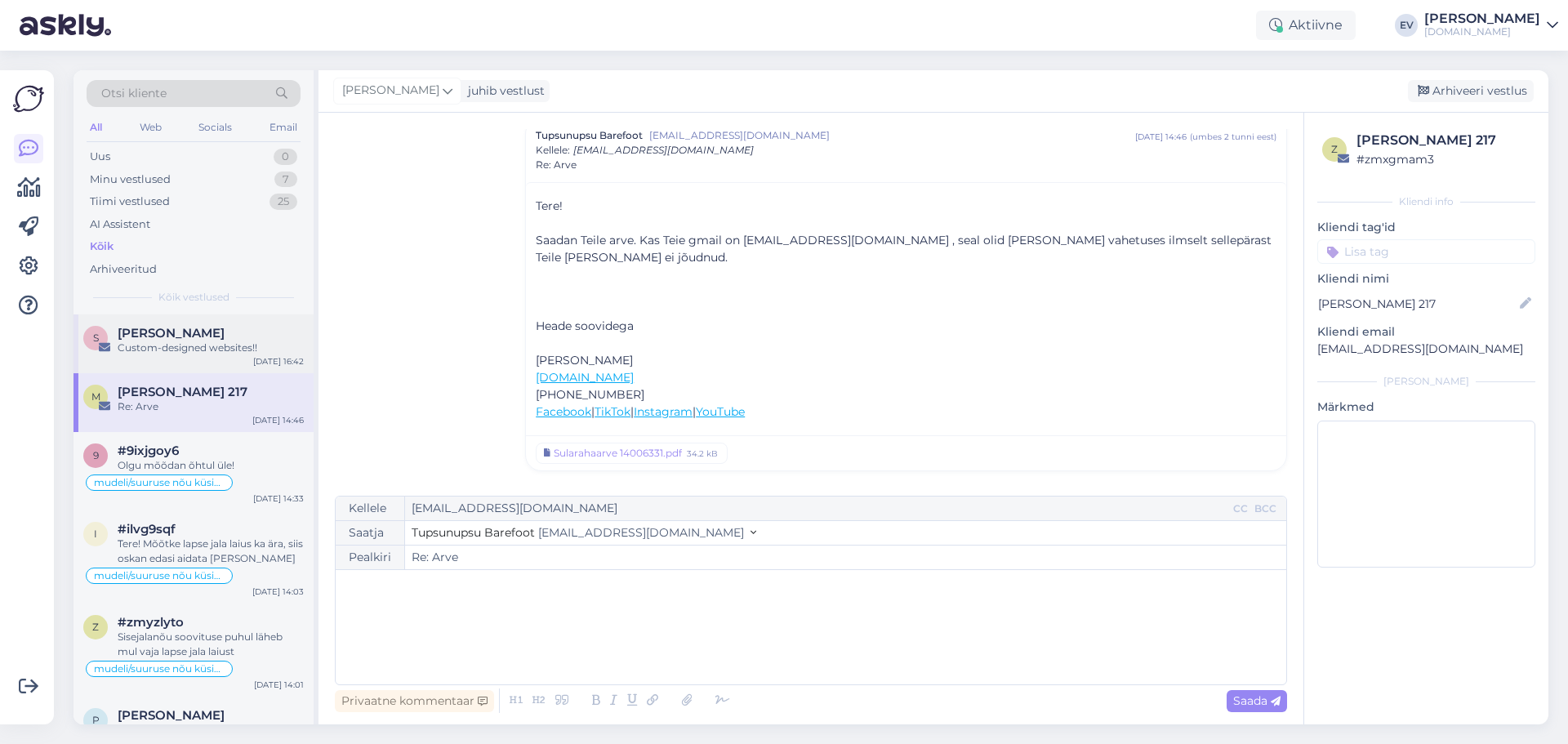
click at [207, 332] on span "[PERSON_NAME]" at bounding box center [171, 333] width 107 height 15
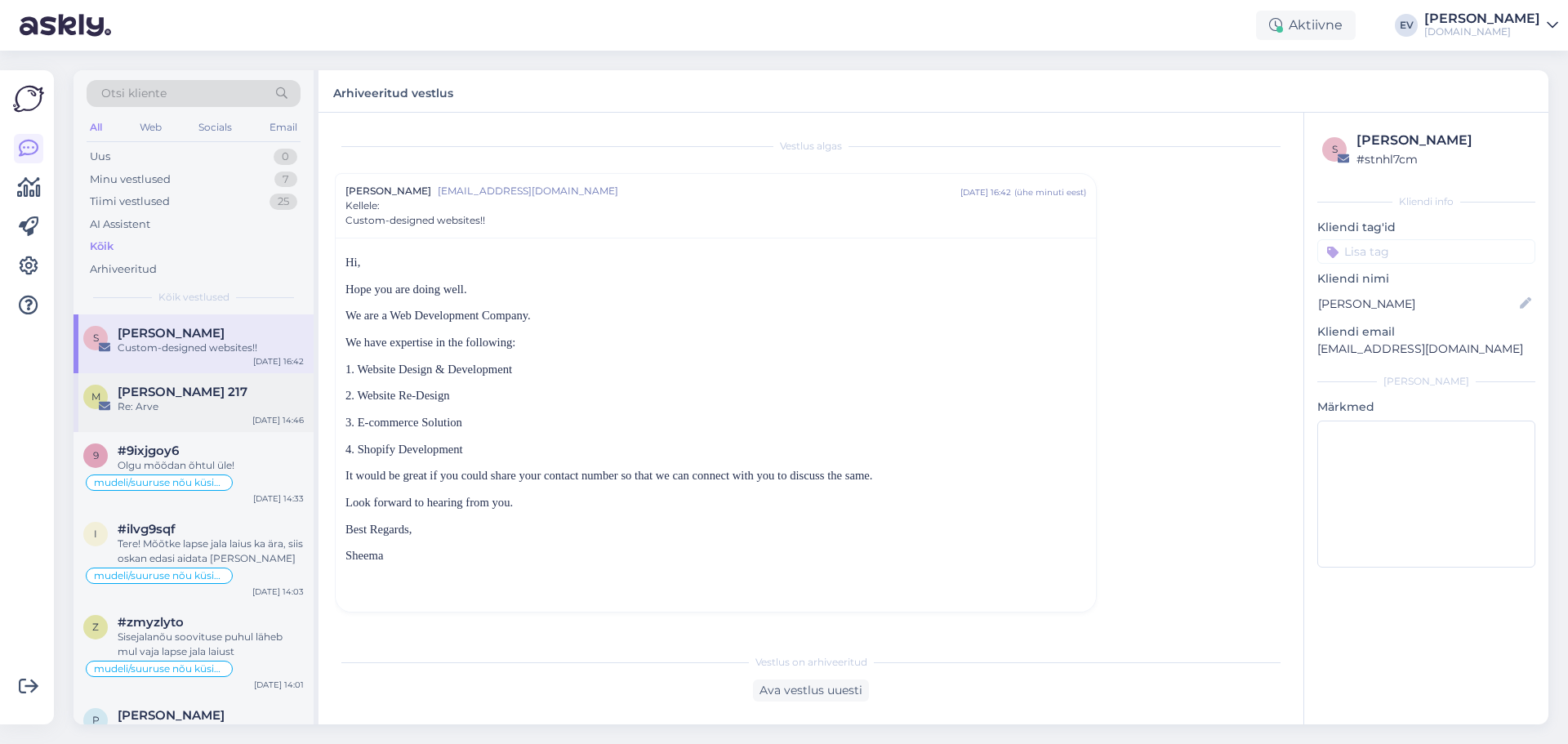
click at [232, 393] on div "[PERSON_NAME] 217" at bounding box center [211, 392] width 187 height 15
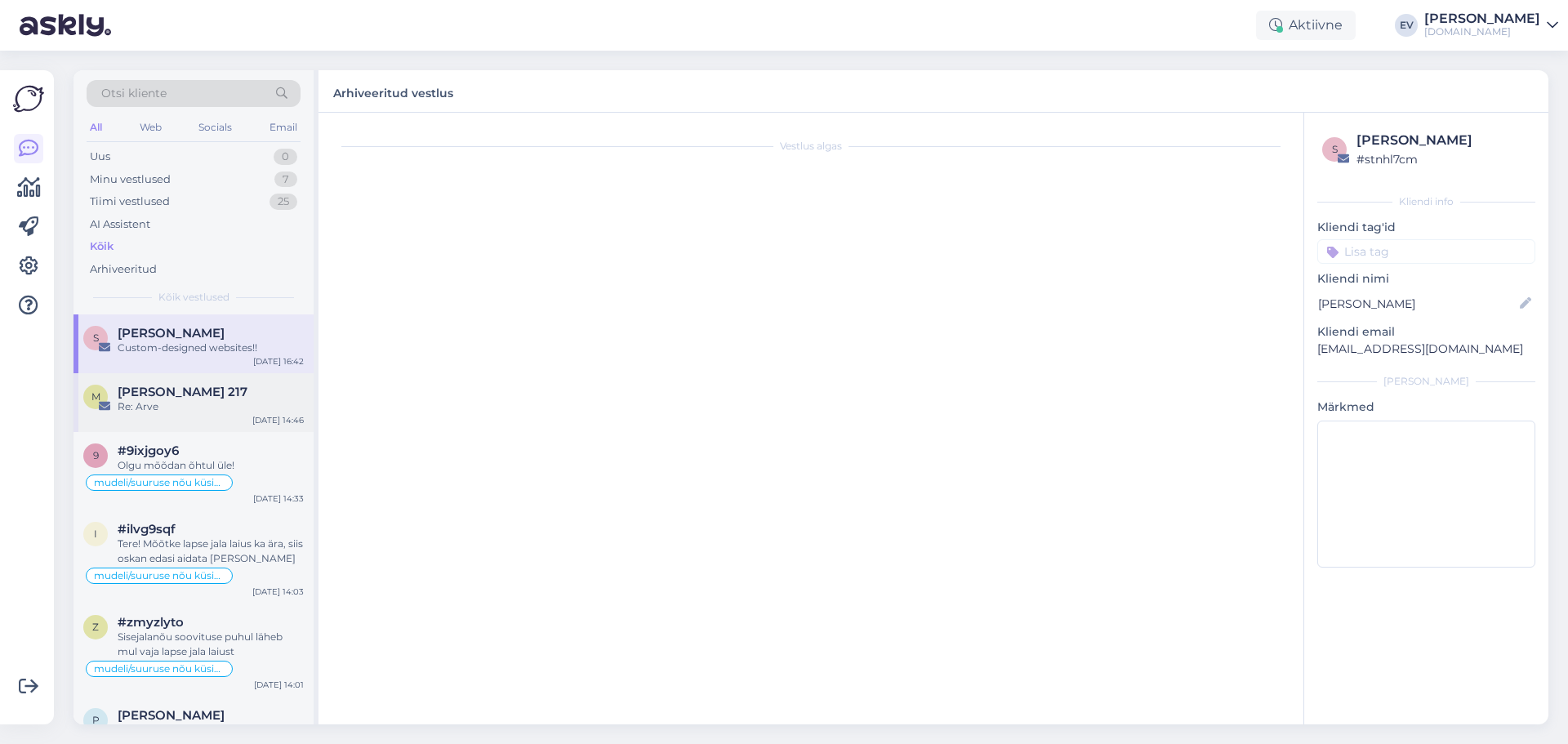
scroll to position [115, 0]
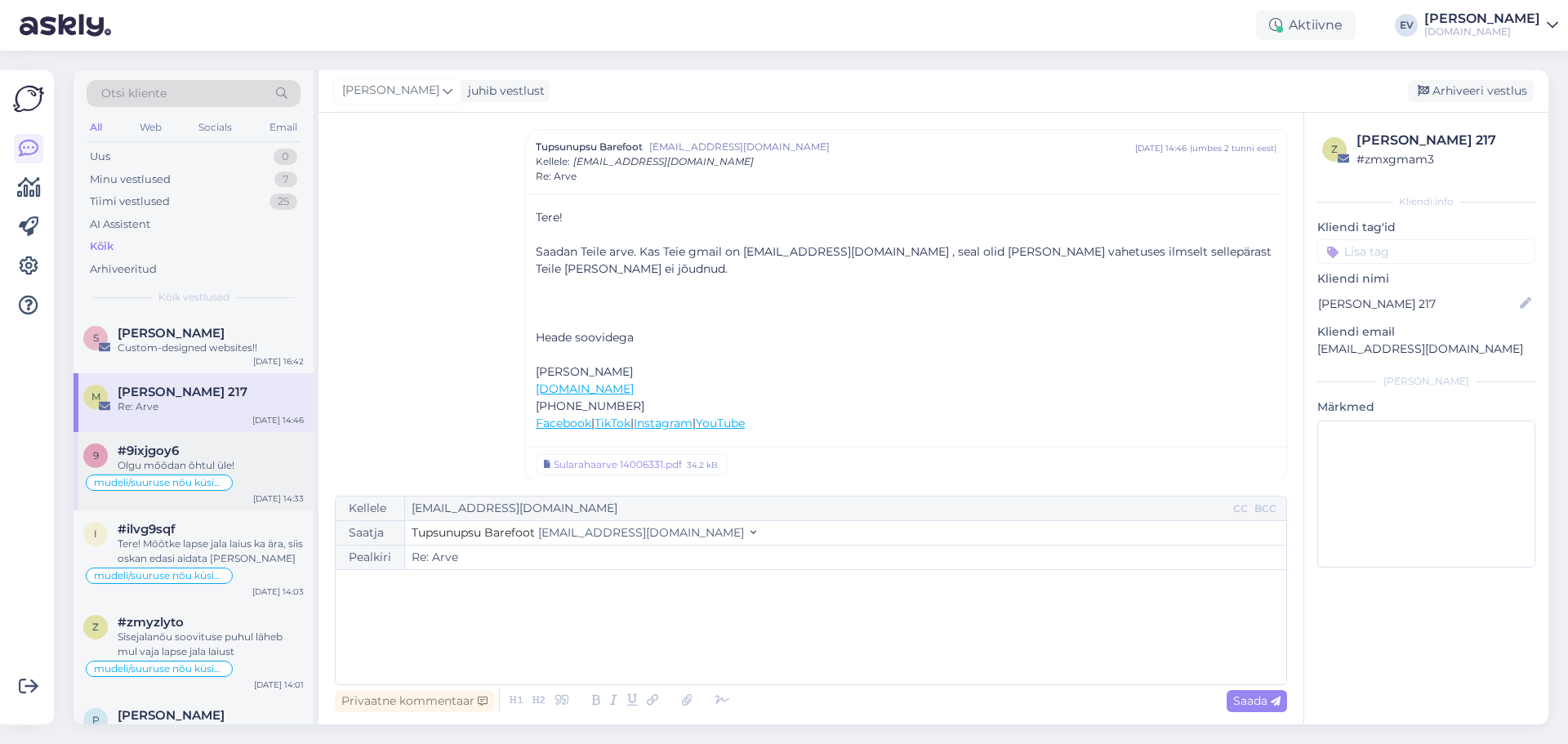
click at [214, 456] on div "#9ixjgoy6" at bounding box center [211, 451] width 187 height 15
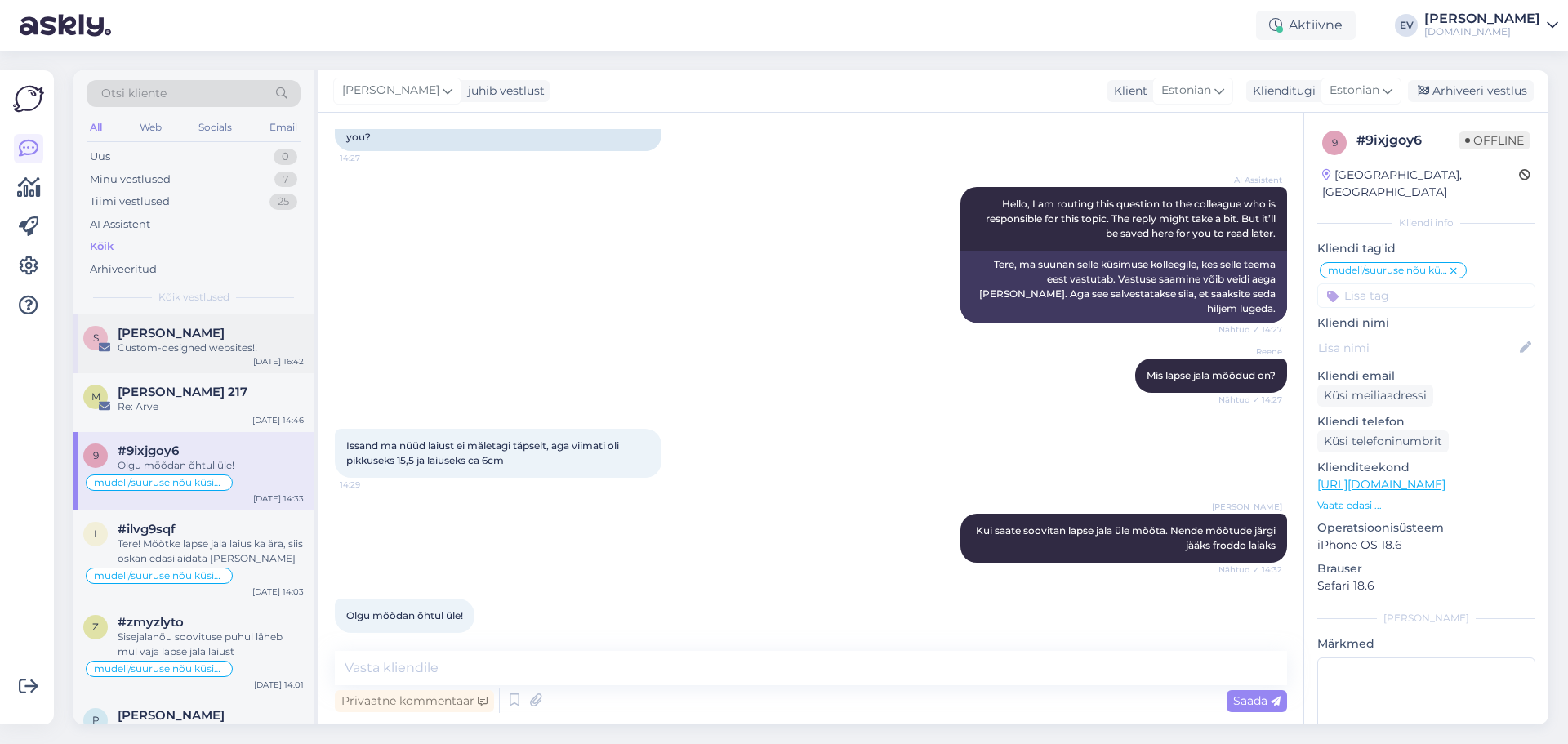
click at [235, 341] on div "Custom-designed websites!!" at bounding box center [211, 347] width 187 height 15
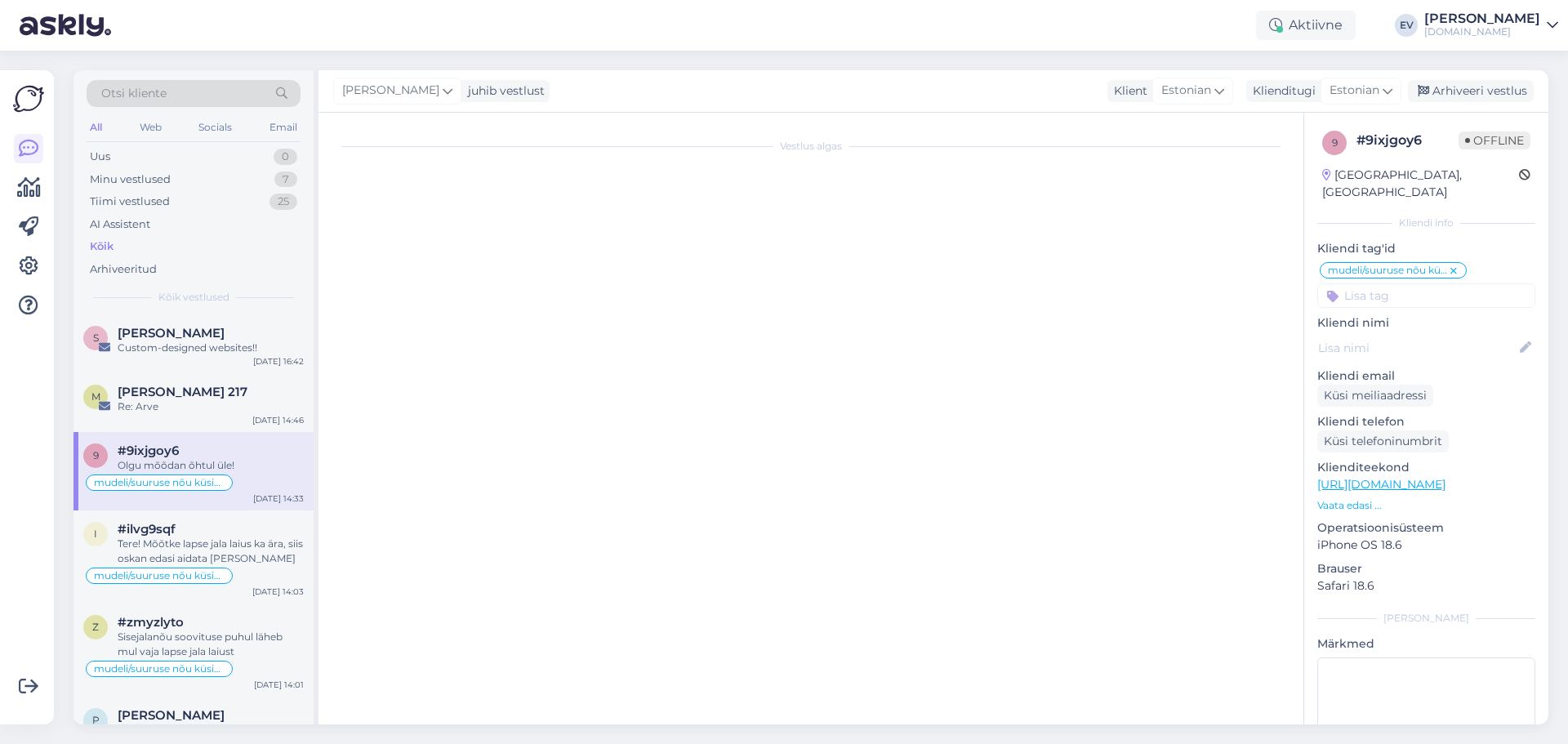
scroll to position [0, 0]
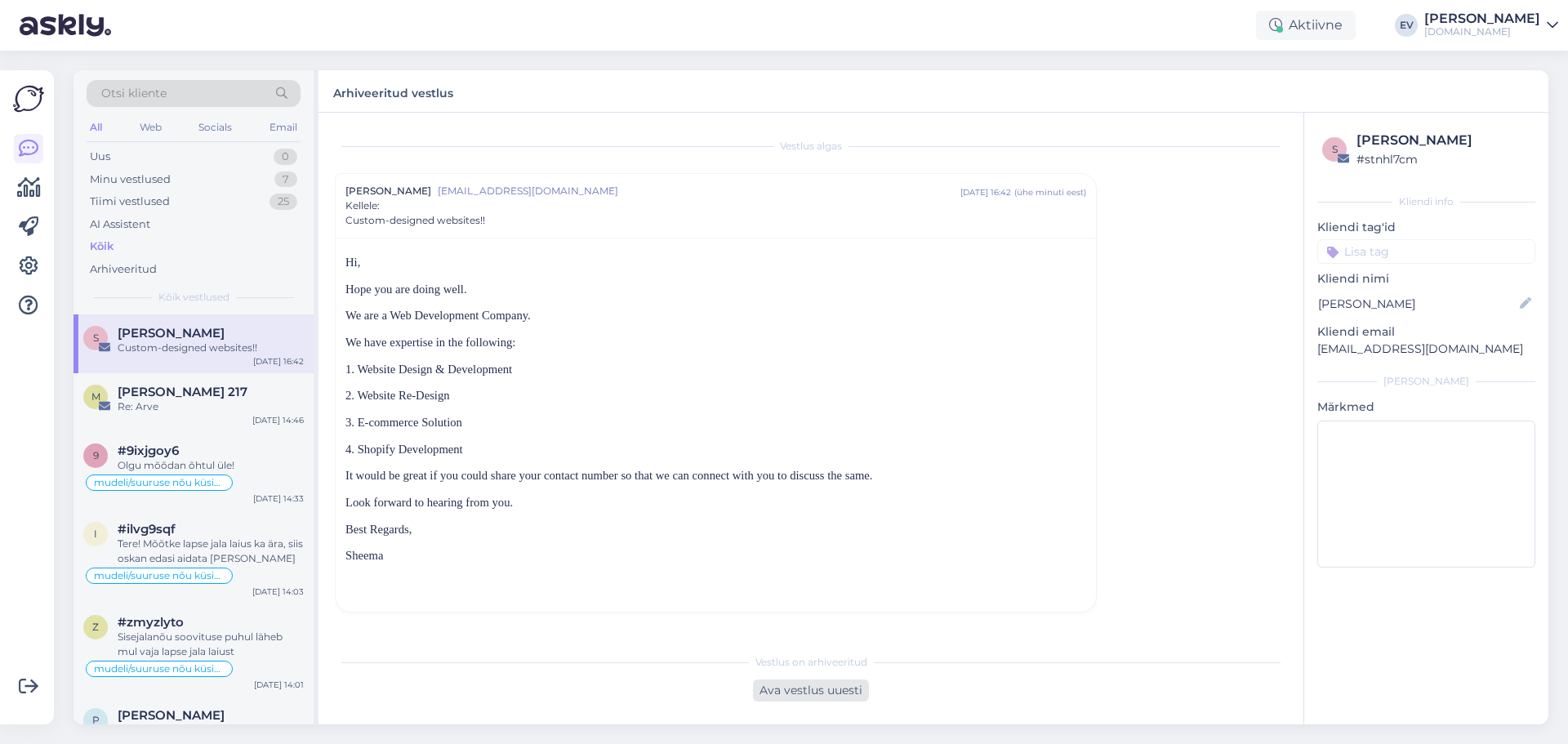
click at [797, 695] on div "Ava vestlus uuesti" at bounding box center [811, 690] width 116 height 22
click at [1151, 687] on div "Arhiveeri vestlus" at bounding box center [1139, 687] width 126 height 22
click at [206, 153] on div "Uus 0" at bounding box center [194, 157] width 214 height 23
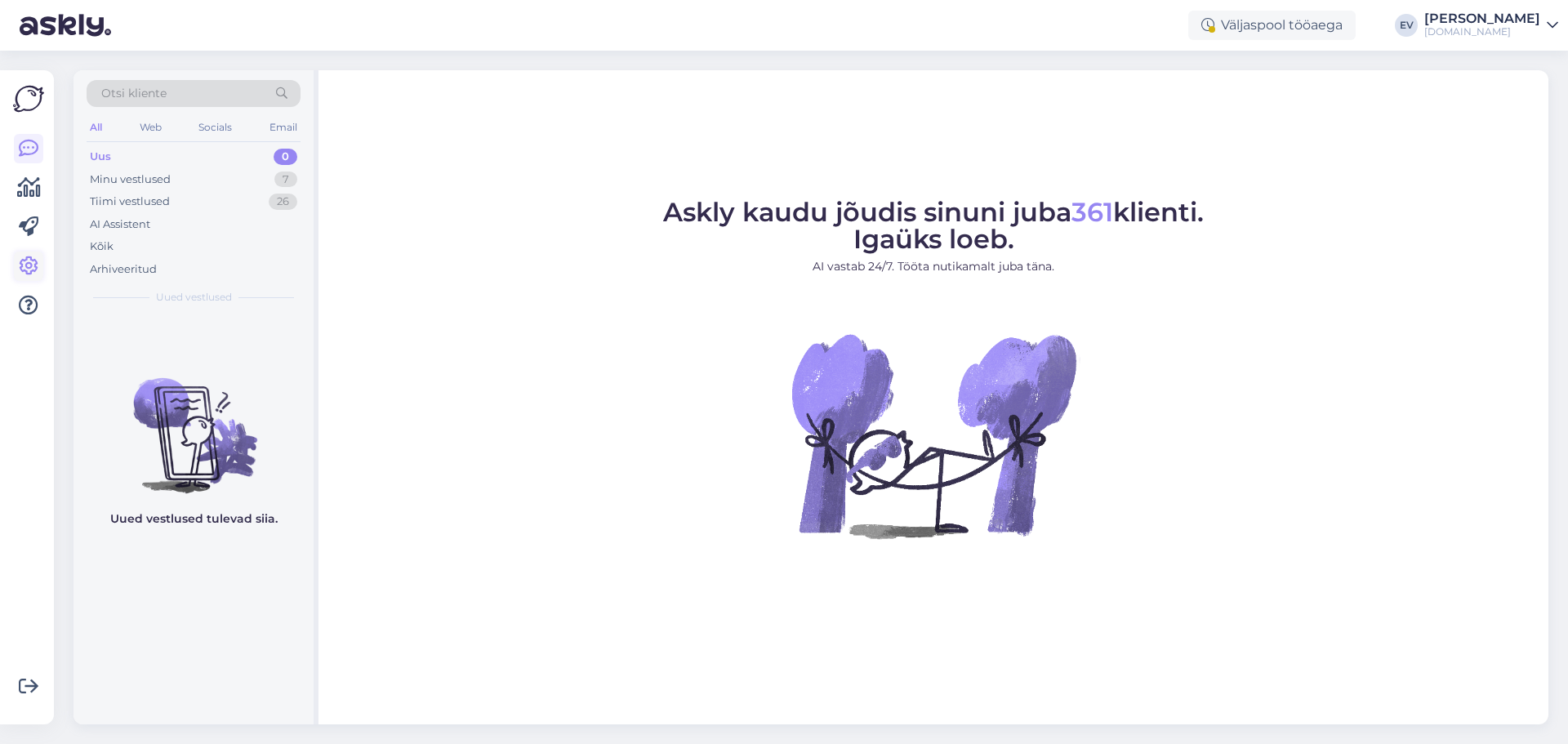
click at [23, 270] on icon at bounding box center [29, 267] width 20 height 20
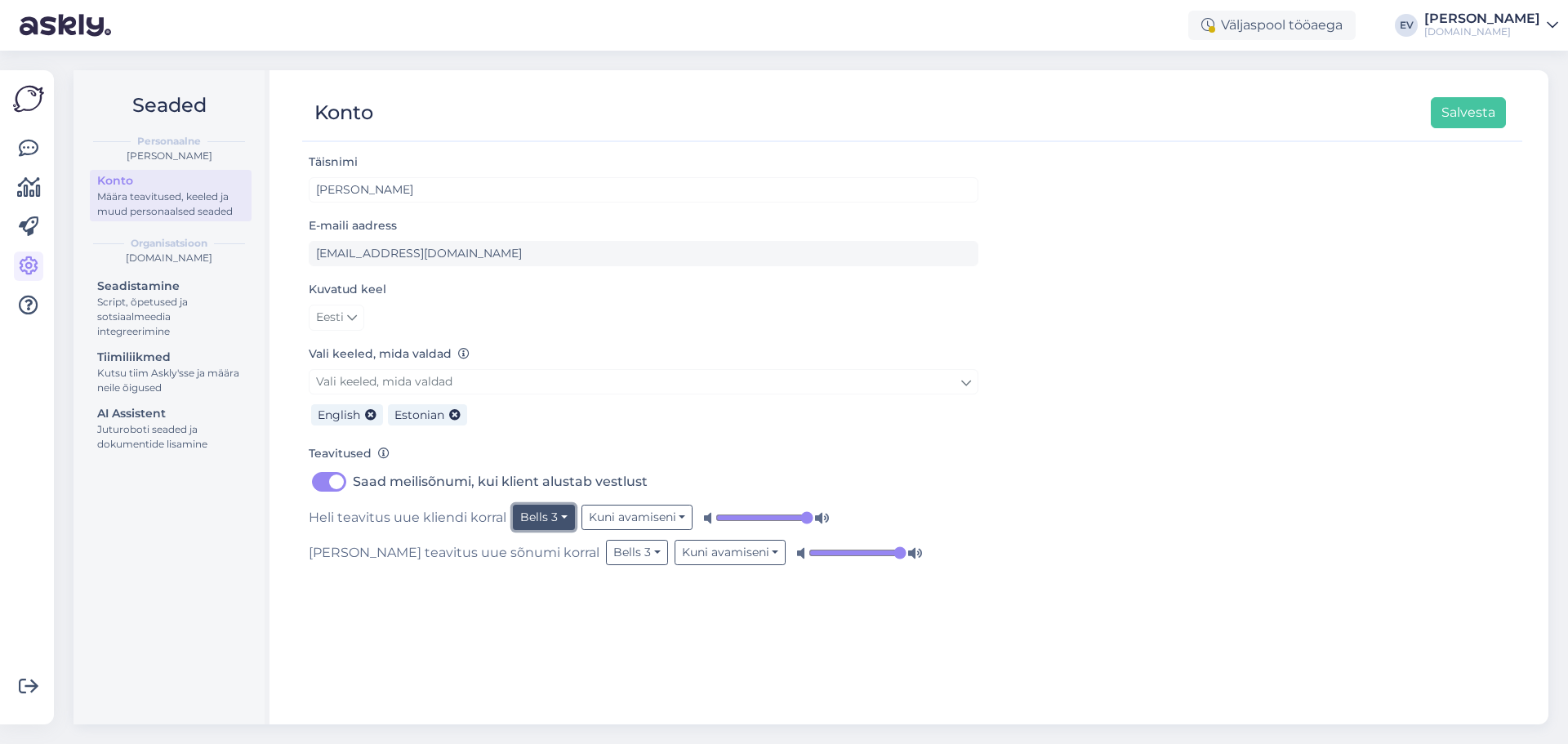
click at [559, 513] on button "Bells 3" at bounding box center [544, 517] width 62 height 25
click at [509, 364] on link "Bling 1" at bounding box center [514, 354] width 121 height 26
click at [606, 555] on button "Bells 3" at bounding box center [637, 552] width 62 height 25
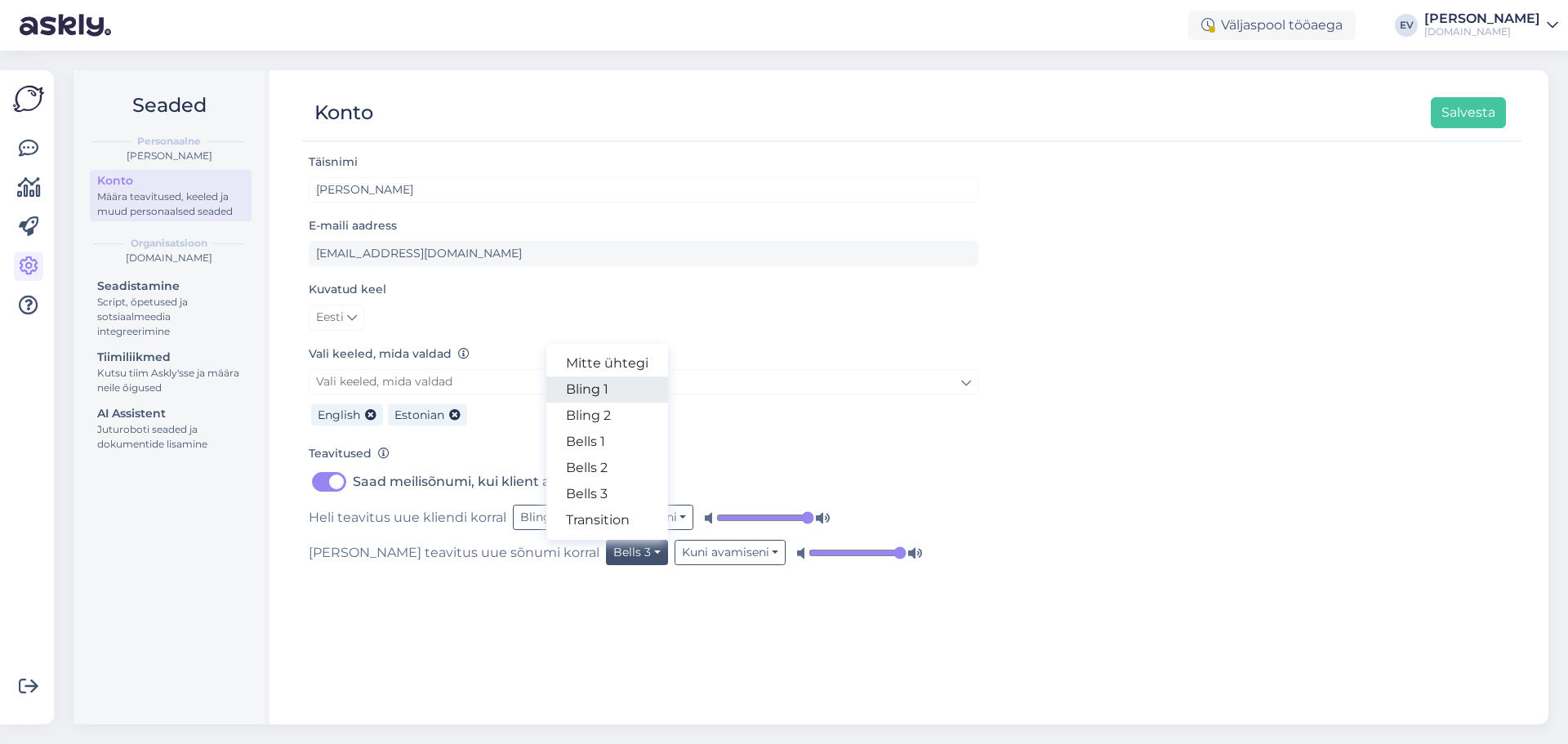
click at [547, 388] on link "Bling 1" at bounding box center [607, 390] width 121 height 26
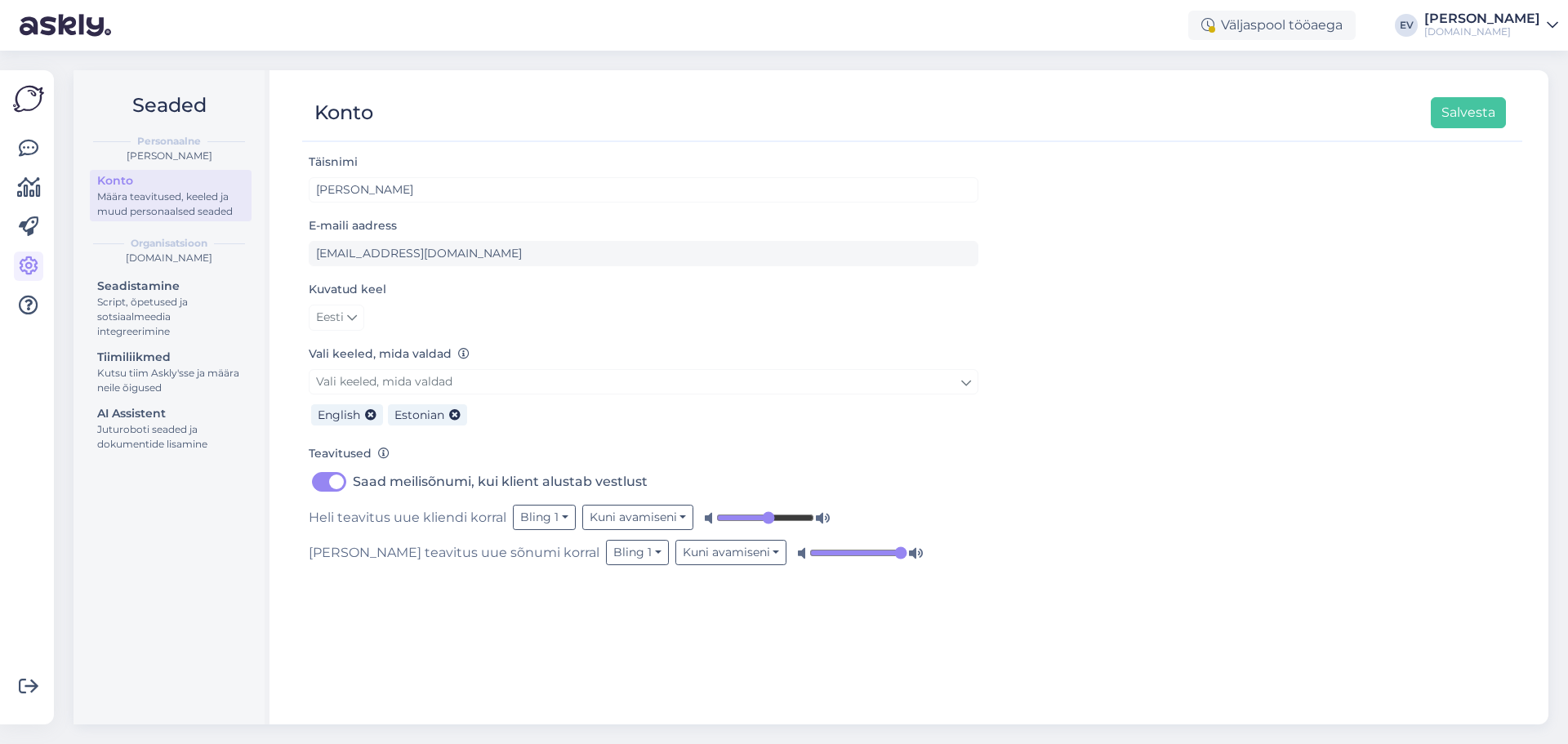
drag, startPoint x: 804, startPoint y: 519, endPoint x: 766, endPoint y: 518, distance: 38.0
type input "0.54"
click at [766, 518] on input "range" at bounding box center [764, 517] width 98 height 16
drag, startPoint x: 809, startPoint y: 553, endPoint x: 762, endPoint y: 549, distance: 47.2
type input "0.42"
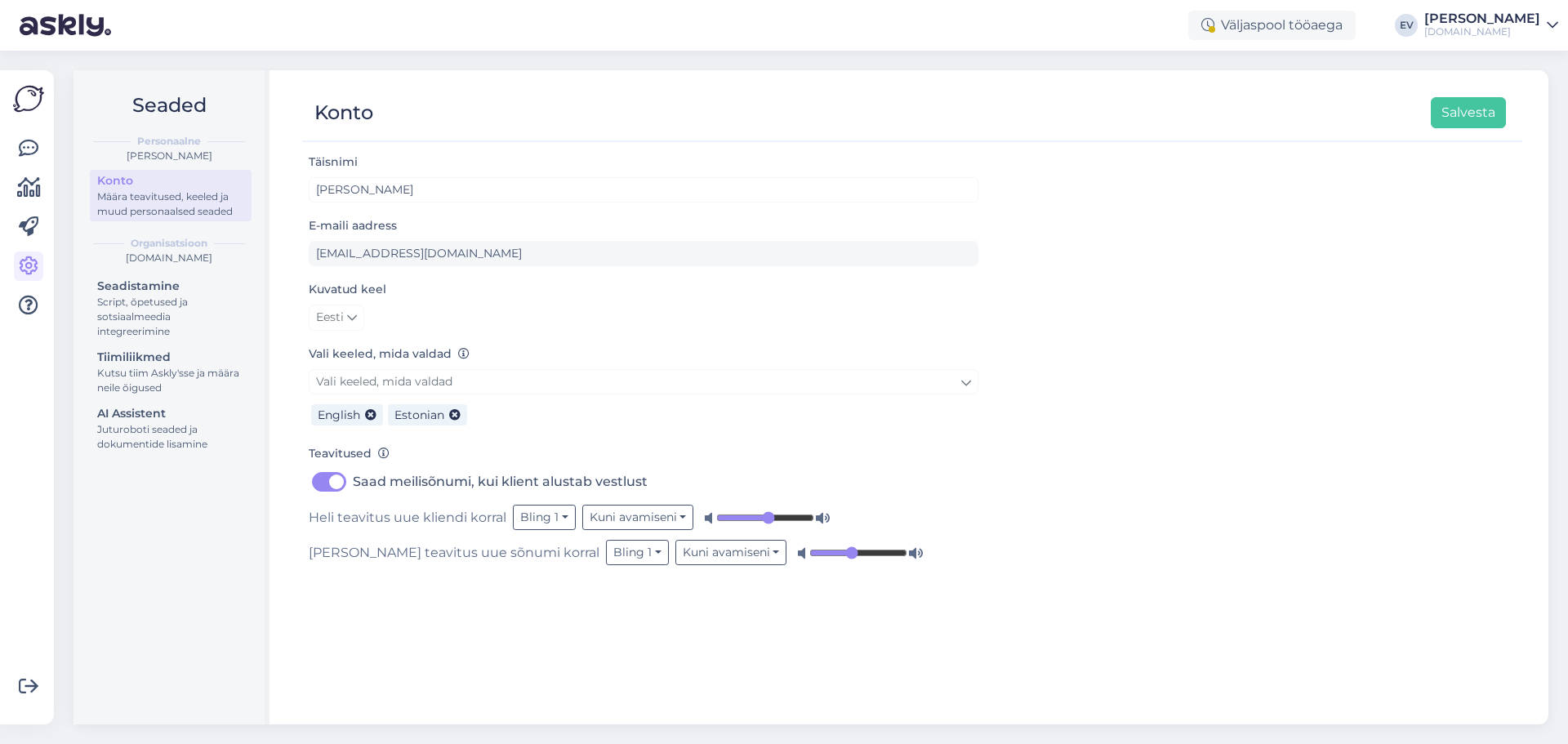
click at [810, 549] on input "range" at bounding box center [858, 553] width 98 height 16
drag, startPoint x: 768, startPoint y: 515, endPoint x: 759, endPoint y: 538, distance: 24.7
type input "0.38"
click at [753, 517] on input "range" at bounding box center [764, 517] width 98 height 16
drag, startPoint x: 767, startPoint y: 549, endPoint x: 758, endPoint y: 549, distance: 9.0
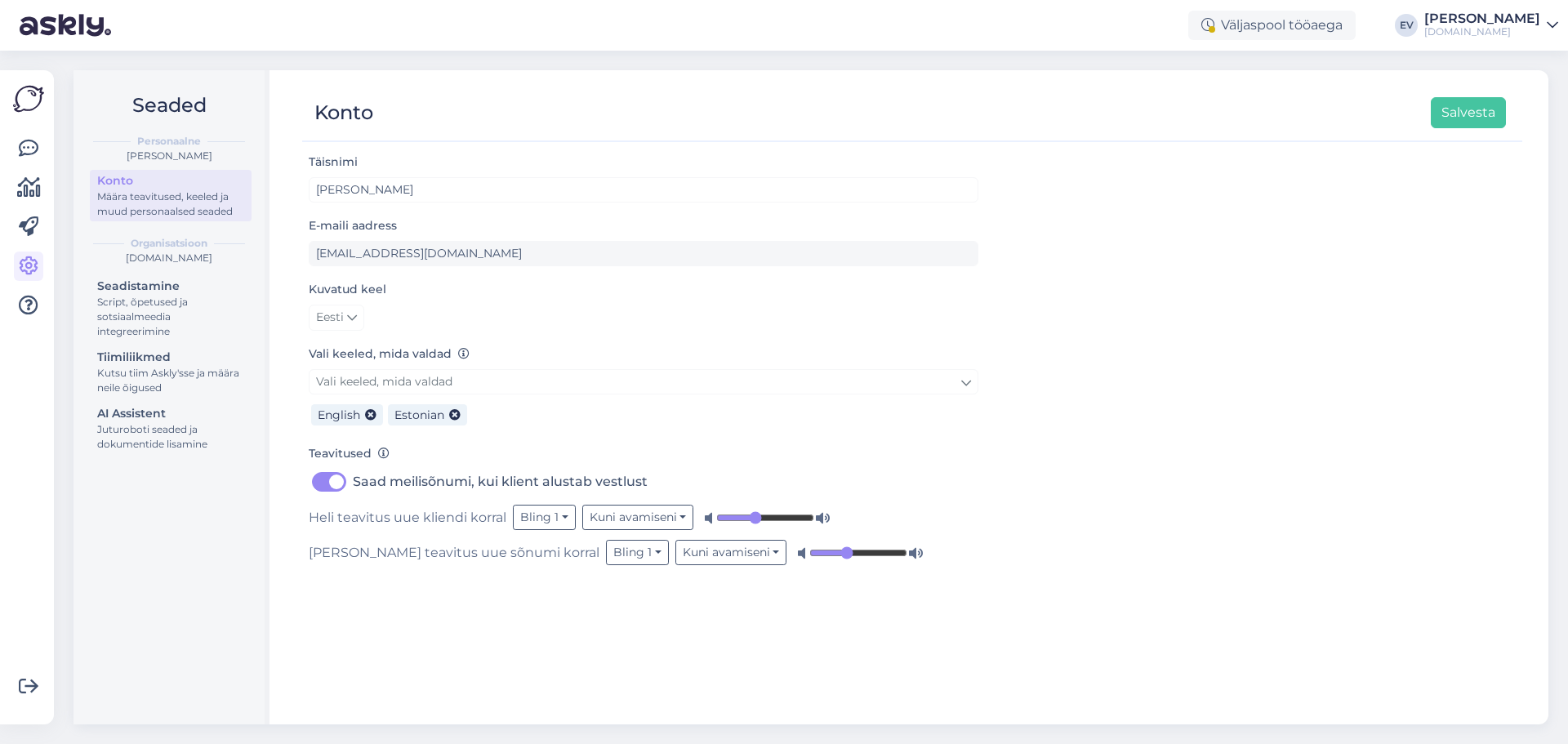
type input "0.36"
click at [810, 549] on input "range" at bounding box center [858, 553] width 98 height 16
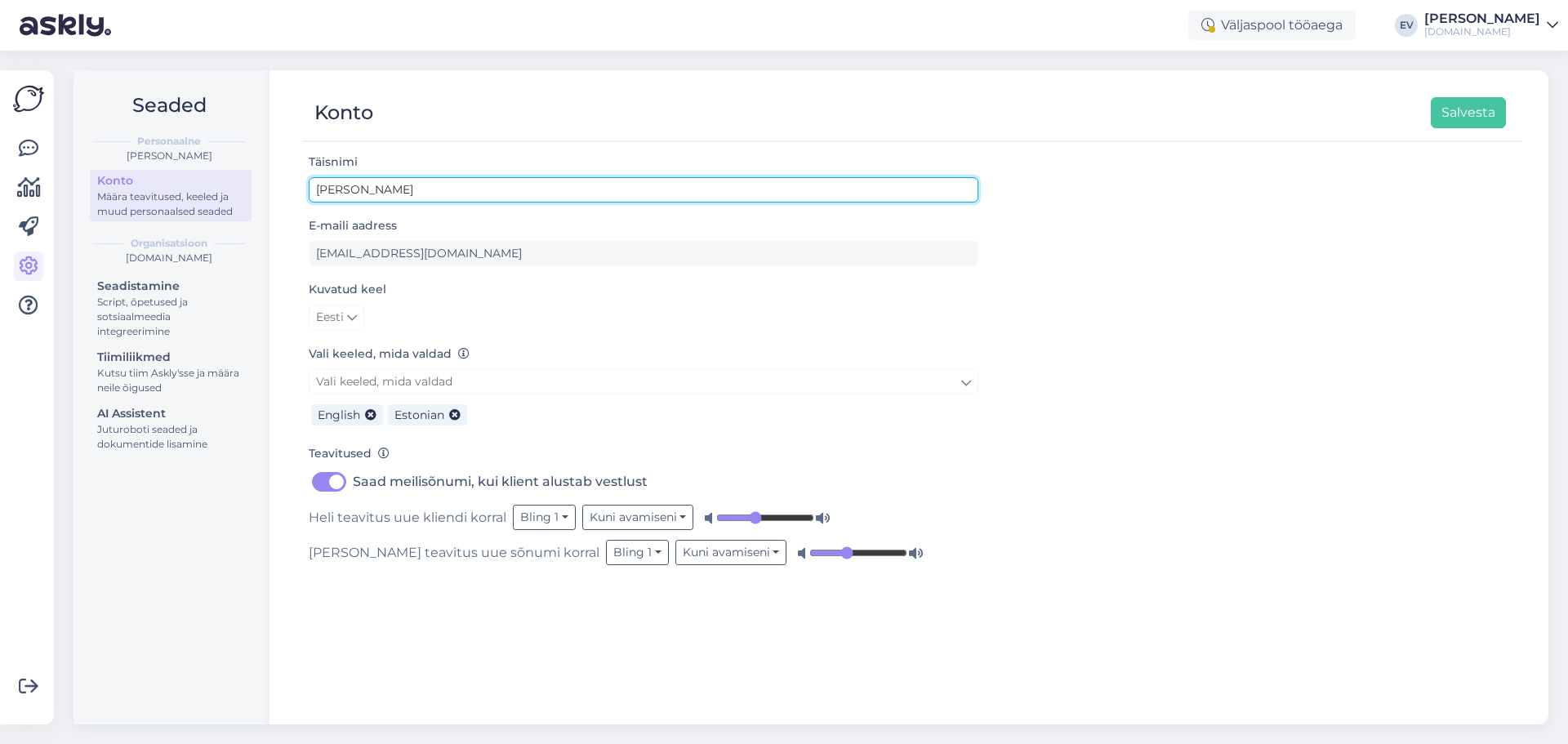
click at [372, 188] on input "[PERSON_NAME]" at bounding box center [644, 189] width 670 height 25
click at [505, 199] on input "[PERSON_NAME]" at bounding box center [644, 189] width 670 height 25
type input "[PERSON_NAME]"
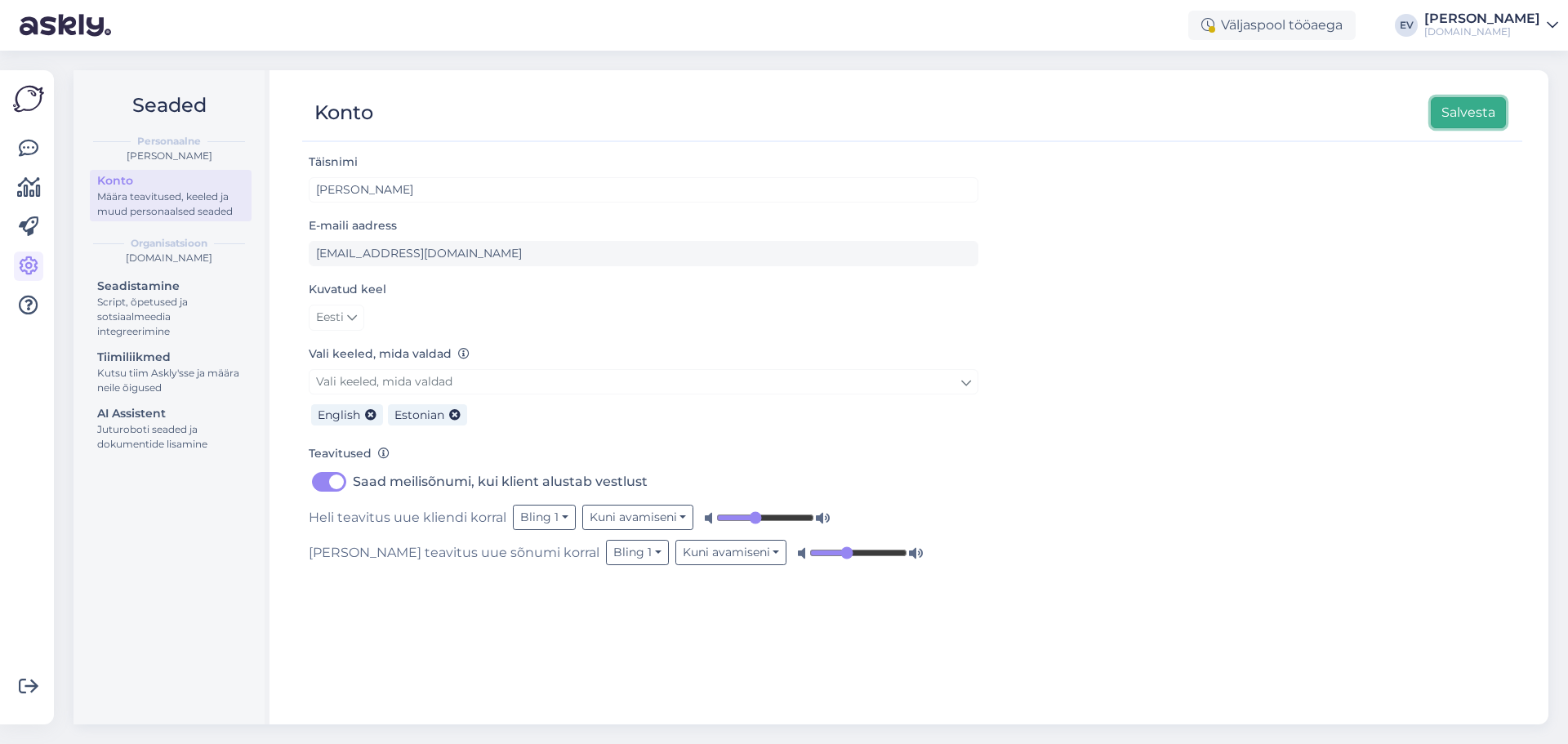
click at [1451, 115] on button "Salvesta" at bounding box center [1468, 113] width 75 height 31
click at [36, 144] on icon at bounding box center [29, 148] width 20 height 20
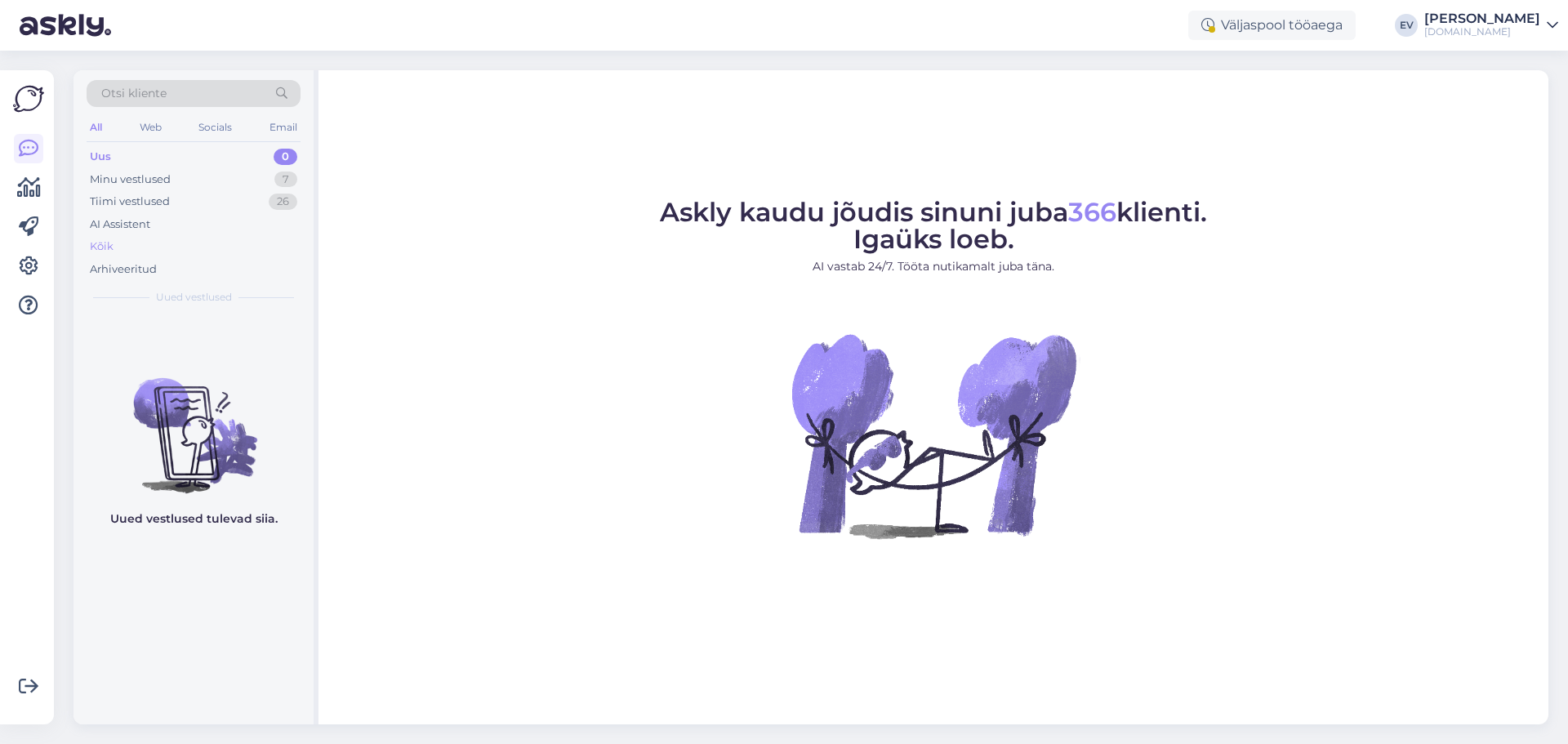
click at [163, 240] on div "Kõik" at bounding box center [194, 247] width 214 height 23
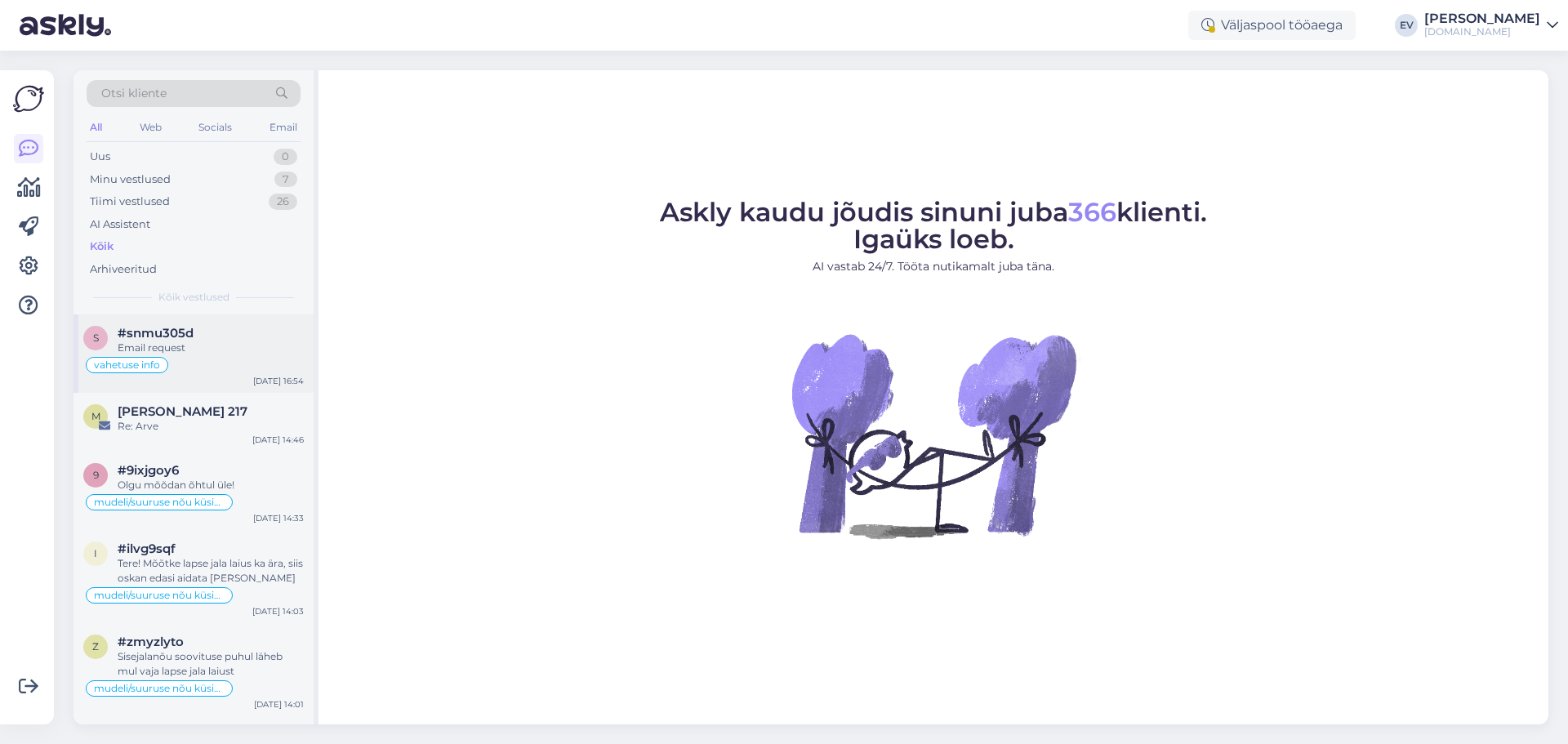
click at [251, 346] on div "Email request" at bounding box center [211, 347] width 187 height 15
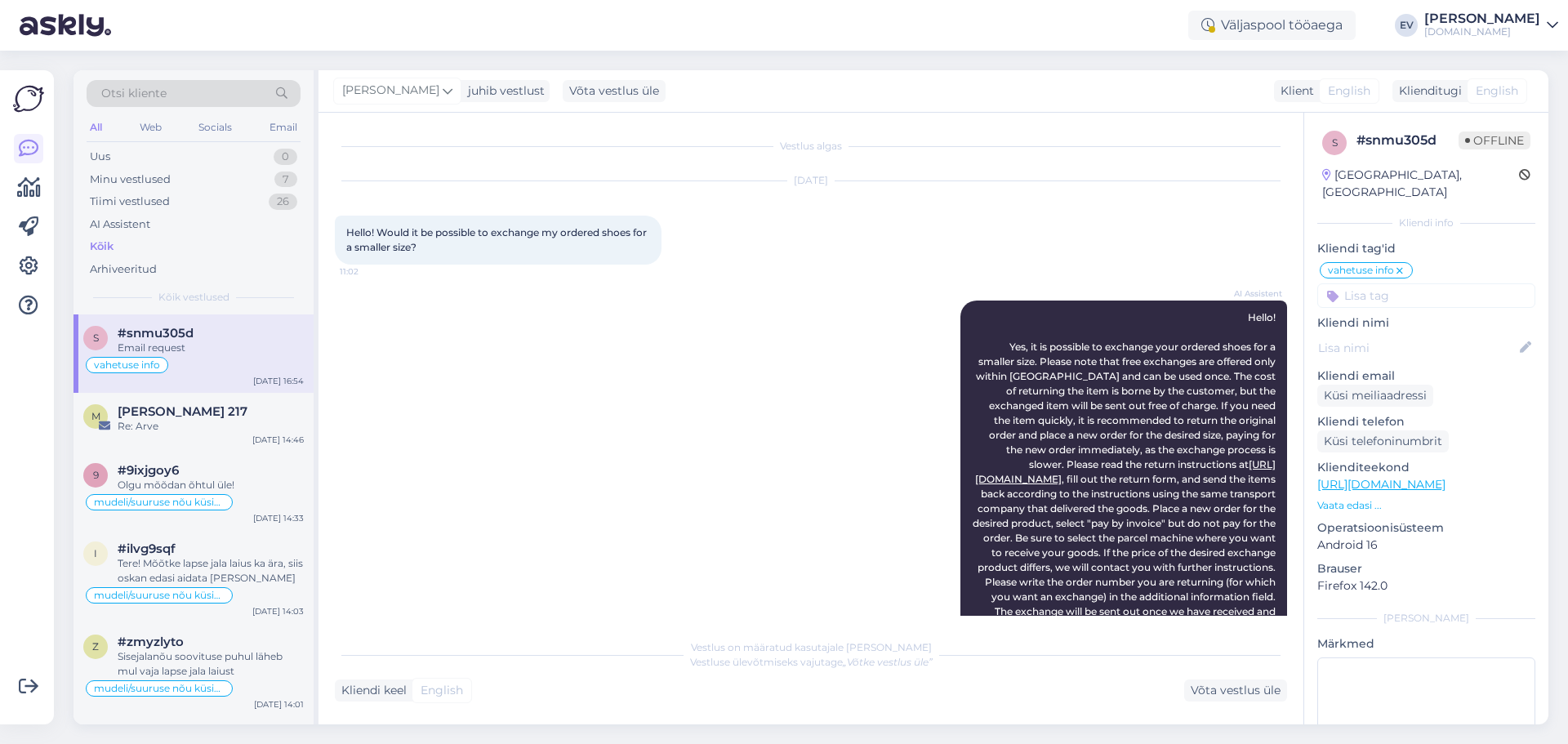
scroll to position [250, 0]
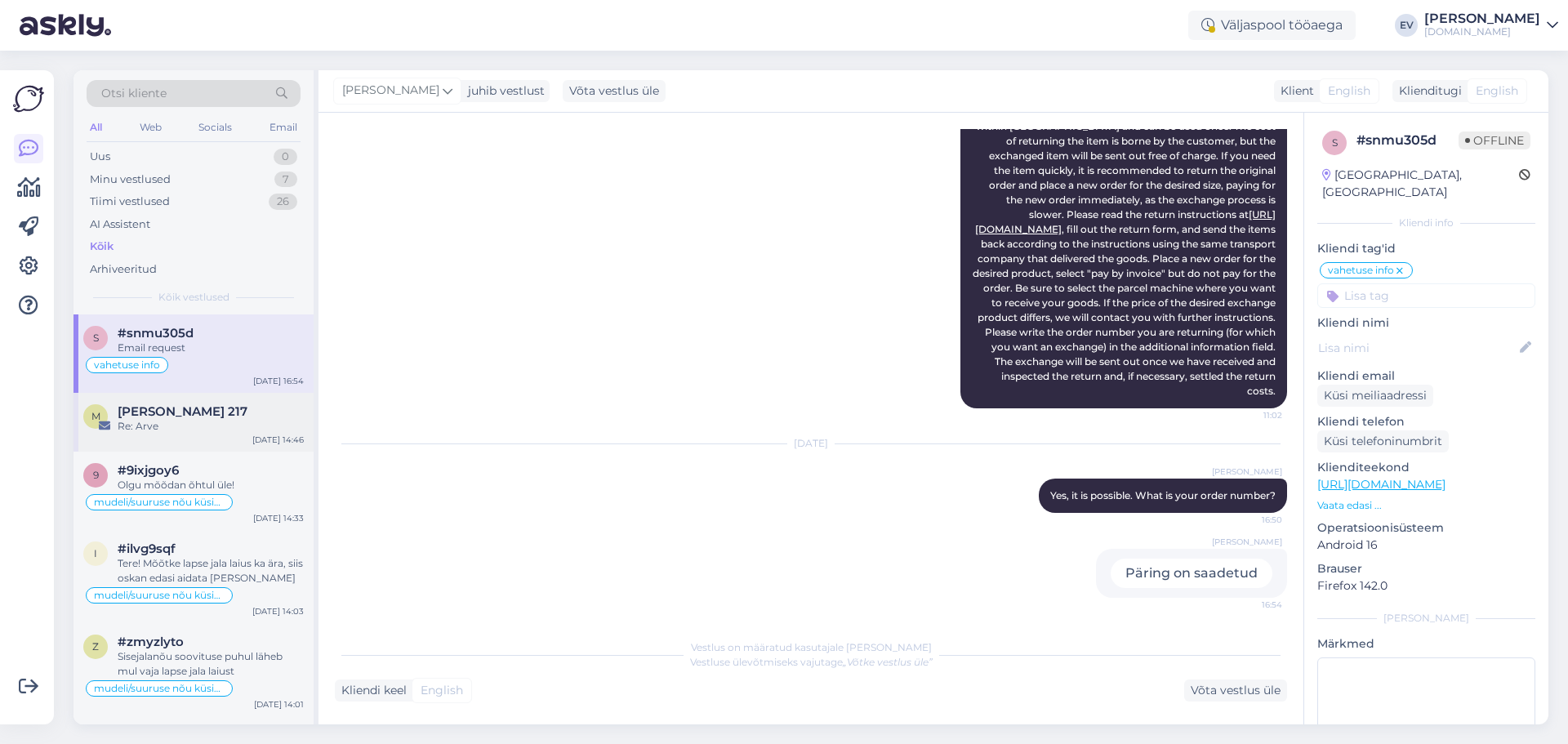
click at [245, 430] on div "Re: Arve" at bounding box center [211, 426] width 187 height 15
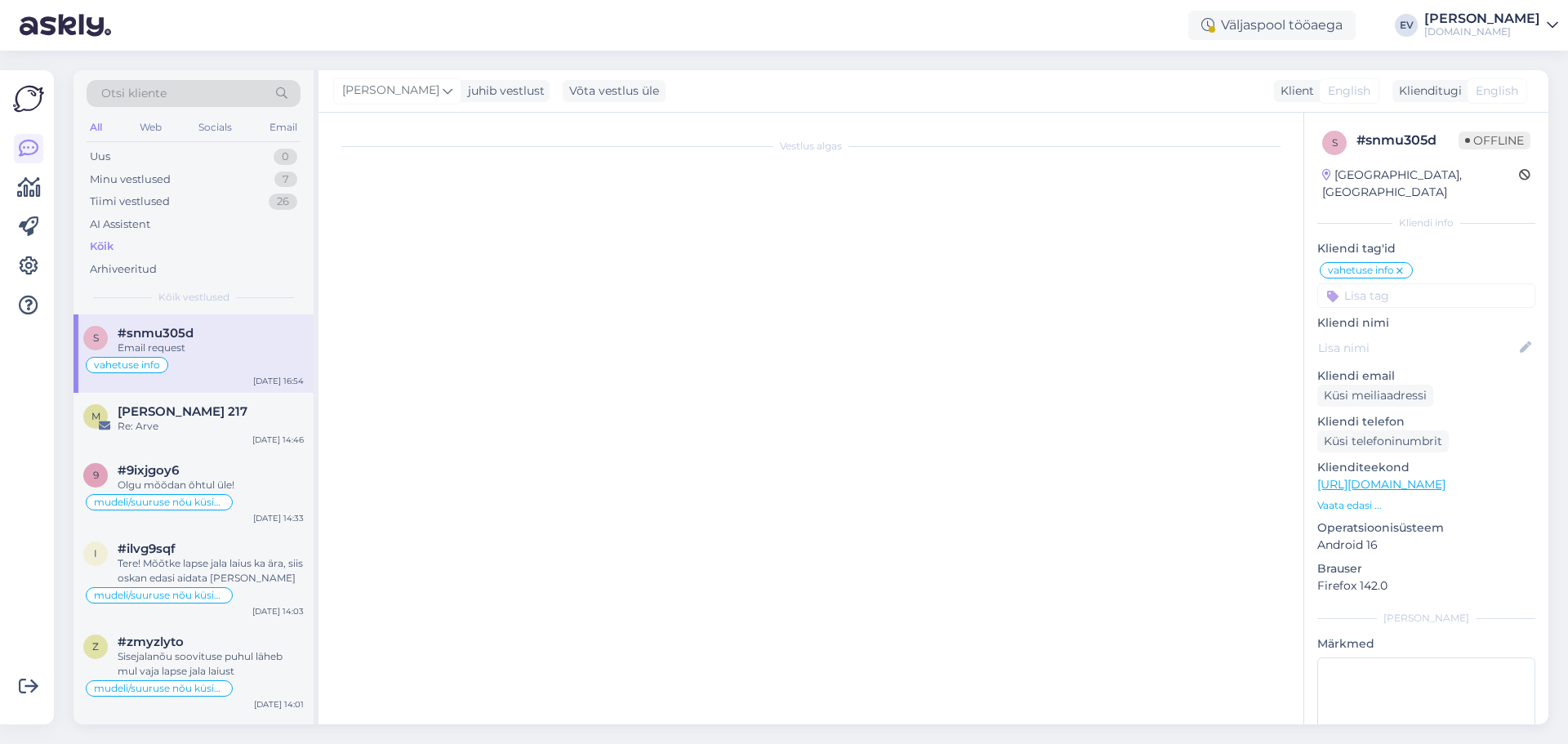
scroll to position [0, 0]
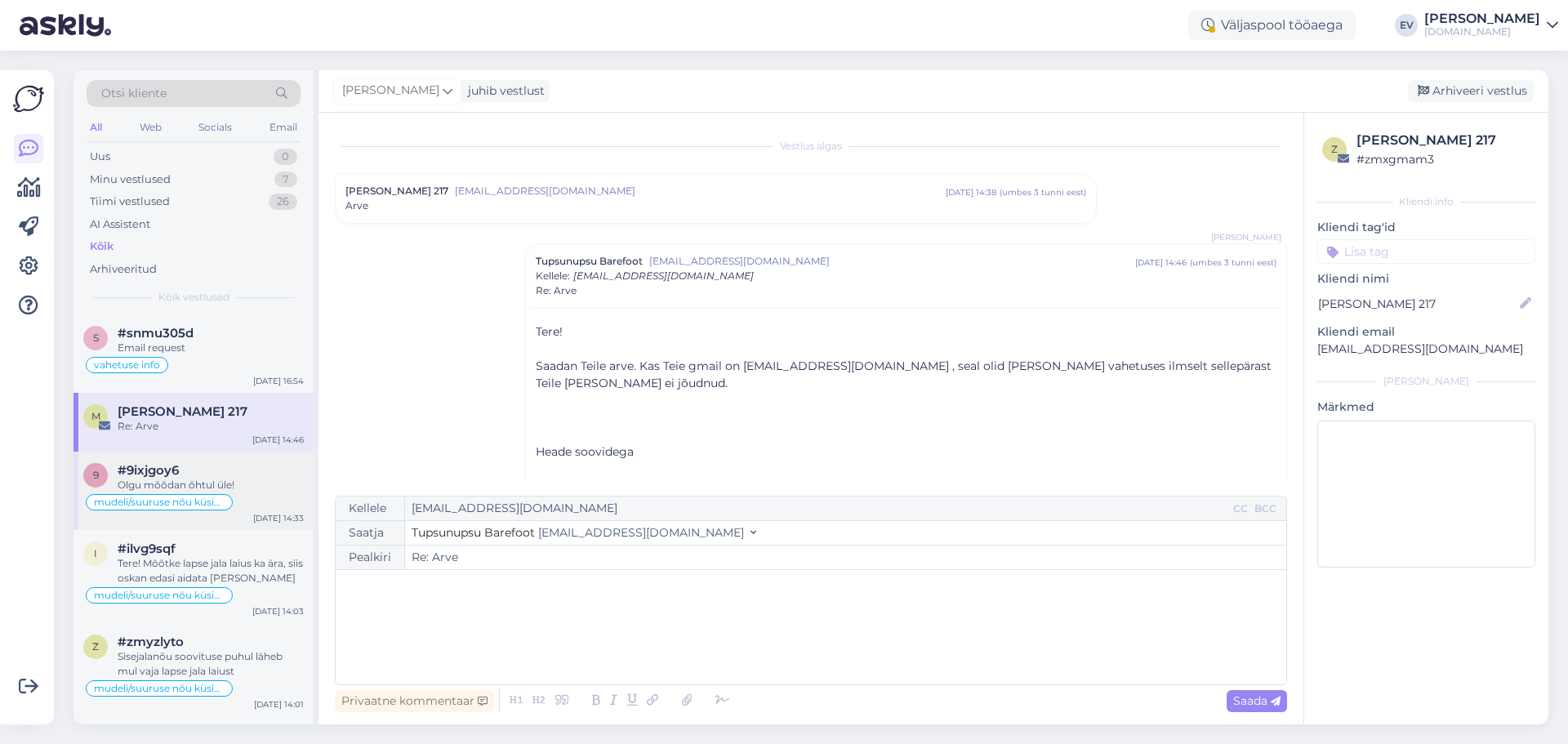
click at [234, 479] on div "Olgu mõõdan õhtul üle!" at bounding box center [211, 485] width 187 height 15
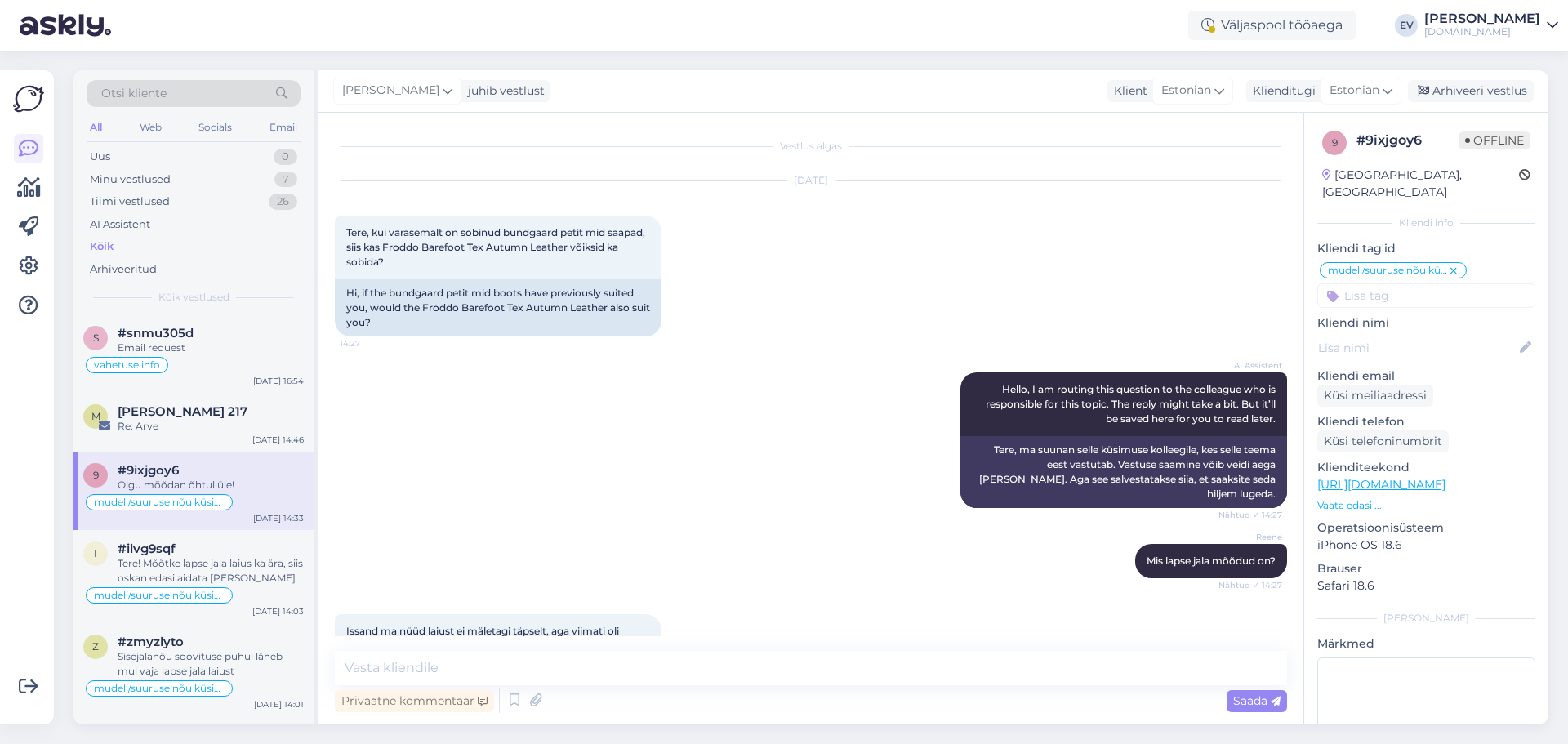
scroll to position [186, 0]
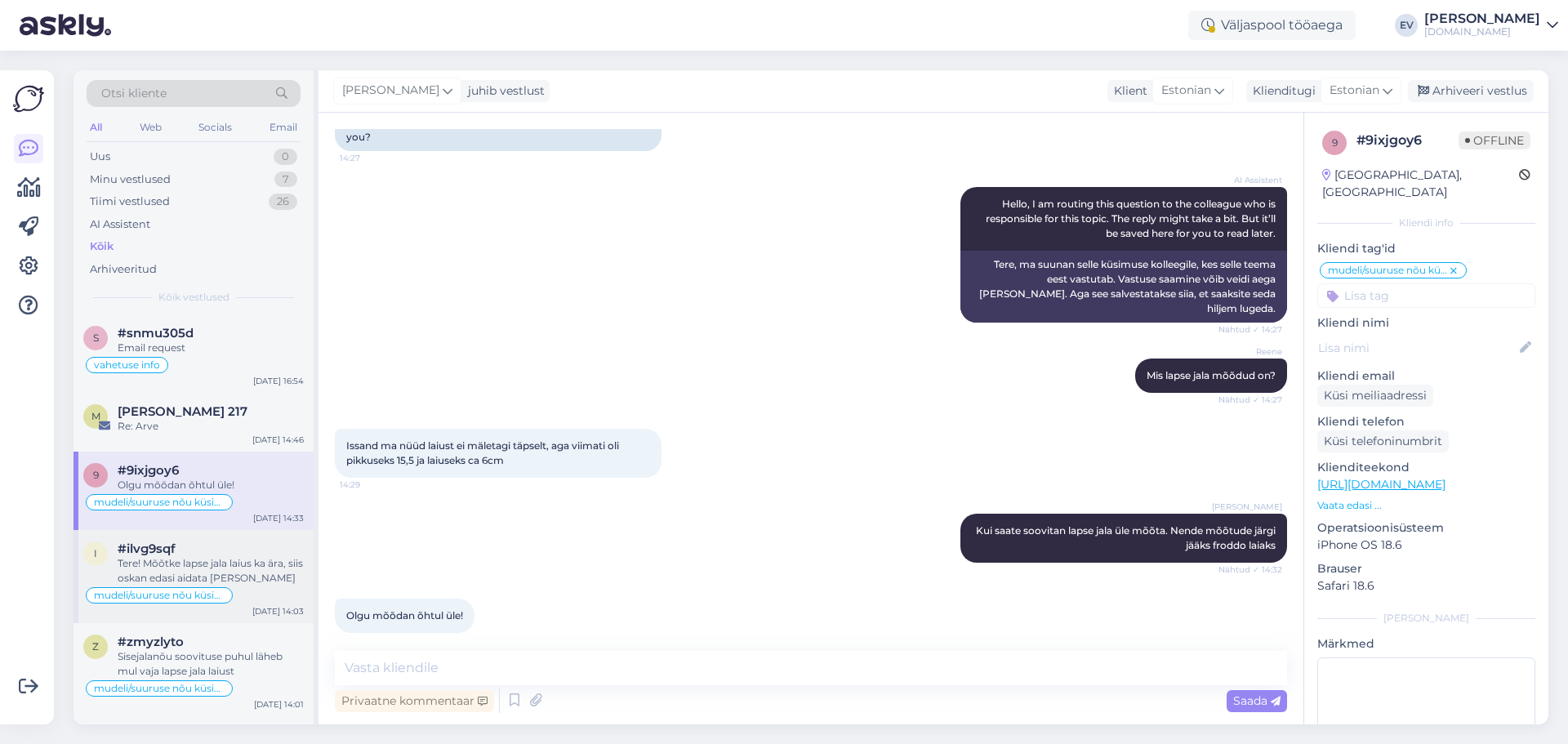
click at [259, 575] on div "Tere! Mõõtke lapse jala laius ka ära, siis oskan edasi aidata [PERSON_NAME]" at bounding box center [211, 571] width 187 height 30
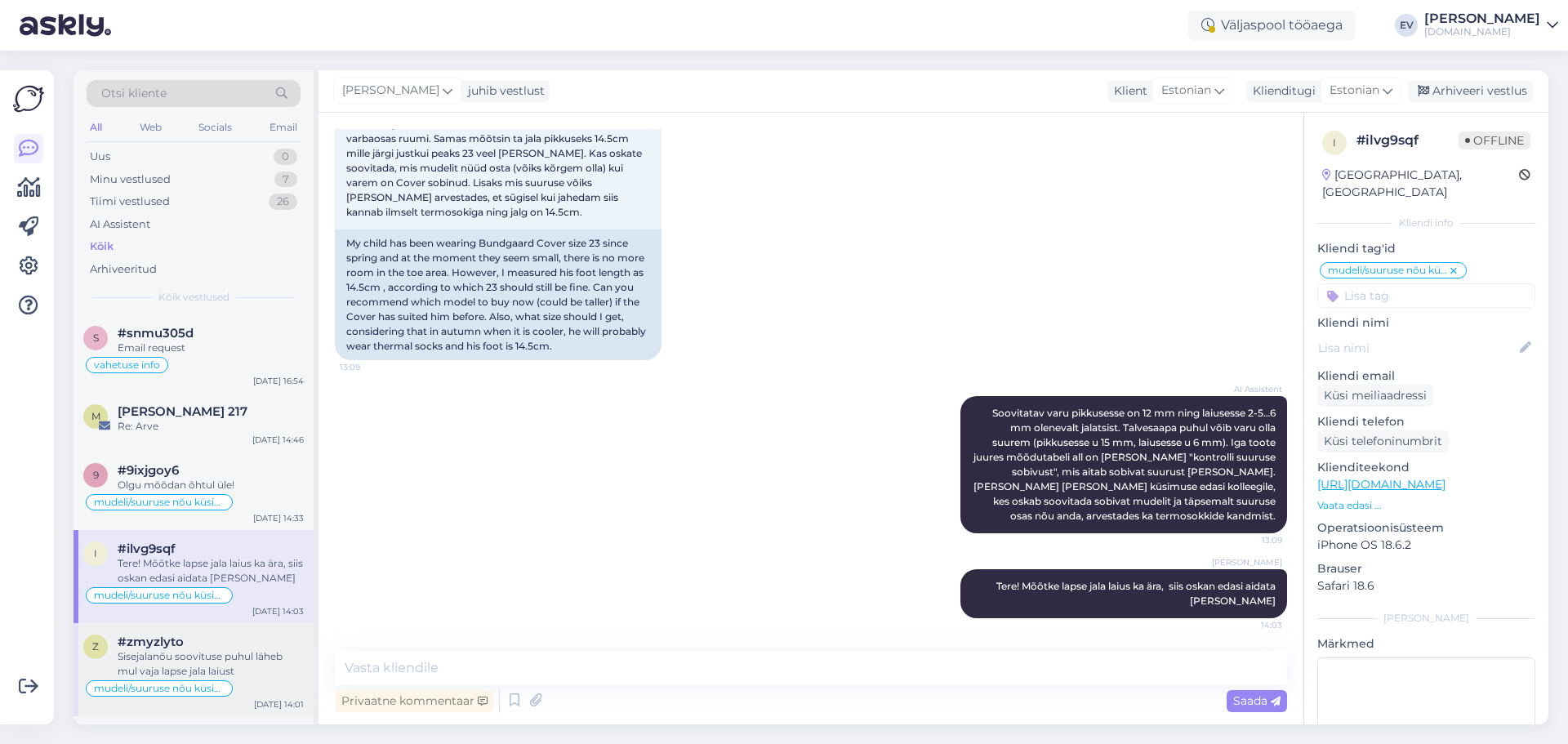
click at [222, 659] on div "Sisejalanõu soovituse puhul läheb mul vaja lapse jala laiust" at bounding box center [211, 664] width 187 height 30
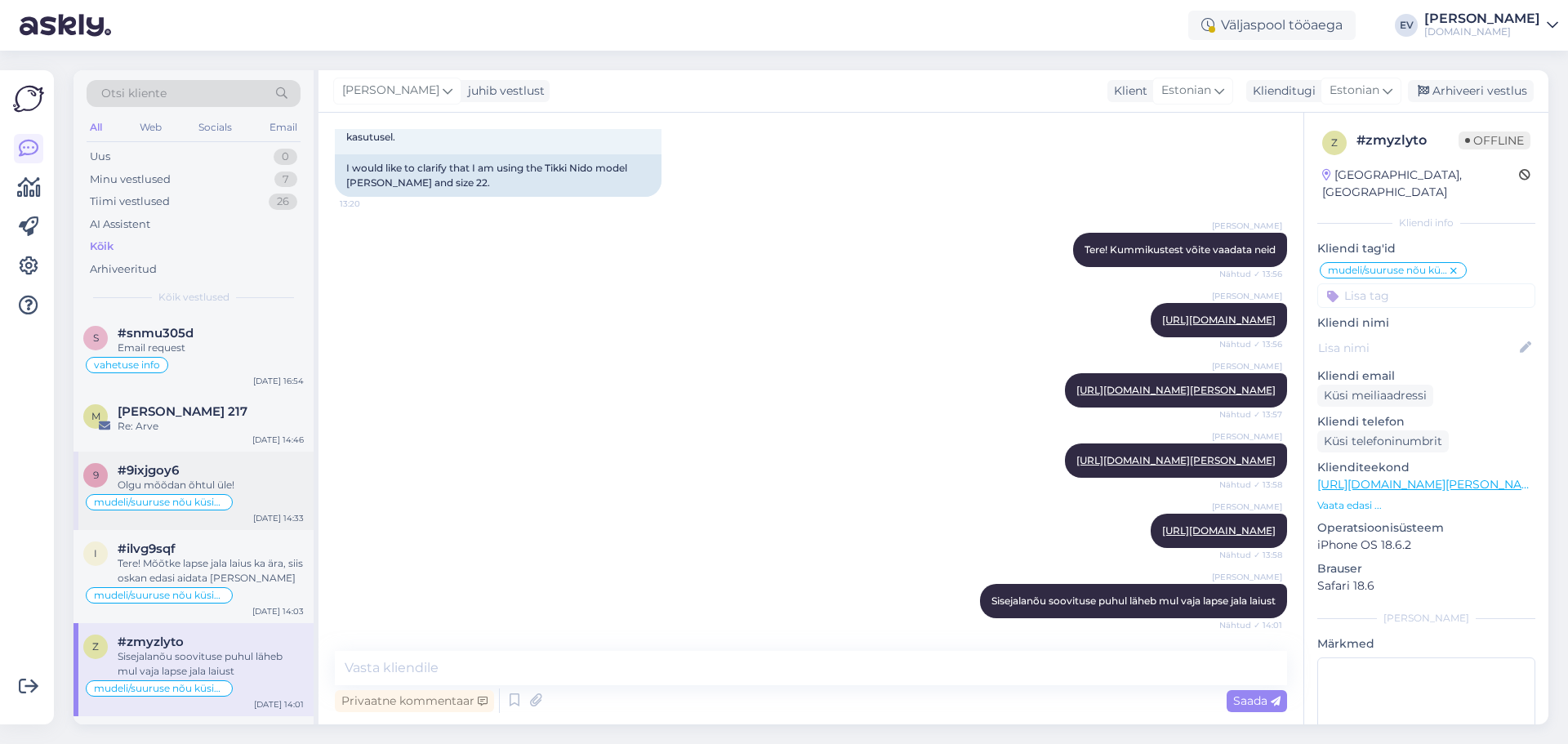
scroll to position [163, 0]
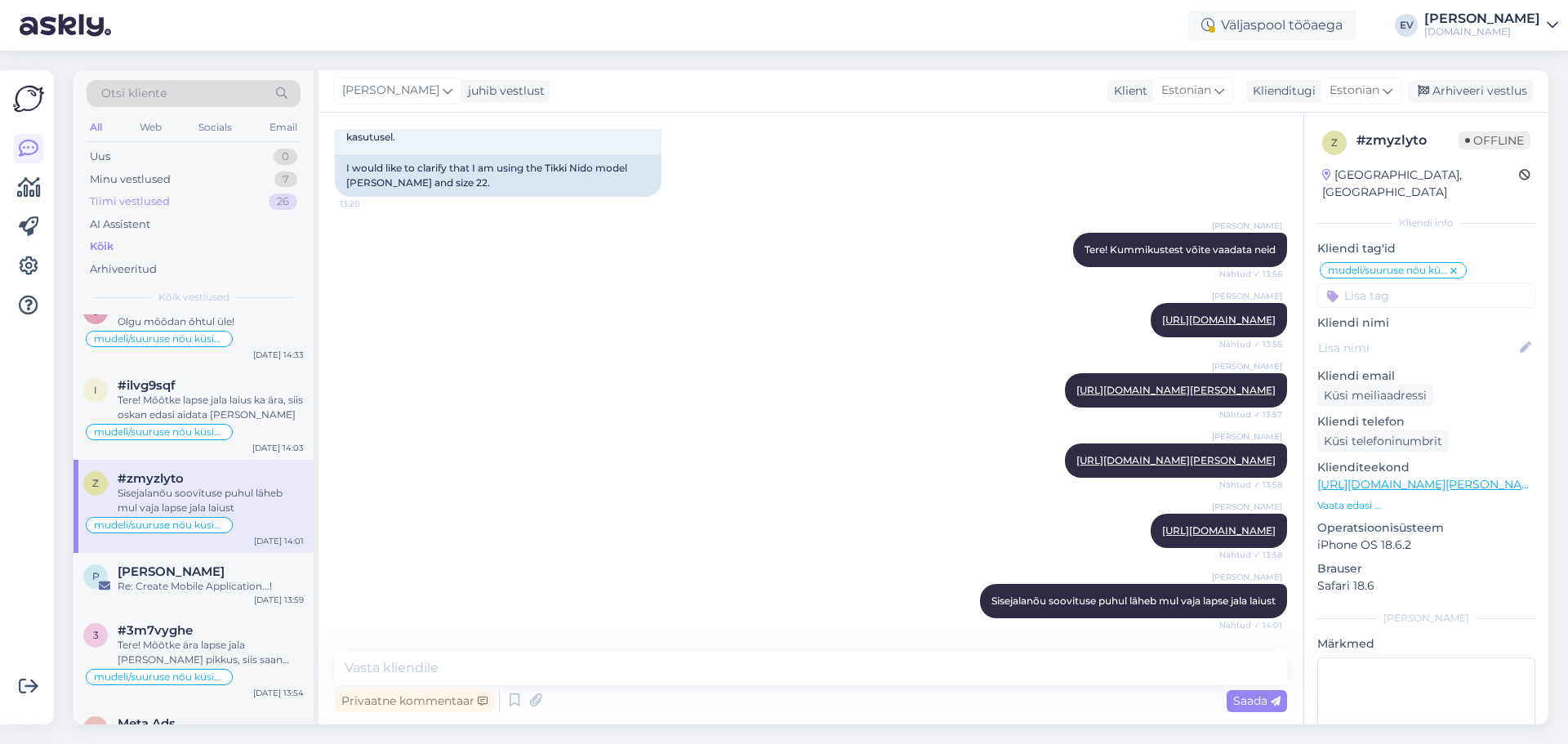
click at [160, 198] on div "Tiimi vestlused" at bounding box center [130, 201] width 80 height 16
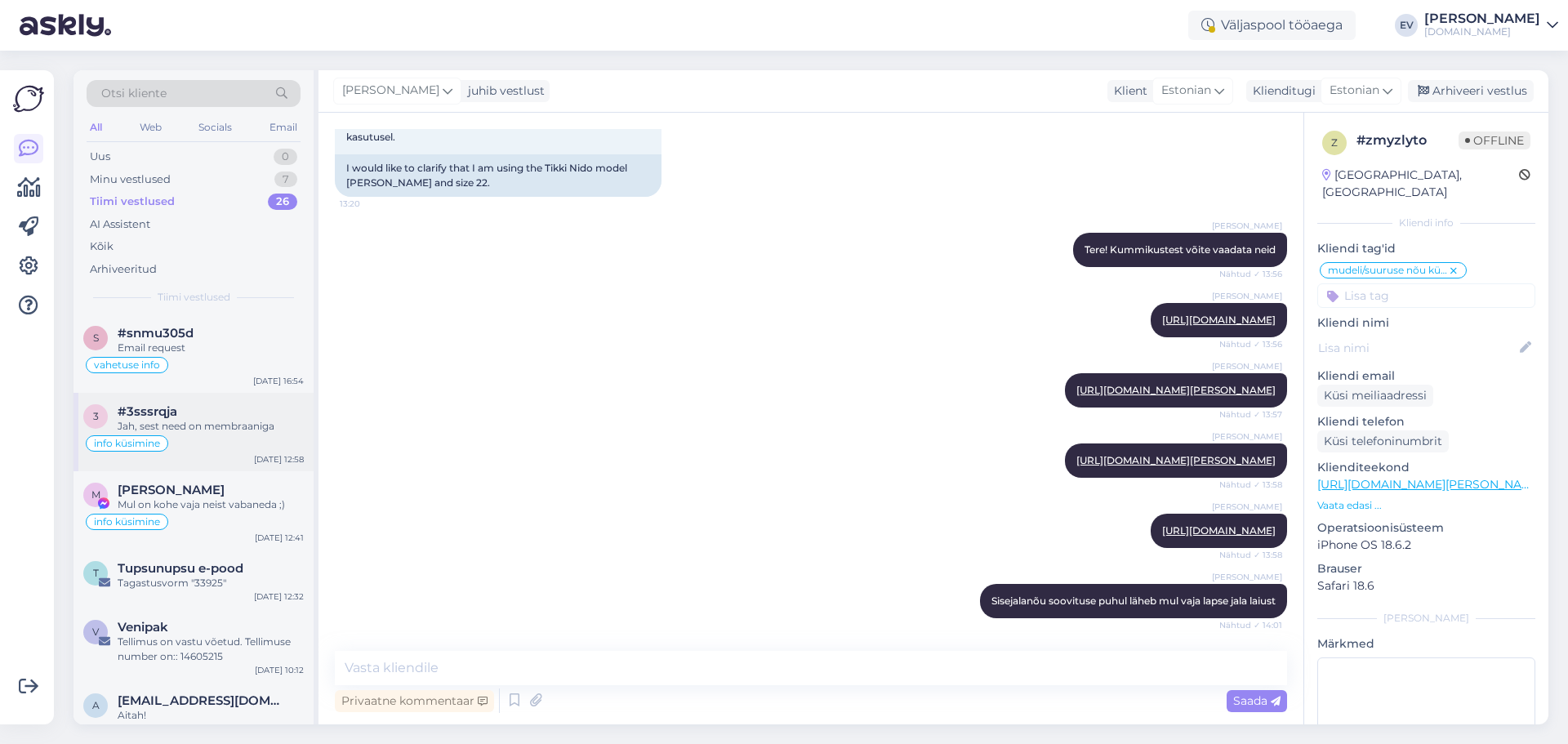
click at [229, 410] on div "#3sssrqja" at bounding box center [211, 412] width 187 height 15
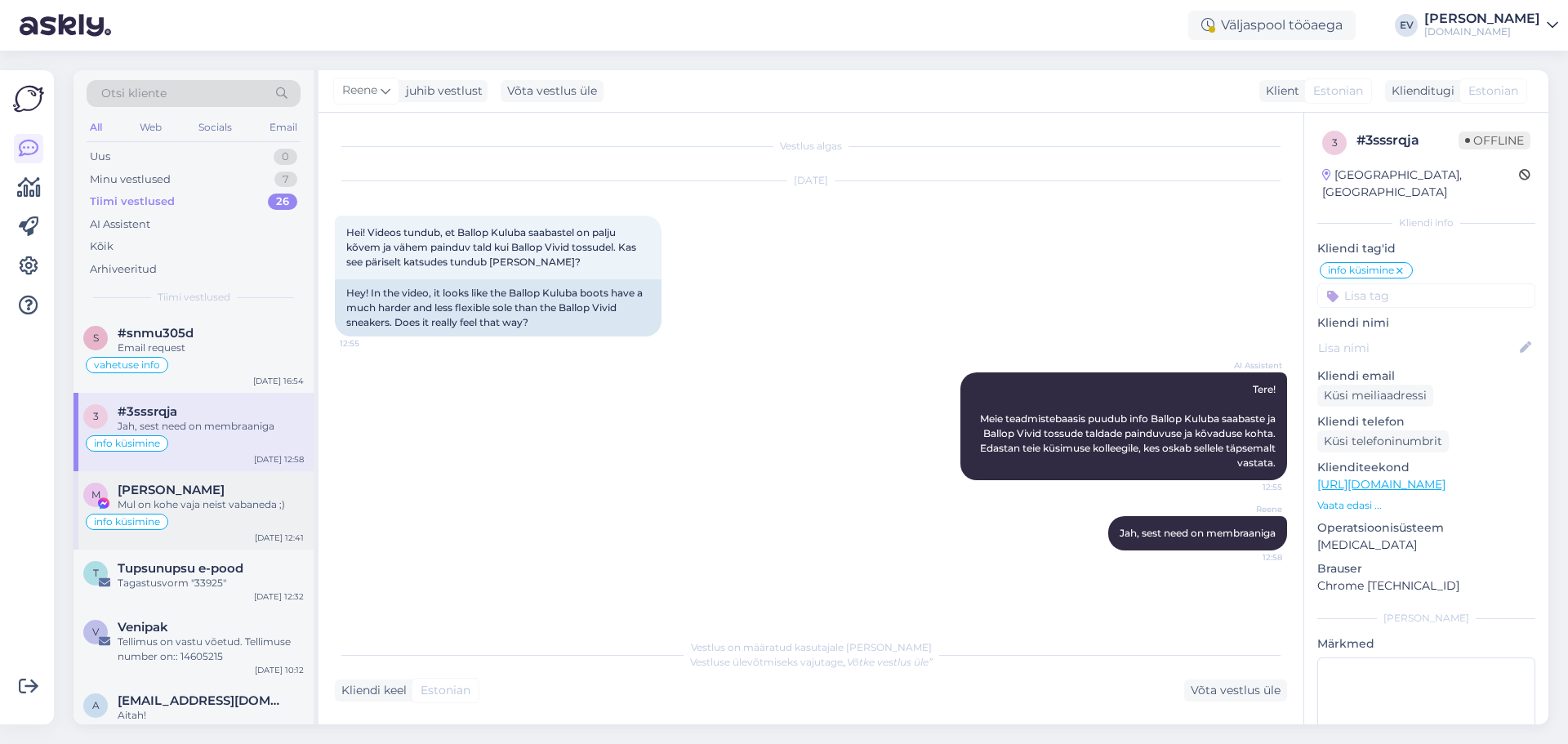
click at [201, 491] on span "[PERSON_NAME]" at bounding box center [171, 490] width 107 height 15
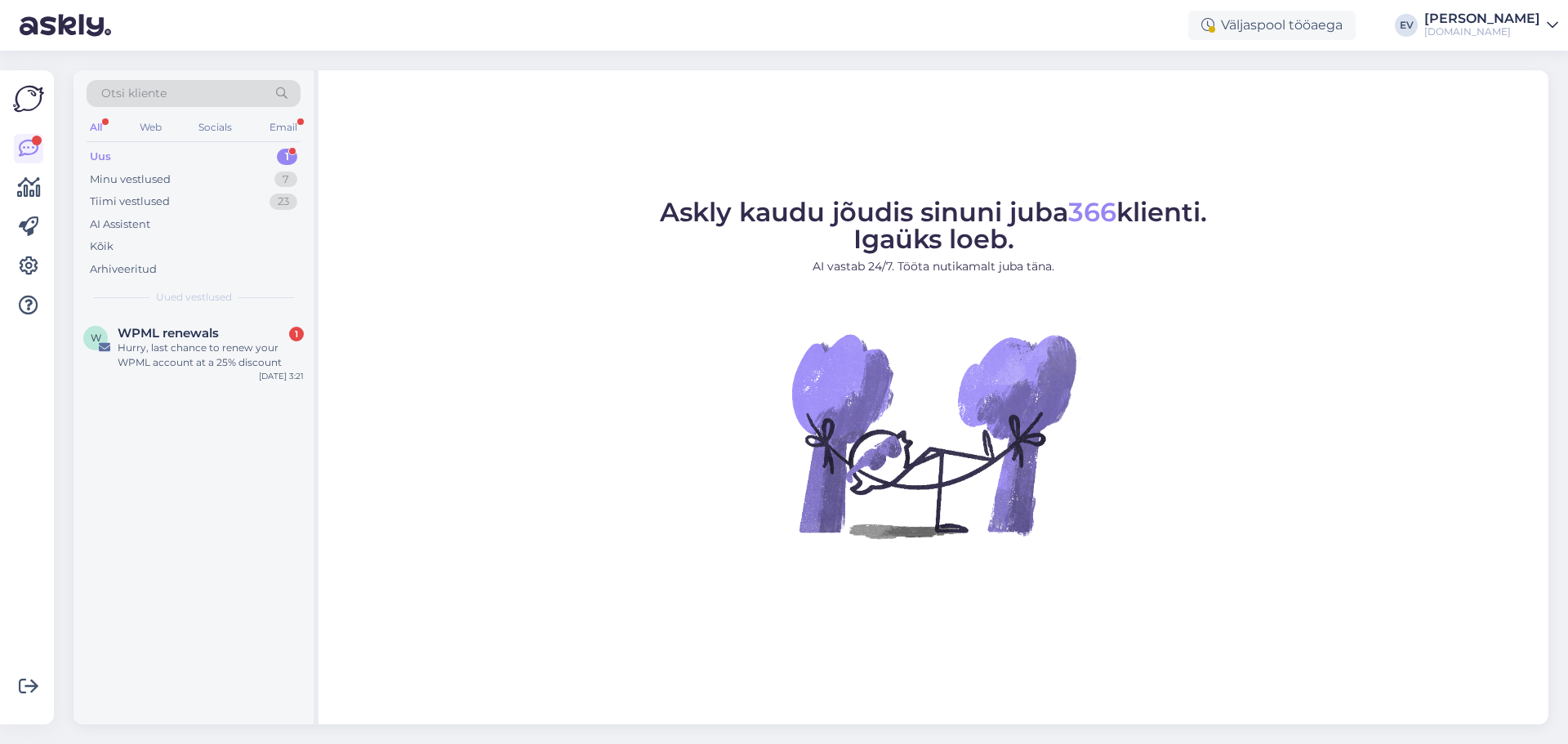
click at [1504, 21] on div "[PERSON_NAME]" at bounding box center [1482, 18] width 116 height 13
click at [1445, 138] on div "Logi välja" at bounding box center [1413, 140] width 291 height 30
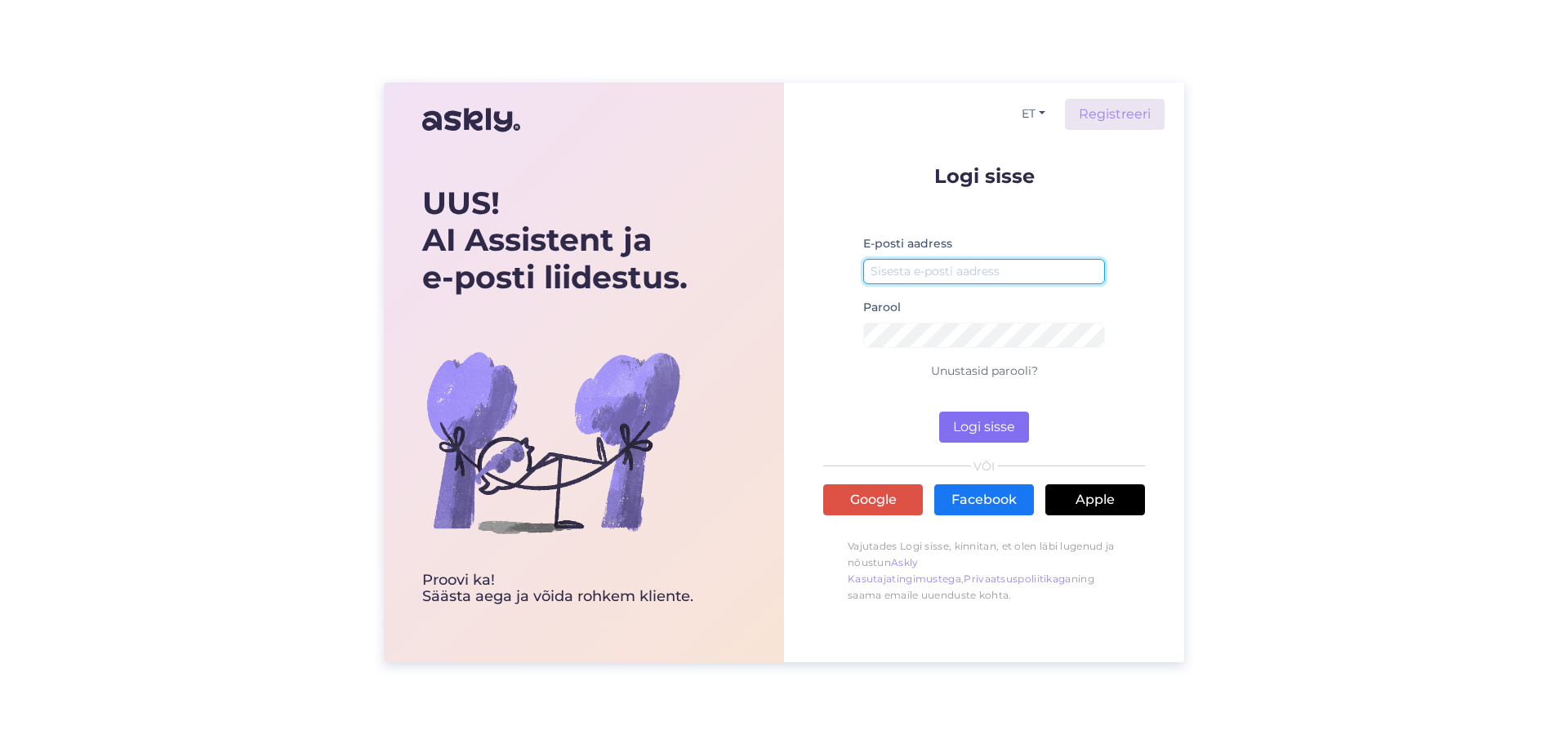
type input "[EMAIL_ADDRESS][DOMAIN_NAME]"
click at [971, 425] on button "Logi sisse" at bounding box center [984, 427] width 90 height 31
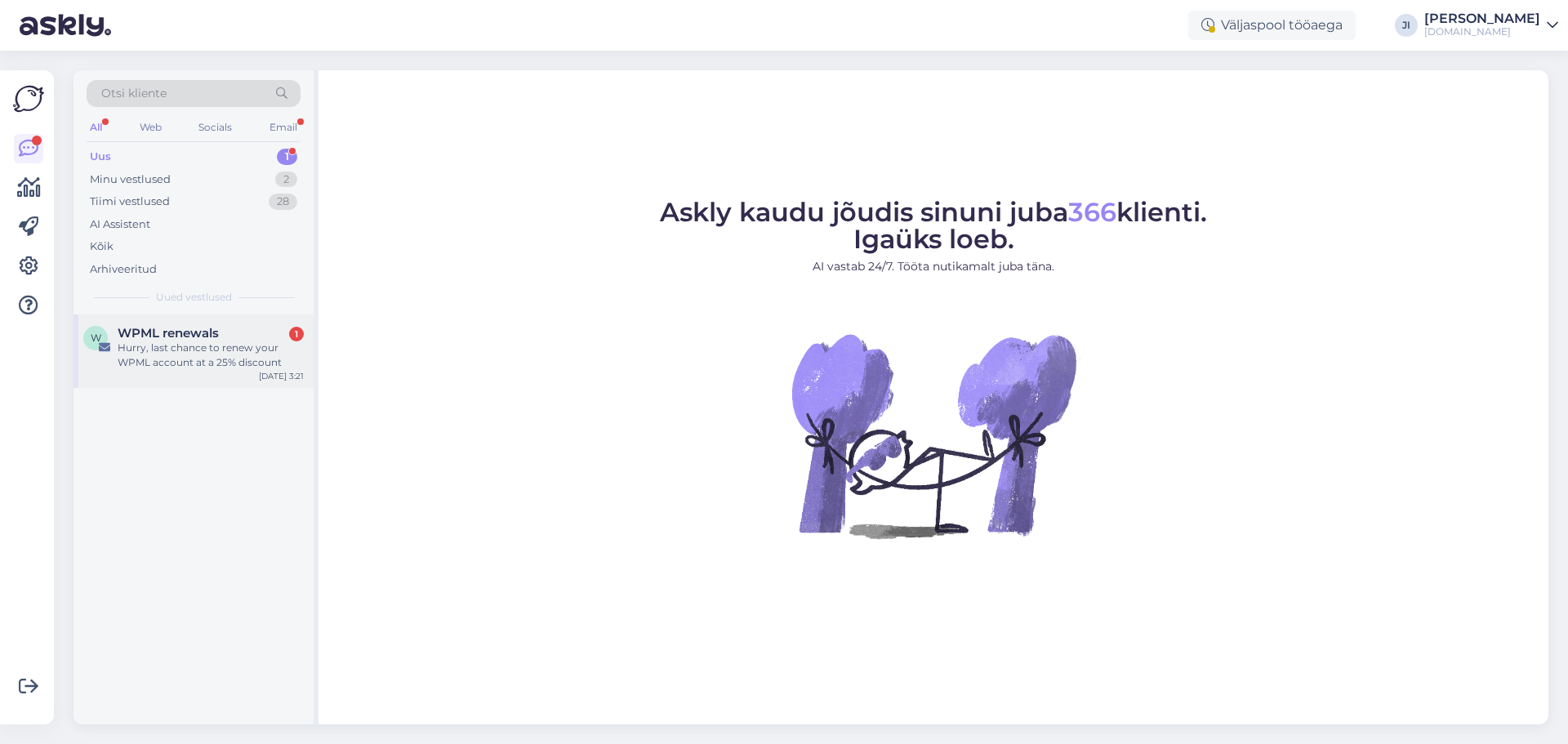
click at [218, 360] on div "Hurry, last chance to renew your WPML account at a 25% discount" at bounding box center [211, 355] width 187 height 30
